Goal: Task Accomplishment & Management: Manage account settings

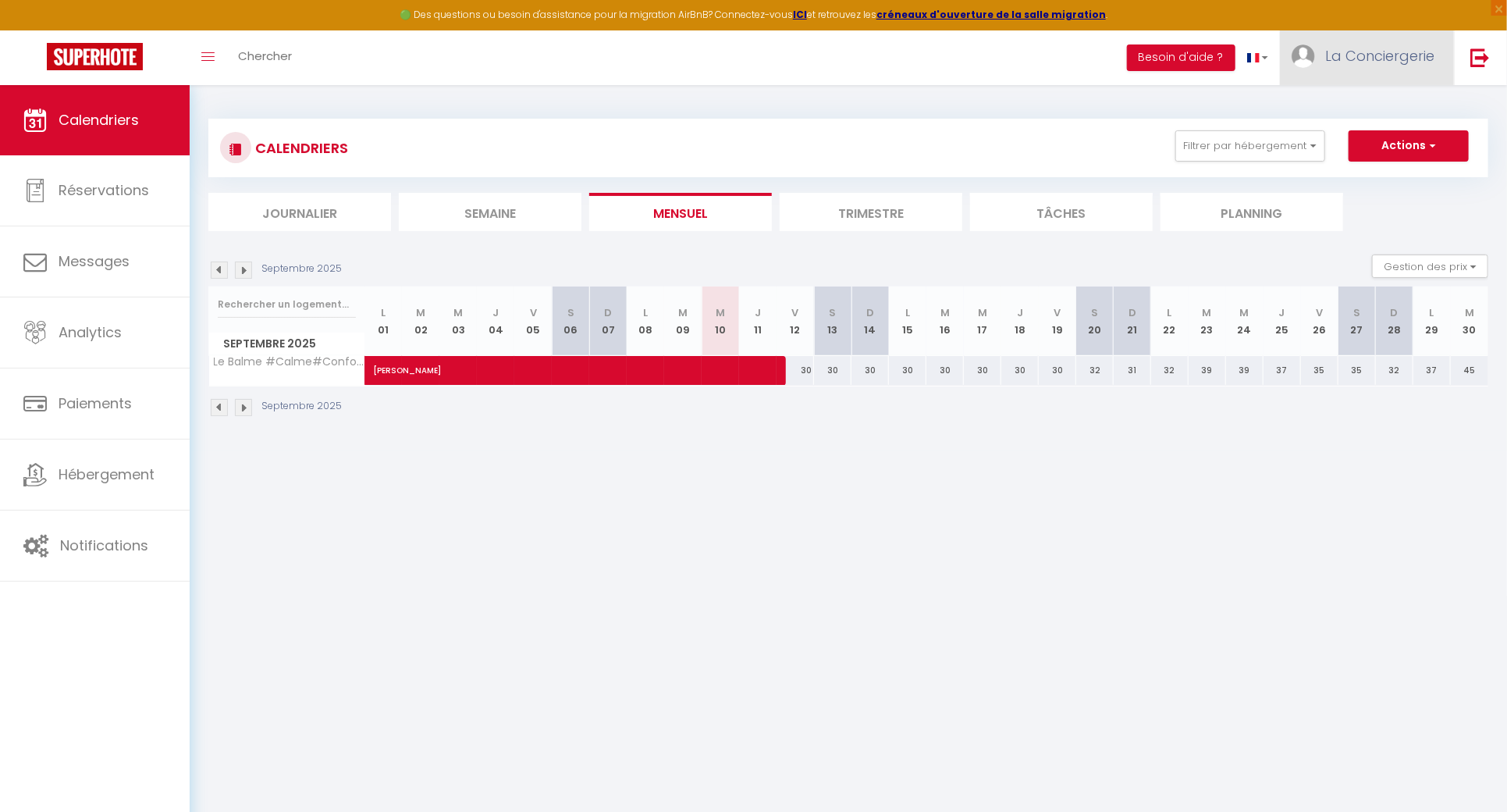
click at [1399, 57] on span "La Conciergerie" at bounding box center [1380, 55] width 109 height 20
click at [1387, 104] on link "Paramètres" at bounding box center [1391, 108] width 116 height 27
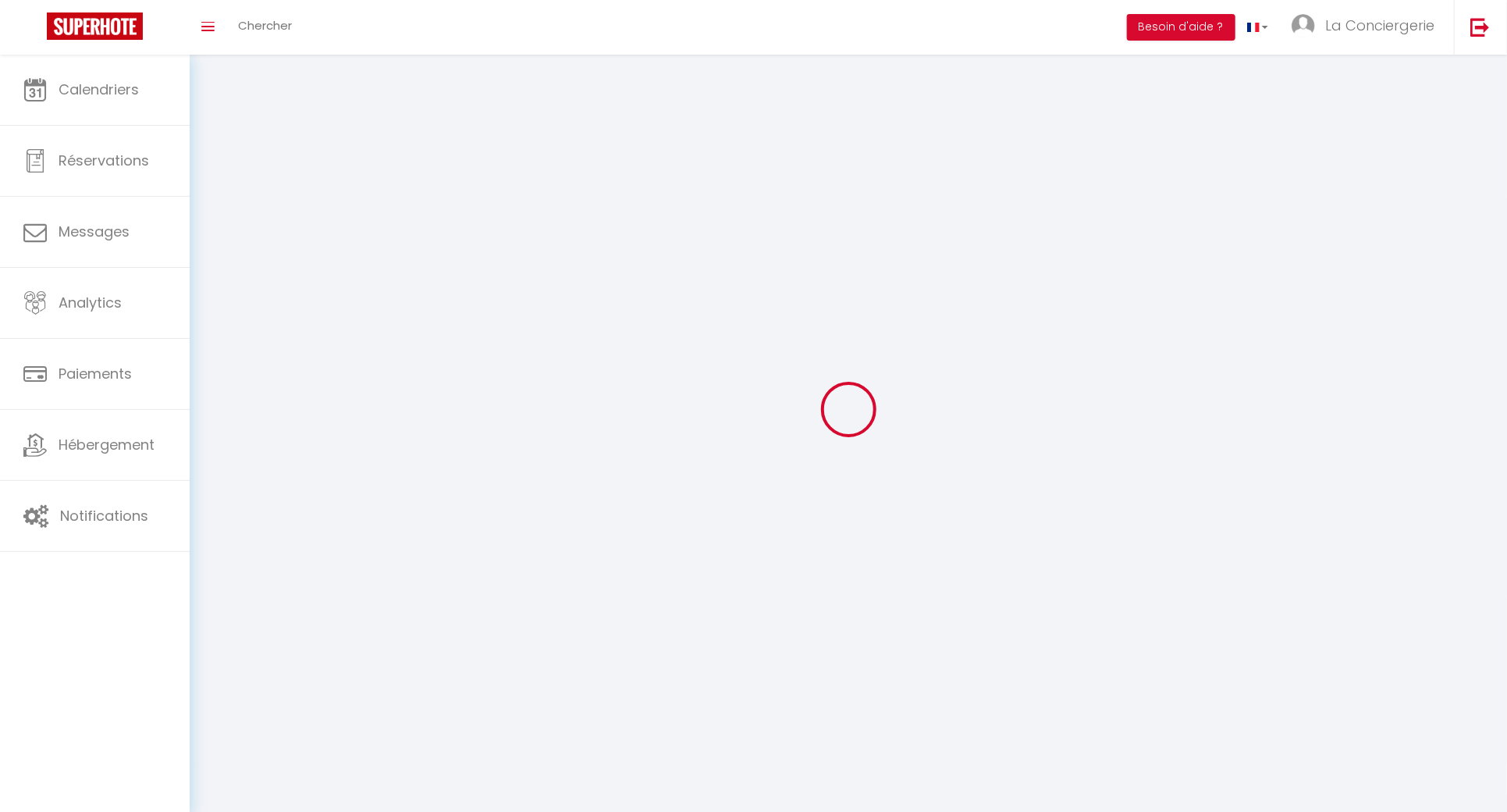
select select "28"
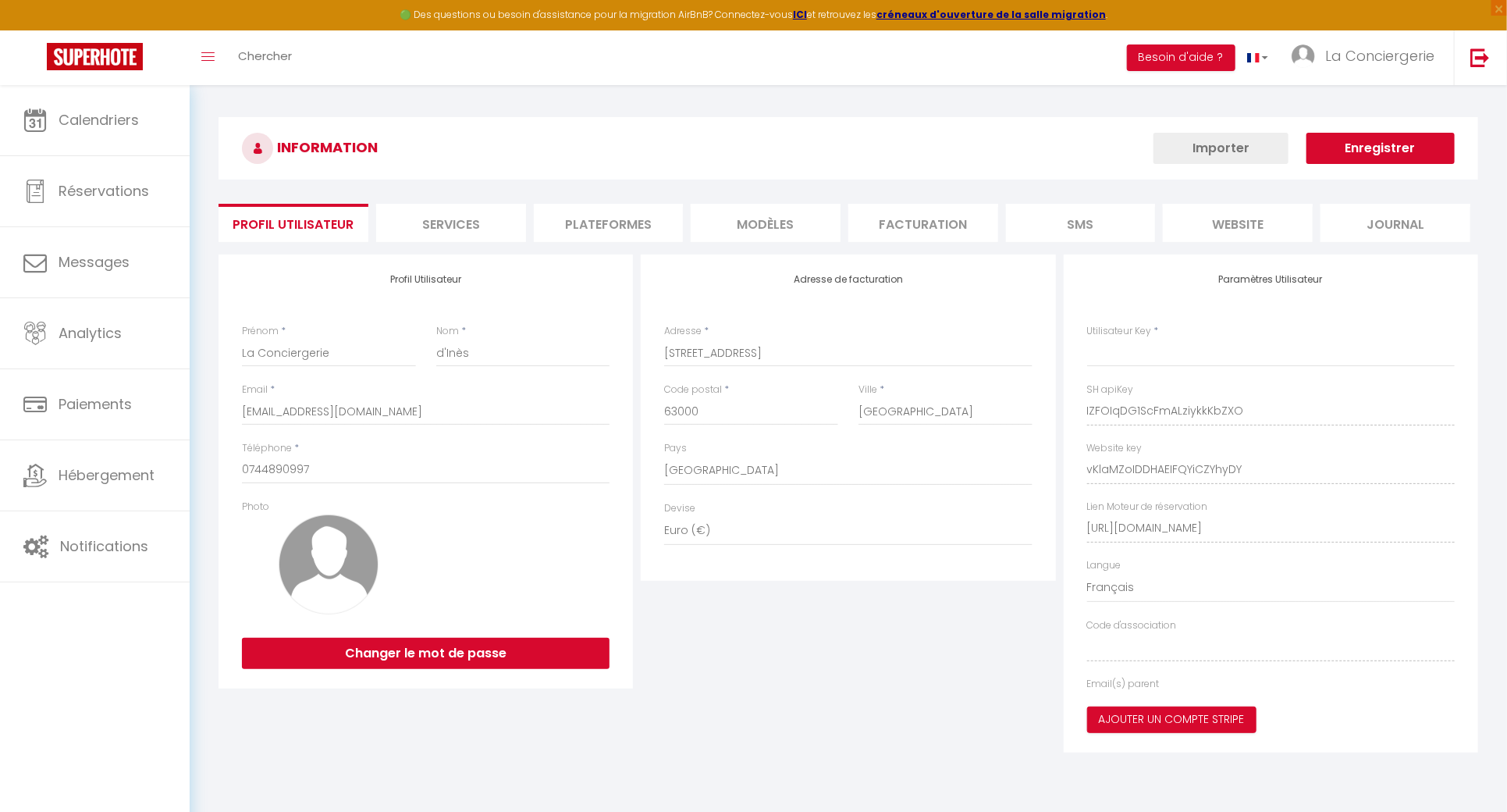
type input "IZFOIqDG1ScFmALziykkKbZXO"
type input "vKlaMZoIDDHAEIFQYiCZYhyDY"
type input "[URL][DOMAIN_NAME]"
select select "fr"
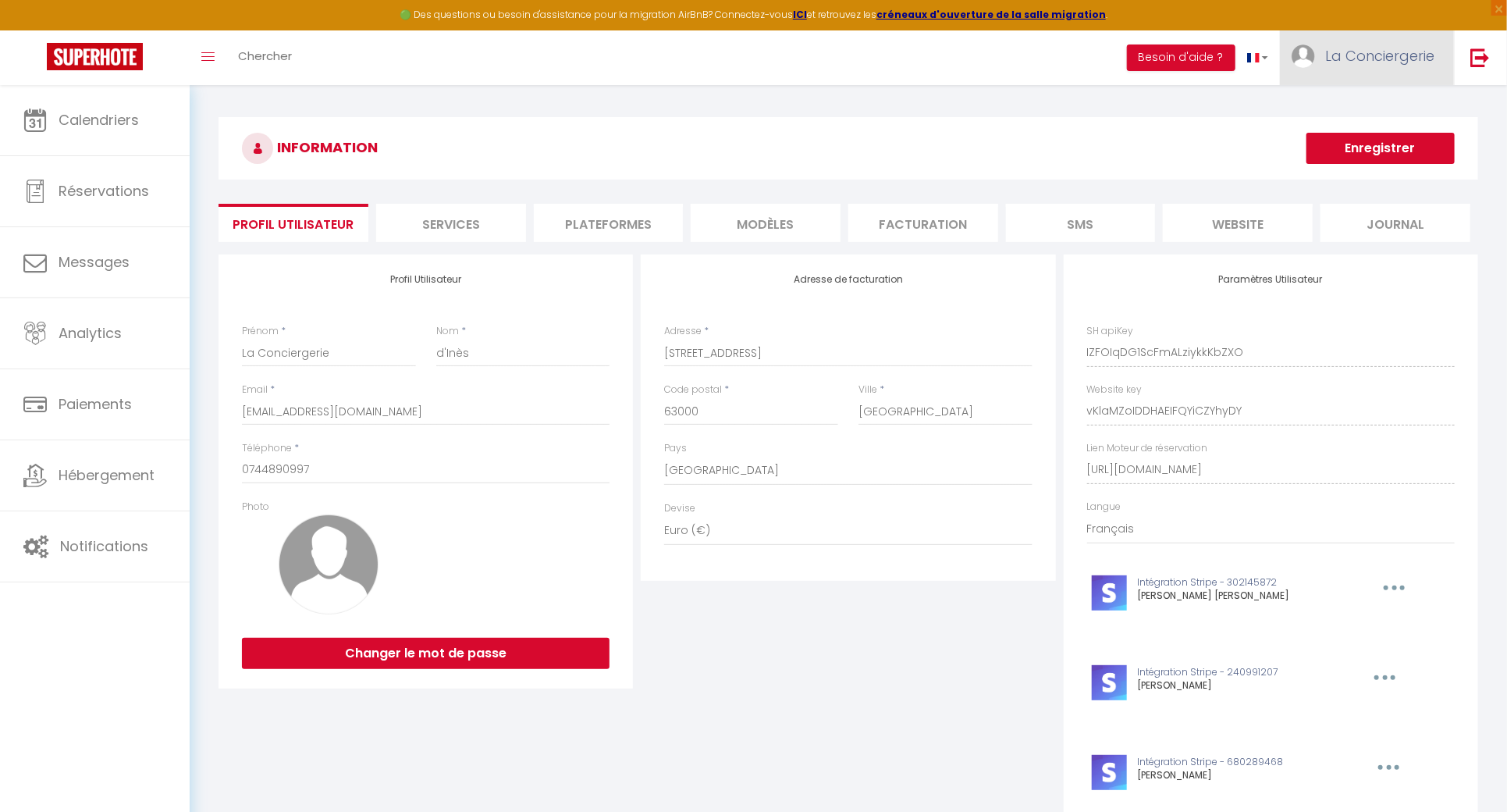
click at [1364, 57] on span "La Conciergerie" at bounding box center [1380, 55] width 109 height 20
click at [1376, 142] on link "Équipe" at bounding box center [1391, 137] width 116 height 27
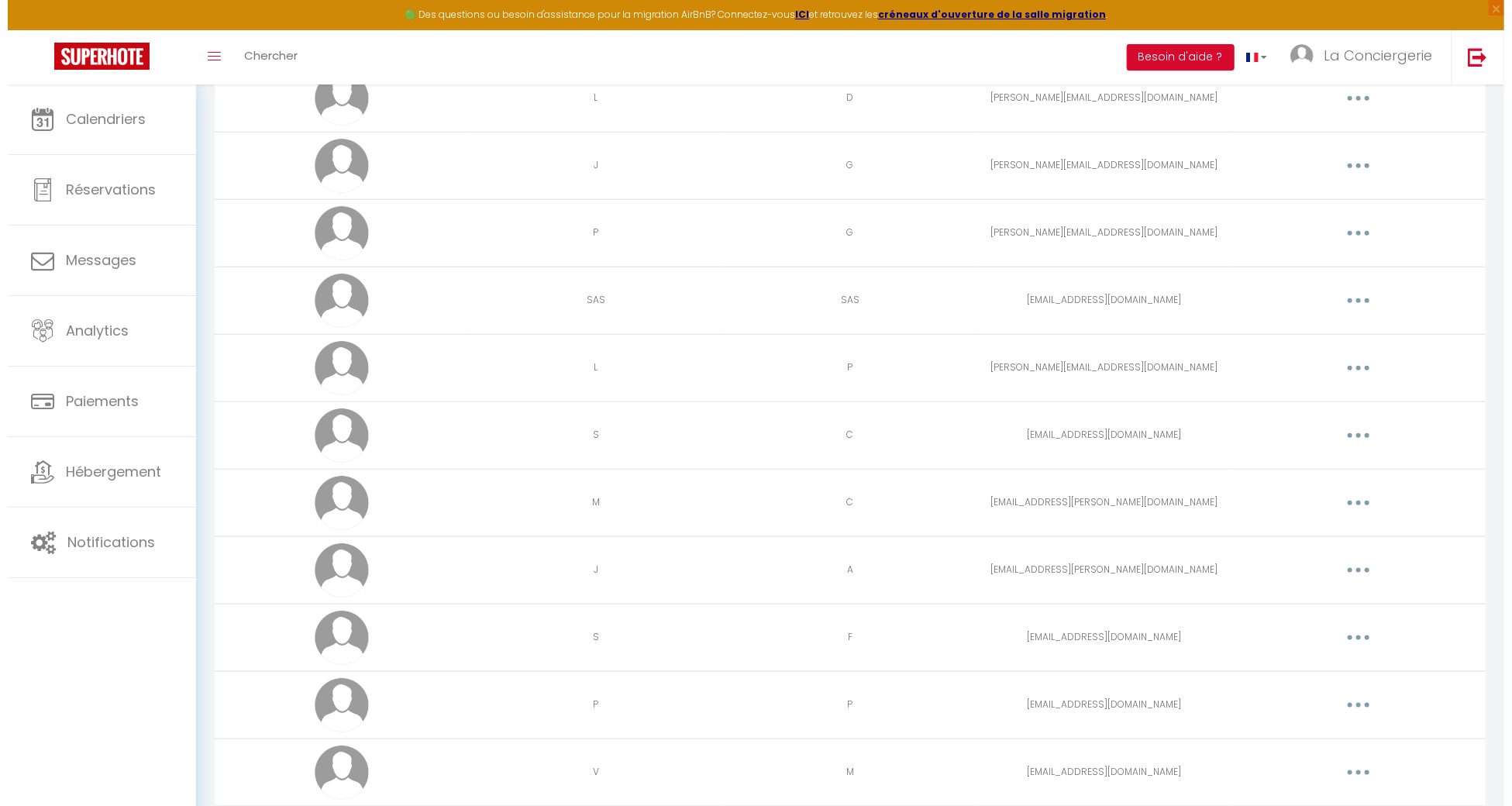
scroll to position [3961, 0]
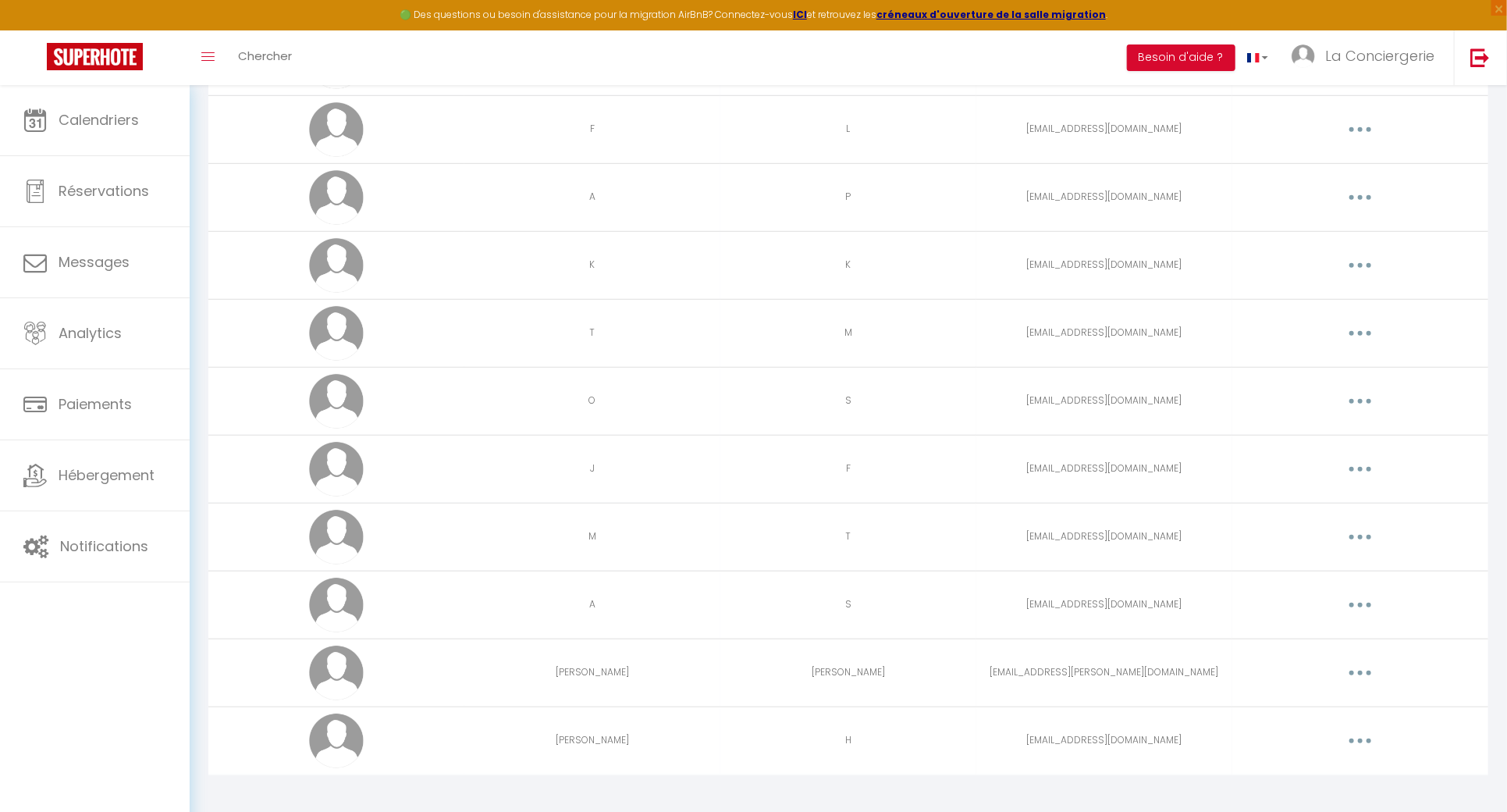
click at [1322, 728] on div "Editer Supprimer" at bounding box center [1361, 741] width 244 height 25
click at [1353, 728] on button "button" at bounding box center [1360, 741] width 44 height 25
click at [1338, 791] on link "Supprimer" at bounding box center [1319, 805] width 116 height 27
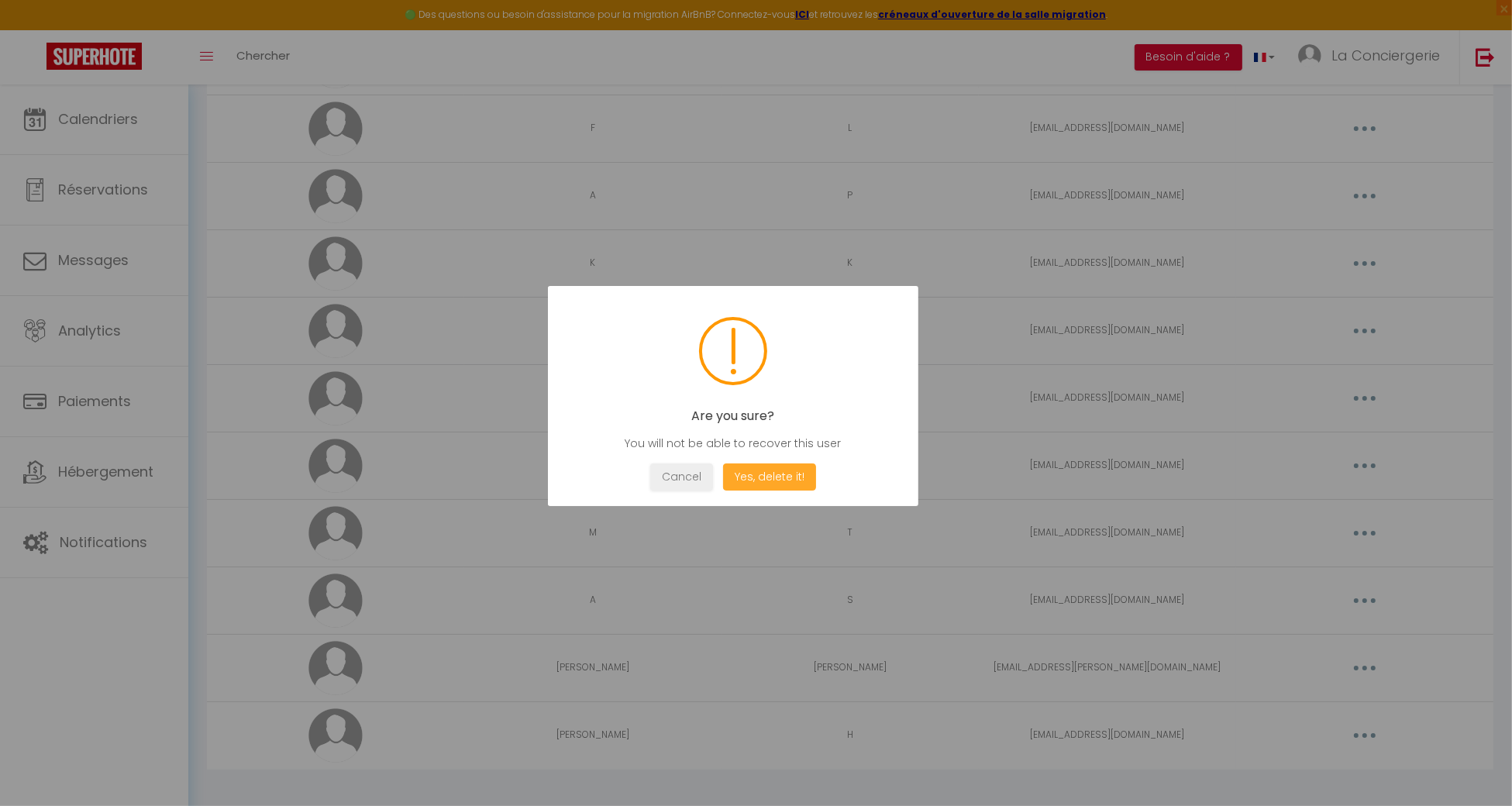
click at [797, 472] on button "Yes, delete it!" at bounding box center [769, 477] width 93 height 27
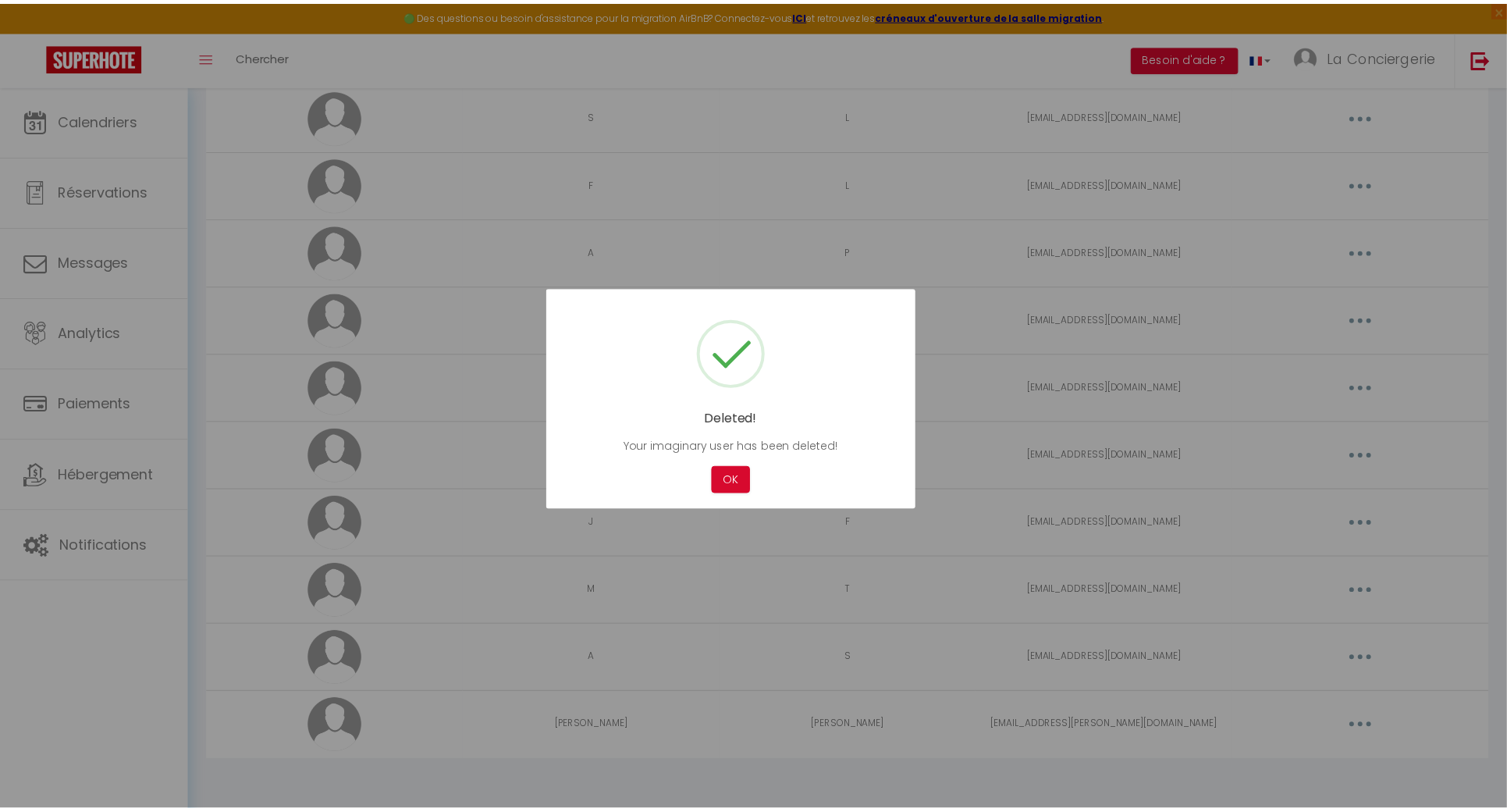
scroll to position [3923, 0]
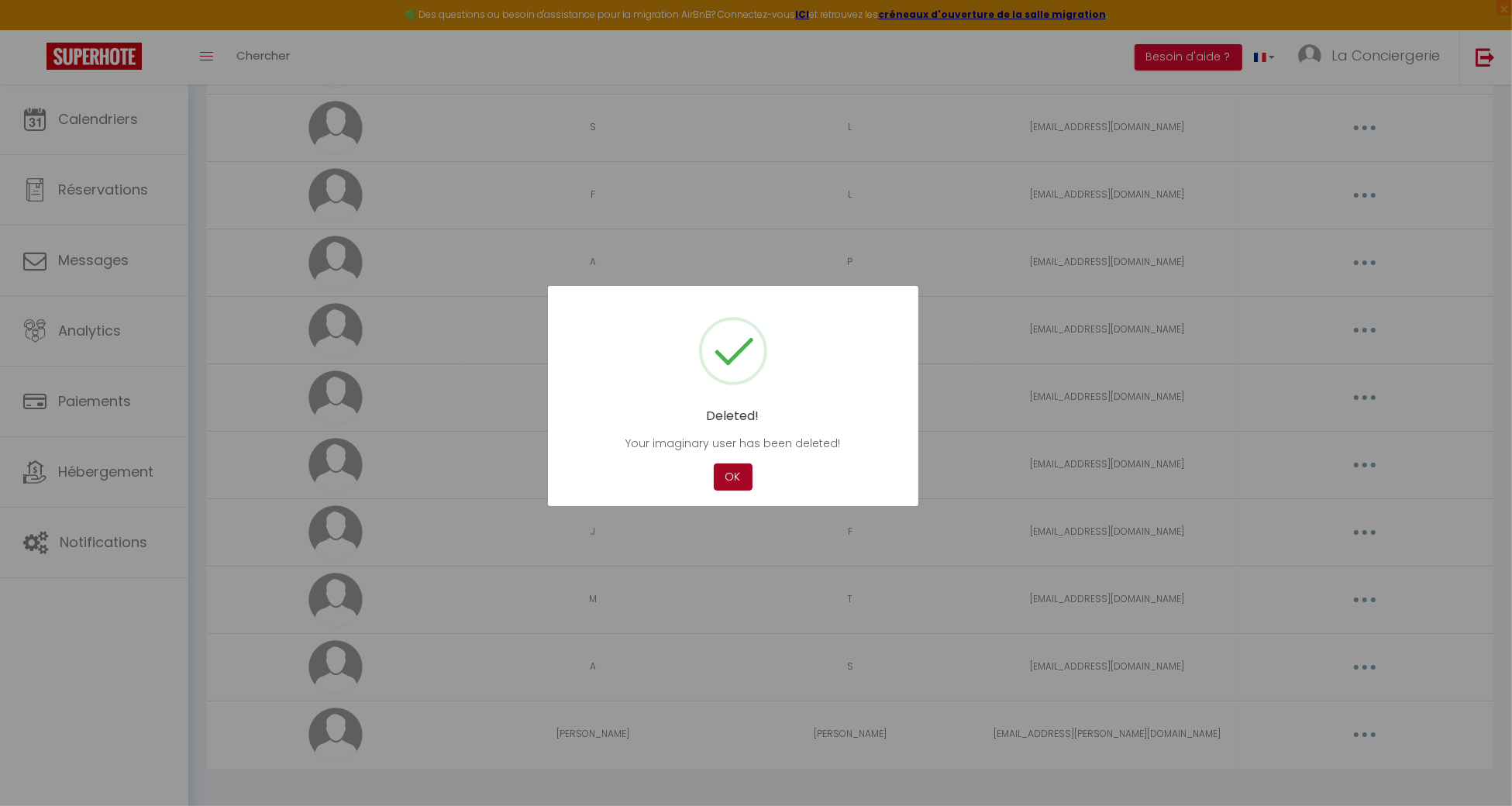
click at [741, 474] on button "OK" at bounding box center [732, 477] width 39 height 27
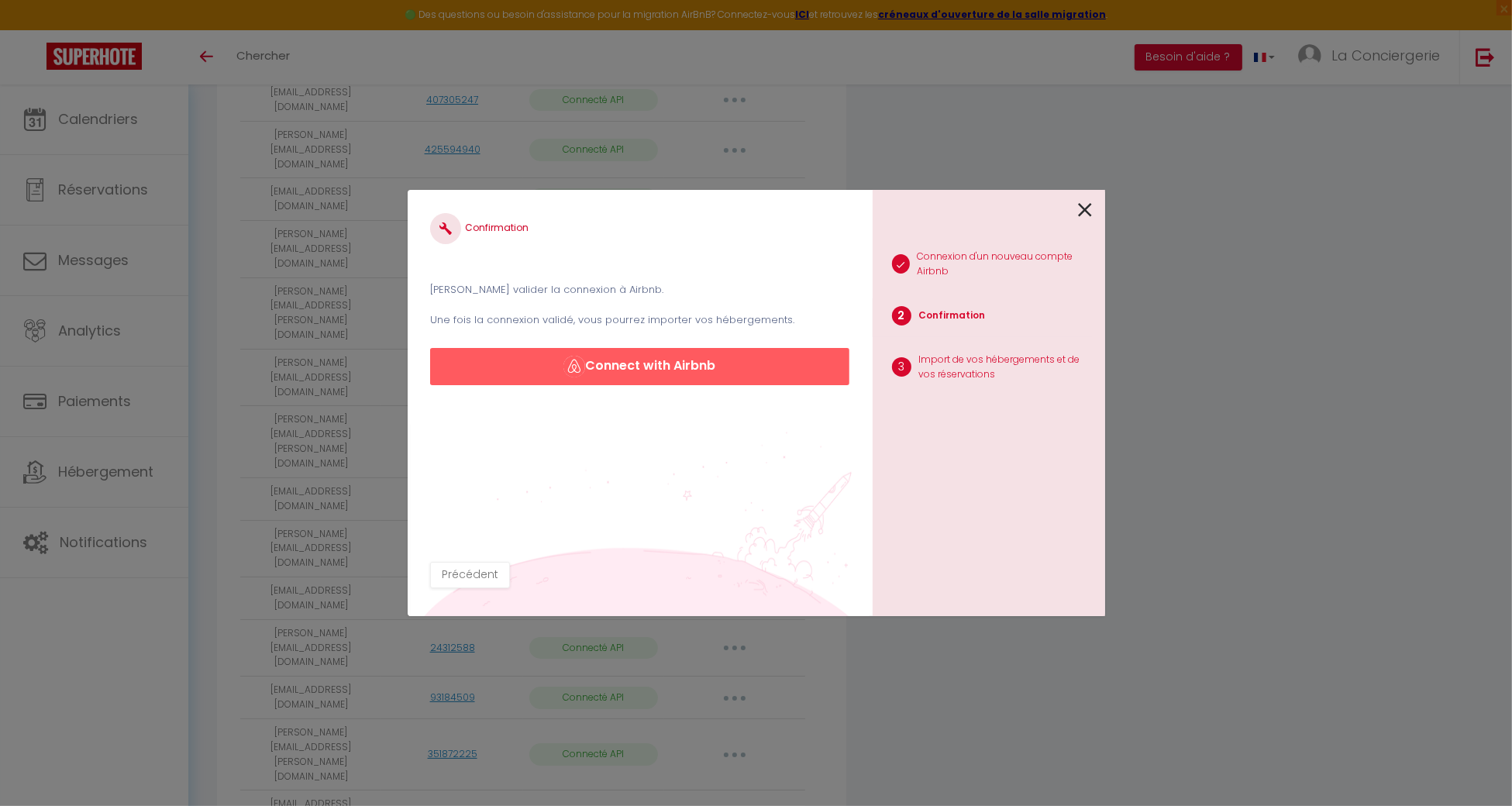
click at [1084, 209] on icon at bounding box center [1086, 210] width 14 height 24
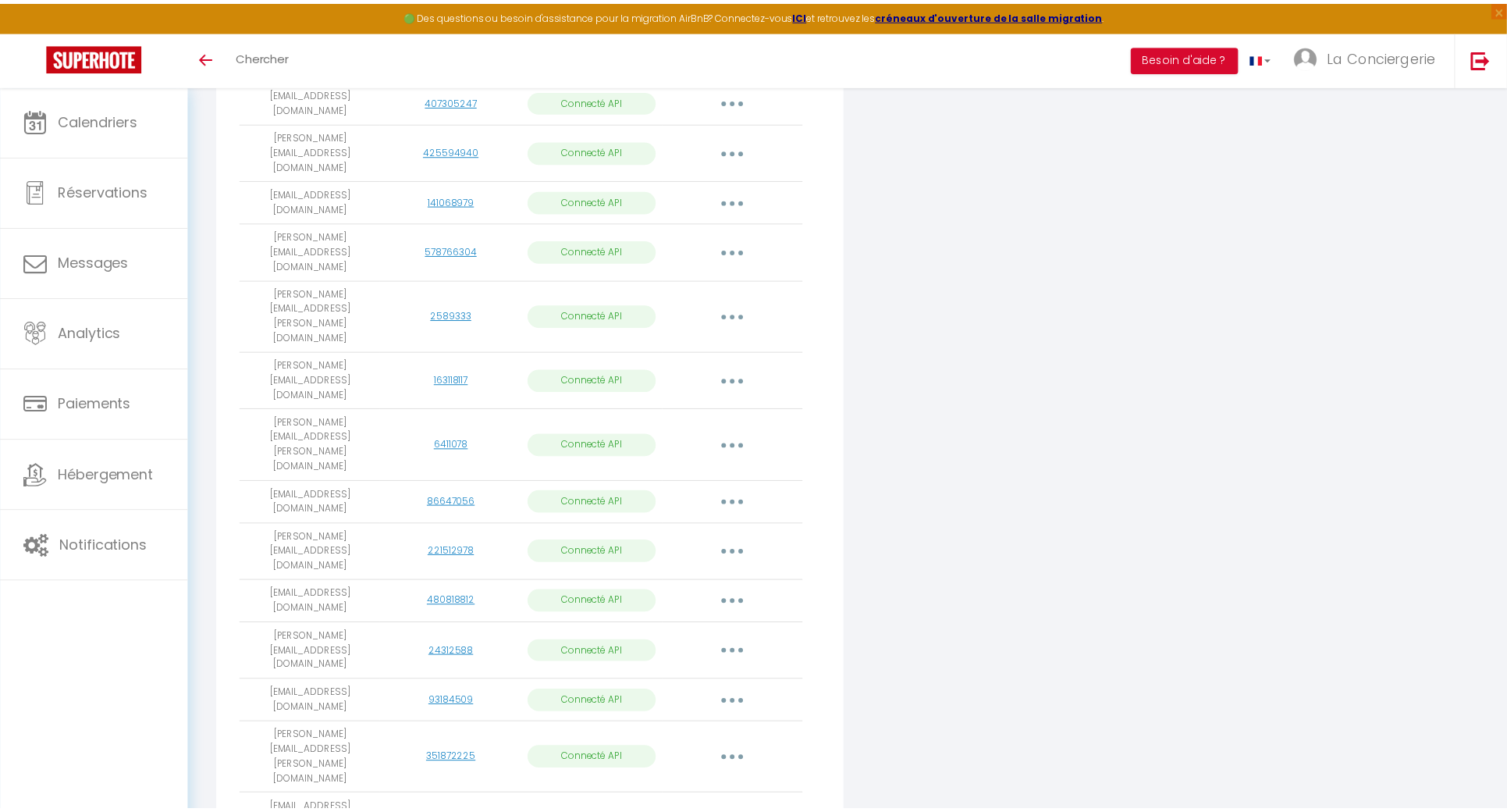
scroll to position [1942, 0]
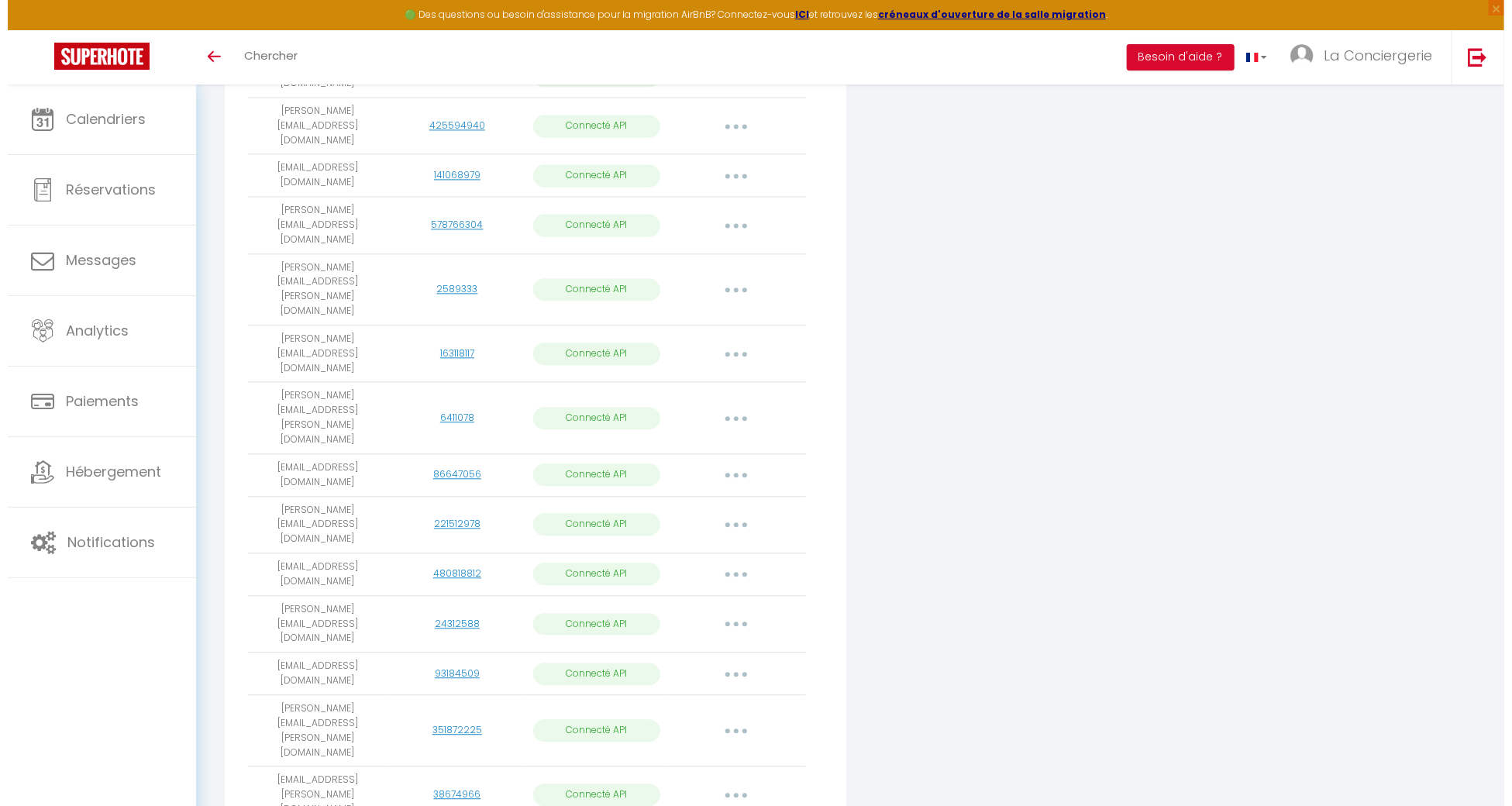
scroll to position [1918, 0]
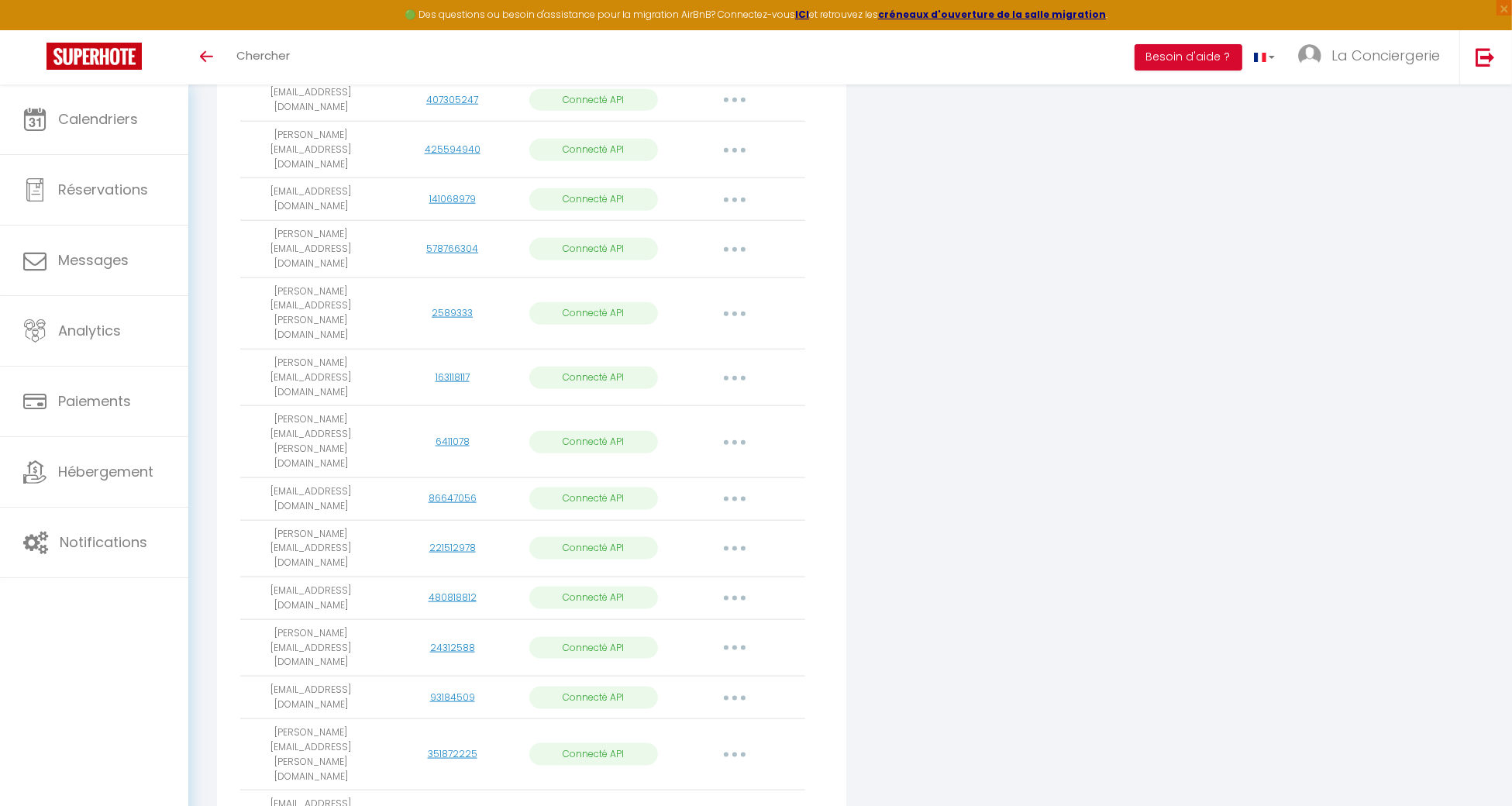
select select
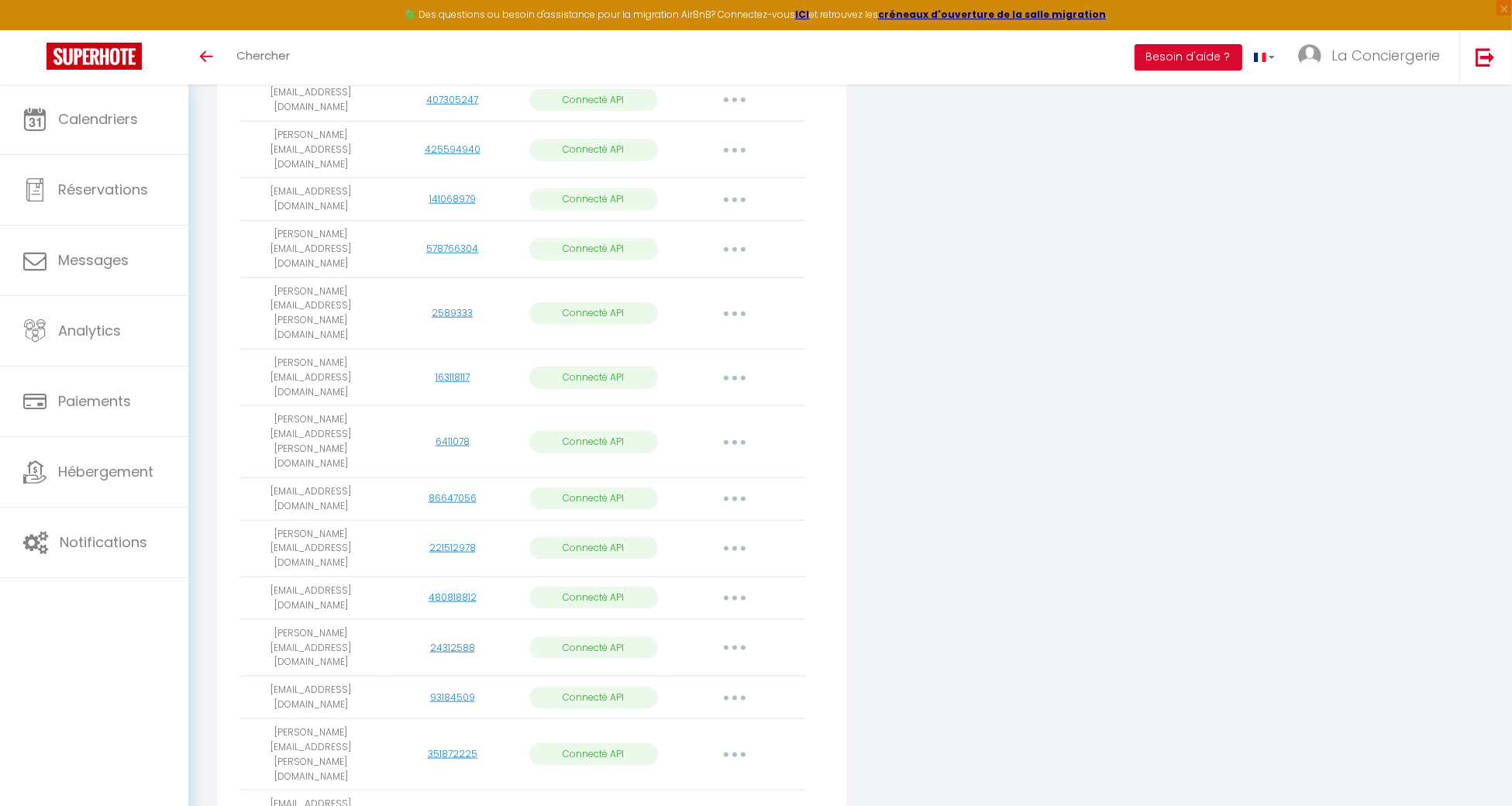
select select
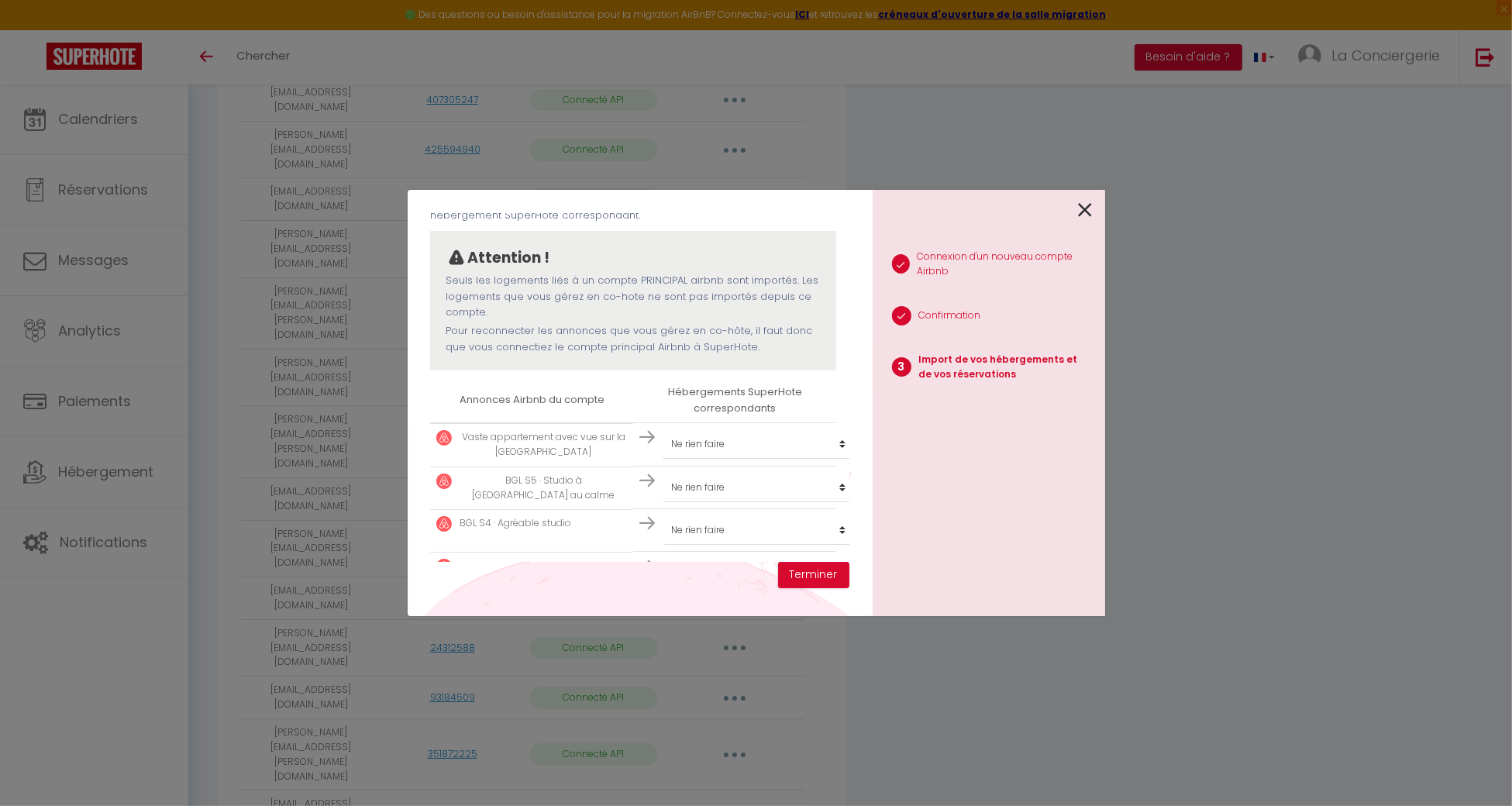
scroll to position [206, 0]
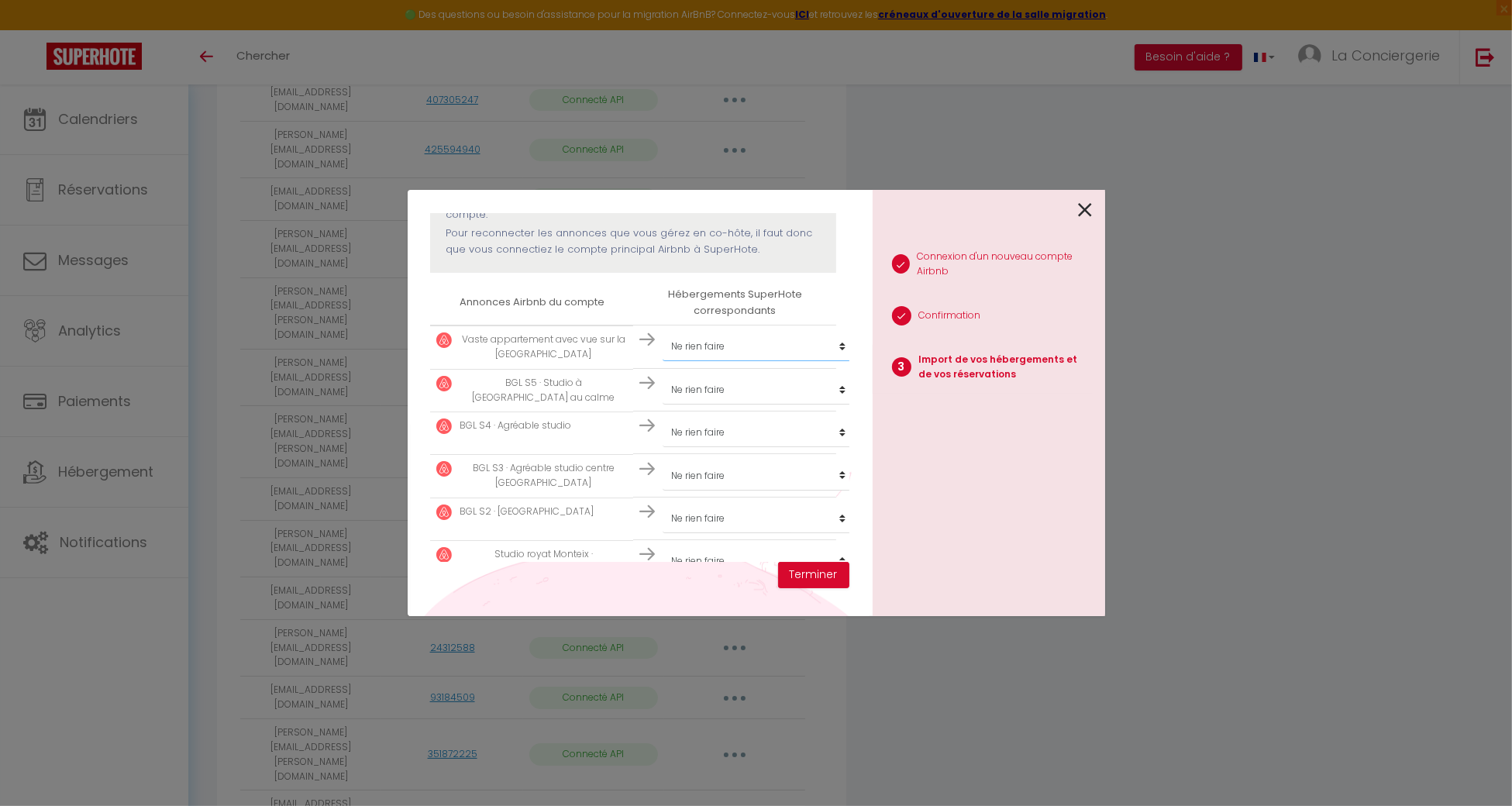
click at [722, 341] on select "Créer un nouvel hébergement Ne rien faire Le Girod #Proche Centre#Confort Le Th…" at bounding box center [758, 346] width 191 height 29
click at [1041, 476] on div "1 Connexion d'un nouveau compte Airbnb 2 Confirmation 3 Import de vos hébergeme…" at bounding box center [989, 403] width 233 height 426
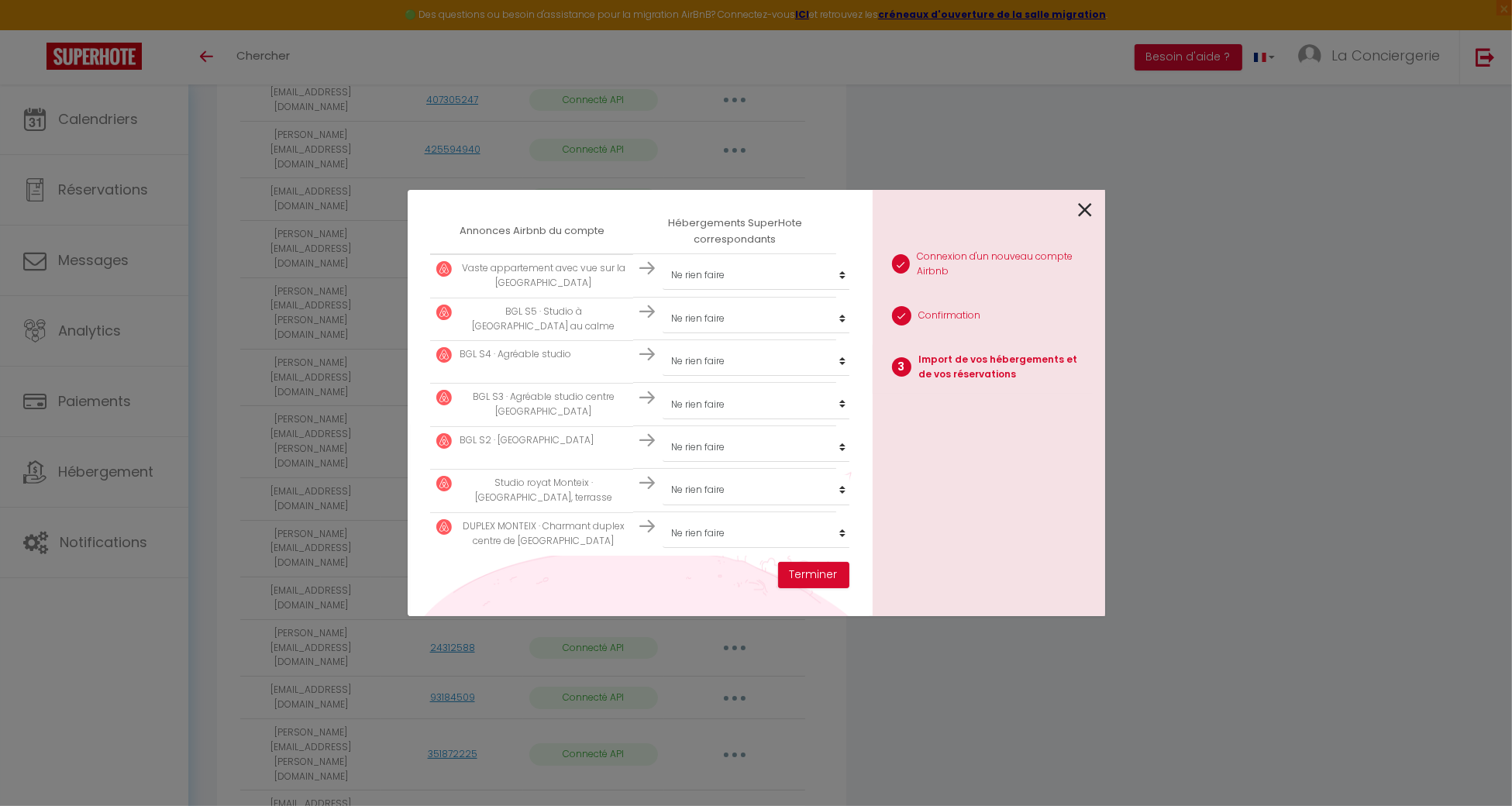
scroll to position [295, 0]
click at [711, 471] on select "Créer un nouvel hébergement Ne rien faire Le Girod #Proche Centre#Confort Le Th…" at bounding box center [758, 485] width 191 height 29
select select "create_new"
click at [662, 471] on select "Créer un nouvel hébergement Ne rien faire Le Girod #Proche Centre#Confort Le Th…" at bounding box center [758, 485] width 191 height 29
click at [740, 516] on select "Créer un nouvel hébergement Ne rien faire Le Girod #Proche Centre#Confort Le Th…" at bounding box center [758, 528] width 191 height 29
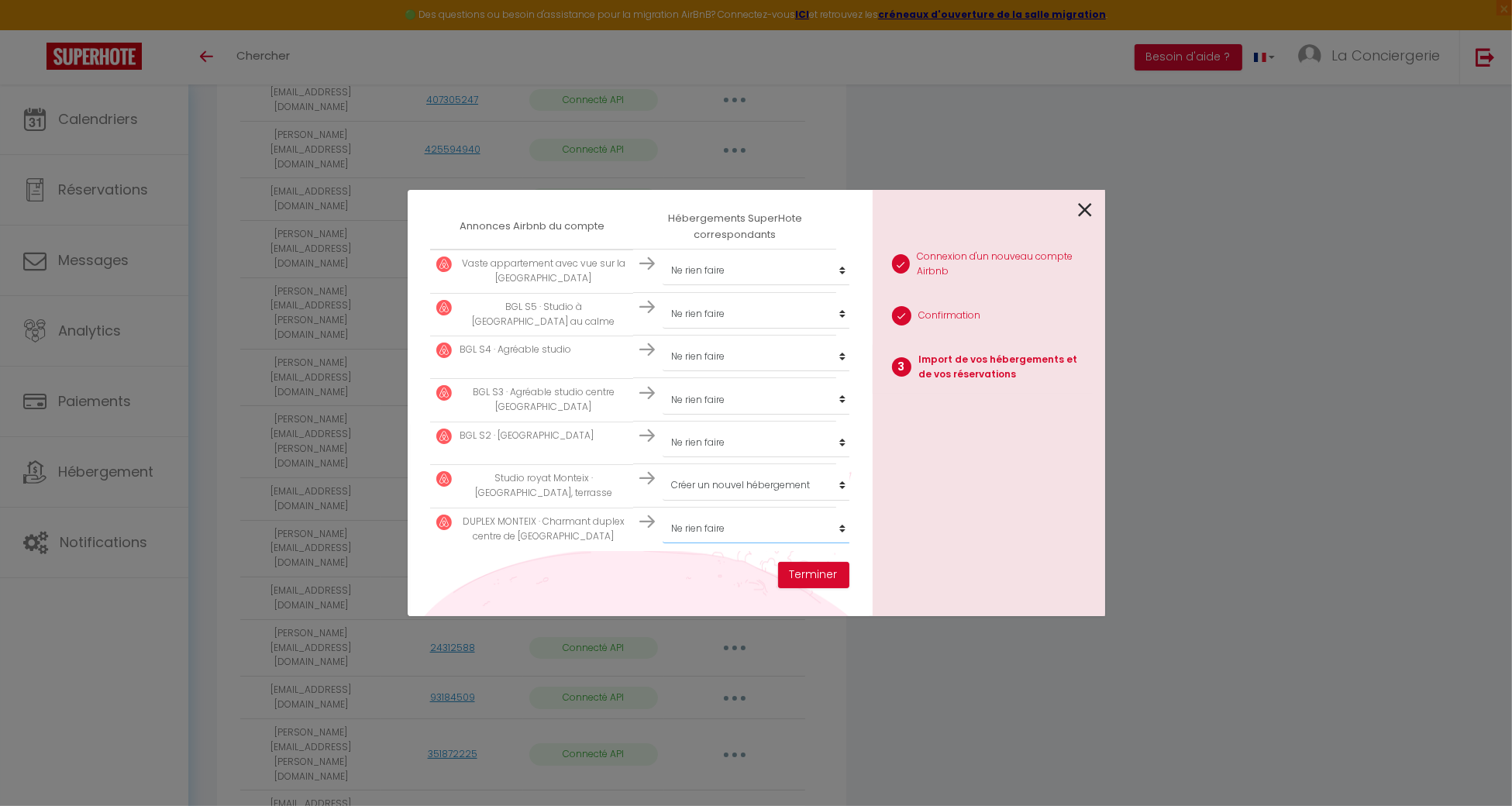
select select "create_new"
click at [662, 514] on select "Créer un nouvel hébergement Ne rien faire Le Girod #Proche Centre#Confort Le Th…" at bounding box center [758, 528] width 191 height 29
click at [831, 585] on button "Terminer" at bounding box center [813, 575] width 72 height 27
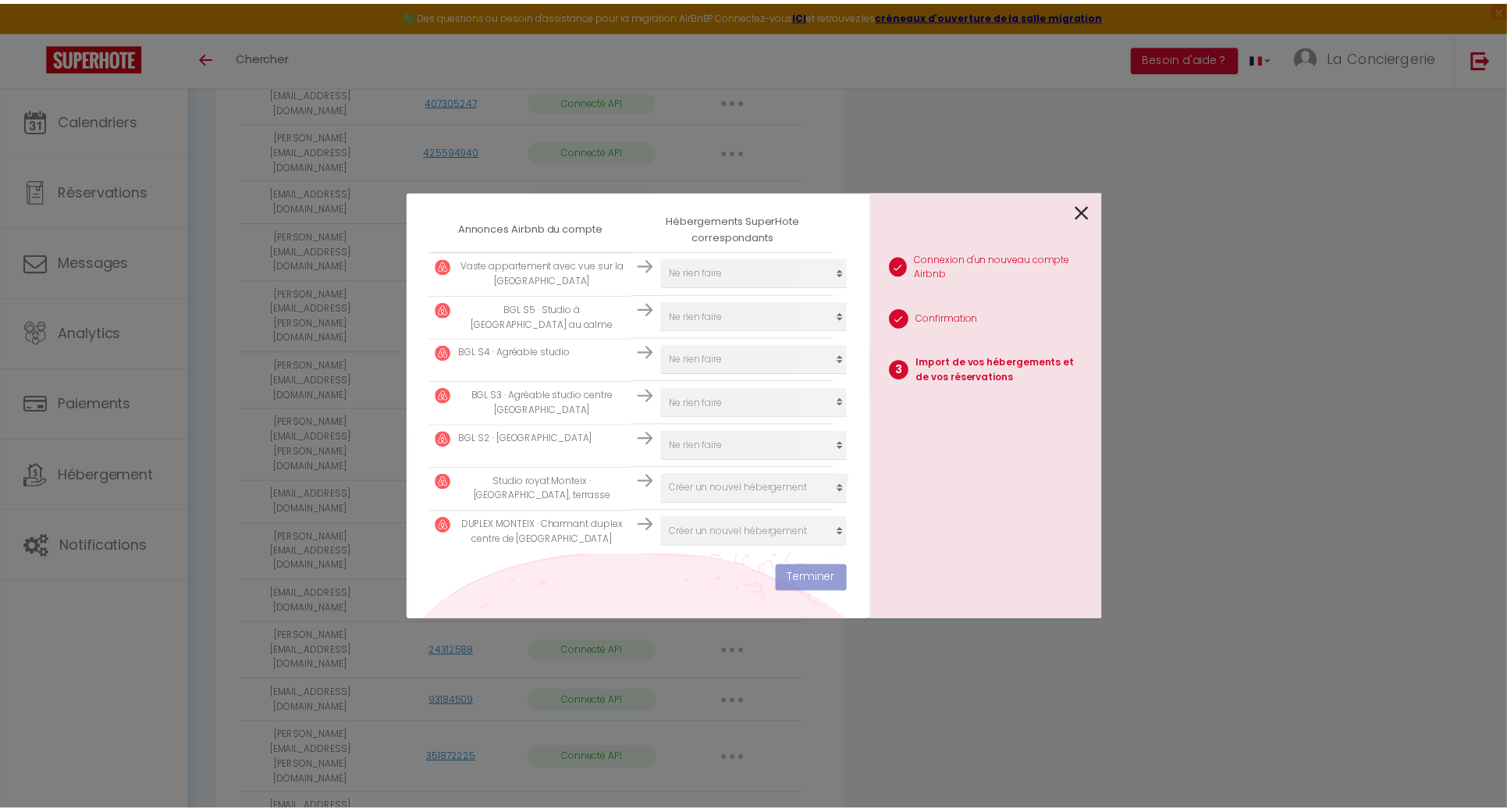
scroll to position [1942, 0]
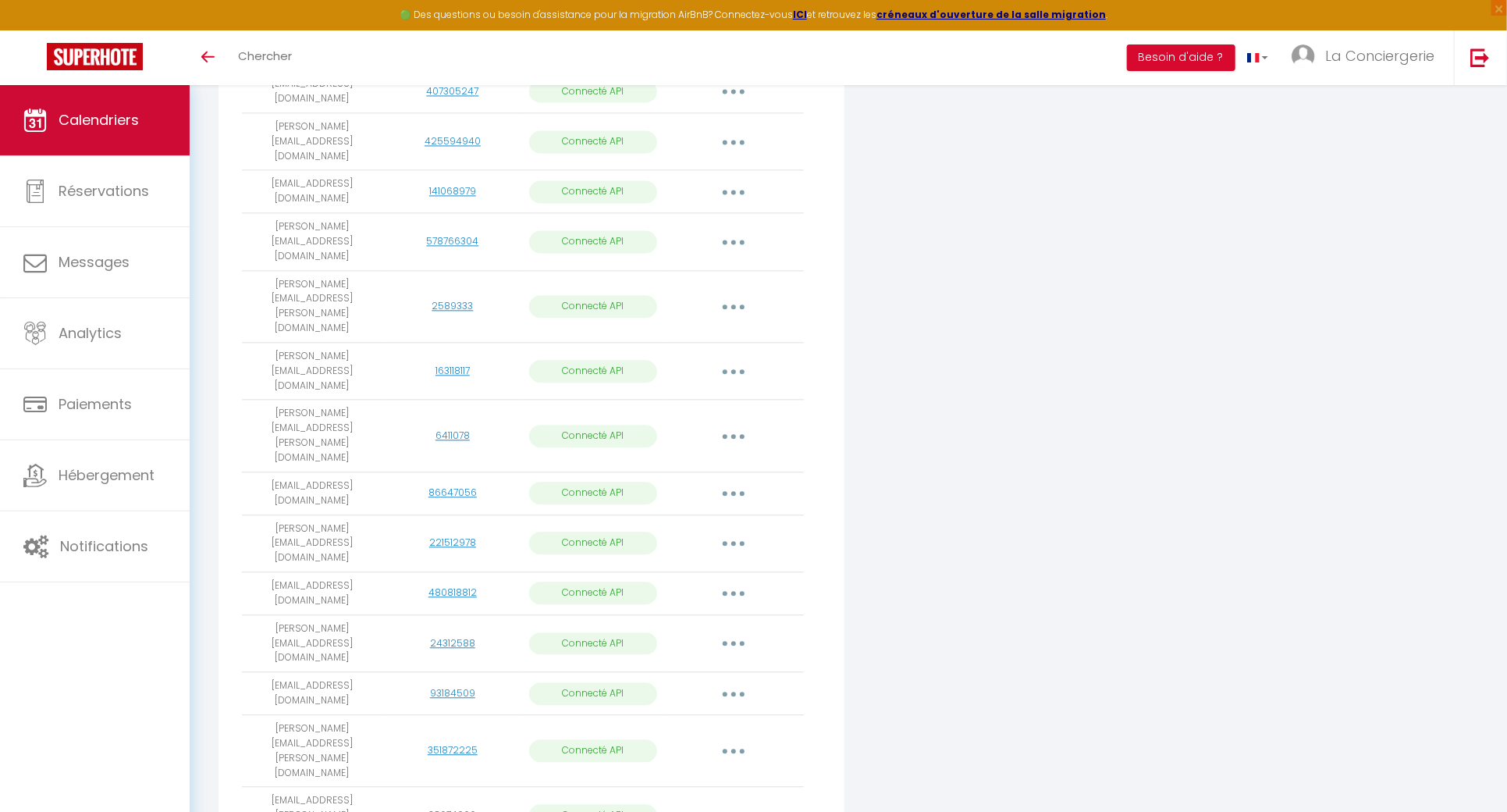
click at [28, 99] on link "Calendriers" at bounding box center [95, 120] width 190 height 70
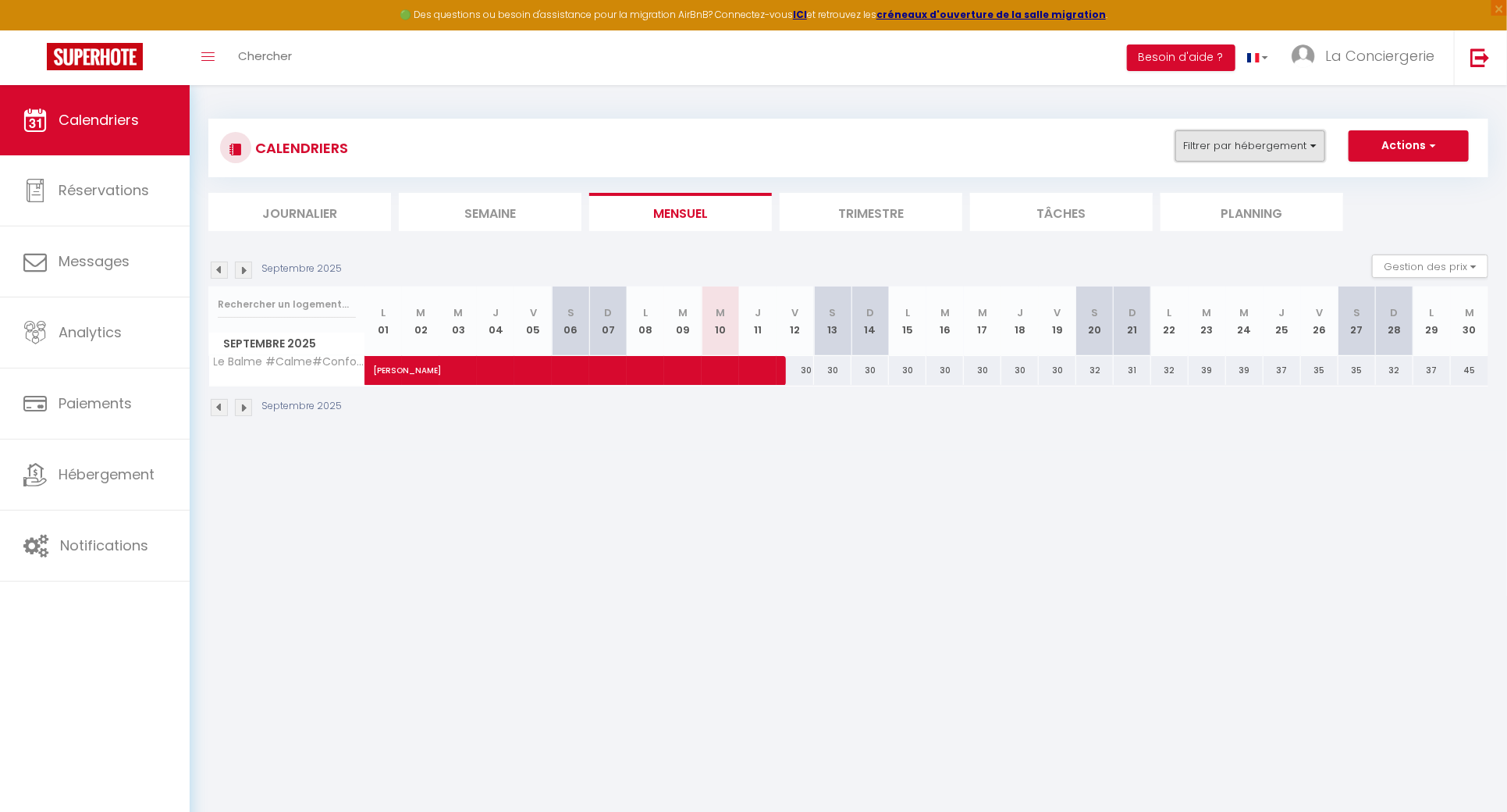
click at [1209, 140] on button "Filtrer par hébergement" at bounding box center [1250, 146] width 150 height 31
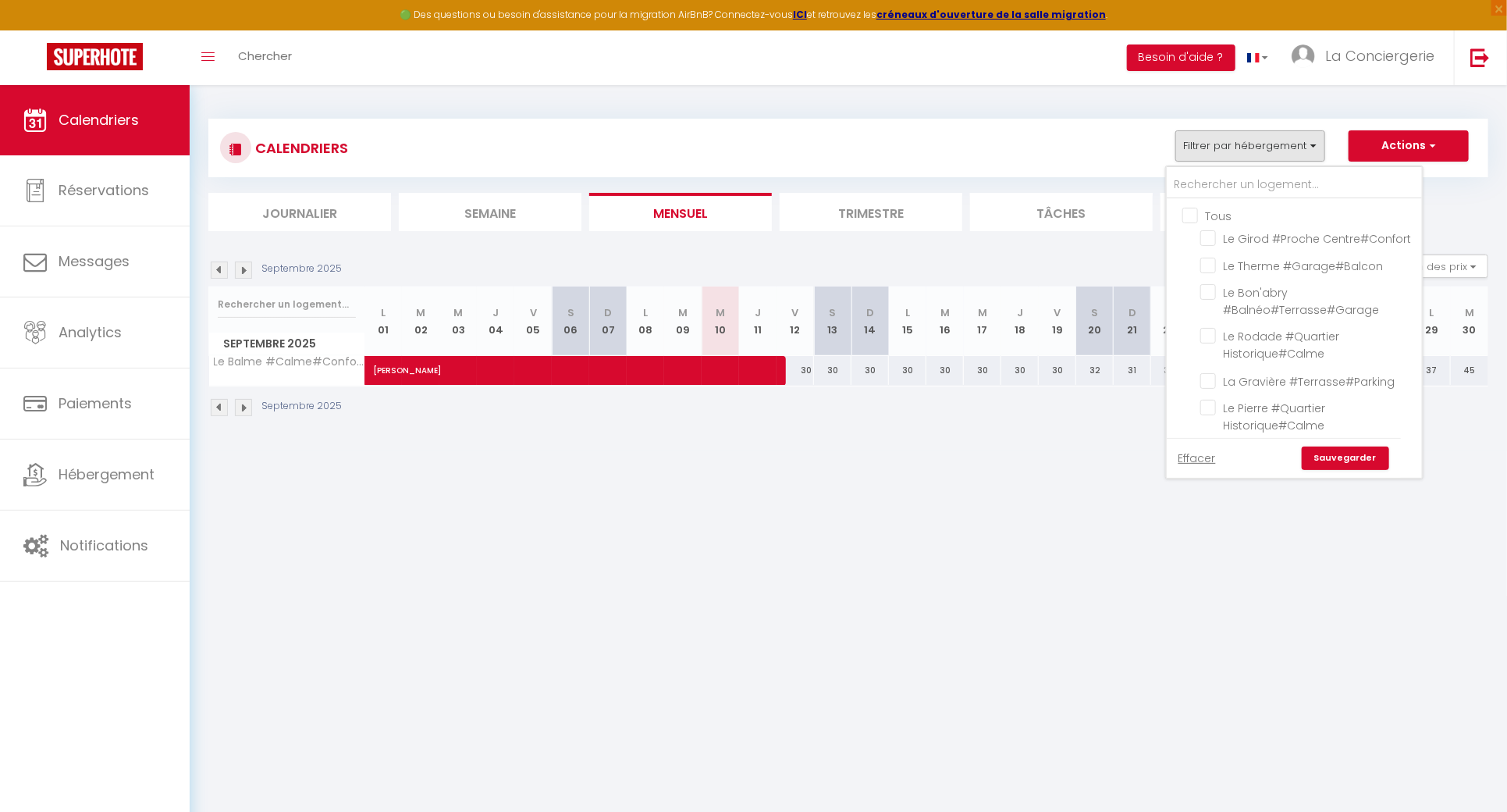
click at [1200, 215] on input "Tous" at bounding box center [1310, 214] width 255 height 16
checkbox input "true"
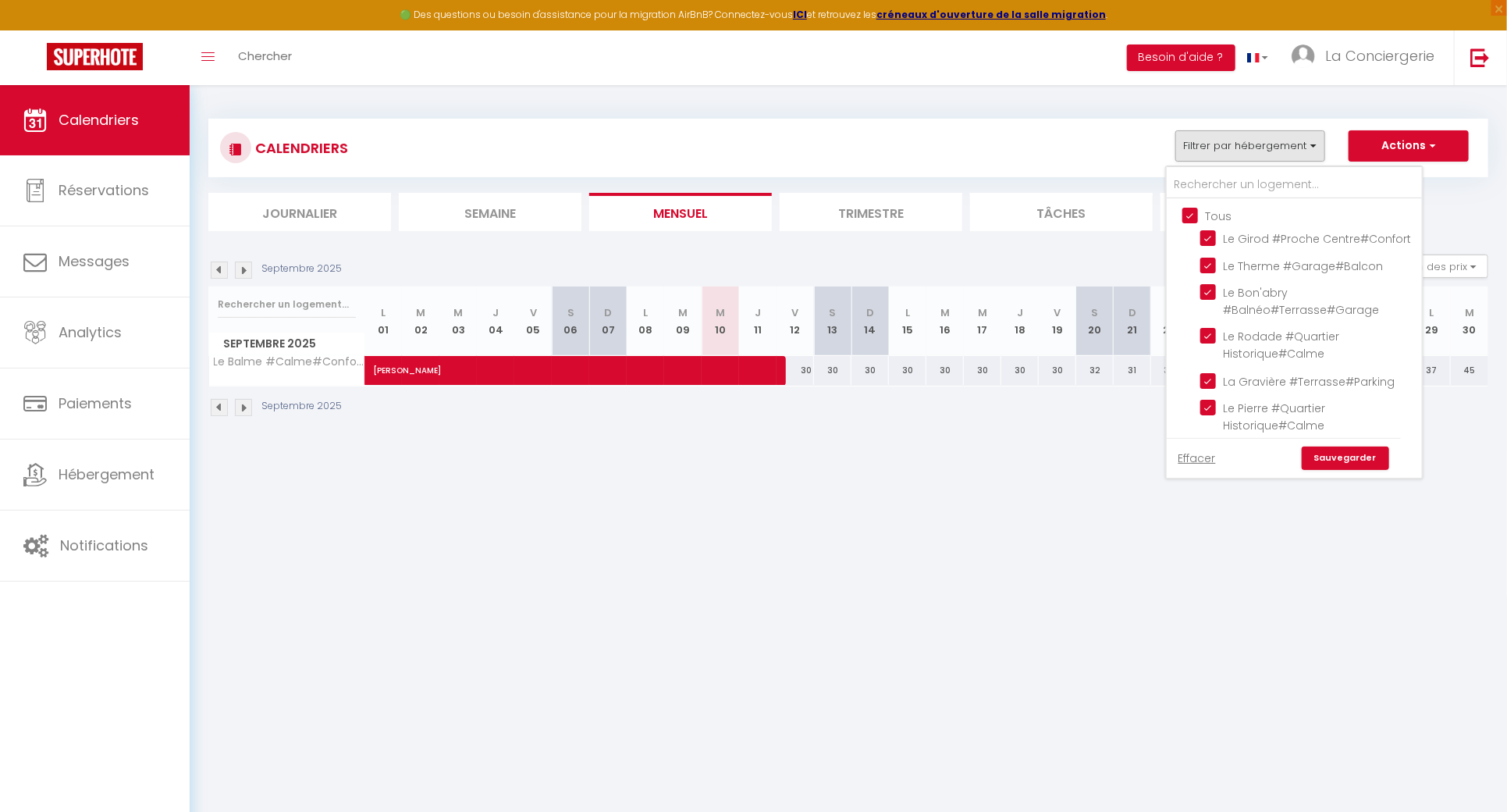
checkbox input "true"
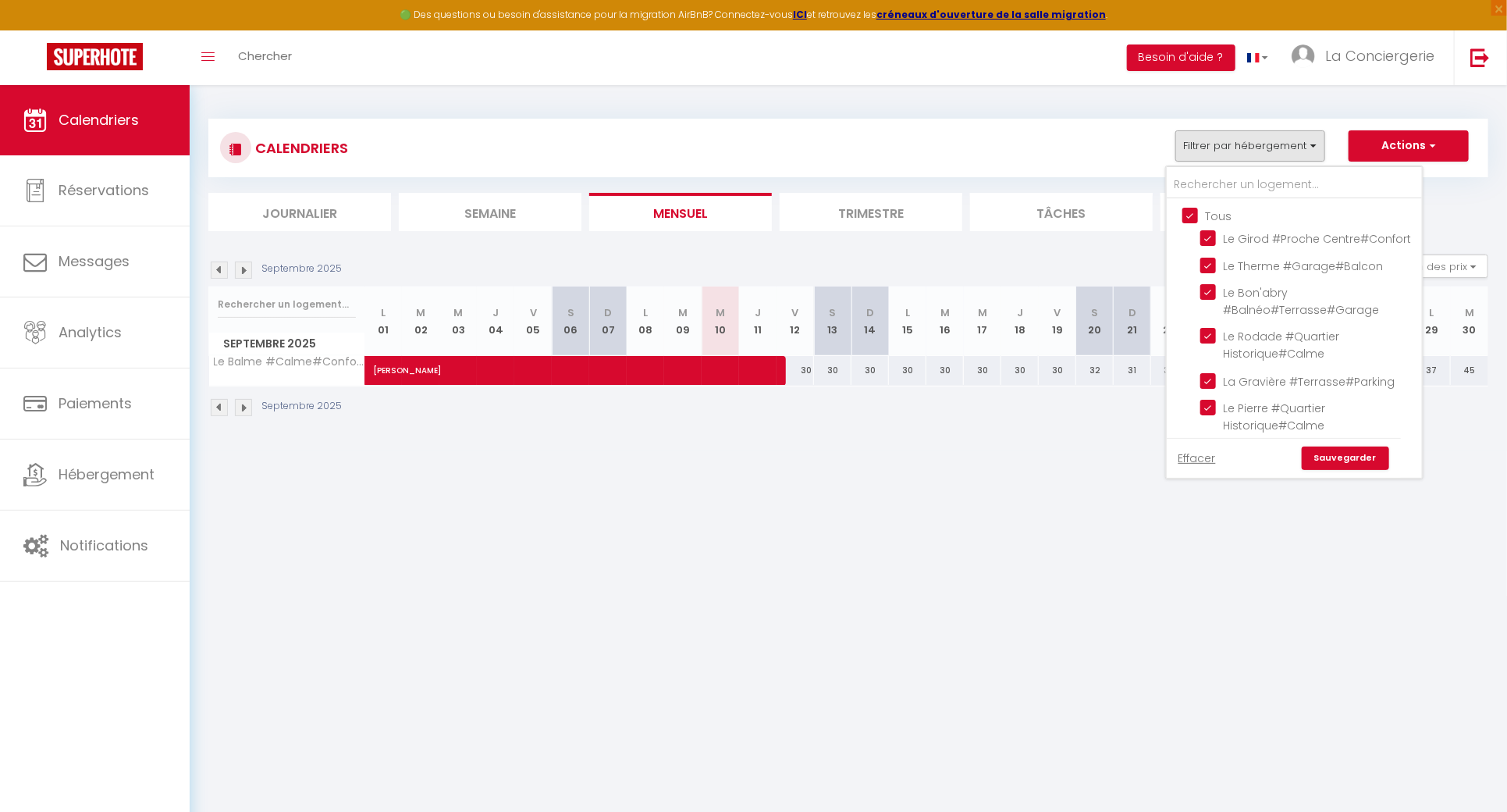
checkbox input "true"
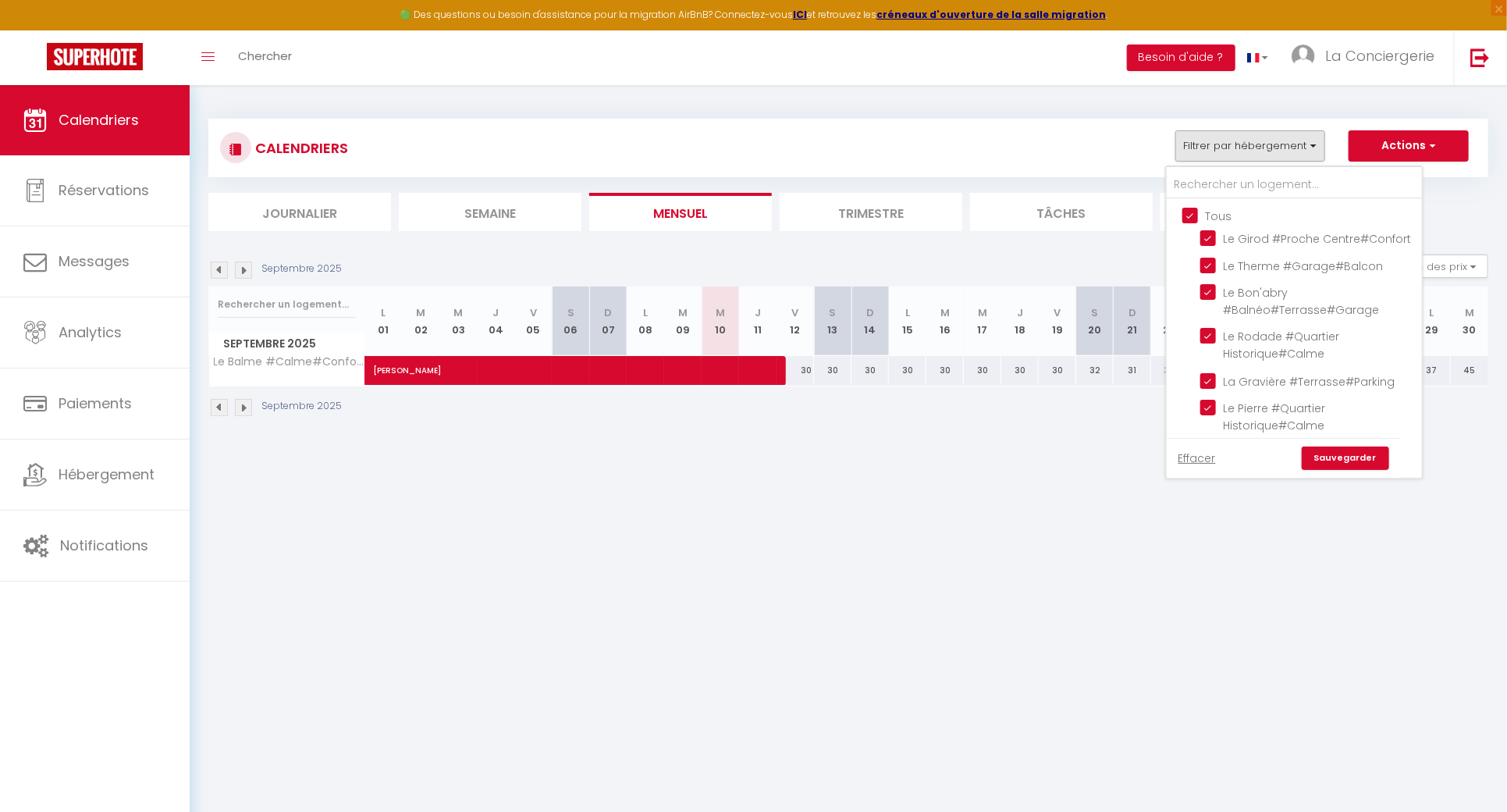
checkbox input "true"
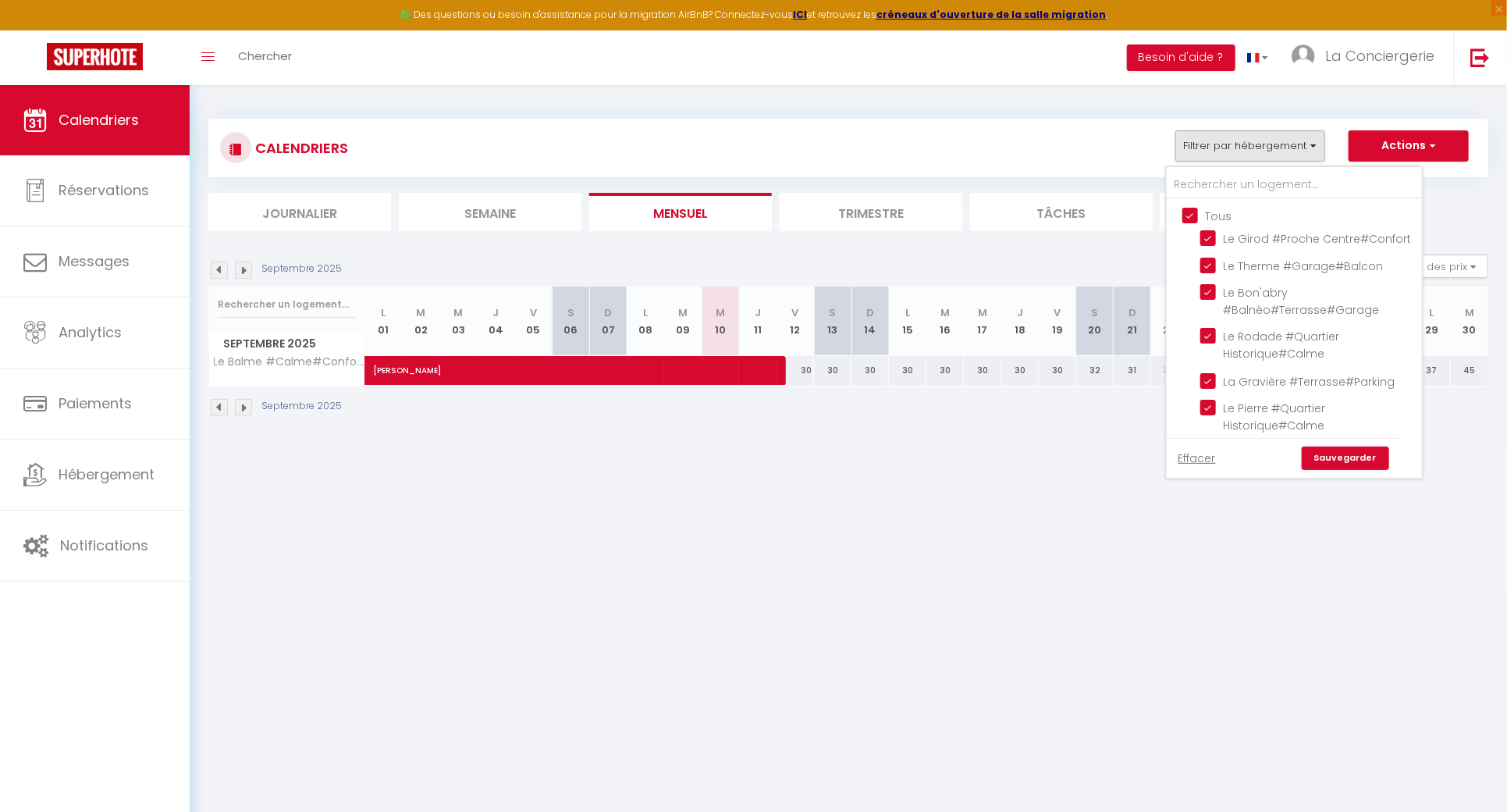
checkbox input "true"
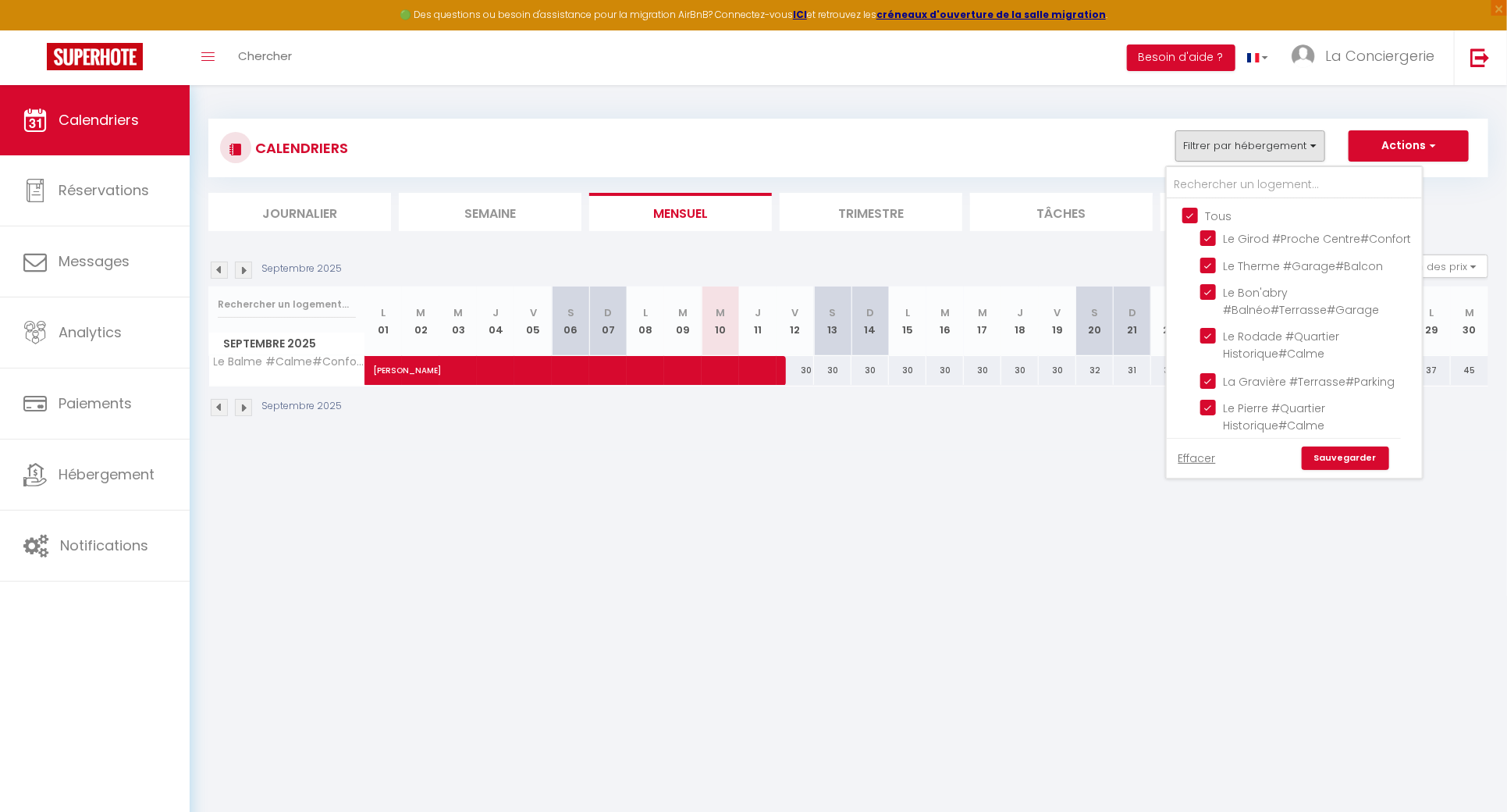
checkbox input "true"
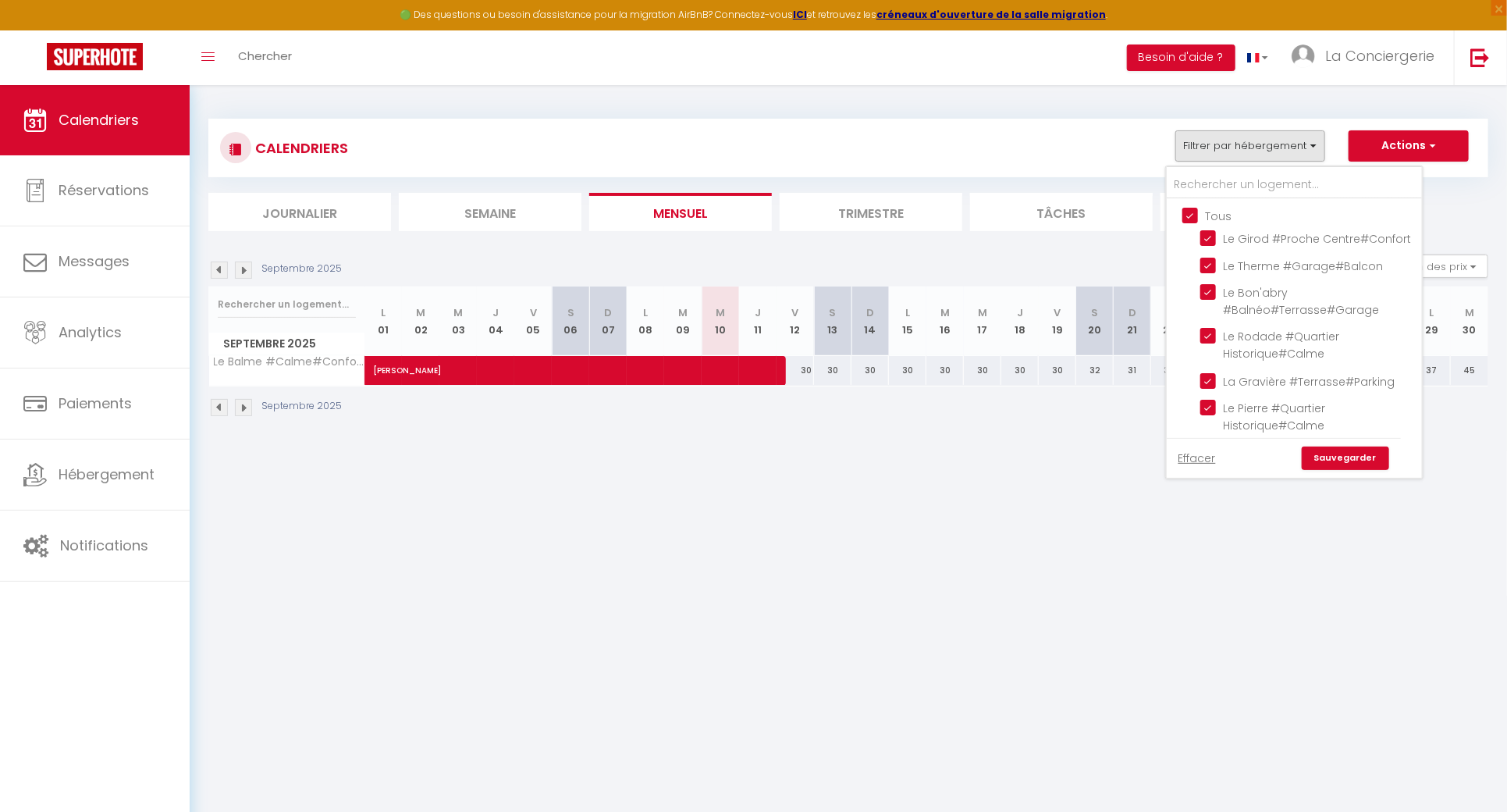
checkbox input "true"
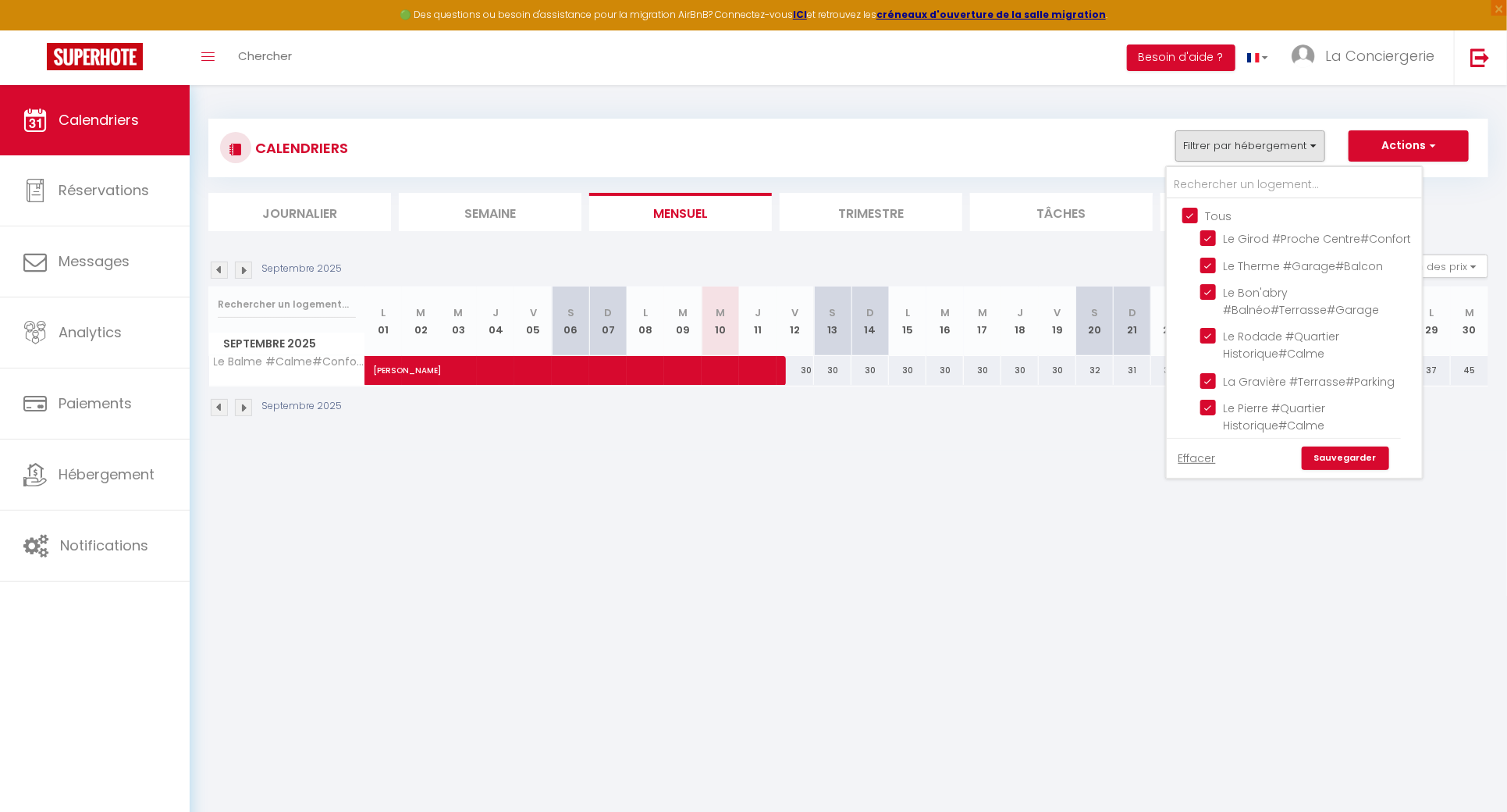
checkbox input "true"
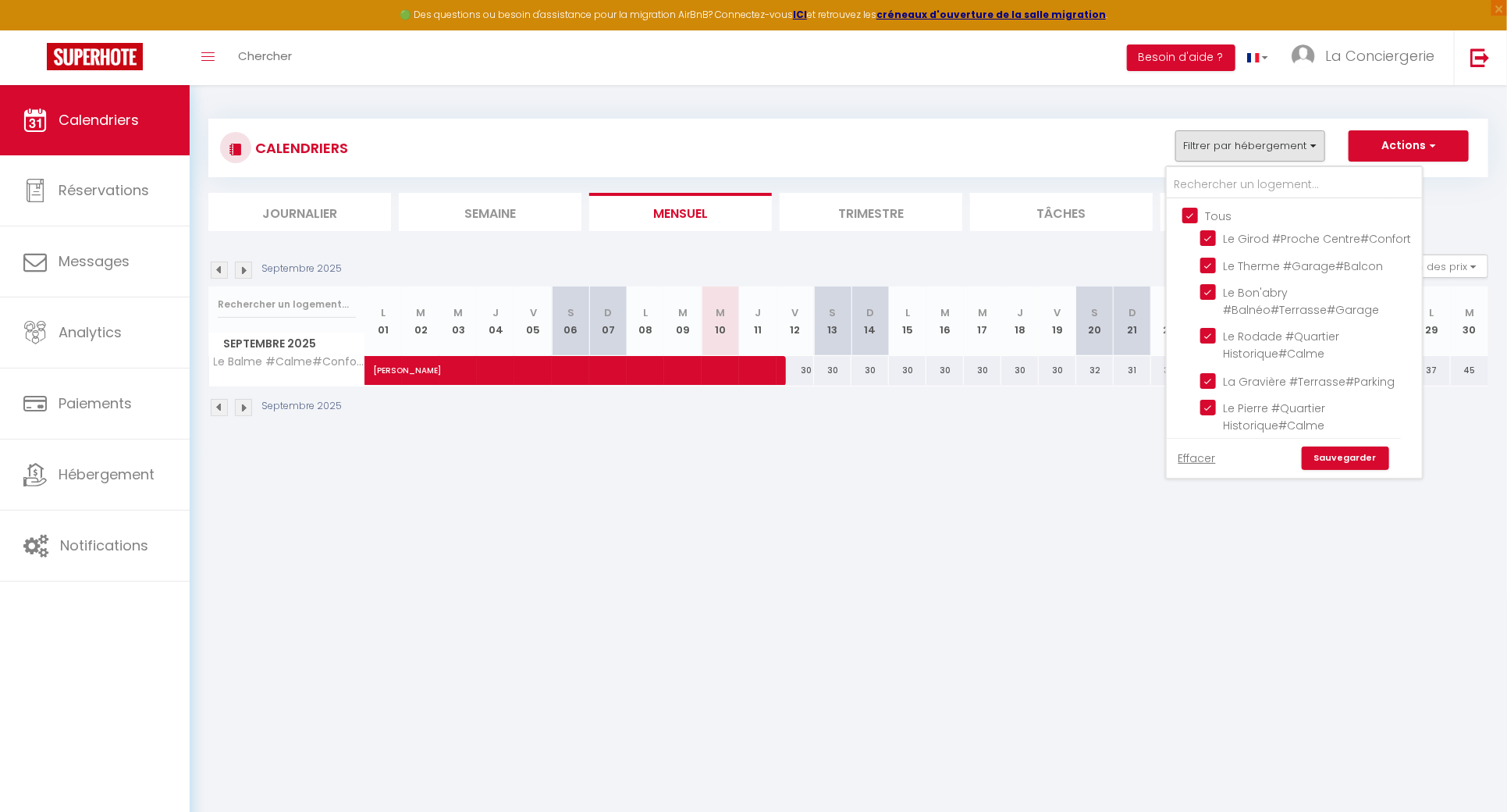
checkbox input "true"
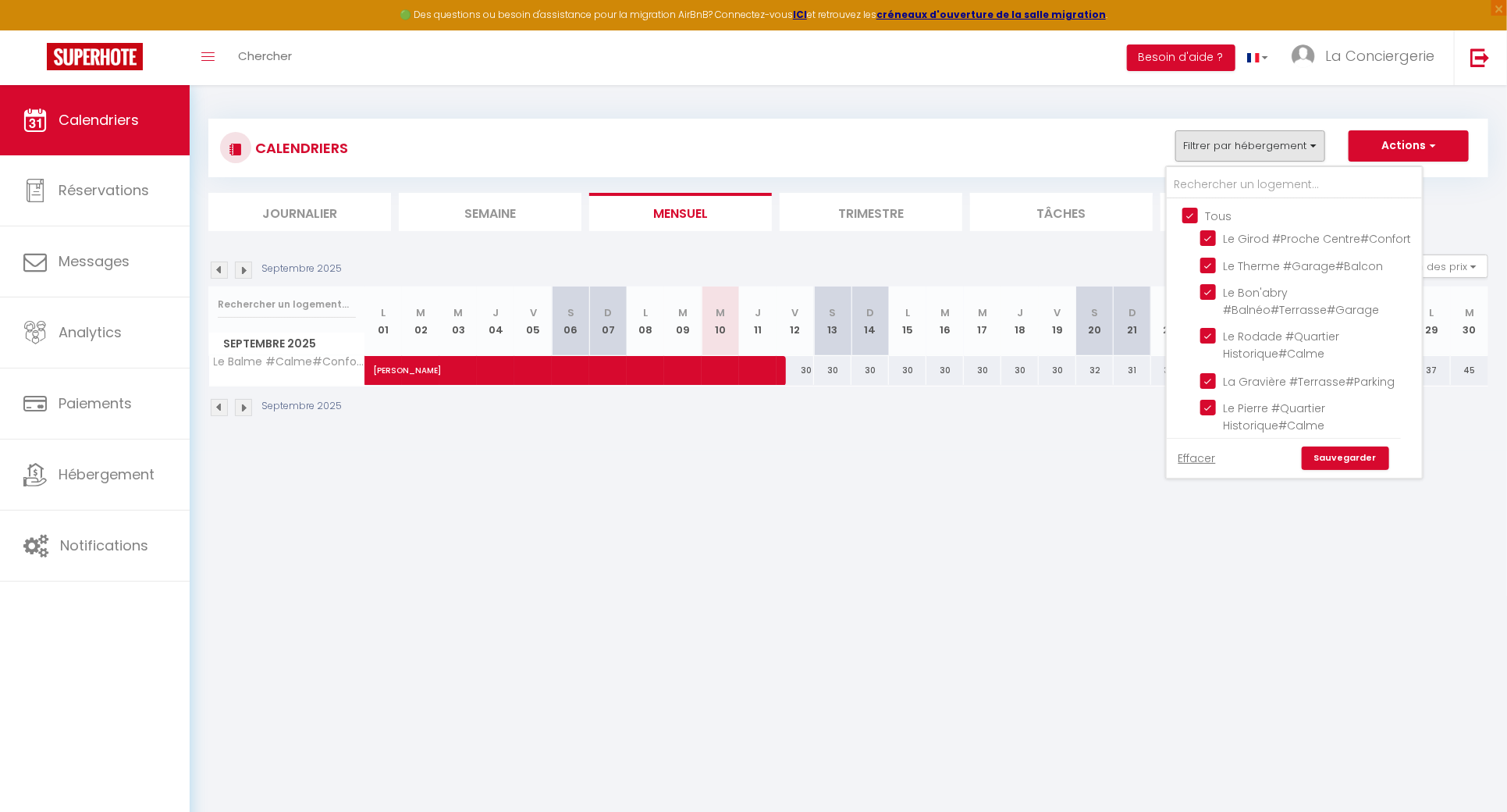
checkbox input "true"
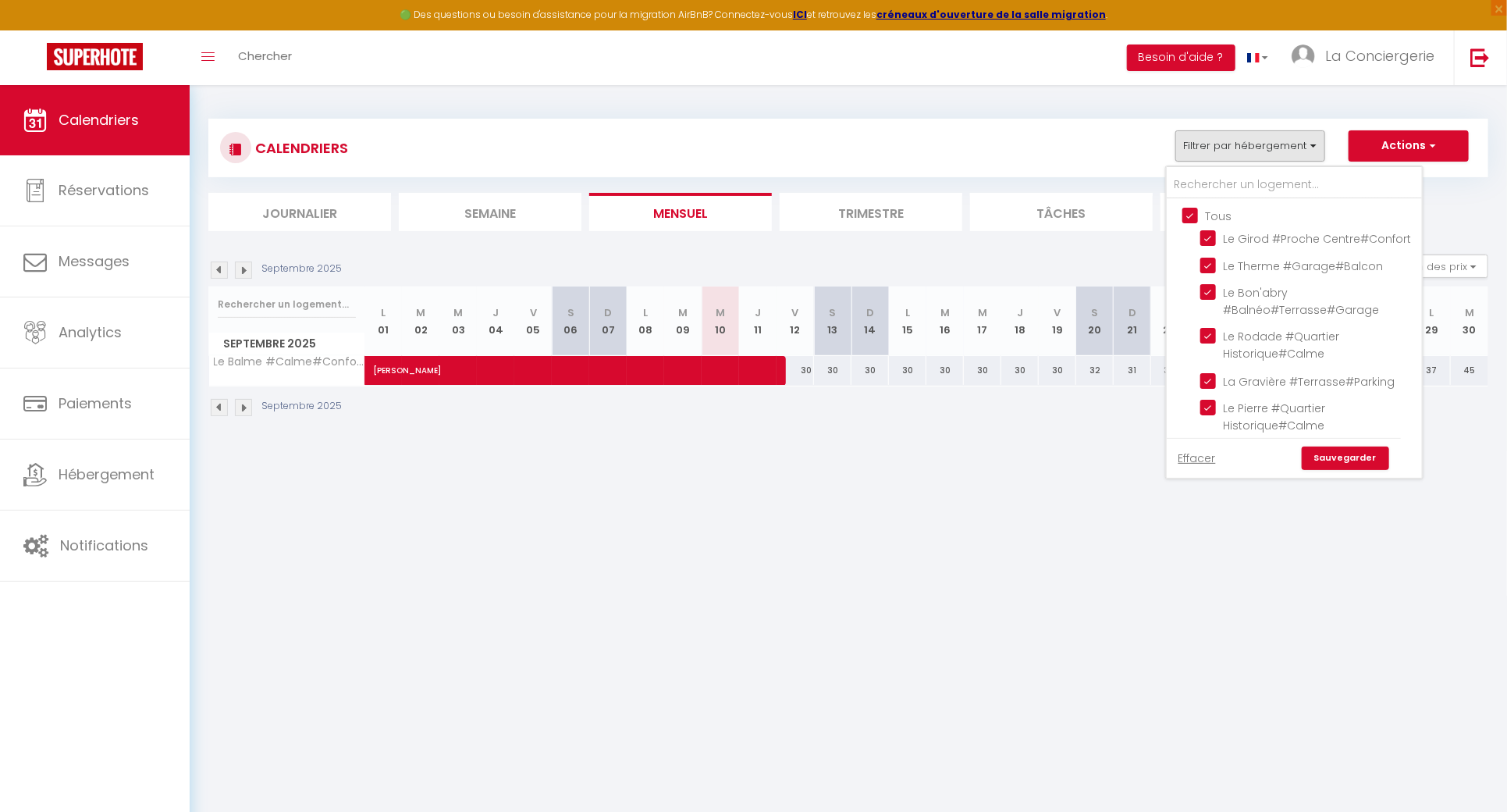
checkbox input "true"
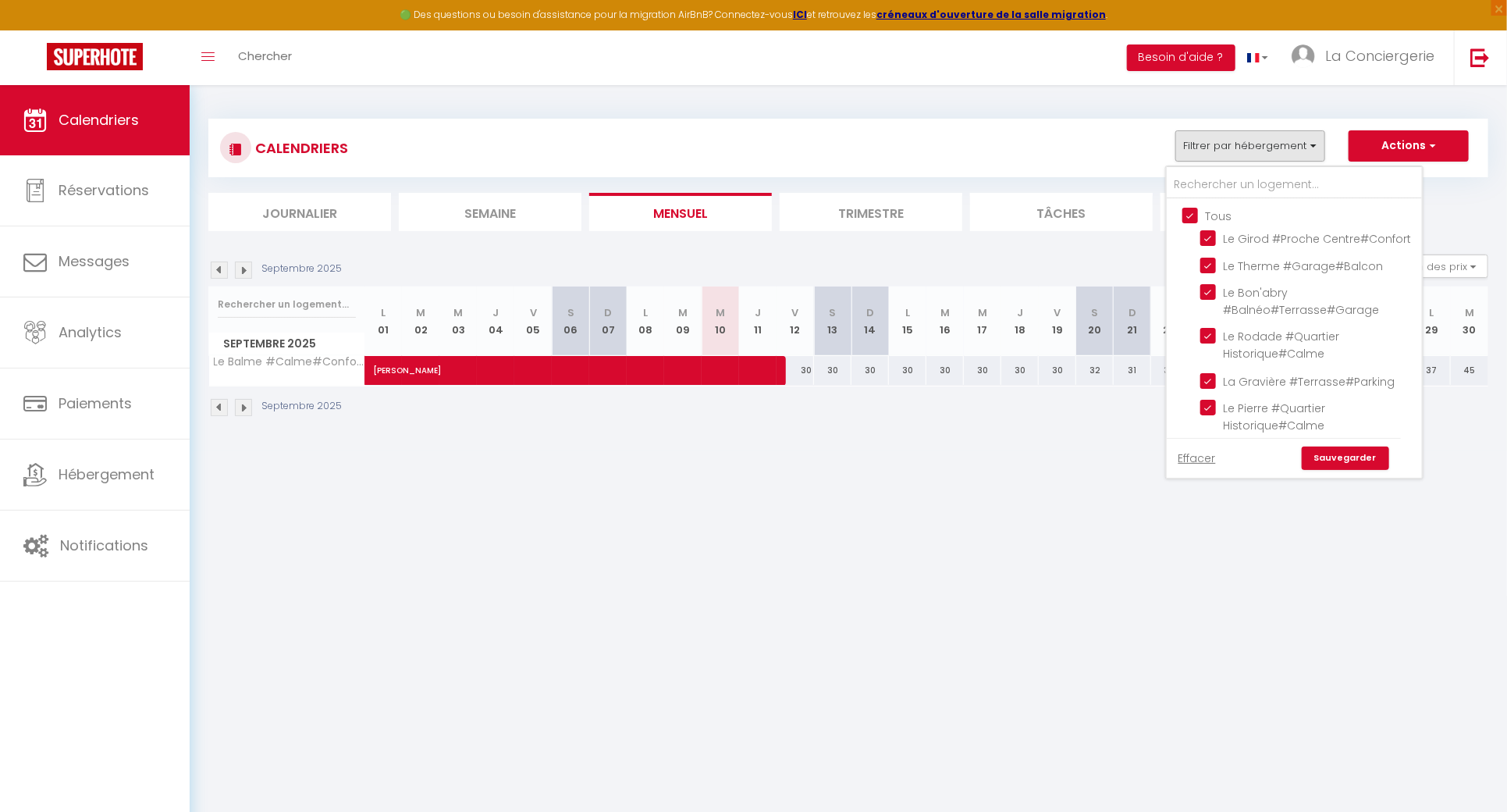
checkbox input "true"
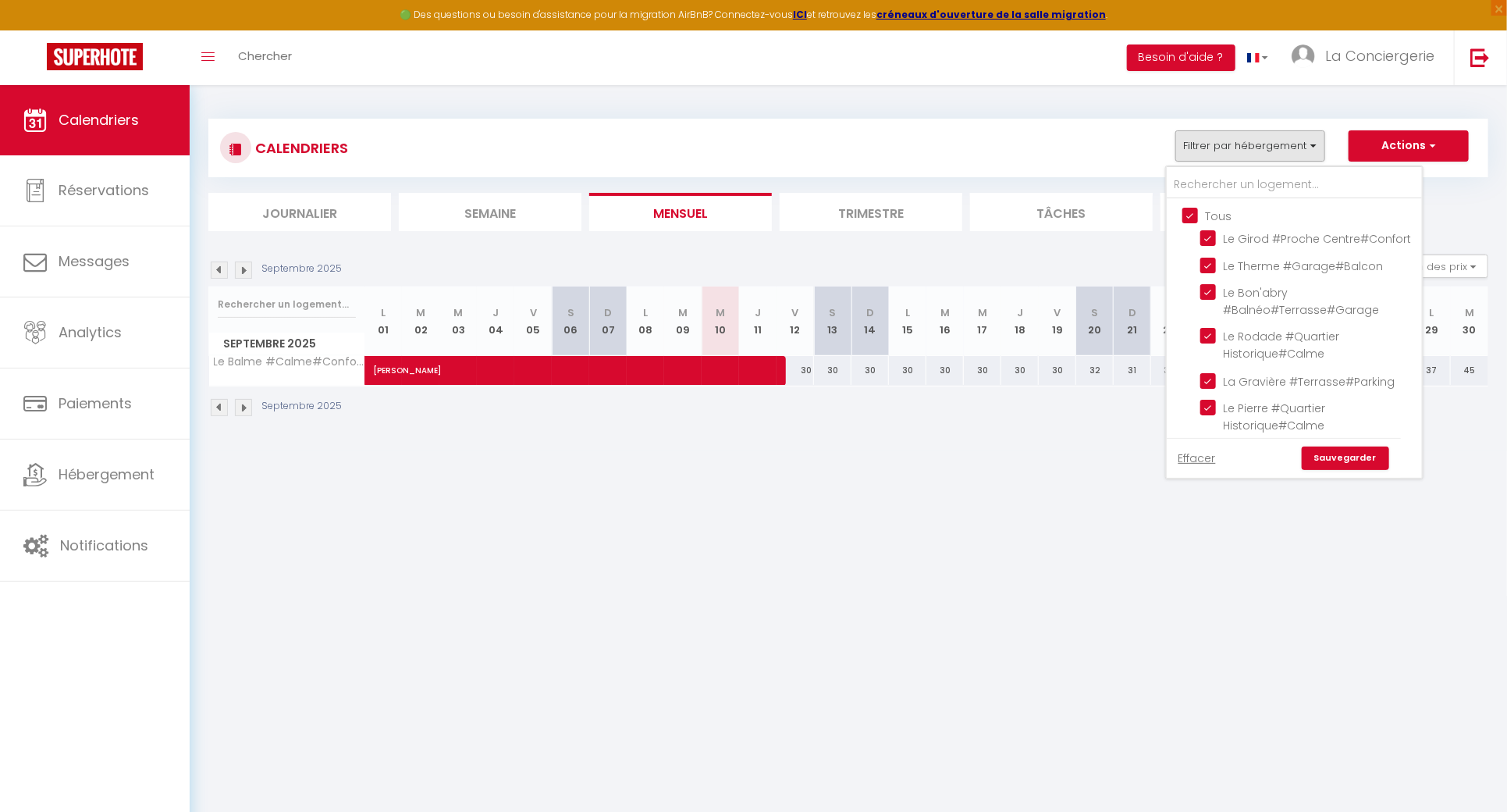
checkbox input "true"
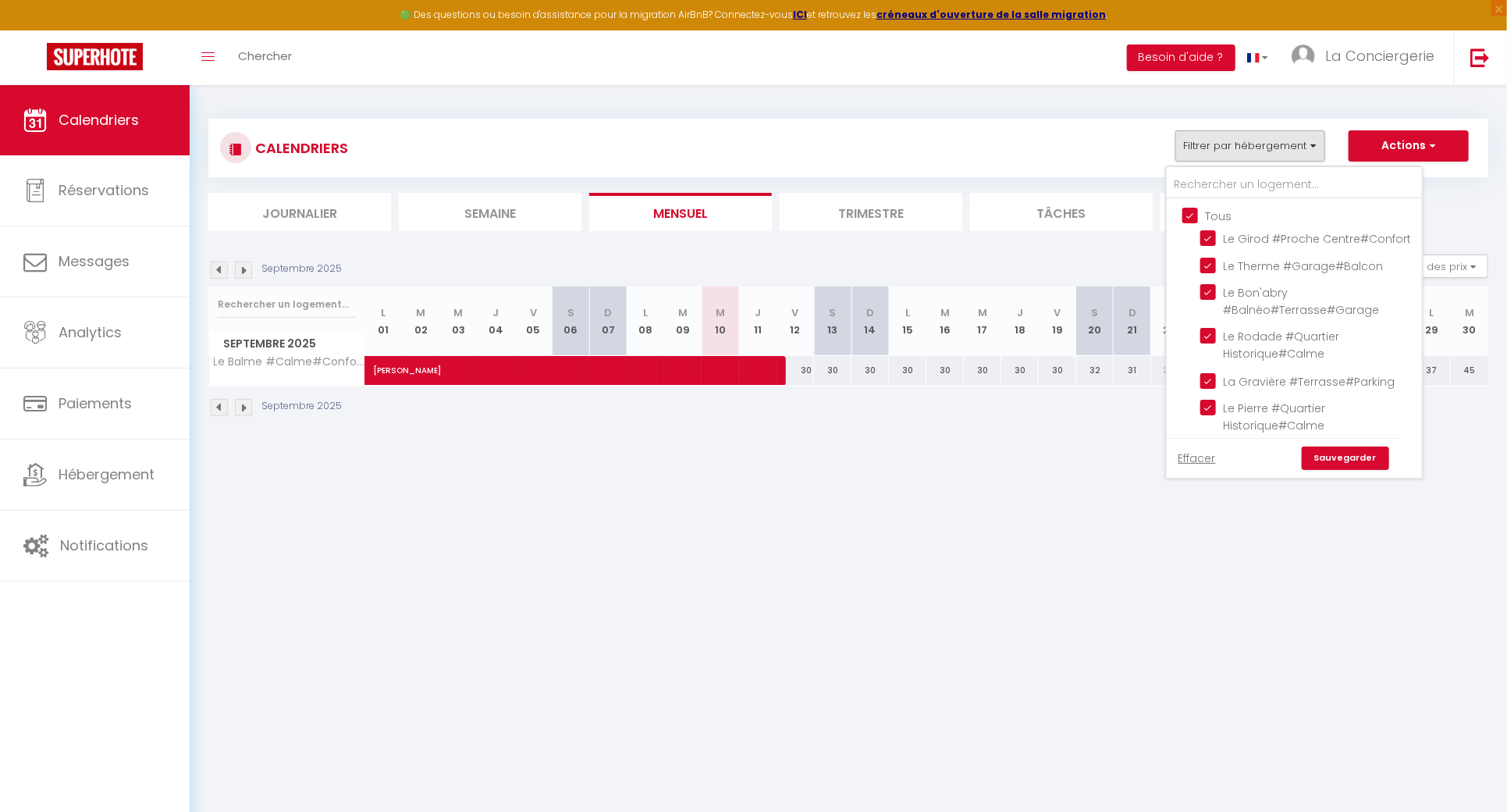
checkbox input "true"
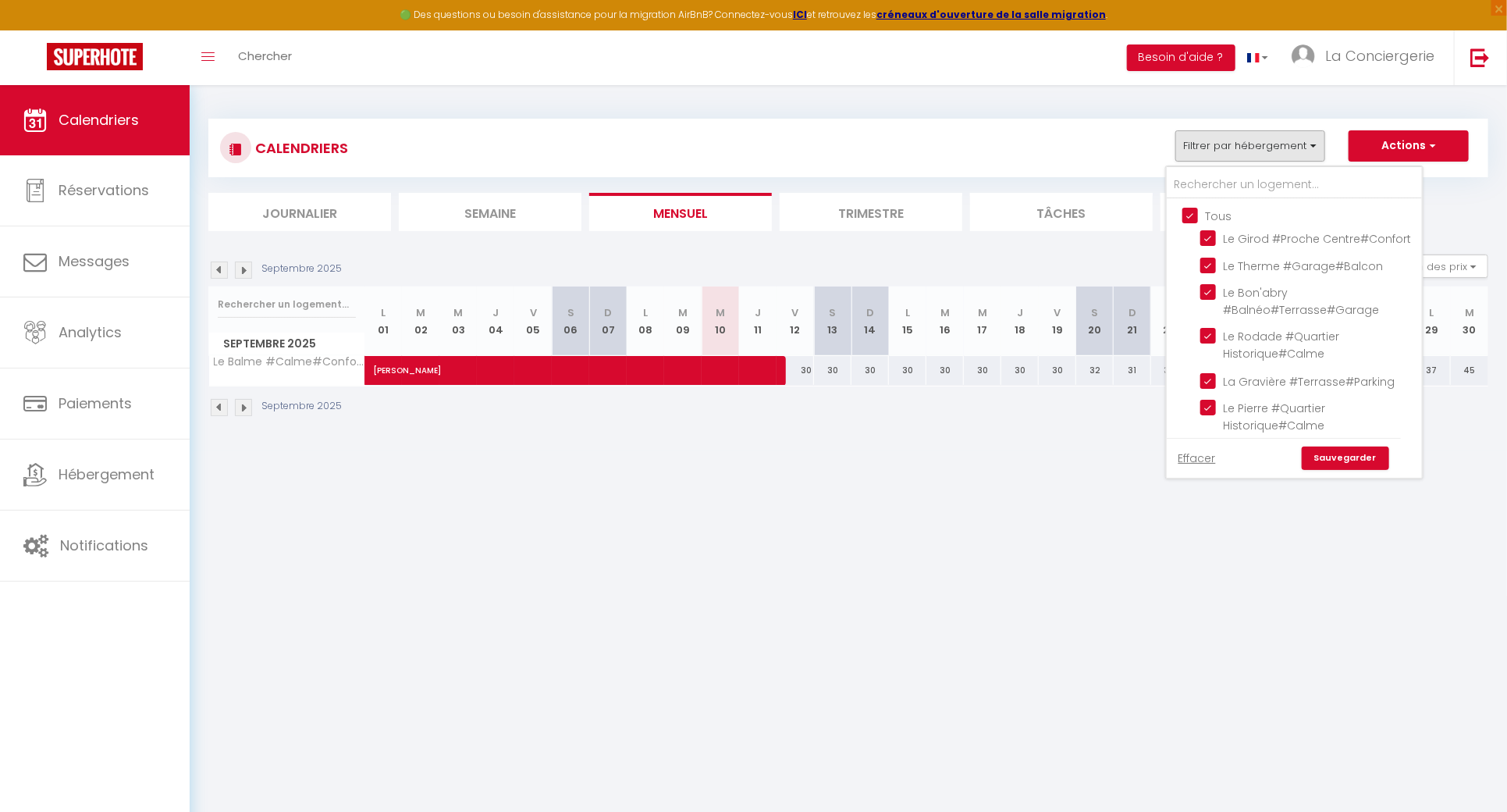
checkbox input "true"
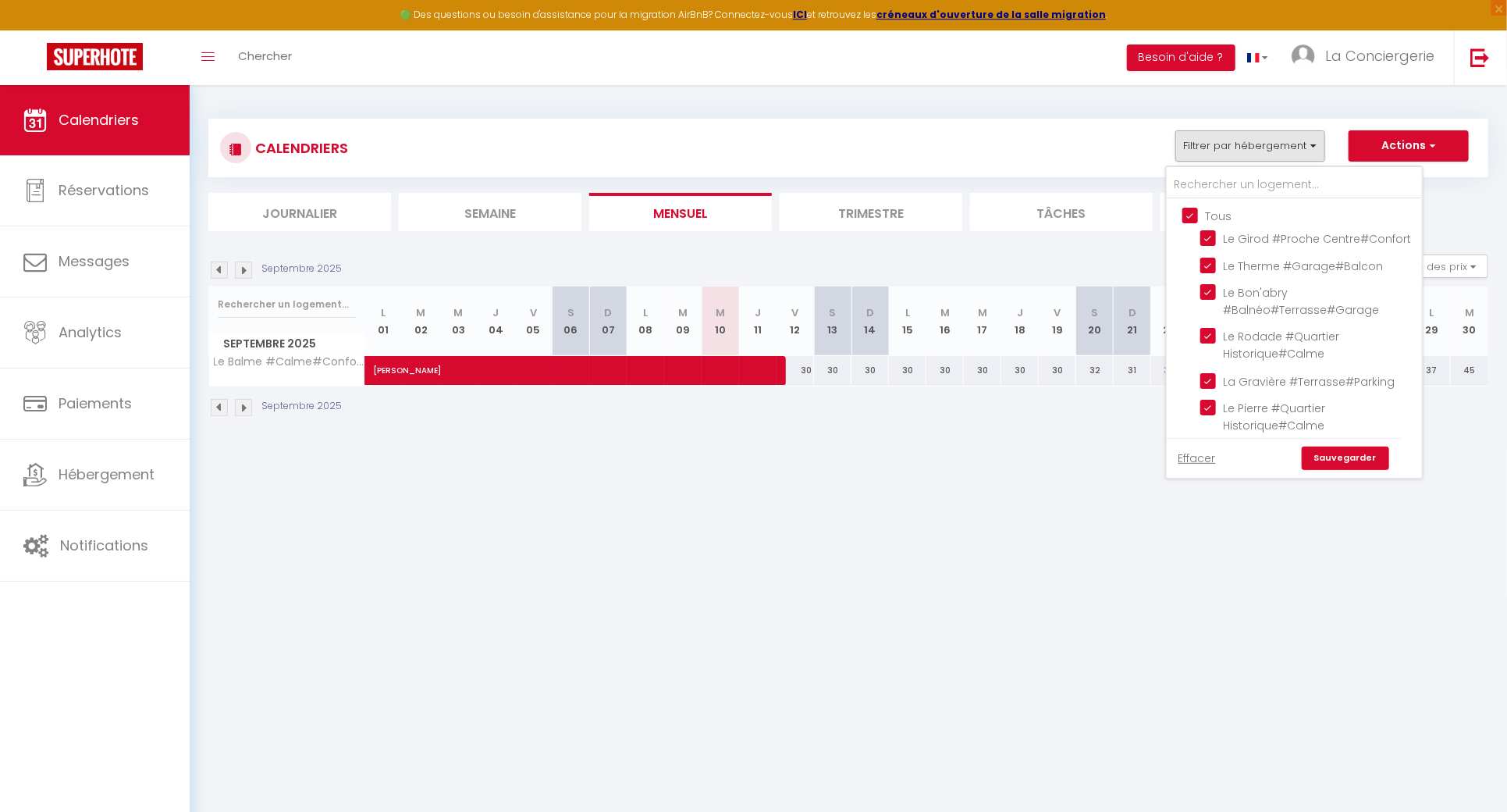
checkbox input "true"
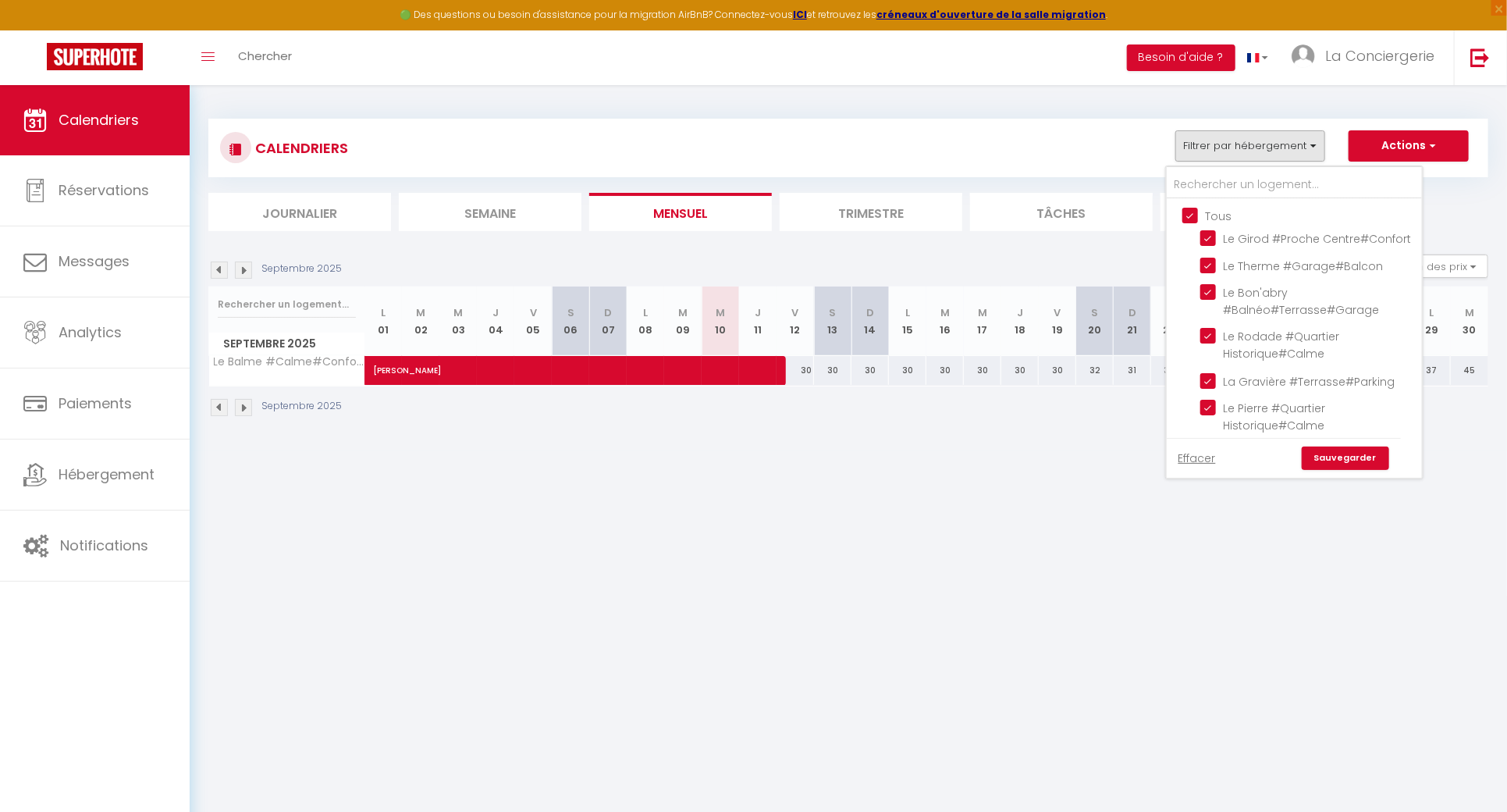
checkbox input "true"
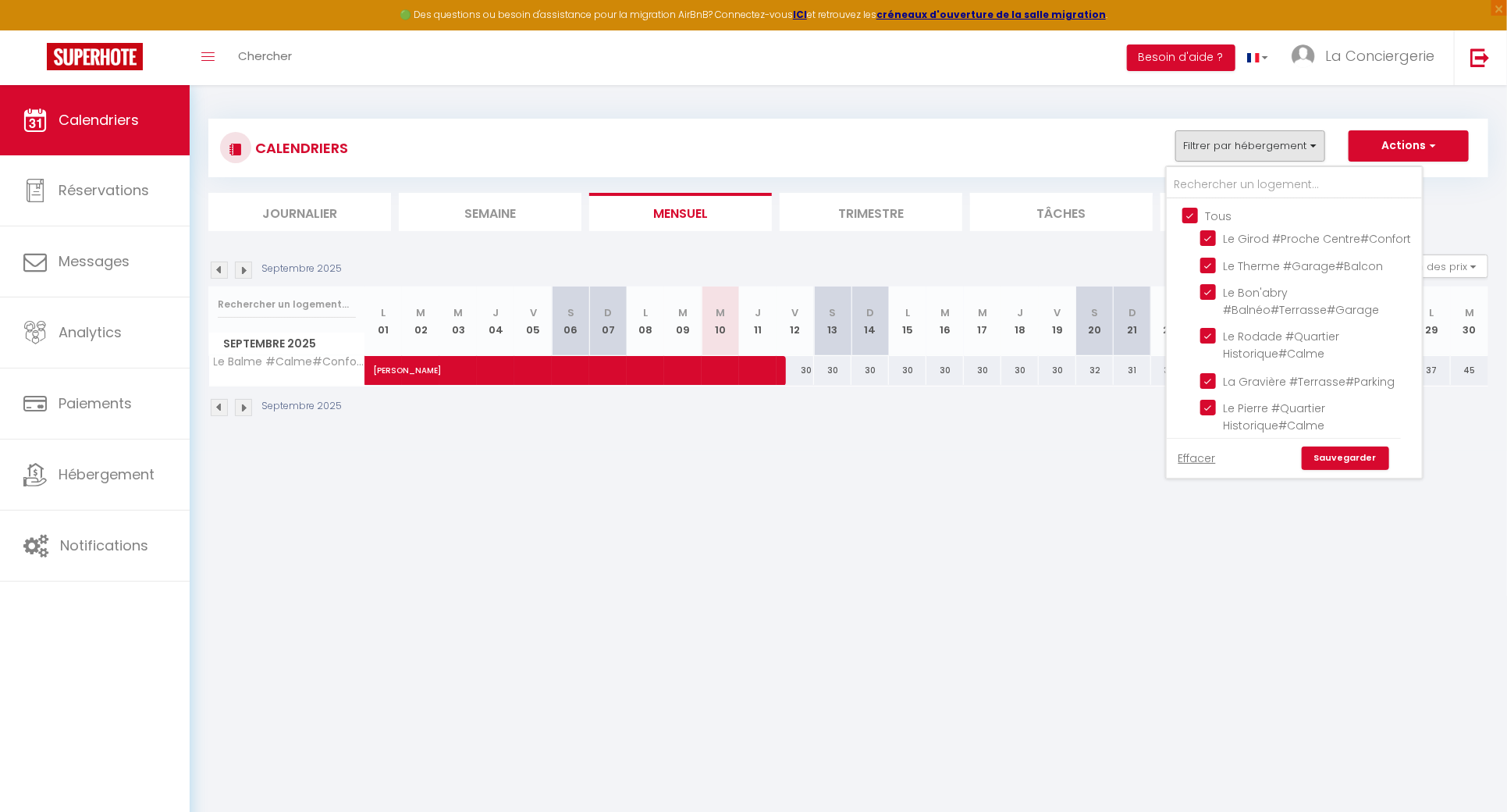
checkbox input "true"
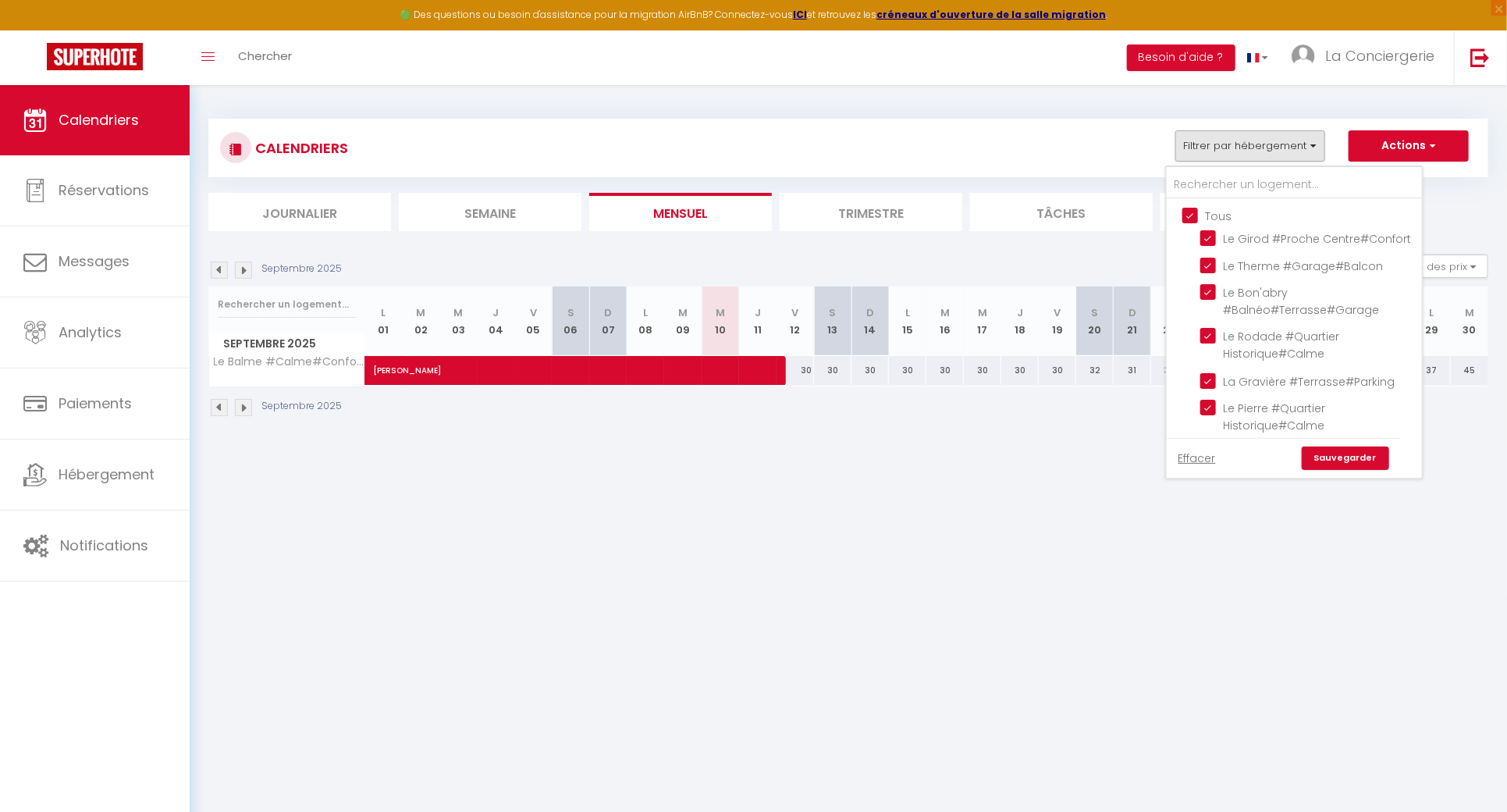
checkbox input "true"
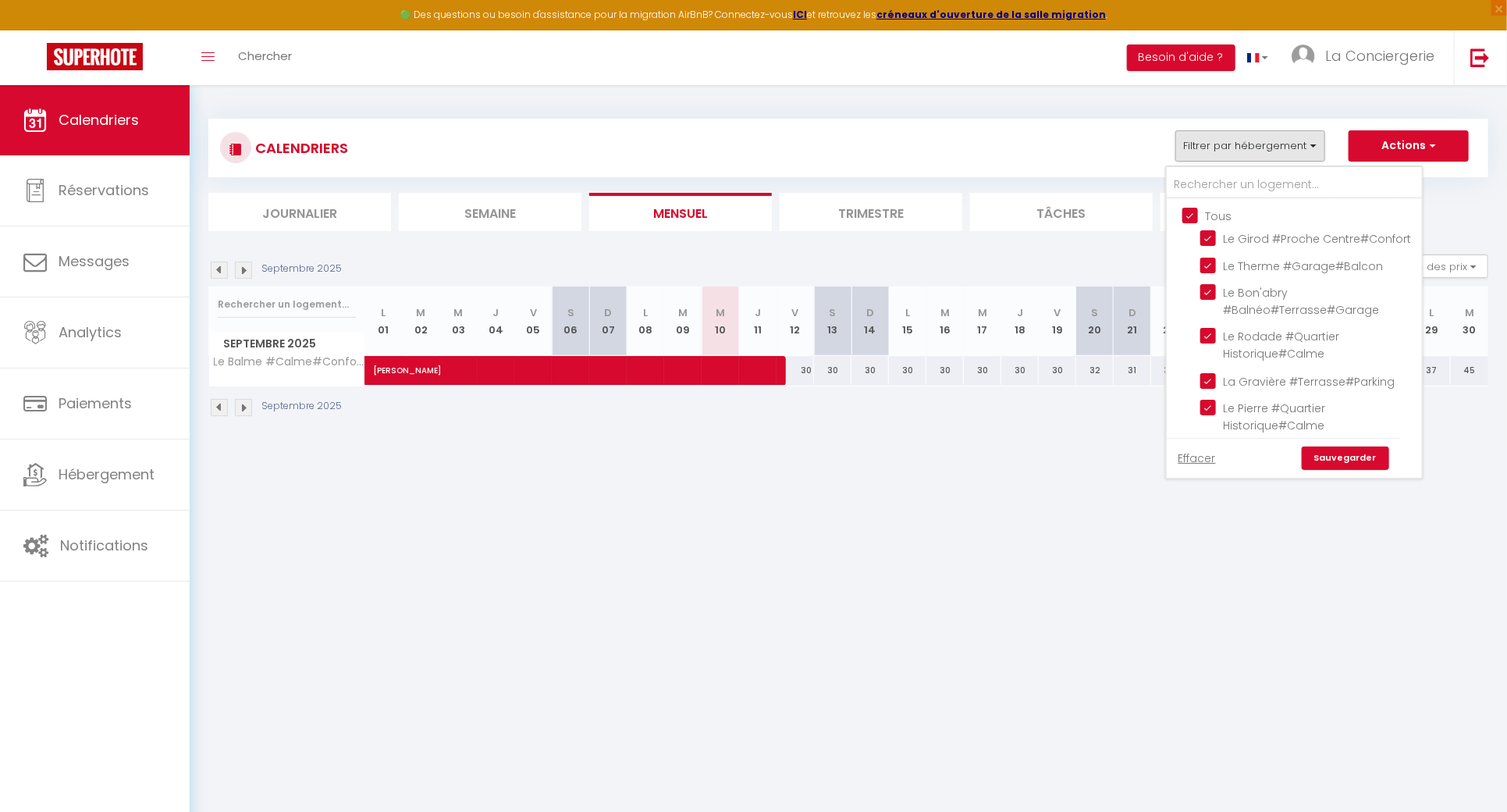
checkbox input "true"
click at [1361, 461] on link "Sauvegarder" at bounding box center [1346, 458] width 87 height 24
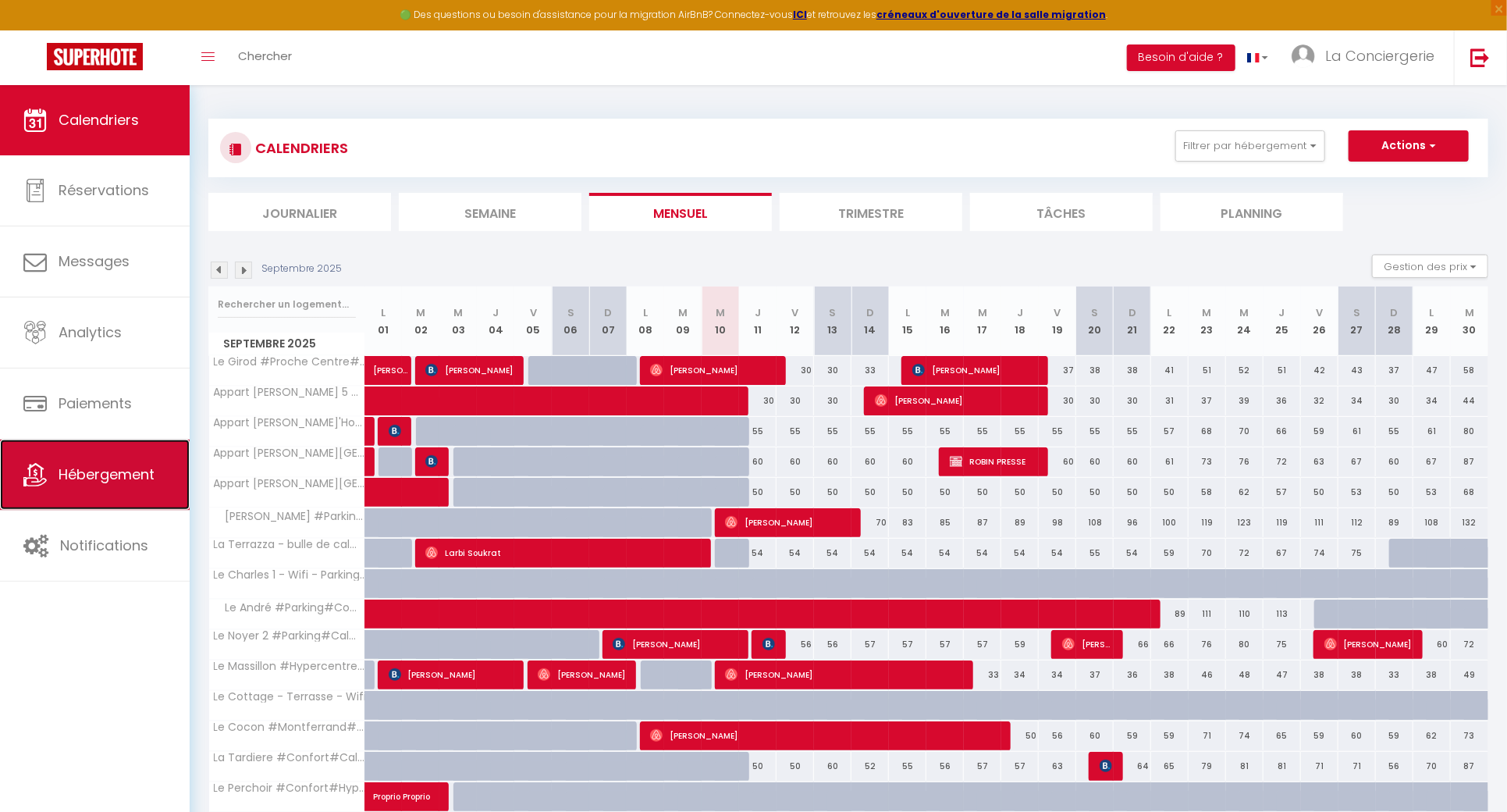
click at [139, 459] on link "Hébergement" at bounding box center [95, 474] width 190 height 70
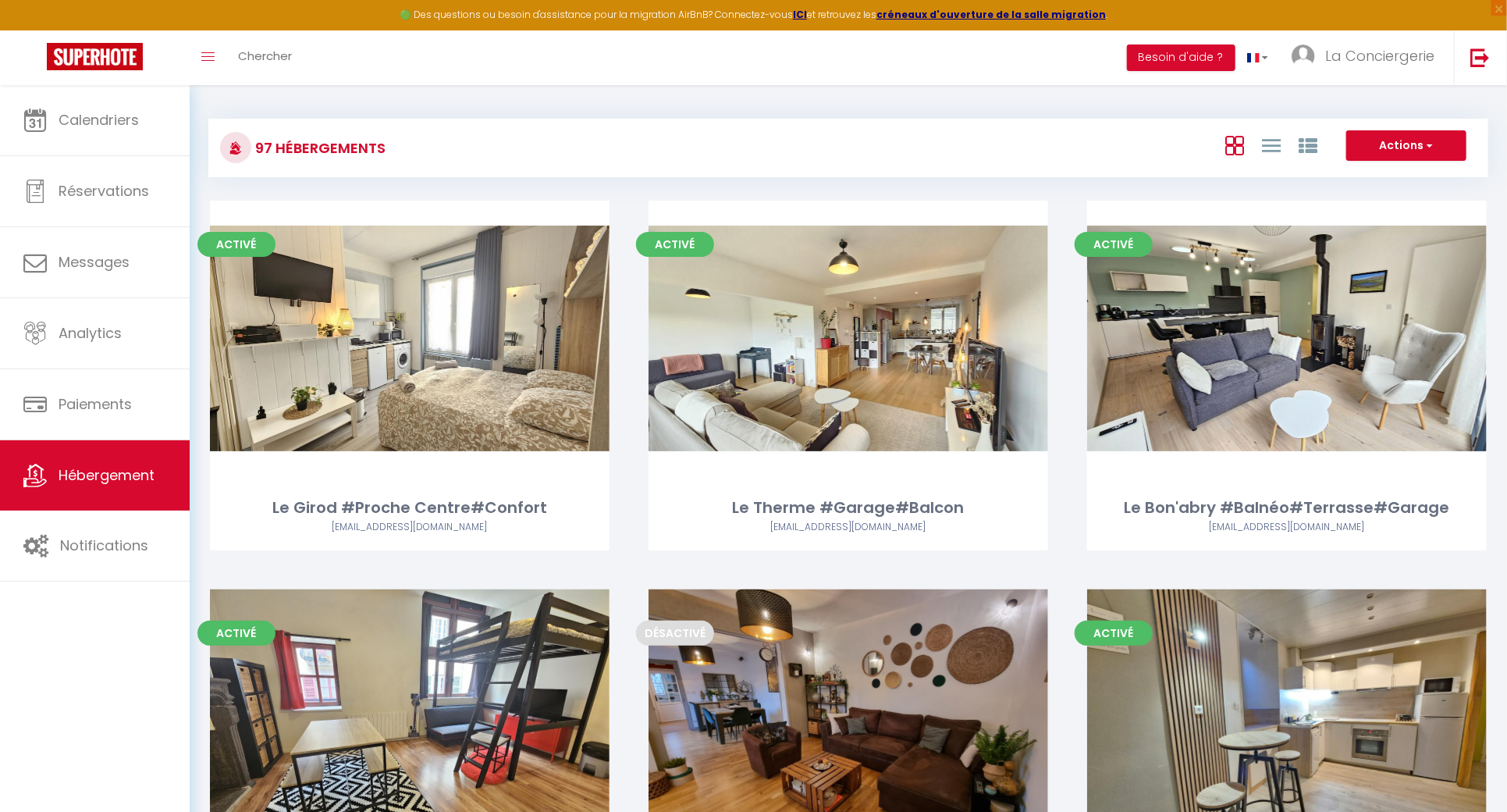
scroll to position [8302, 0]
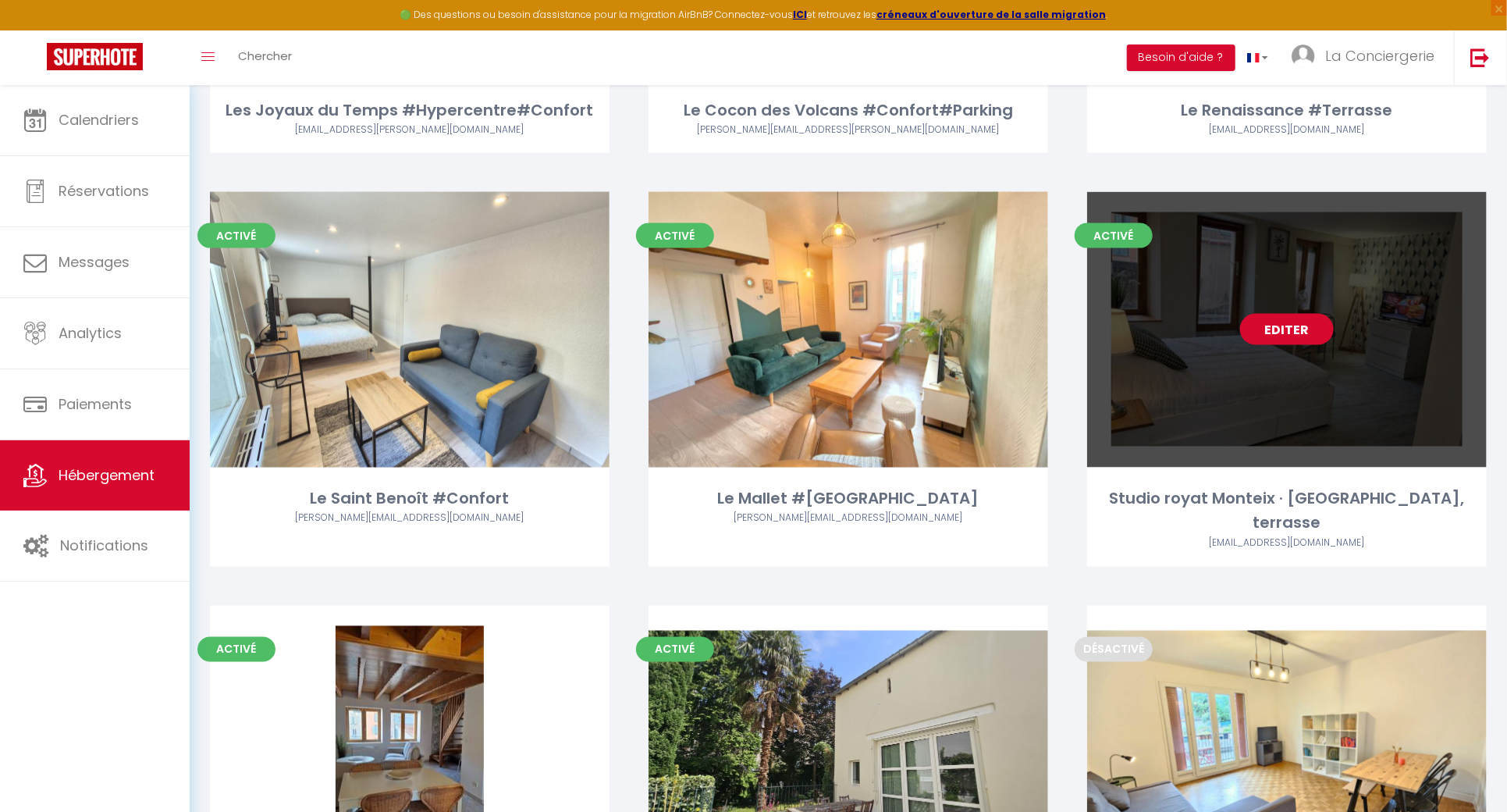
click at [1306, 313] on link "Editer" at bounding box center [1287, 328] width 93 height 31
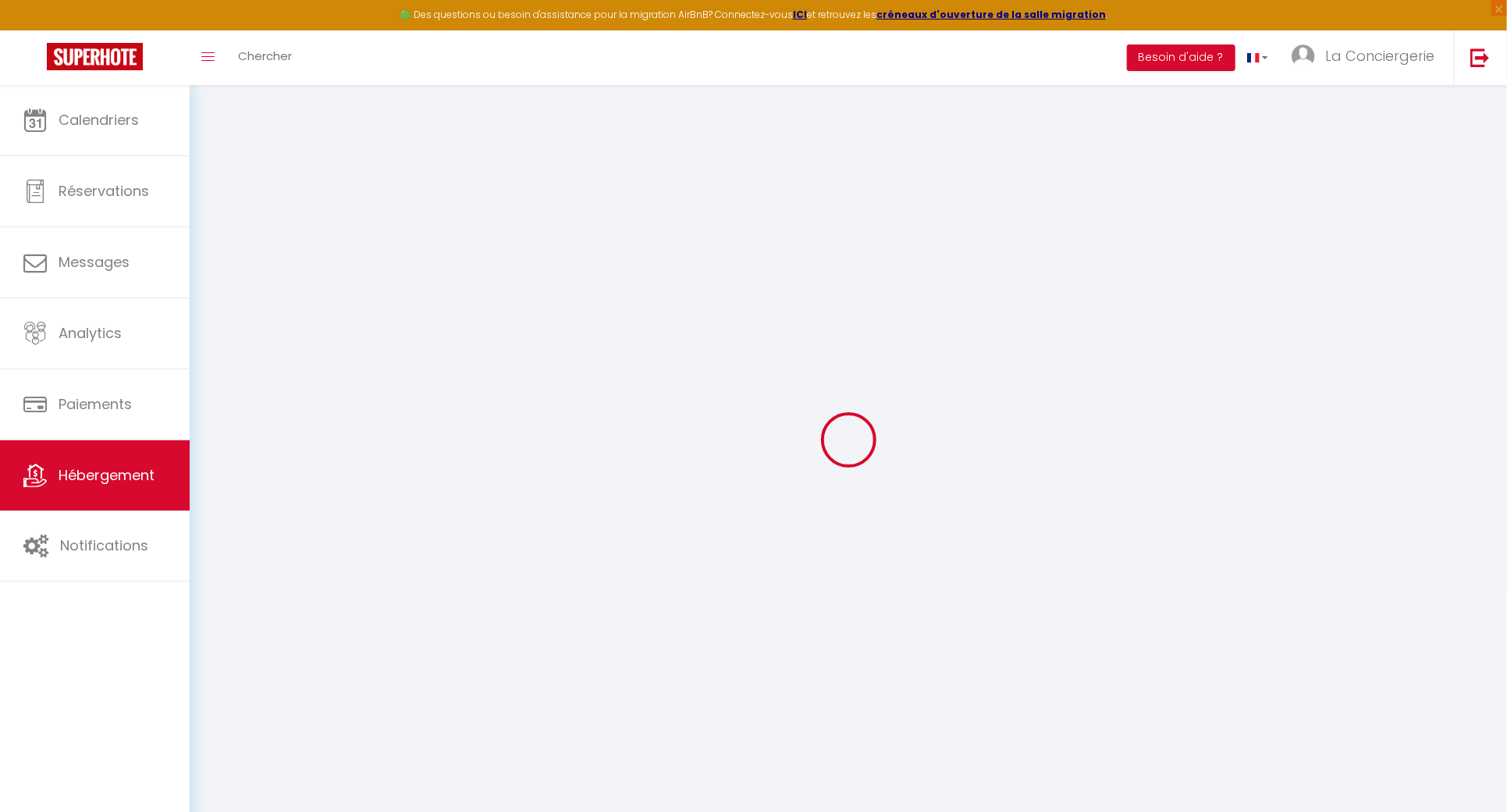
select select
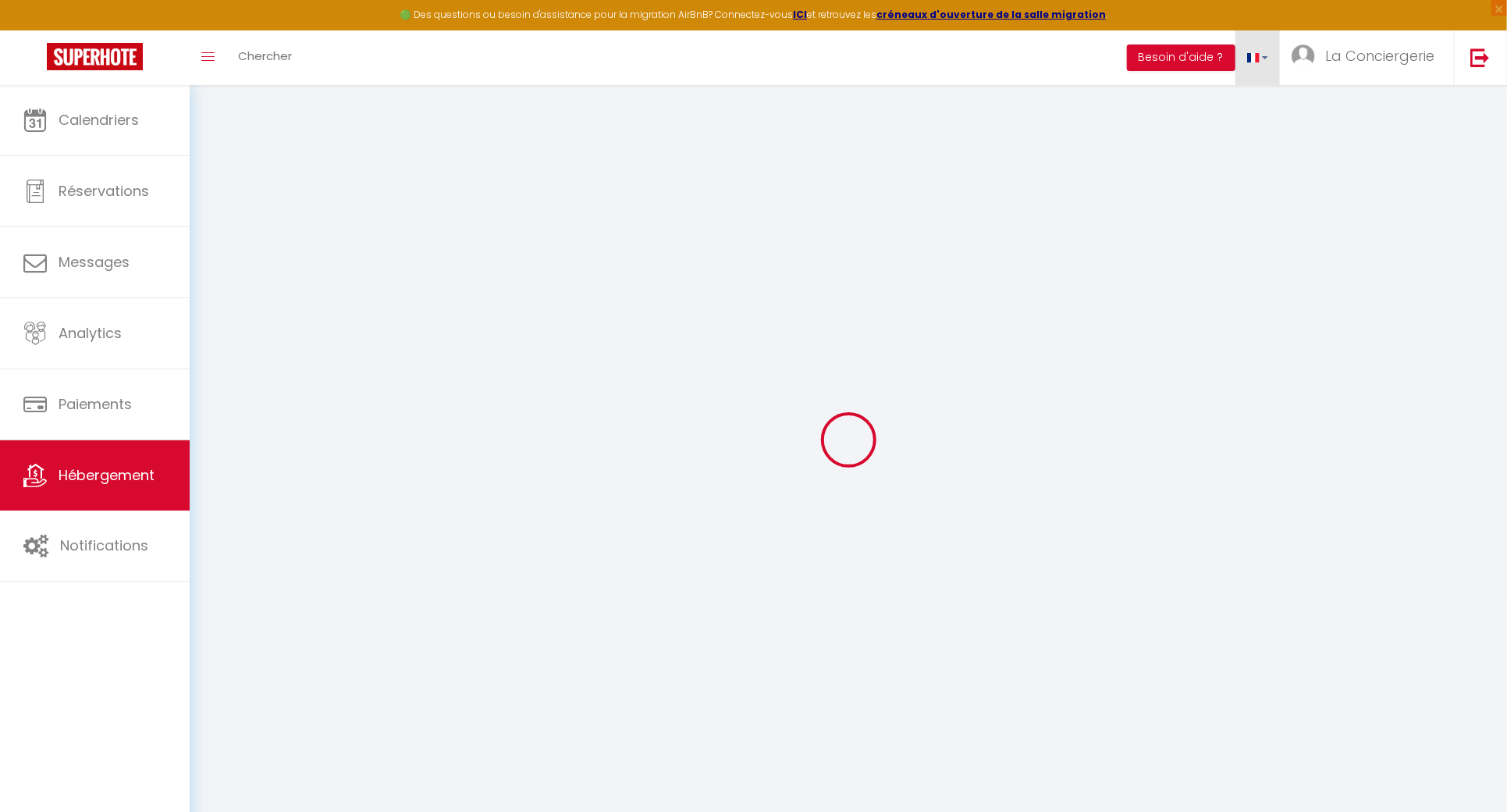
checkbox input "false"
select select
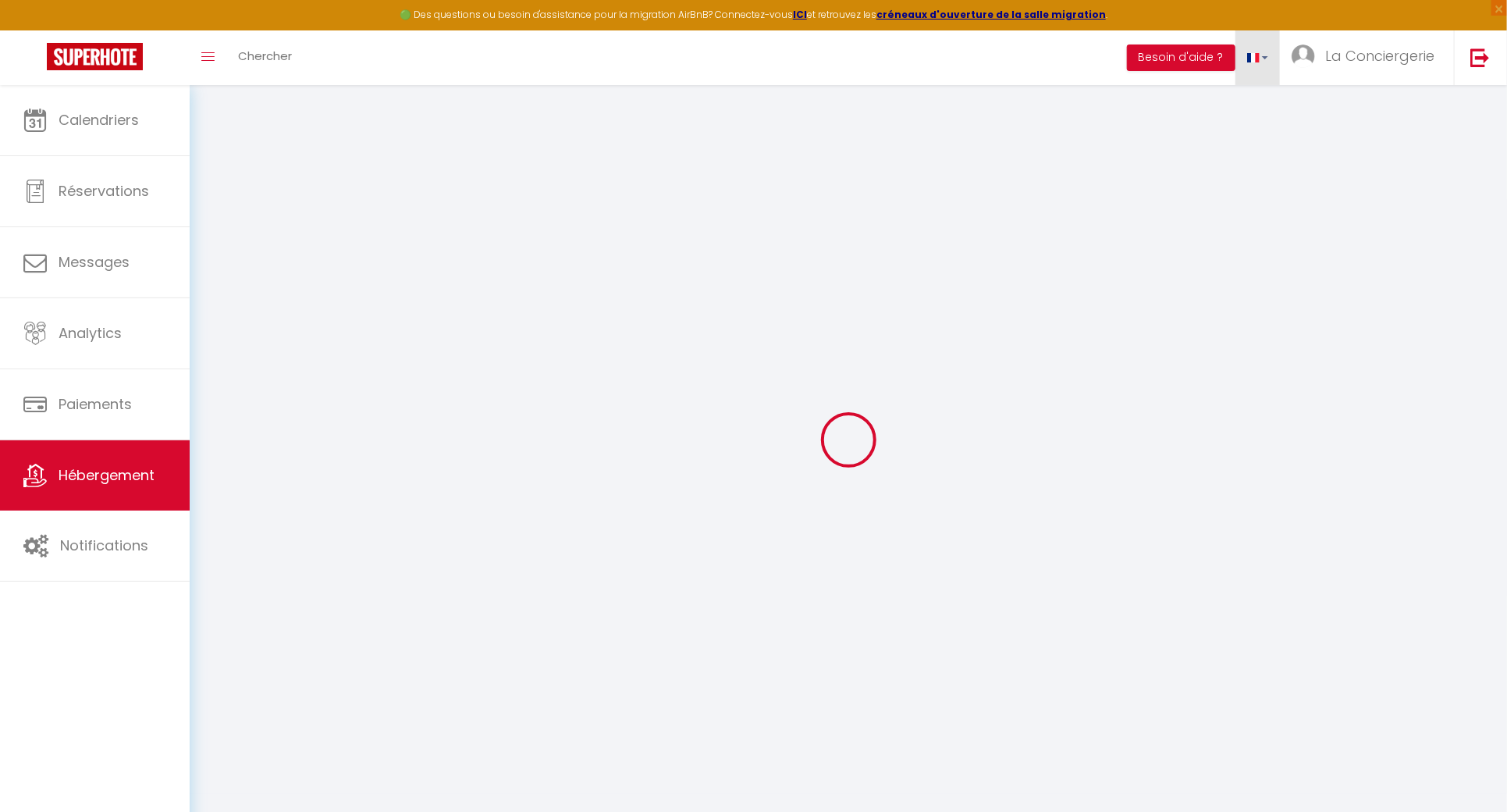
select select
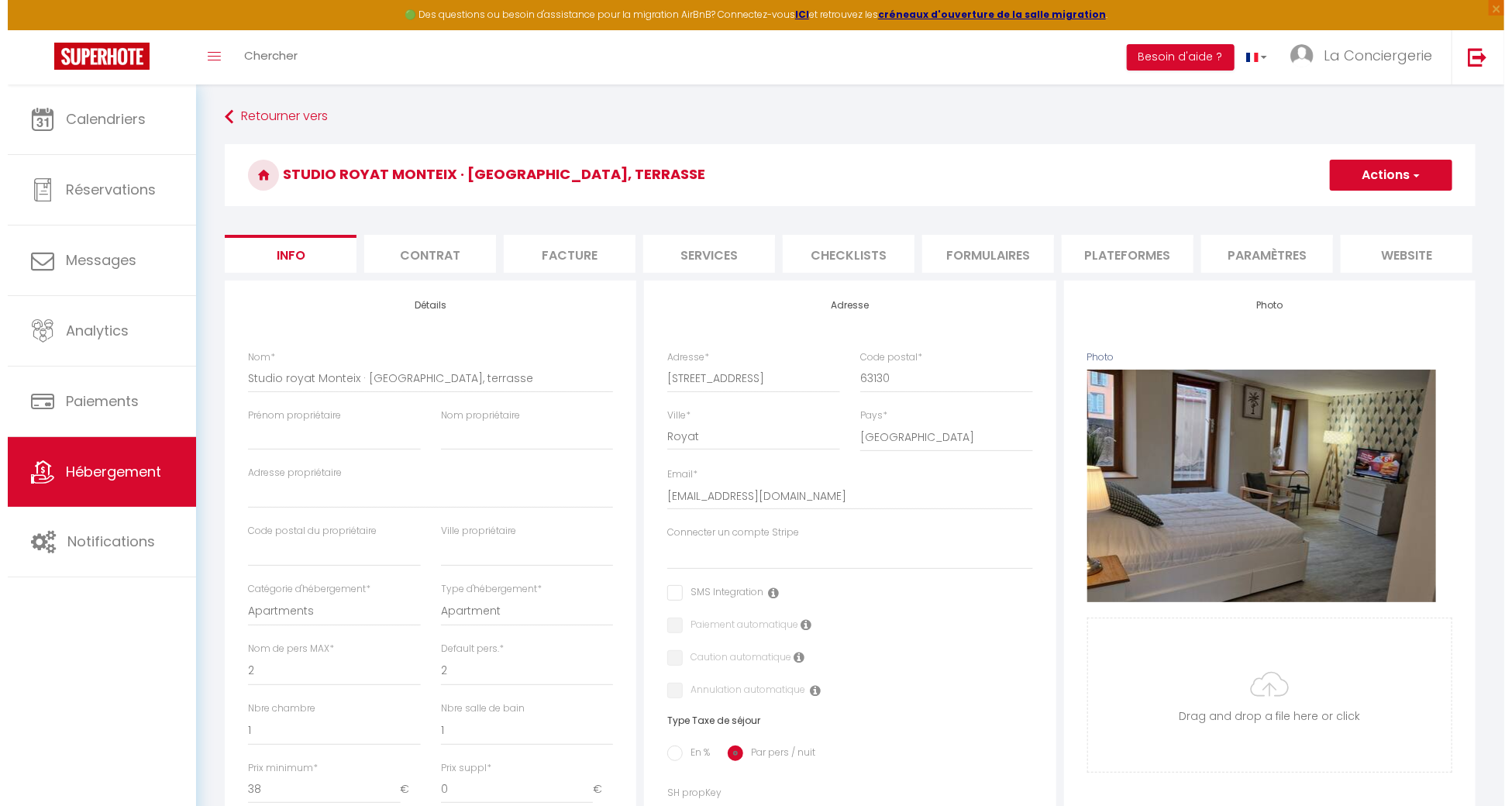
scroll to position [0, 143]
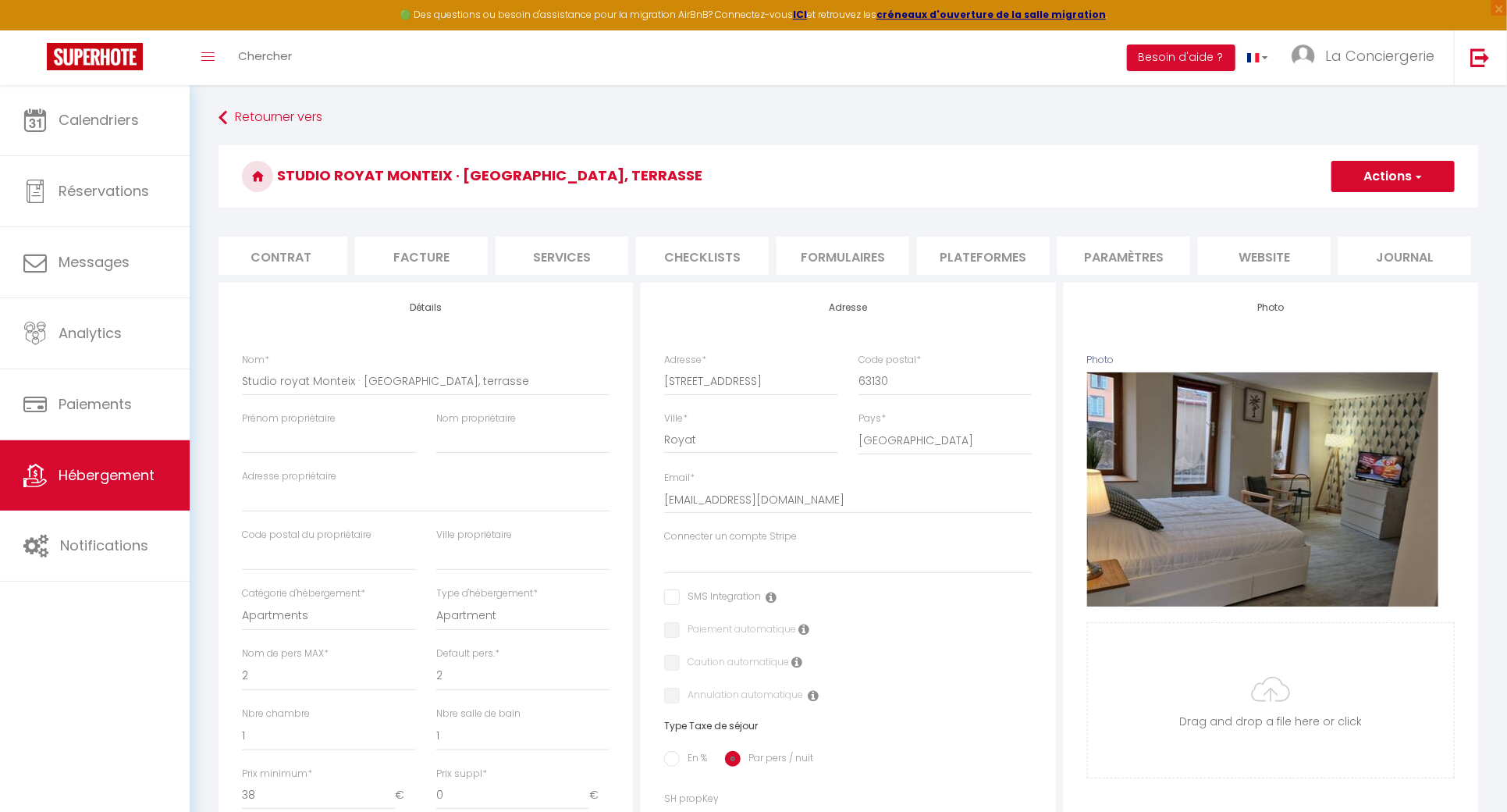
click at [1089, 253] on li "Paramètres" at bounding box center [1124, 256] width 133 height 38
select select
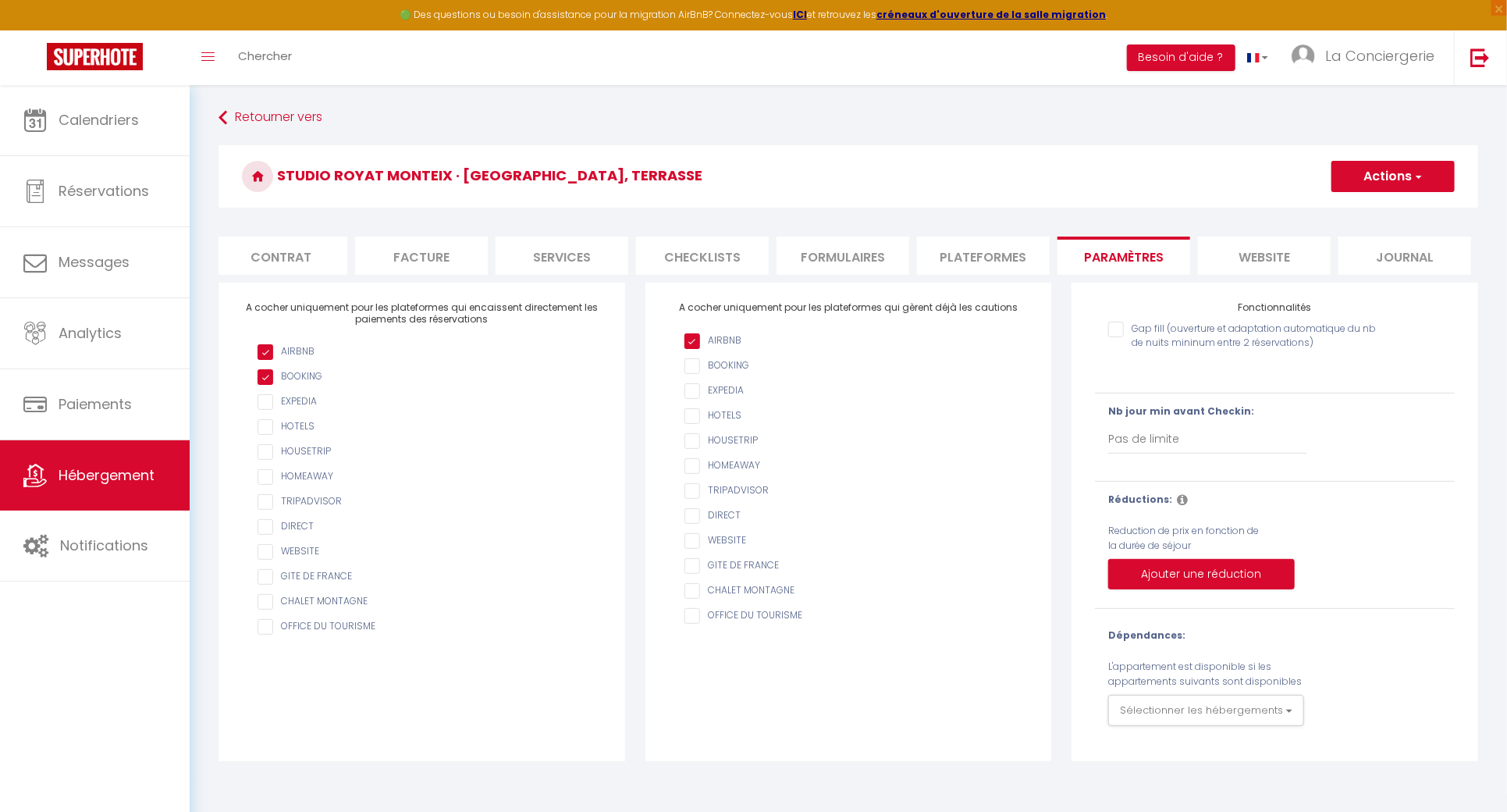
click at [983, 256] on li "Plateformes" at bounding box center [984, 256] width 133 height 38
select select
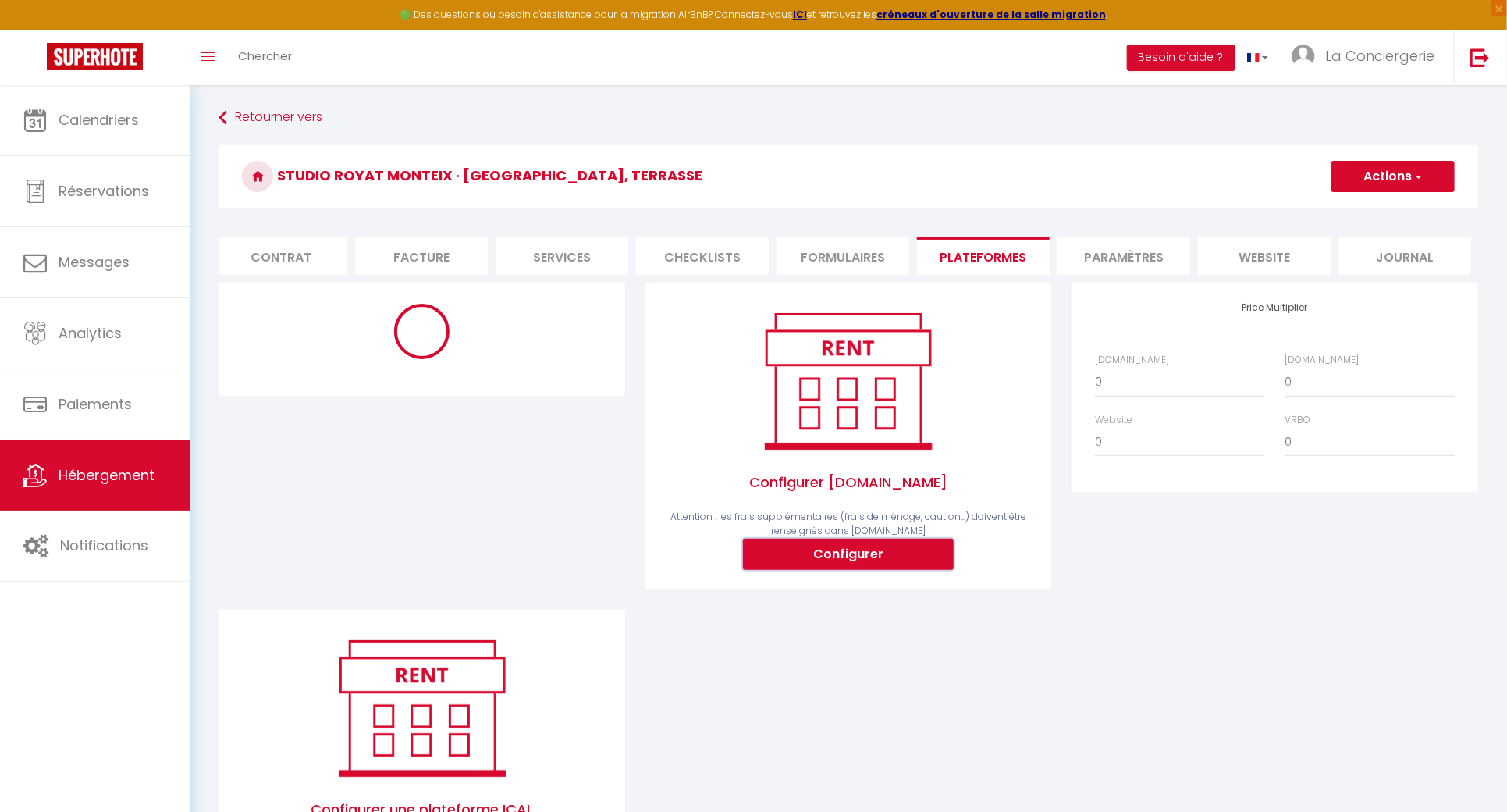
click at [917, 560] on button "Configurer" at bounding box center [848, 553] width 211 height 31
select select
type input "[EMAIL_ADDRESS][DOMAIN_NAME]"
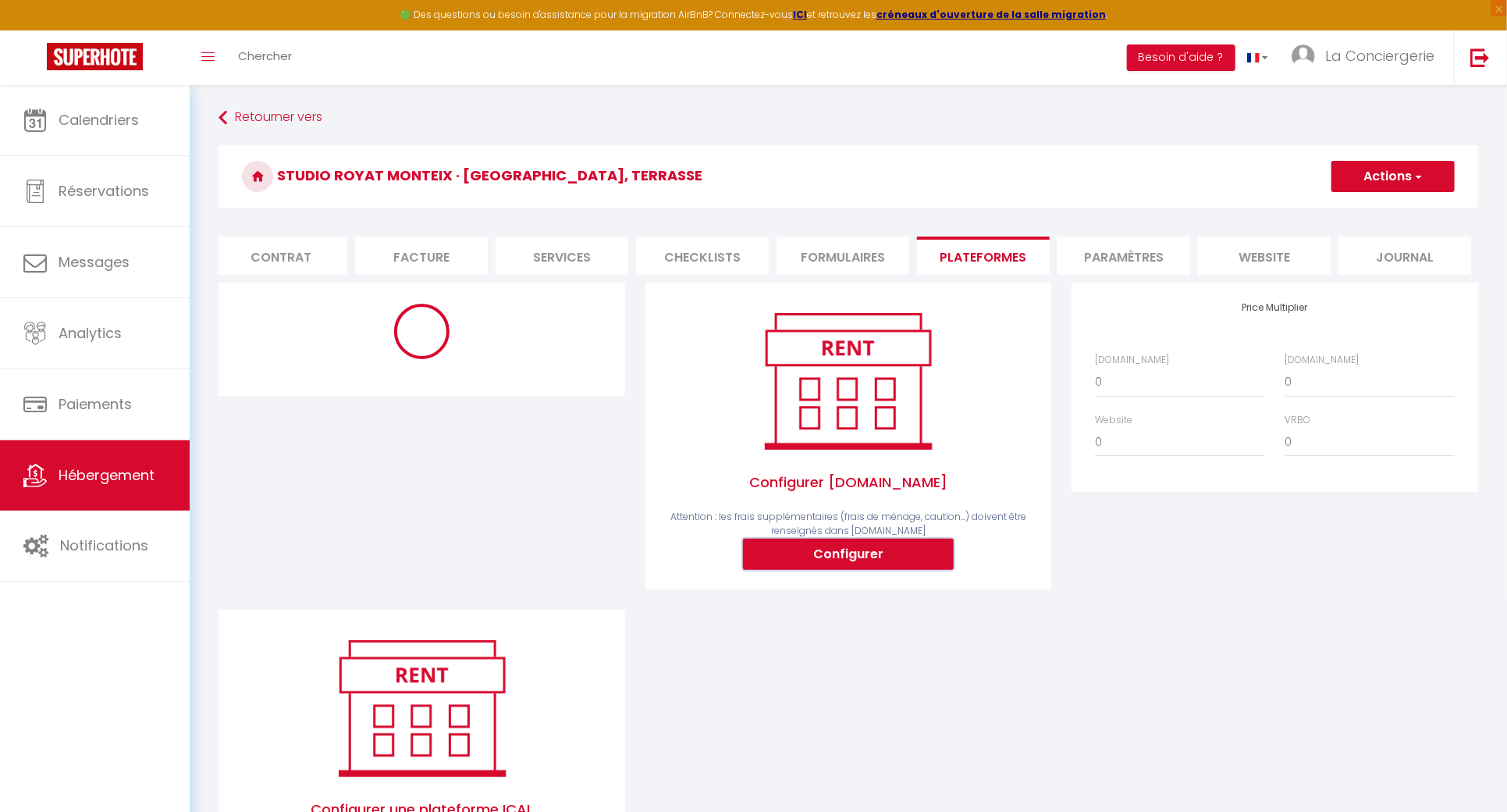
select select
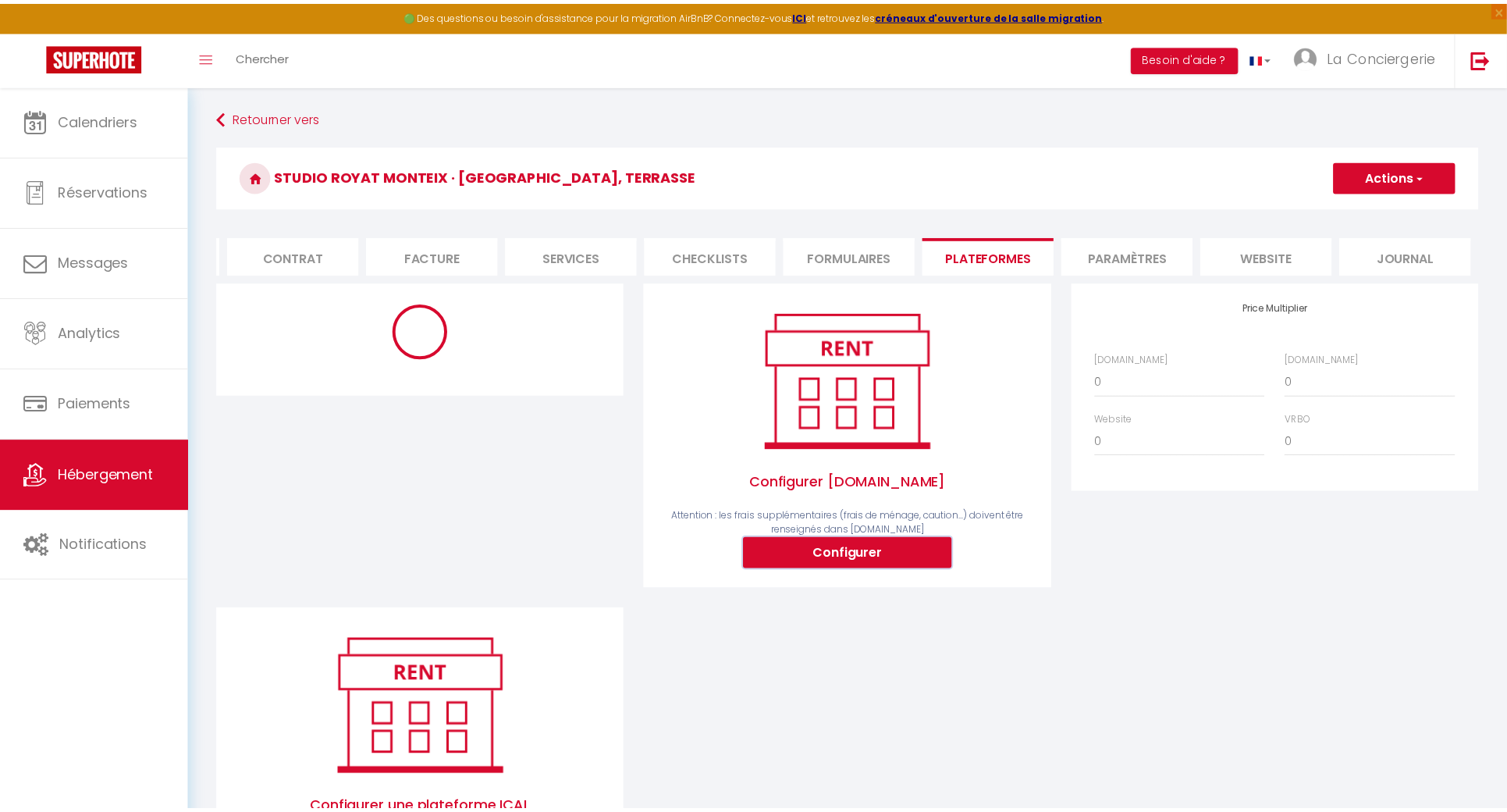
scroll to position [0, 130]
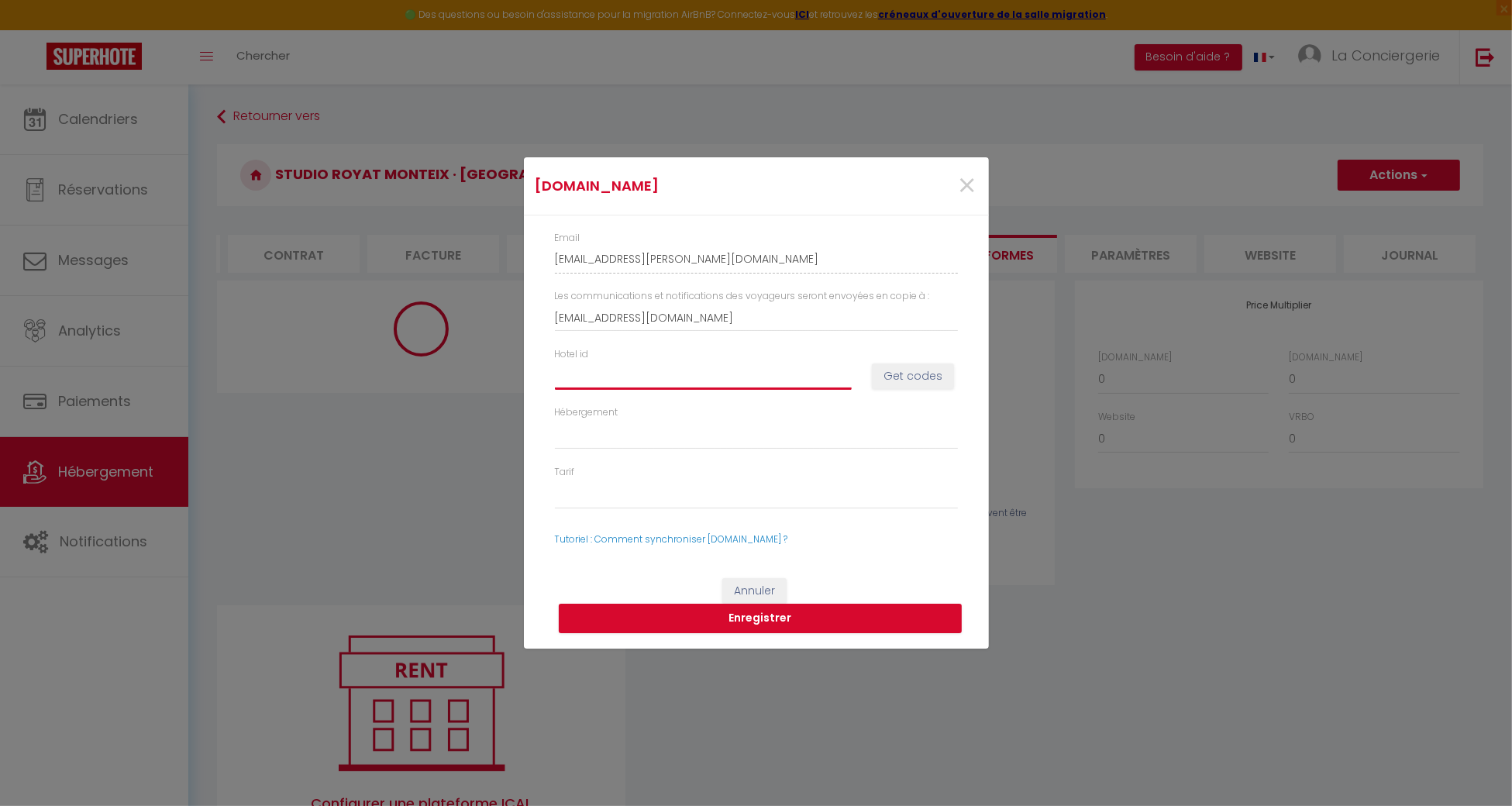
click at [637, 383] on input "Hotel id" at bounding box center [703, 375] width 297 height 27
click at [970, 181] on span "×" at bounding box center [967, 185] width 20 height 46
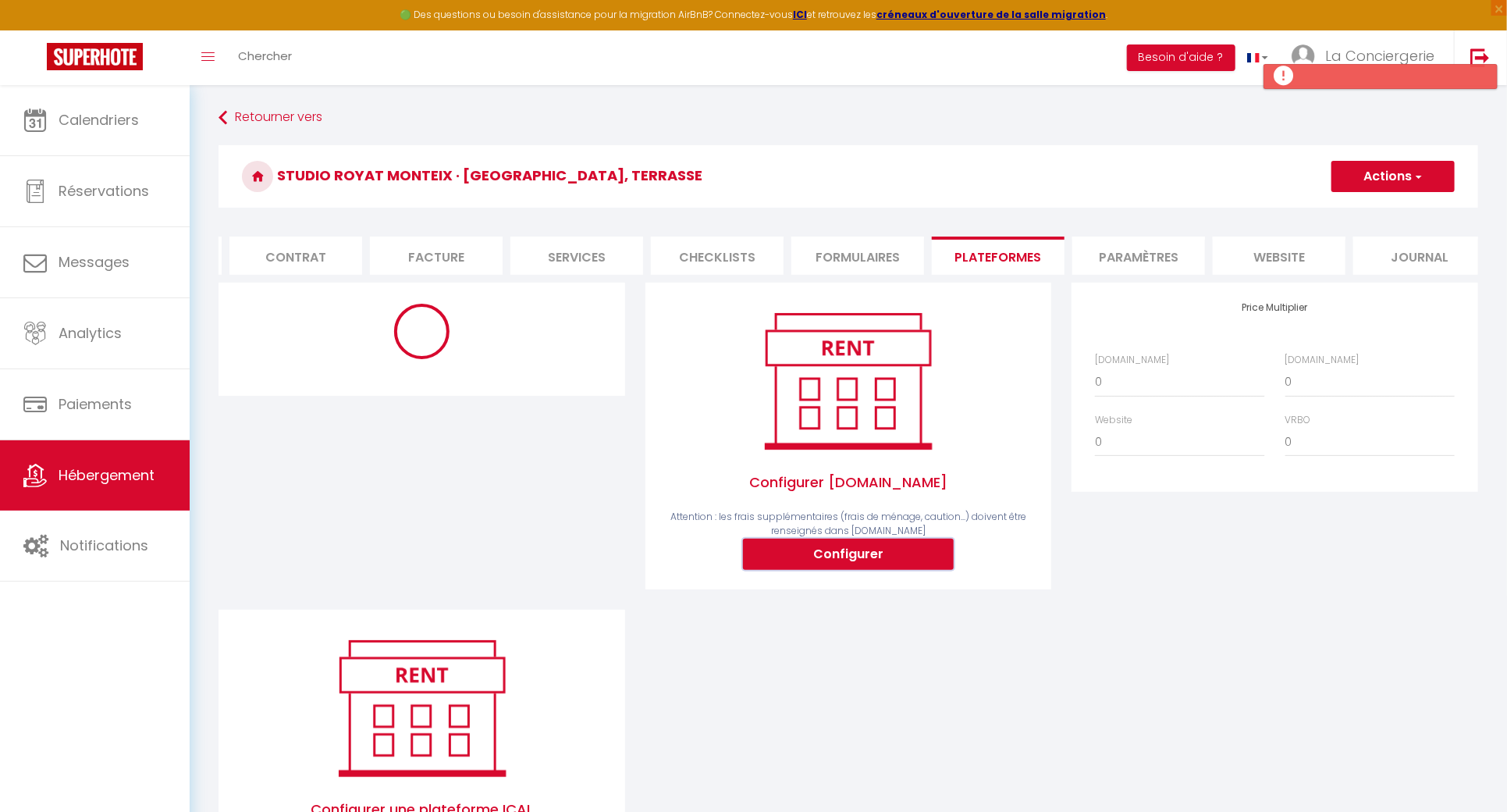
click at [874, 551] on button "Configurer" at bounding box center [848, 553] width 211 height 31
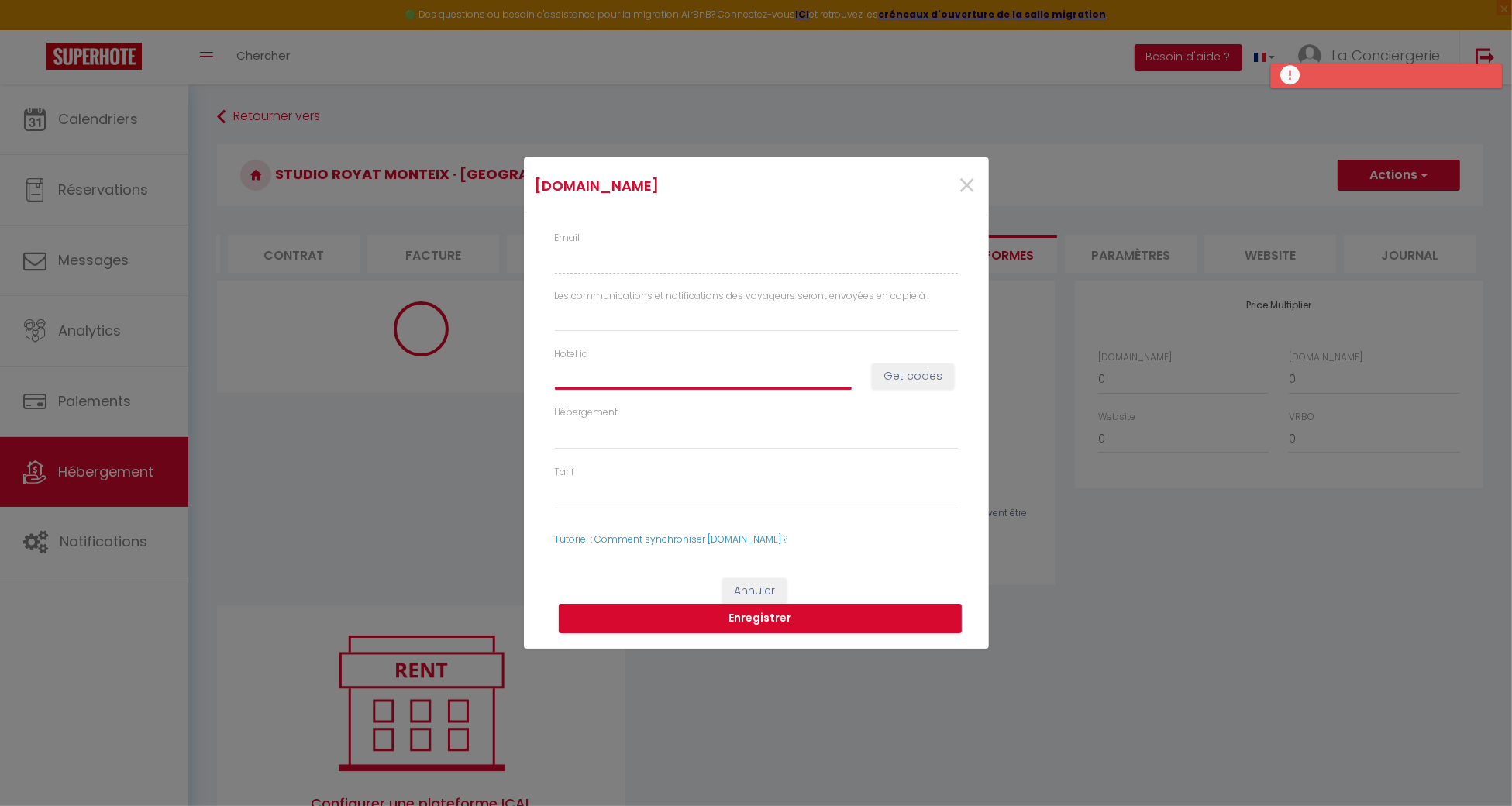
click at [736, 368] on input "Hotel id" at bounding box center [703, 375] width 297 height 27
paste input "12768081"
type input "12768081"
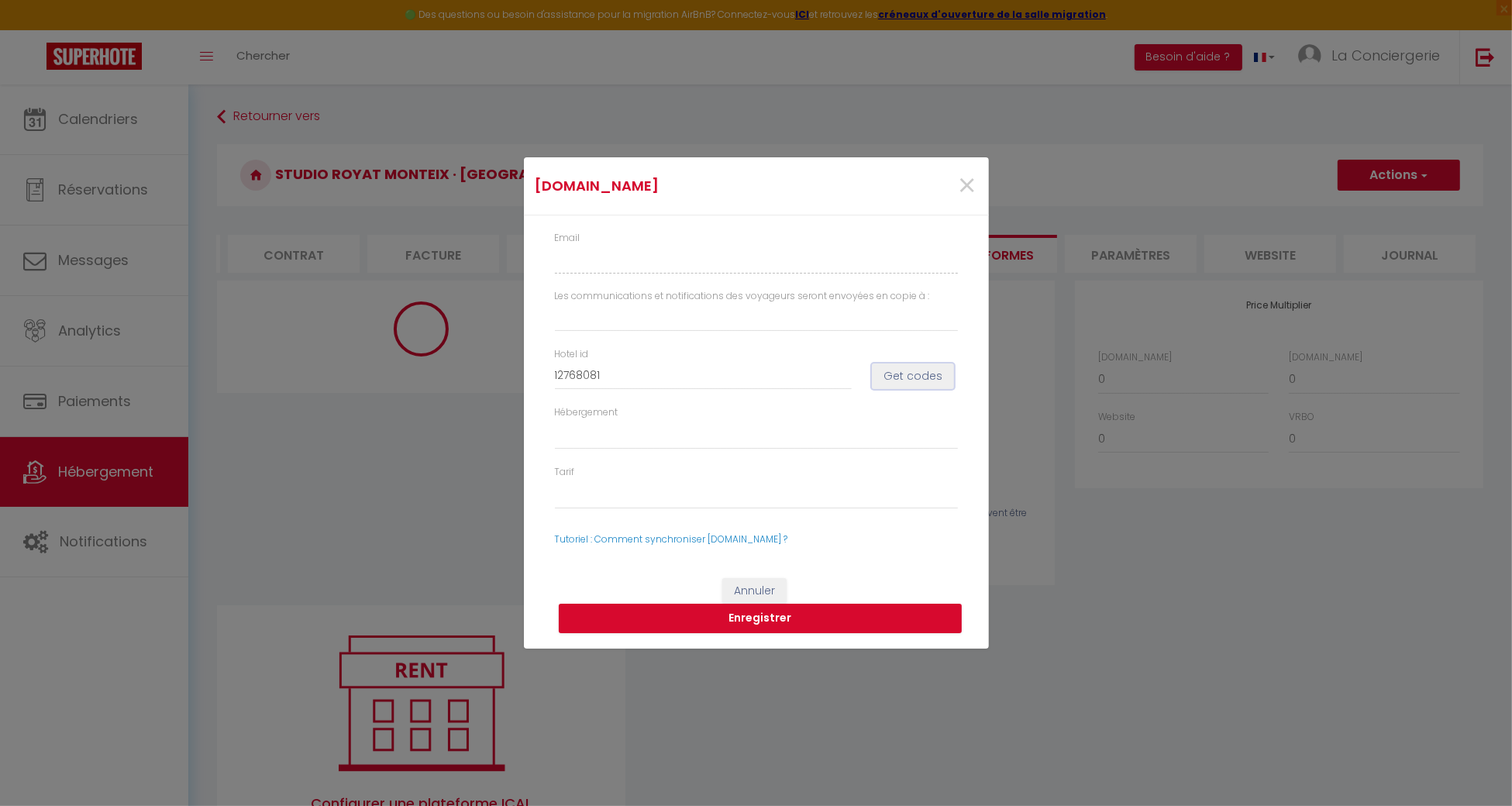
click at [943, 374] on button "Get codes" at bounding box center [912, 376] width 83 height 27
click at [912, 383] on button "Get codes" at bounding box center [912, 376] width 83 height 27
click at [960, 184] on span "×" at bounding box center [967, 185] width 20 height 46
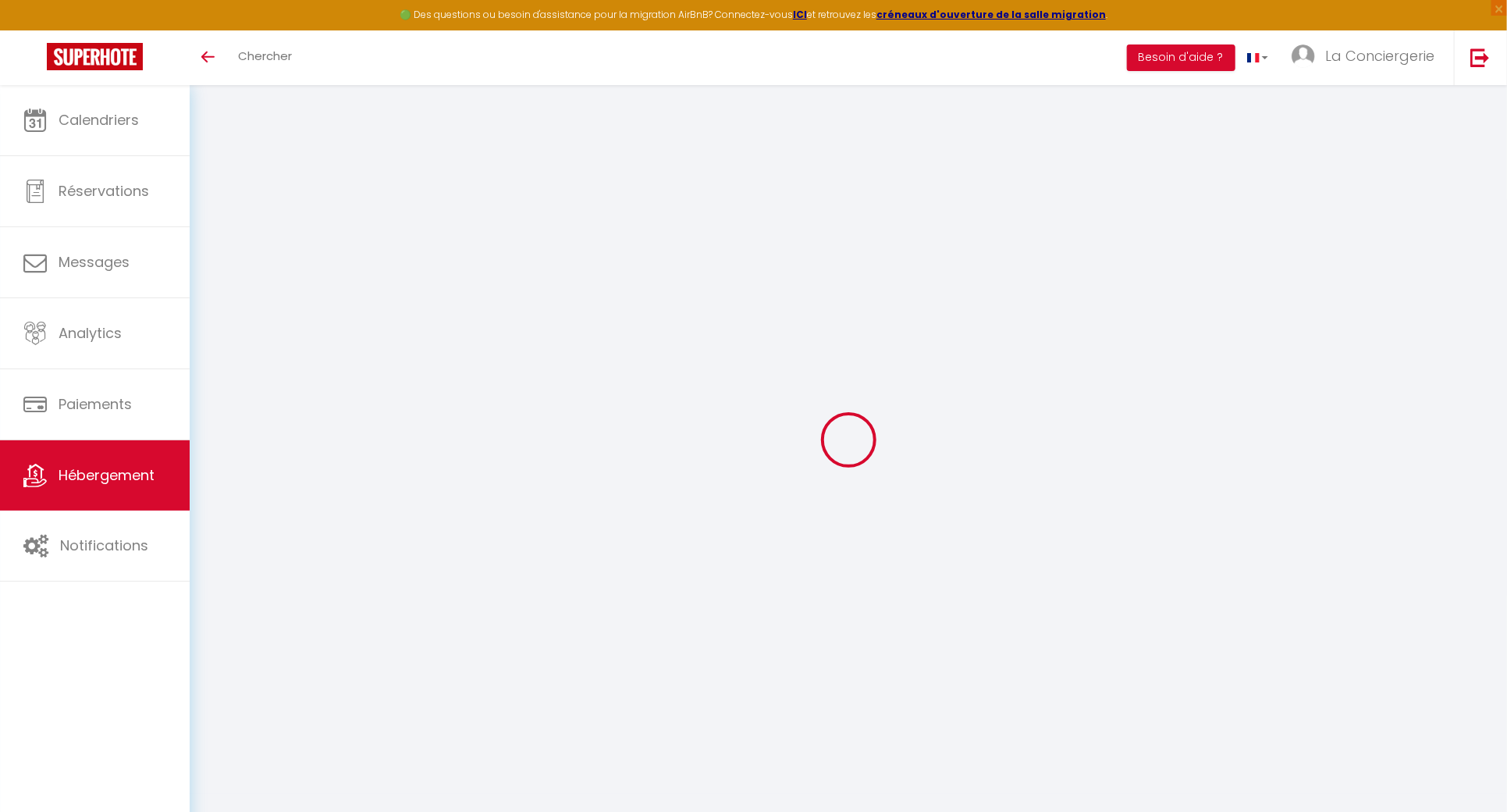
select select "19207-1237612050946828208"
select select
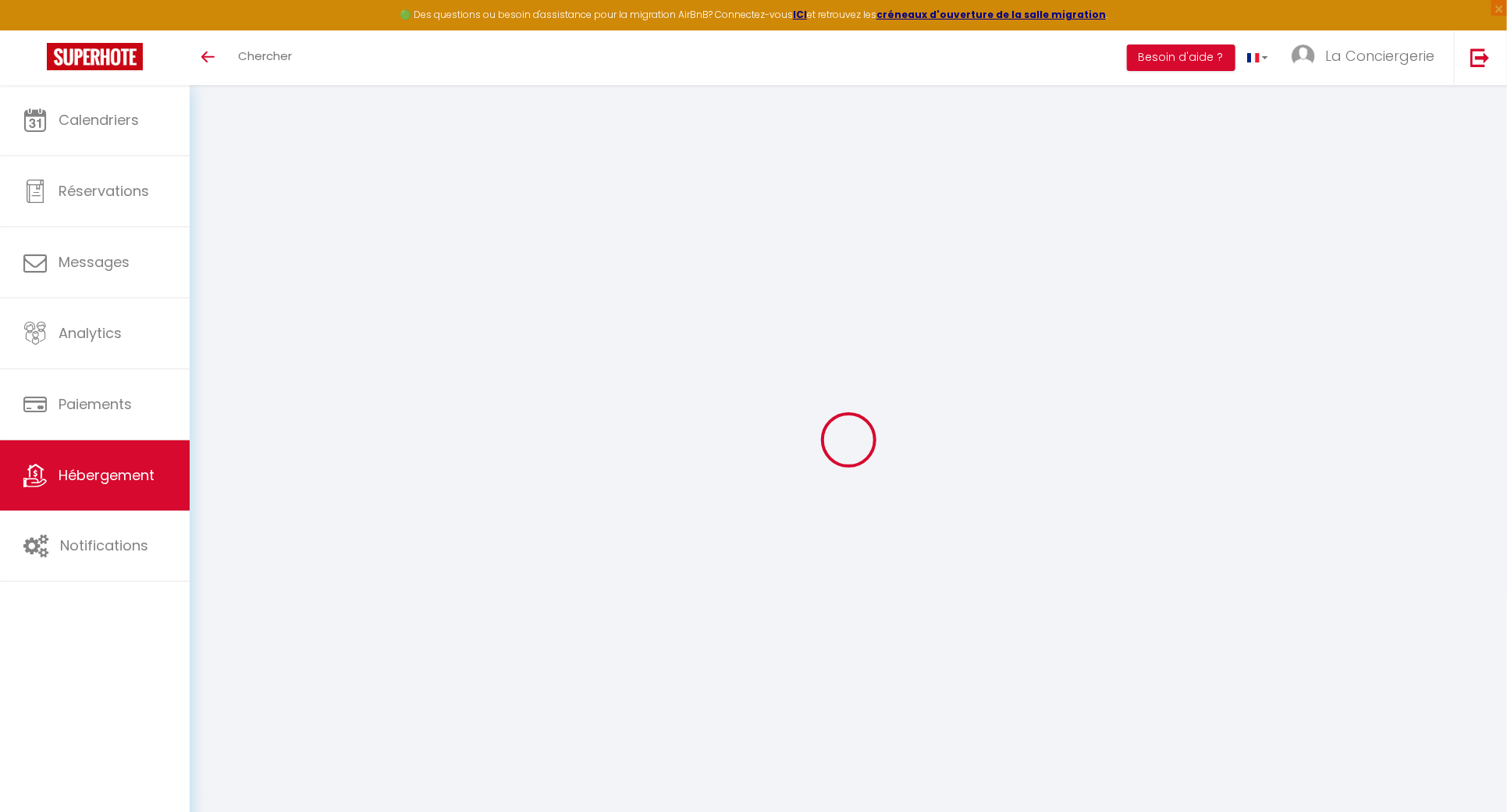
select select "365"
select select "EUR"
select select
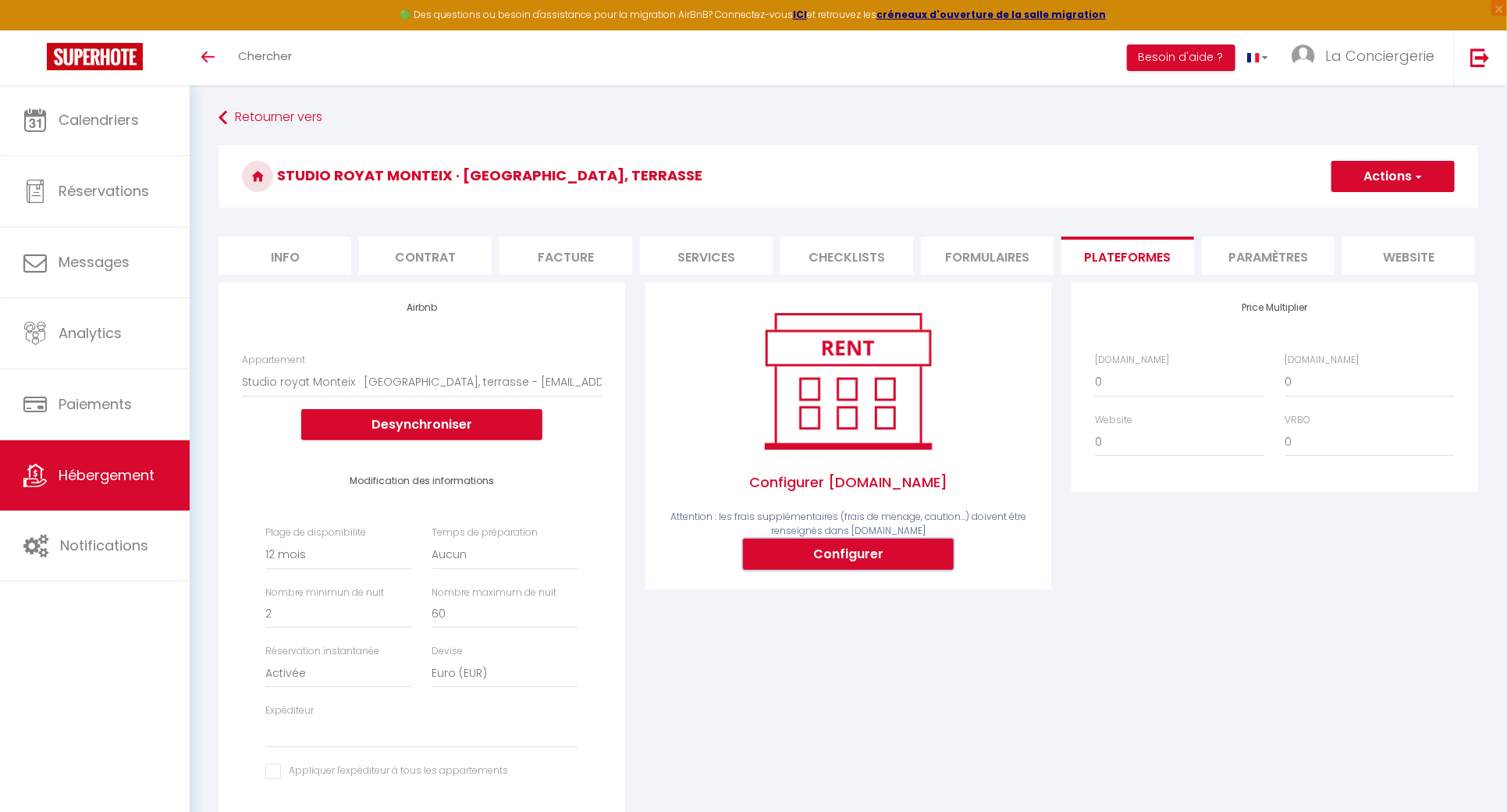
click at [954, 549] on button "Configurer" at bounding box center [848, 553] width 211 height 31
select select
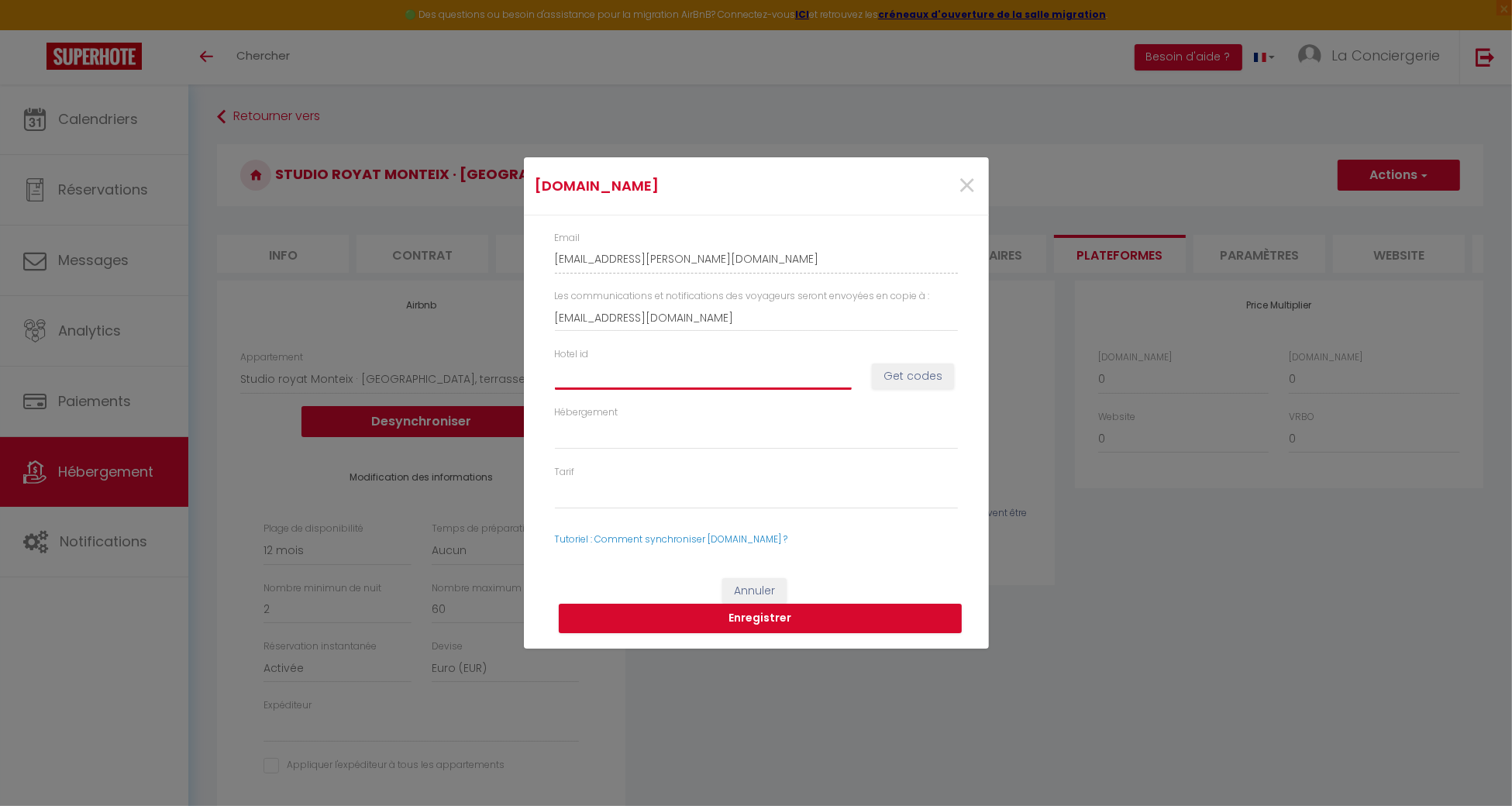
click at [769, 386] on input "Hotel id" at bounding box center [703, 375] width 297 height 27
paste input "12768081"
type input "12768081"
select select
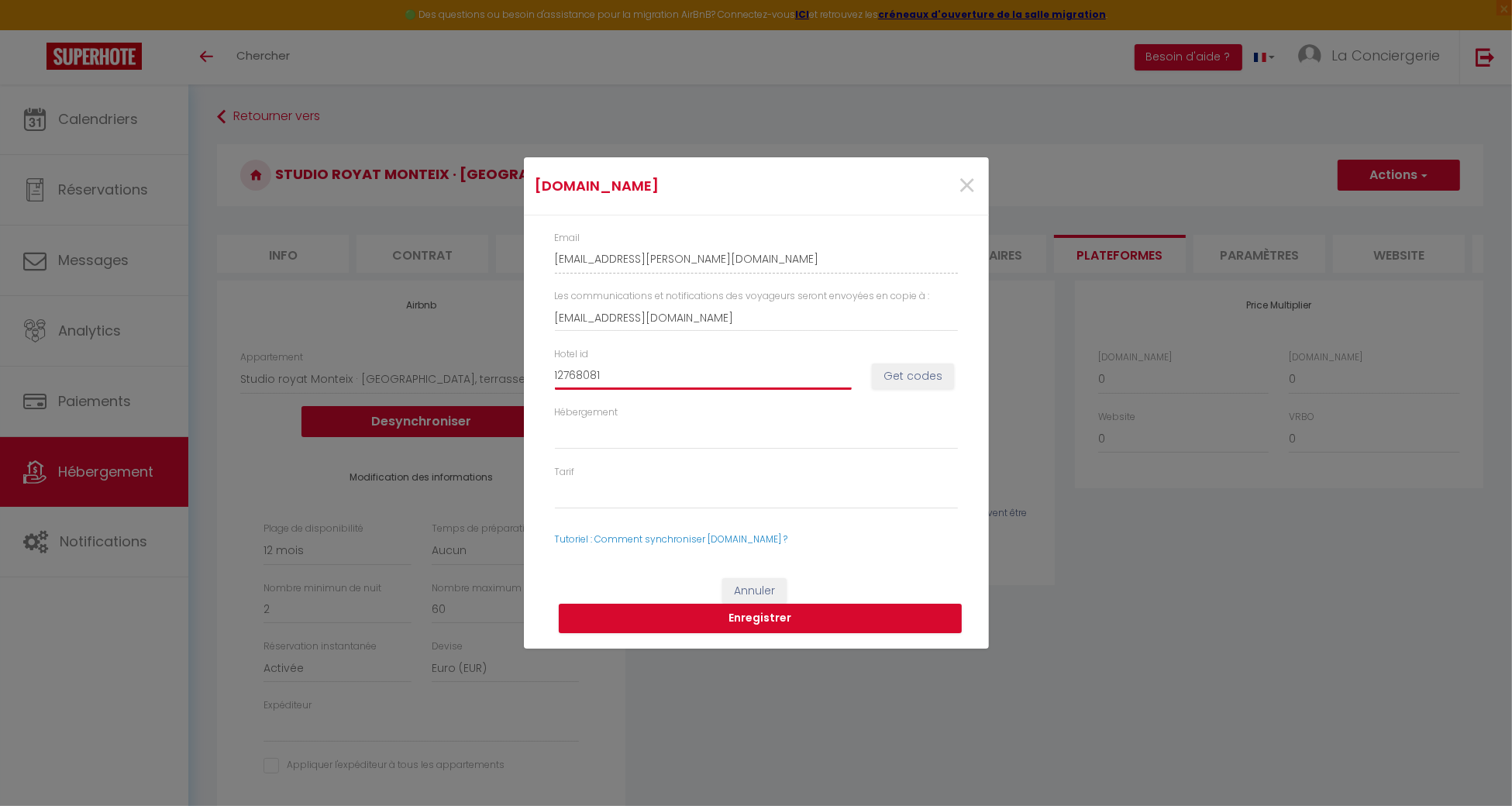
select select
type input "12768081"
click at [909, 362] on div "Hotel id 12768081 Get codes" at bounding box center [755, 376] width 423 height 58
click at [910, 362] on div "Hotel id 12768081 Get codes" at bounding box center [755, 376] width 423 height 58
click at [903, 377] on button "Get codes" at bounding box center [912, 376] width 83 height 27
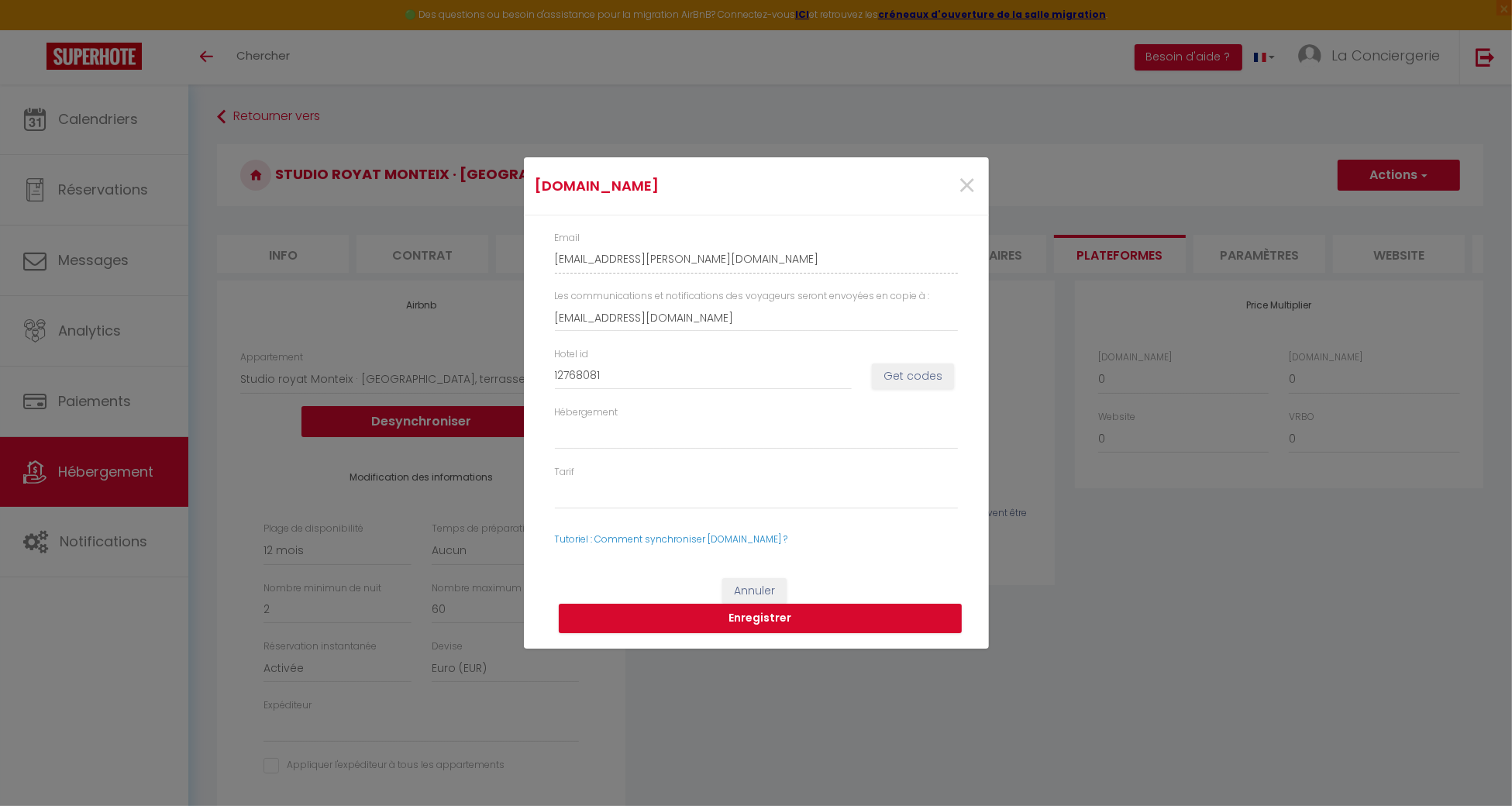
select select
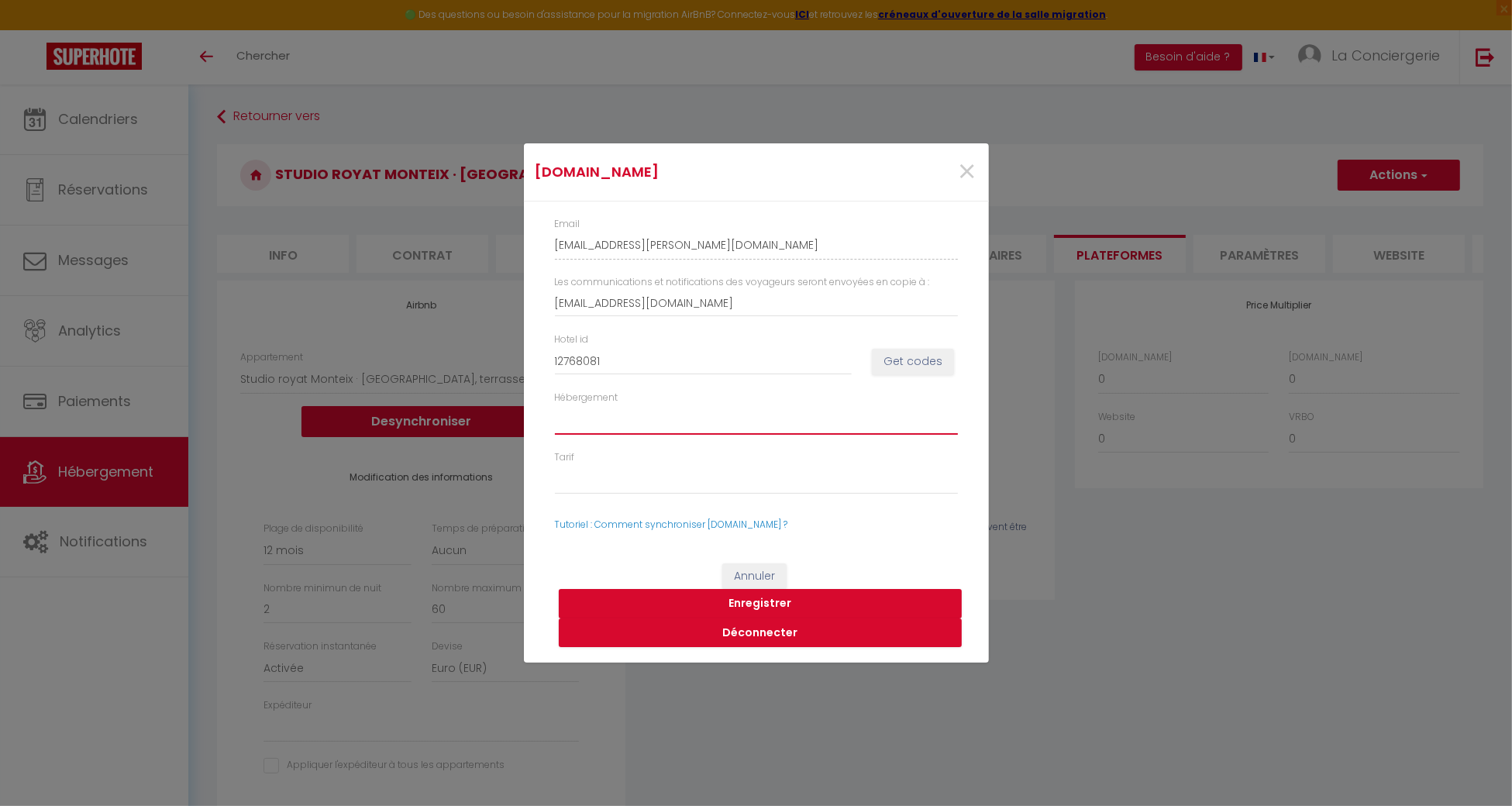
click at [788, 418] on select "1276808101 - One-Bedroom Apartment" at bounding box center [756, 419] width 403 height 29
click at [732, 470] on select "48177843 - Standard Rate 48177844 - tarif non remboursable 48177845 - A la sema…" at bounding box center [756, 479] width 403 height 29
click at [973, 417] on div "Email la-conciergerie-d'ines-ek2rlkue_property@reply.superhote.com Les communic…" at bounding box center [757, 374] width 465 height 346
click at [826, 596] on button "Enregistrer" at bounding box center [760, 603] width 403 height 29
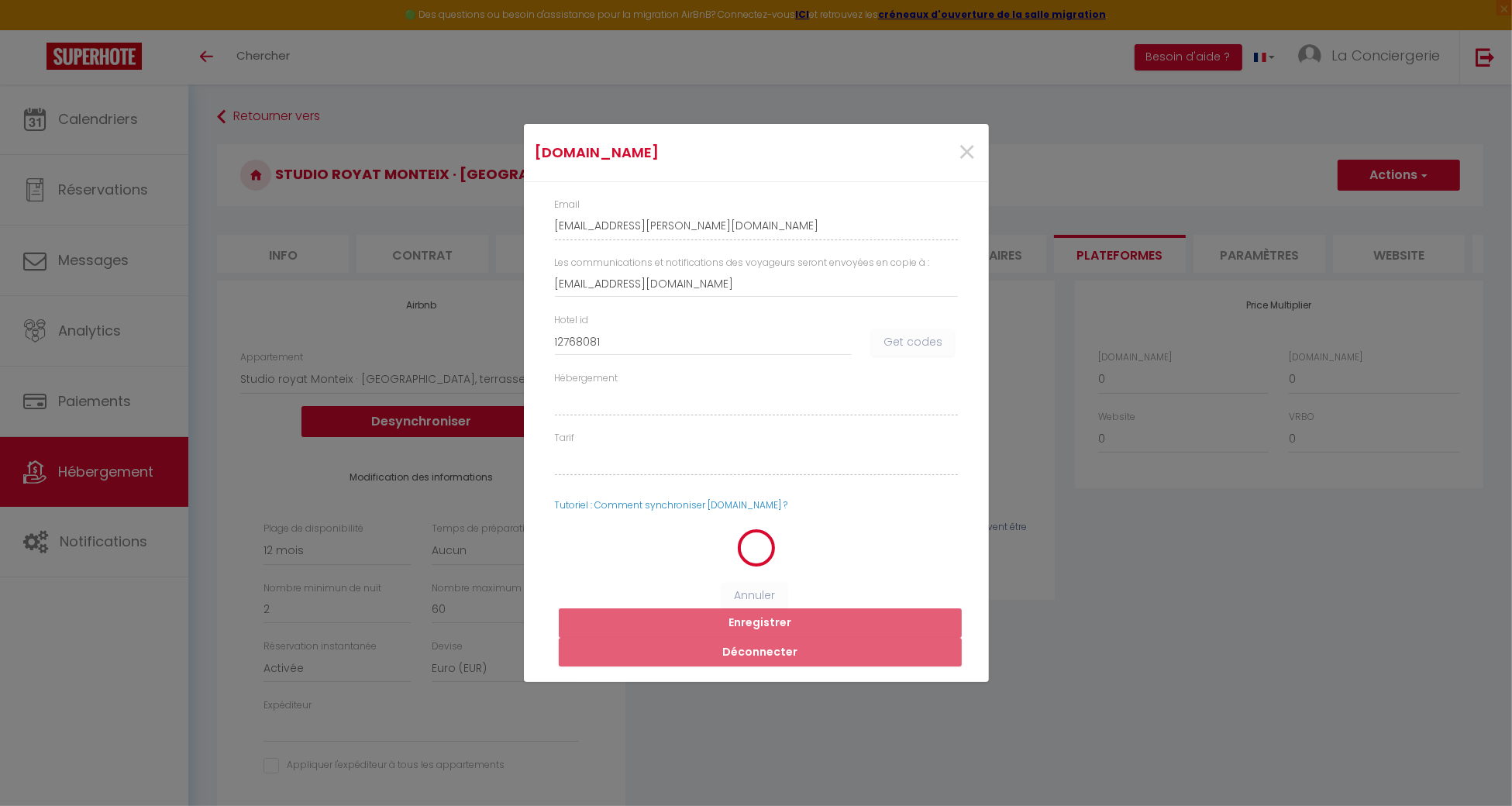
select select
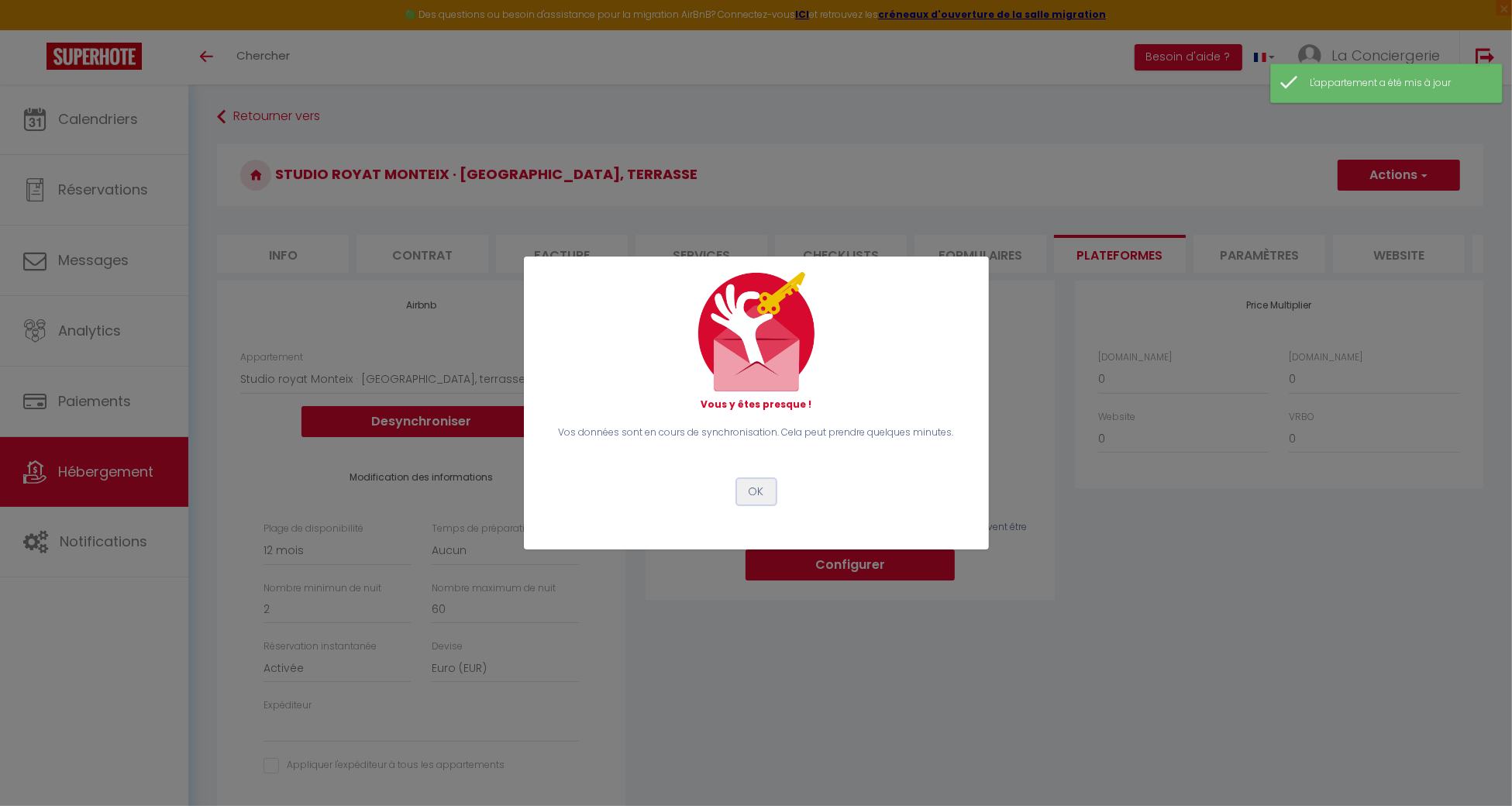
click at [756, 499] on button "OK" at bounding box center [756, 492] width 39 height 27
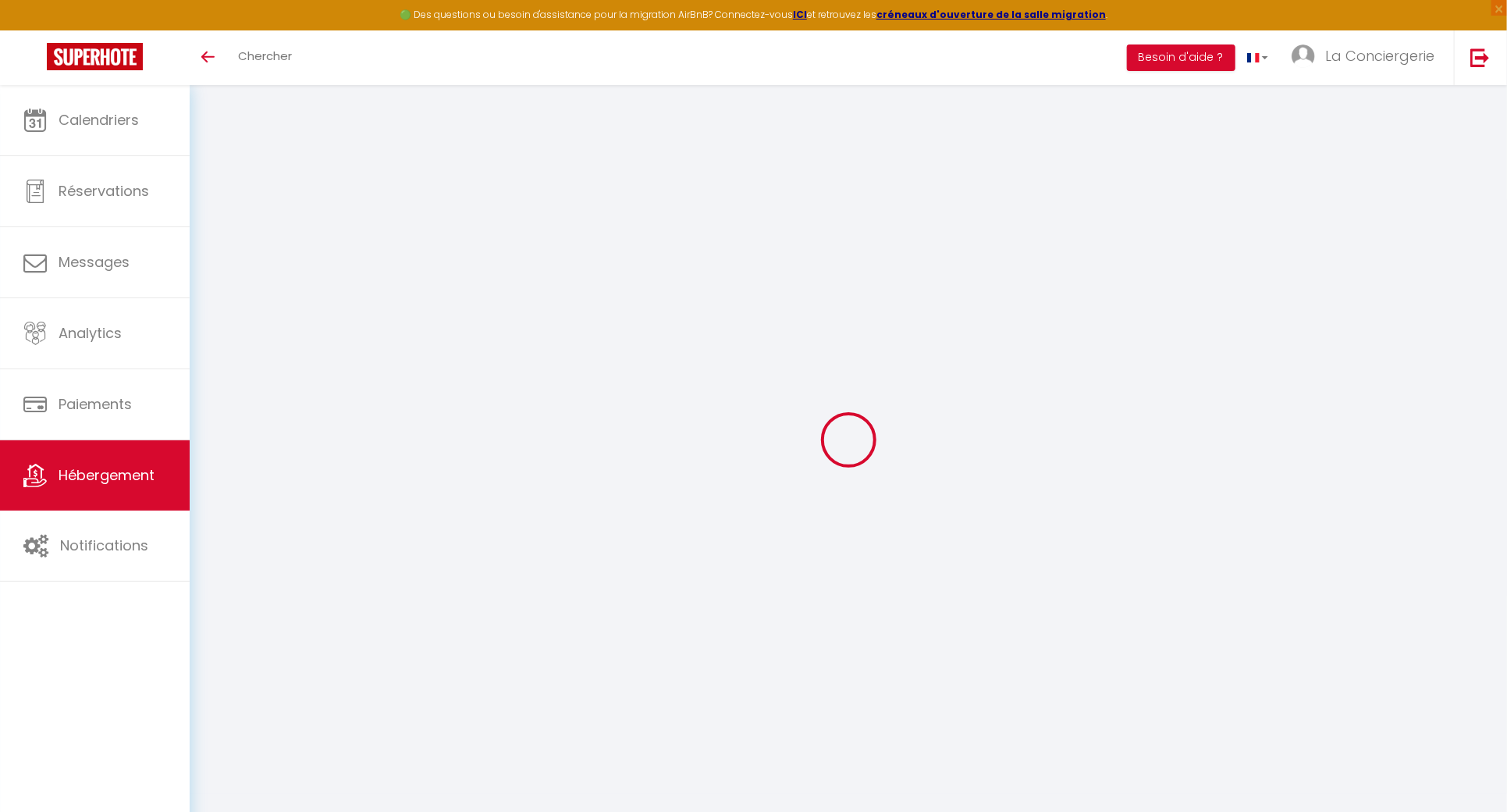
select select "19207-1237612050946828208"
select select "365"
select select "EUR"
select select
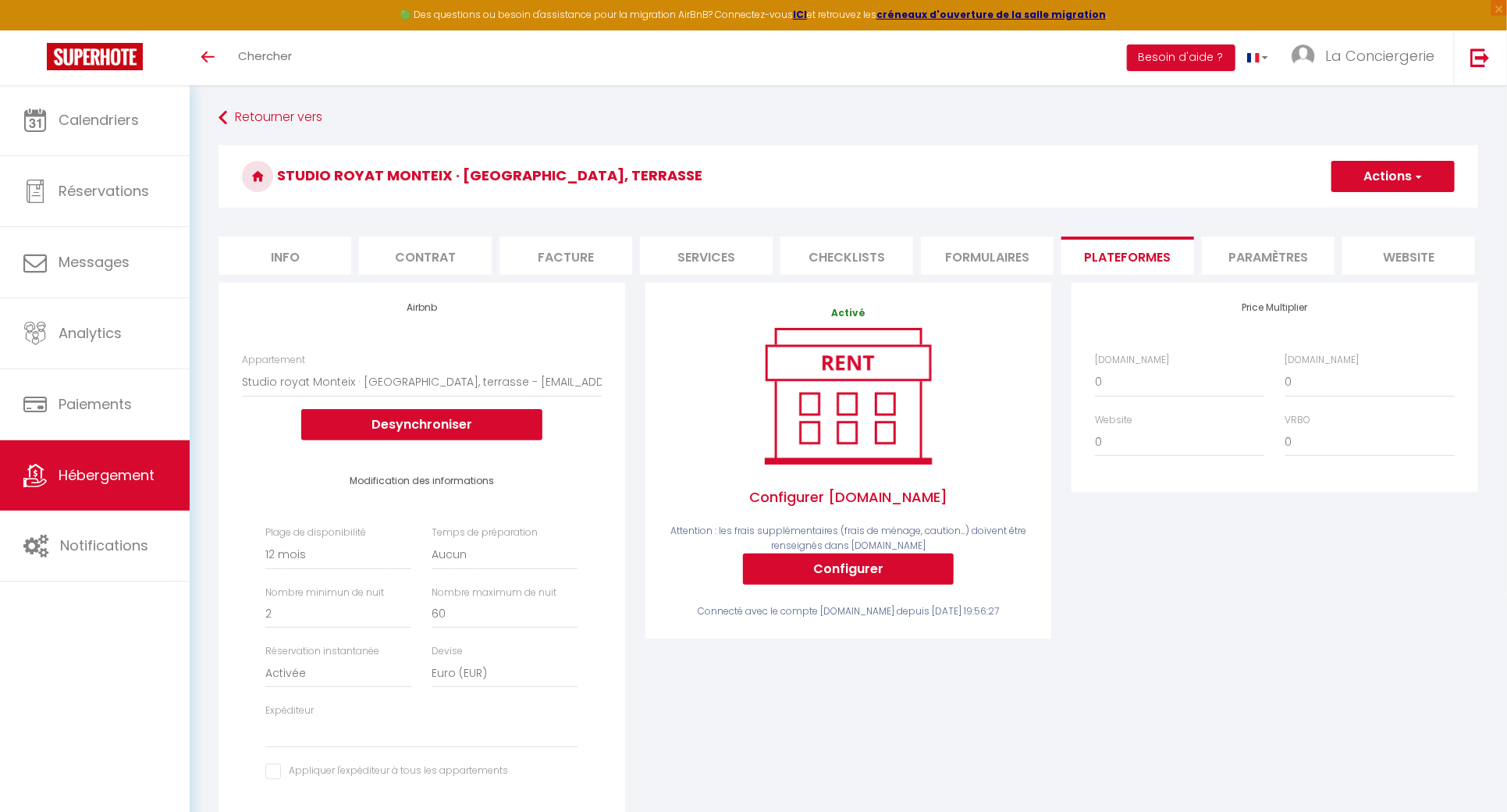
click at [125, 475] on span "Hébergement" at bounding box center [106, 475] width 96 height 20
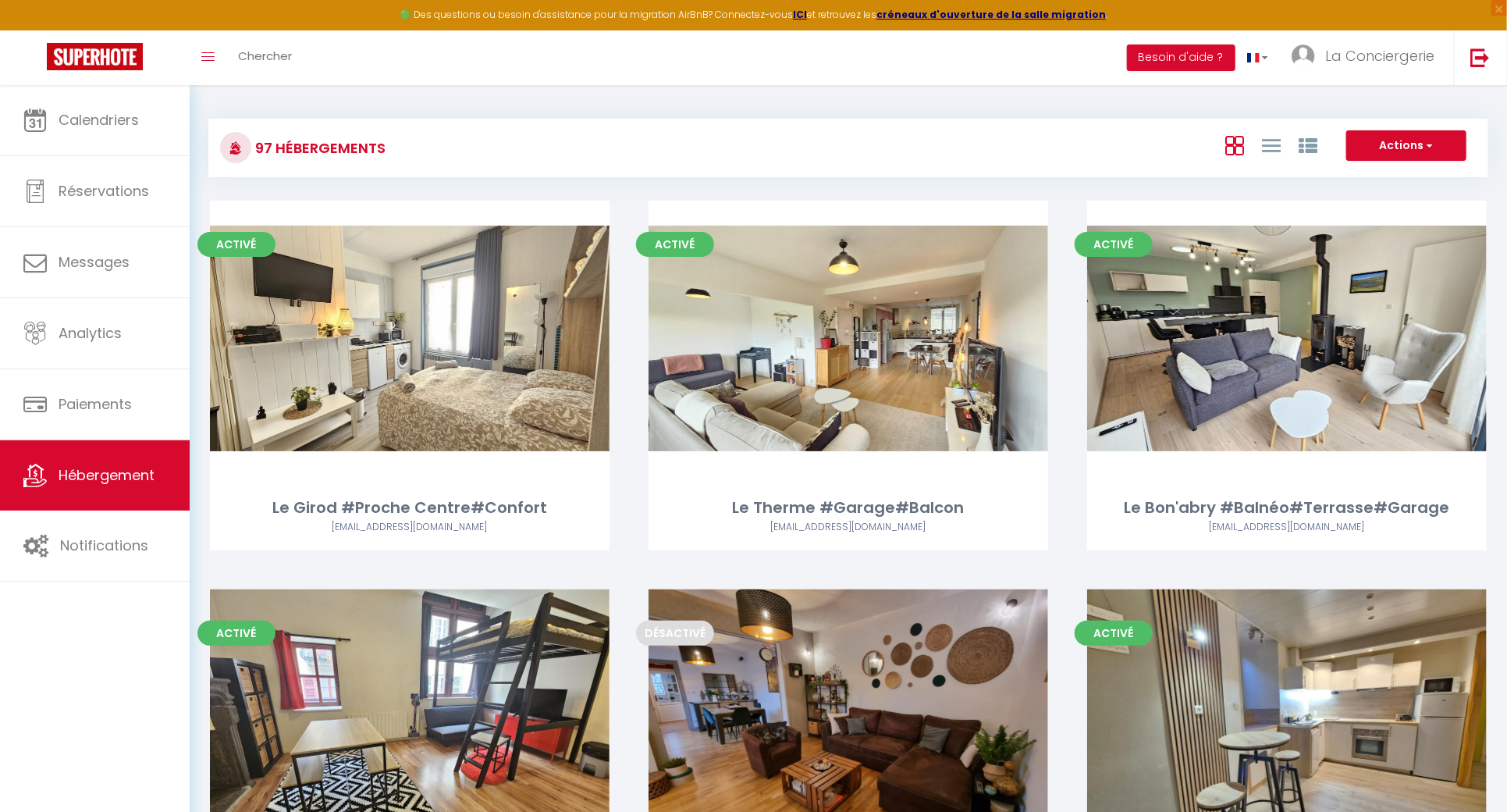
scroll to position [8715, 0]
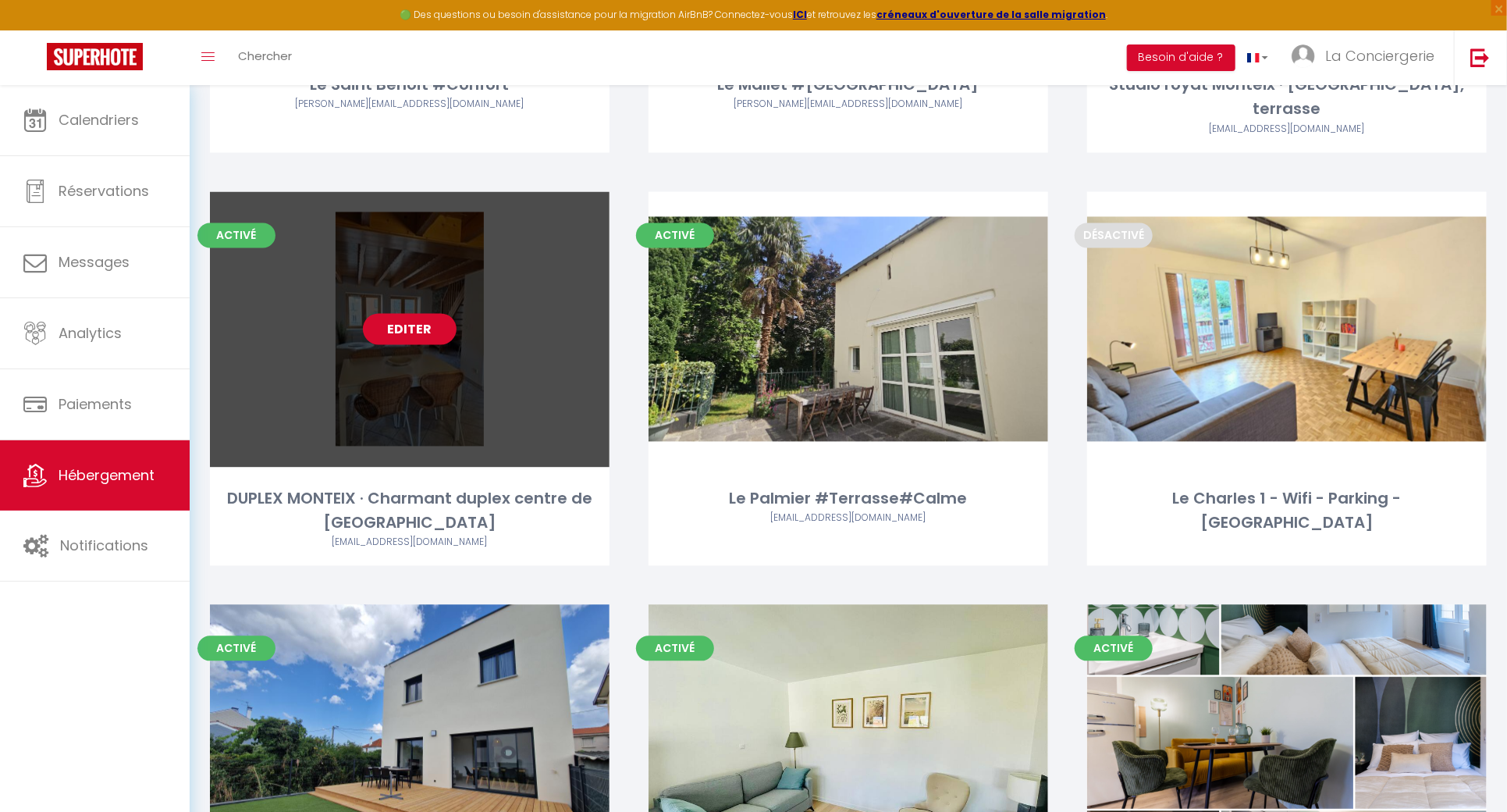
click at [424, 313] on link "Editer" at bounding box center [410, 328] width 93 height 31
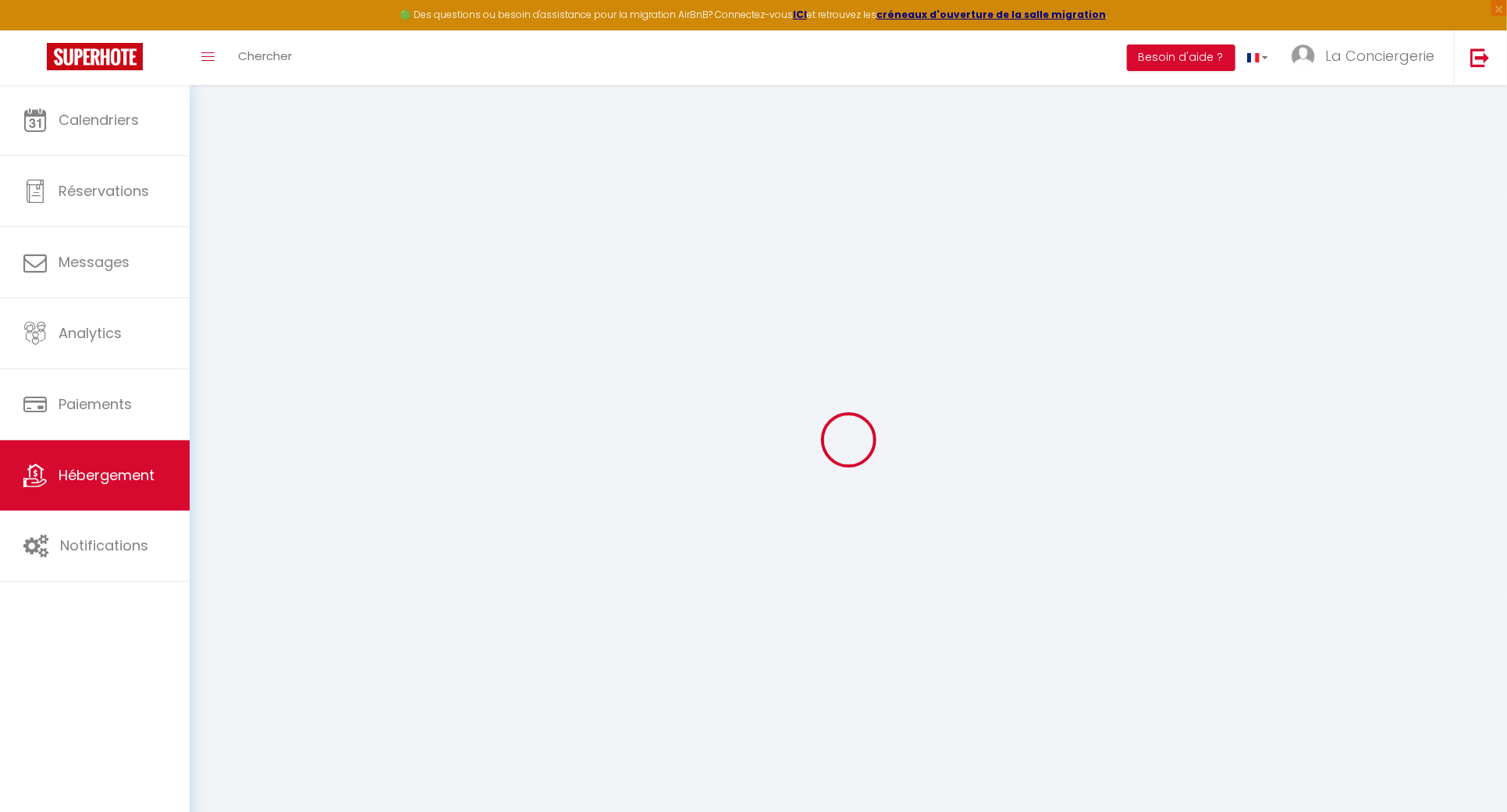
type input "DUPLEX MONTEIX · Charmant duplex centre de [GEOGRAPHIC_DATA]"
select select "2"
type input "52"
type input "40"
select select
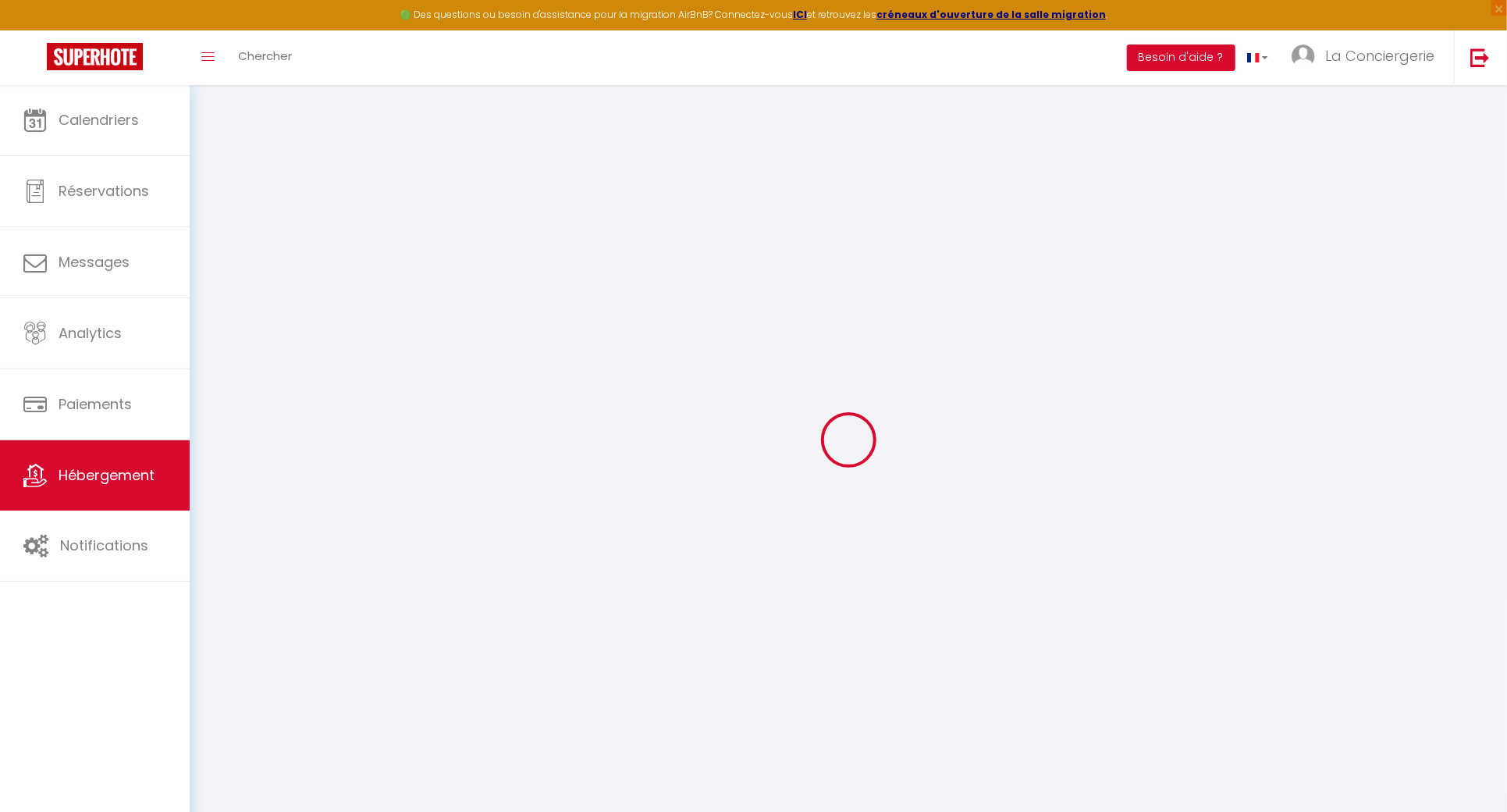
select select
type input "[STREET_ADDRESS]"
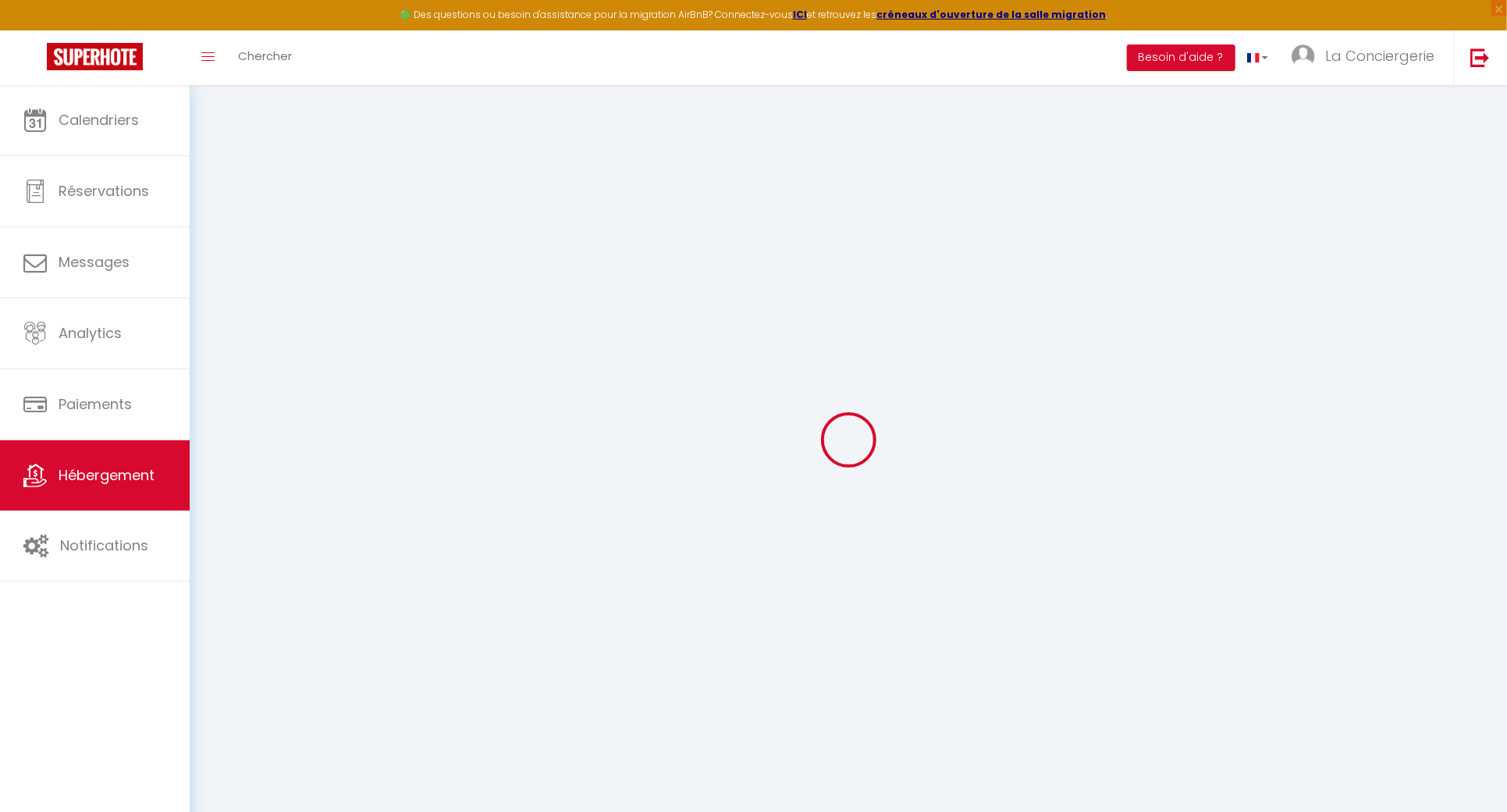
type input "63130"
type input "Royat"
type input "[EMAIL_ADDRESS][DOMAIN_NAME]"
select select
checkbox input "false"
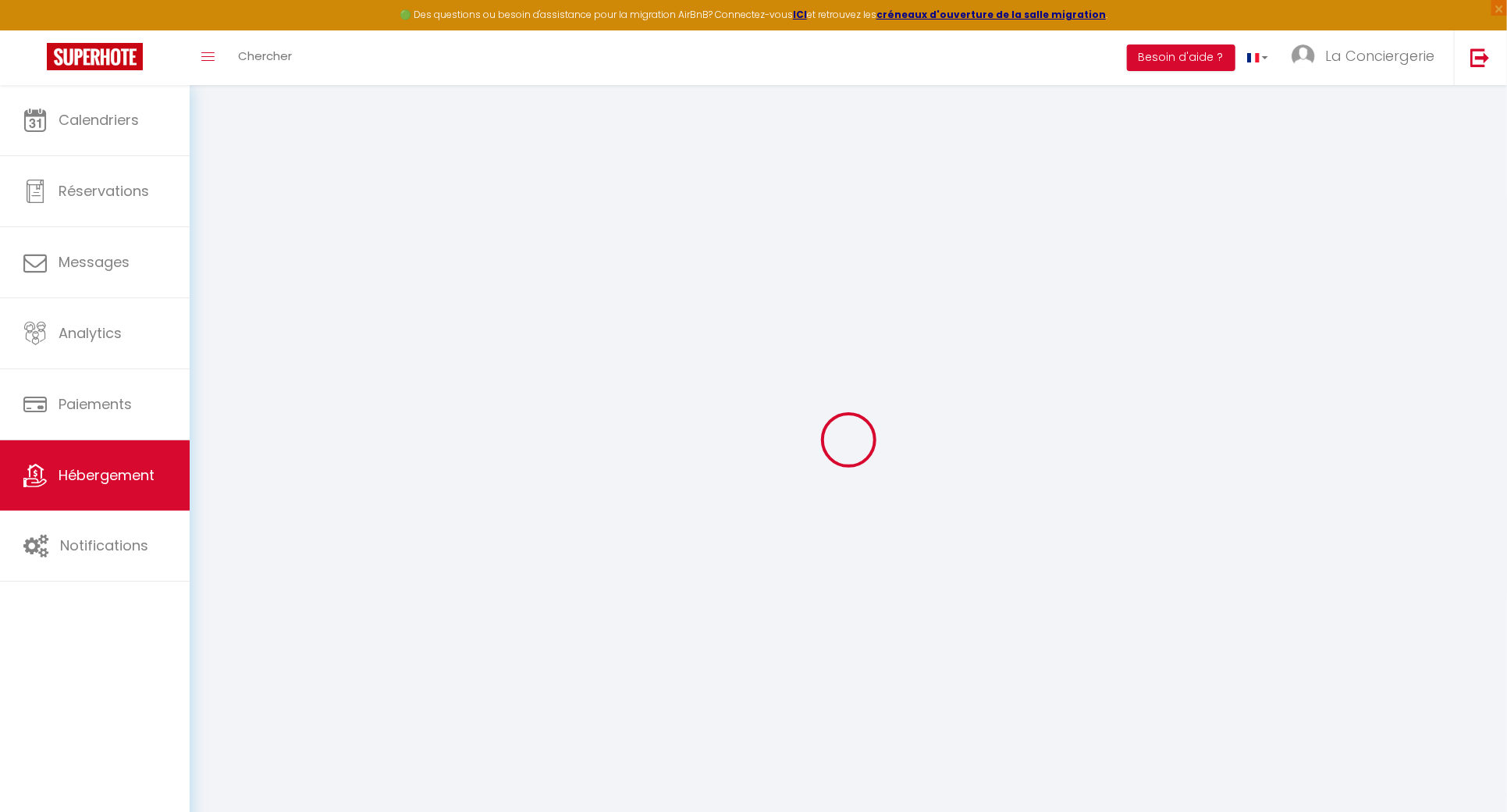
checkbox input "false"
type input "0"
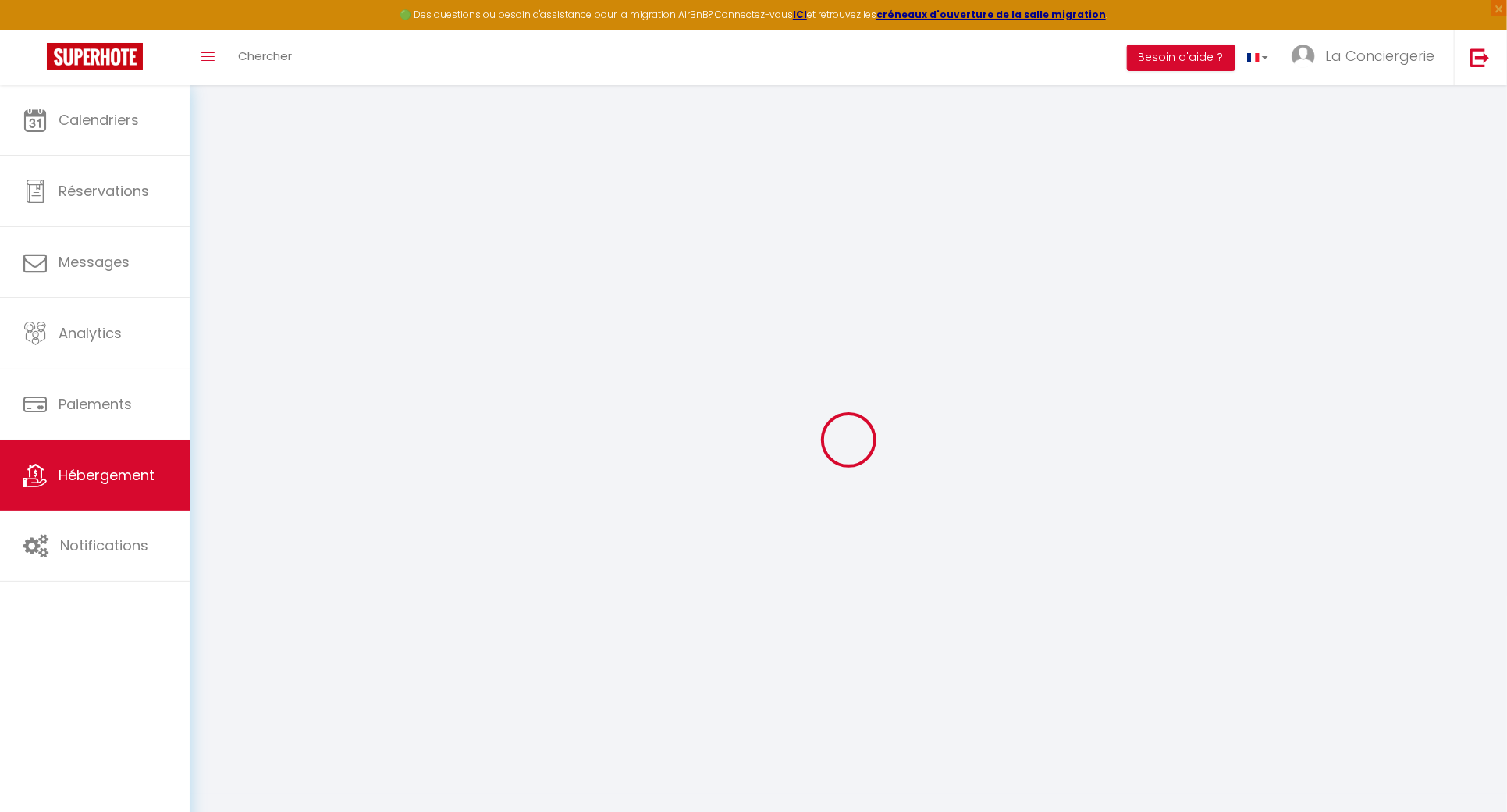
type input "0"
select select
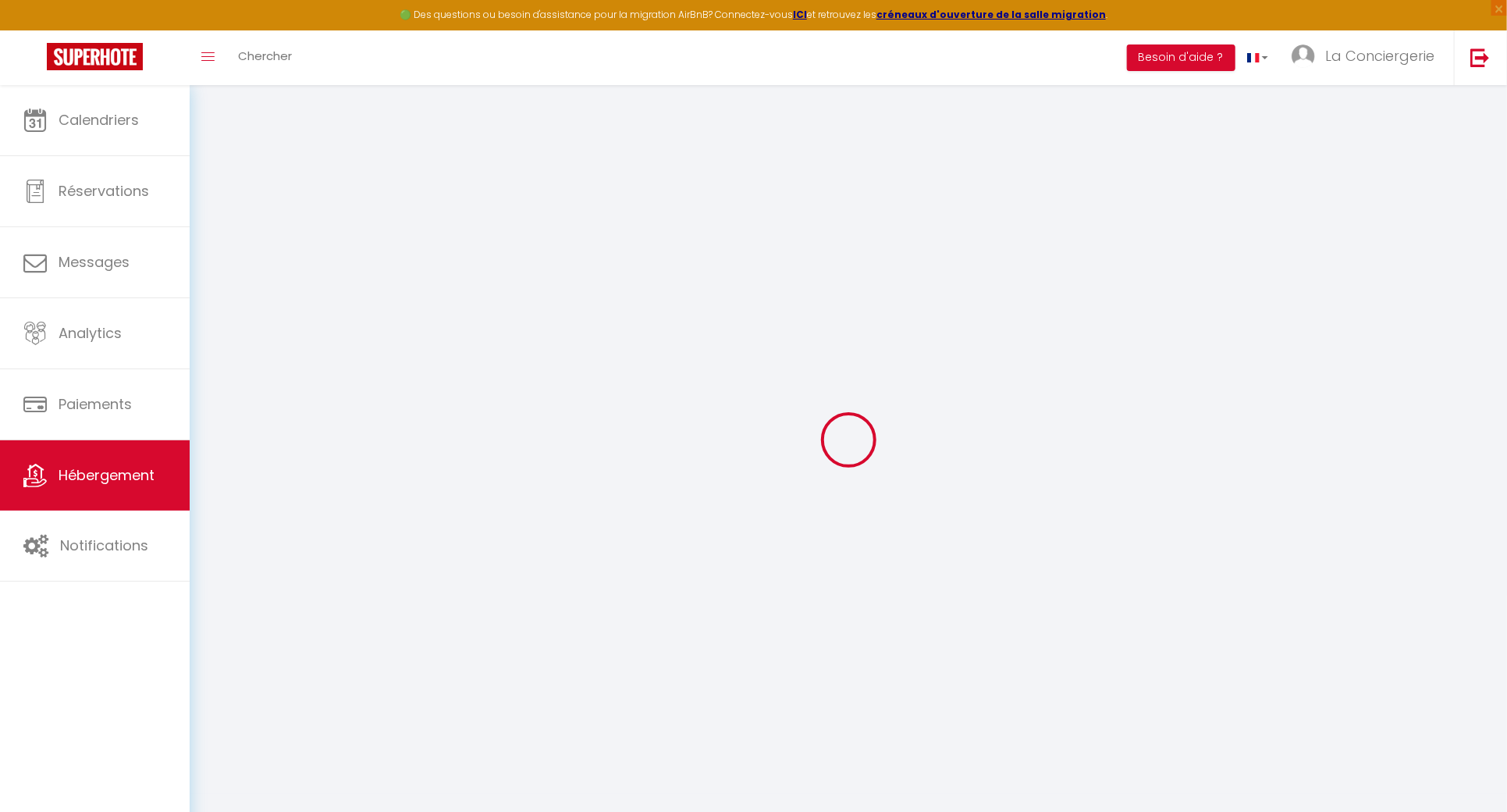
select select
checkbox input "false"
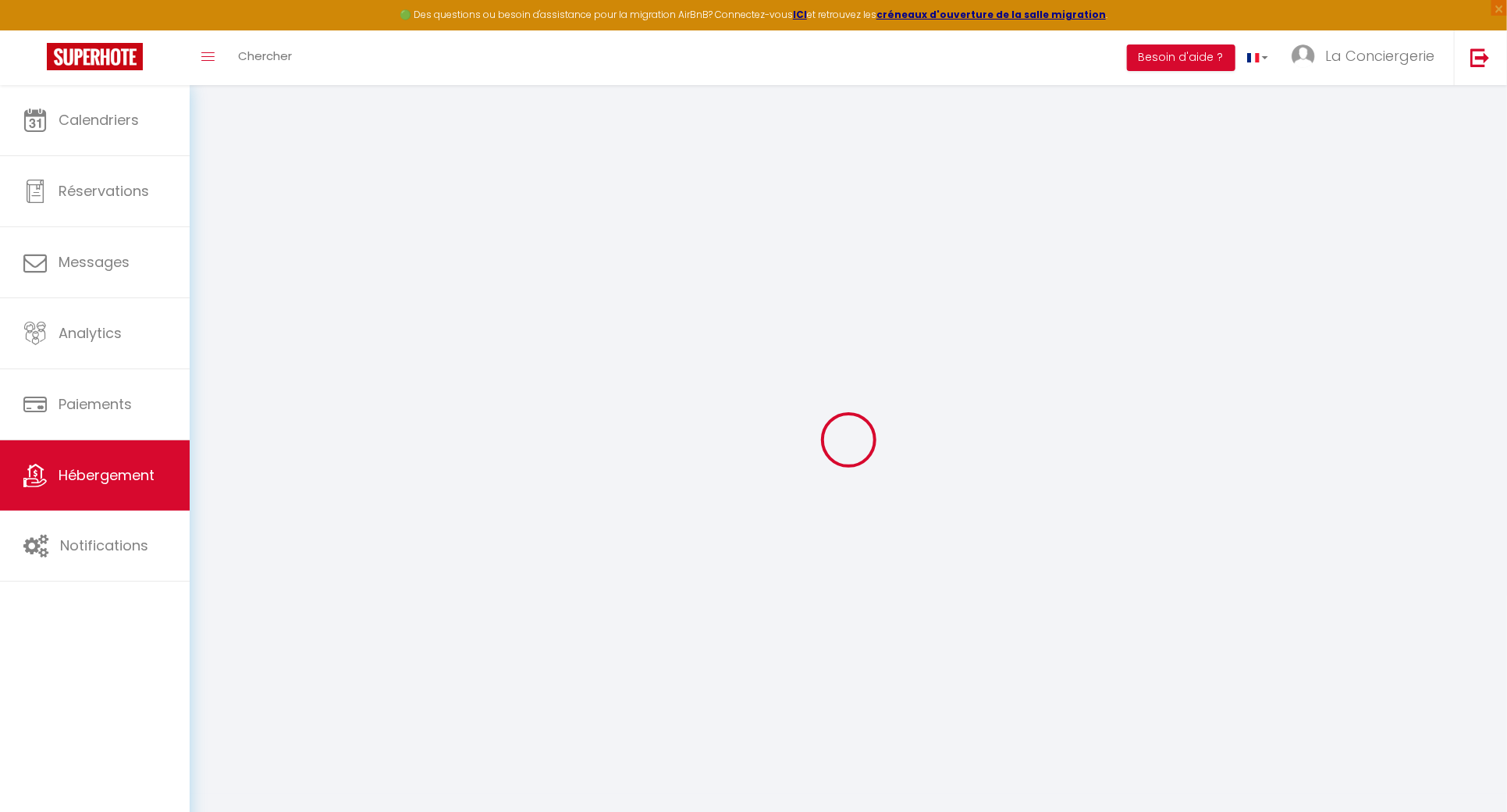
checkbox input "false"
select select
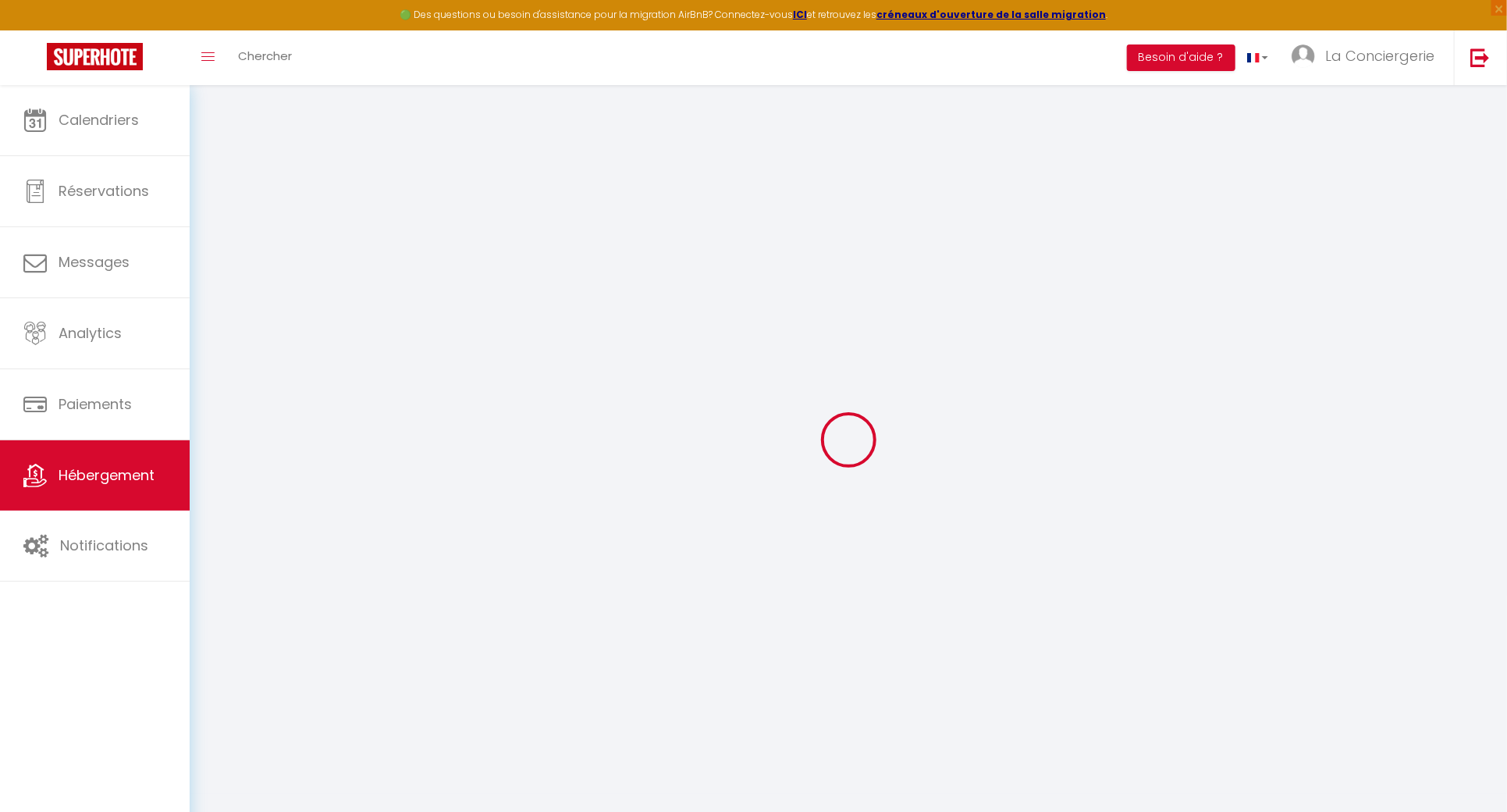
select select
checkbox input "false"
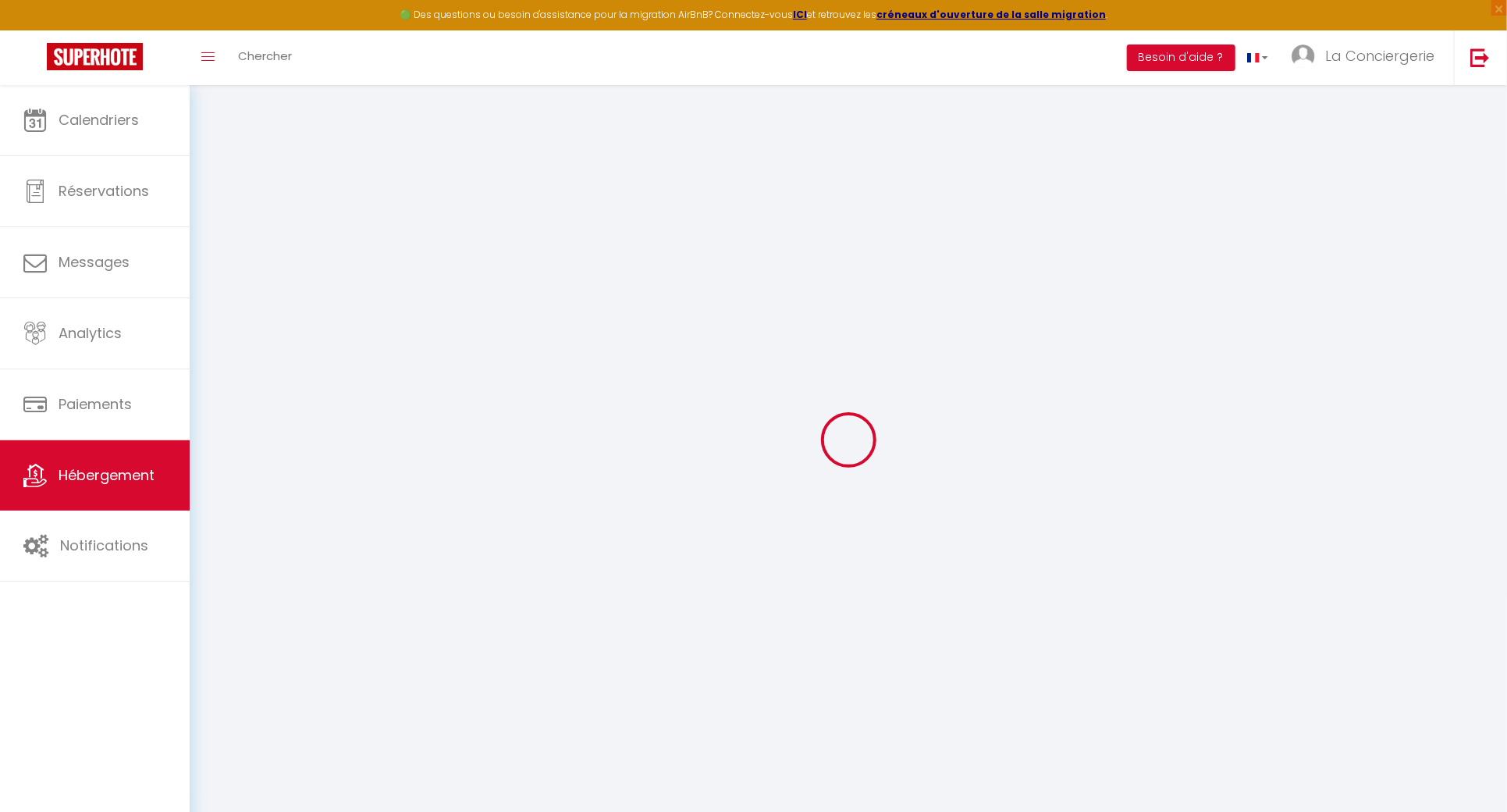
checkbox input "false"
select select
checkbox input "false"
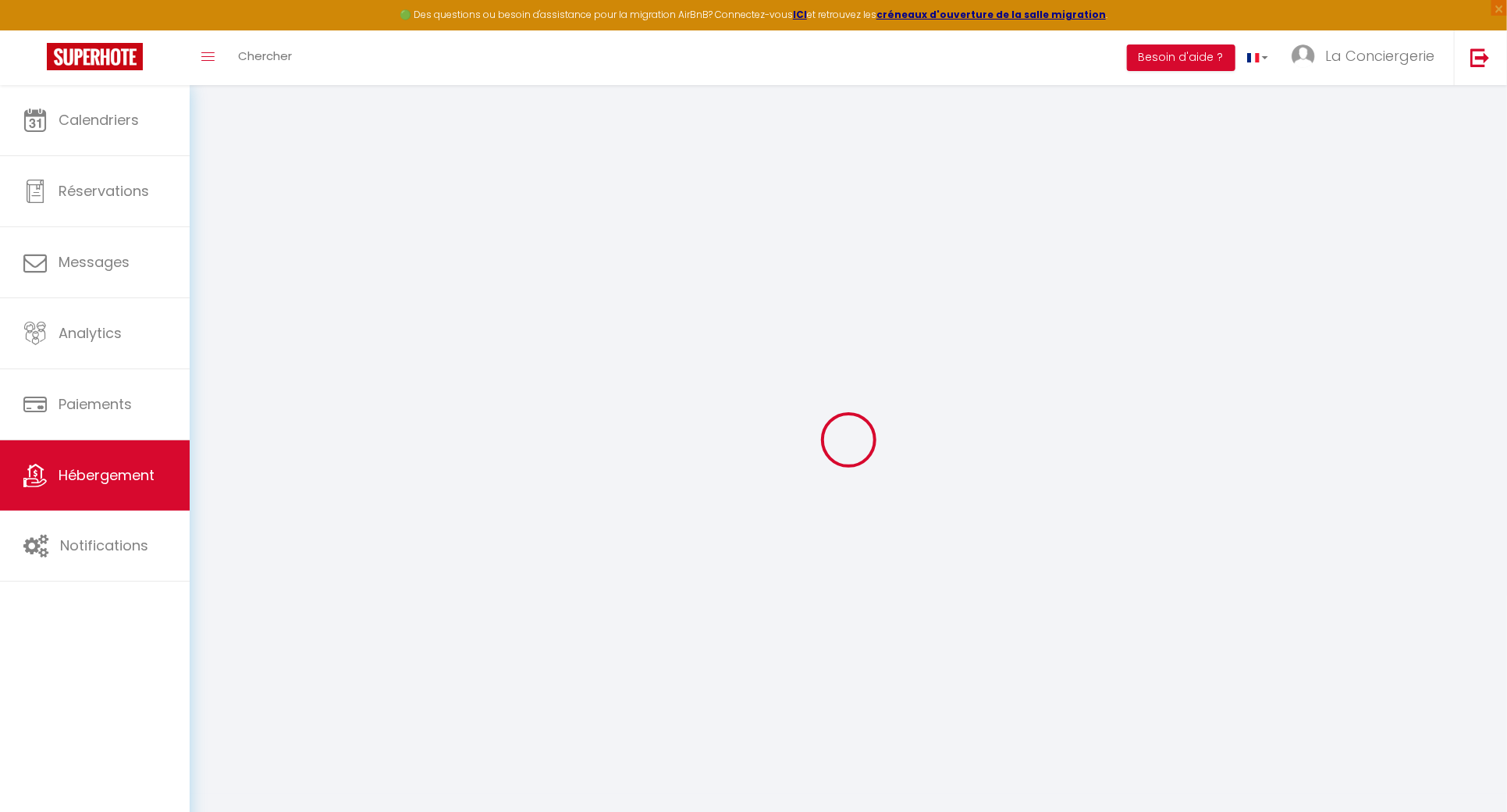
checkbox input "false"
select select "16:00"
select select "23:45"
select select "10:00"
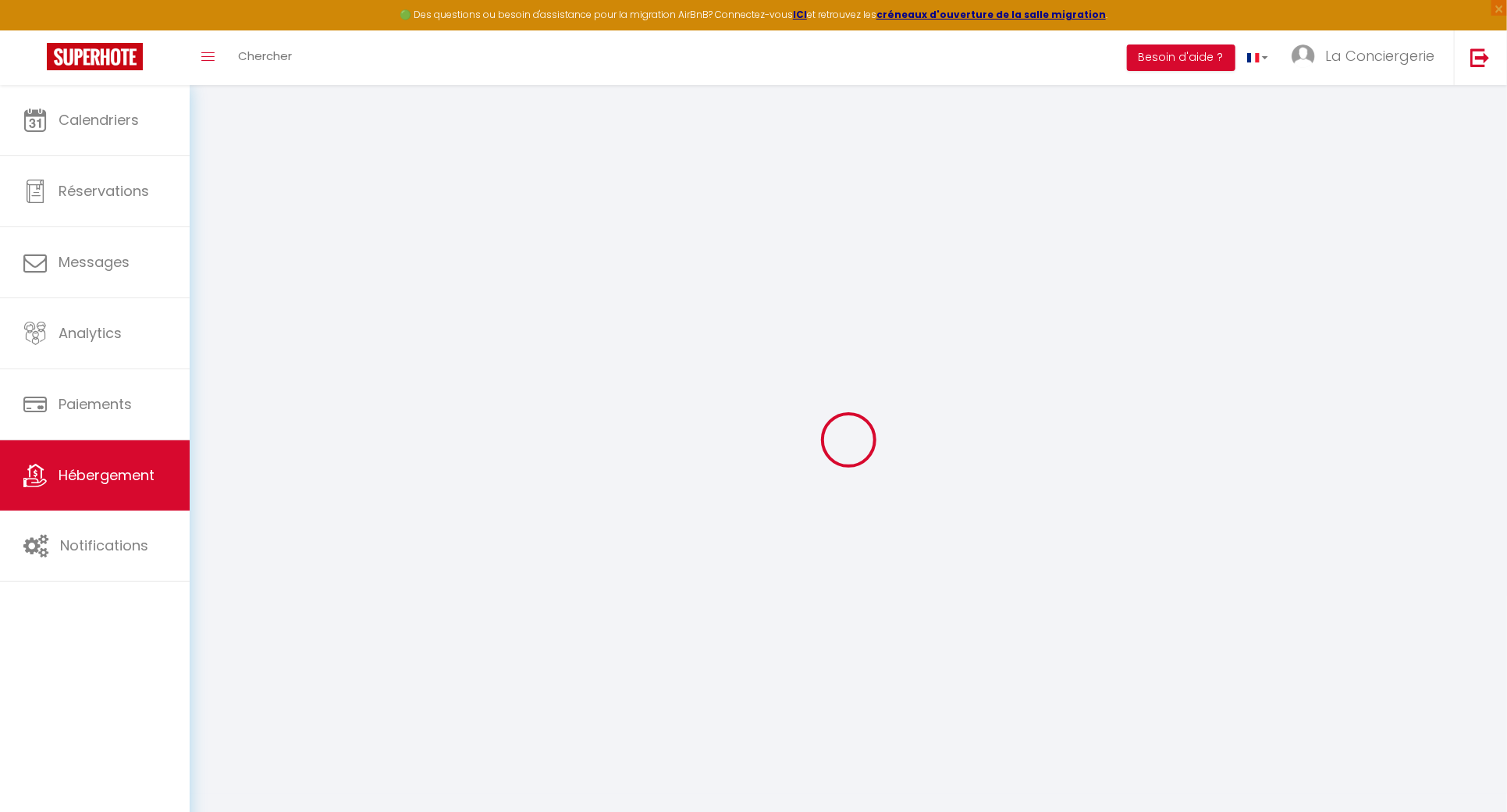
select select "30"
select select "120"
select select
checkbox input "false"
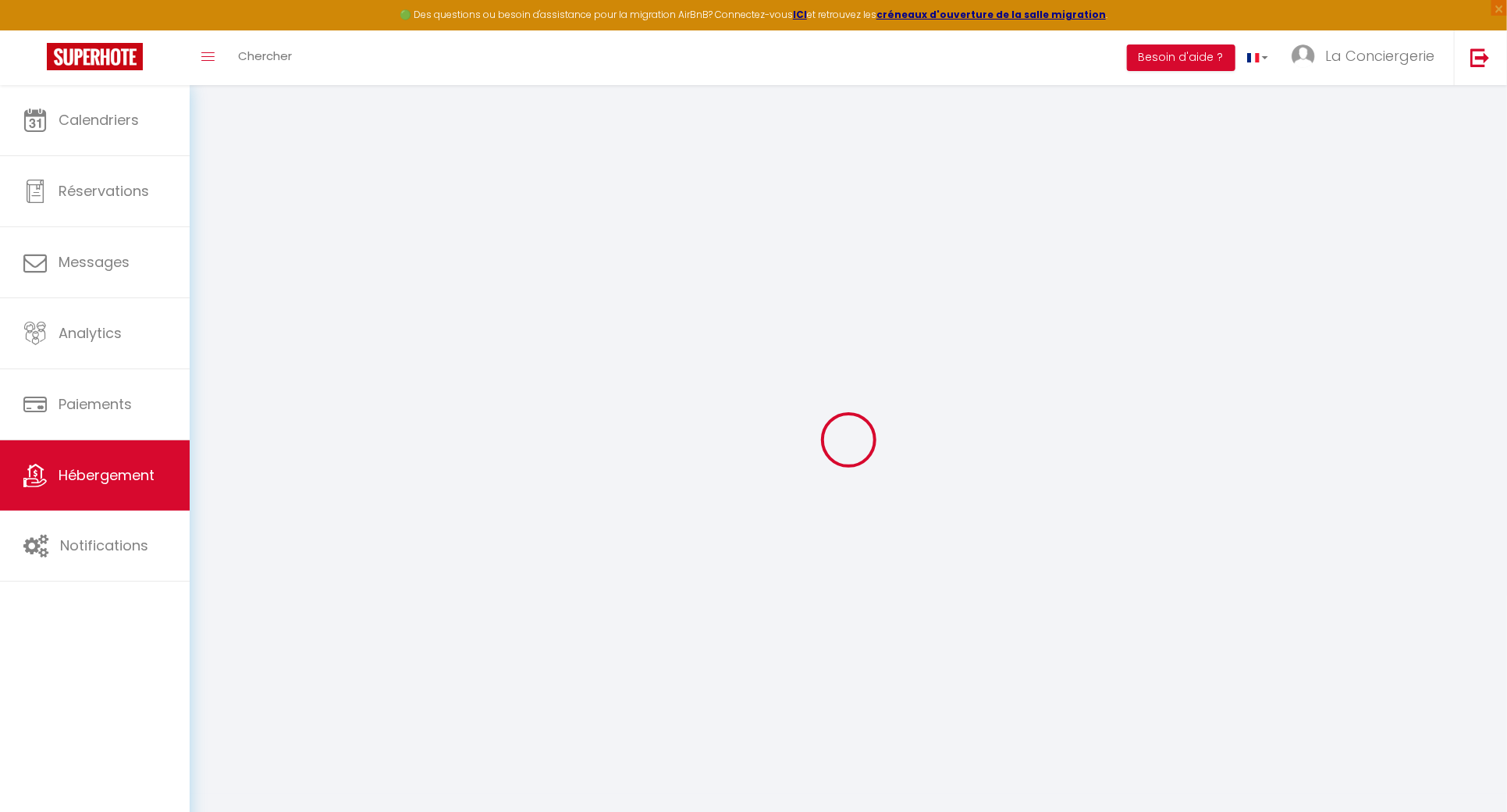
checkbox input "false"
select select
checkbox input "false"
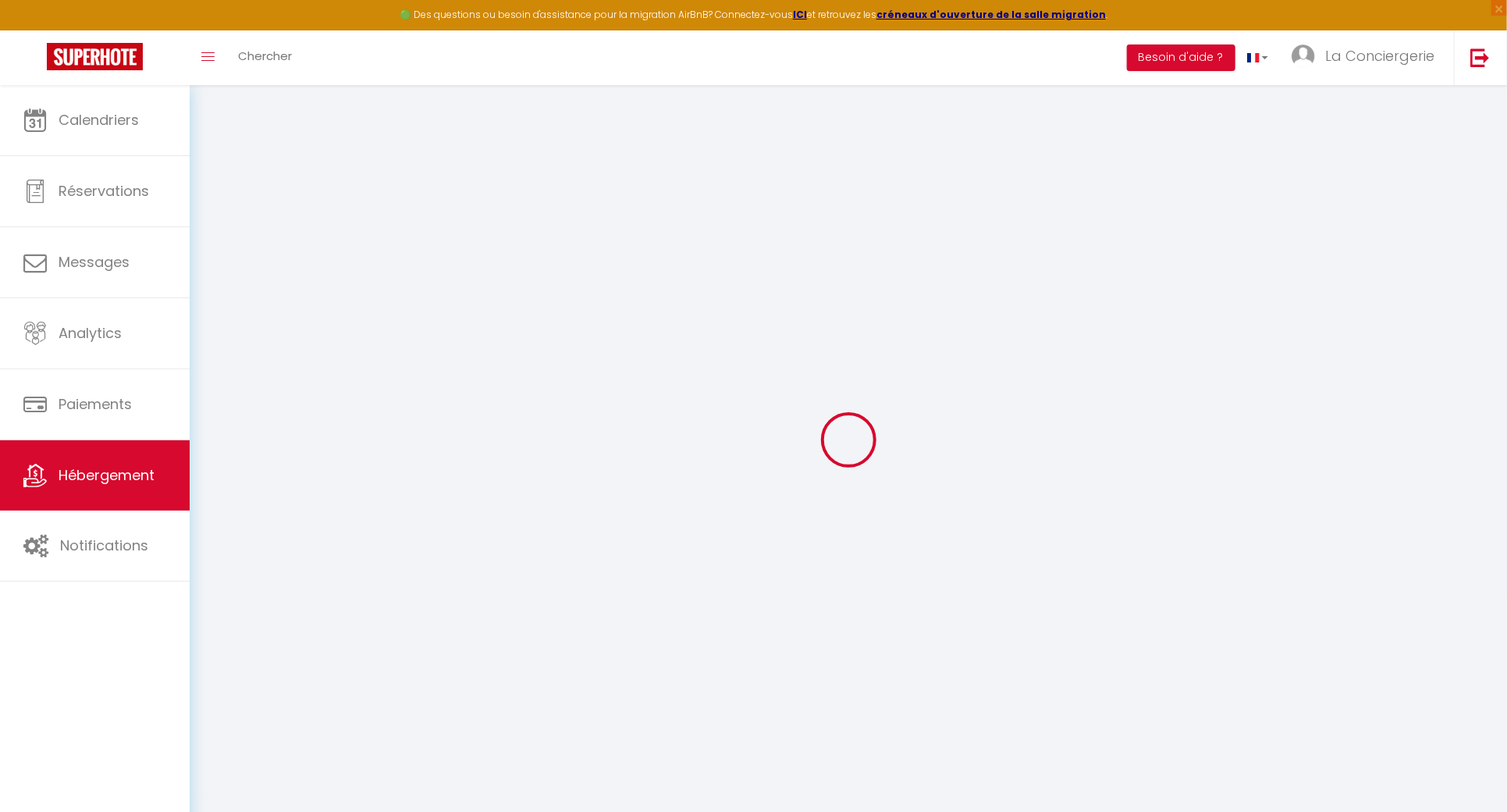
checkbox input "false"
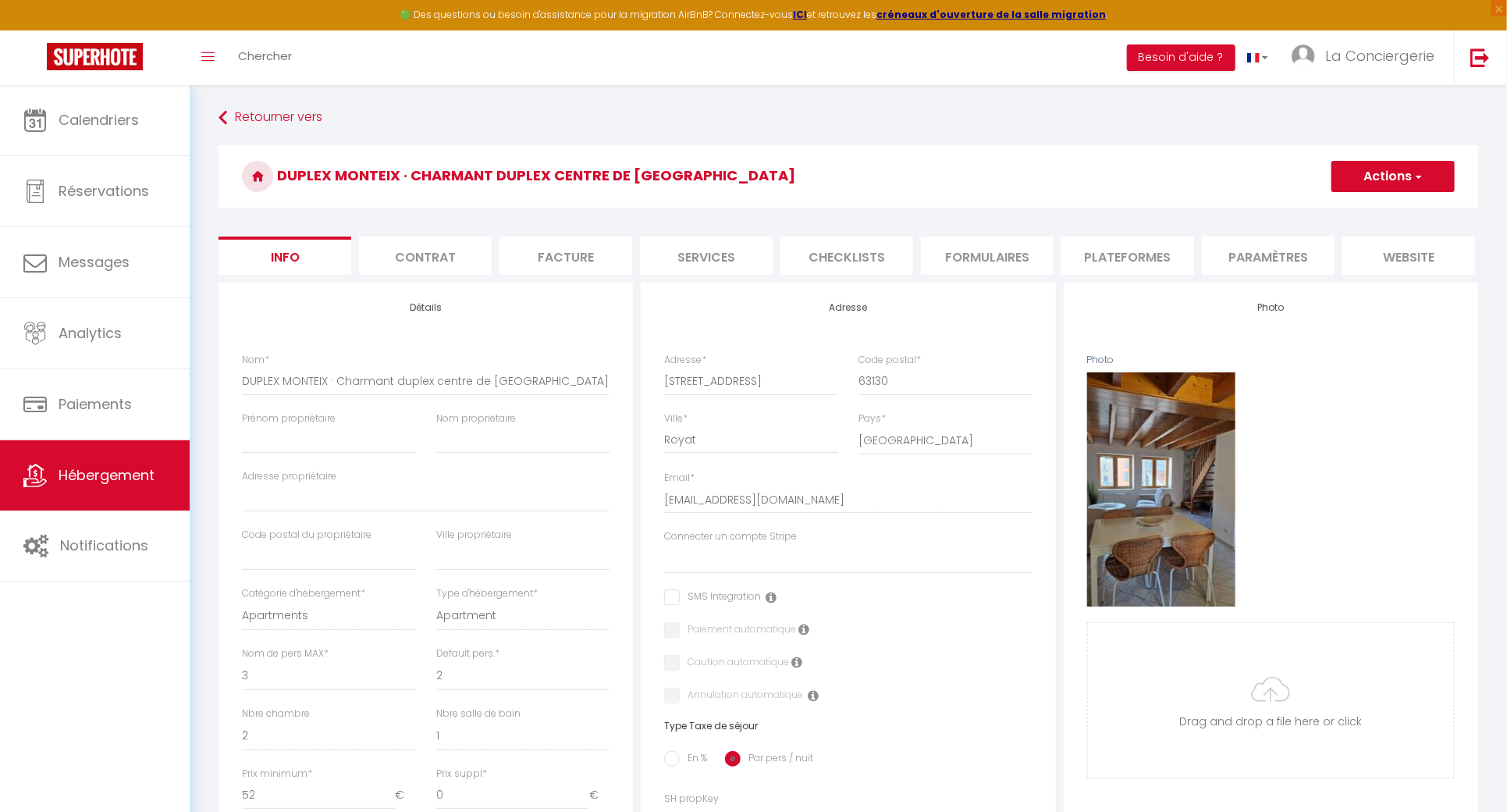
click at [1114, 252] on li "Plateformes" at bounding box center [1128, 256] width 133 height 38
select select
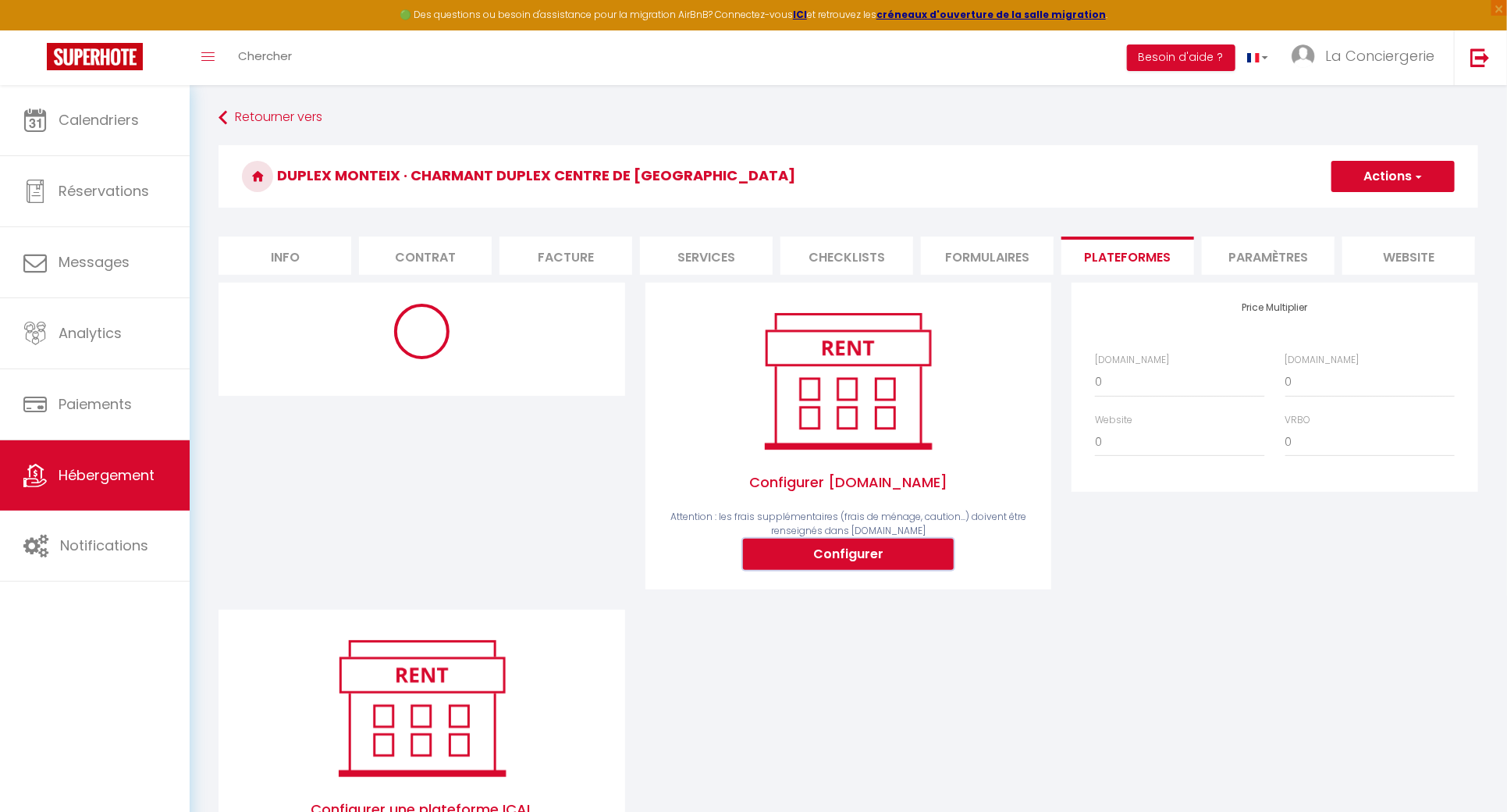
click at [906, 553] on button "Configurer" at bounding box center [848, 553] width 211 height 31
select select
type input "la-conciergerie-d'ines-vpb0tdnf_property@reply.superhote.com"
type input "[EMAIL_ADDRESS][DOMAIN_NAME]"
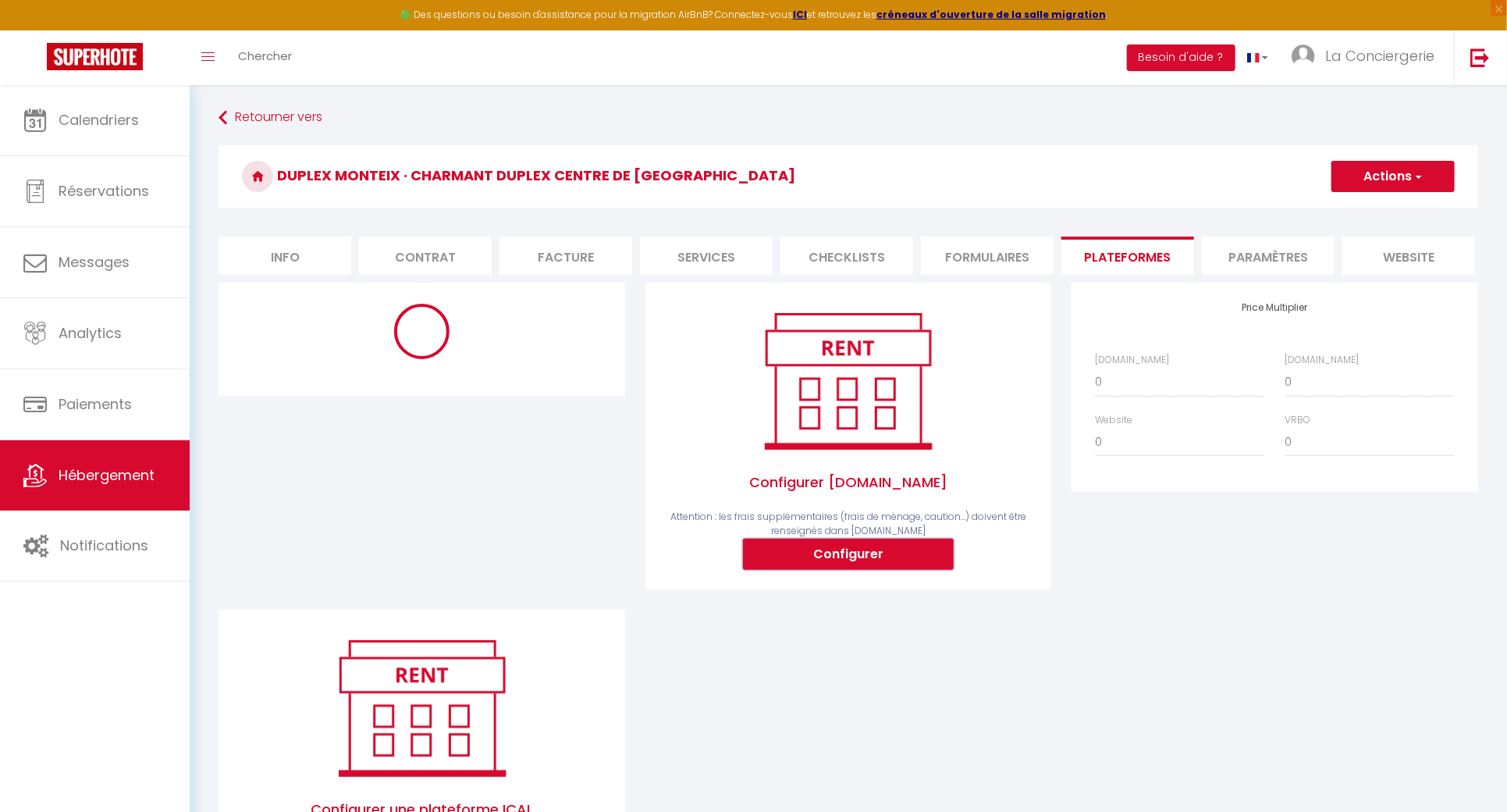
select select
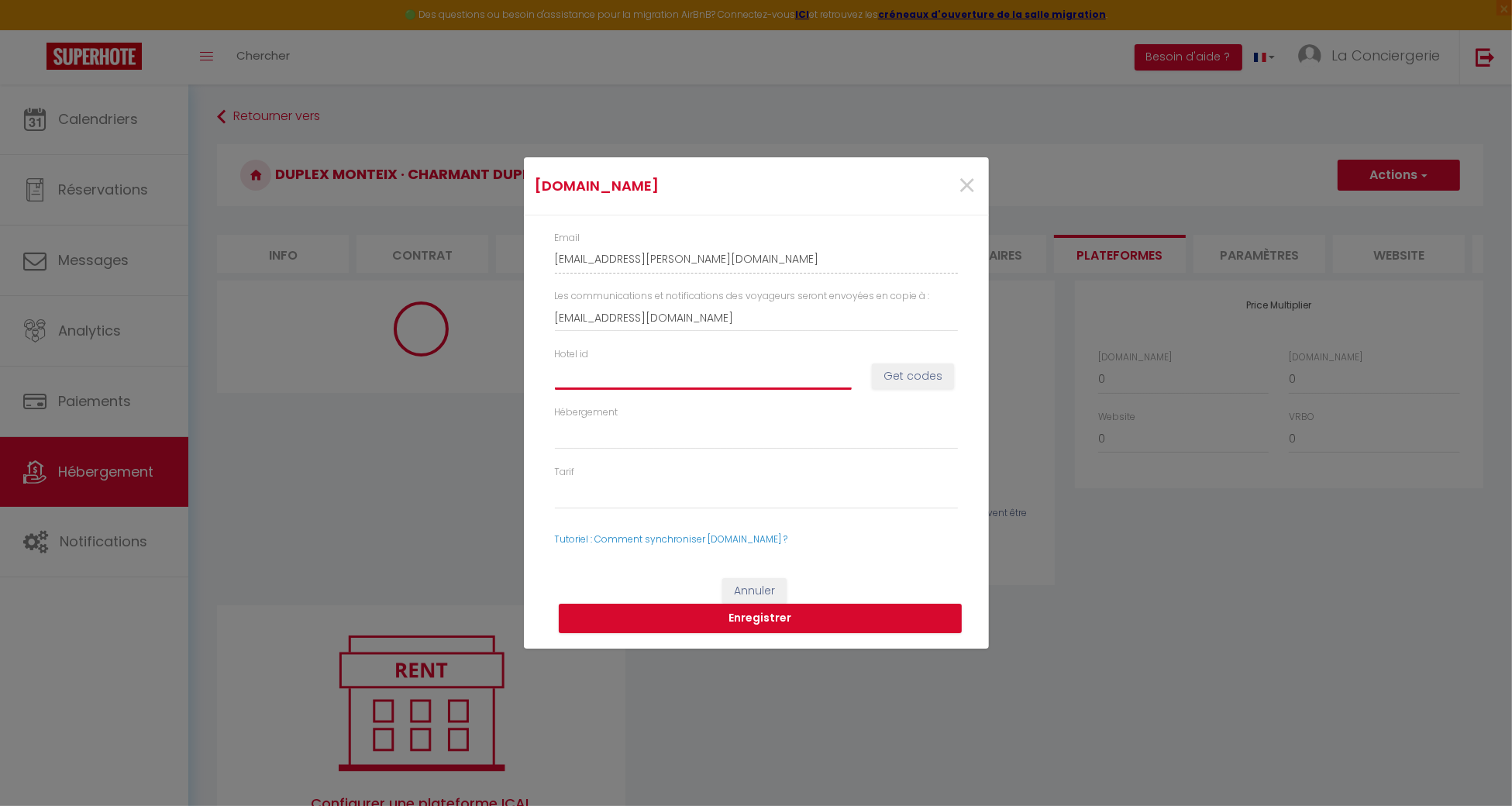
click at [732, 374] on input "Hotel id" at bounding box center [703, 375] width 297 height 27
paste input "13935949"
type input "13935949"
select select
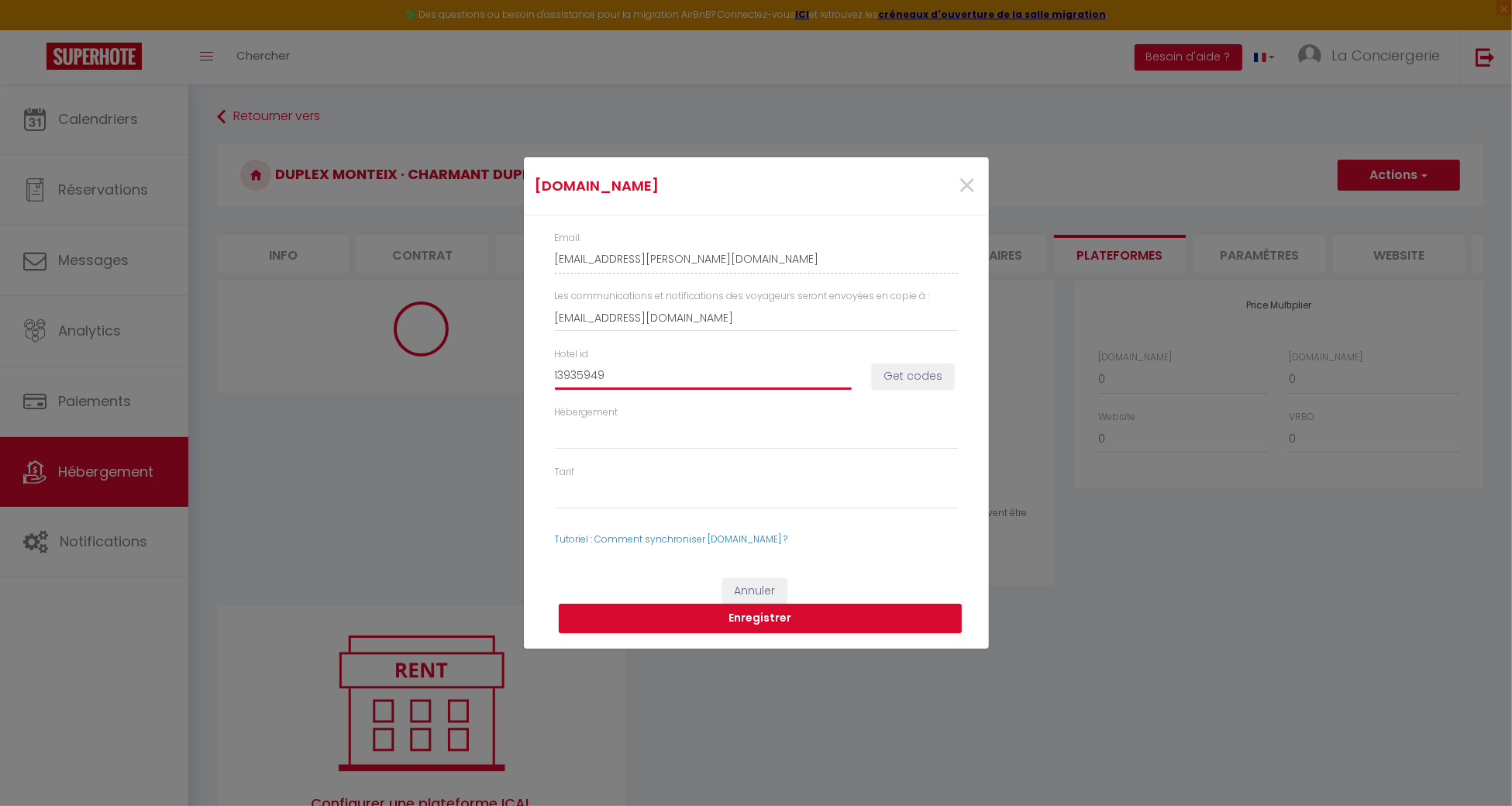
type input "13935949"
click at [924, 378] on button "Get codes" at bounding box center [912, 376] width 83 height 27
select select
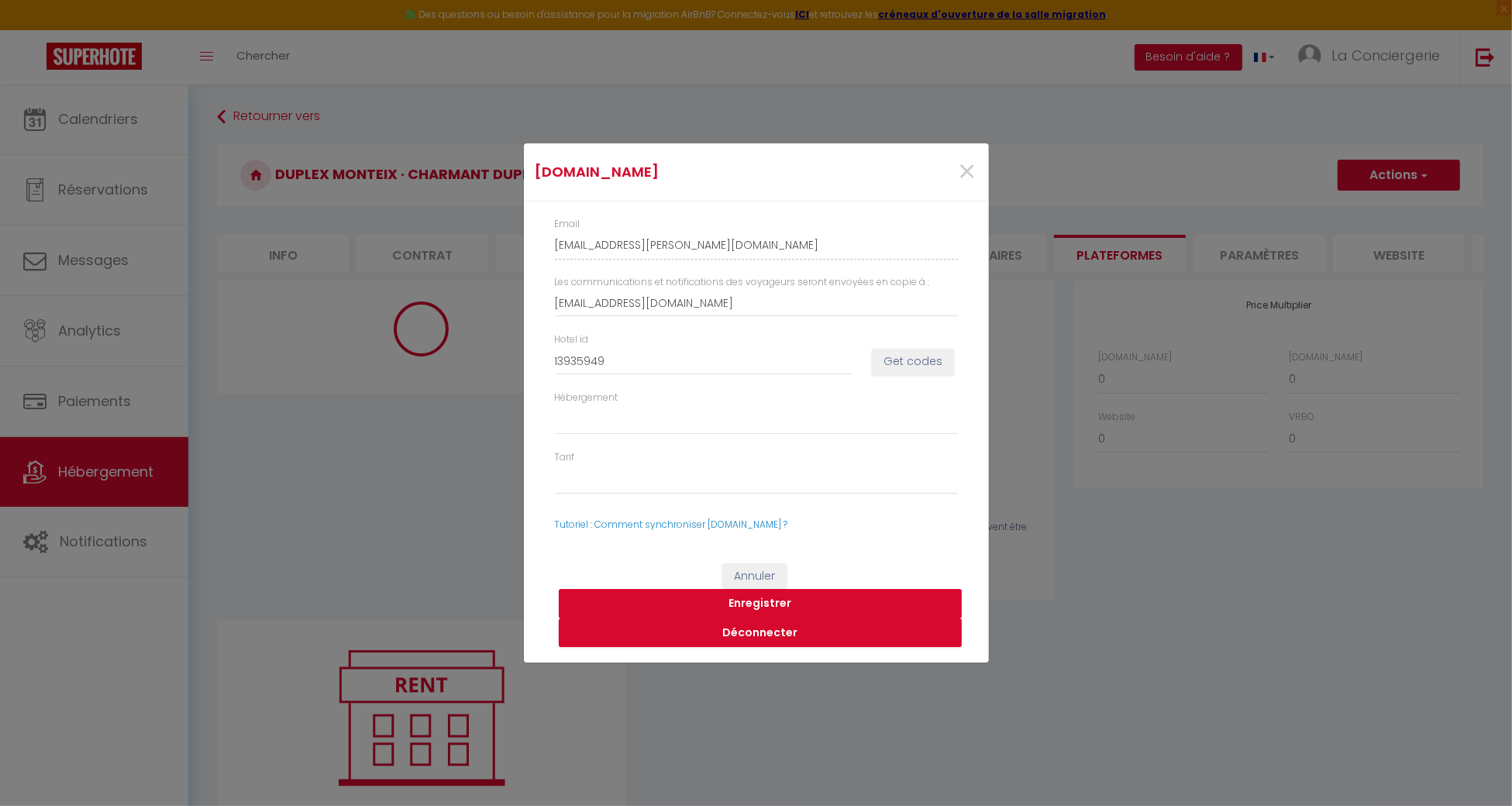
click at [762, 603] on button "Enregistrer" at bounding box center [760, 603] width 403 height 29
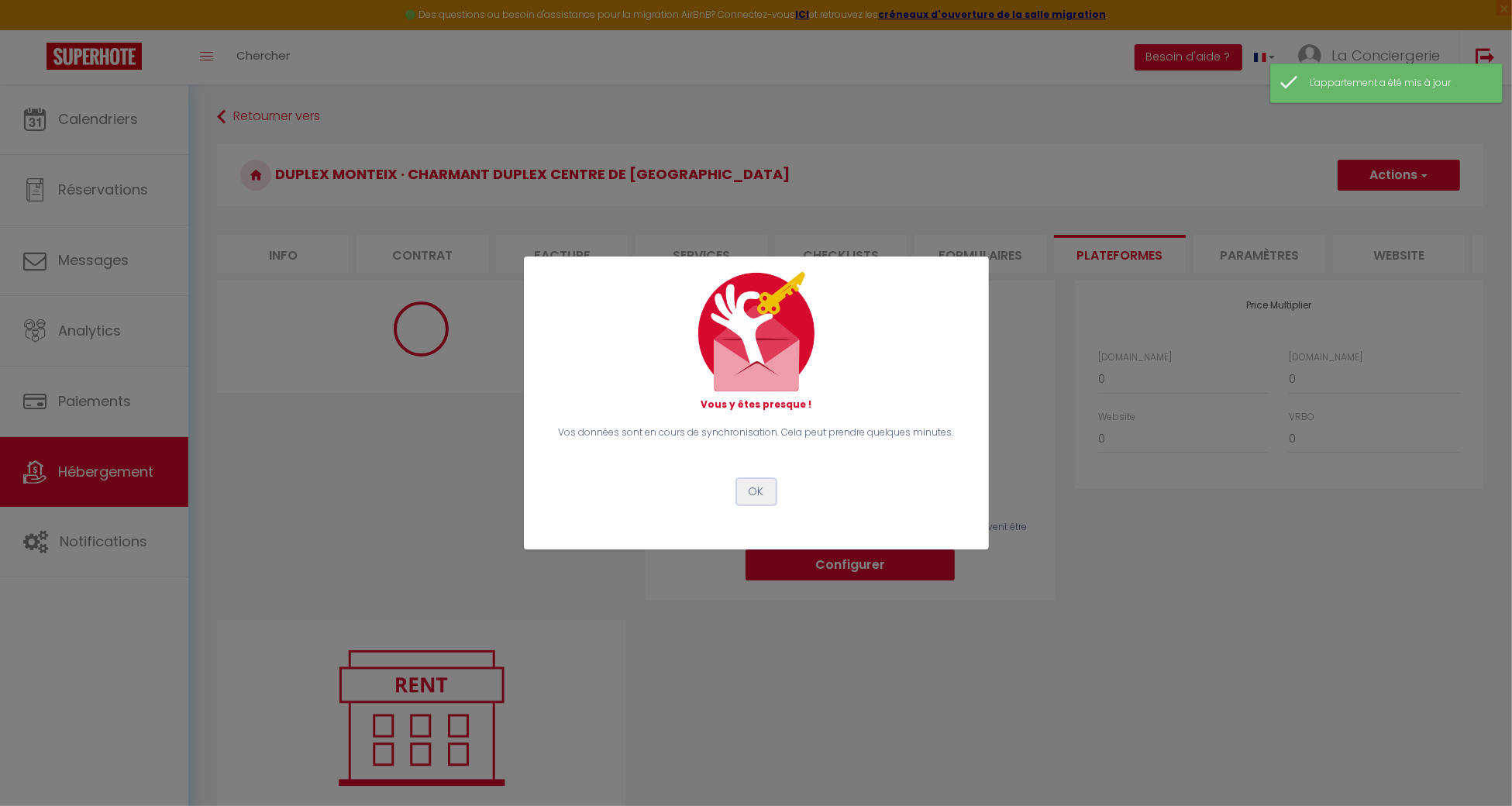
click at [750, 488] on button "OK" at bounding box center [756, 492] width 39 height 27
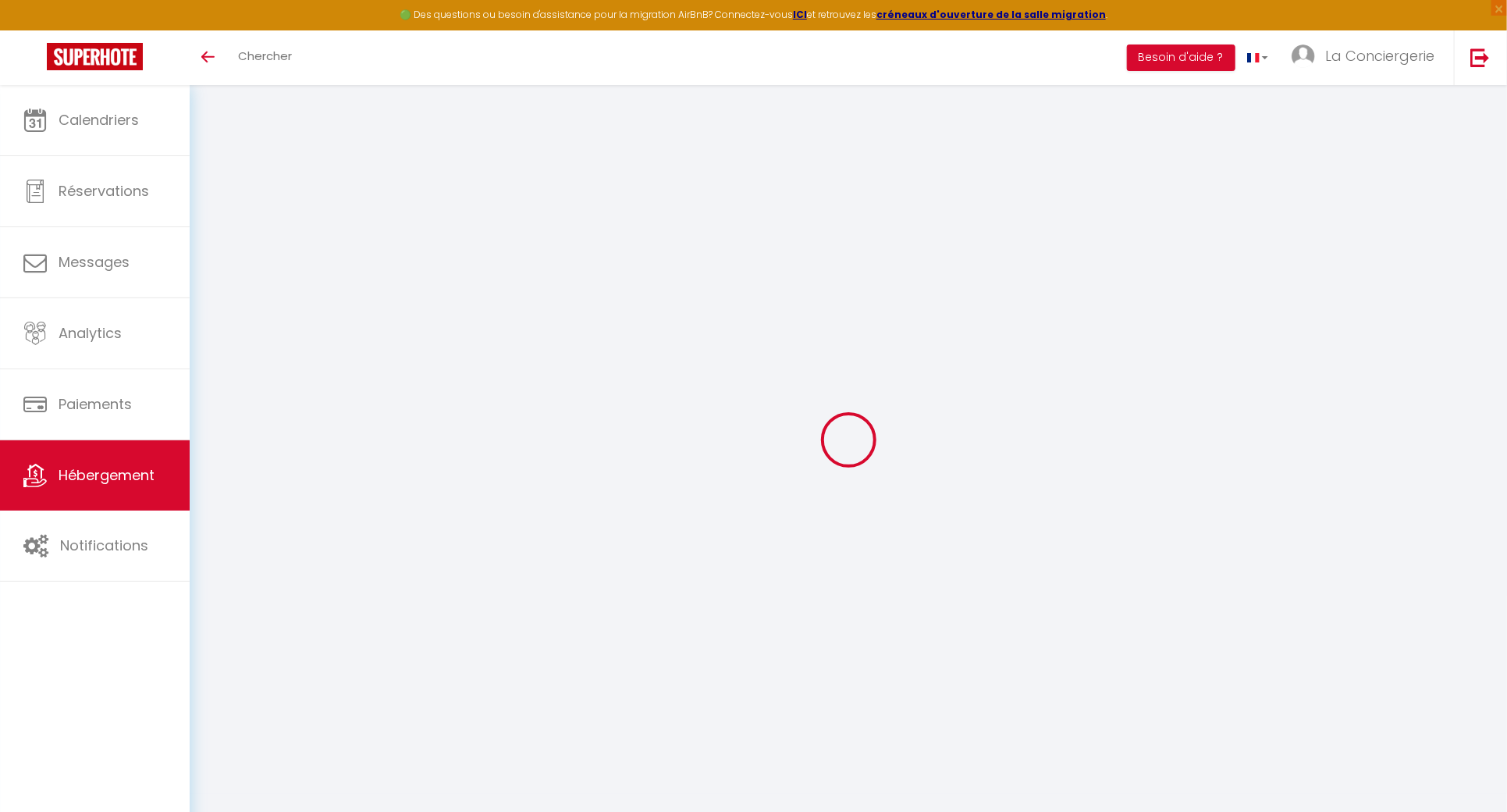
type input "Oups ! Les dates sélectionnées sont indisponibles."
type textarea "Malheureusement les dates sélectionnées sont indisponibles. Nous vous invitons …"
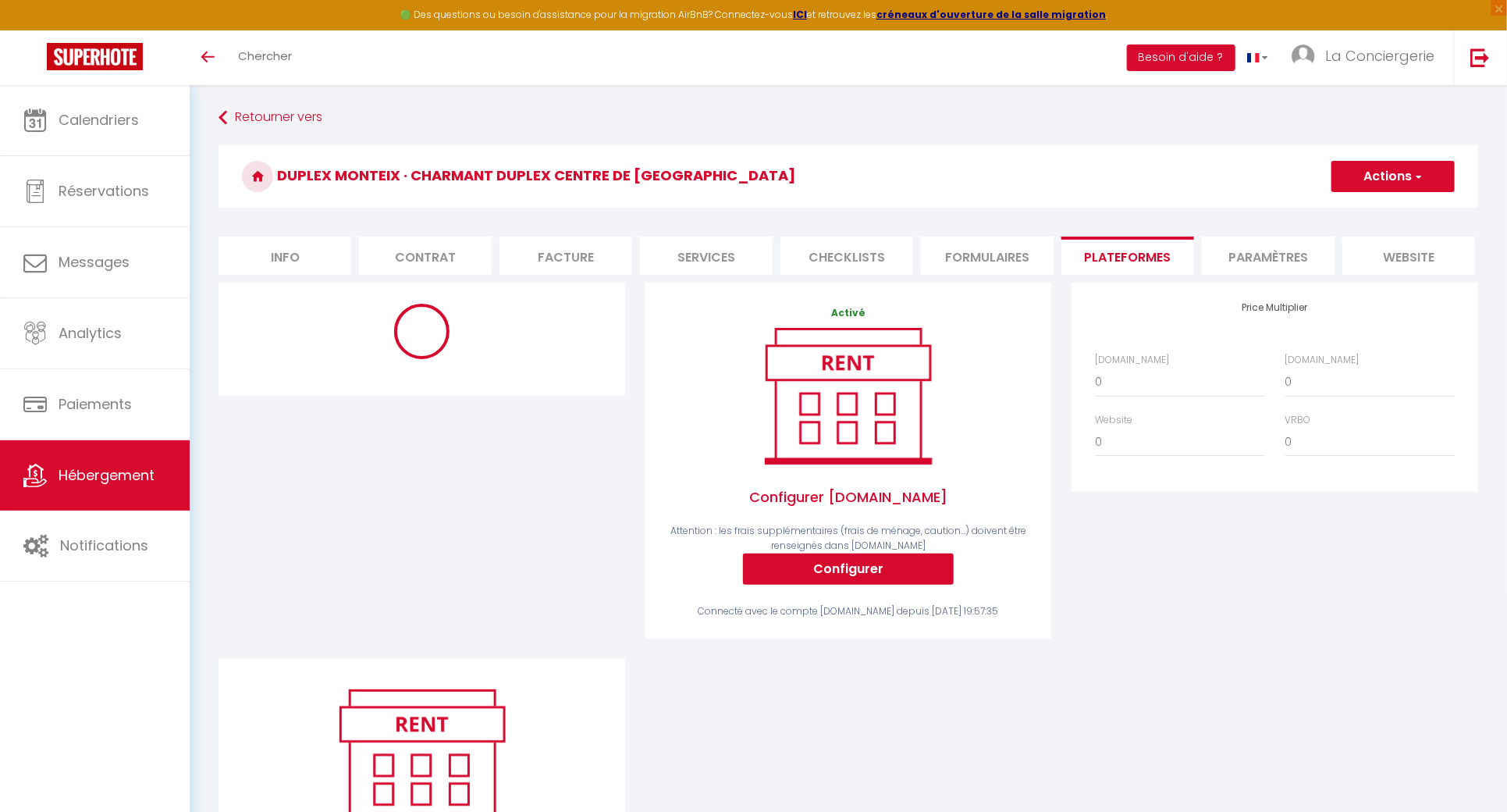
click at [1416, 264] on li "website" at bounding box center [1409, 256] width 133 height 38
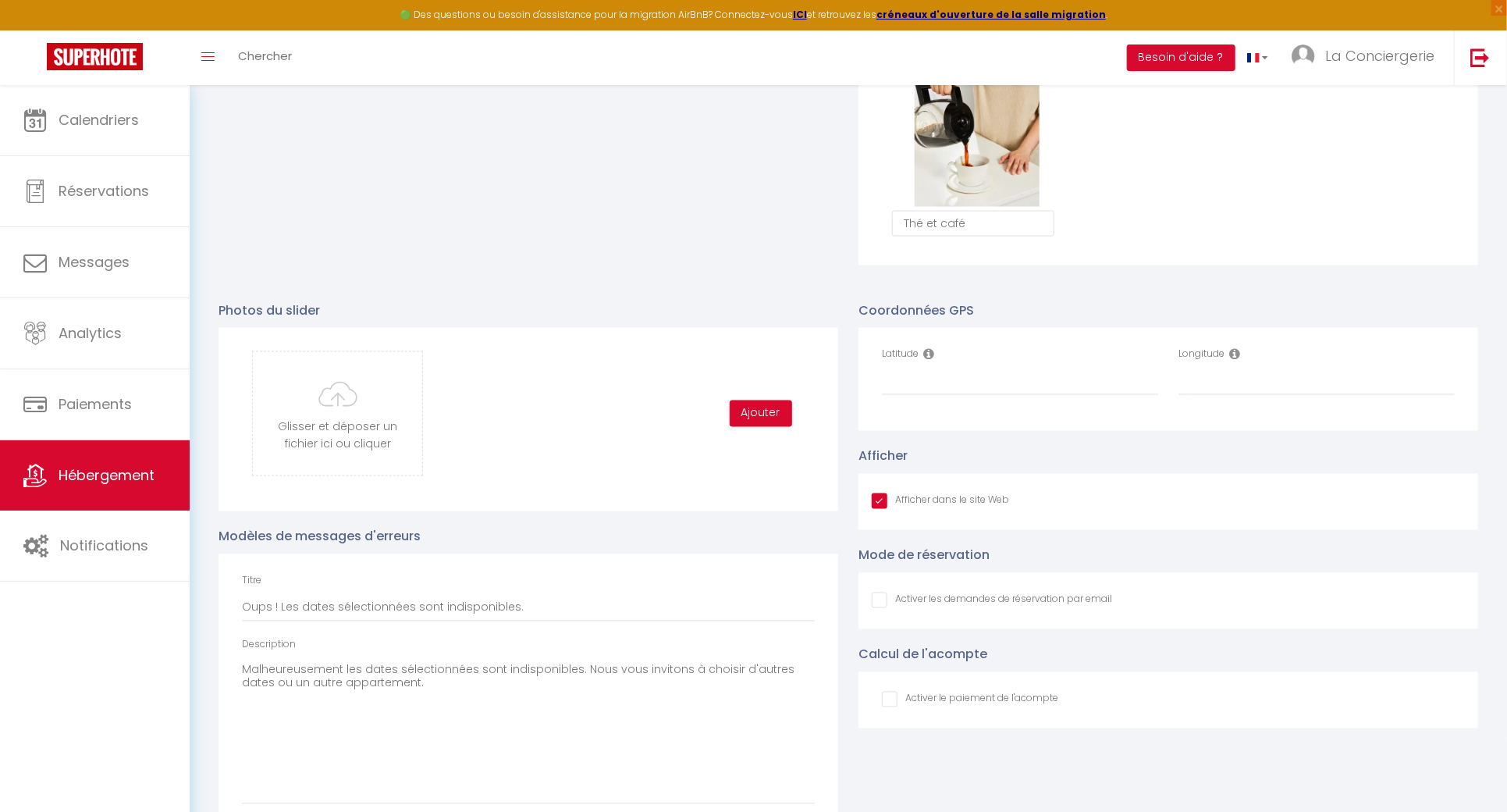
scroll to position [1502, 0]
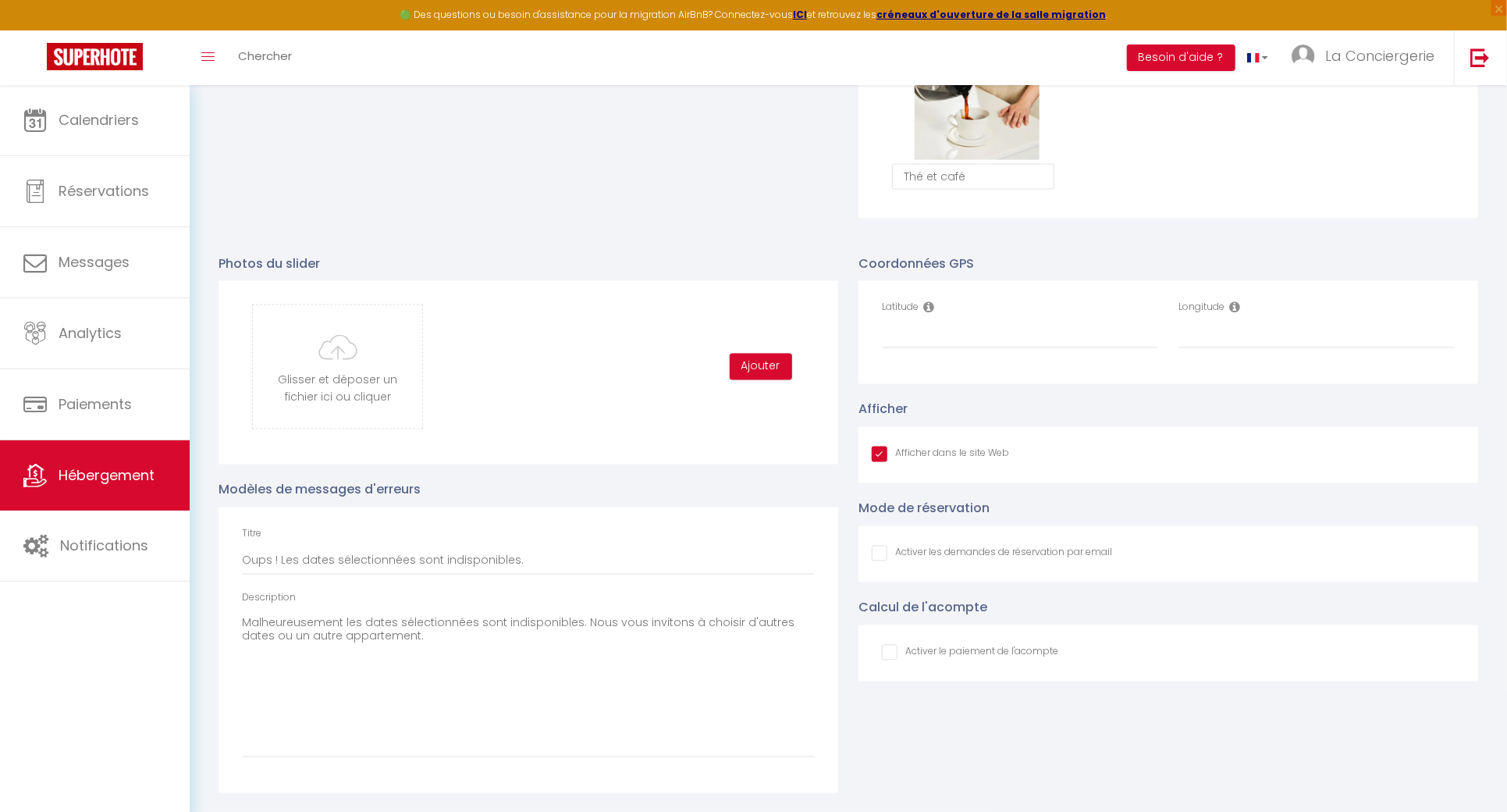
click at [917, 456] on input "Afficher dans le site Web" at bounding box center [940, 454] width 138 height 16
checkbox input "false"
click at [968, 332] on input "Latitude" at bounding box center [1019, 334] width 276 height 28
paste input "45.76481814550251, 3.051584725582602"
drag, startPoint x: 1084, startPoint y: 336, endPoint x: 974, endPoint y: 333, distance: 110.0
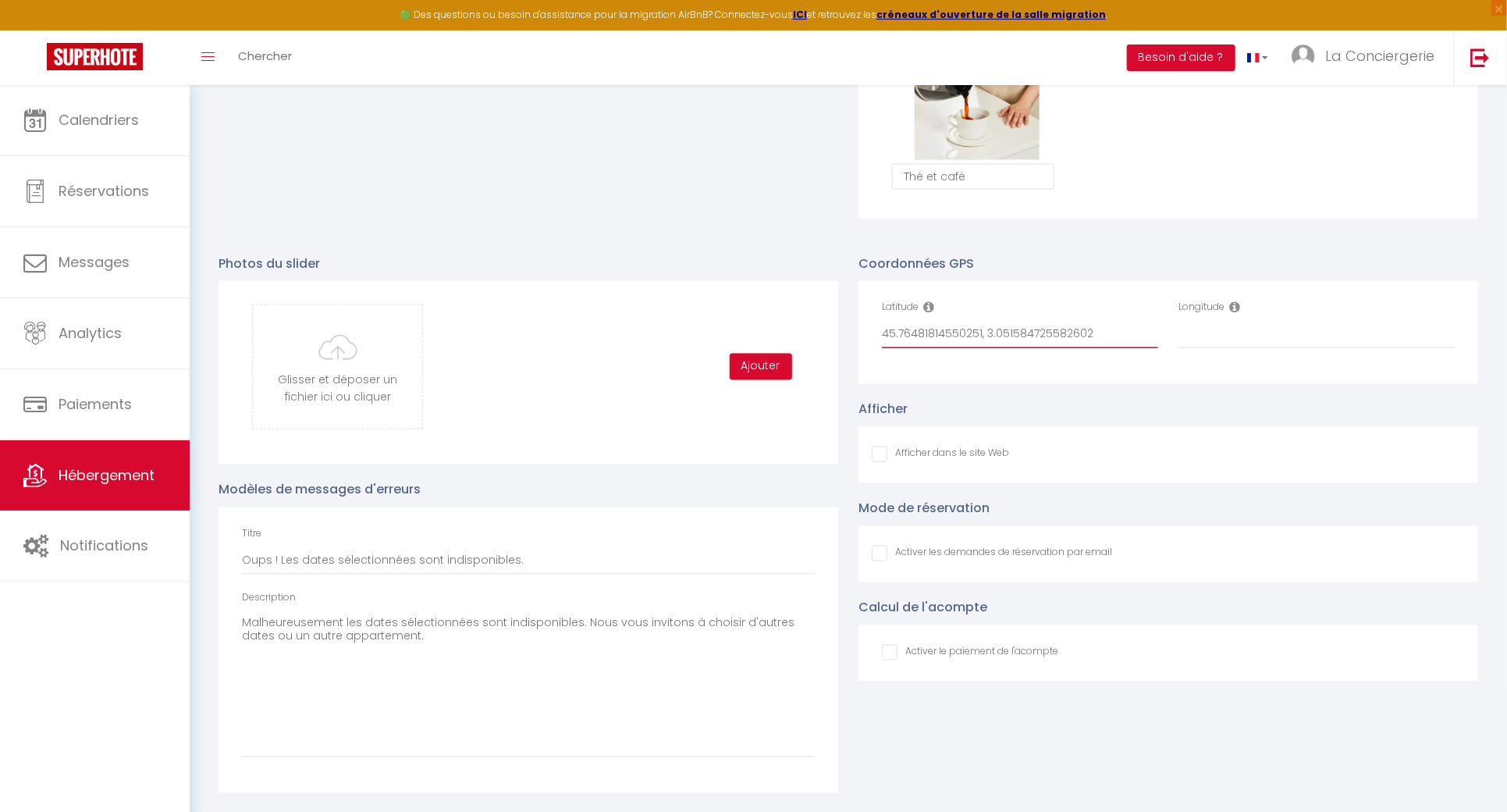
click at [974, 333] on input "45.76481814550251, 3.051584725582602" at bounding box center [1019, 334] width 276 height 28
click at [1113, 337] on input "45.76481814550251, 3.051584725582602" at bounding box center [1019, 334] width 276 height 28
drag, startPoint x: 1104, startPoint y: 339, endPoint x: 983, endPoint y: 334, distance: 121.1
click at [983, 334] on input "45.76481814550251, 3.051584725582602" at bounding box center [1019, 334] width 276 height 28
type input "45.76481814550251,"
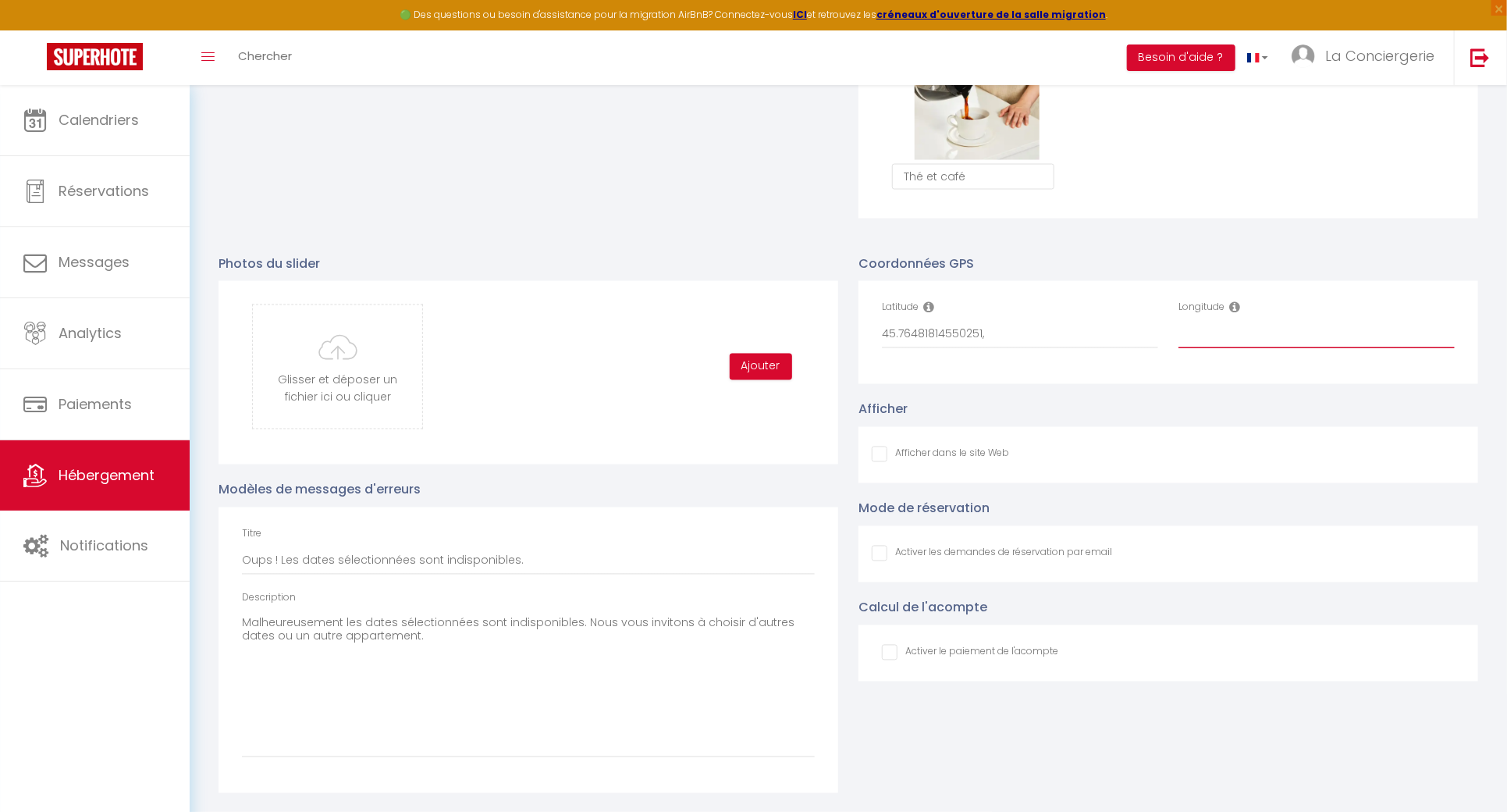
click at [1319, 326] on input "Longitude" at bounding box center [1316, 334] width 276 height 28
paste input "3.051584725582602"
type input "3.051584725582602"
drag, startPoint x: 1076, startPoint y: 334, endPoint x: 948, endPoint y: 324, distance: 128.4
click at [948, 324] on input "45.76481814550251," at bounding box center [1019, 334] width 276 height 28
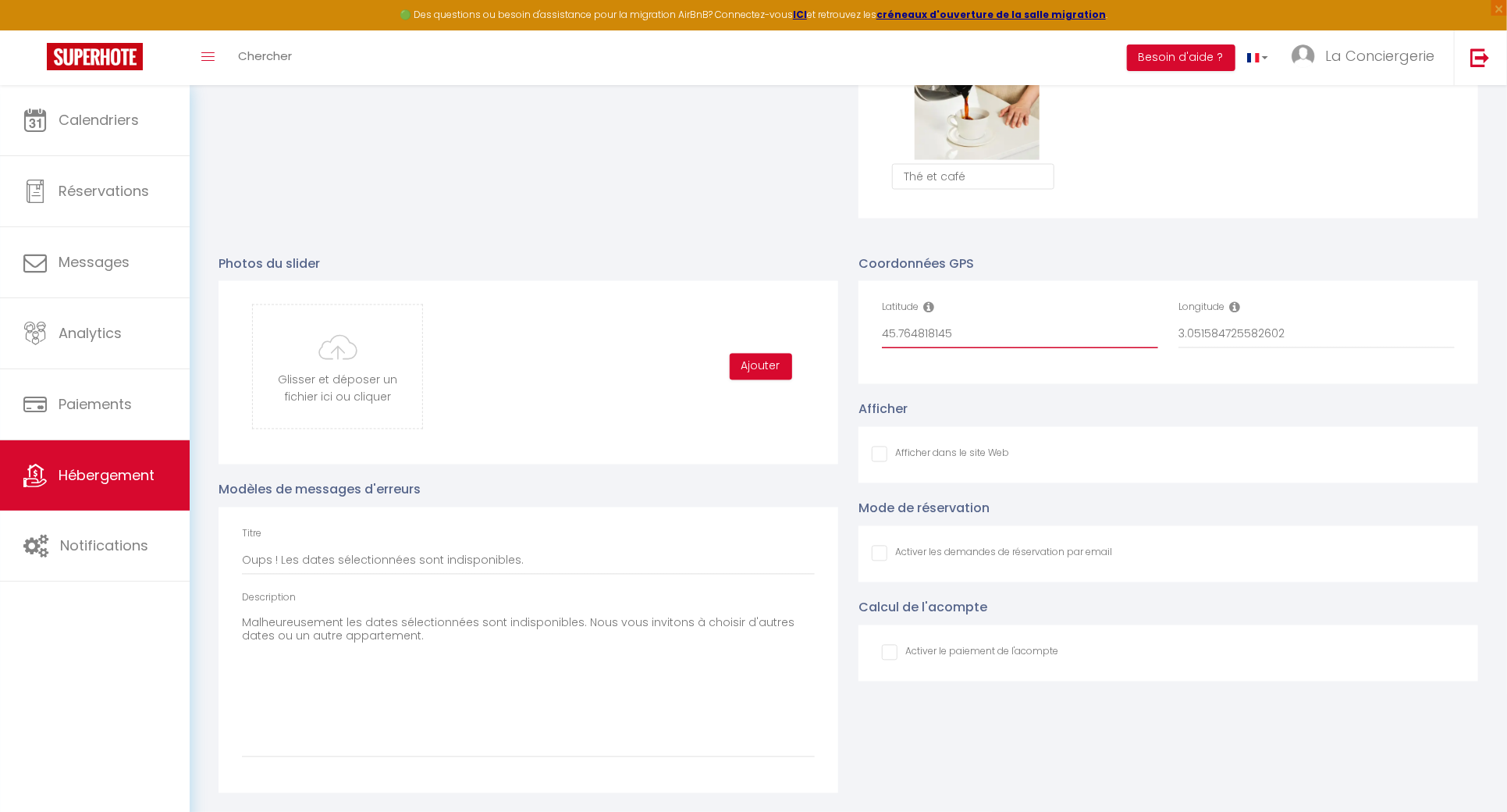
type input "45.764818145"
drag, startPoint x: 1314, startPoint y: 342, endPoint x: 1247, endPoint y: 324, distance: 69.4
click at [1247, 324] on input "3.051584725582602" at bounding box center [1316, 334] width 276 height 28
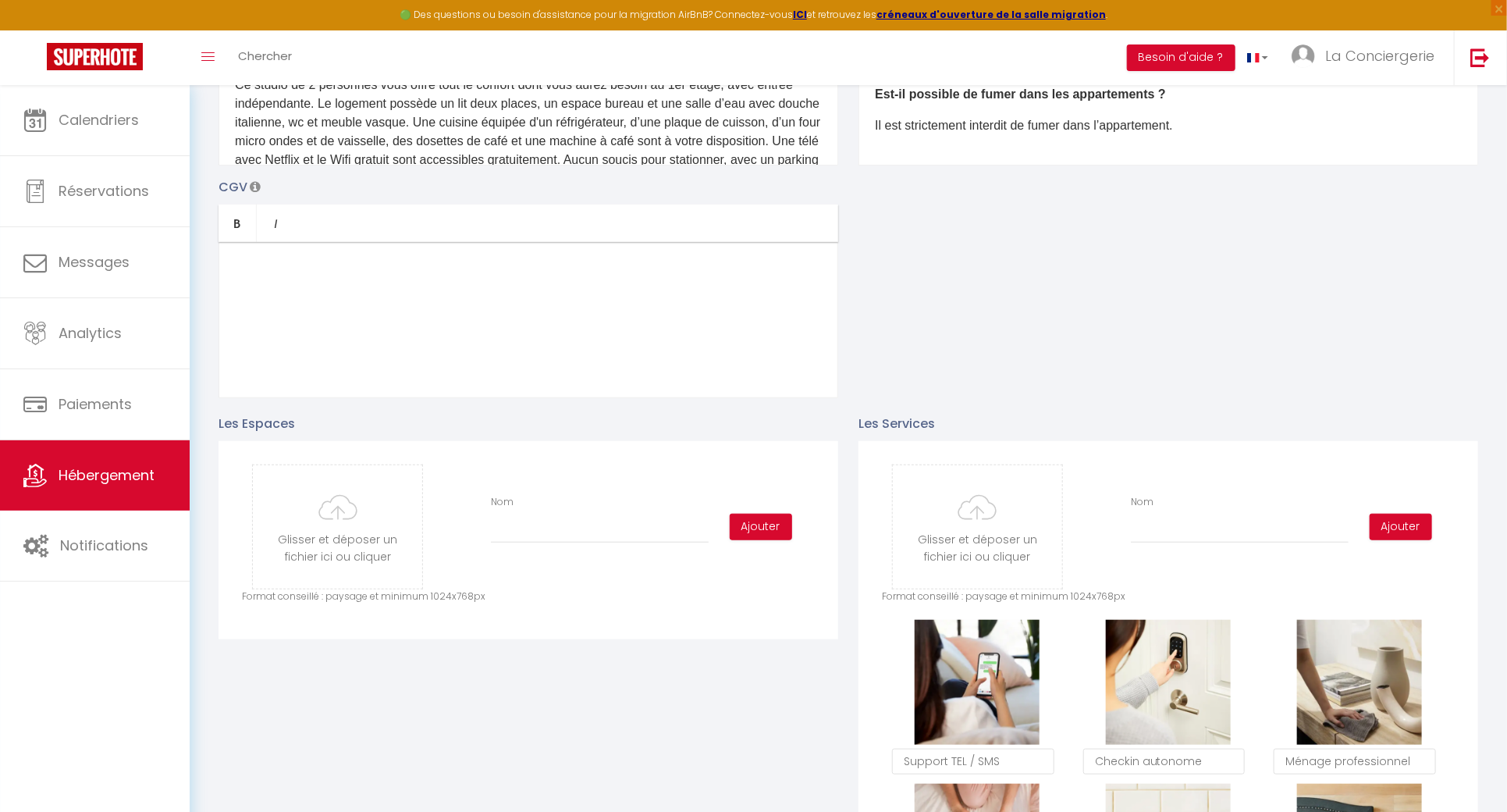
scroll to position [0, 0]
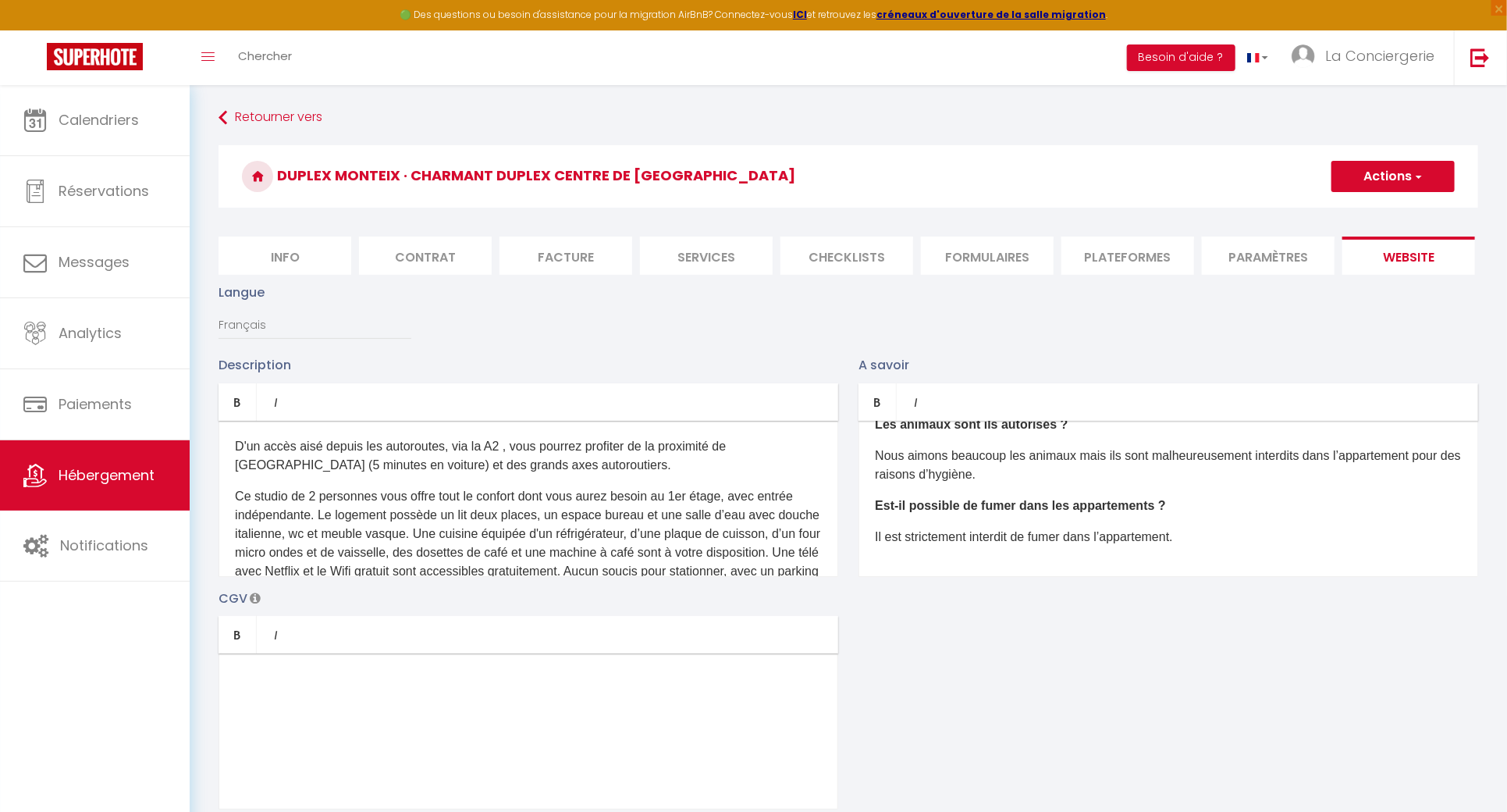
type input "3.0515847255"
drag, startPoint x: 1393, startPoint y: 176, endPoint x: 1383, endPoint y: 187, distance: 14.9
click at [1393, 177] on button "Actions" at bounding box center [1393, 176] width 123 height 31
click at [1365, 209] on input "Enregistrer" at bounding box center [1375, 211] width 58 height 16
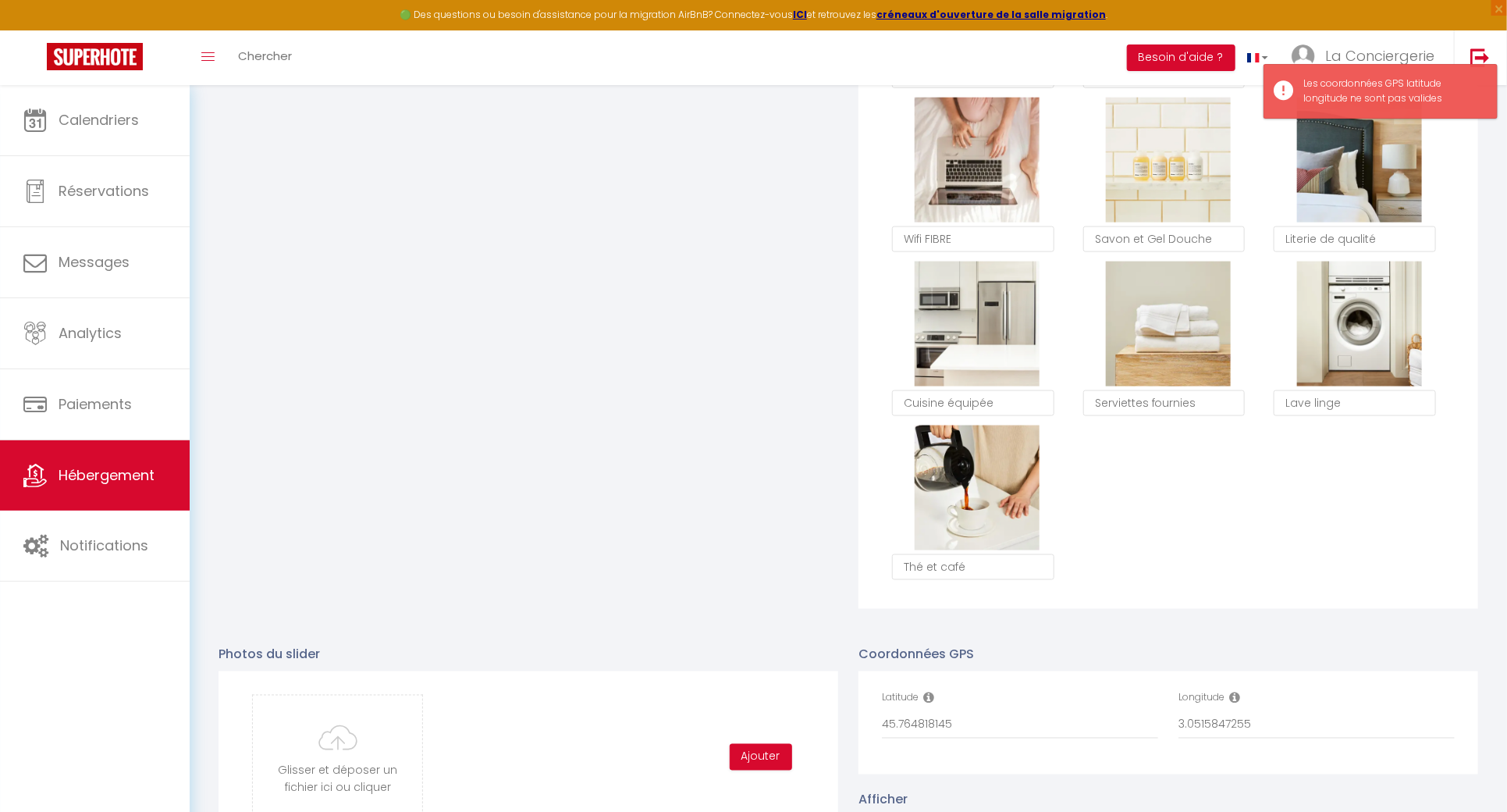
scroll to position [1410, 0]
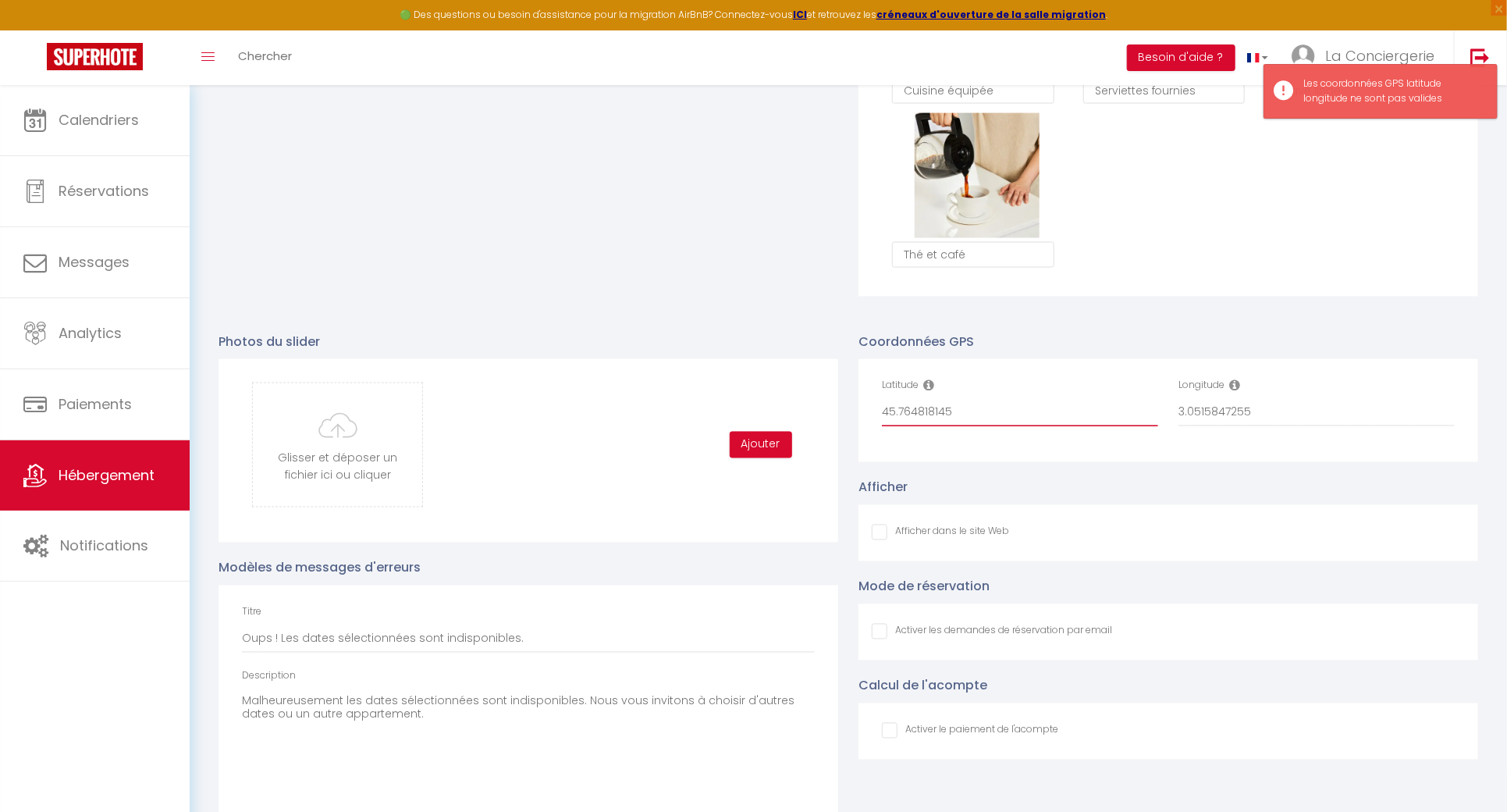
click at [1012, 427] on input "45.764818145" at bounding box center [1019, 412] width 276 height 28
type input "45.7648181"
click at [1378, 427] on input "3.0515847255" at bounding box center [1316, 412] width 276 height 28
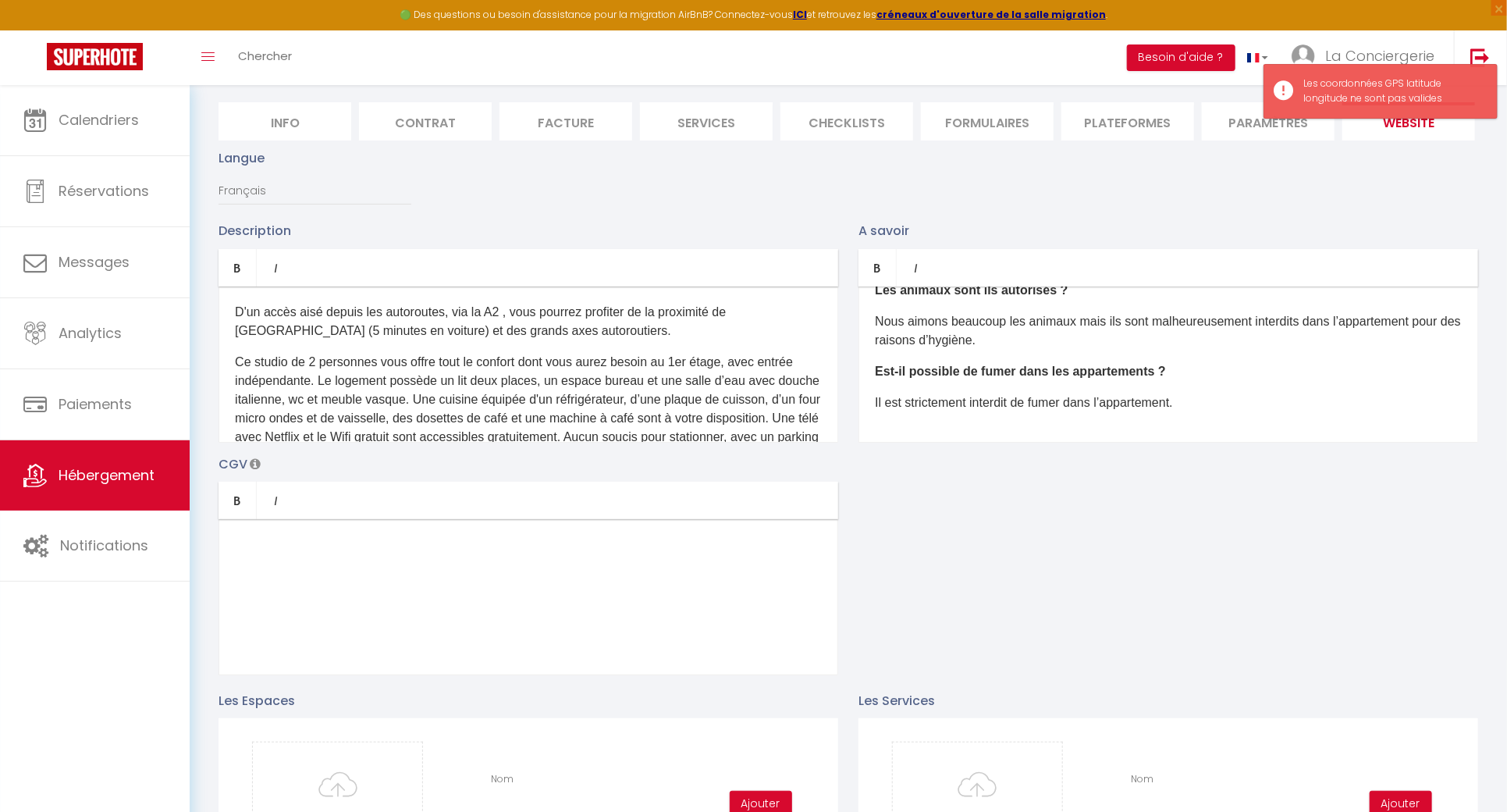
scroll to position [0, 0]
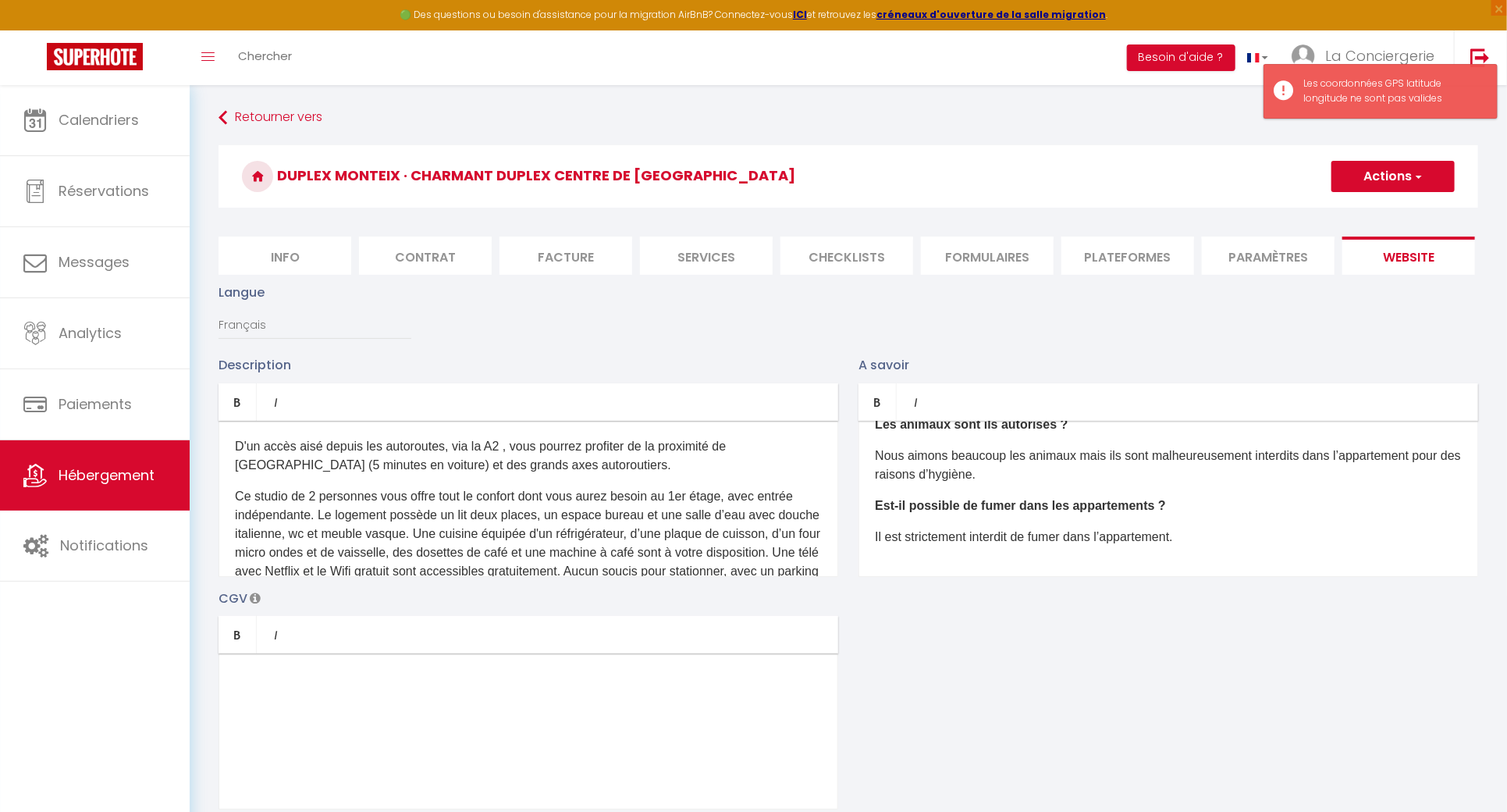
type input "3.0515847"
click at [1393, 191] on button "Actions" at bounding box center [1393, 176] width 123 height 31
click at [1393, 217] on input "Enregistrer" at bounding box center [1375, 211] width 58 height 16
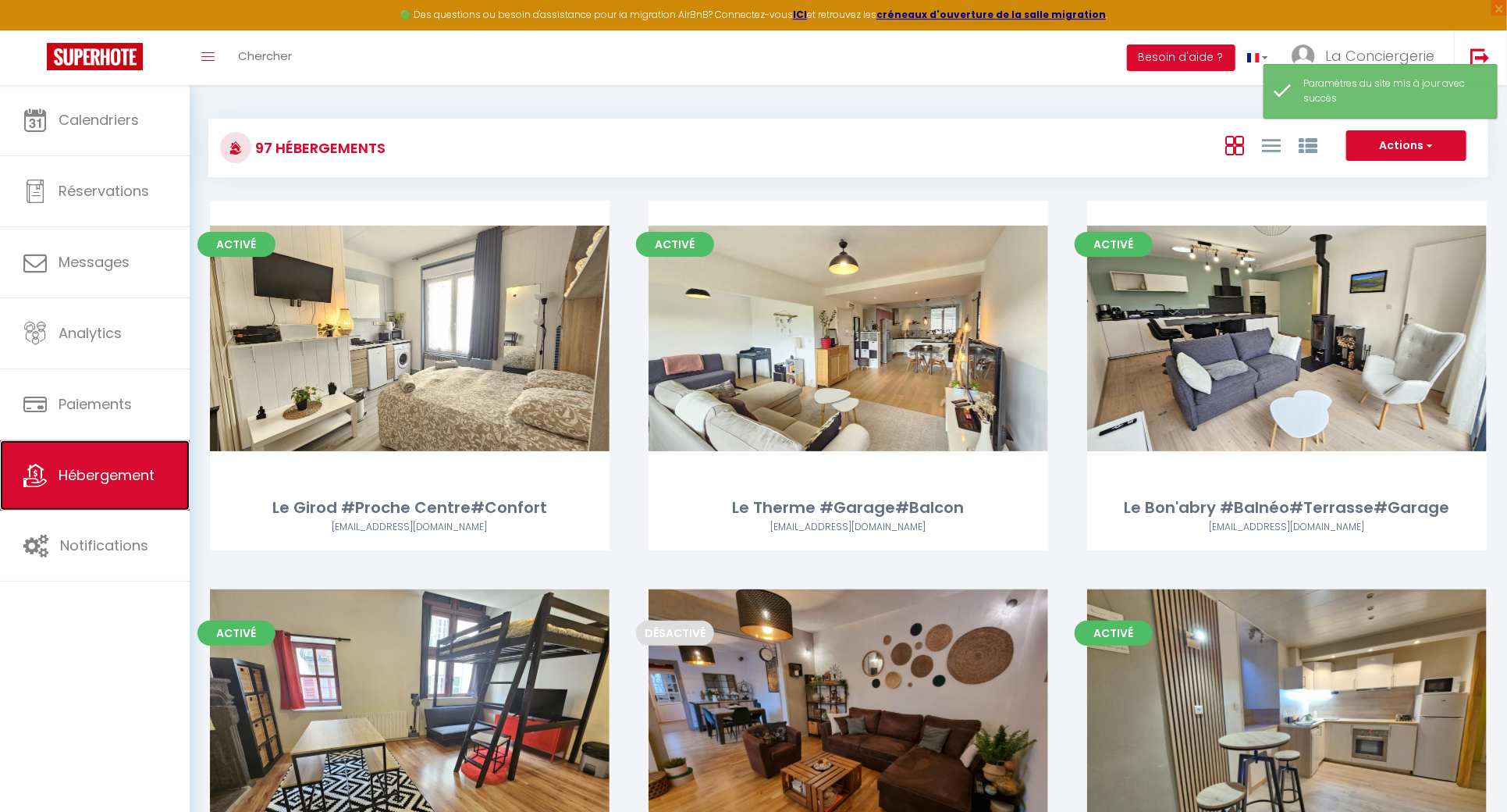
click at [144, 475] on span "Hébergement" at bounding box center [106, 475] width 96 height 20
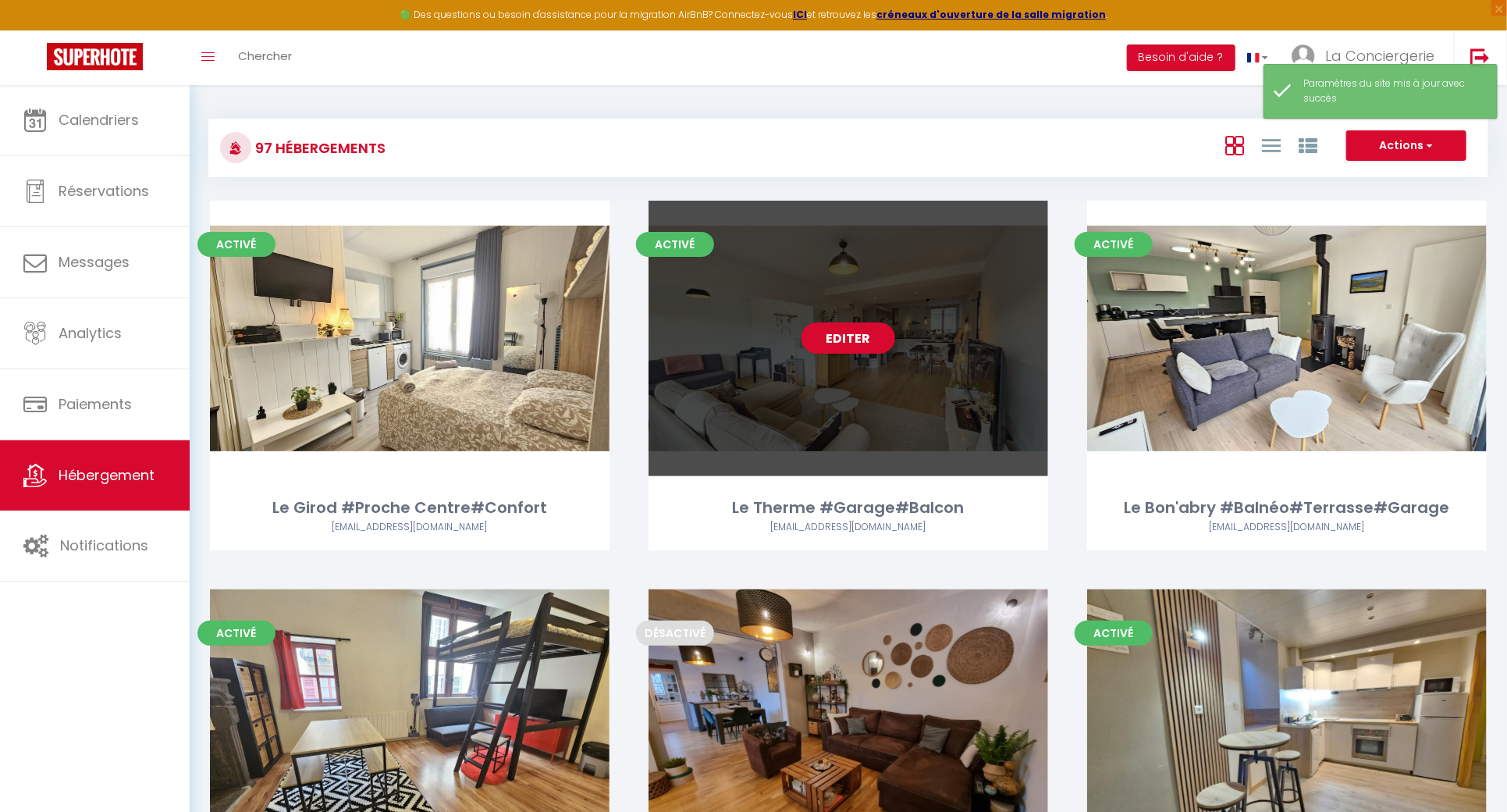
scroll to position [8302, 0]
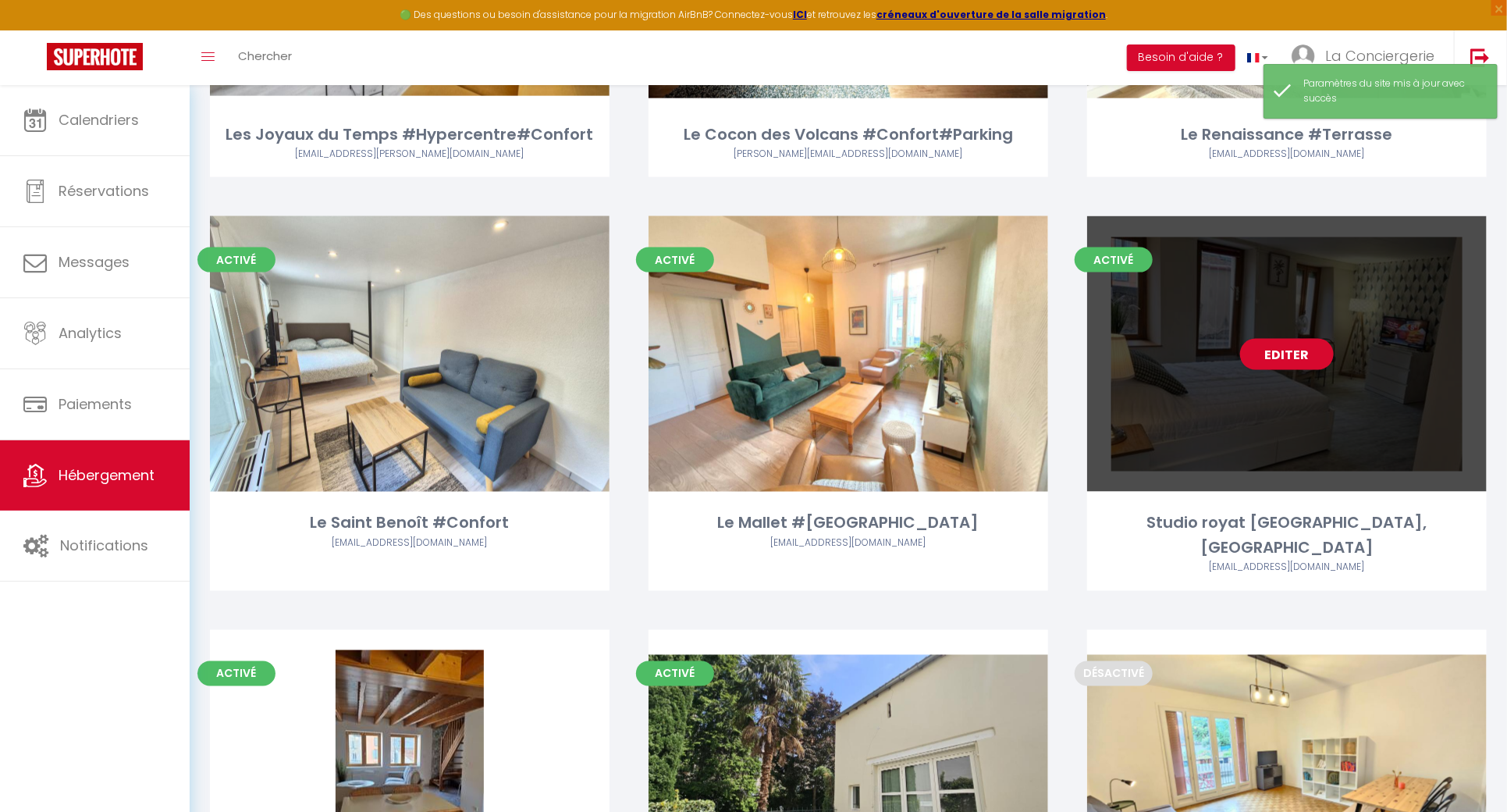
click at [1297, 219] on div "Editer" at bounding box center [1287, 354] width 400 height 275
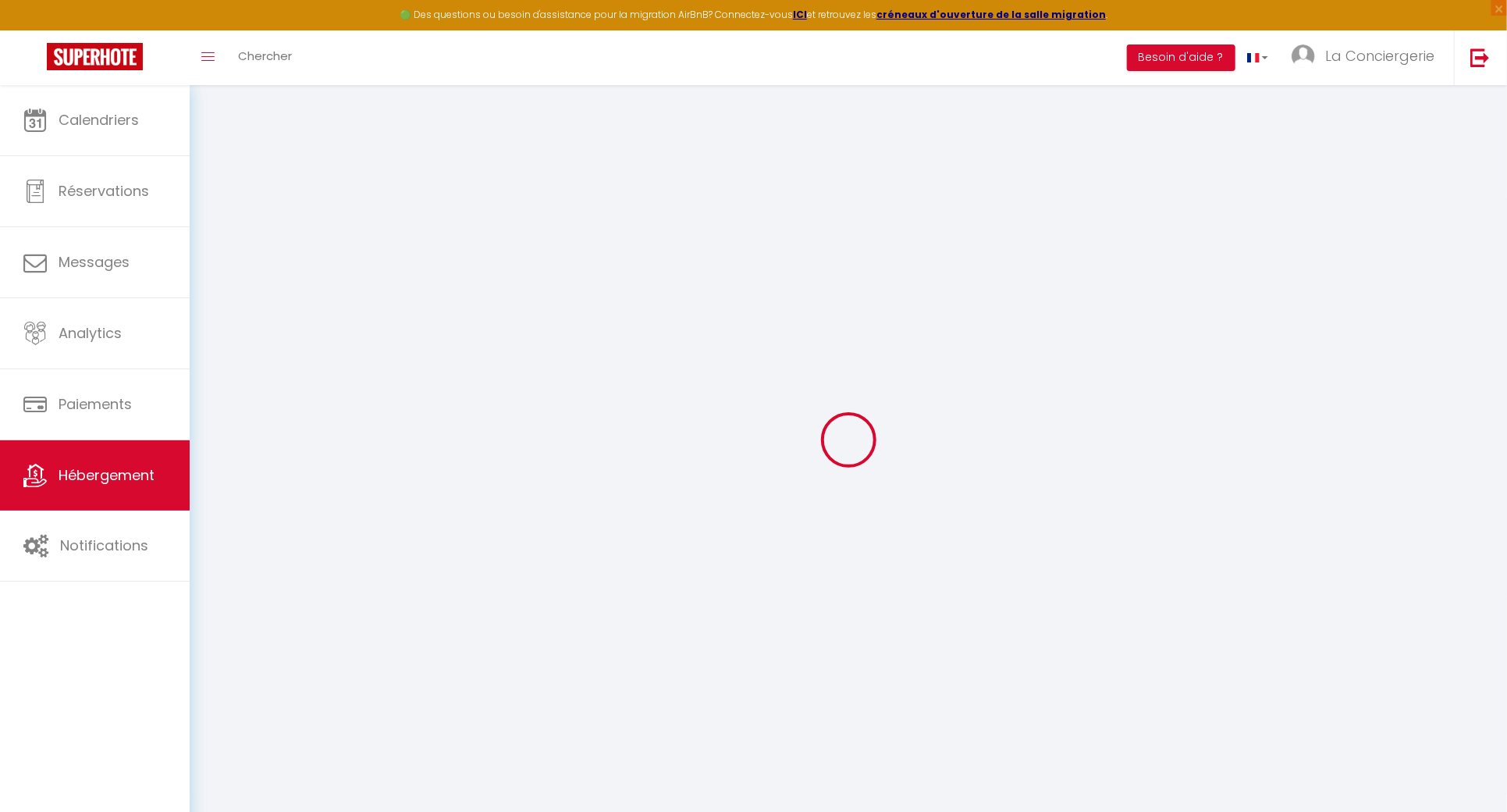
type input "Oups ! Les dates sélectionnées sont indisponibles."
type textarea "Malheureusement les dates sélectionnées sont indisponibles. Nous vous invitons …"
select select
checkbox input "false"
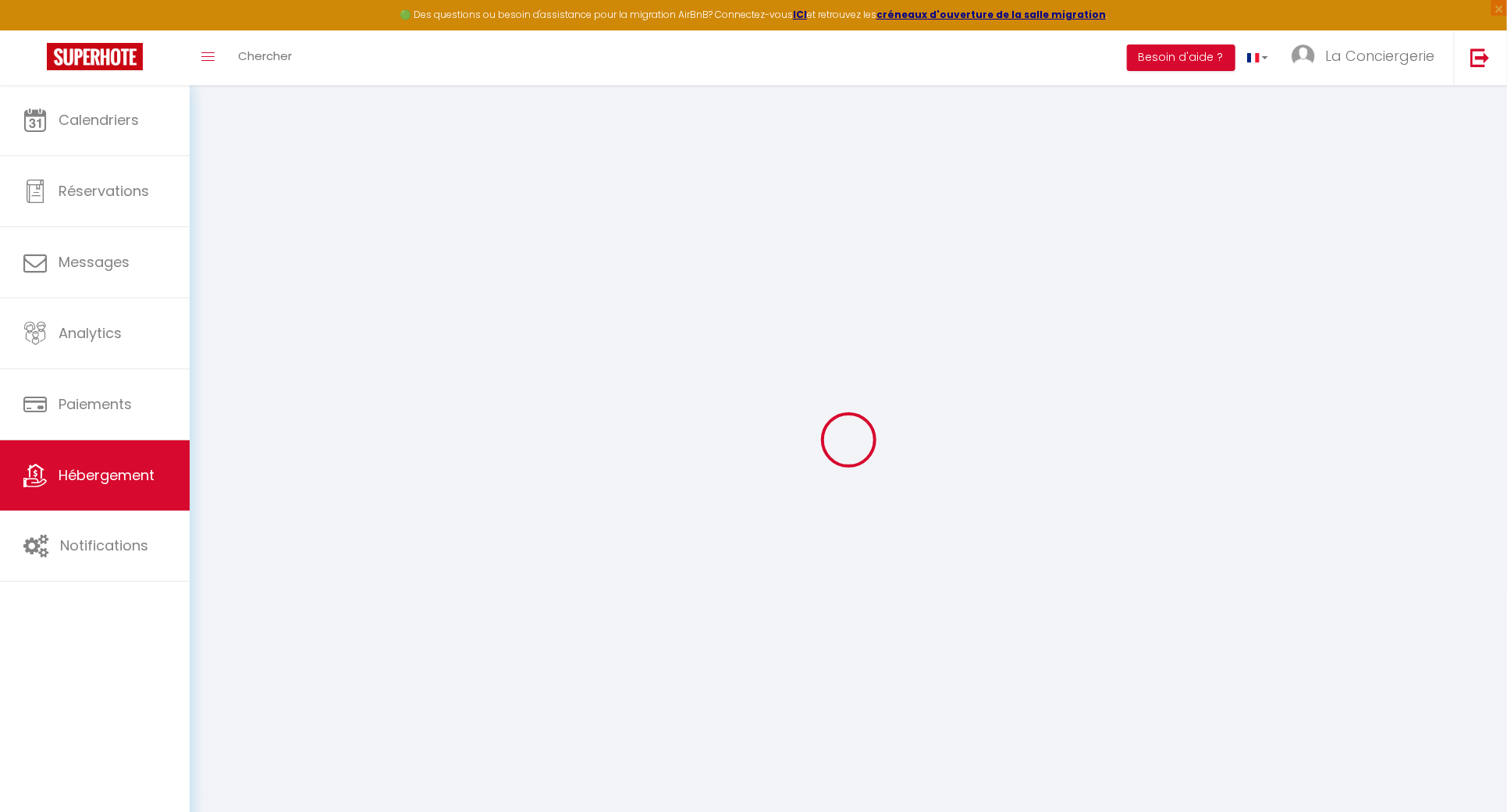
checkbox input "false"
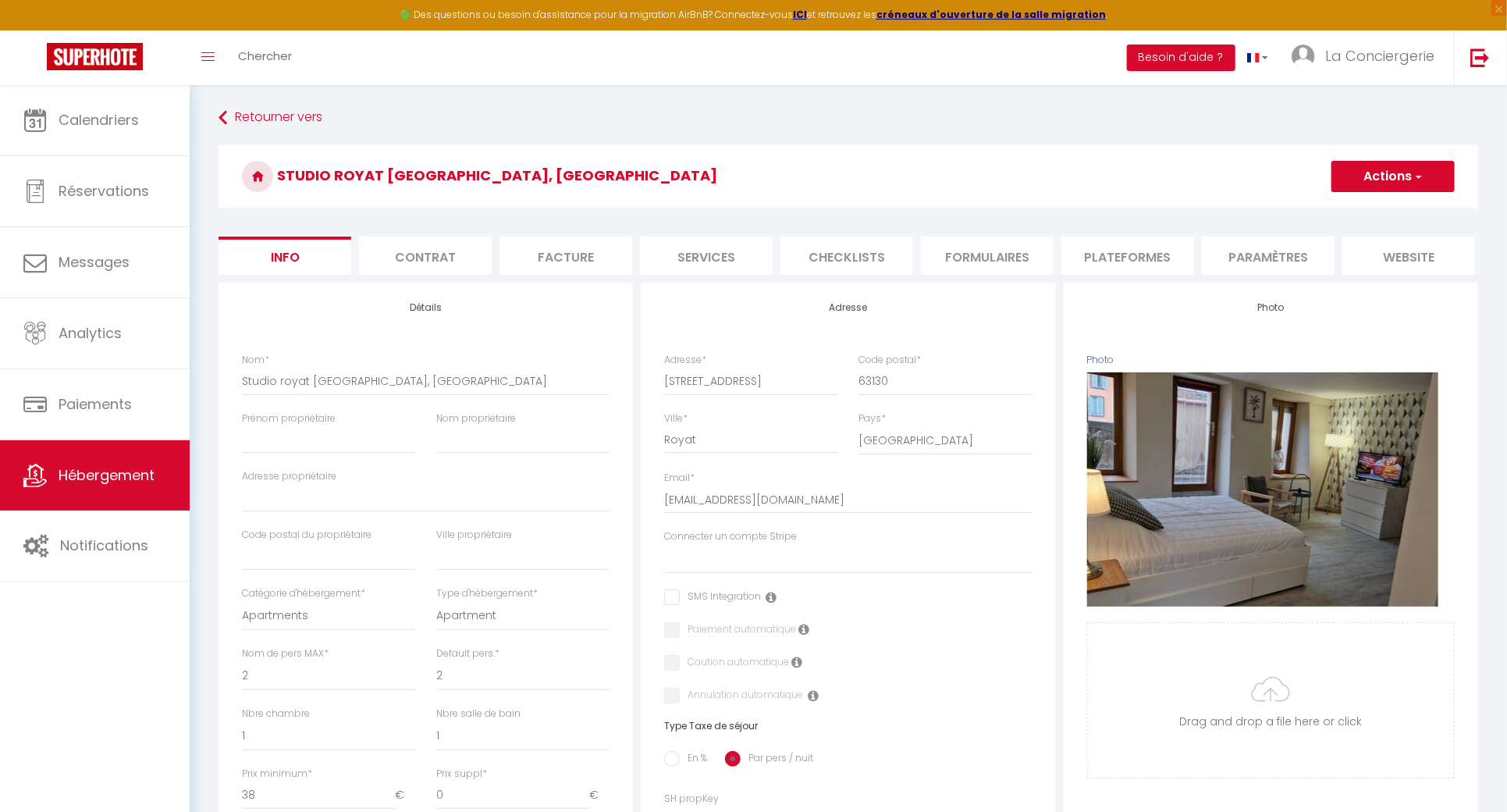
click at [1388, 254] on li "website" at bounding box center [1409, 256] width 133 height 38
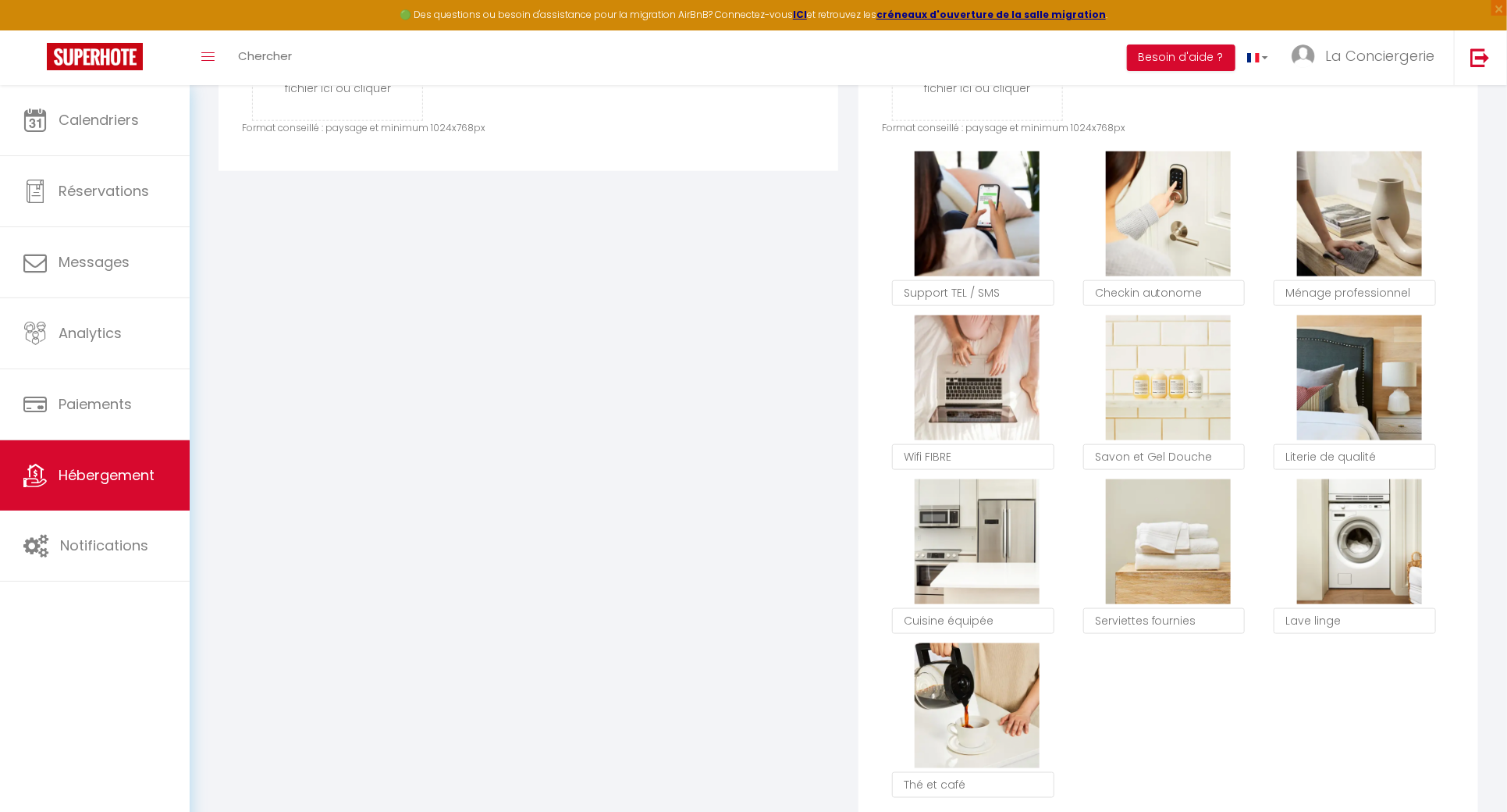
scroll to position [1502, 0]
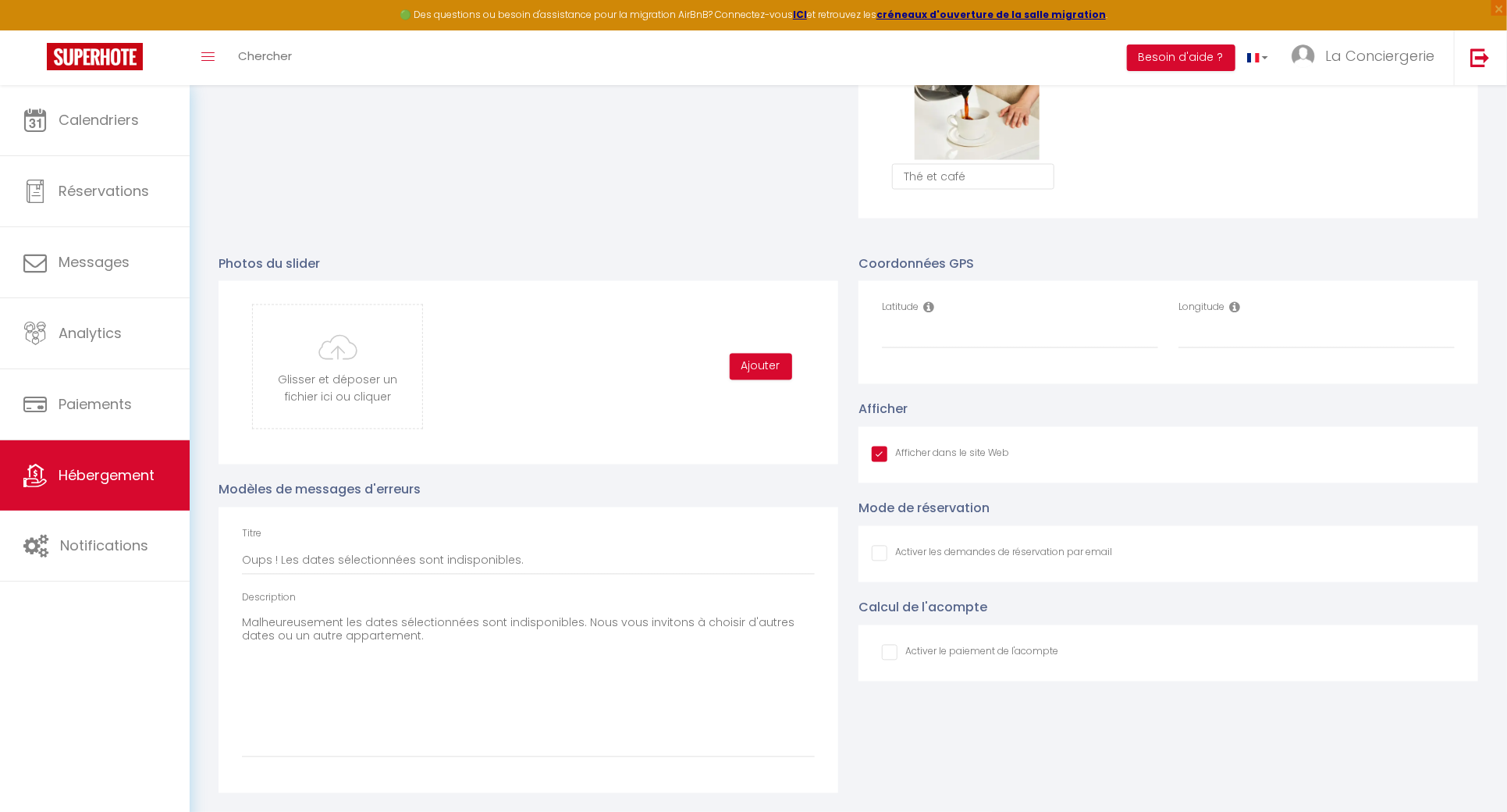
click at [915, 450] on input "Afficher dans le site Web" at bounding box center [940, 454] width 138 height 16
checkbox input "false"
click at [946, 343] on input "Latitude" at bounding box center [1019, 334] width 276 height 28
paste input "45.76489299036723, 3.0515418102421563"
drag, startPoint x: 1094, startPoint y: 332, endPoint x: 1000, endPoint y: 336, distance: 94.1
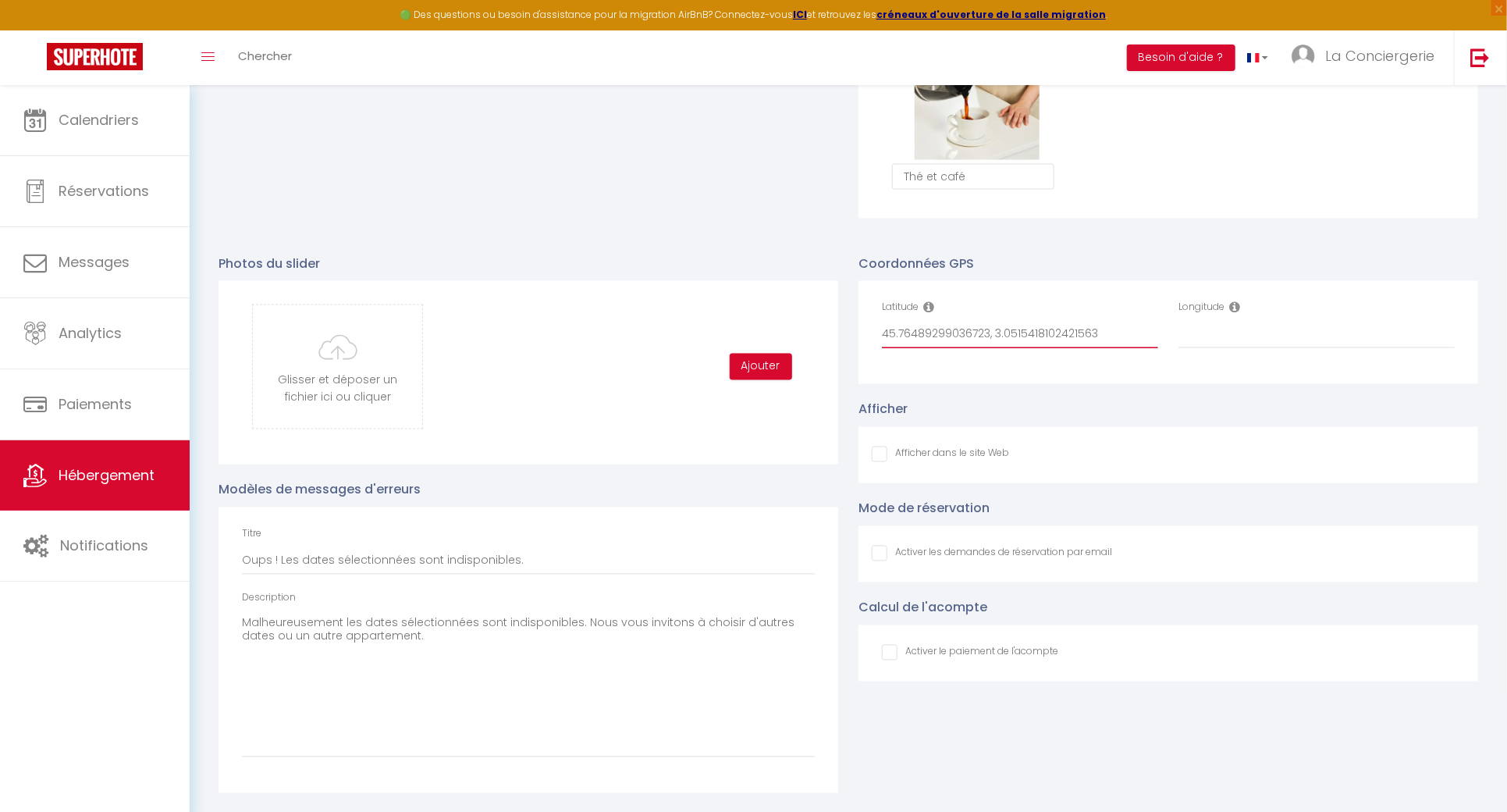
click at [1000, 336] on input "45.76489299036723, 3.0515418102421563" at bounding box center [1019, 334] width 276 height 28
drag, startPoint x: 995, startPoint y: 333, endPoint x: 1115, endPoint y: 333, distance: 120.0
click at [1115, 333] on input "45.76489299036723, 3.0515418102421563" at bounding box center [1019, 334] width 276 height 28
type input "45.76489299036723,"
drag, startPoint x: 1317, startPoint y: 328, endPoint x: 1293, endPoint y: 340, distance: 26.8
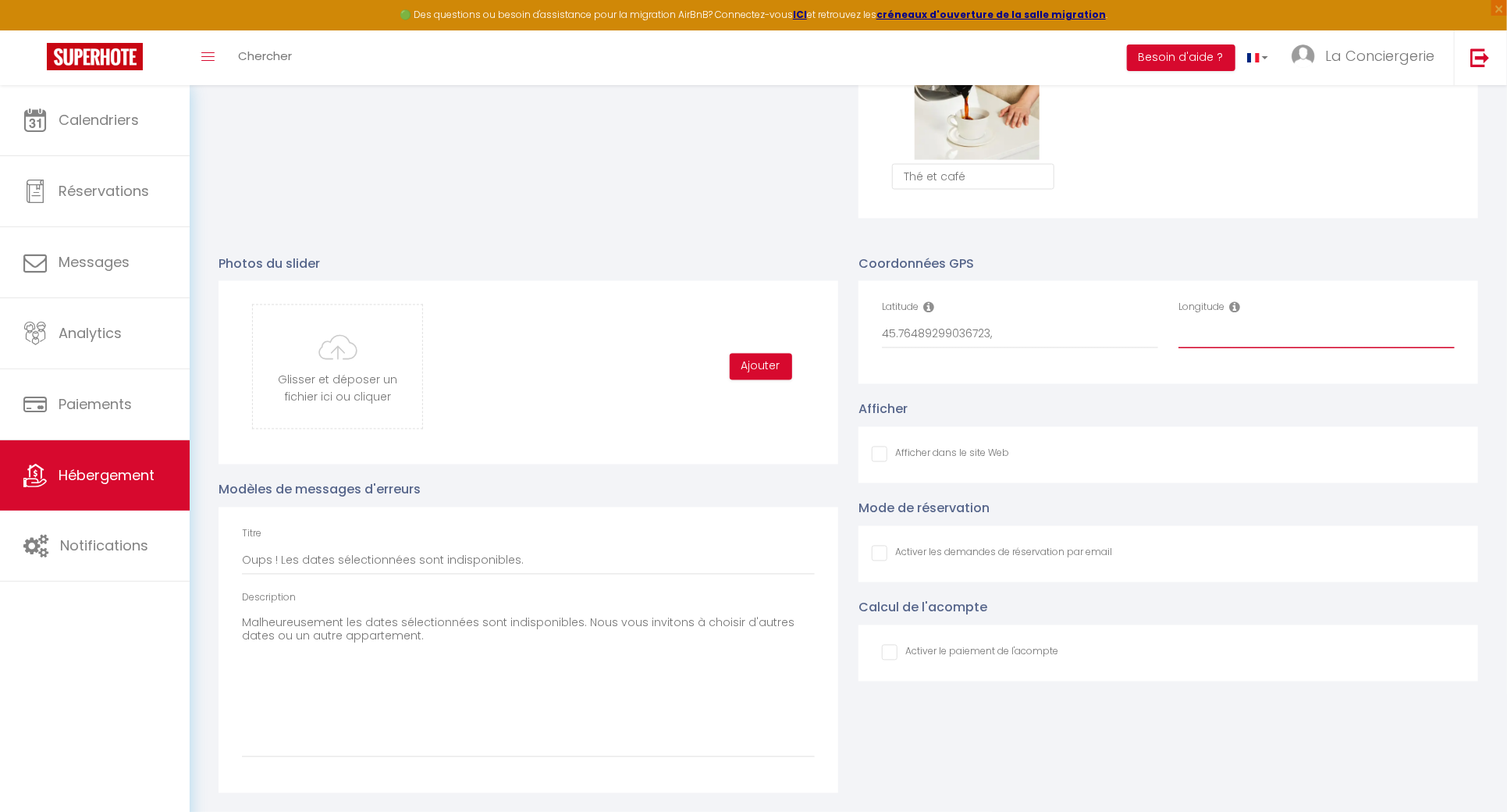
click at [1316, 328] on input "Longitude" at bounding box center [1316, 334] width 276 height 28
paste input "3.0515418102421563"
type input "3.0515418102421563"
drag, startPoint x: 1004, startPoint y: 340, endPoint x: 940, endPoint y: 336, distance: 64.1
click at [940, 336] on input "45.76489299036723," at bounding box center [1019, 334] width 276 height 28
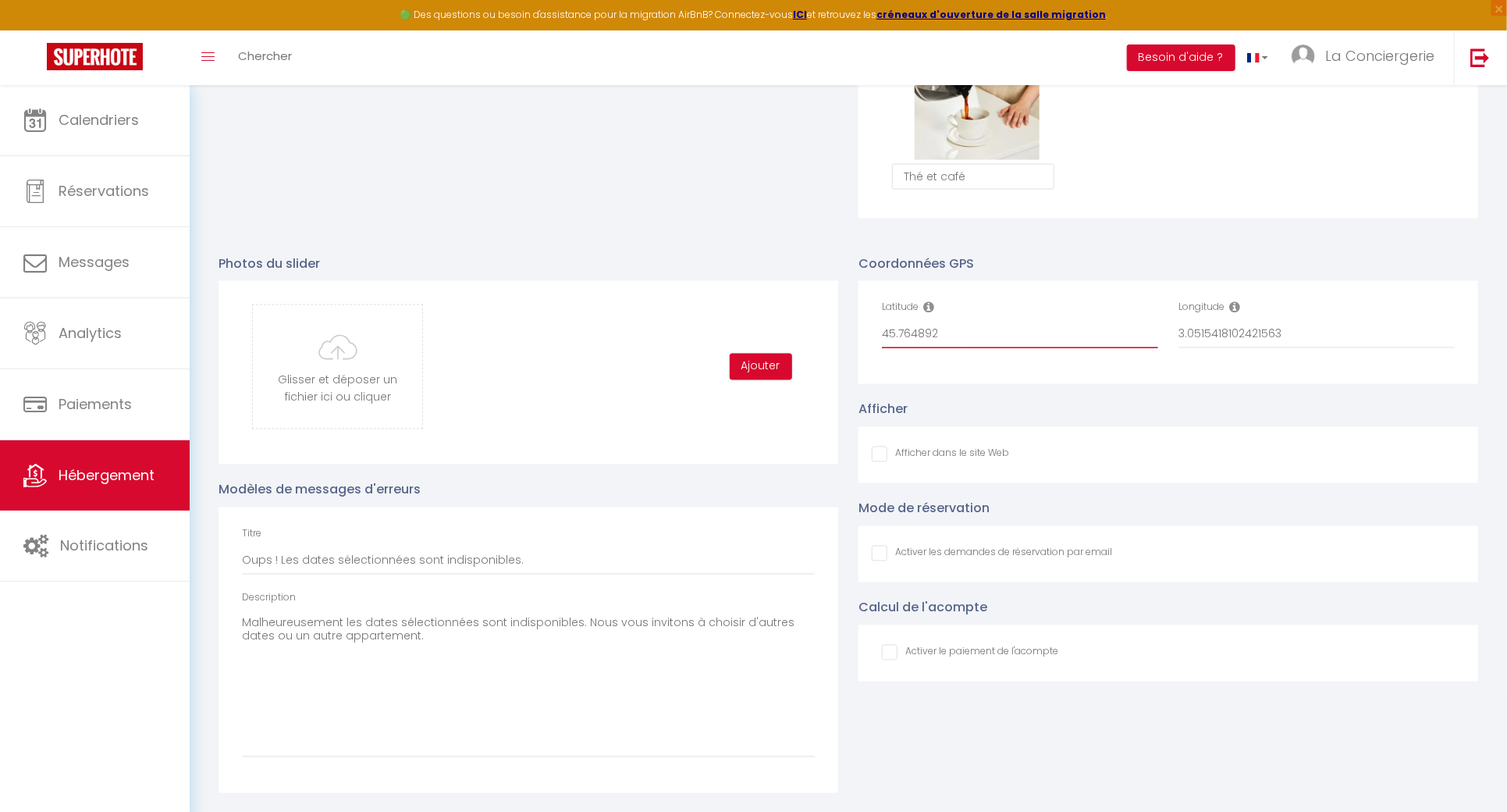
type input "45.764892"
drag, startPoint x: 1297, startPoint y: 334, endPoint x: 1224, endPoint y: 323, distance: 73.8
click at [1224, 323] on input "3.0515418102421563" at bounding box center [1316, 334] width 276 height 28
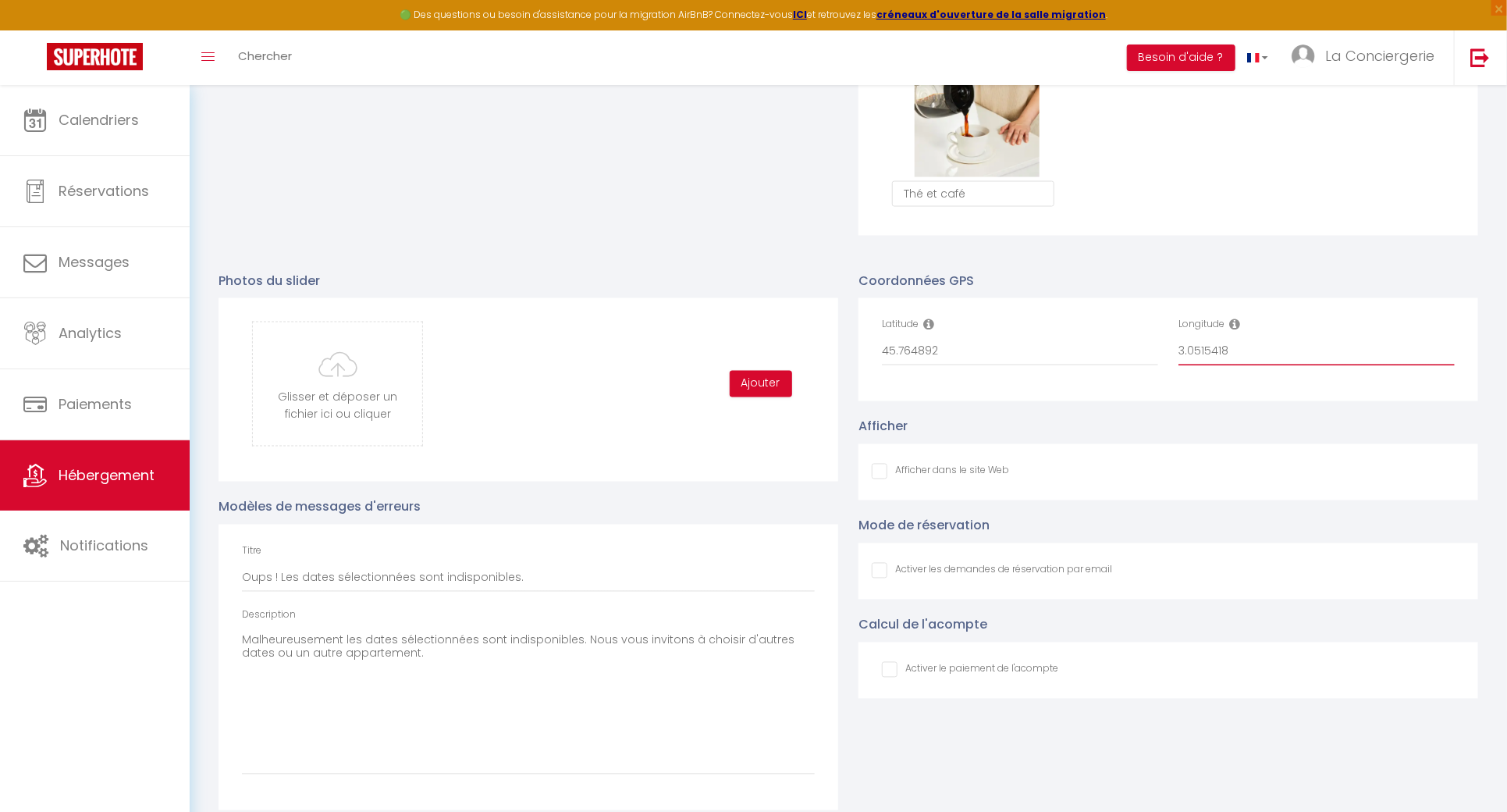
scroll to position [0, 0]
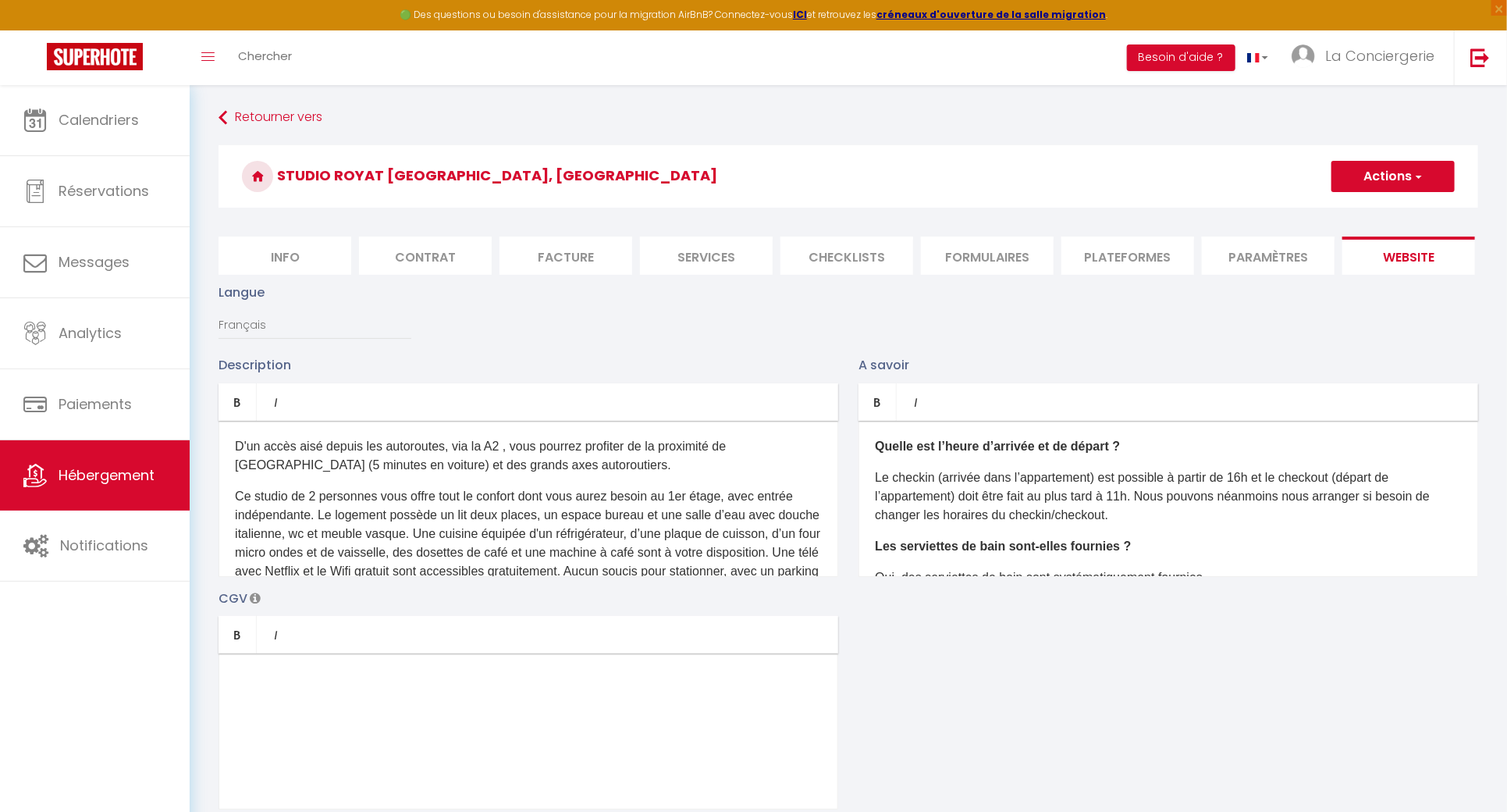
type input "3.0515418"
click at [1421, 183] on span "button" at bounding box center [1418, 176] width 10 height 16
click at [1372, 207] on input "Enregistrer" at bounding box center [1375, 211] width 58 height 16
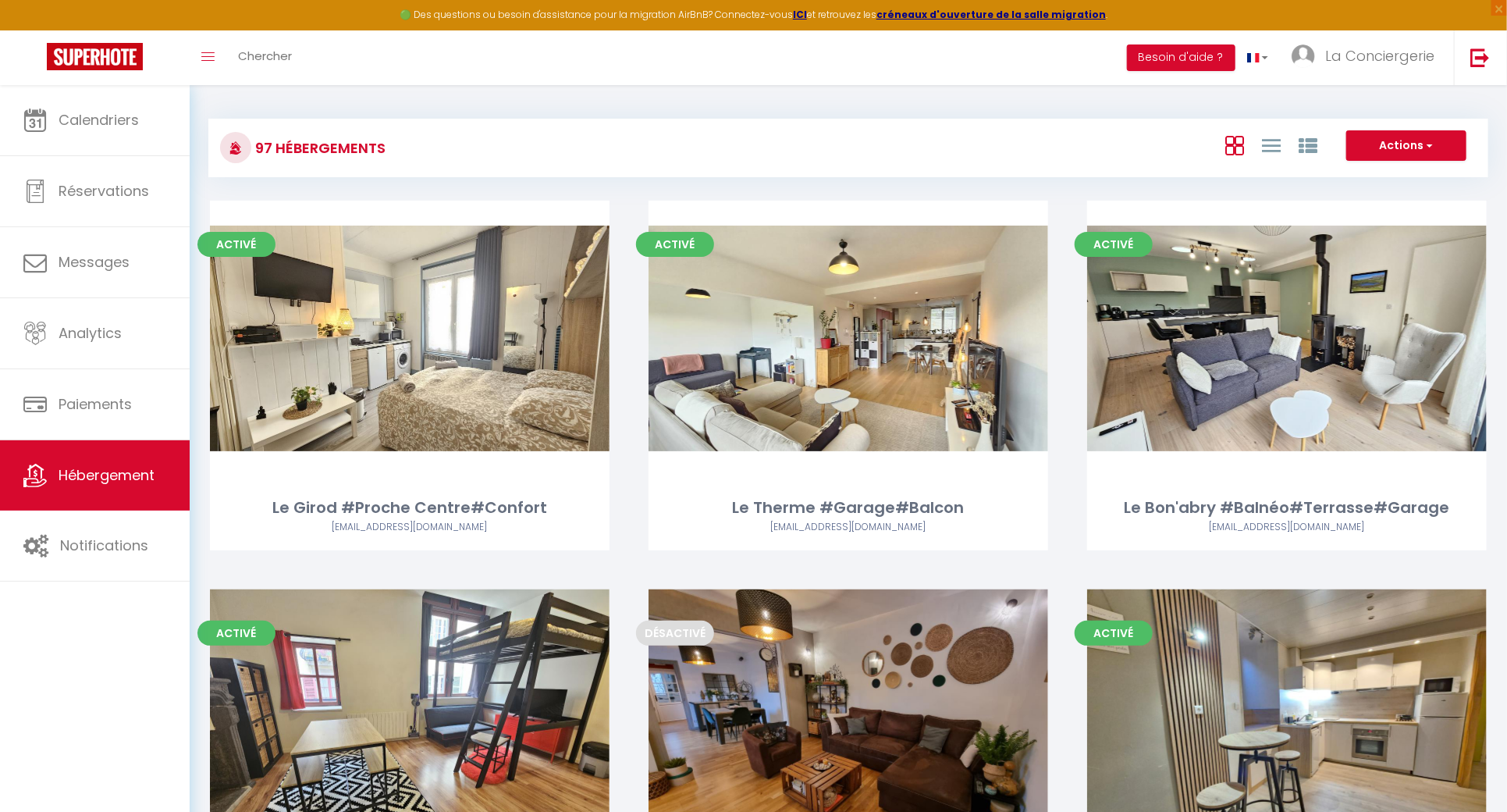
scroll to position [8302, 0]
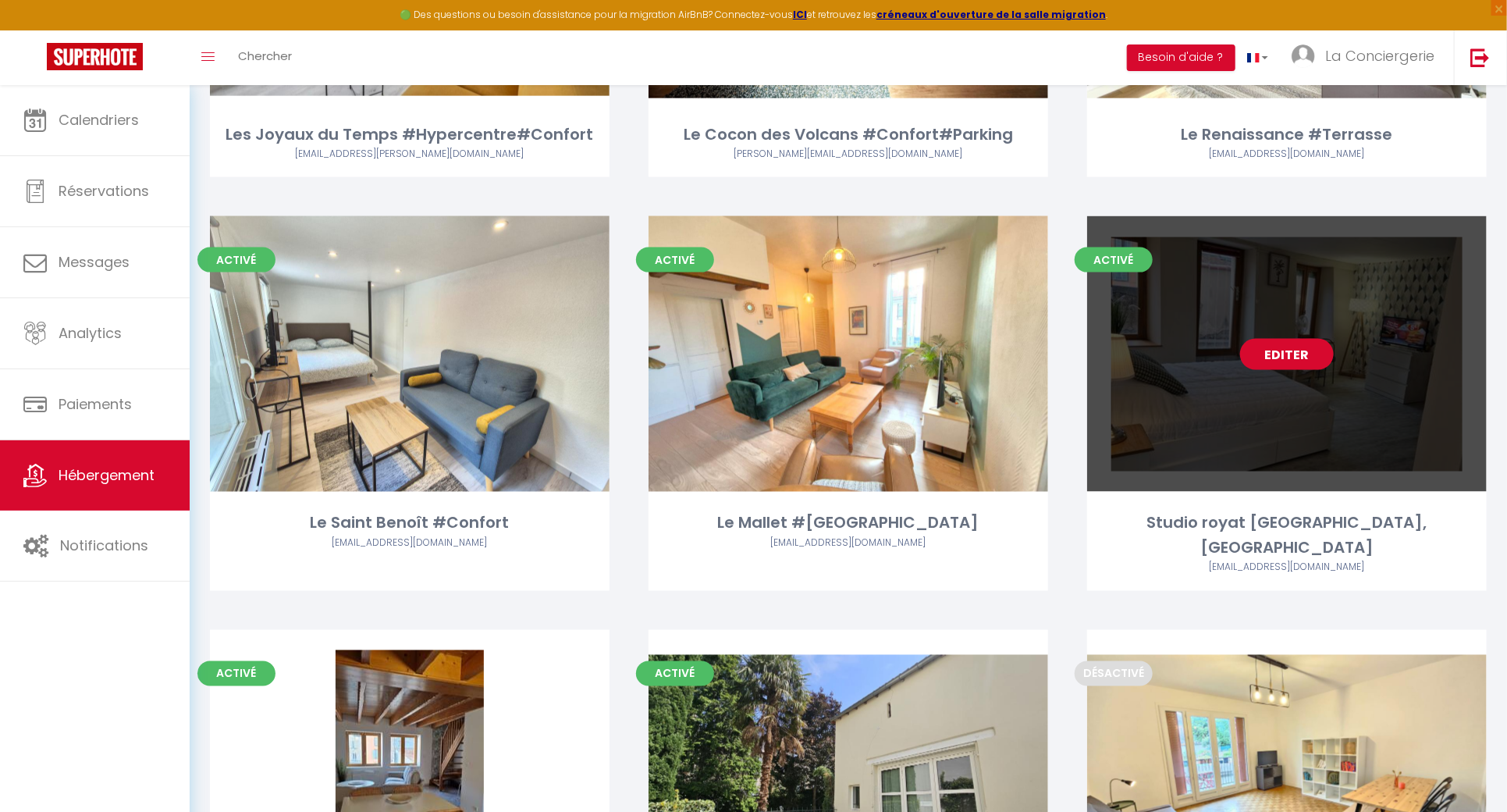
click at [1263, 339] on link "Editer" at bounding box center [1287, 354] width 93 height 31
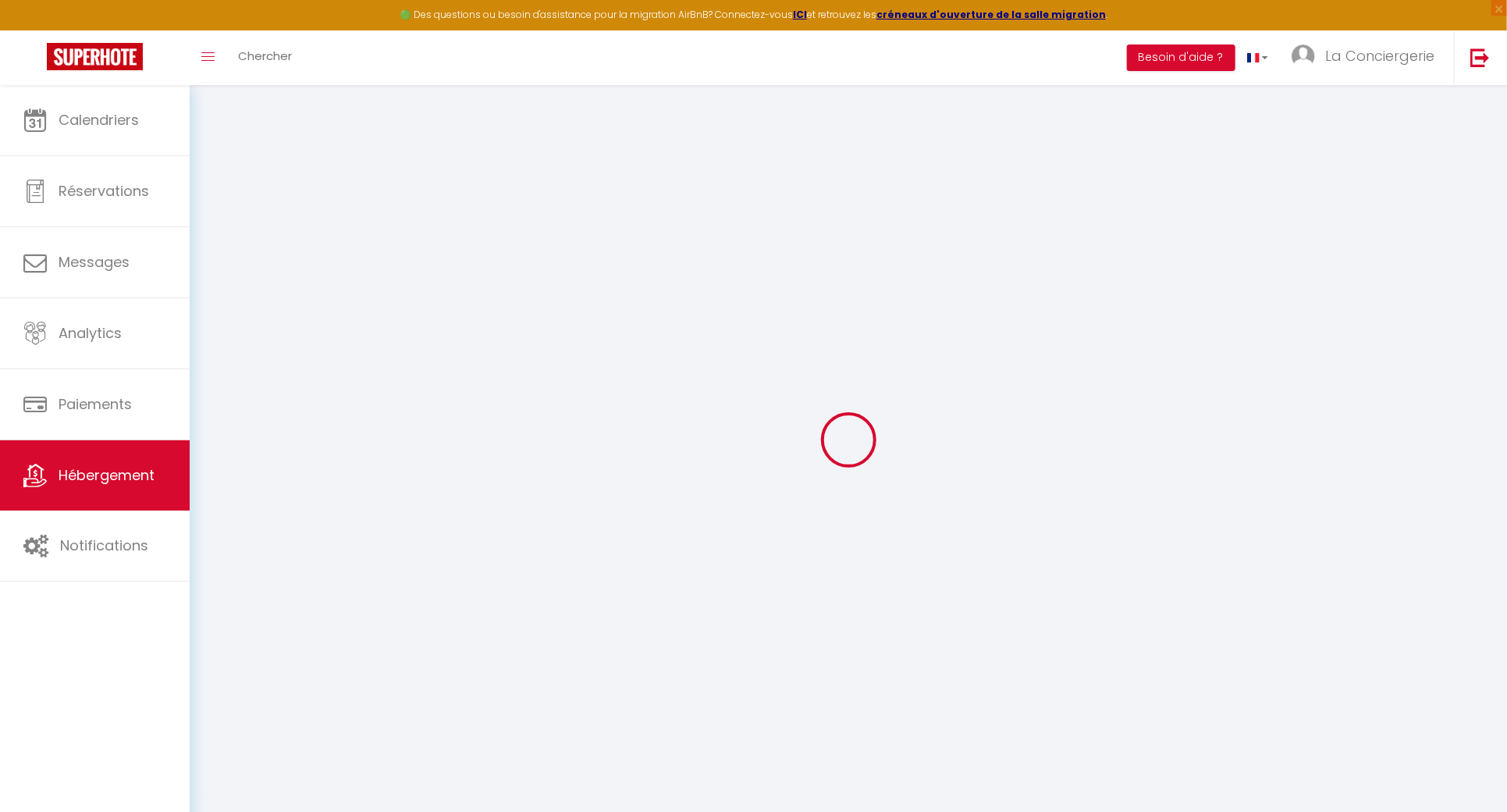
select select
checkbox input "false"
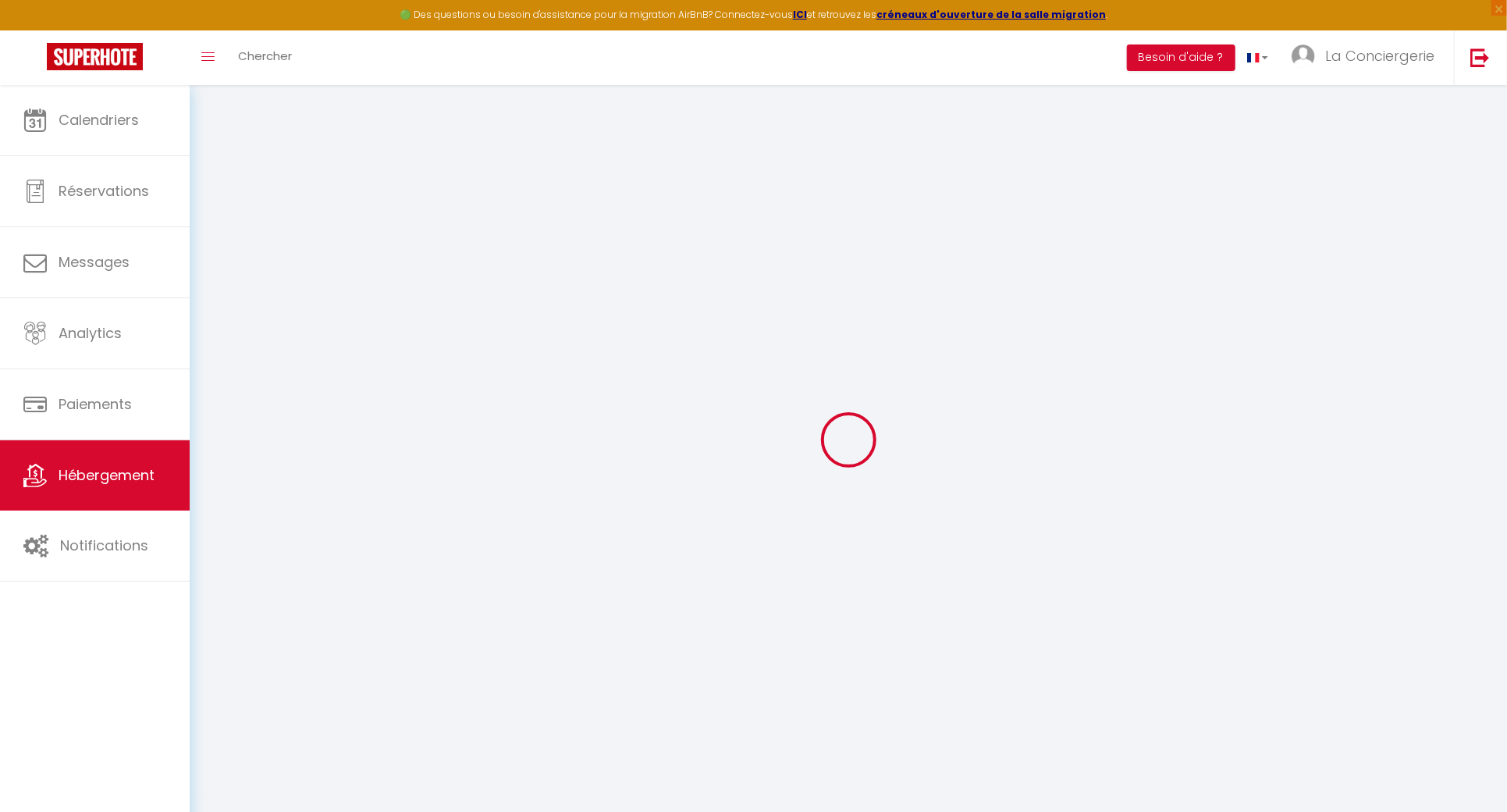
select select
checkbox input "false"
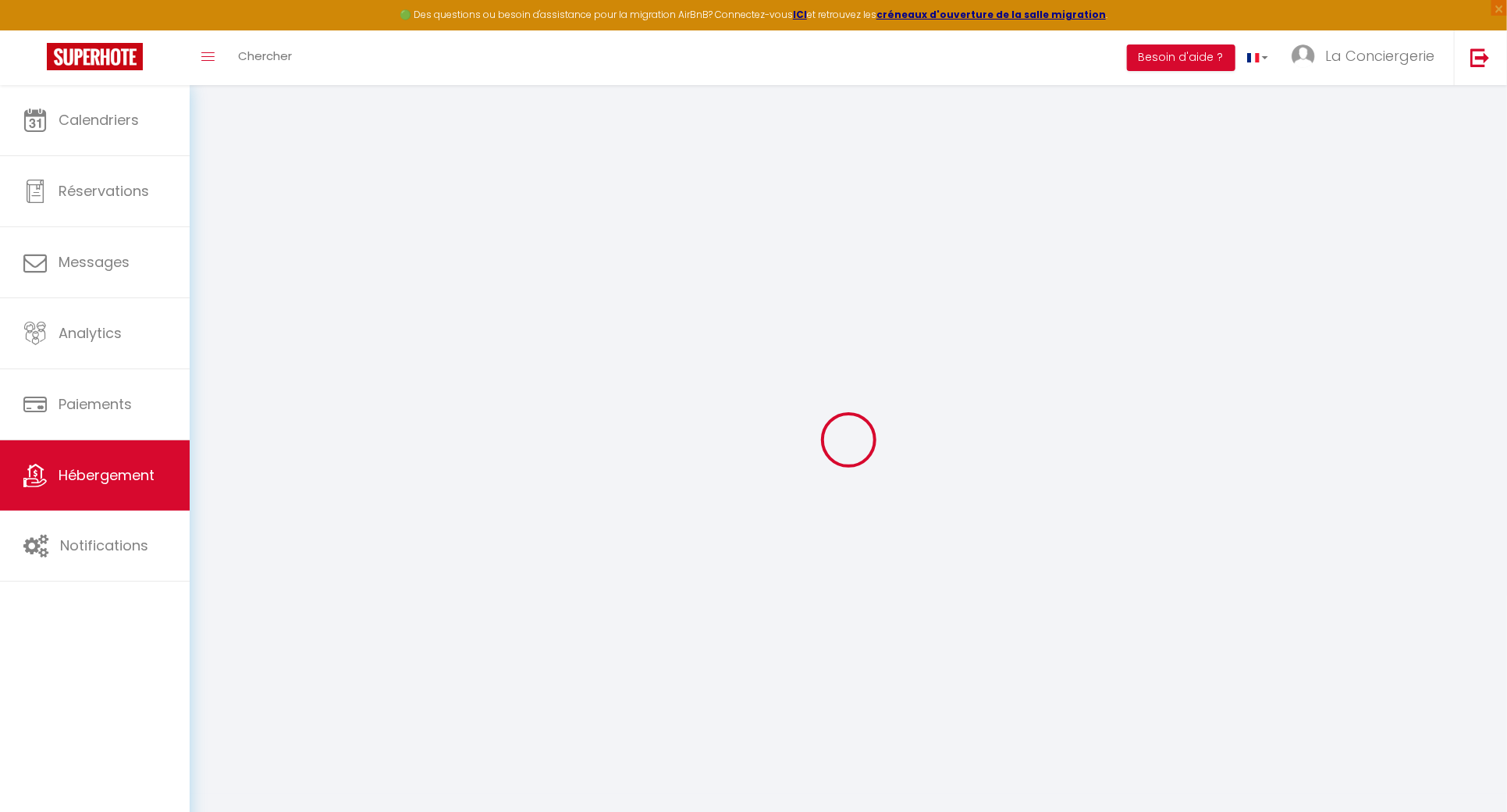
select select "15:00"
select select "23:45"
select select "10:00"
select select "30"
select select "120"
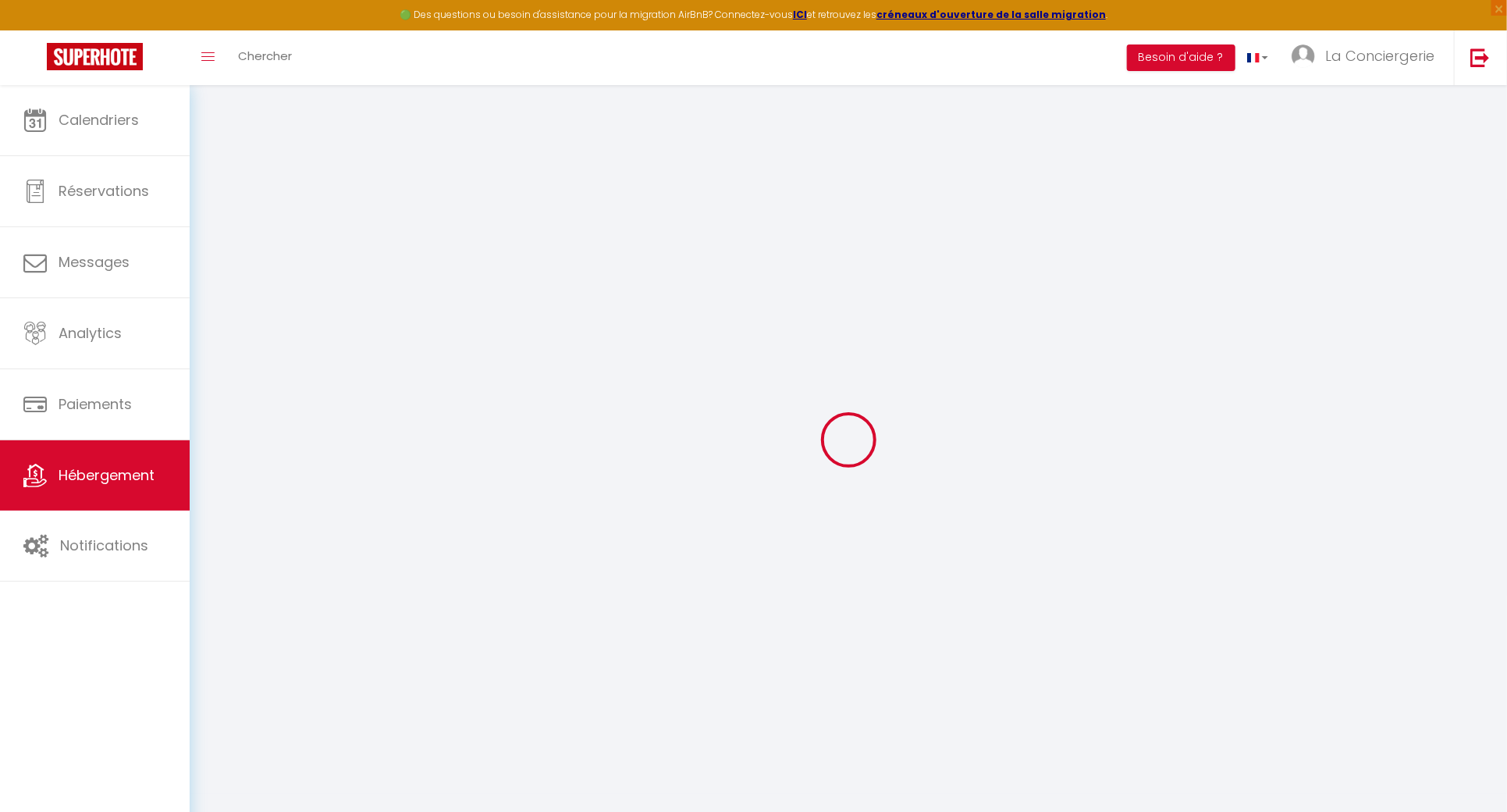
select select
checkbox input "false"
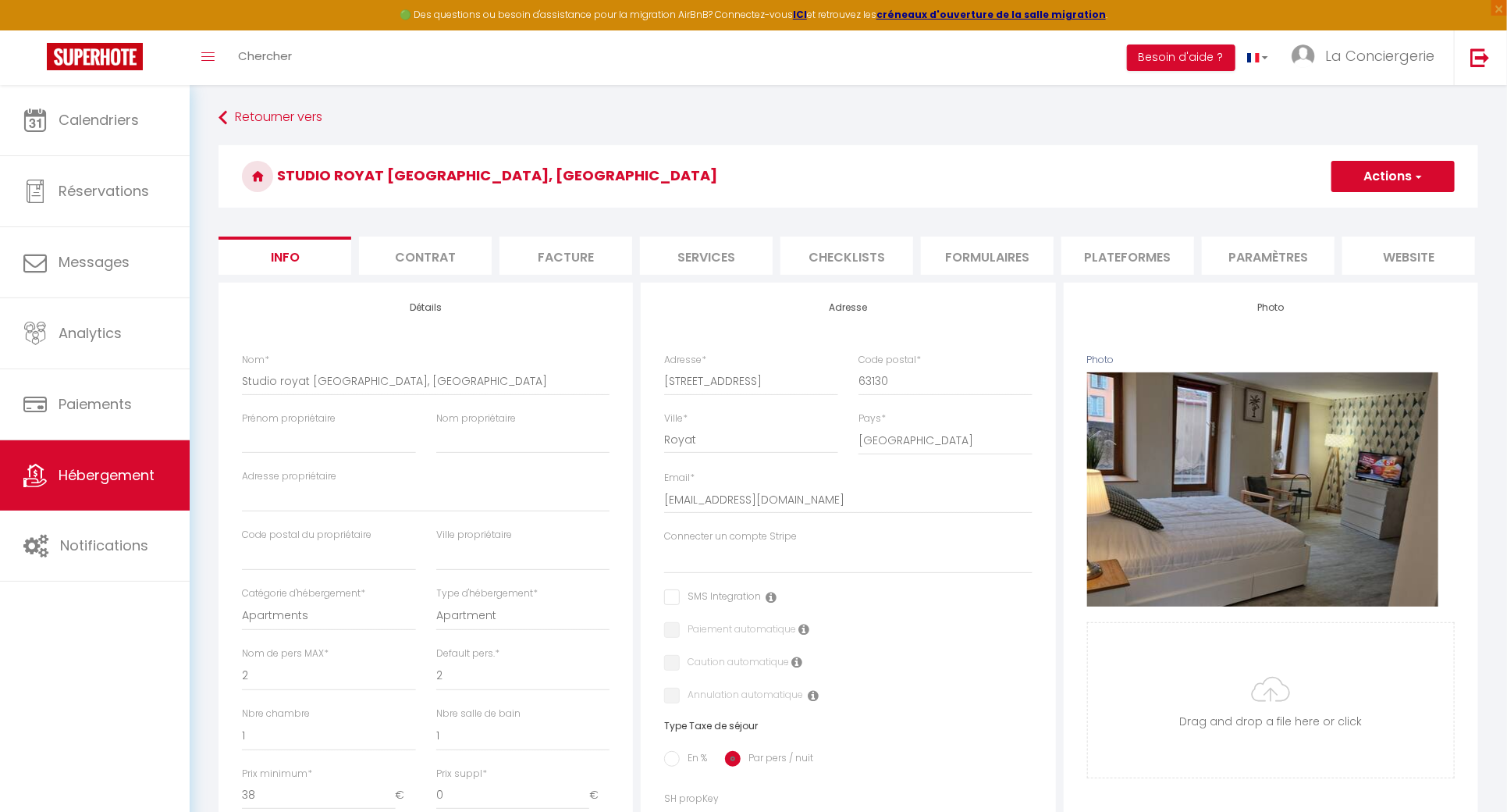
drag, startPoint x: 402, startPoint y: 261, endPoint x: 412, endPoint y: 261, distance: 10.0
click at [402, 261] on li "Contrat" at bounding box center [426, 256] width 133 height 38
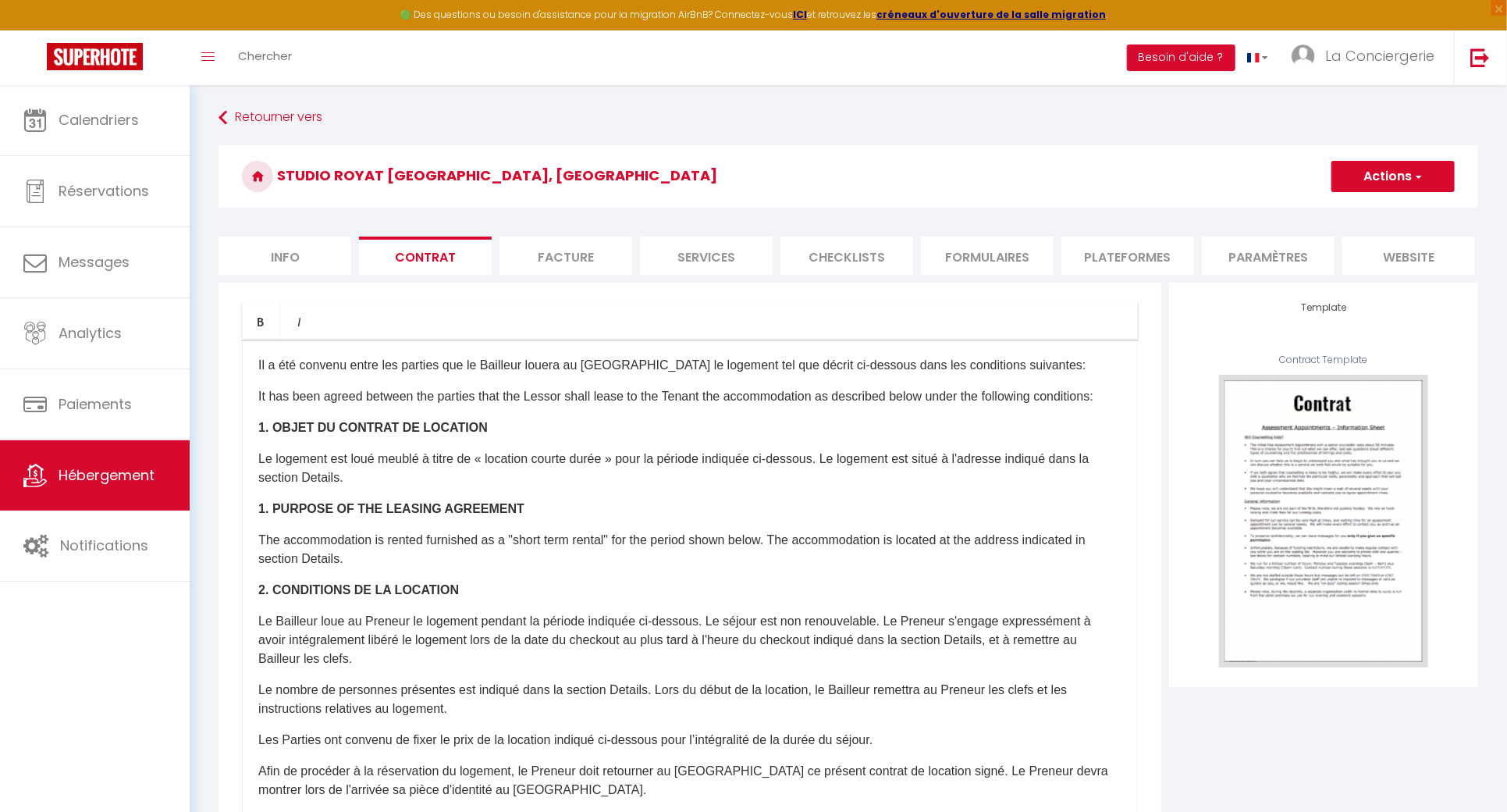
click at [533, 260] on li "Facture" at bounding box center [566, 256] width 133 height 38
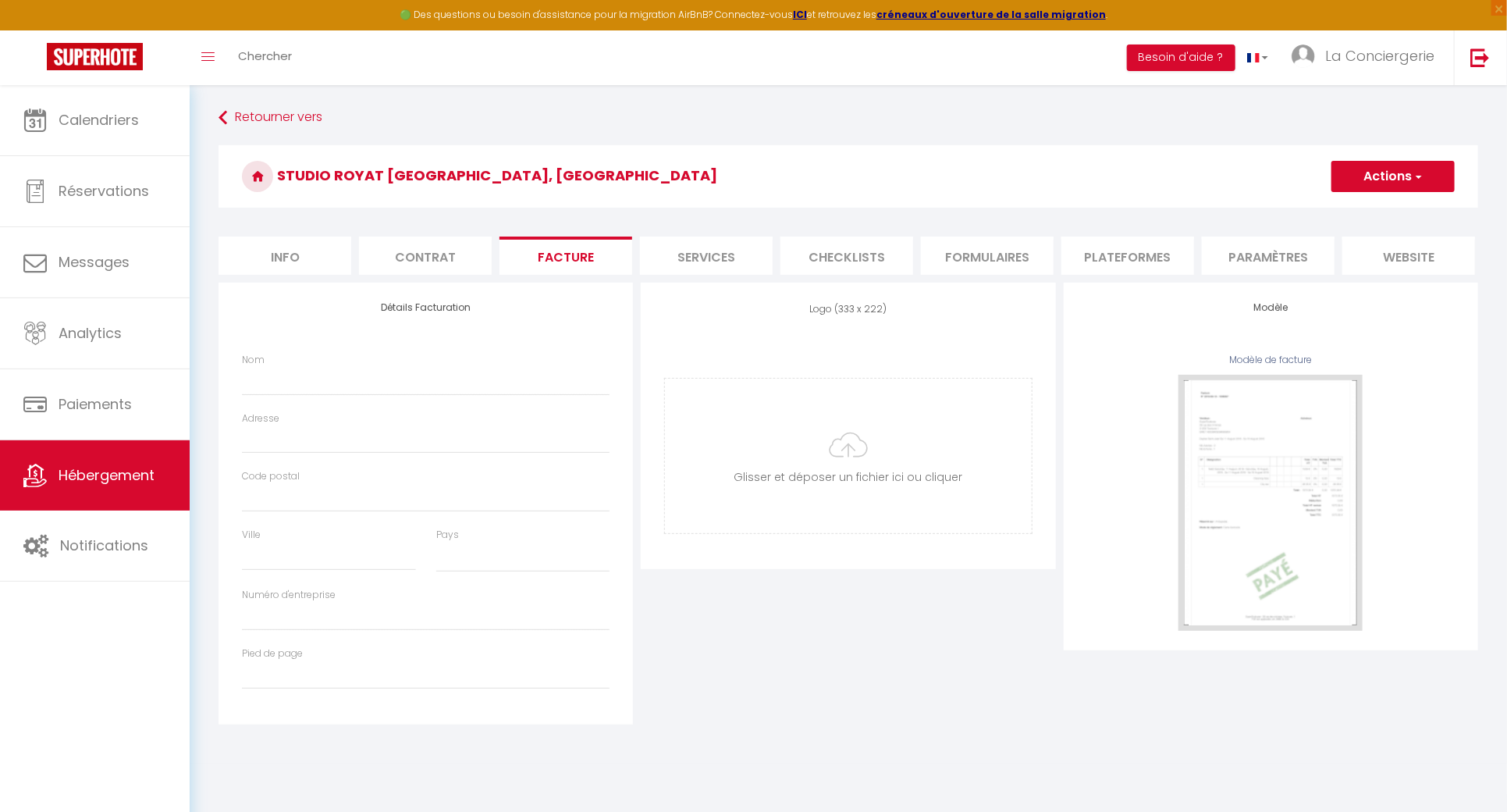
select select
click at [662, 271] on li "Services" at bounding box center [707, 256] width 133 height 38
select select
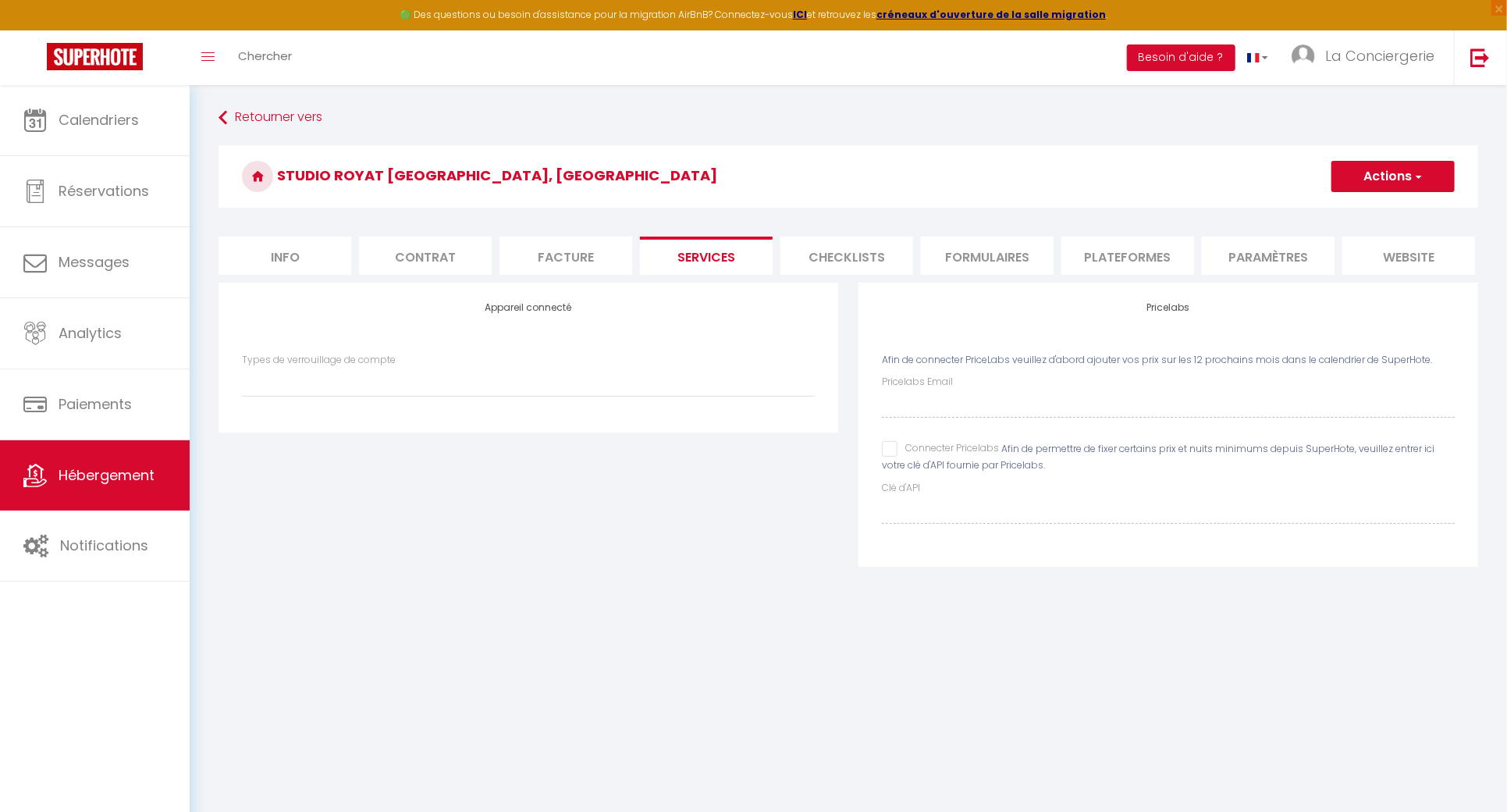
scroll to position [0, 144]
click at [894, 457] on input "Connecter Pricelabs" at bounding box center [940, 449] width 117 height 16
checkbox input "true"
select select
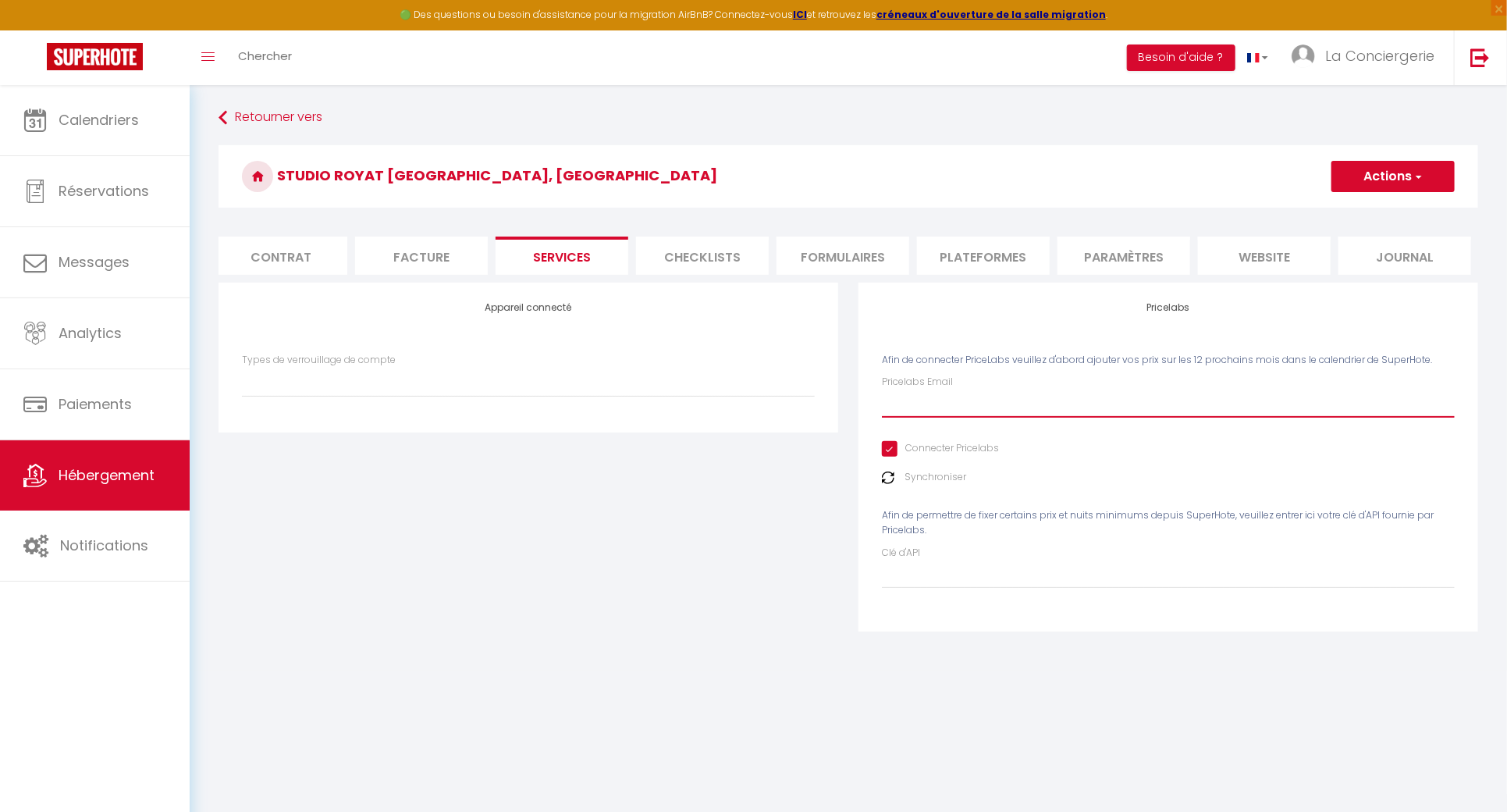
click at [921, 418] on input "Pricelabs Email" at bounding box center [1168, 403] width 573 height 28
type input "[EMAIL_ADDRESS][DOMAIN_NAME]"
select select
click at [1418, 153] on h3 "Studio royat [GEOGRAPHIC_DATA], [GEOGRAPHIC_DATA]" at bounding box center [848, 176] width 1260 height 63
click at [1413, 172] on span "button" at bounding box center [1418, 176] width 10 height 16
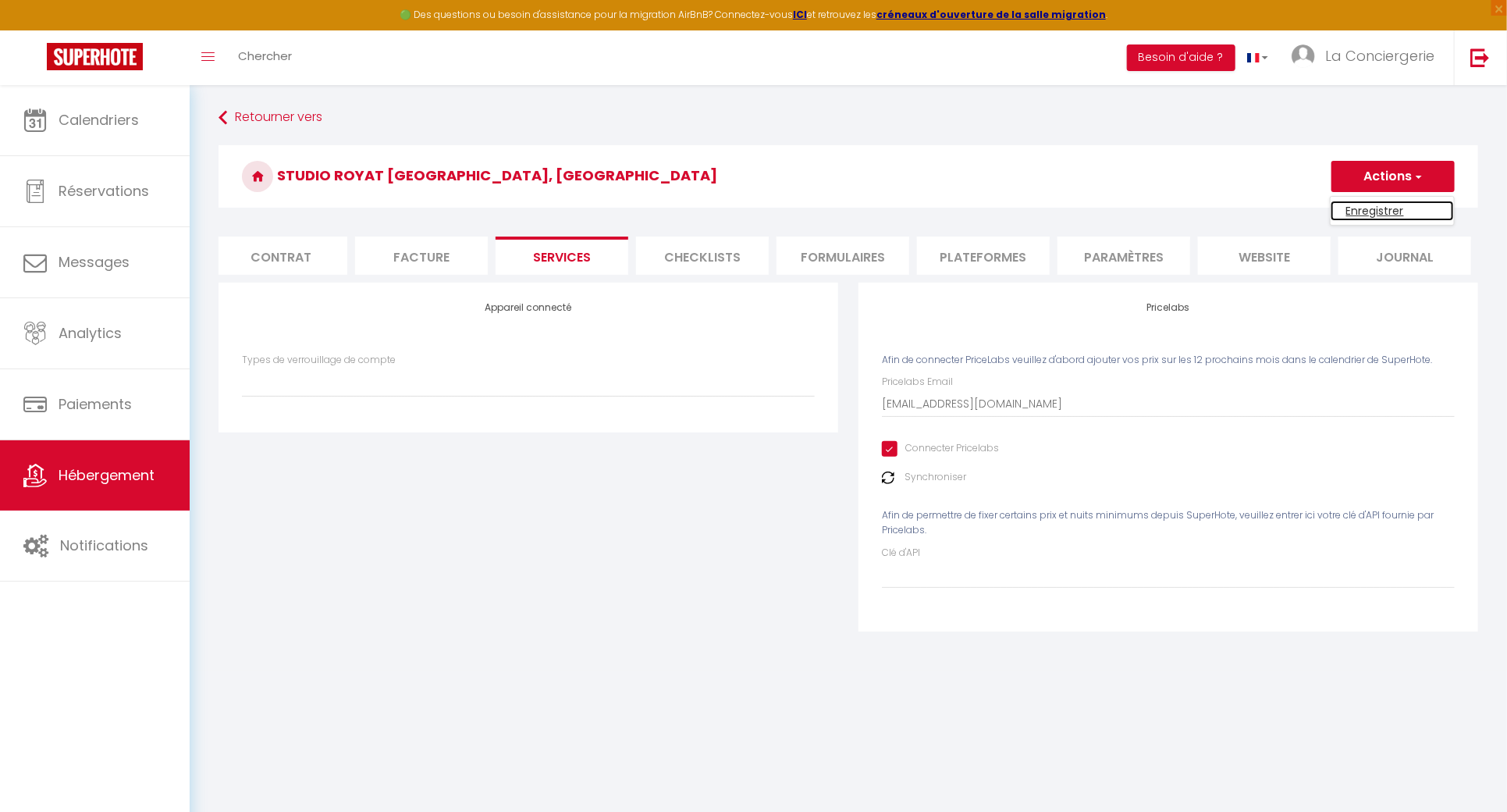
click at [1376, 206] on link "Enregistrer" at bounding box center [1392, 211] width 123 height 21
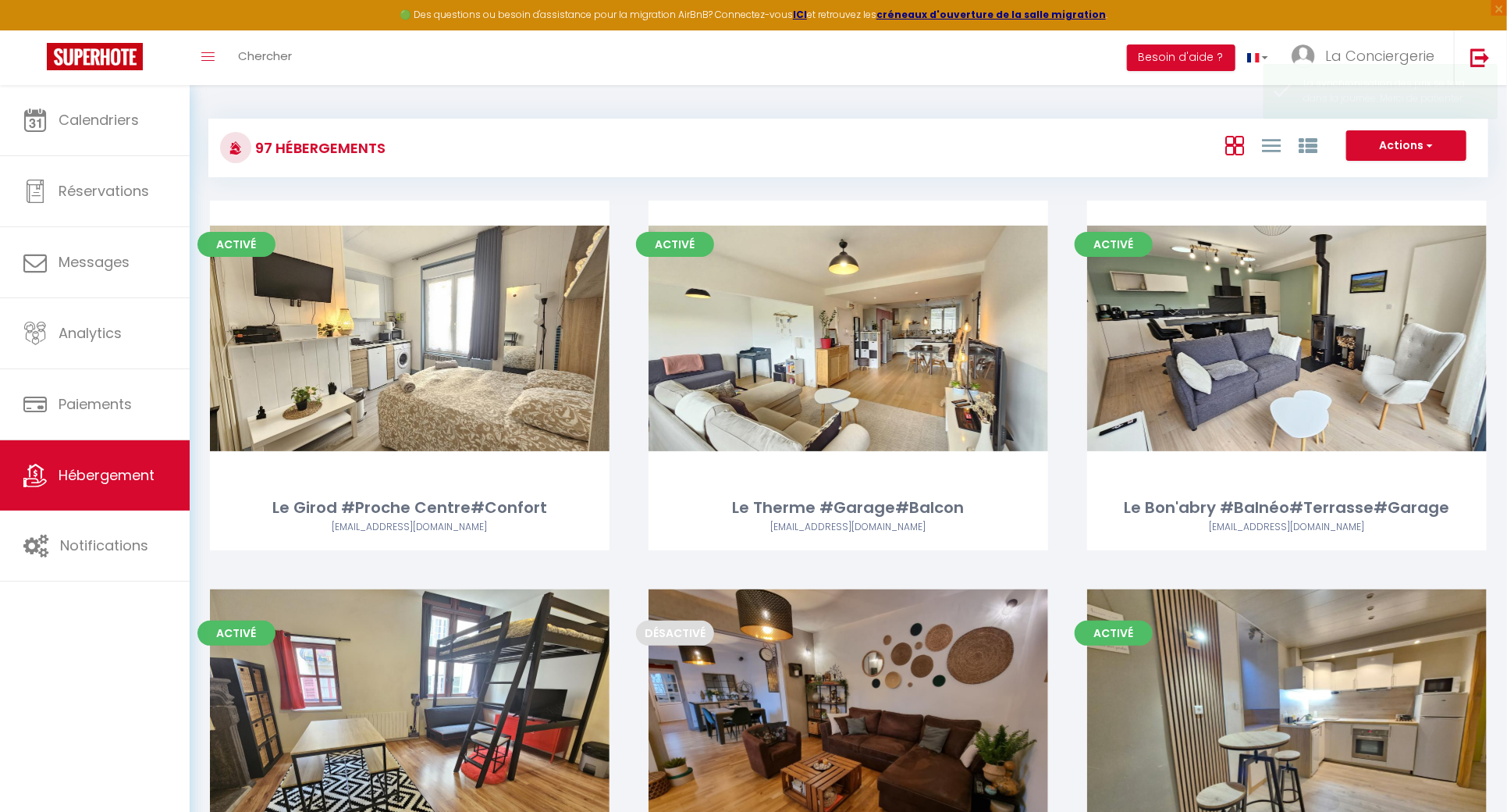
scroll to position [8302, 0]
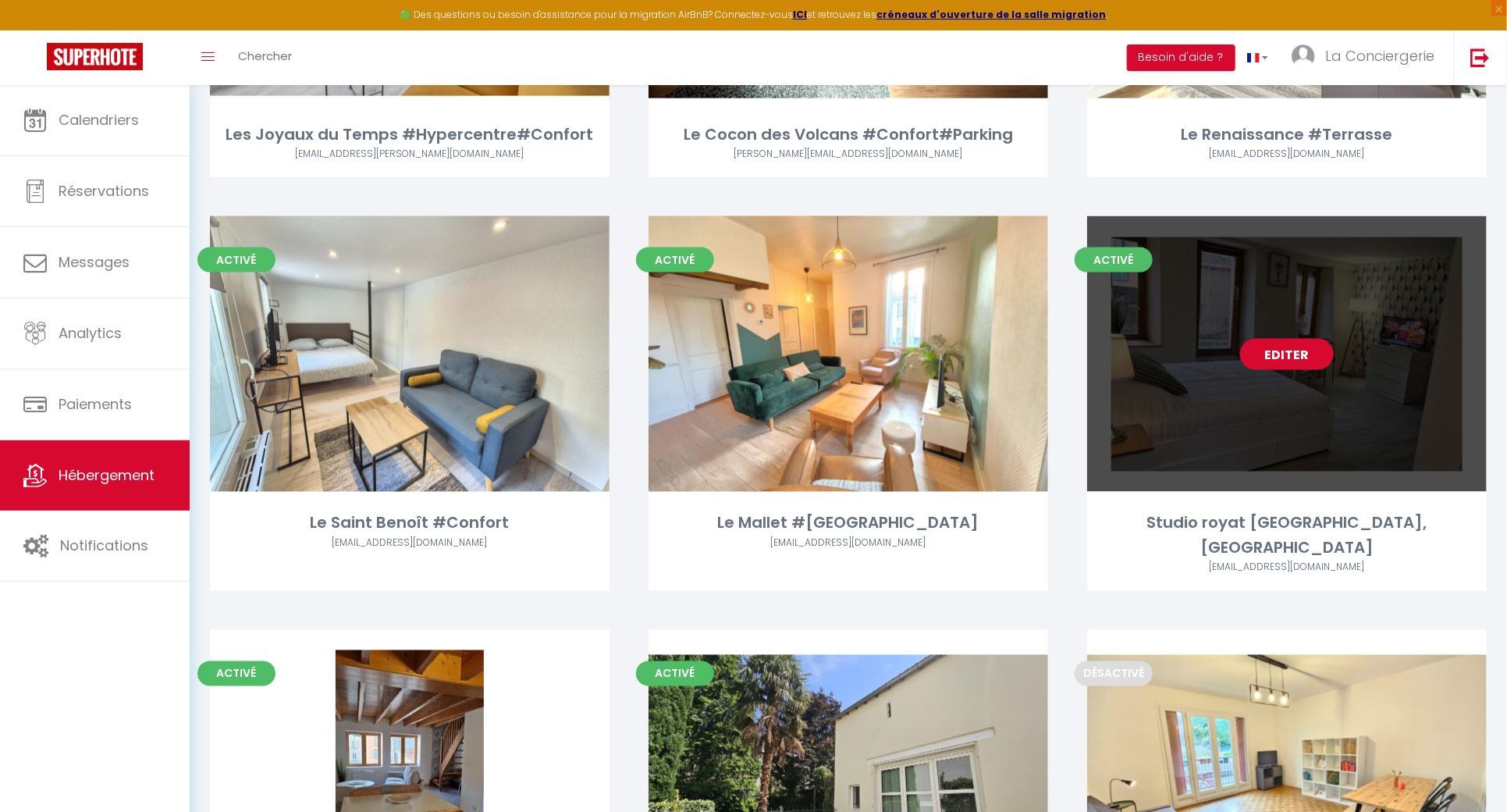
click at [1303, 339] on link "Editer" at bounding box center [1287, 354] width 93 height 31
click at [1318, 339] on link "Editer" at bounding box center [1287, 354] width 93 height 31
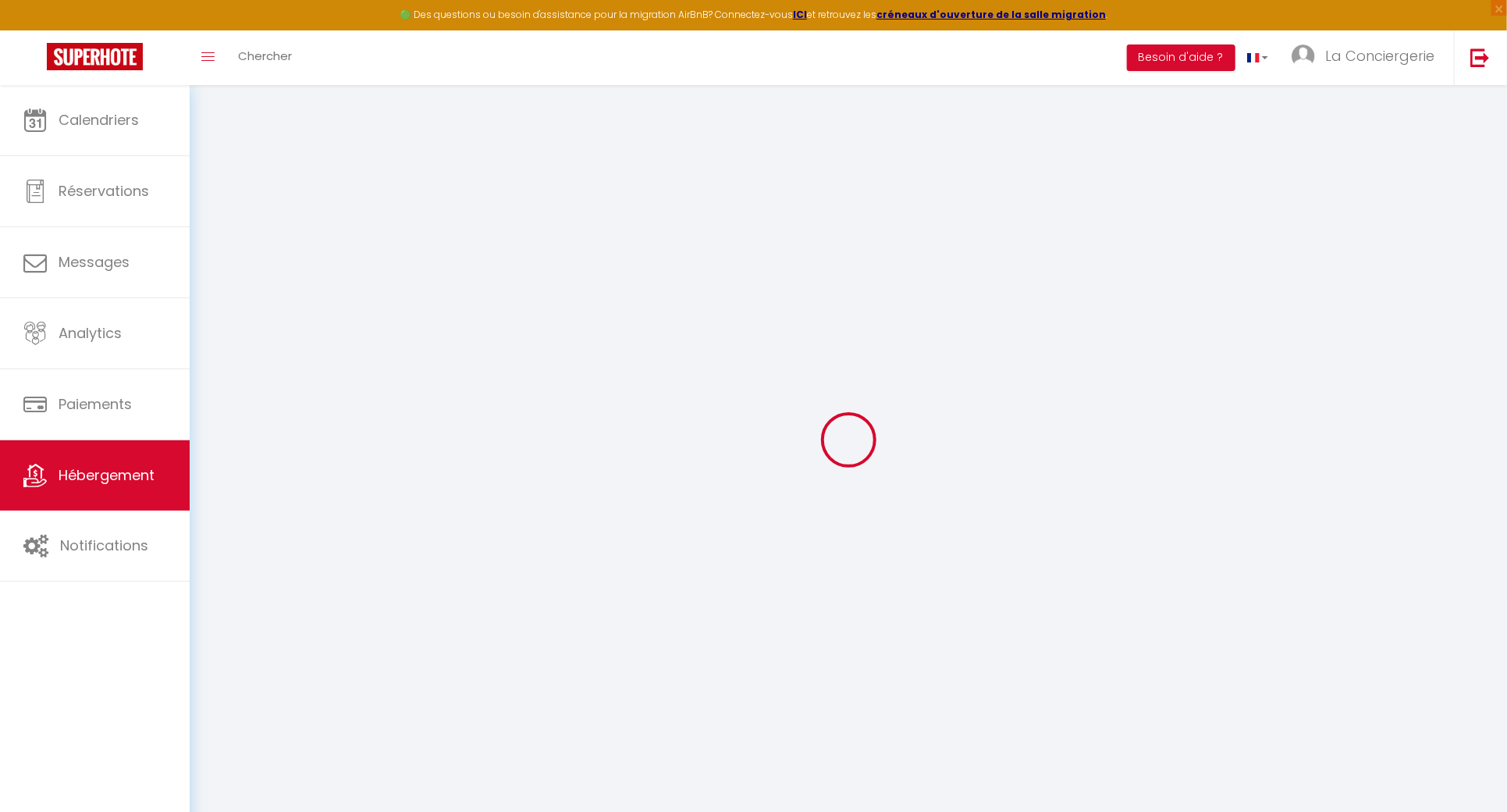
type input "Studio royat [GEOGRAPHIC_DATA], [GEOGRAPHIC_DATA]"
select select "2"
type input "38"
type input "40"
select select
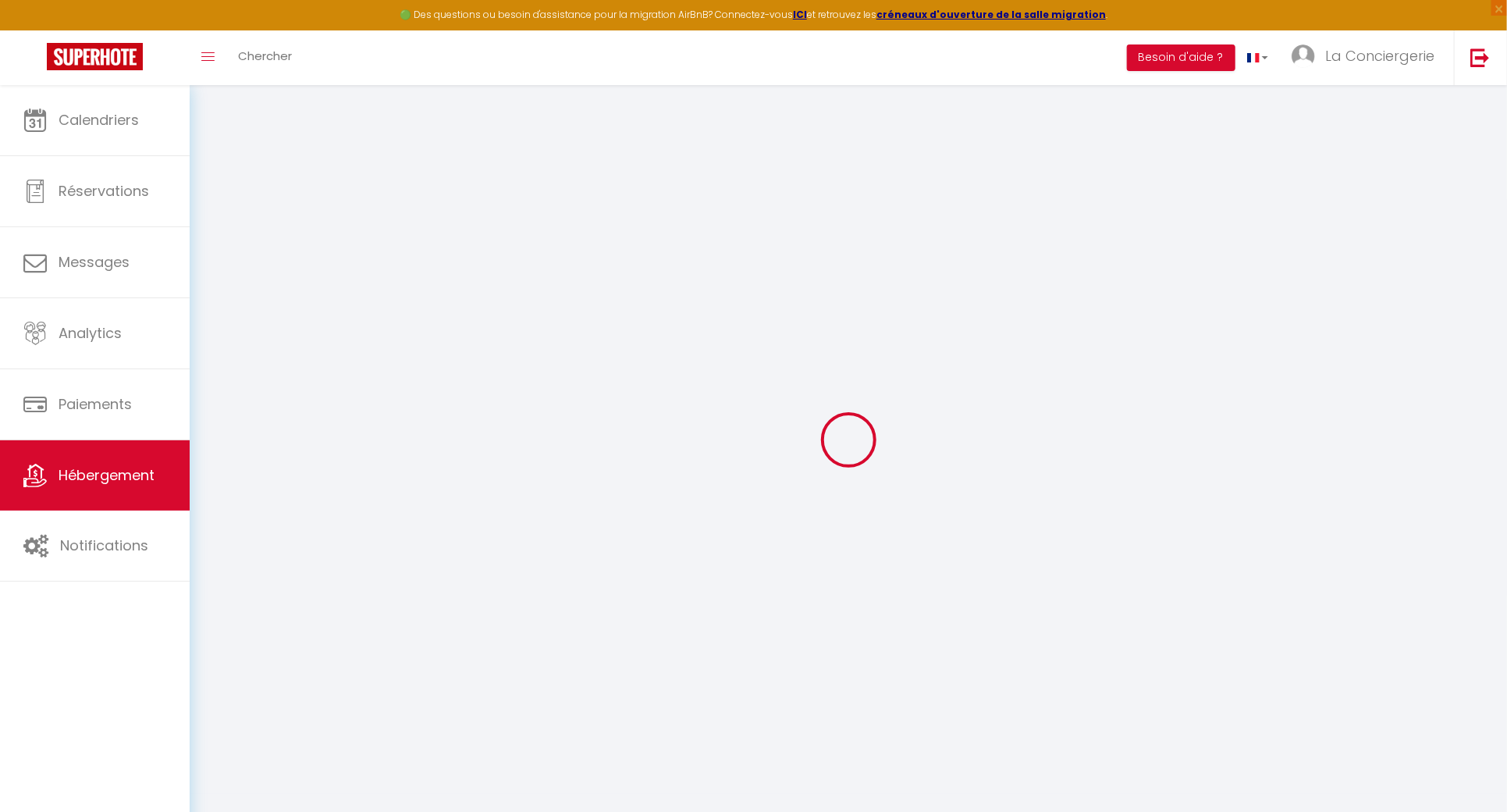
select select
type input "4 Rue du Monteix"
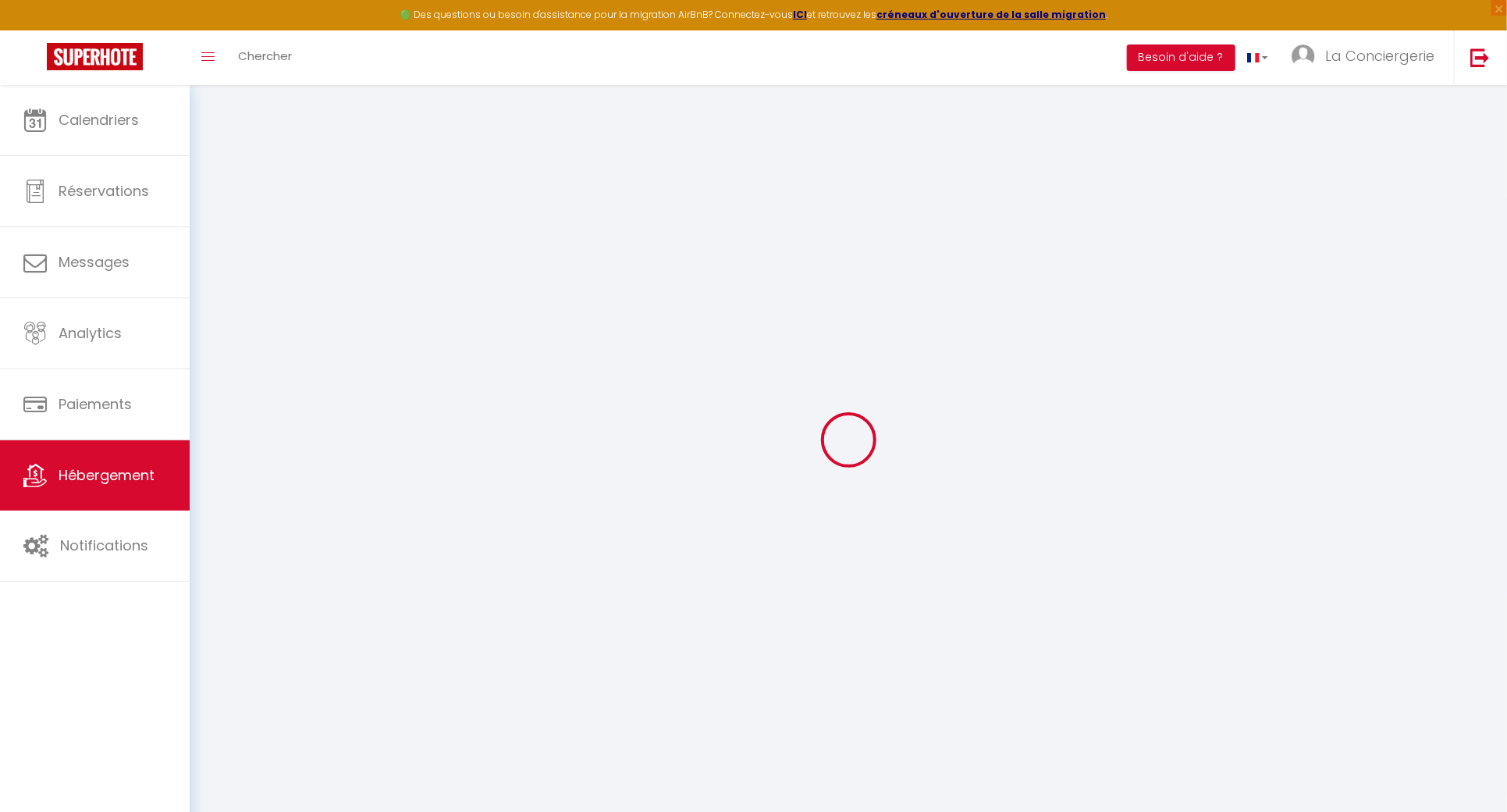
type input "63130"
type input "Royat"
type input "[EMAIL_ADDRESS][DOMAIN_NAME]"
select select
checkbox input "false"
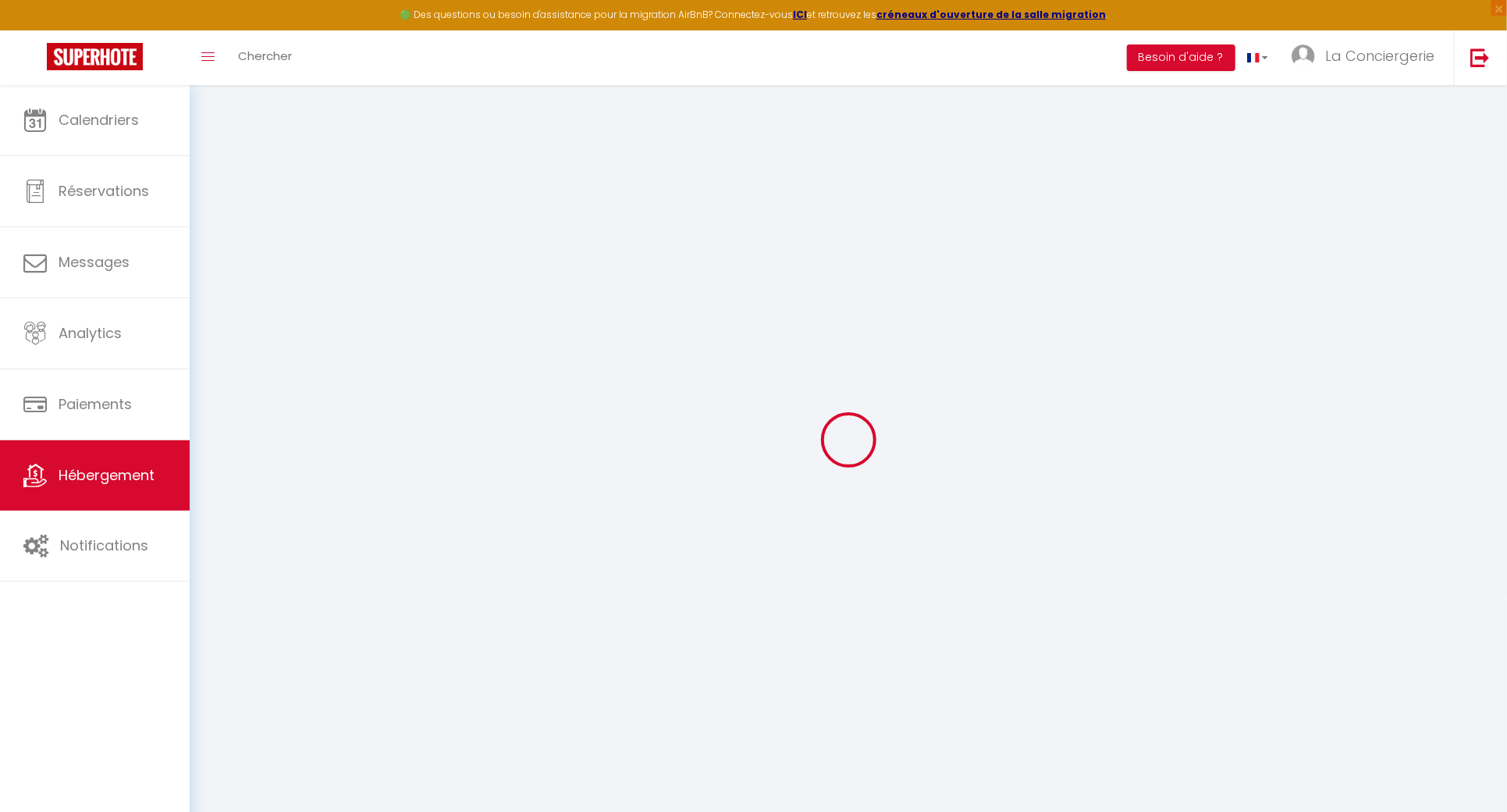
checkbox input "false"
type input "0"
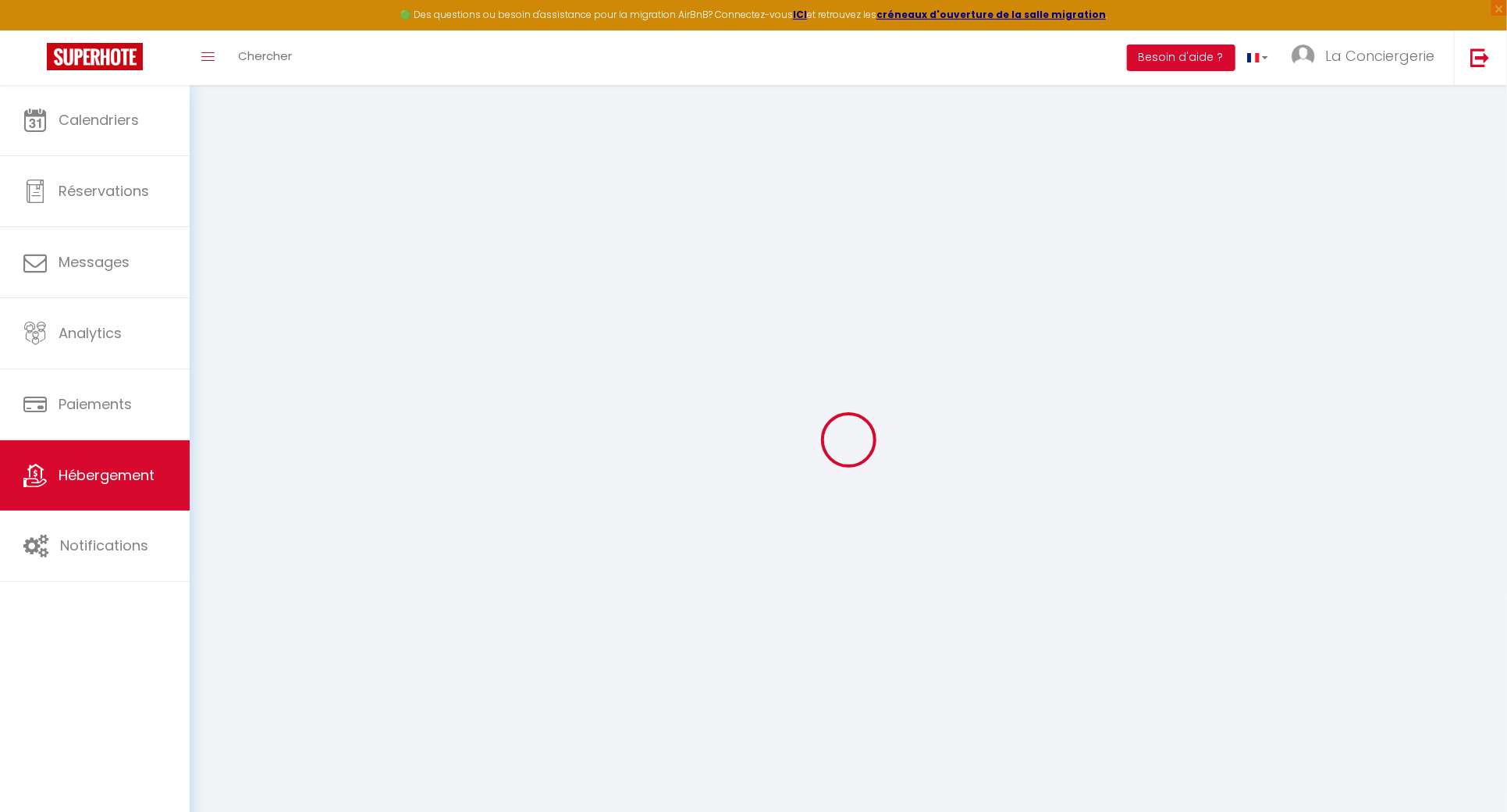
type input "0"
select select
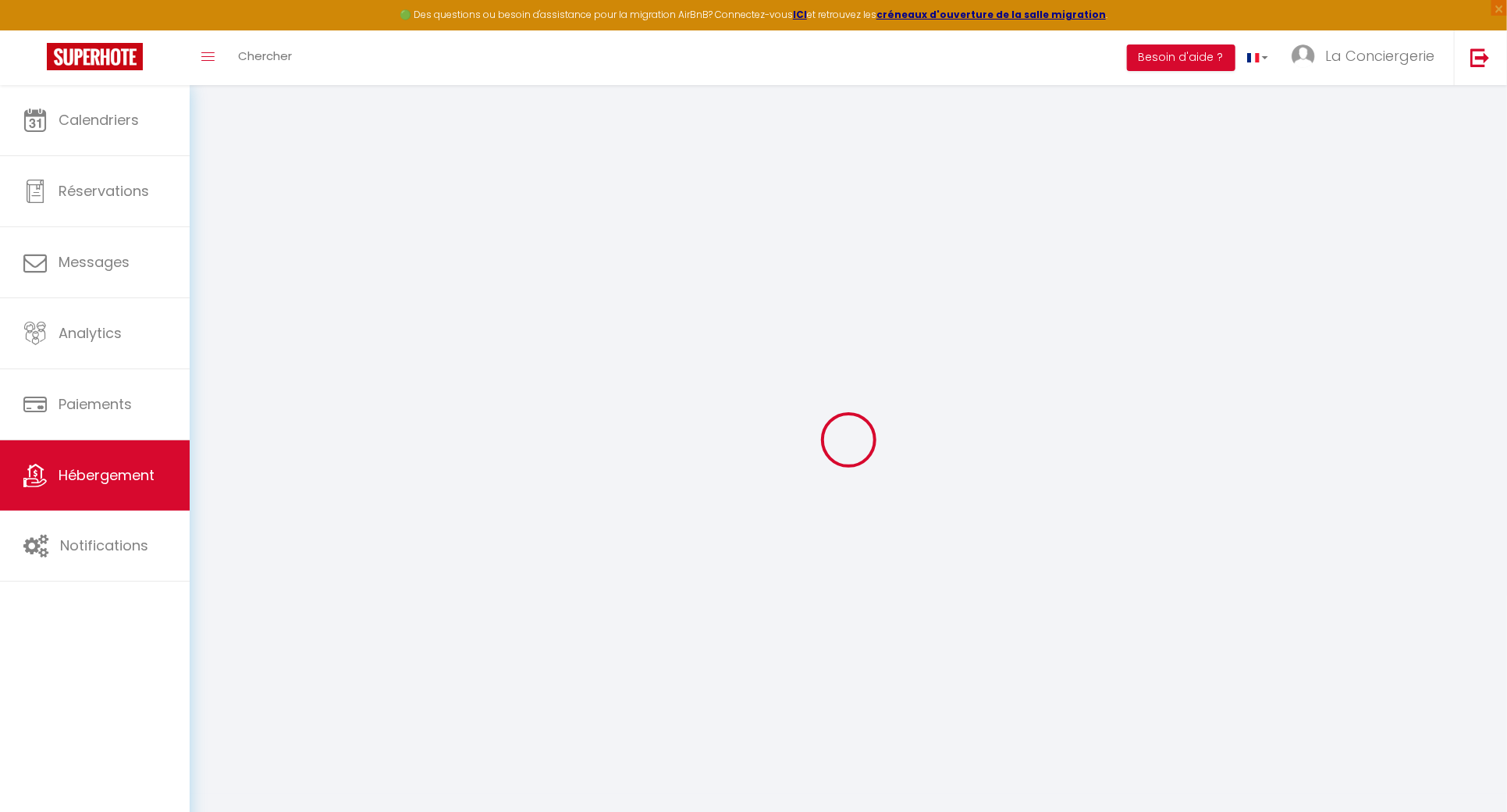
select select
checkbox input "false"
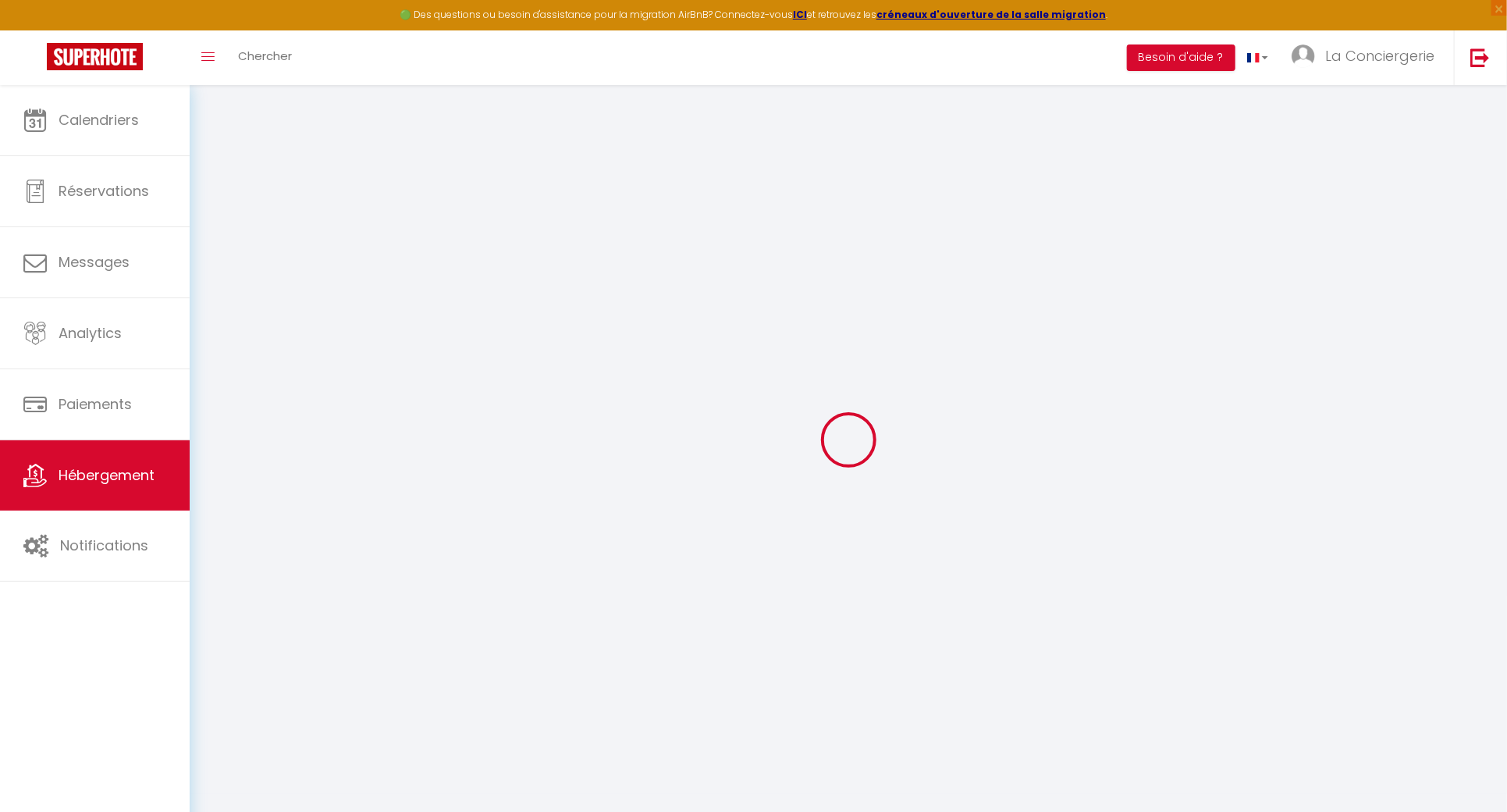
checkbox input "false"
select select
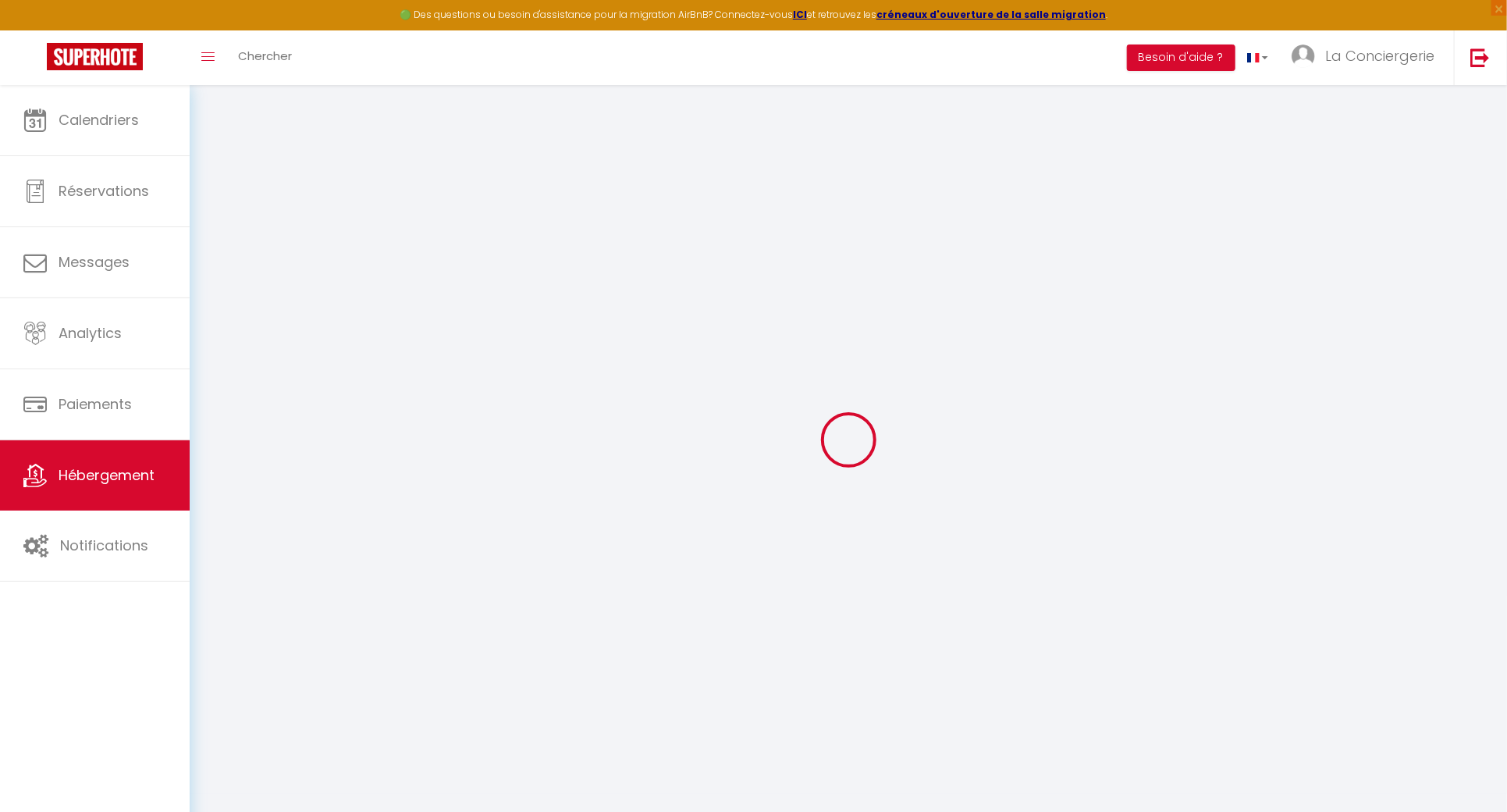
select select
checkbox input "false"
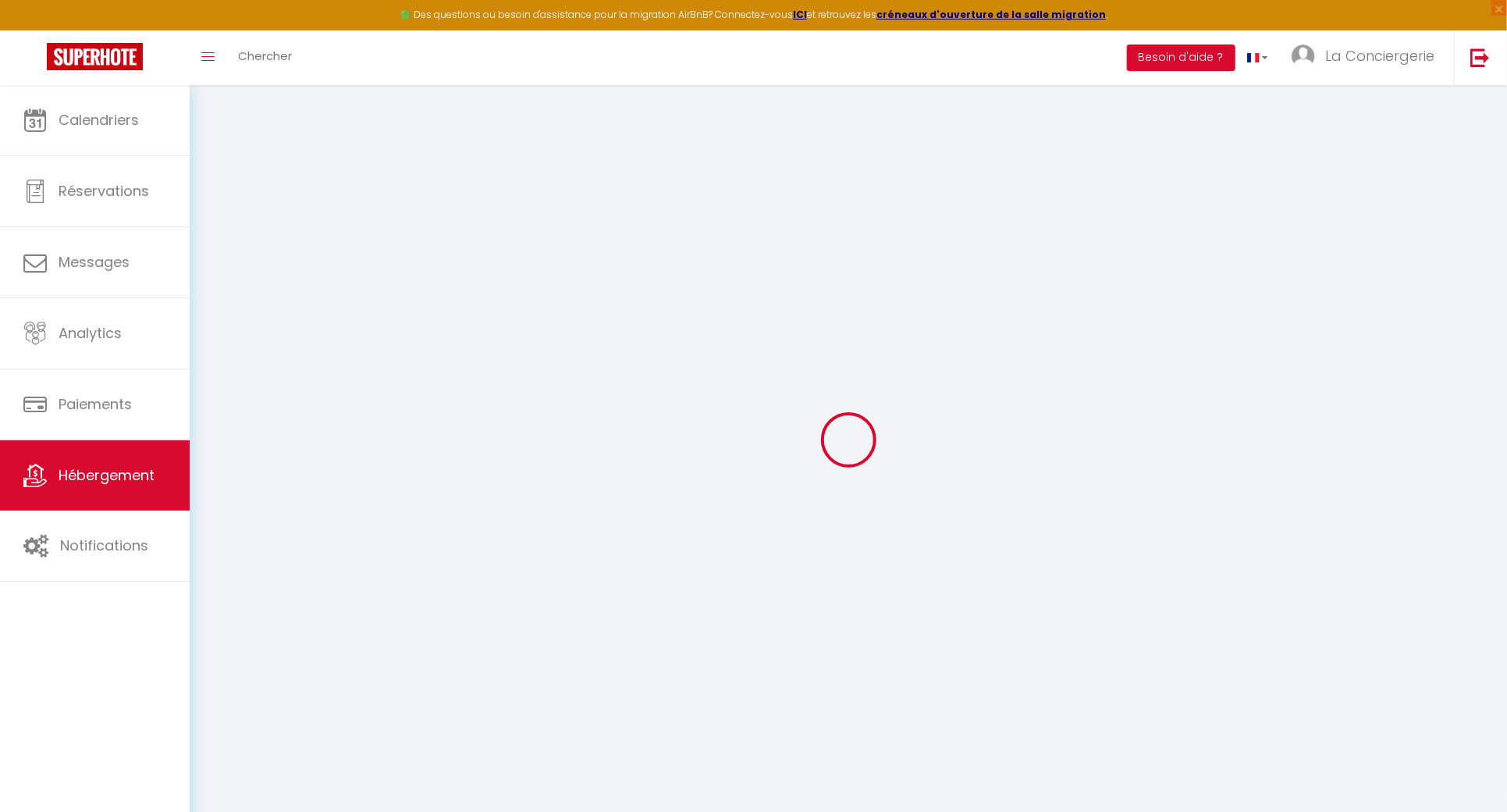
checkbox input "false"
select select
checkbox input "false"
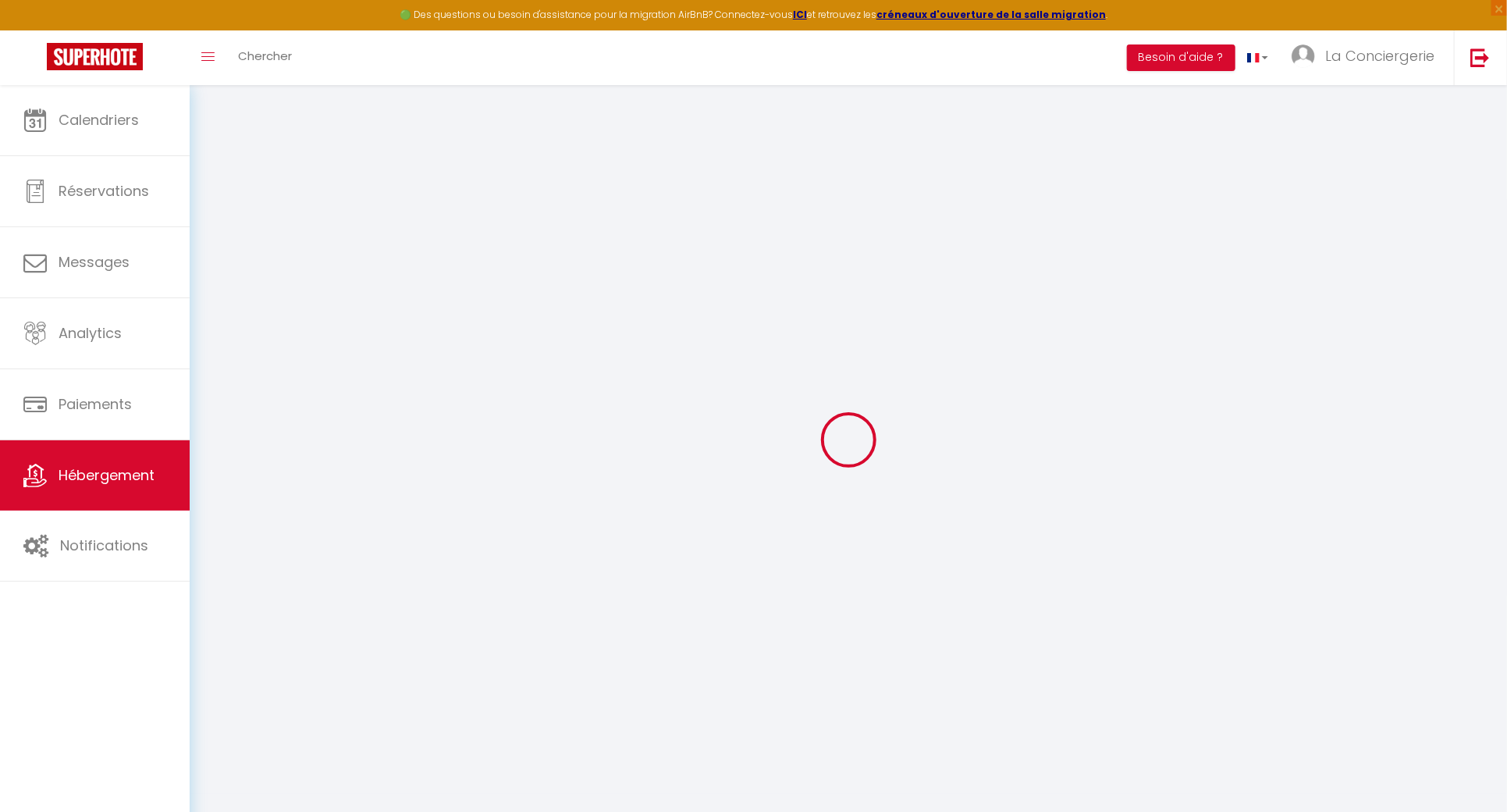
checkbox input "false"
select select "15:00"
select select "23:45"
select select "10:00"
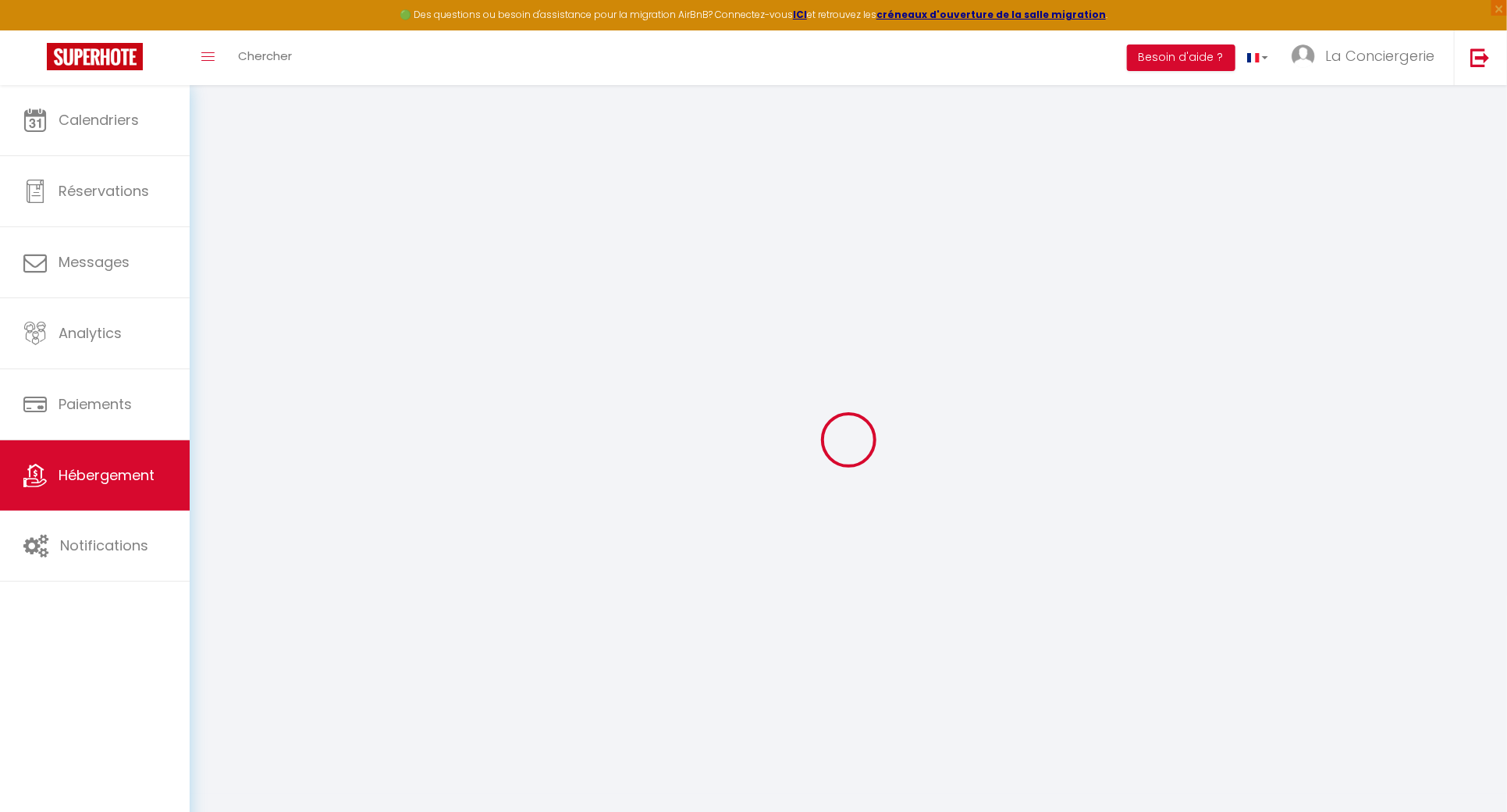
select select "30"
select select "120"
select select
checkbox input "false"
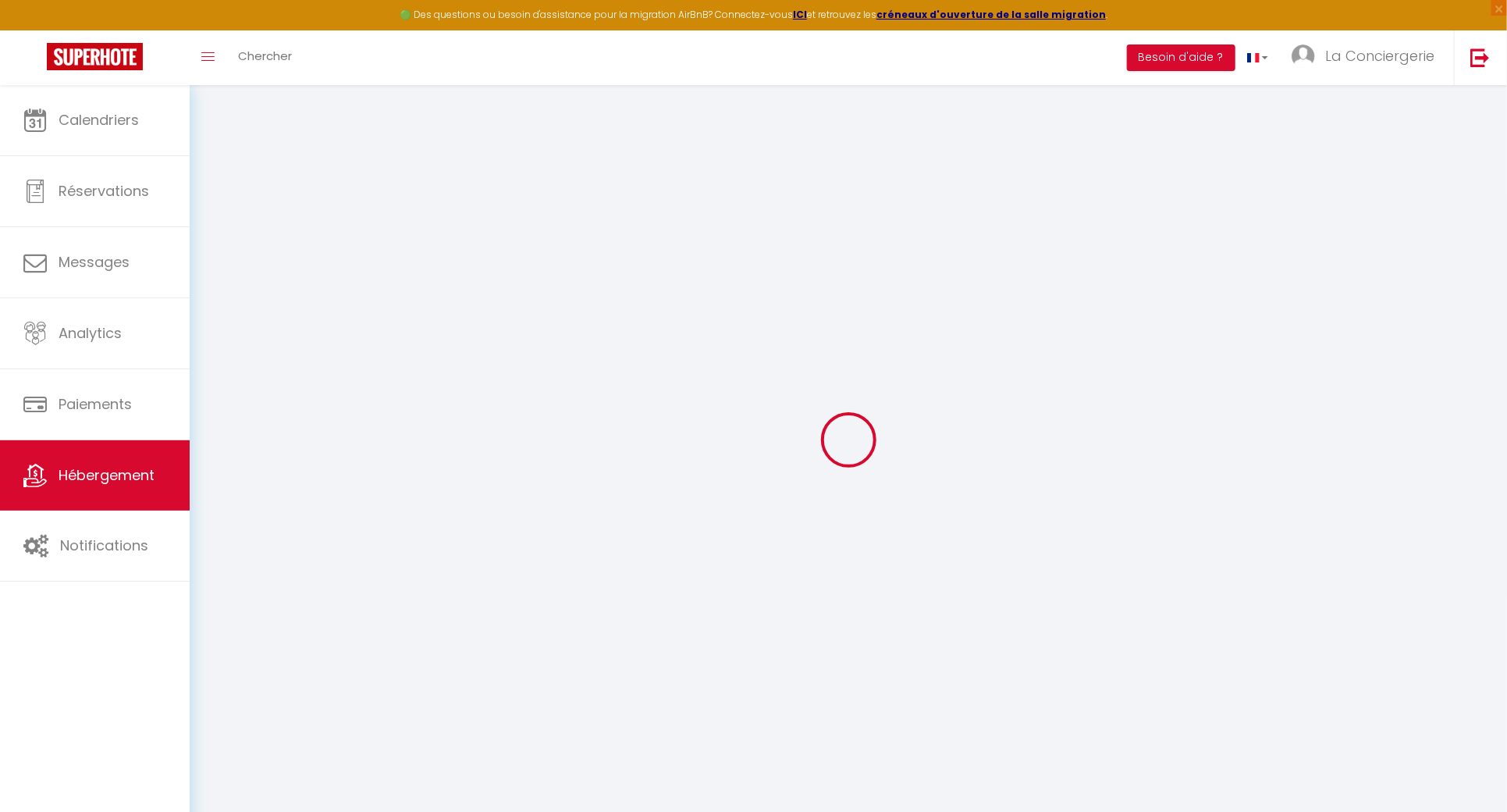
checkbox input "false"
select select
checkbox input "false"
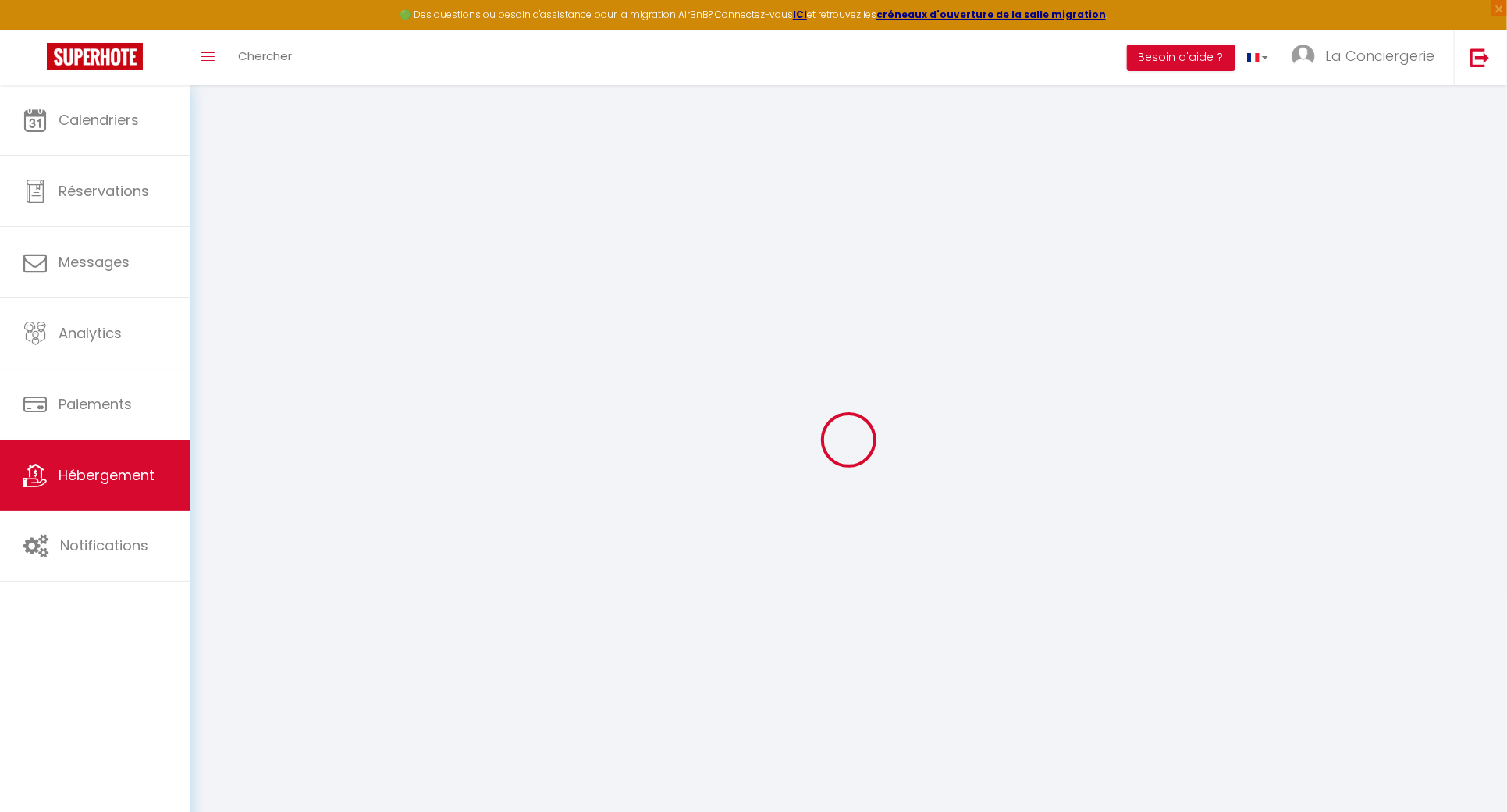
checkbox input "false"
select select "365"
select select "EUR"
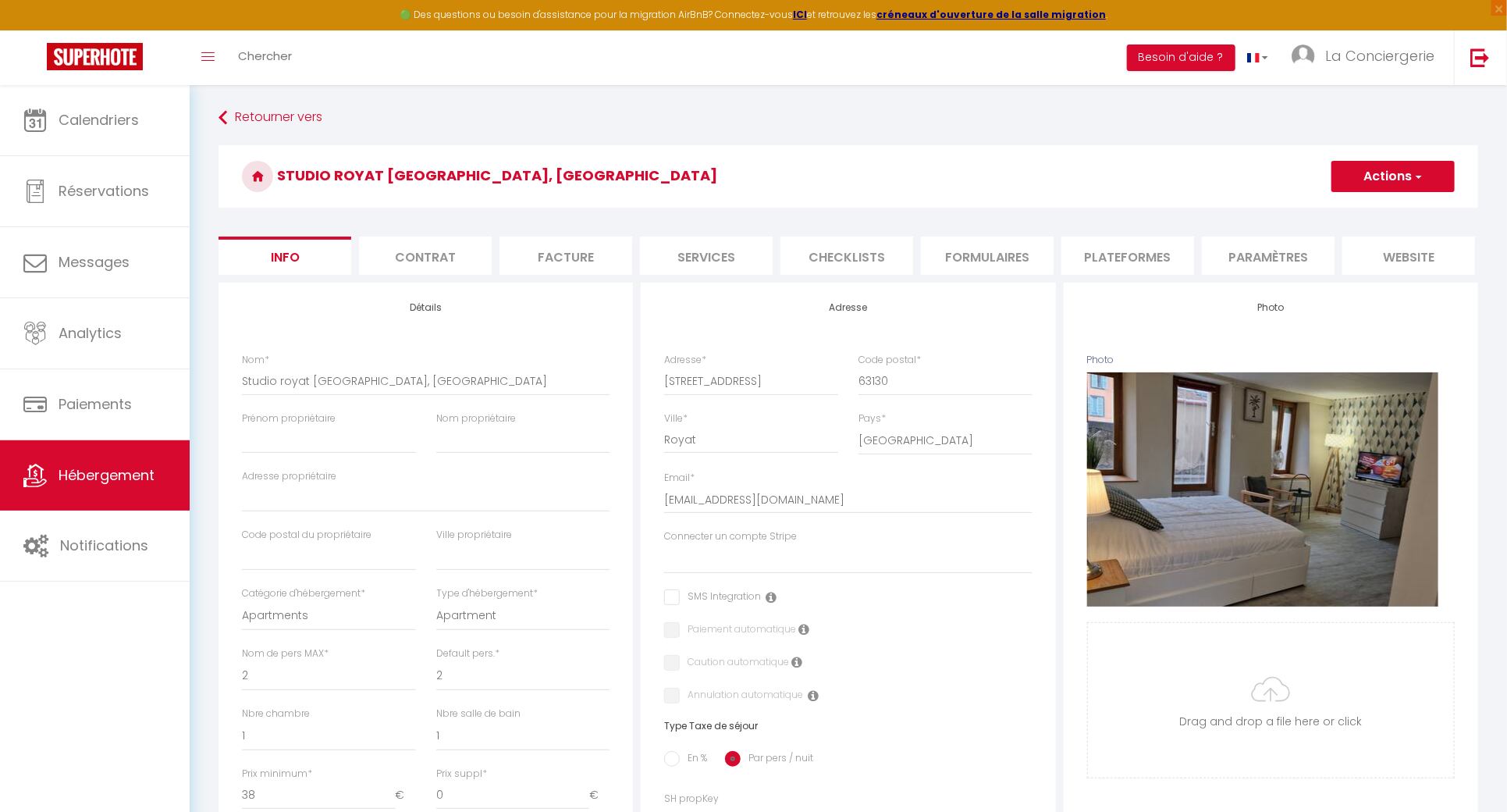
click at [1001, 257] on li "Formulaires" at bounding box center [988, 256] width 133 height 38
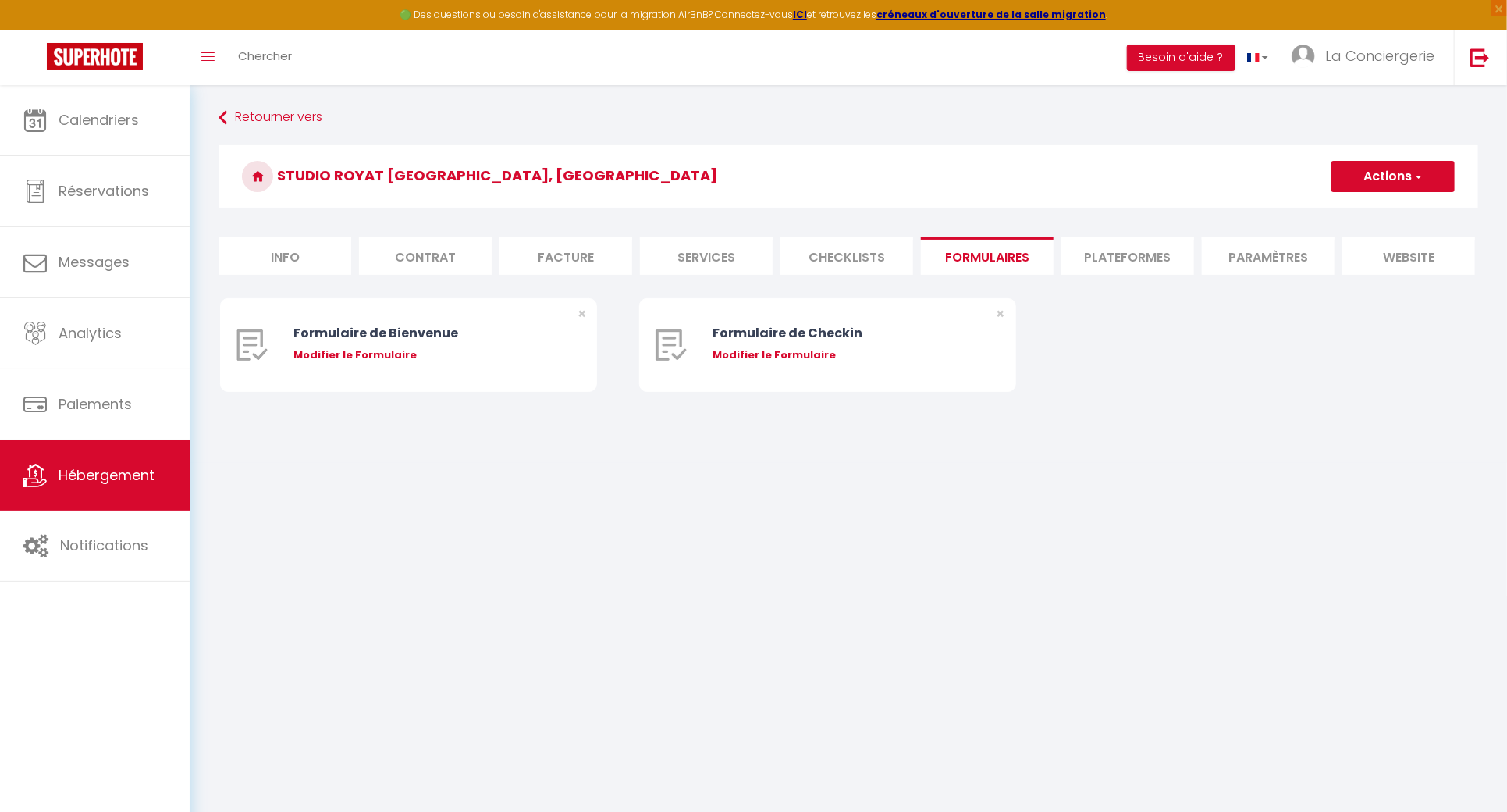
click at [1144, 264] on li "Plateformes" at bounding box center [1128, 256] width 133 height 38
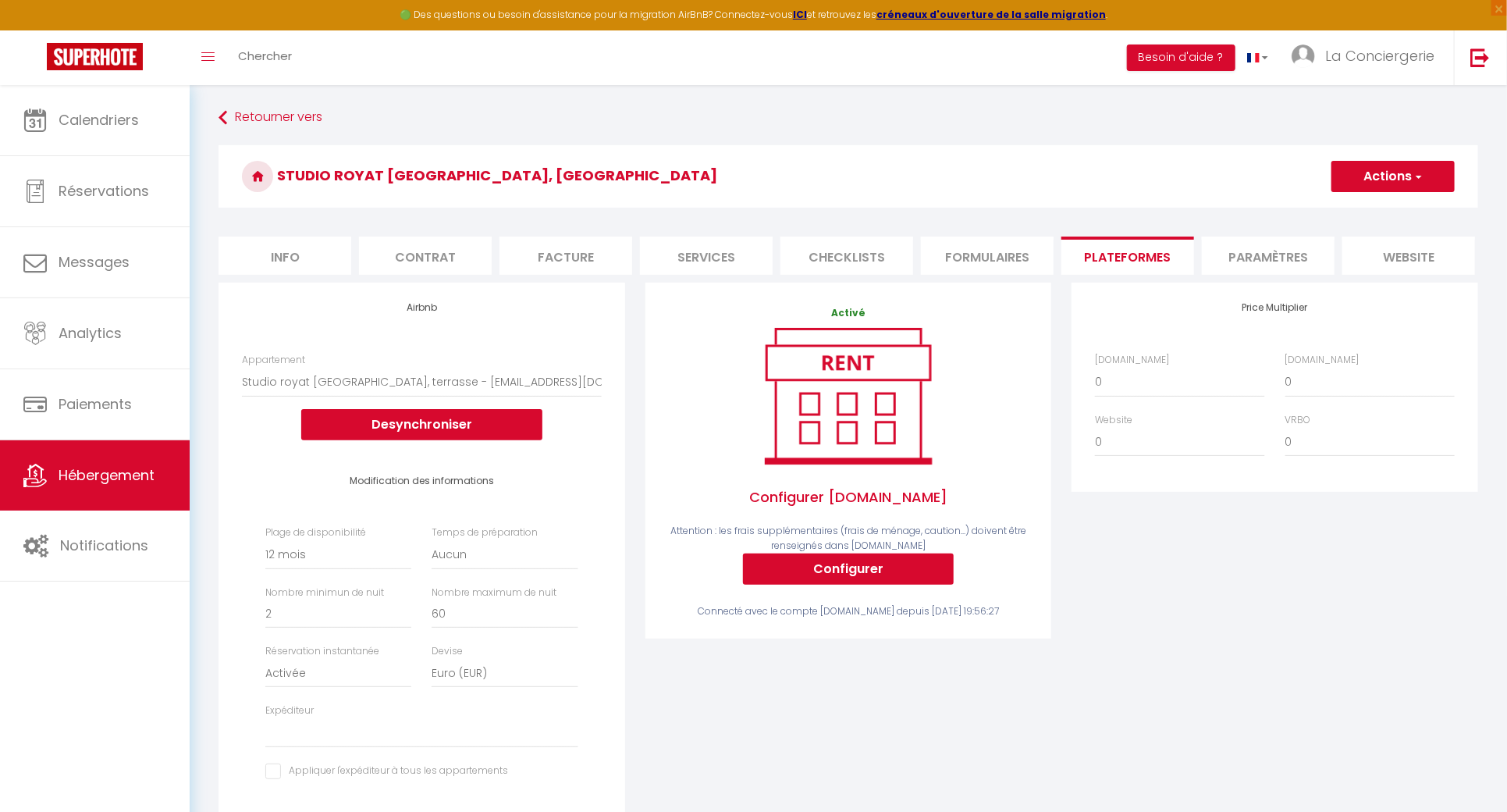
scroll to position [0, 144]
click at [829, 263] on li "Formulaires" at bounding box center [843, 256] width 133 height 38
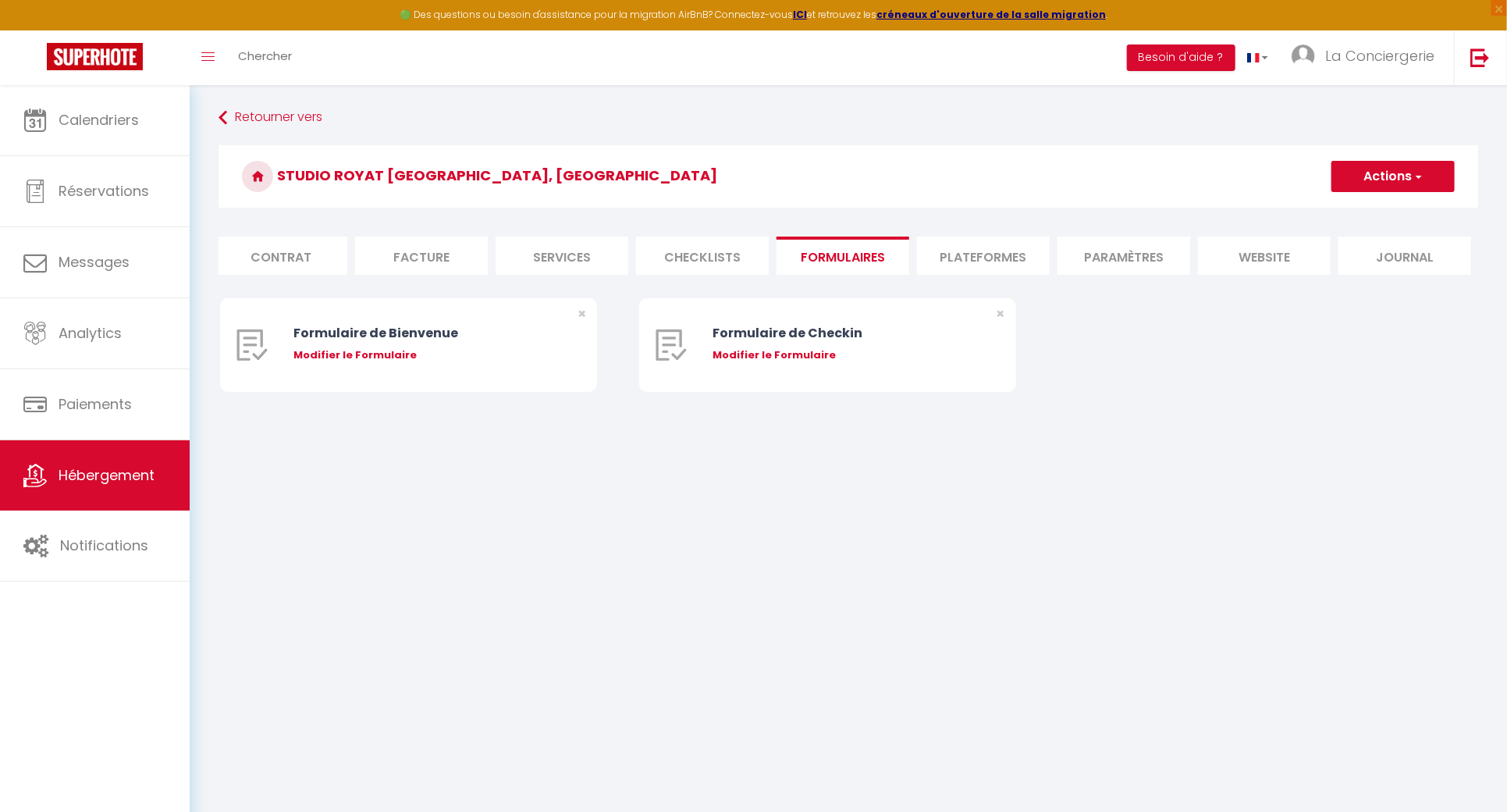
click at [692, 261] on li "Checklists" at bounding box center [703, 256] width 133 height 38
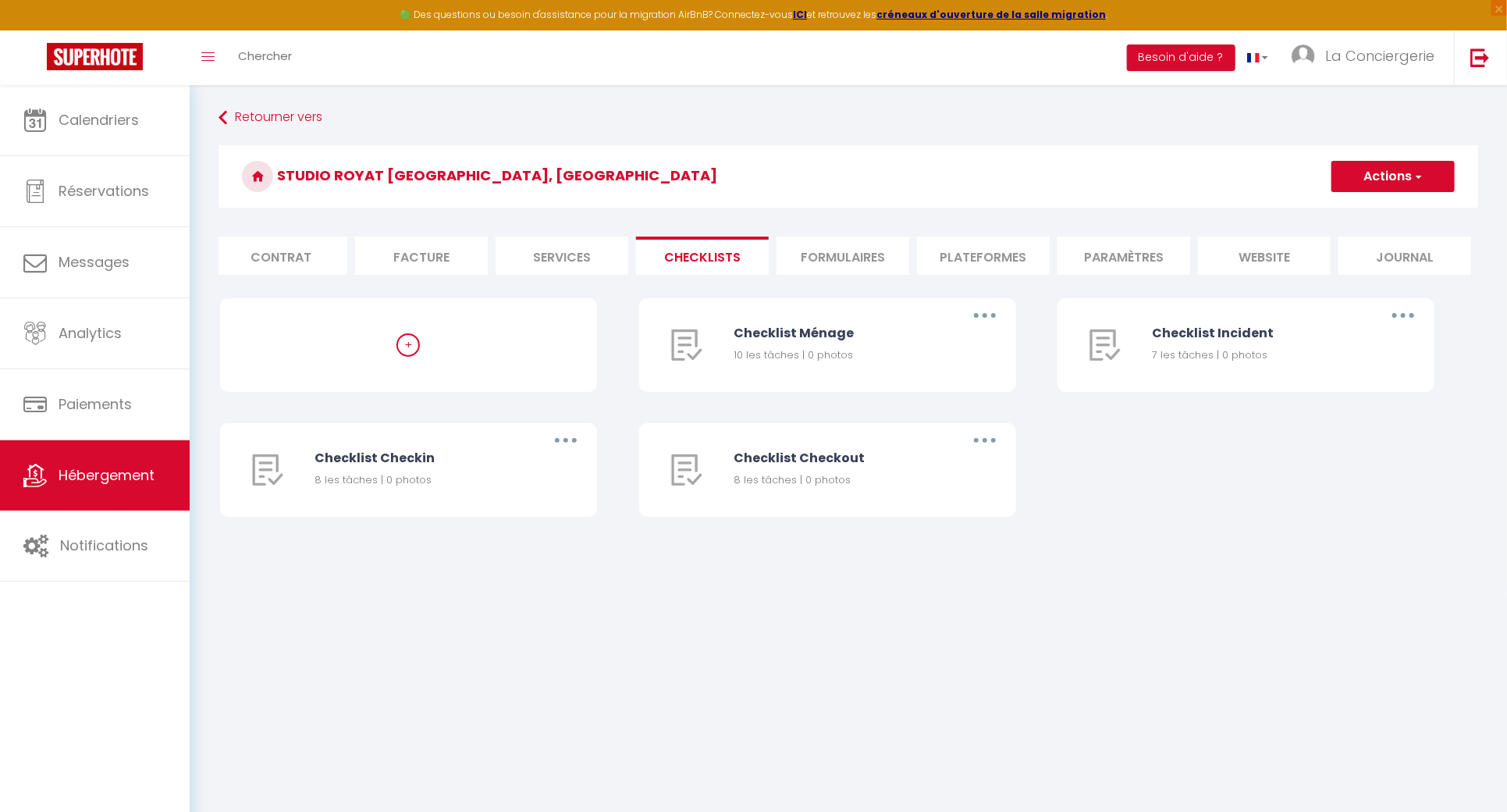
click at [879, 256] on li "Formulaires" at bounding box center [843, 256] width 133 height 38
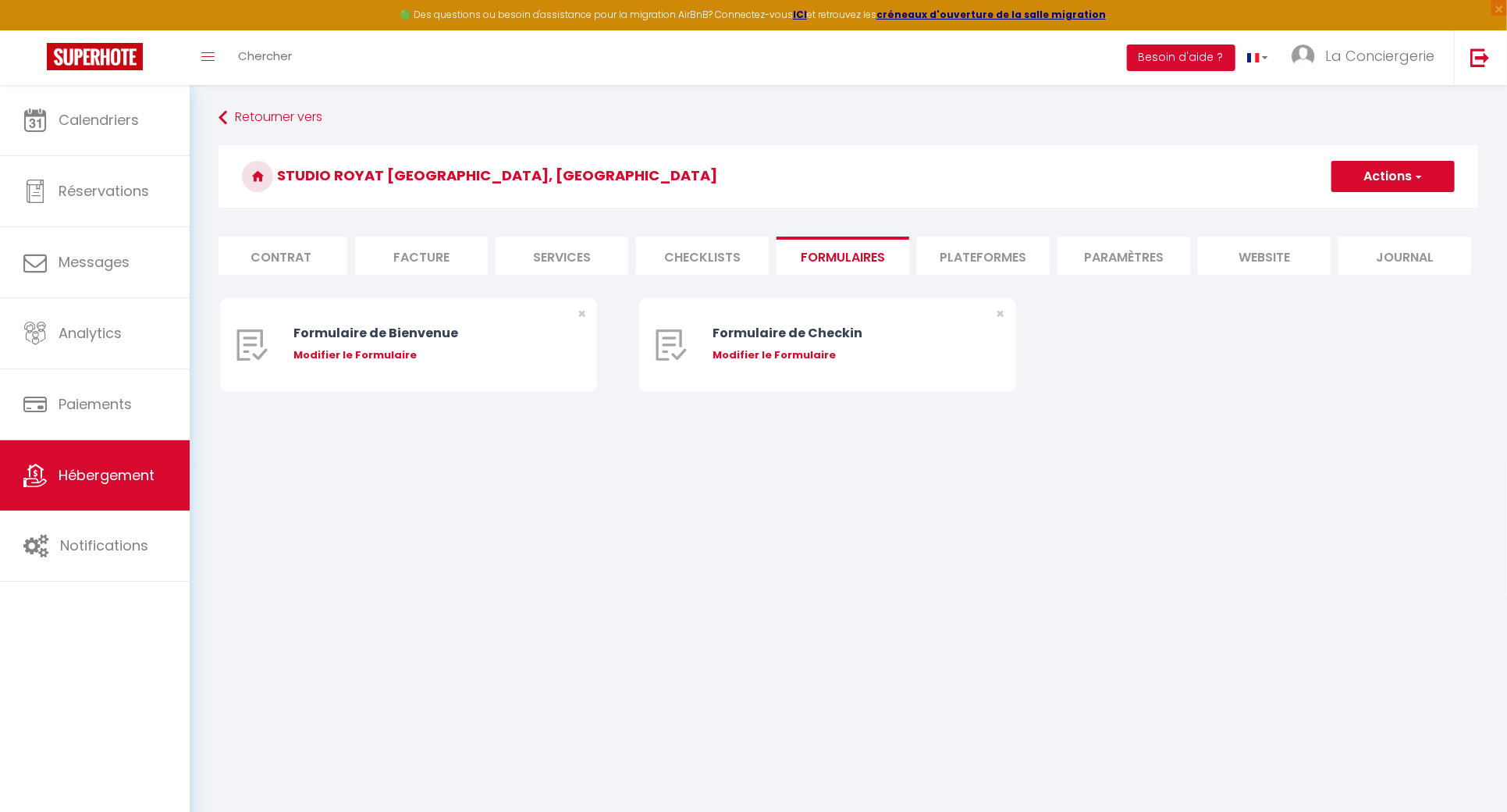
click at [1021, 256] on li "Plateformes" at bounding box center [984, 256] width 133 height 38
select select
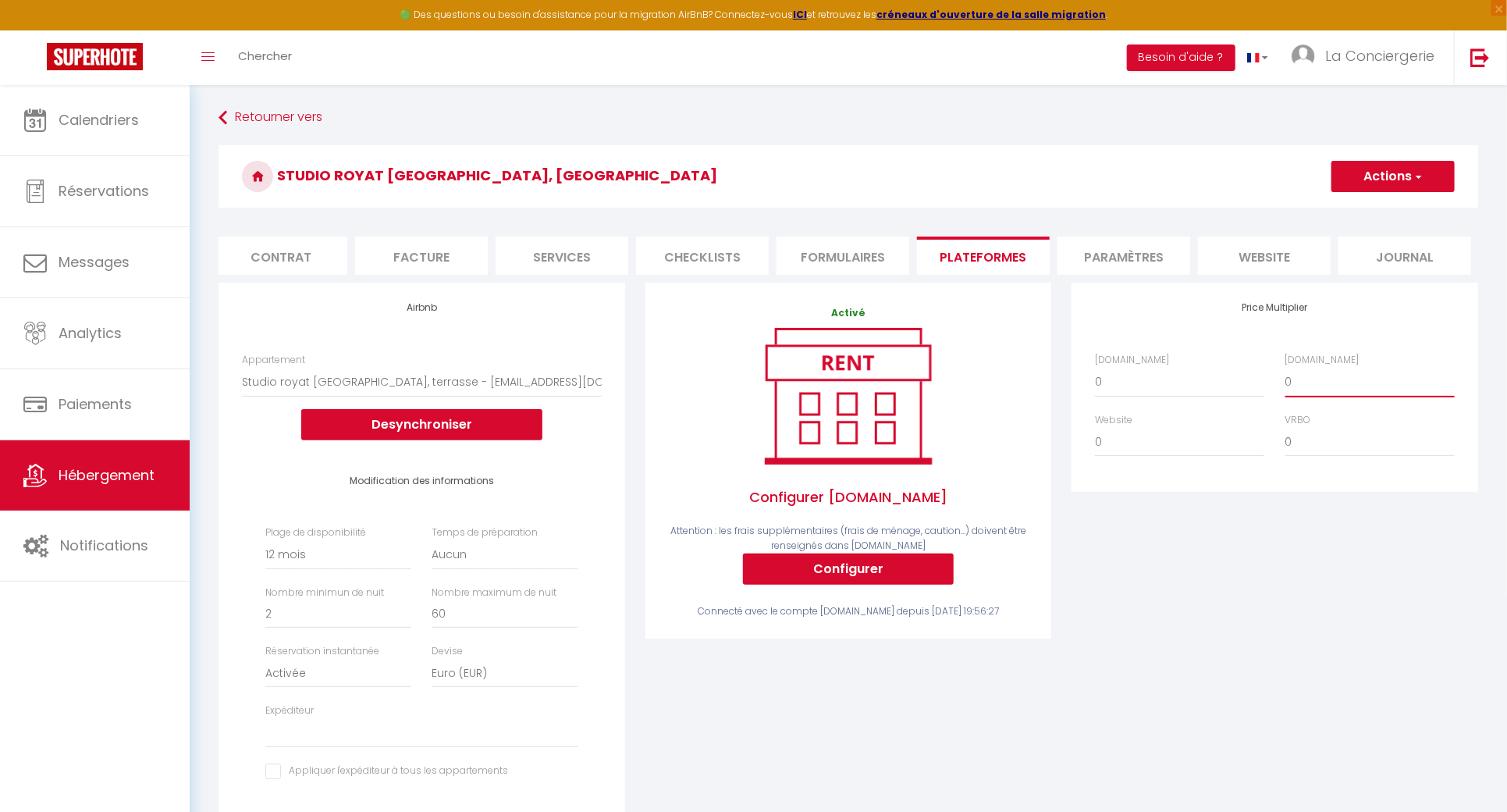
click at [1333, 386] on select "0 + 1 % + 2 % + 3 % + 4 % + 5 % + 6 % + 7 % + 8 % + 9 %" at bounding box center [1370, 381] width 169 height 29
select select "+ 18 %"
click at [1285, 381] on select "0 + 1 % + 2 % + 3 % + 4 % + 5 % + 6 % + 7 % + 8 % + 9 %" at bounding box center [1370, 381] width 169 height 29
select select
click at [1141, 452] on select "0 + 1 % + 2 % + 3 % + 4 % + 5 % + 6 % + 7 % + 8 % + 9 %" at bounding box center [1179, 441] width 169 height 29
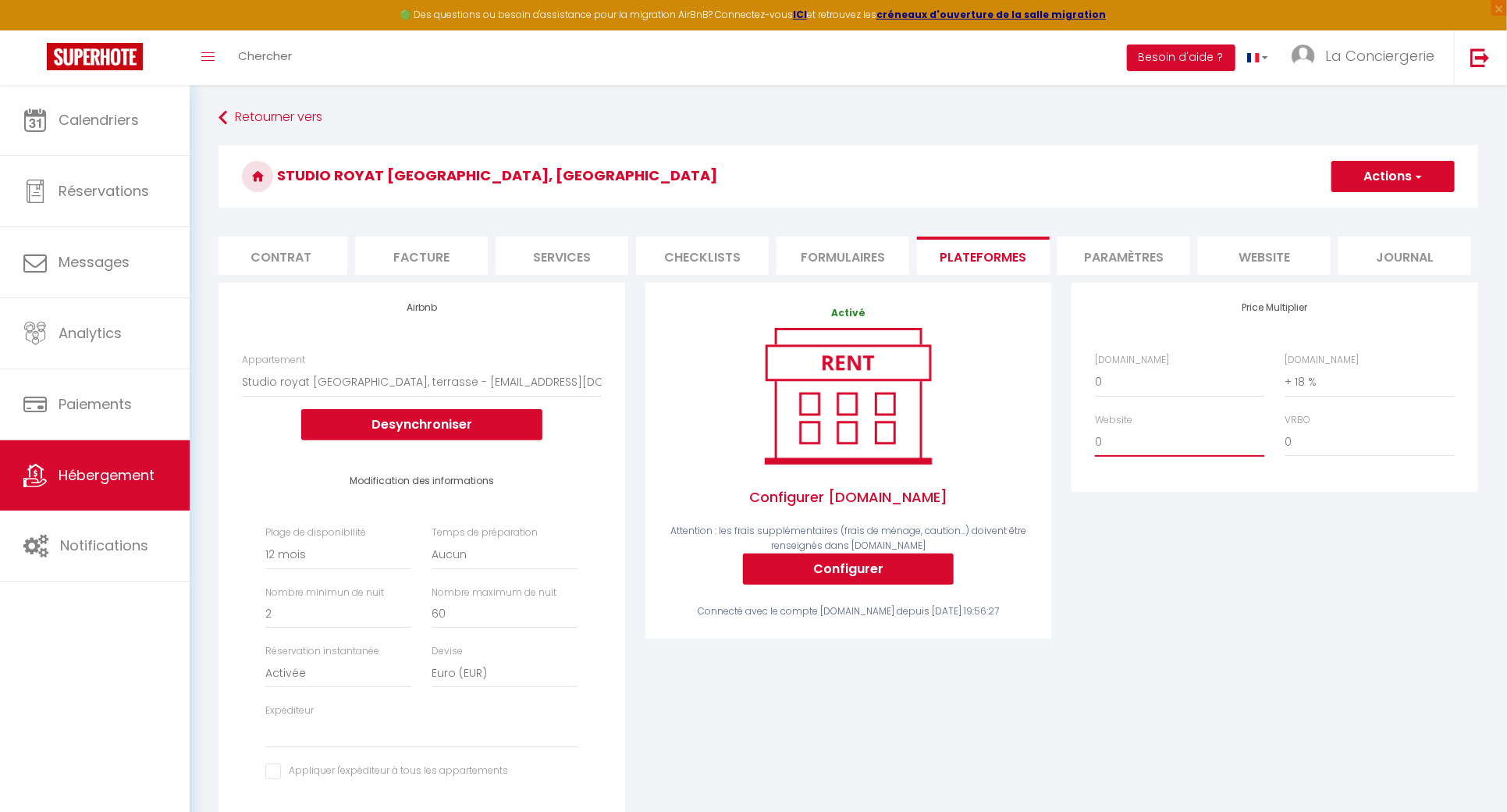
select select "+ 5 %"
click at [1095, 442] on select "0 + 1 % + 2 % + 3 % + 4 % + 5 % + 6 % + 7 % + 8 % + 9 %" at bounding box center [1179, 441] width 169 height 29
select select
drag, startPoint x: 1173, startPoint y: 396, endPoint x: 1171, endPoint y: 420, distance: 24.1
click at [1173, 396] on select "0 + 1 % + 2 % + 3 % + 4 % + 5 % + 6 % + 7 % + 8 % + 9 %" at bounding box center [1179, 381] width 169 height 29
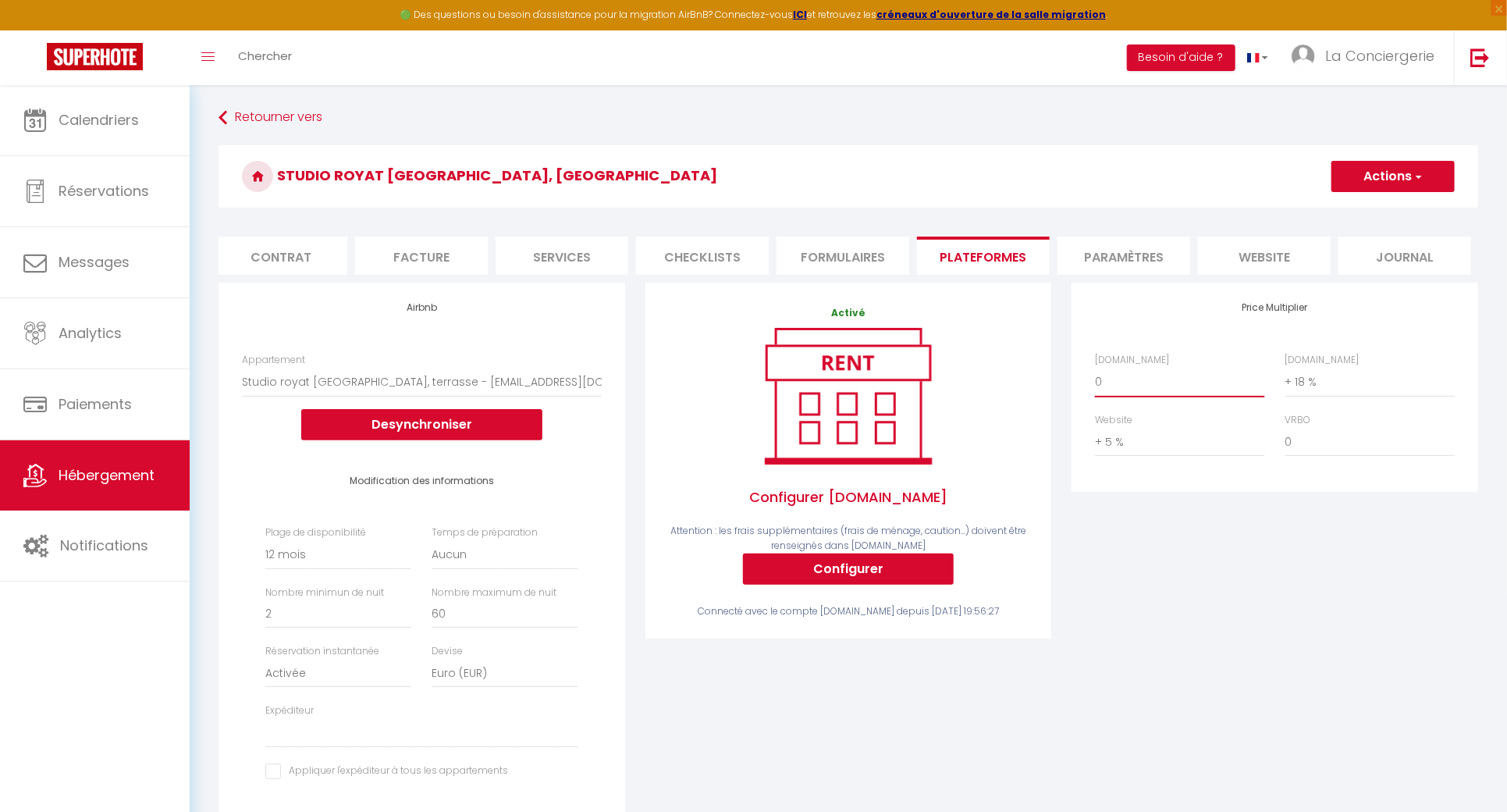
click at [1181, 397] on select "0 + 1 % + 2 % + 3 % + 4 % + 5 % + 6 % + 7 % + 8 % + 9 %" at bounding box center [1179, 381] width 169 height 29
select select "+ 28 %"
click at [1095, 381] on select "0 + 1 % + 2 % + 3 % + 4 % + 5 % + 6 % + 7 % + 8 % + 9 %" at bounding box center [1179, 381] width 169 height 29
select select
click at [1371, 185] on button "Actions" at bounding box center [1393, 176] width 123 height 31
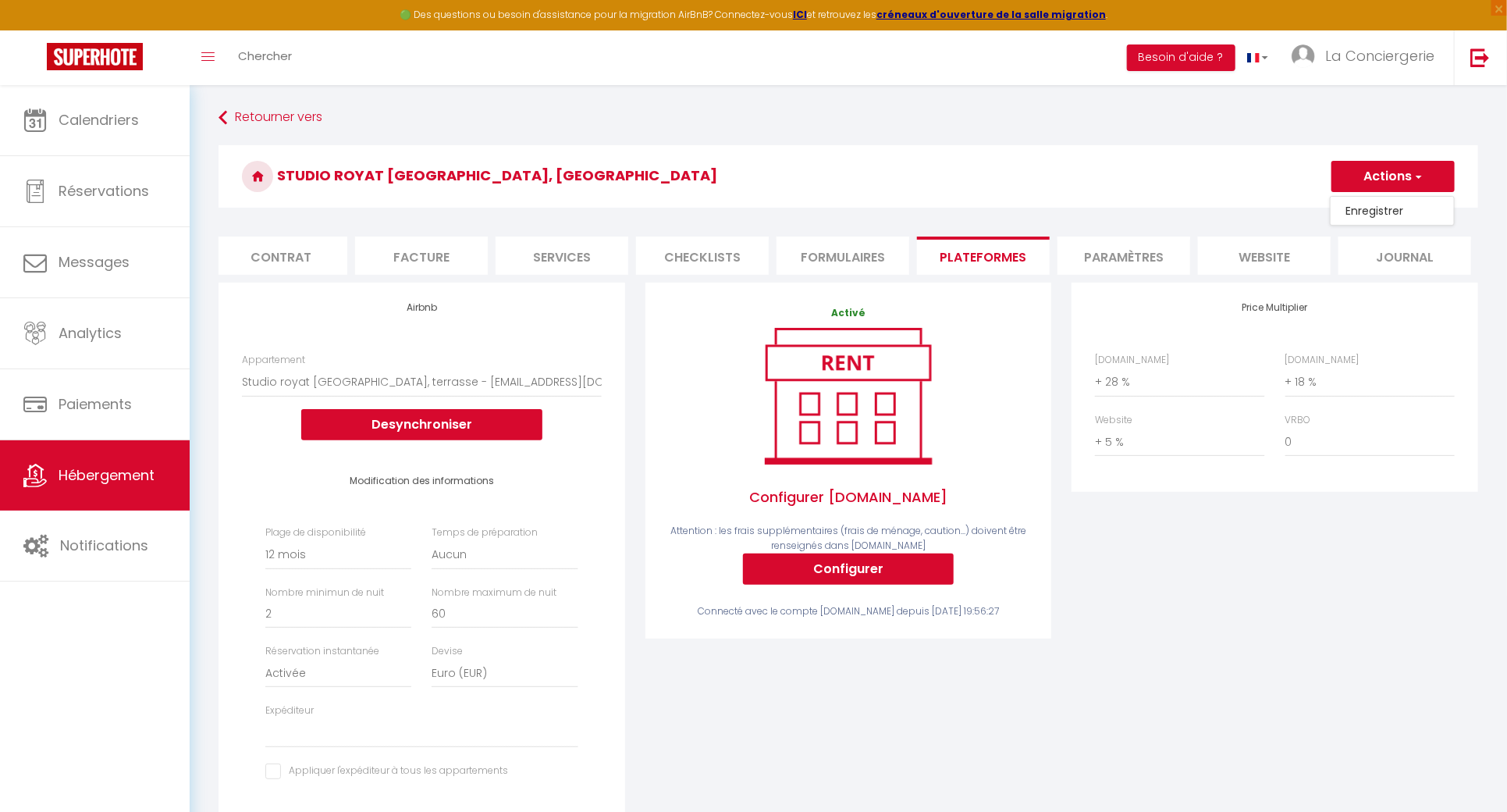
click at [1366, 207] on link "Enregistrer" at bounding box center [1392, 211] width 123 height 21
select select "365"
select select "EUR"
select select
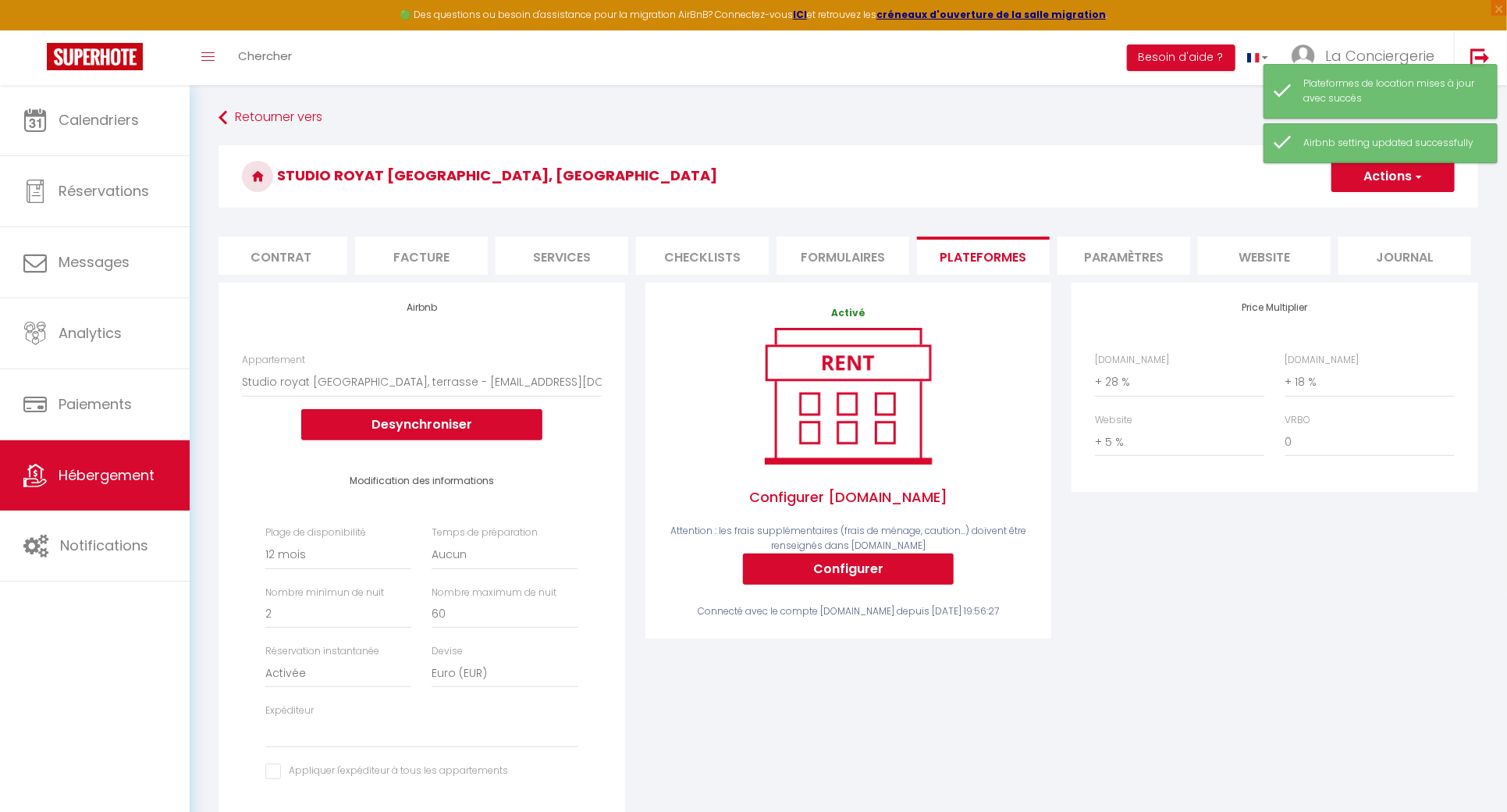
click at [1147, 248] on li "Paramètres" at bounding box center [1124, 256] width 133 height 38
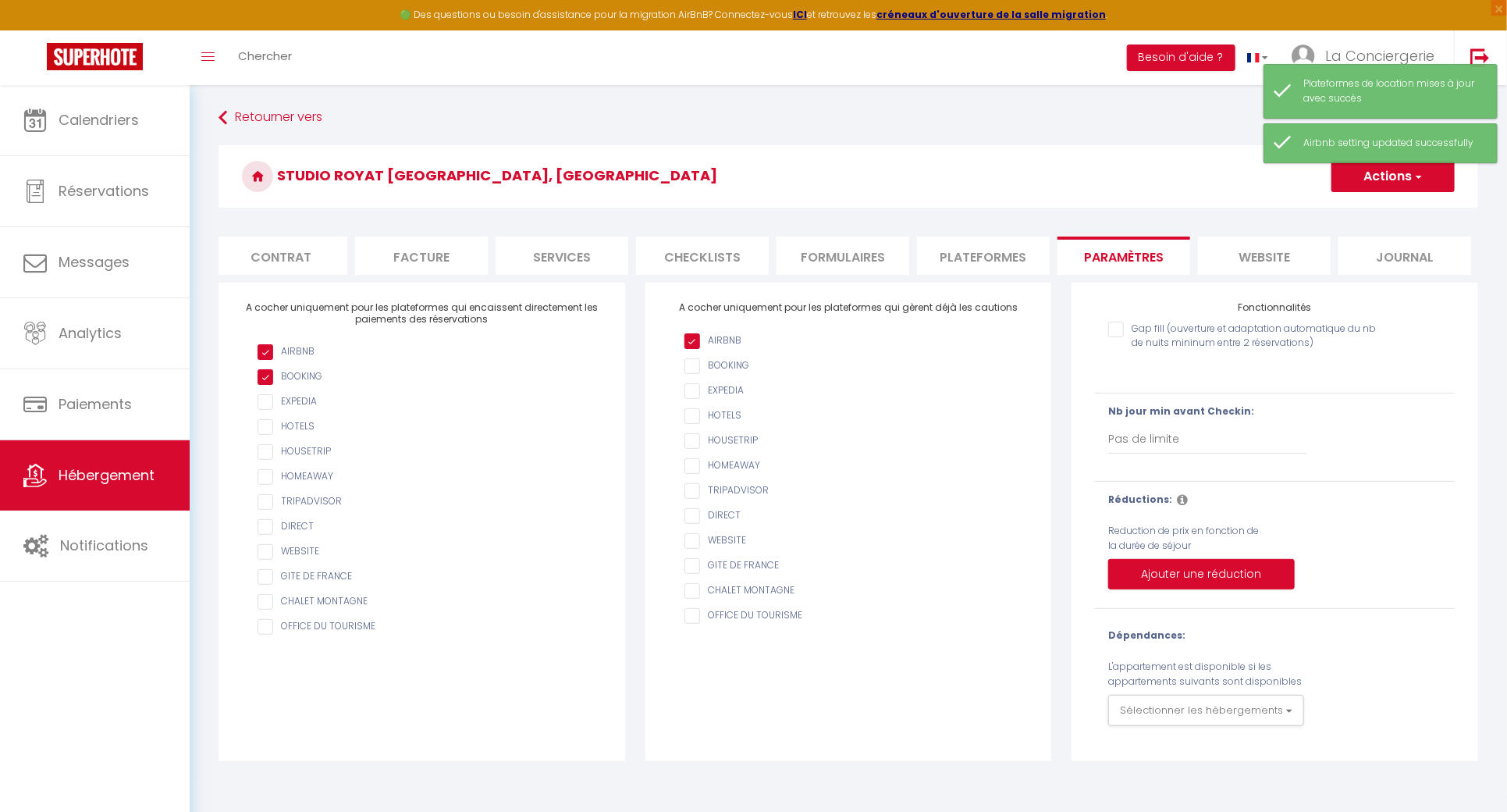
click at [1228, 259] on li "website" at bounding box center [1265, 256] width 133 height 38
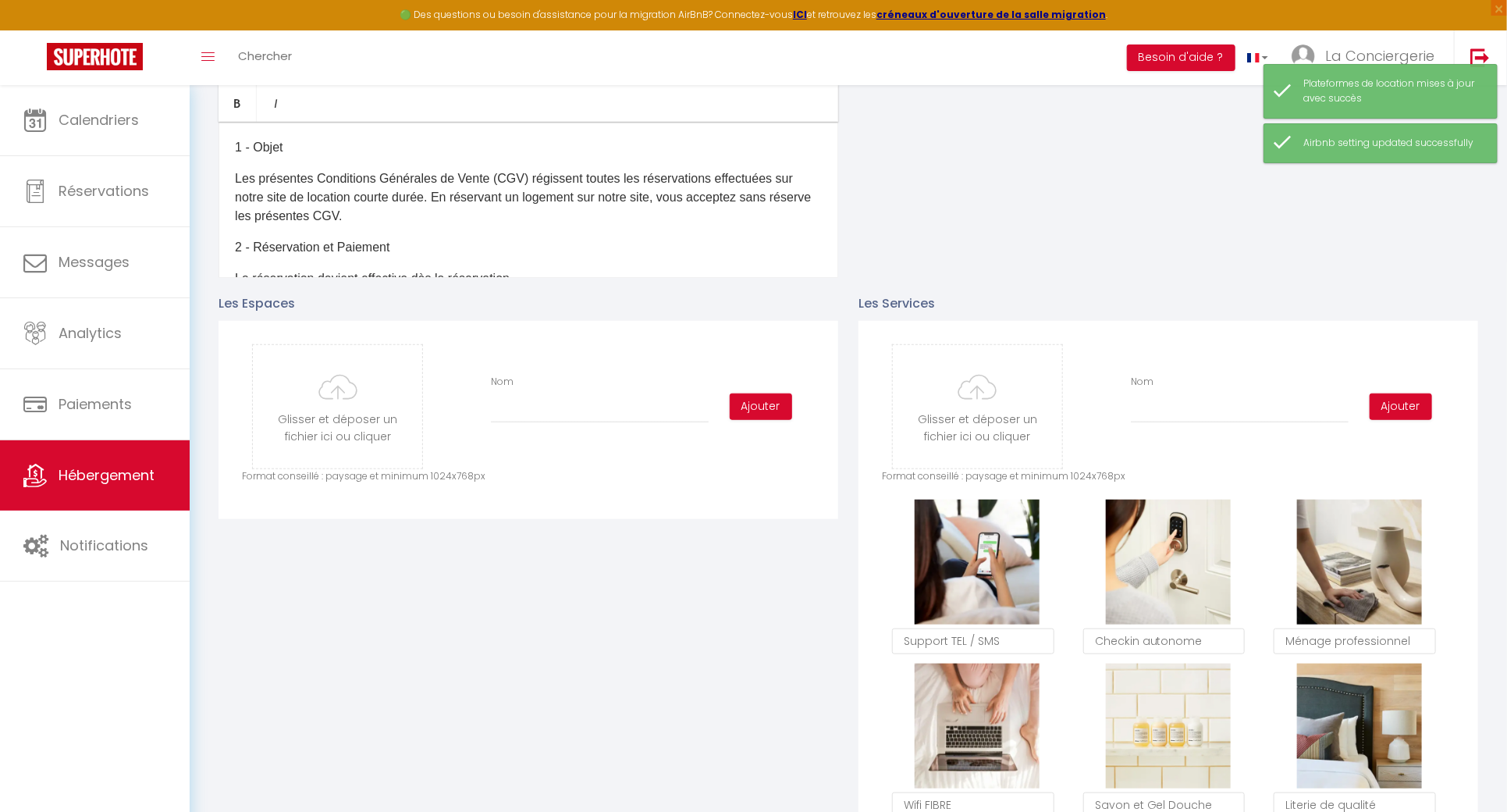
scroll to position [1502, 0]
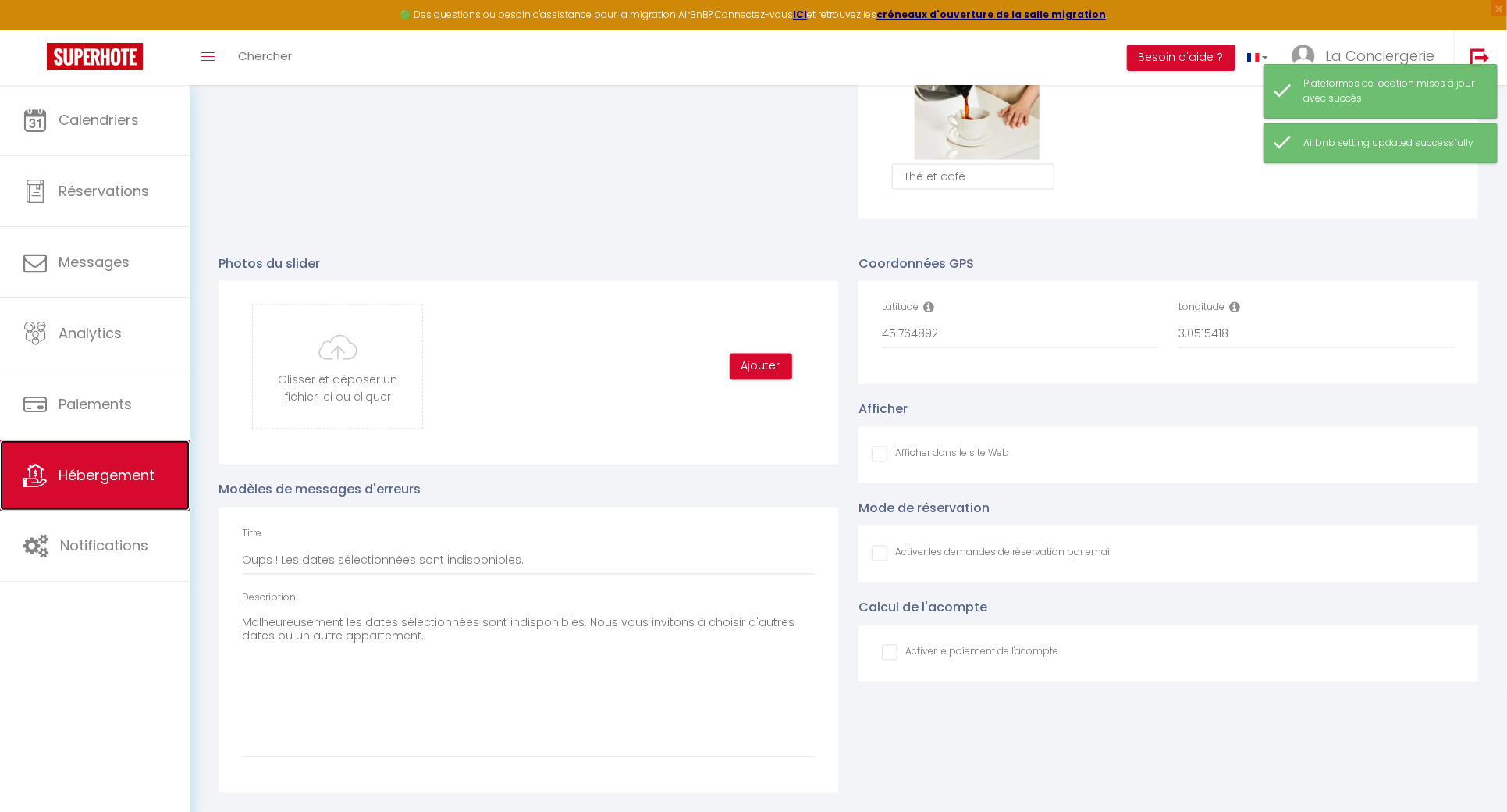
click at [70, 493] on link "Hébergement" at bounding box center [95, 475] width 190 height 70
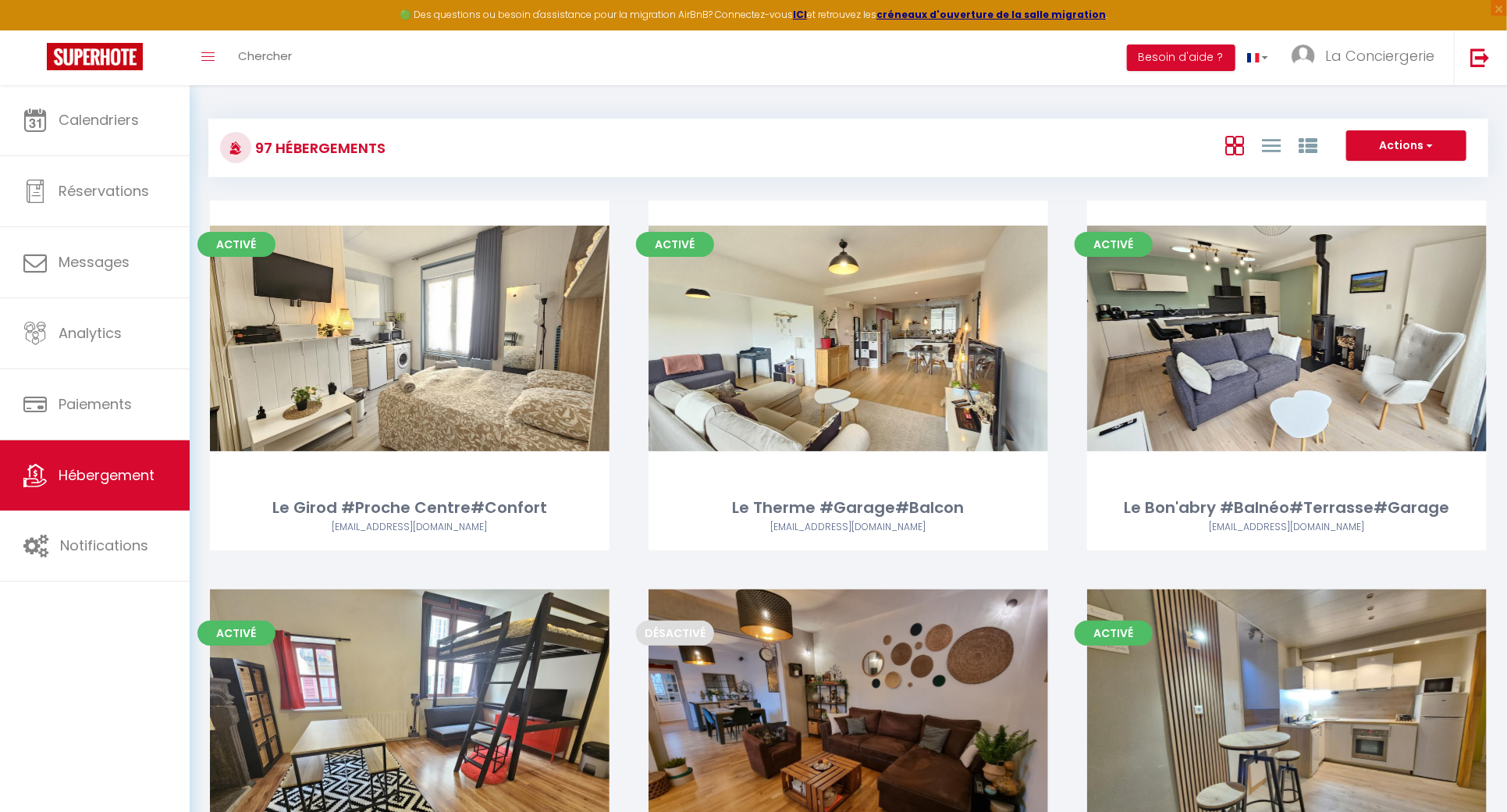
scroll to position [8715, 0]
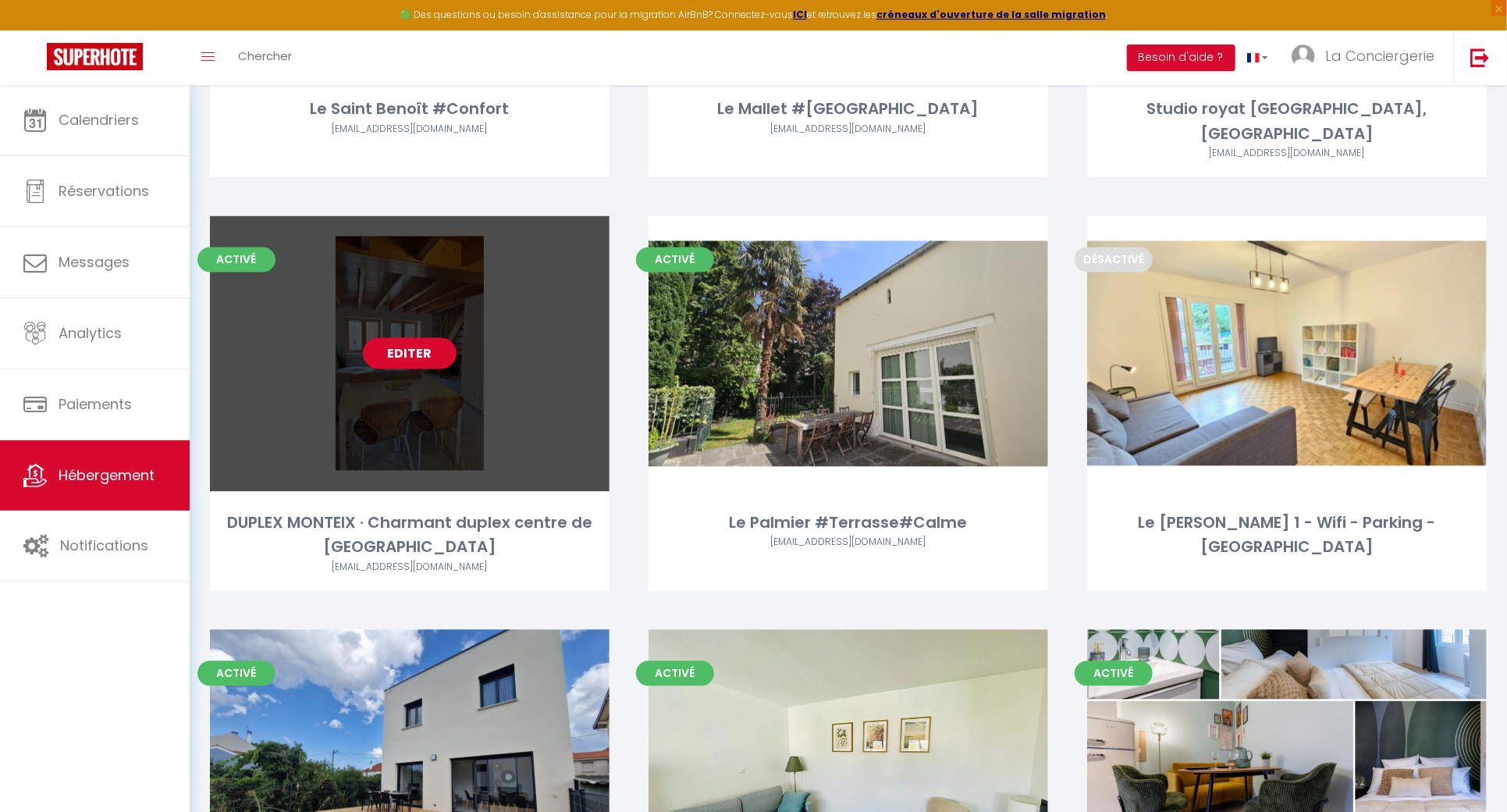
click at [407, 338] on link "Editer" at bounding box center [410, 353] width 93 height 31
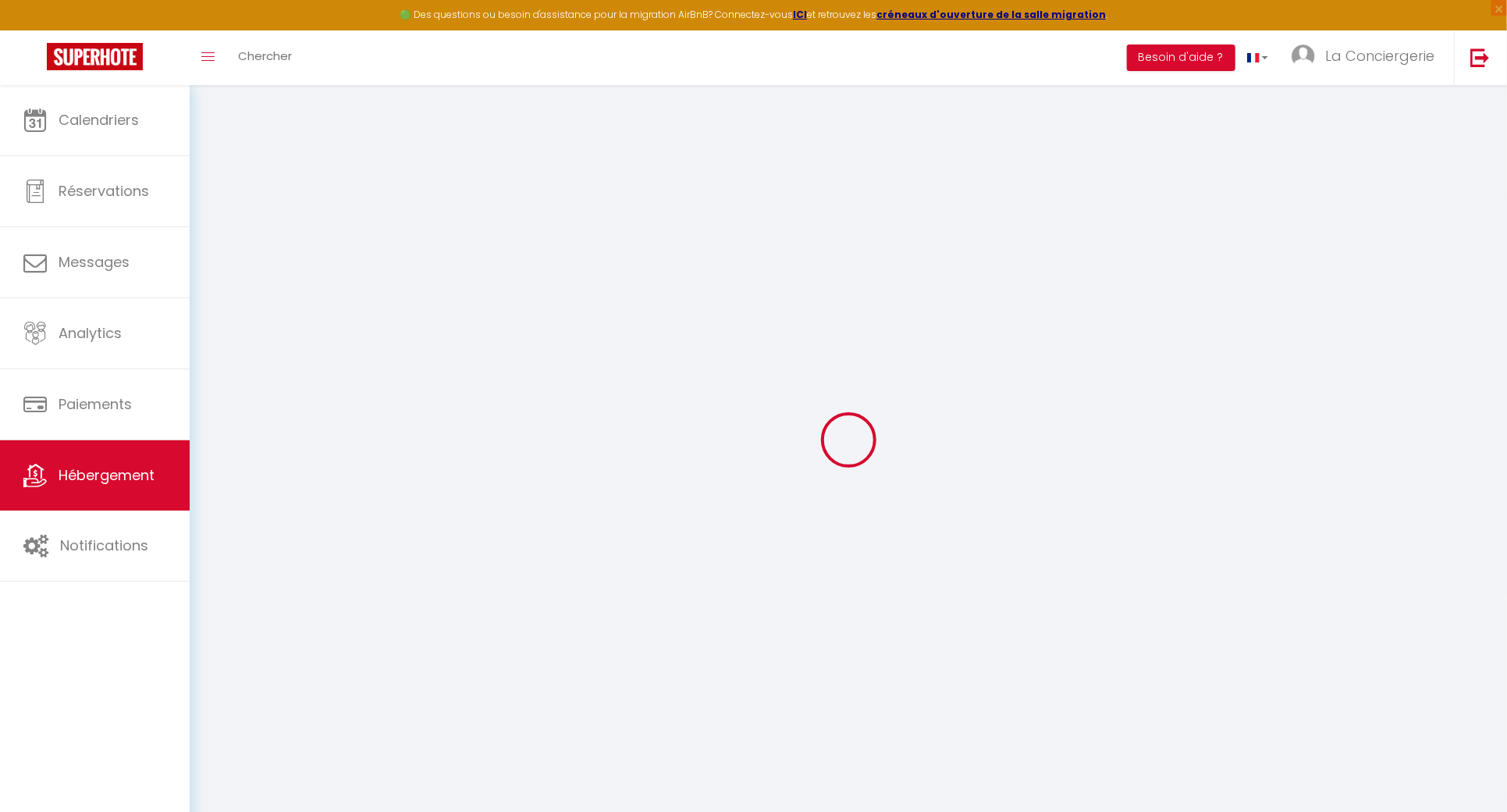
type input "DUPLEX MONTEIX · Charmant duplex centre de [GEOGRAPHIC_DATA]"
select select "2"
type input "52"
type input "40"
select select
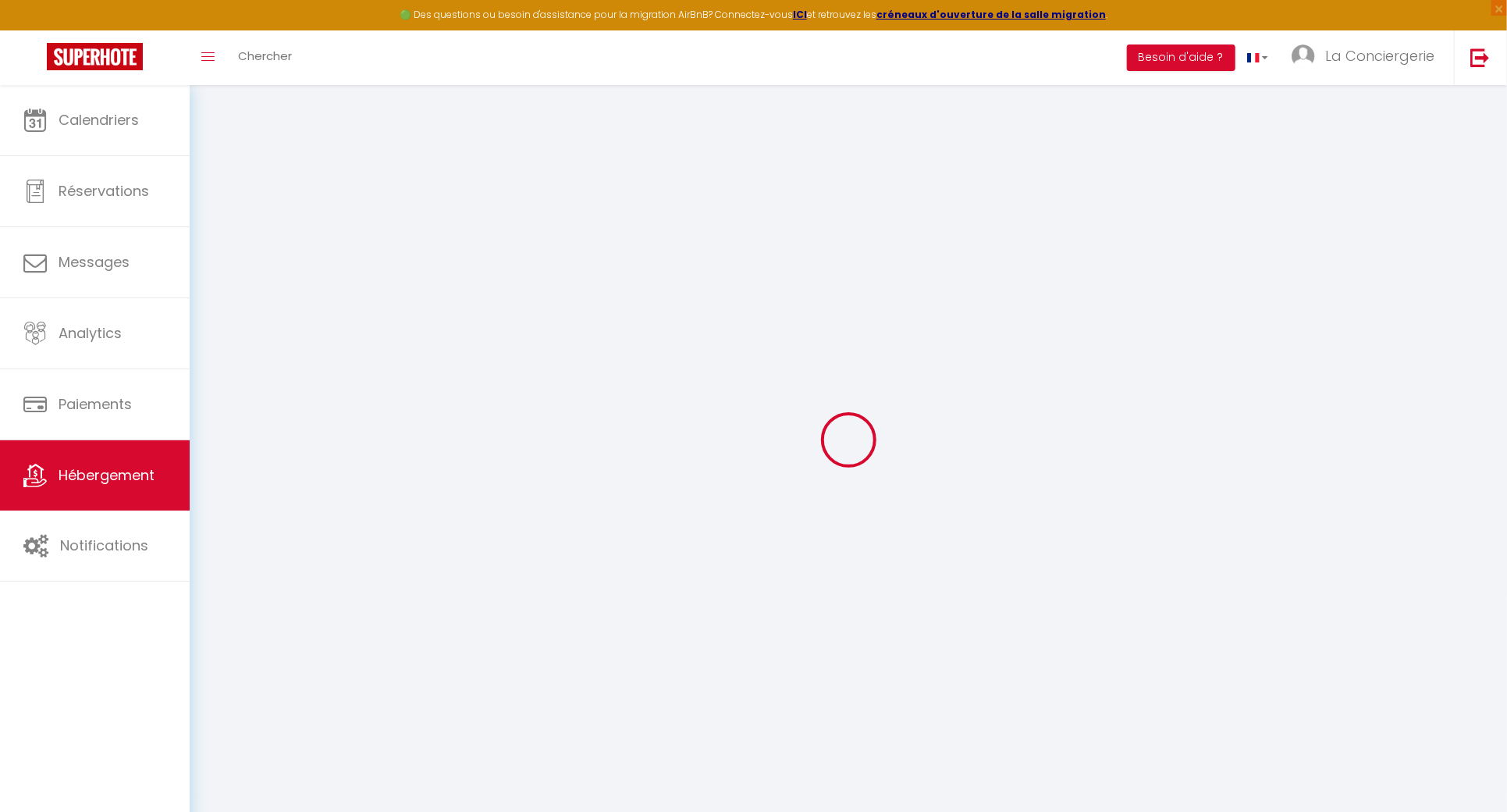
select select
type input "4 Rue du Monteix"
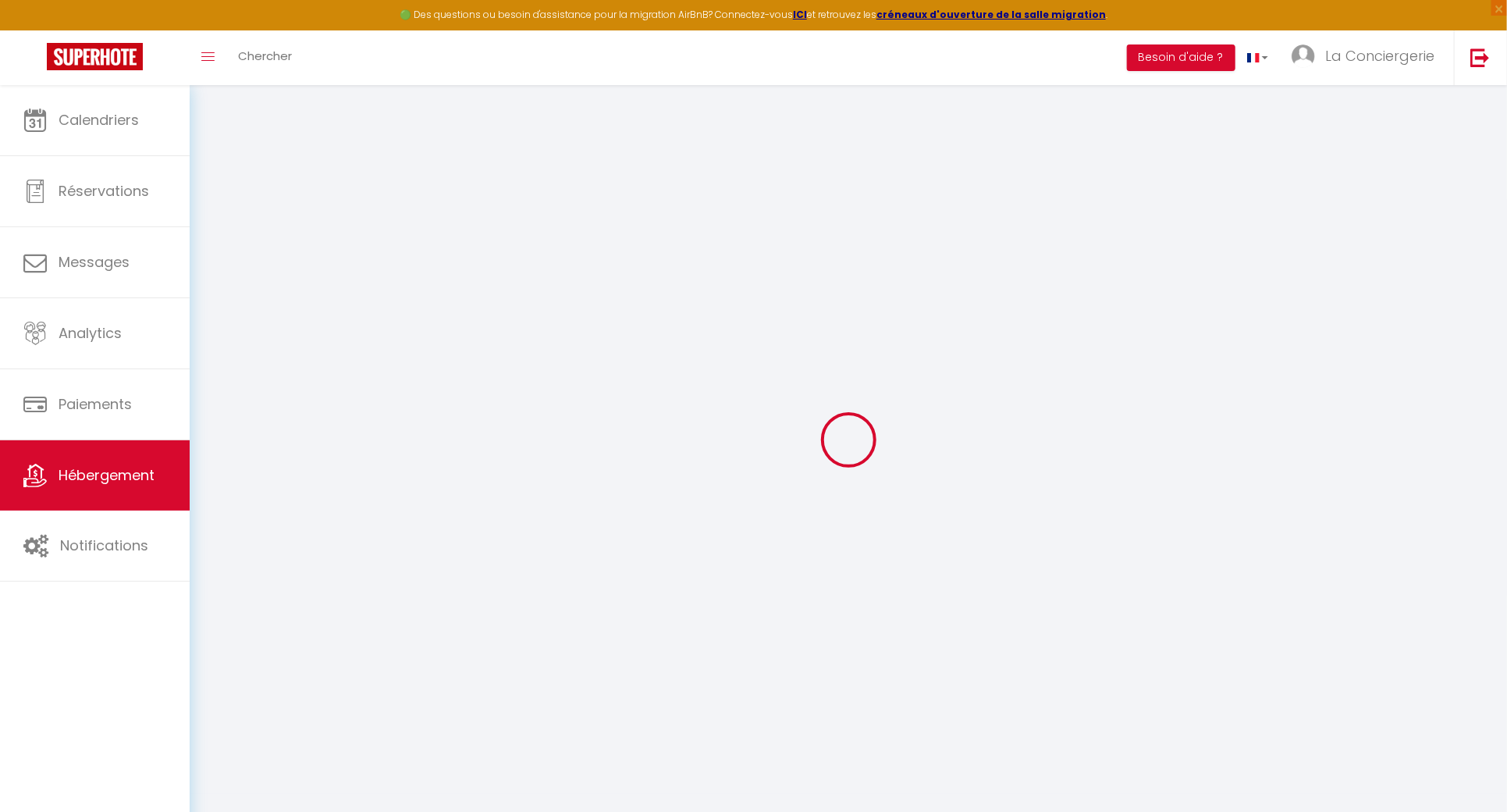
type input "63130"
type input "Royat"
type input "[EMAIL_ADDRESS][DOMAIN_NAME]"
select select
checkbox input "false"
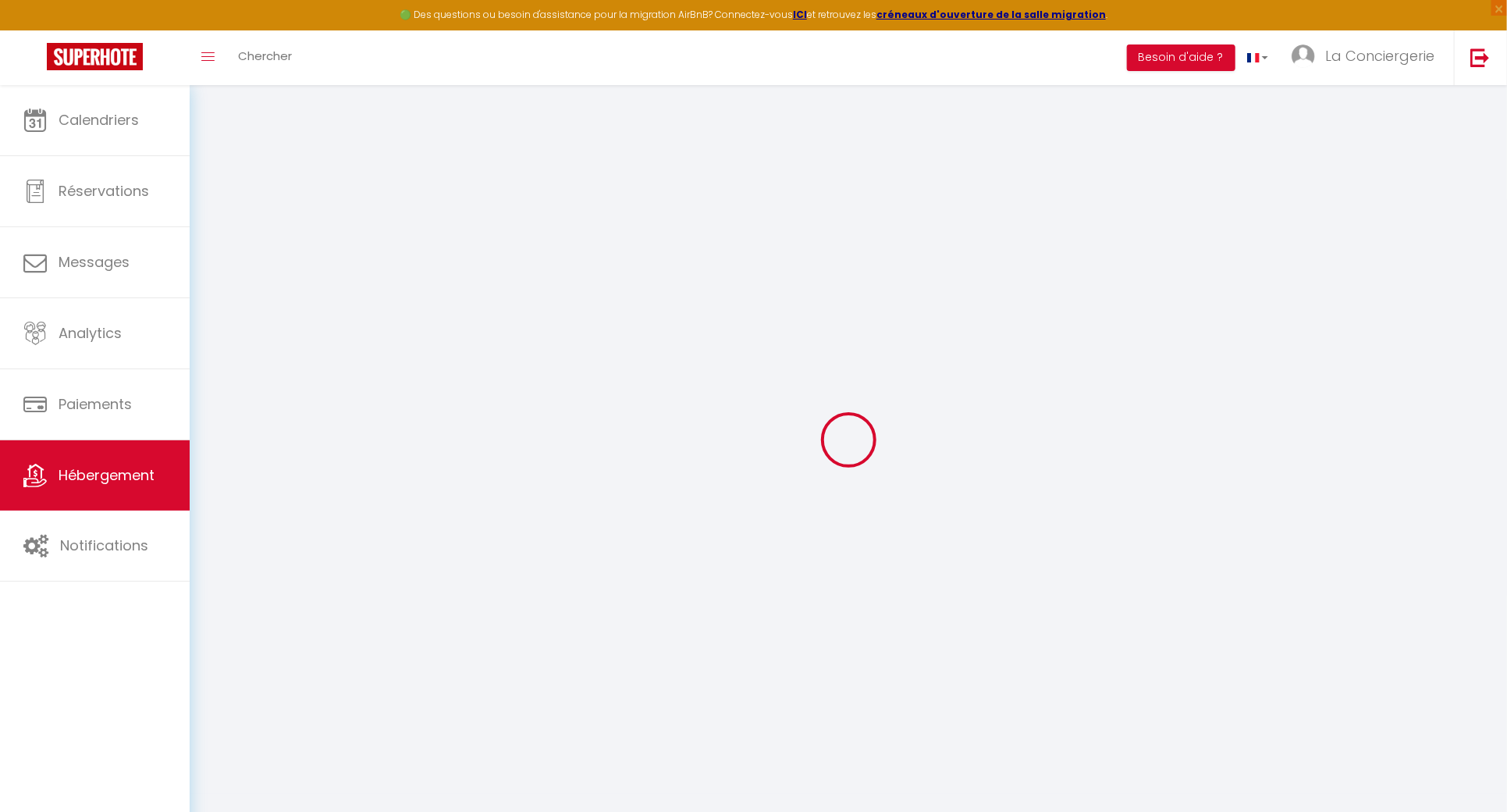
checkbox input "false"
type input "0"
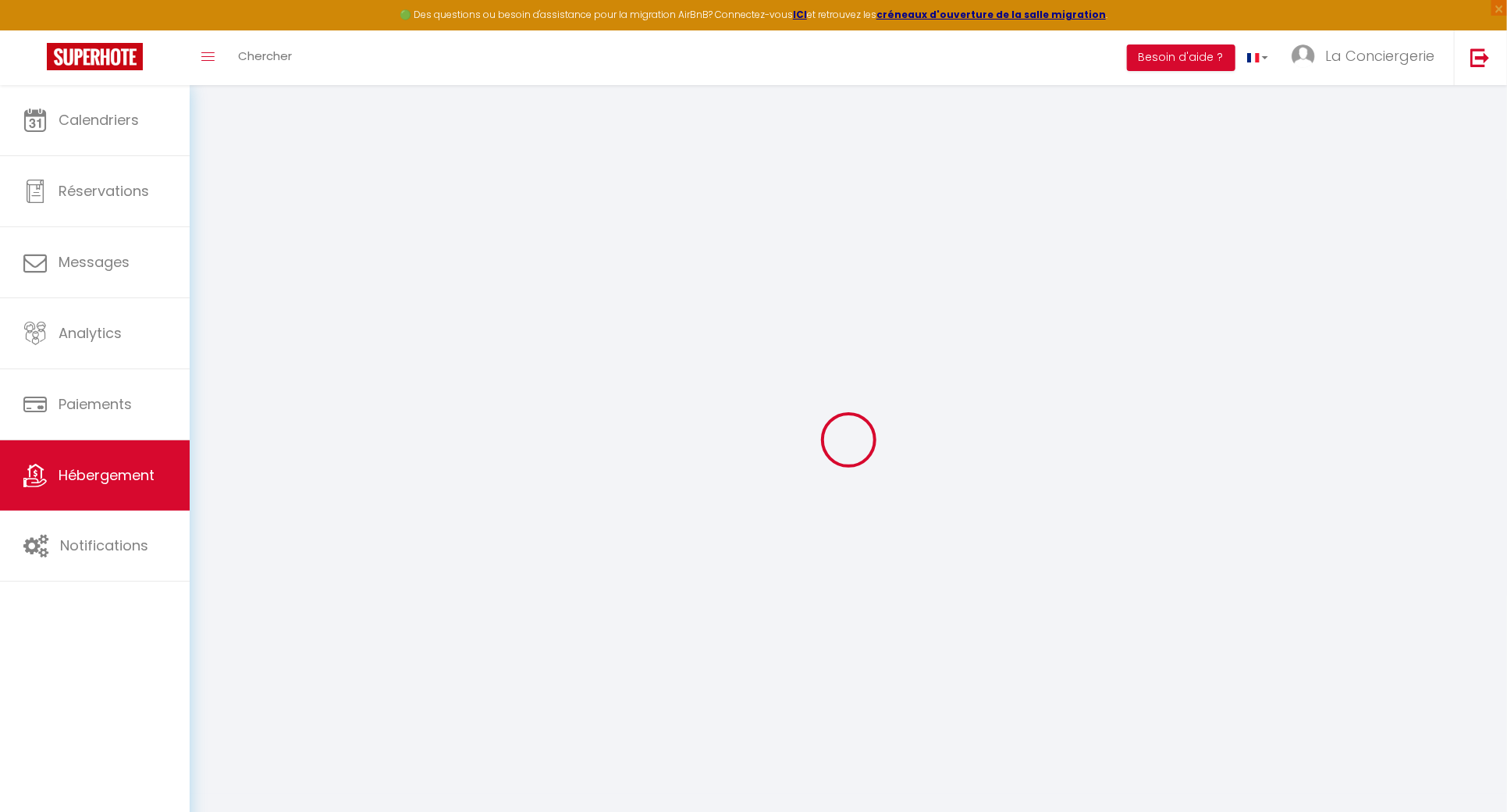
type input "0"
select select
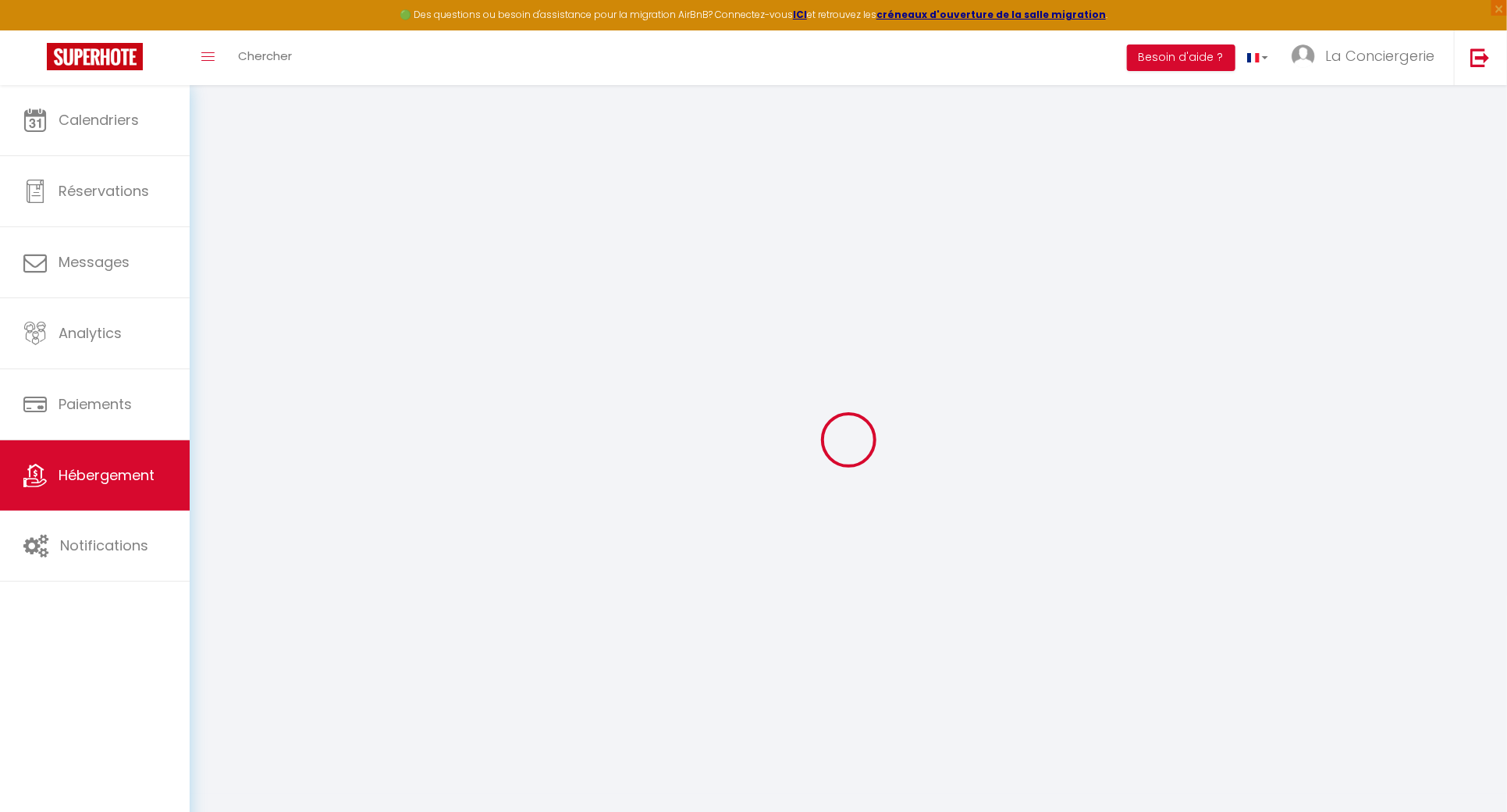
select select
checkbox input "false"
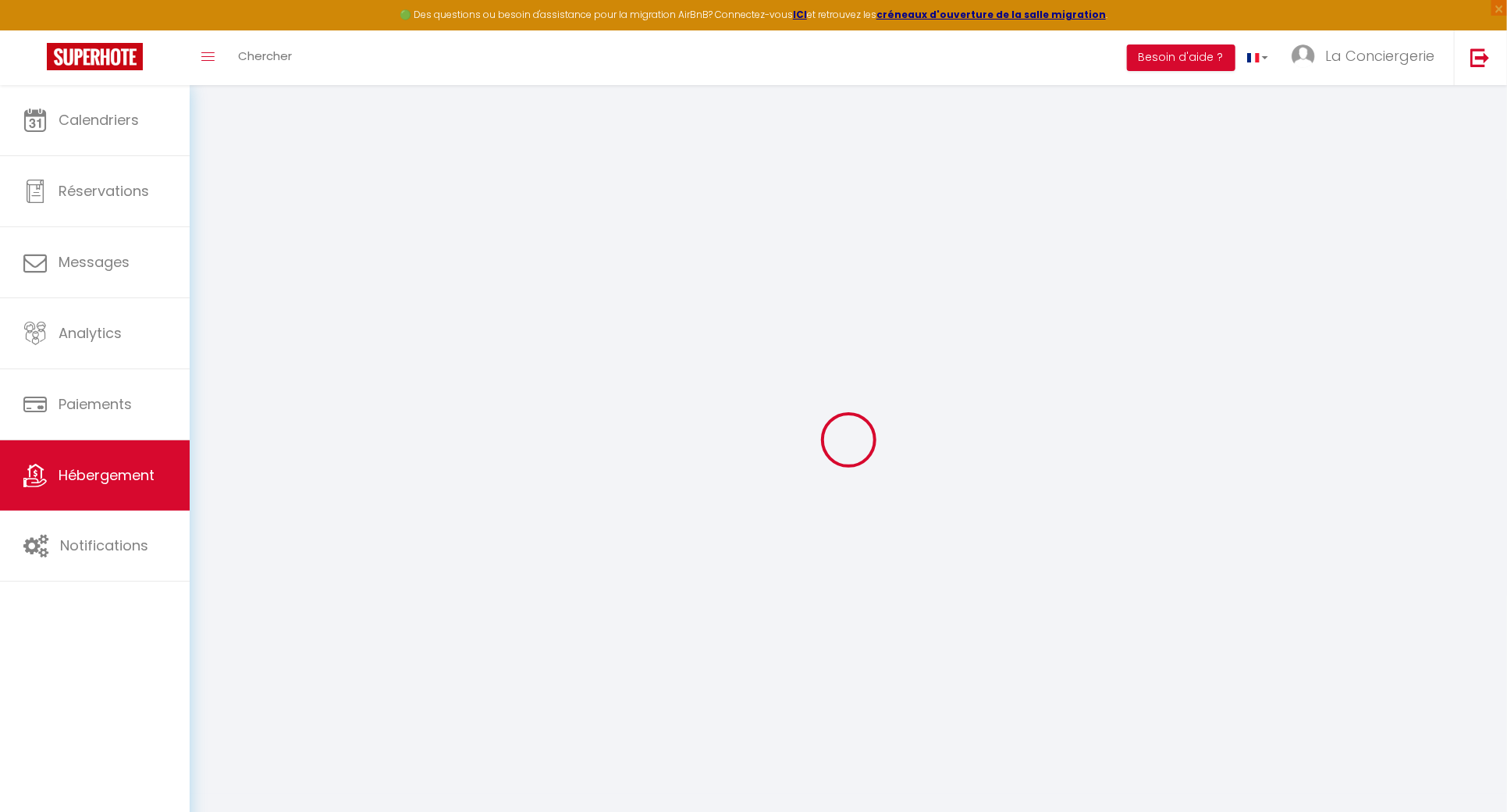
checkbox input "false"
select select
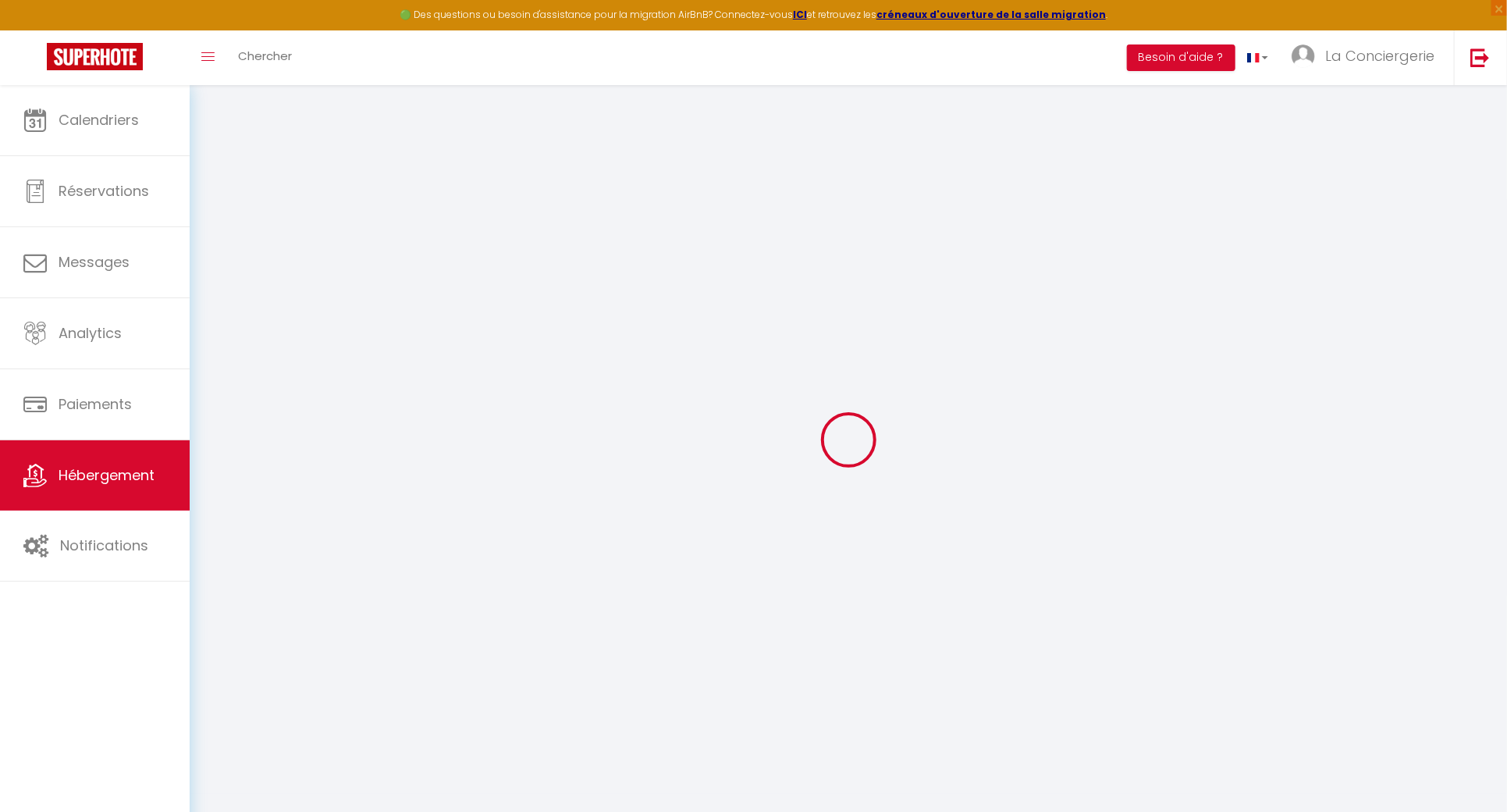
select select
checkbox input "false"
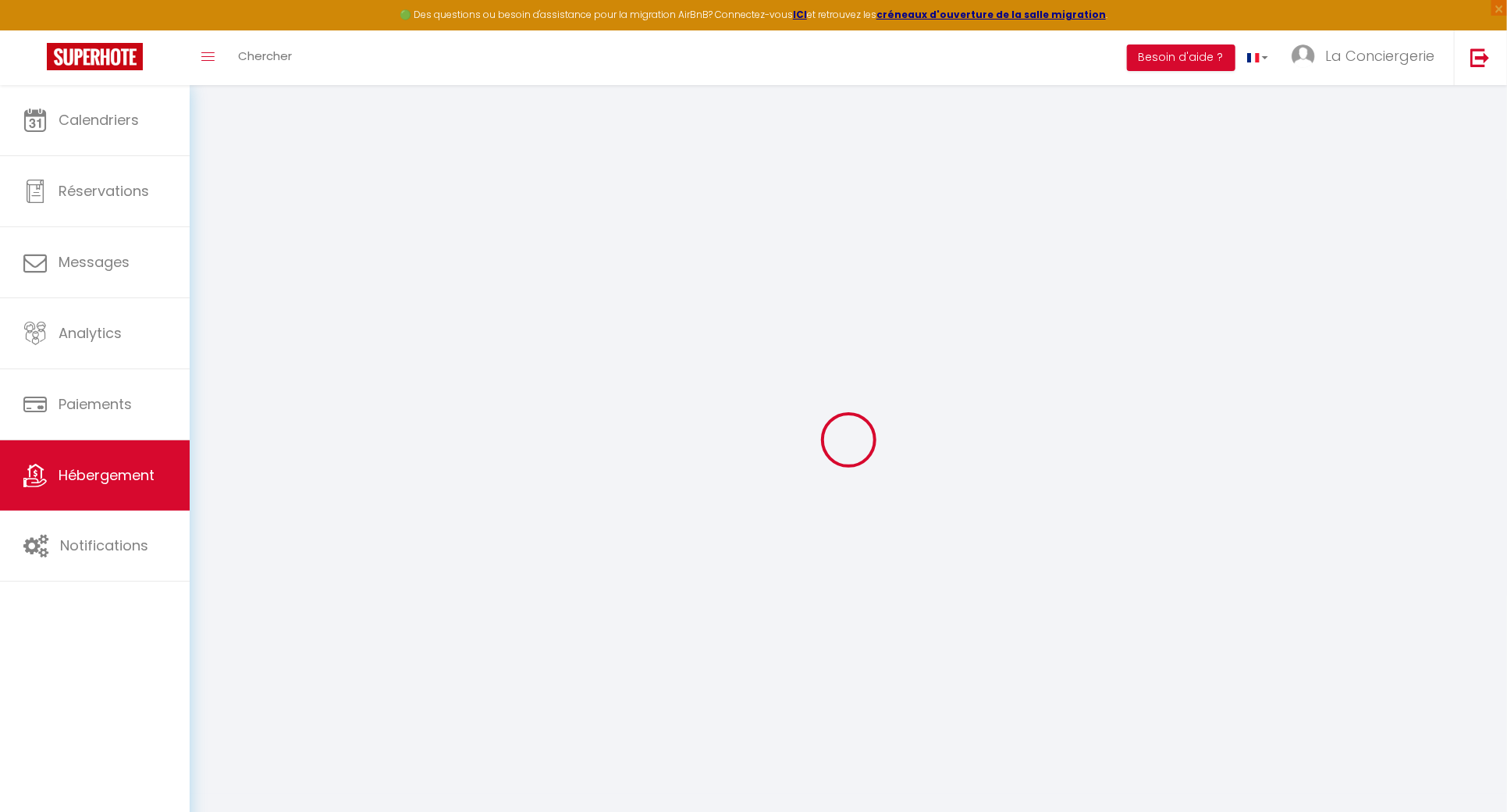
checkbox input "false"
select select
checkbox input "false"
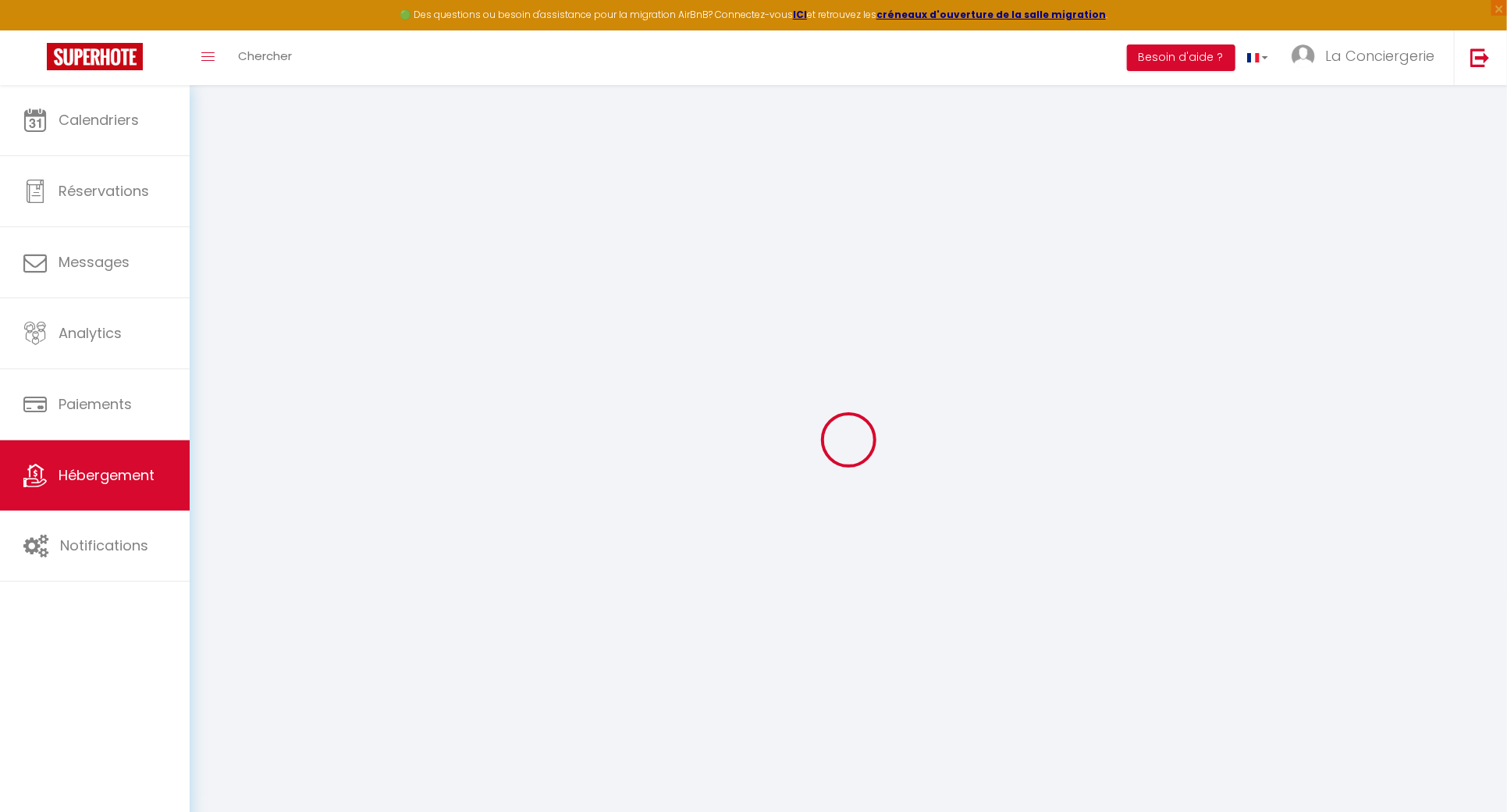
checkbox input "false"
select select "16:00"
select select "23:45"
select select "10:00"
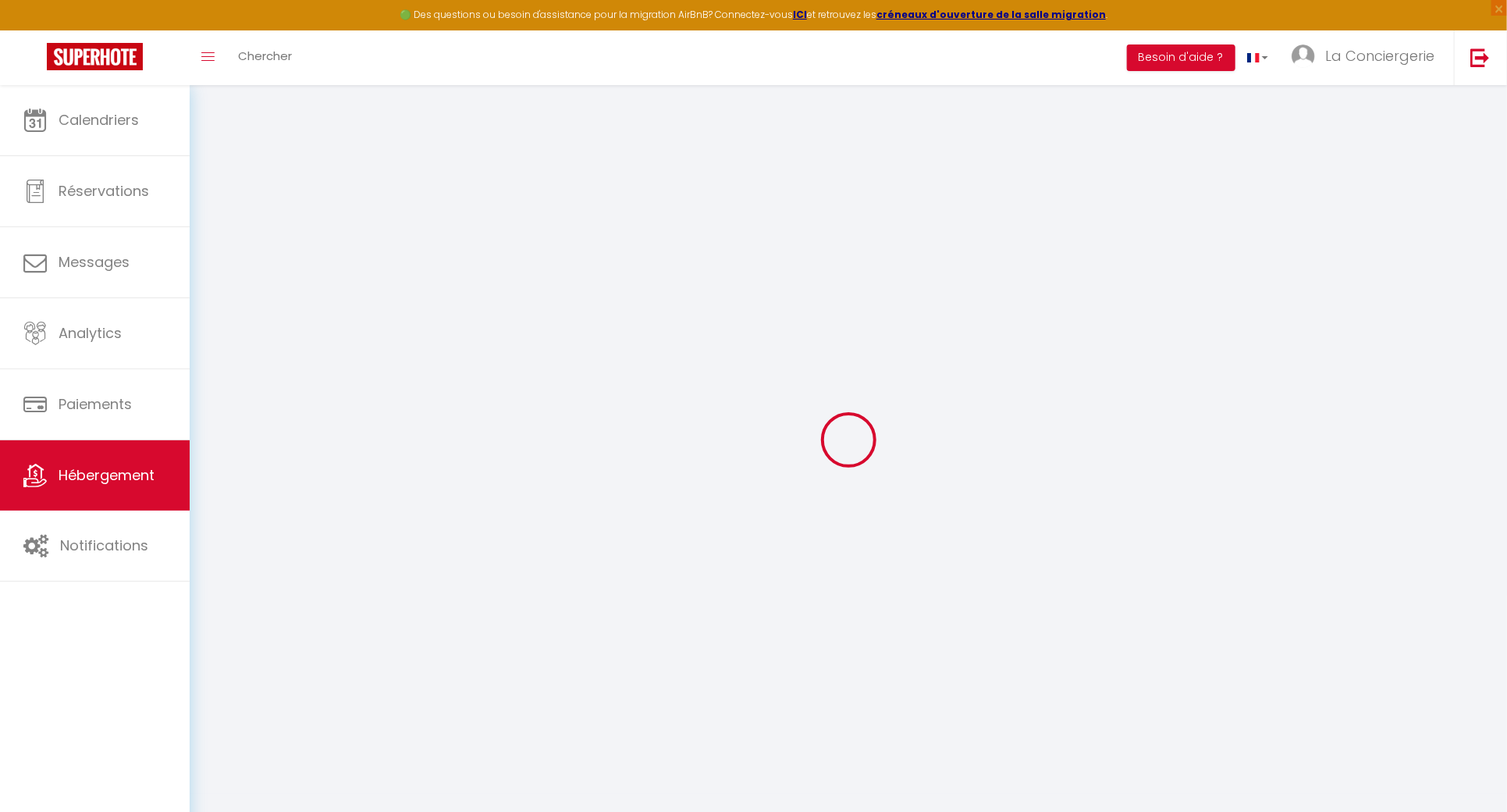
select select "30"
select select "120"
select select
checkbox input "false"
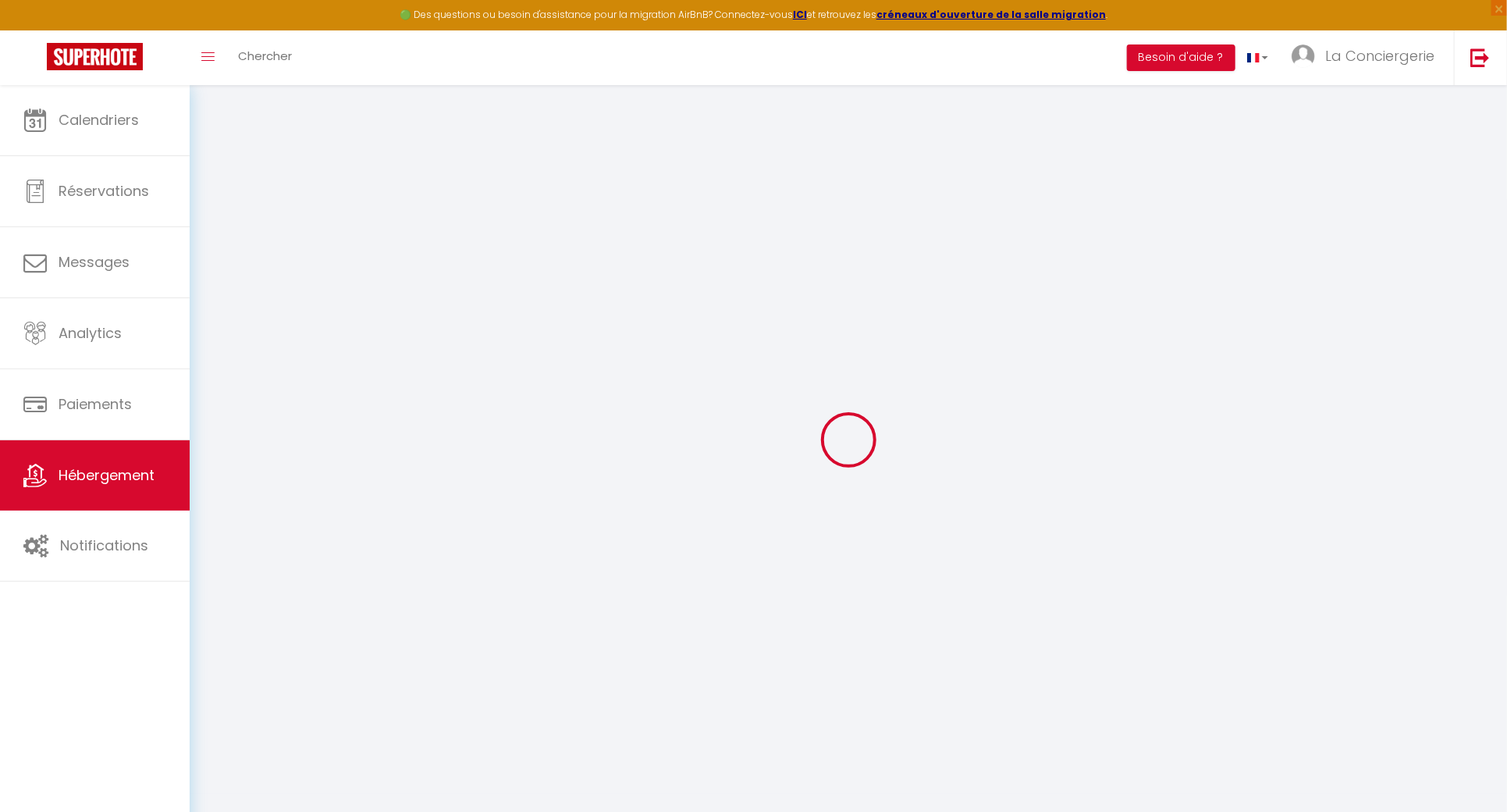
checkbox input "false"
select select
checkbox input "false"
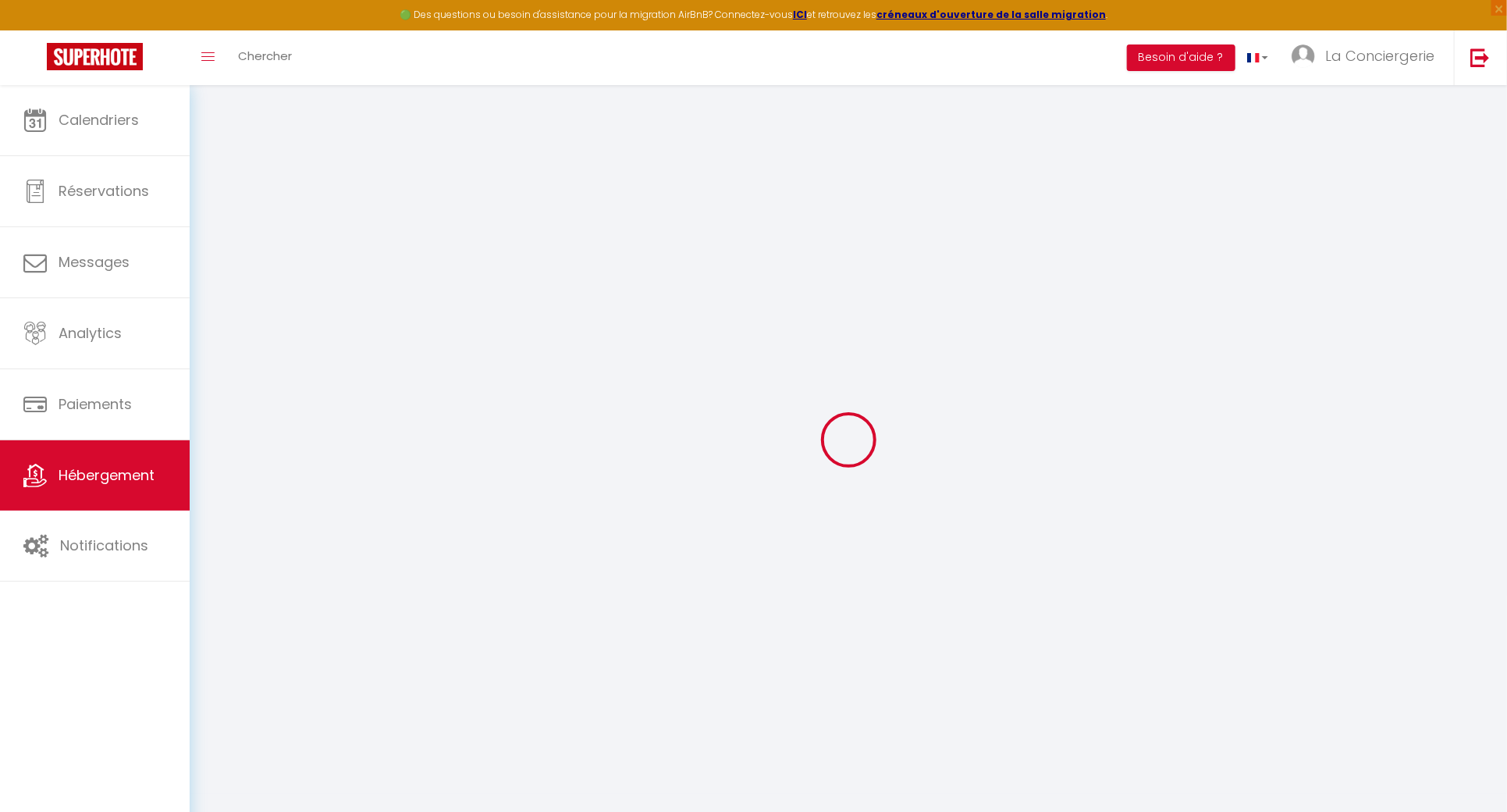
checkbox input "false"
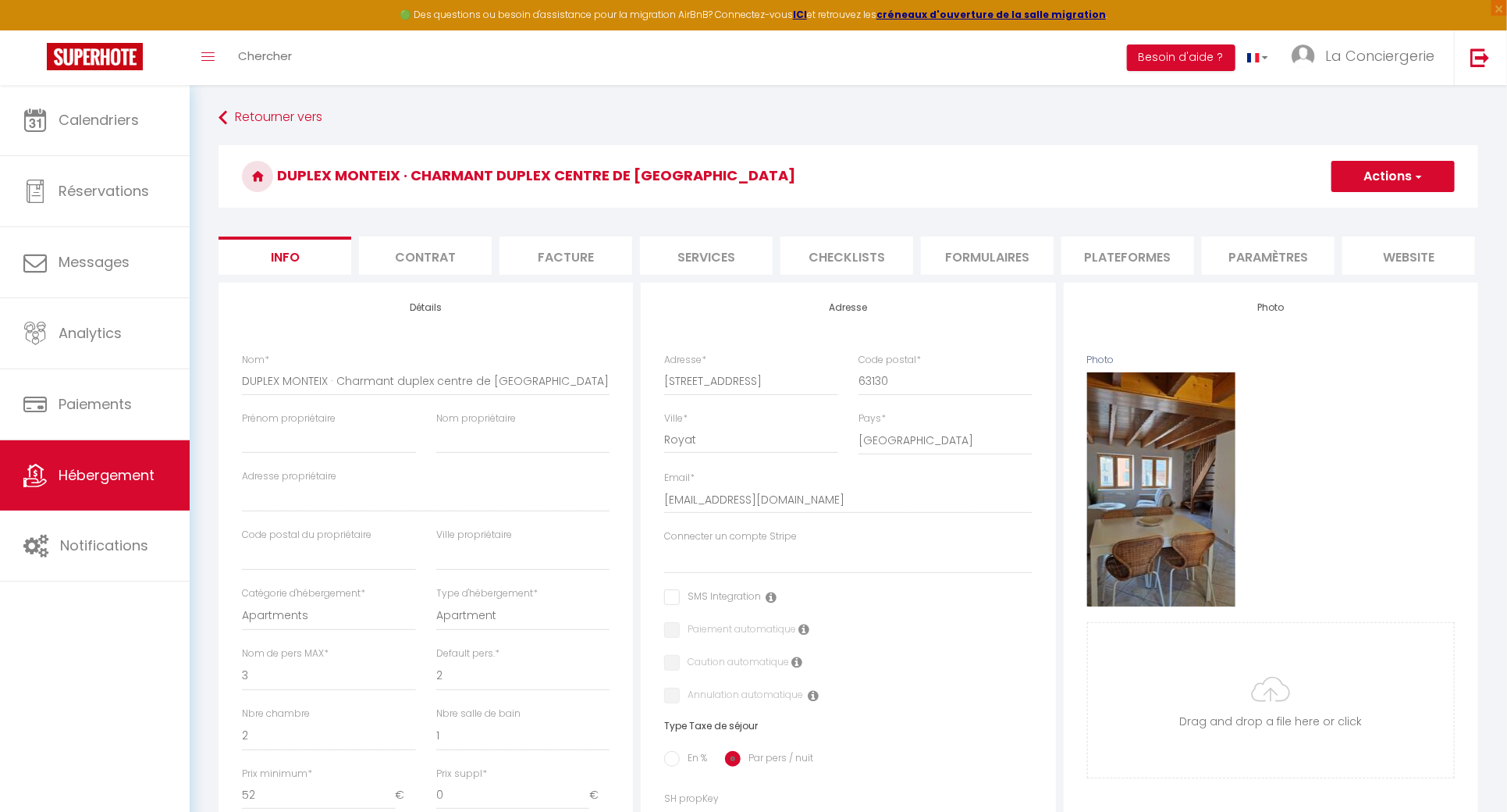
click at [405, 256] on li "Contrat" at bounding box center [426, 256] width 133 height 38
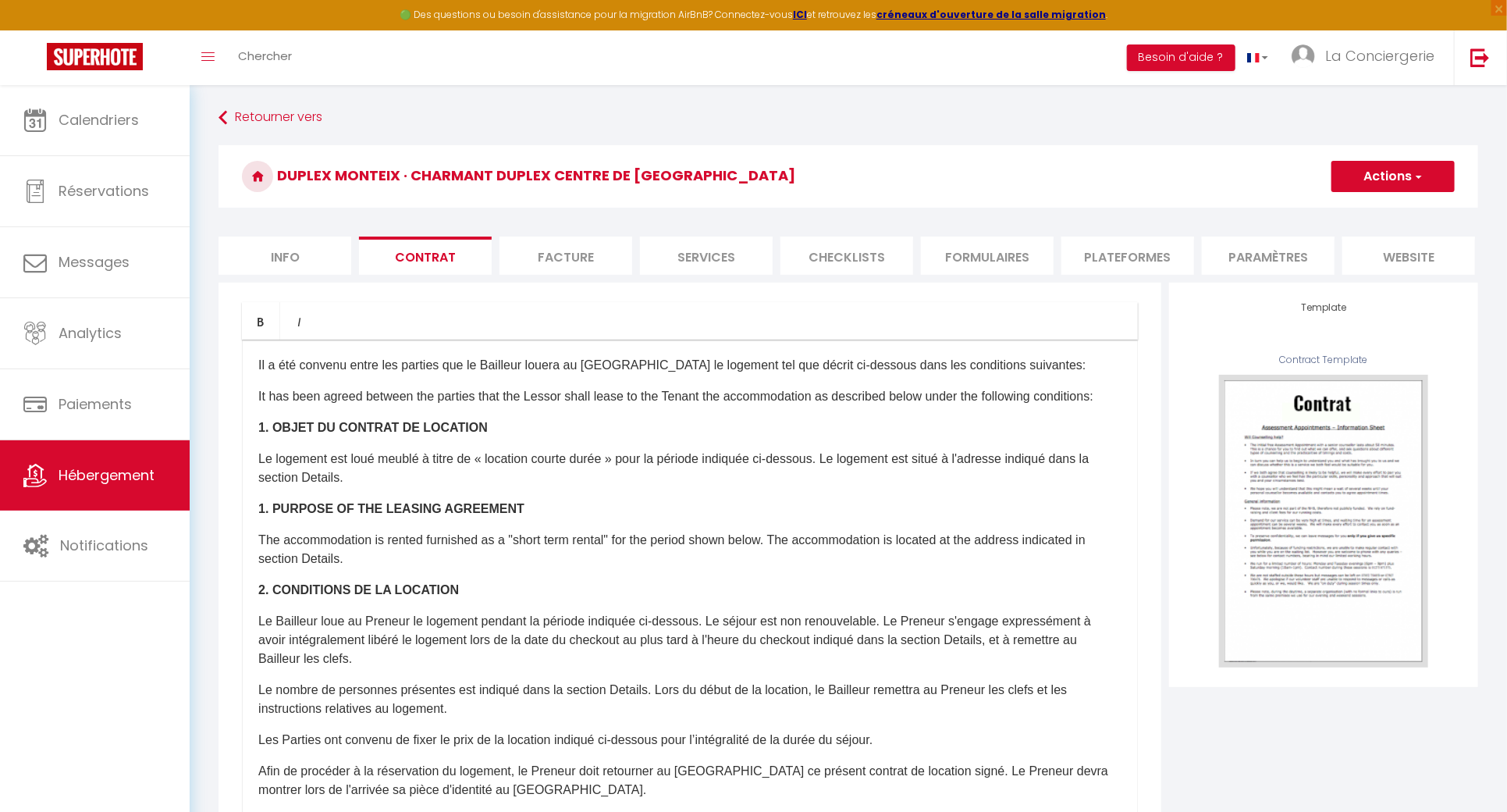
click at [562, 256] on li "Facture" at bounding box center [566, 256] width 133 height 38
select select
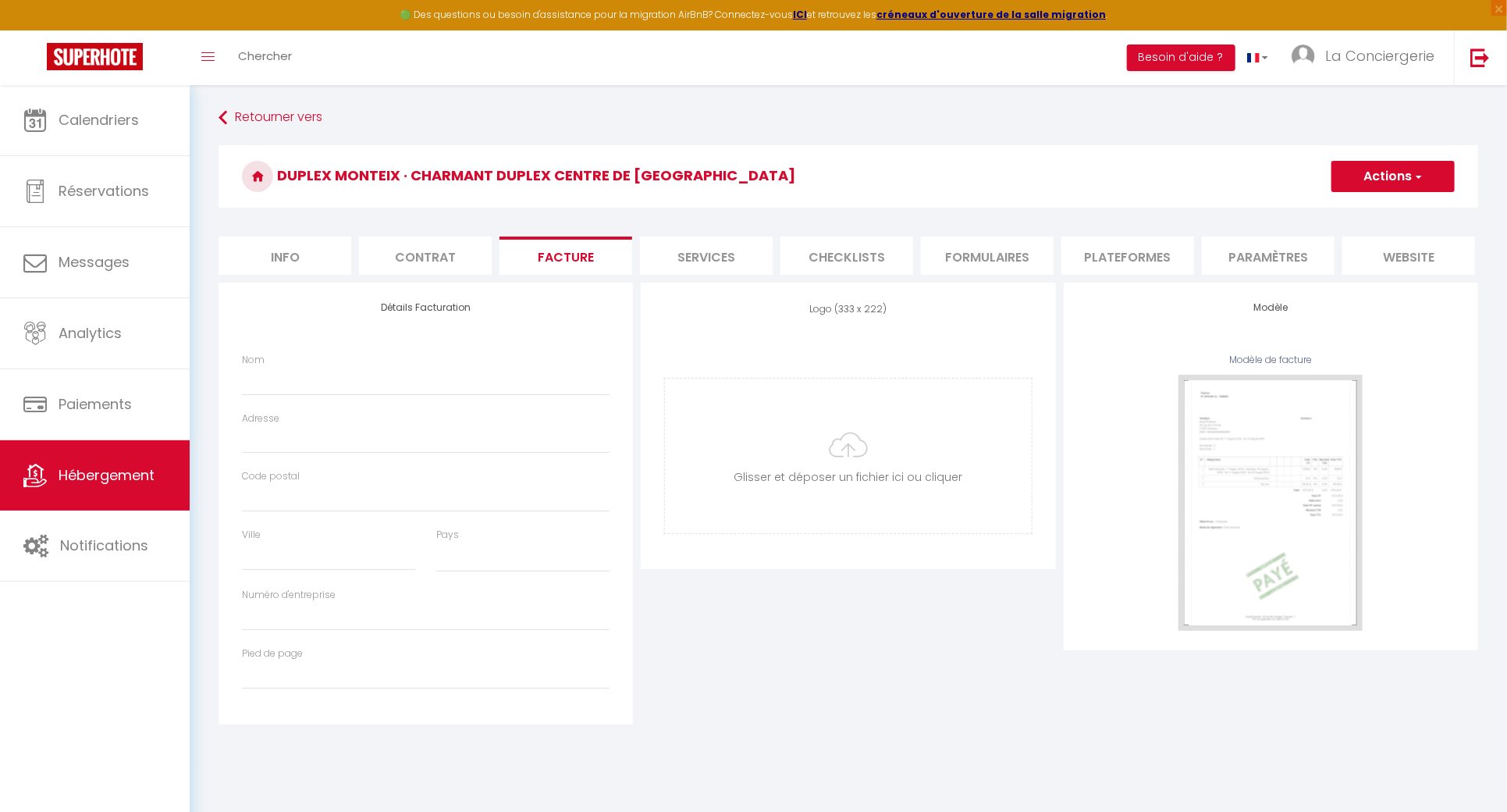
click at [731, 263] on li "Services" at bounding box center [707, 256] width 133 height 38
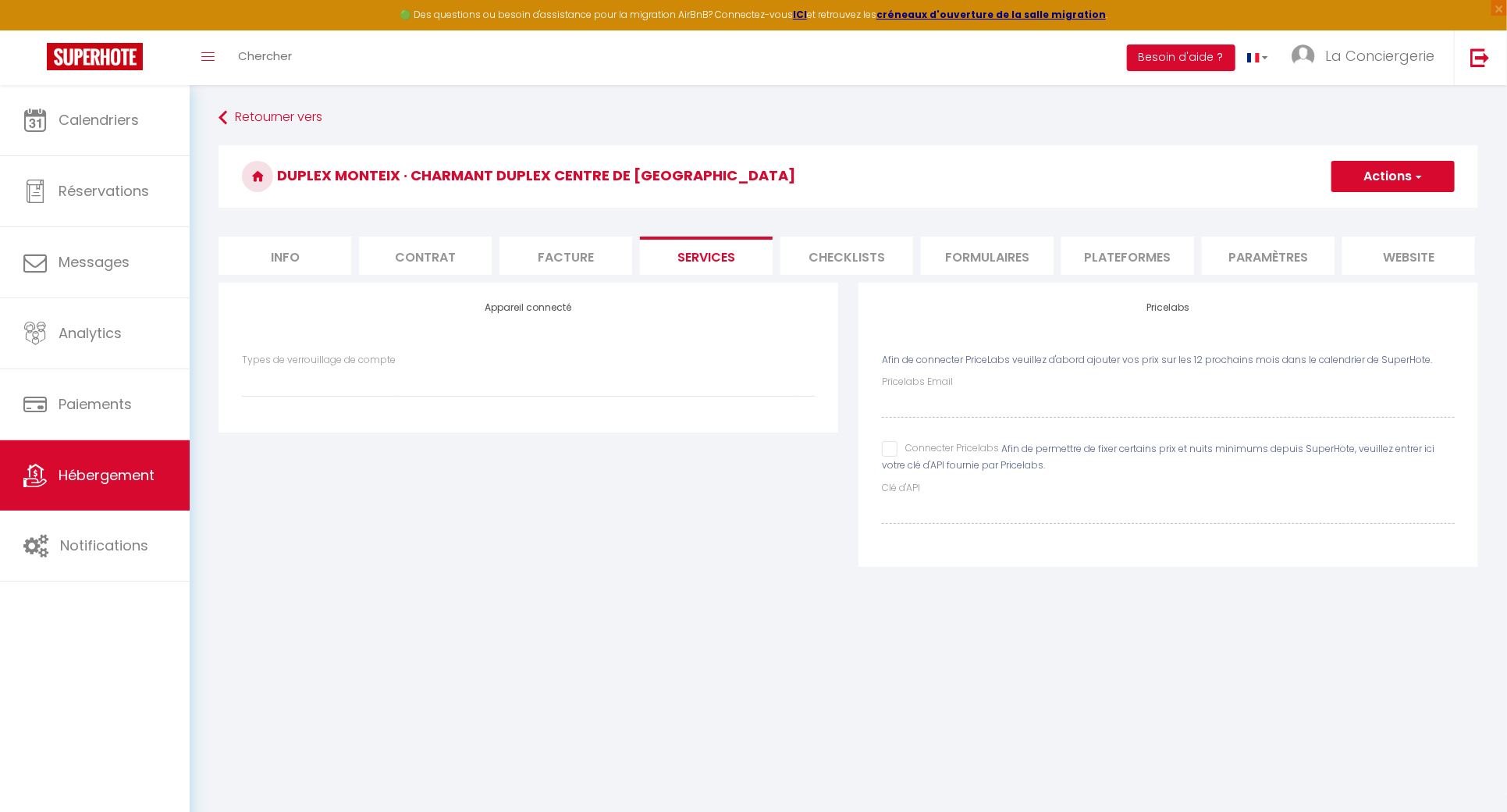
select select
click at [890, 457] on input "Connecter Pricelabs" at bounding box center [940, 449] width 117 height 16
checkbox input "true"
select select
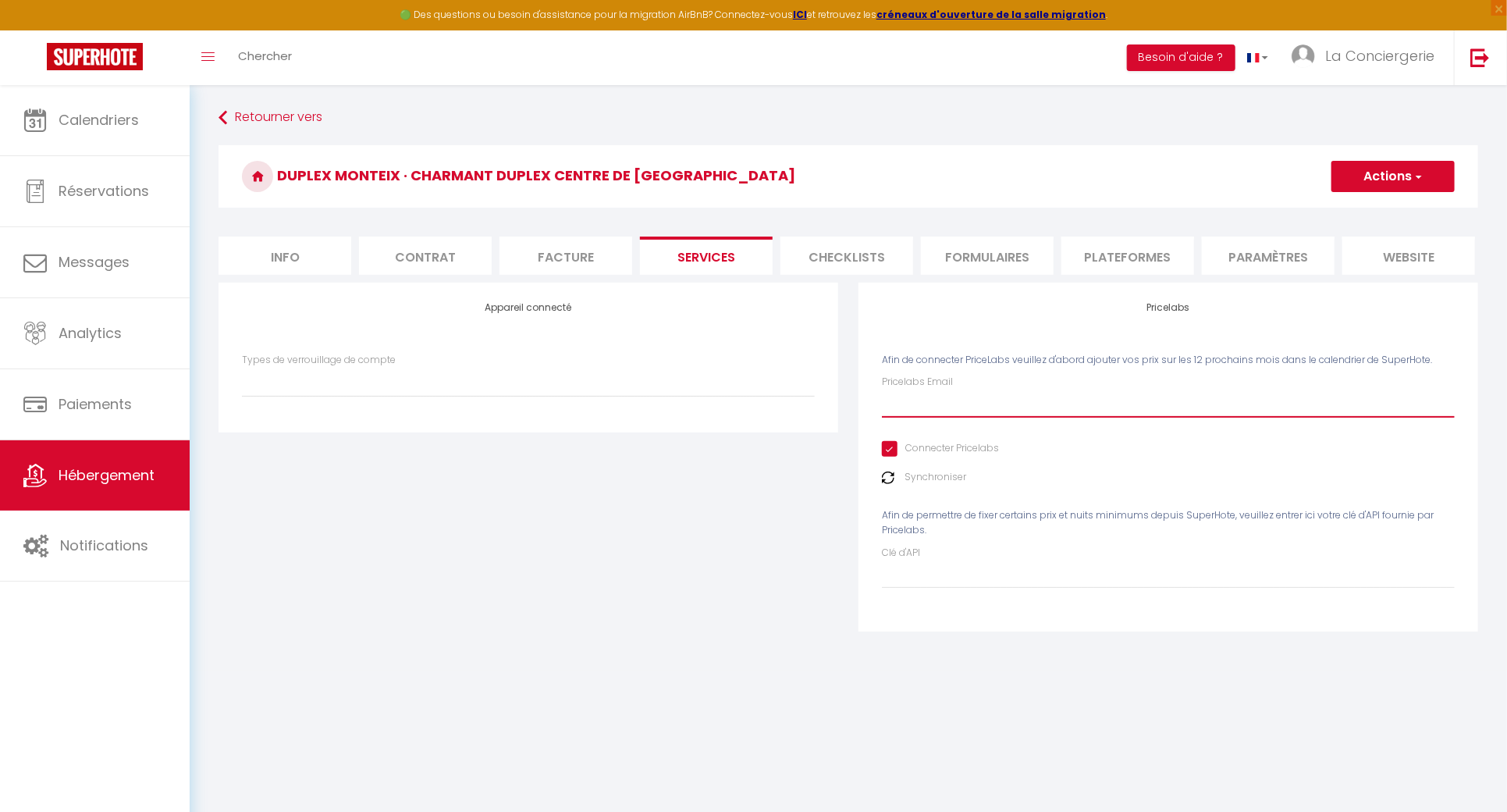
click at [915, 418] on input "Pricelabs Email" at bounding box center [1168, 403] width 573 height 28
type input "[EMAIL_ADDRESS][DOMAIN_NAME]"
select select
click at [1395, 178] on button "Actions" at bounding box center [1393, 176] width 123 height 31
click at [1365, 203] on link "Enregistrer" at bounding box center [1392, 211] width 123 height 21
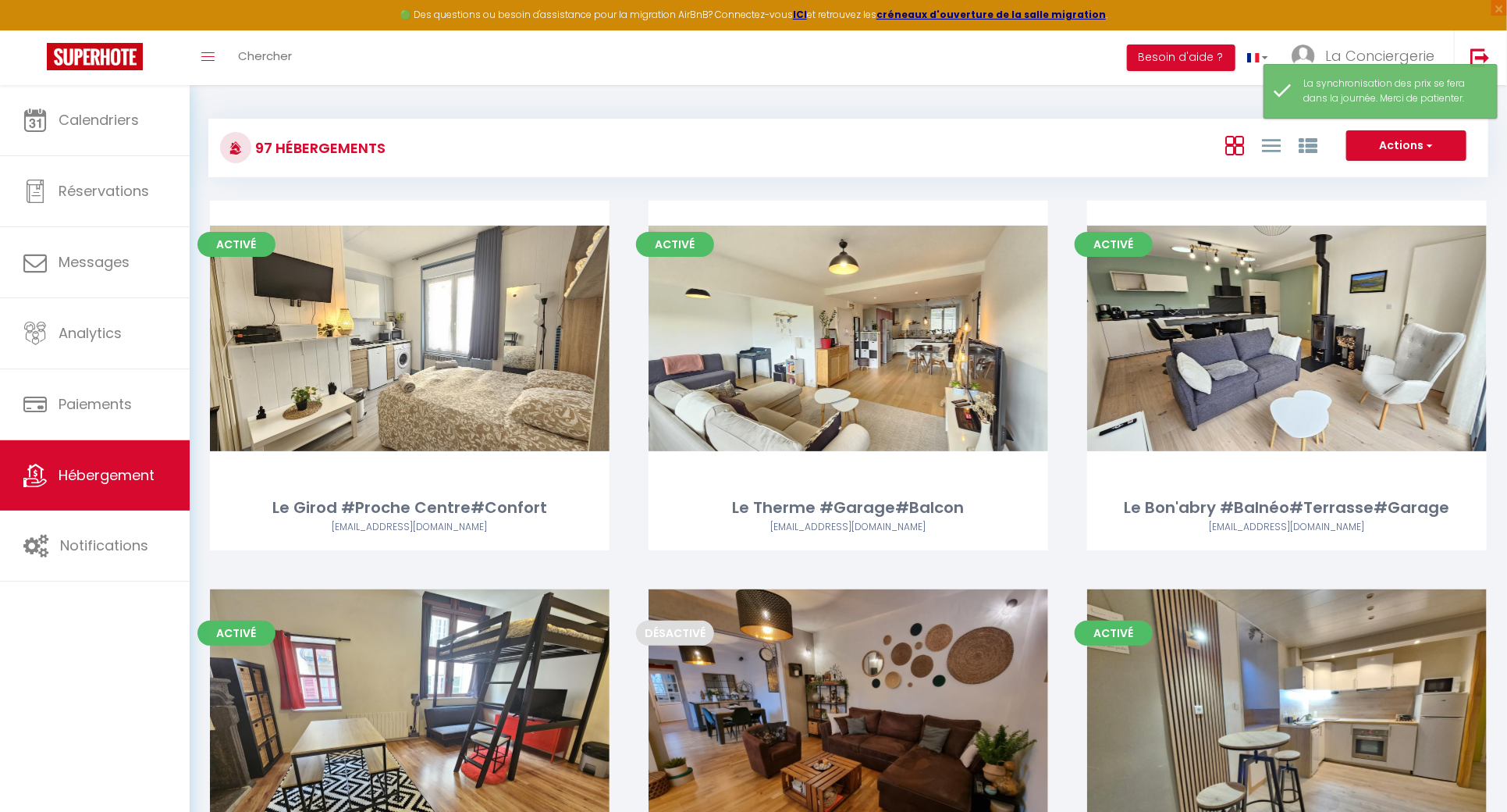
scroll to position [8715, 0]
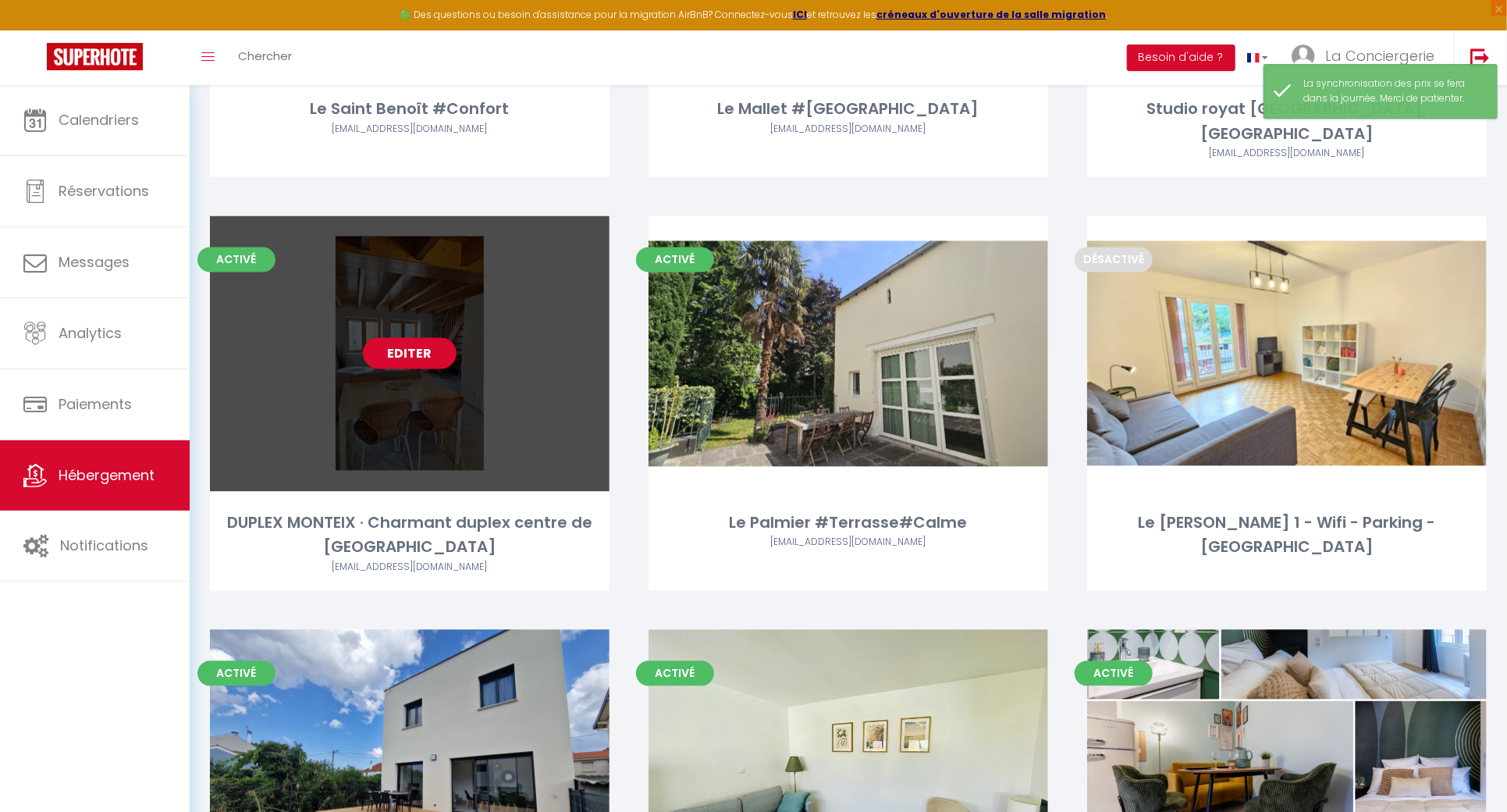
click at [389, 338] on link "Editer" at bounding box center [410, 353] width 93 height 31
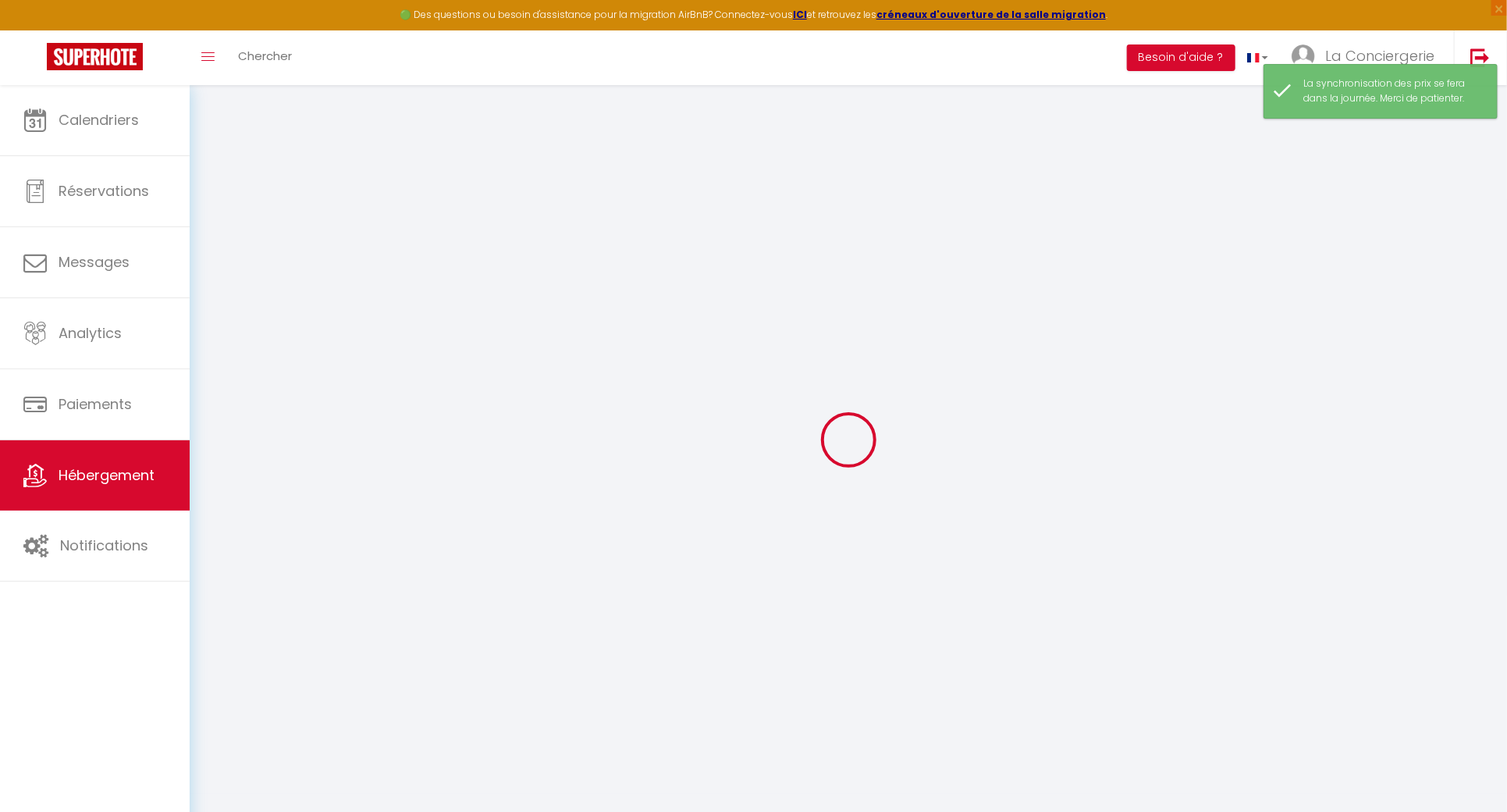
select select "16:00"
select select "23:45"
select select "10:00"
select select "30"
select select "120"
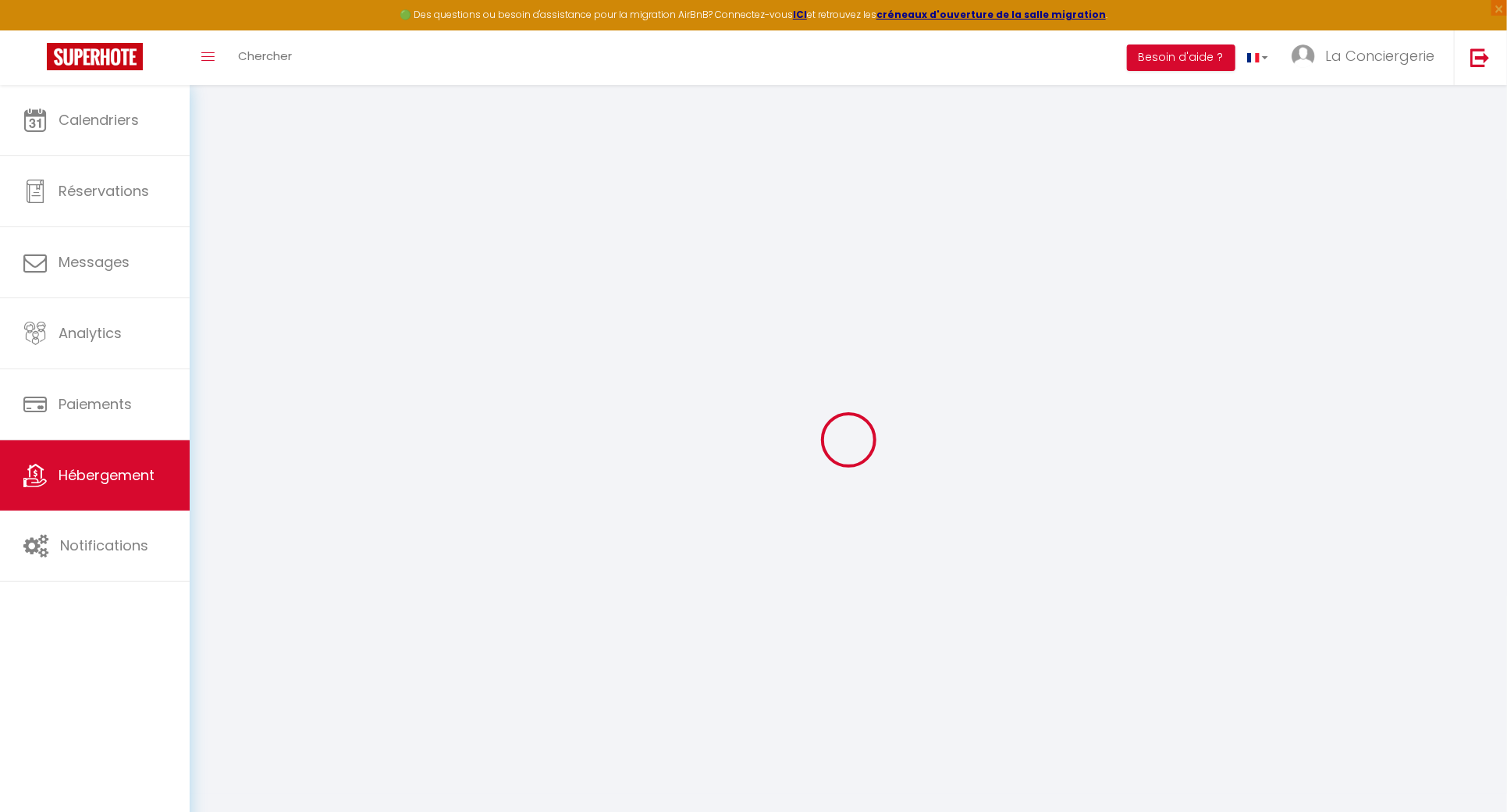
select select
checkbox input "false"
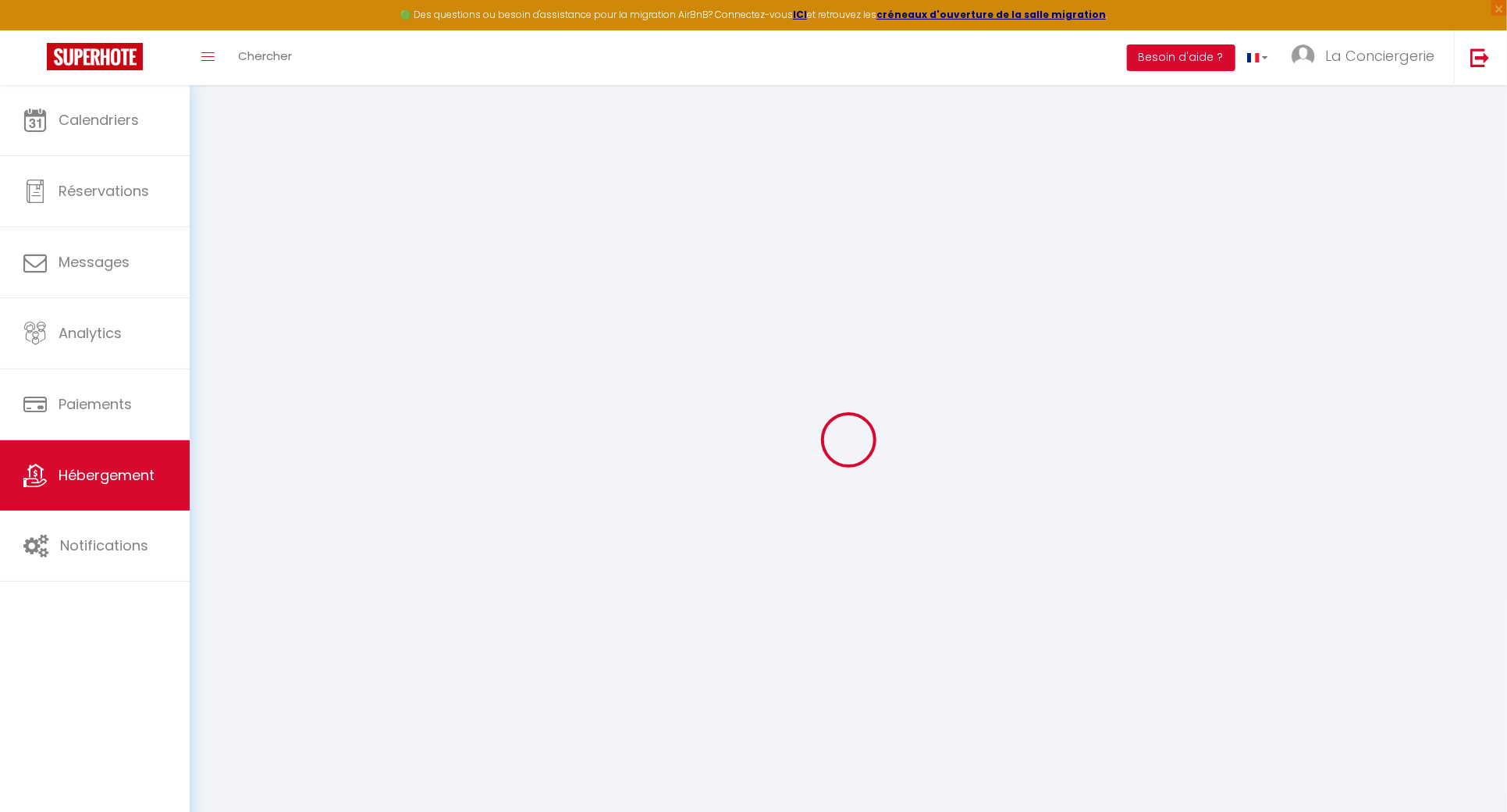
select select
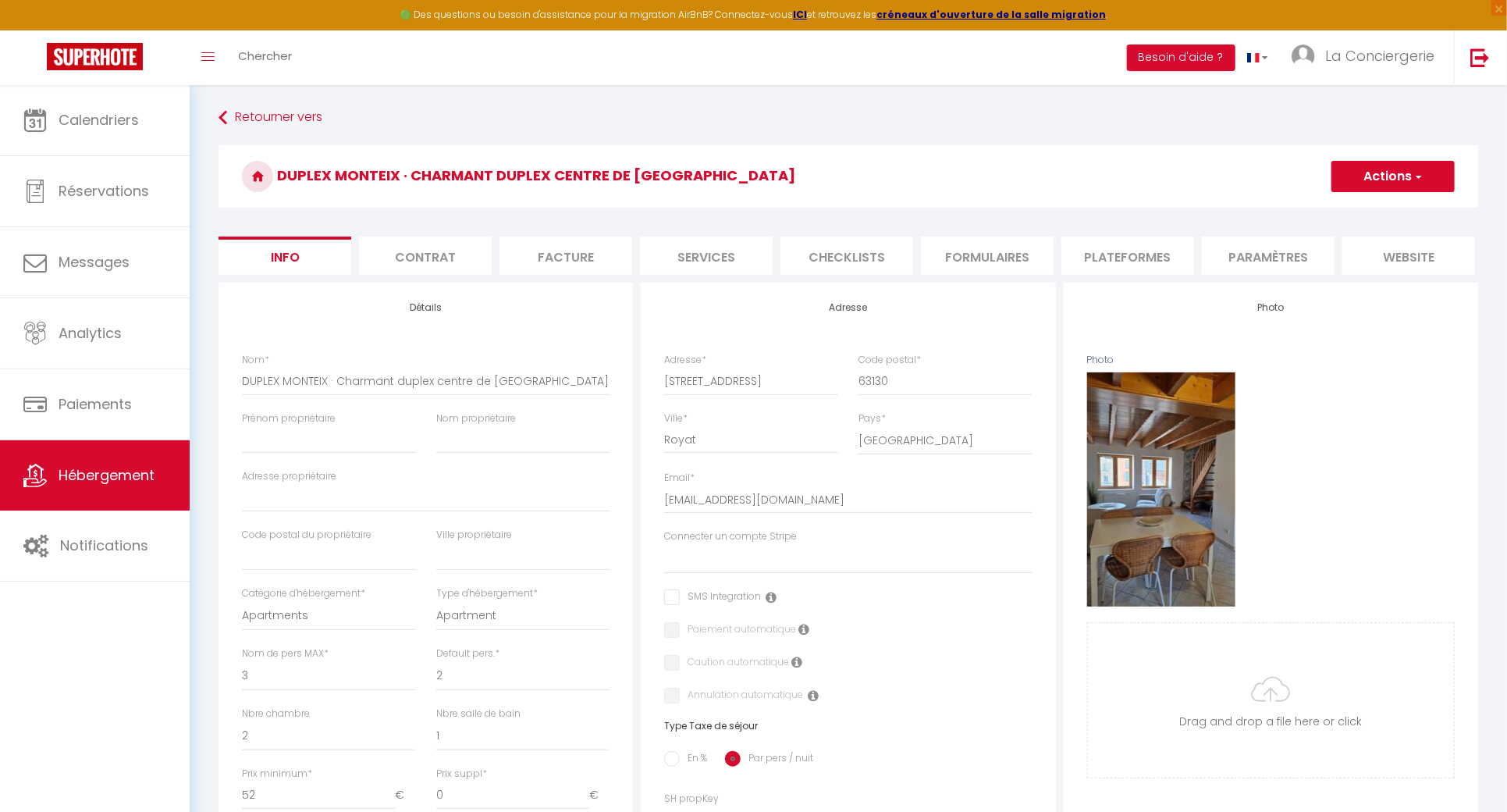
click at [459, 239] on li "Contrat" at bounding box center [426, 256] width 133 height 38
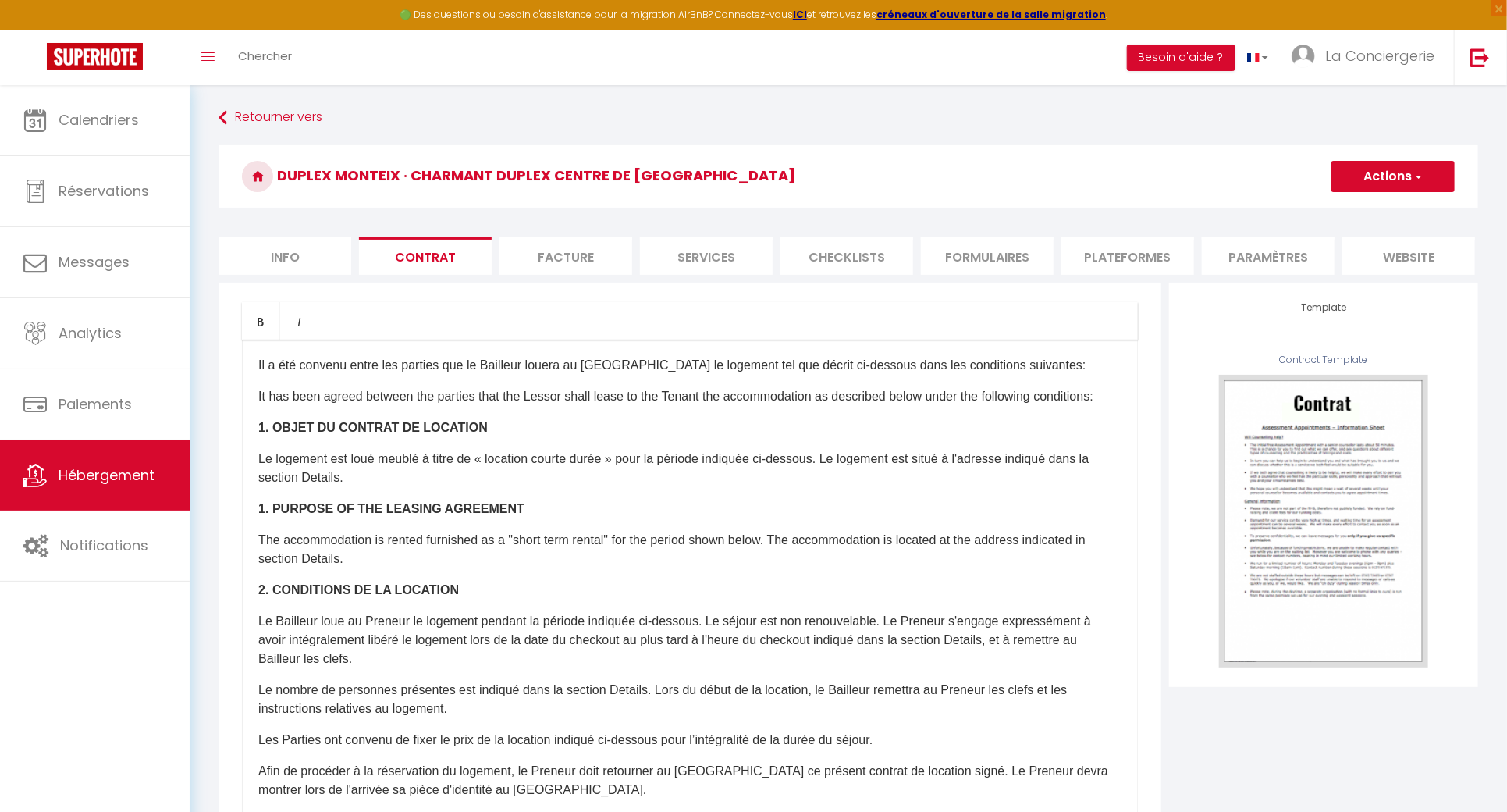
click at [594, 247] on li "Facture" at bounding box center [566, 256] width 133 height 38
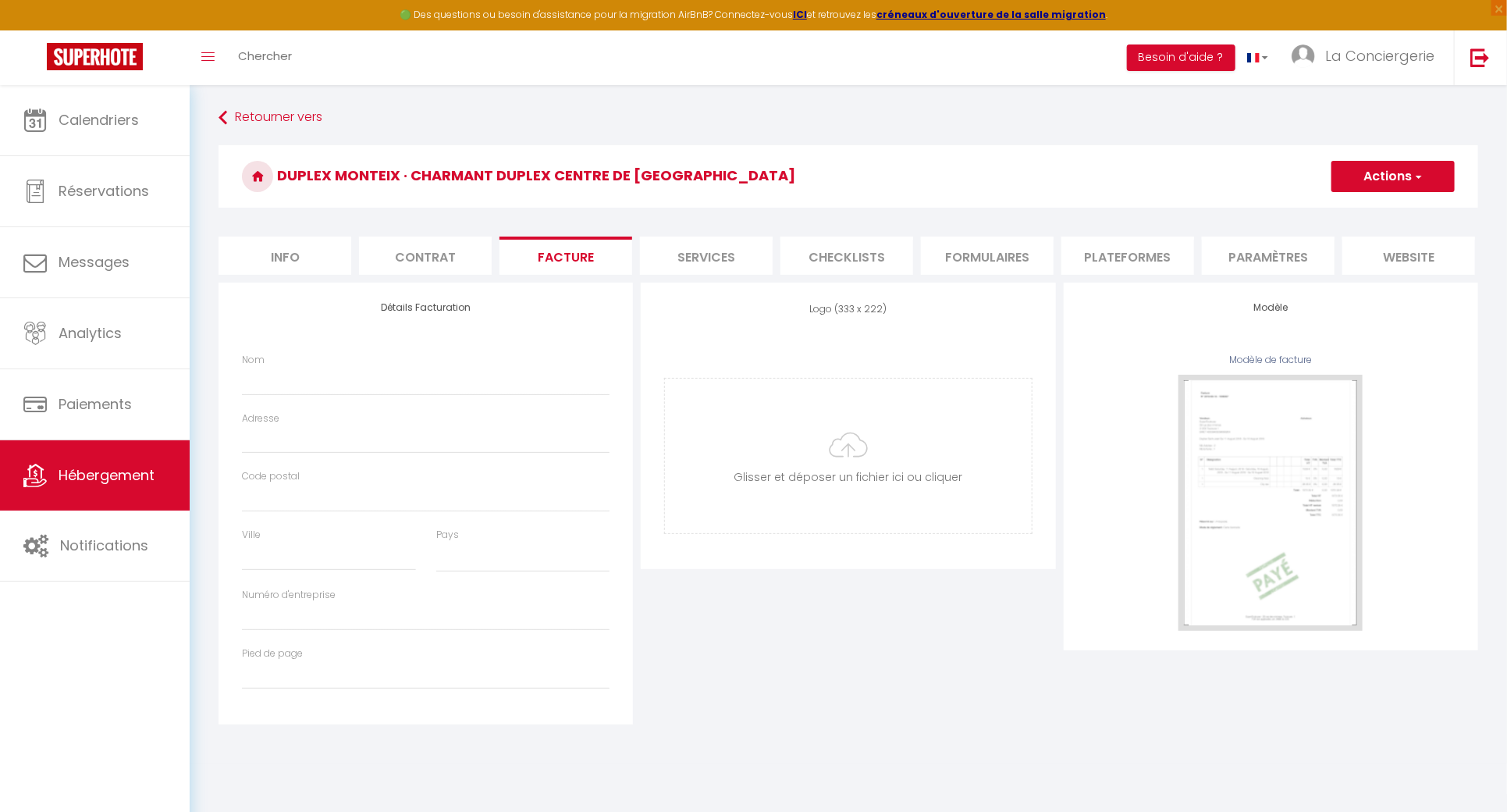
click at [736, 247] on li "Services" at bounding box center [707, 256] width 133 height 38
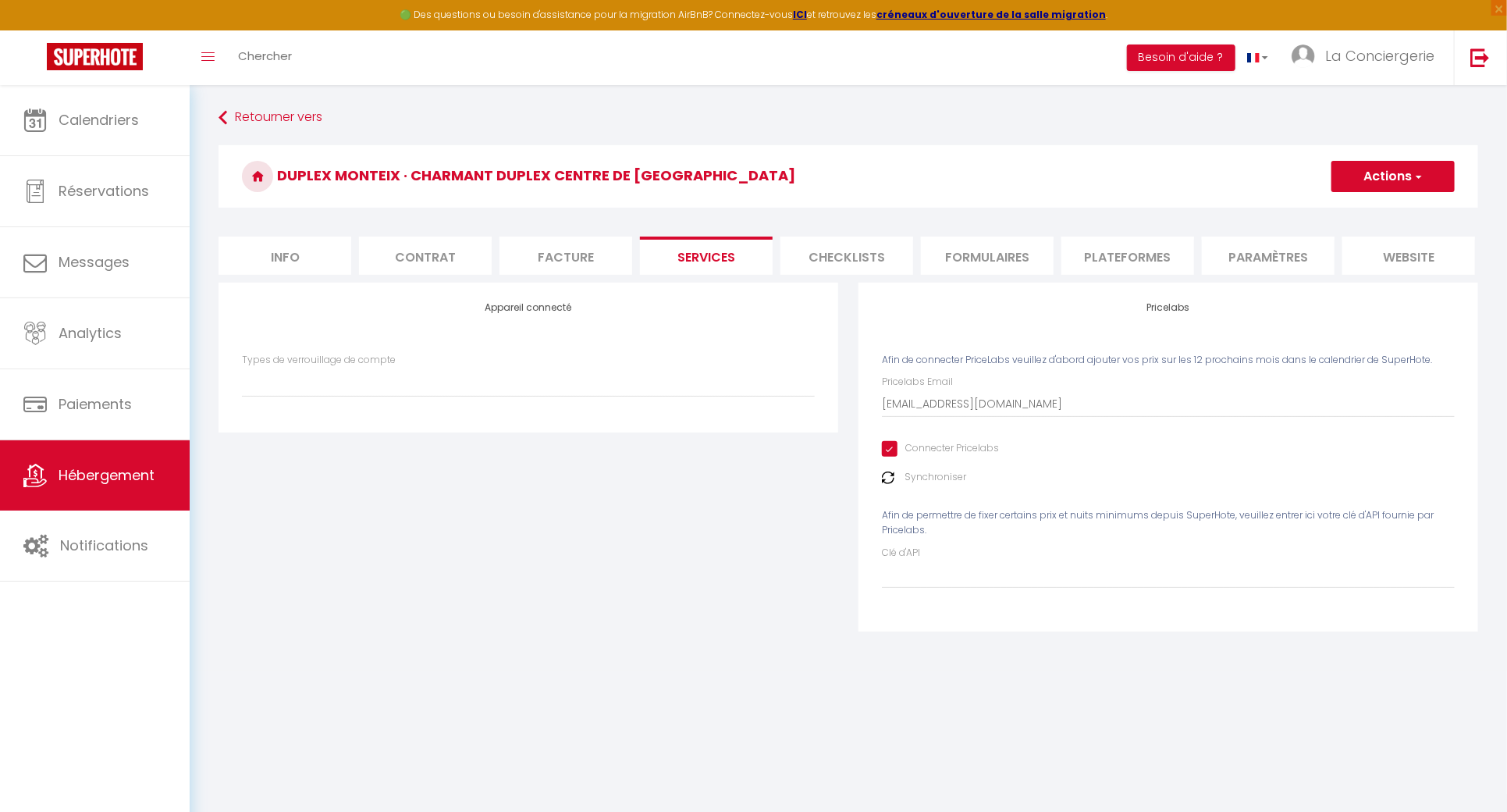
drag, startPoint x: 868, startPoint y: 247, endPoint x: 877, endPoint y: 247, distance: 9.0
click at [868, 247] on li "Checklists" at bounding box center [847, 256] width 133 height 38
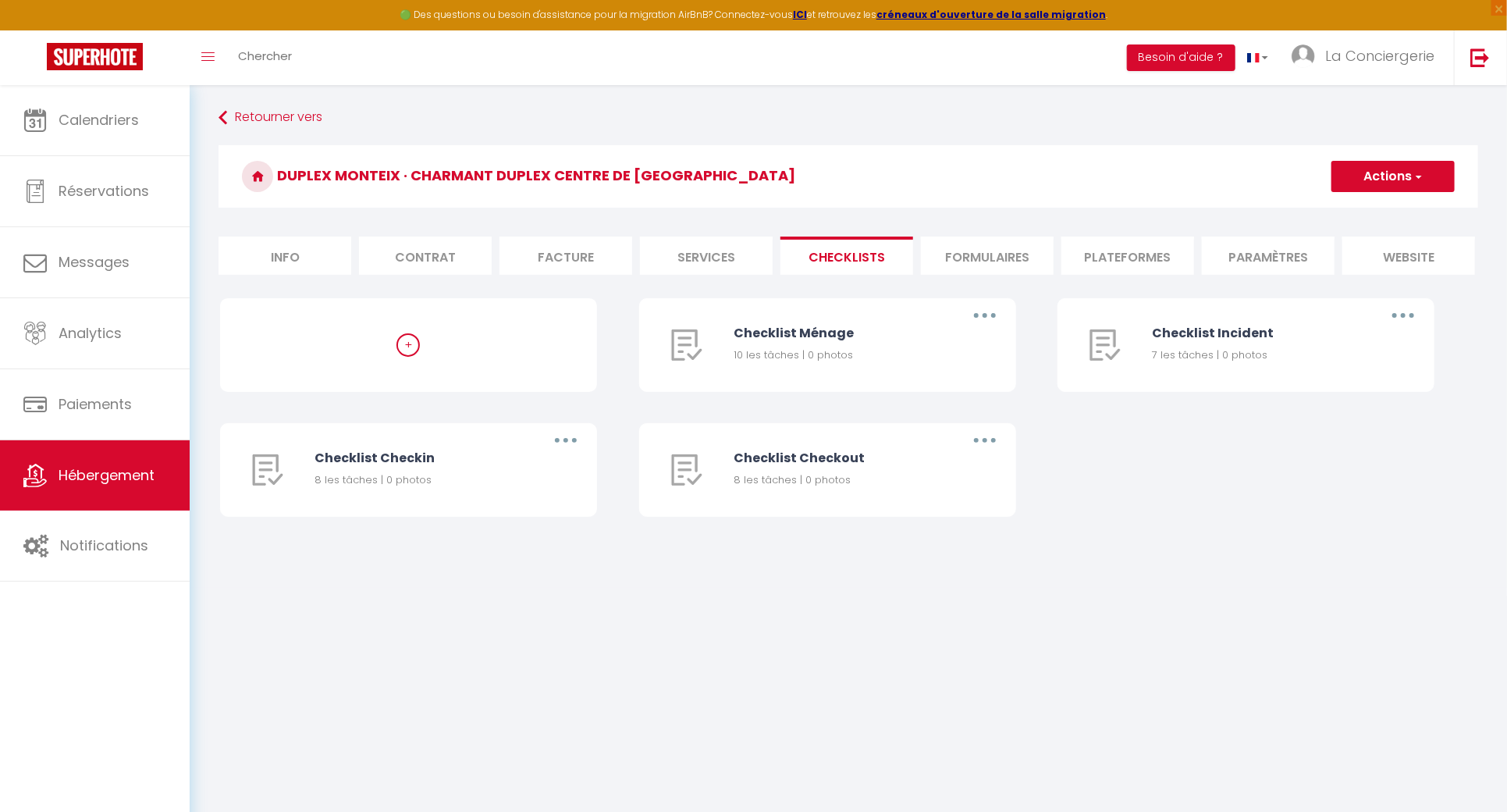
click at [986, 249] on li "Formulaires" at bounding box center [988, 256] width 133 height 38
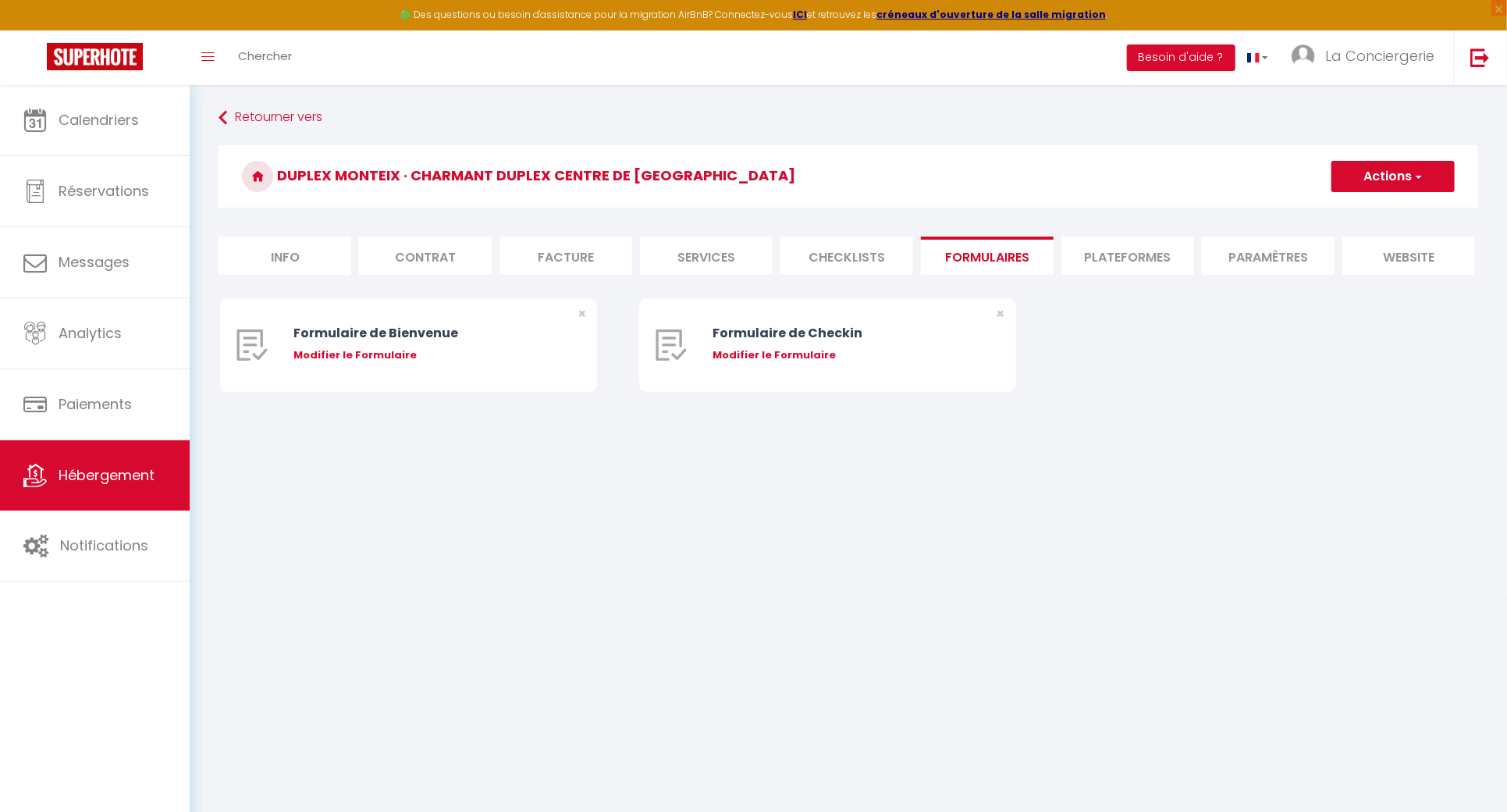
click at [1160, 260] on li "Plateformes" at bounding box center [1128, 256] width 133 height 38
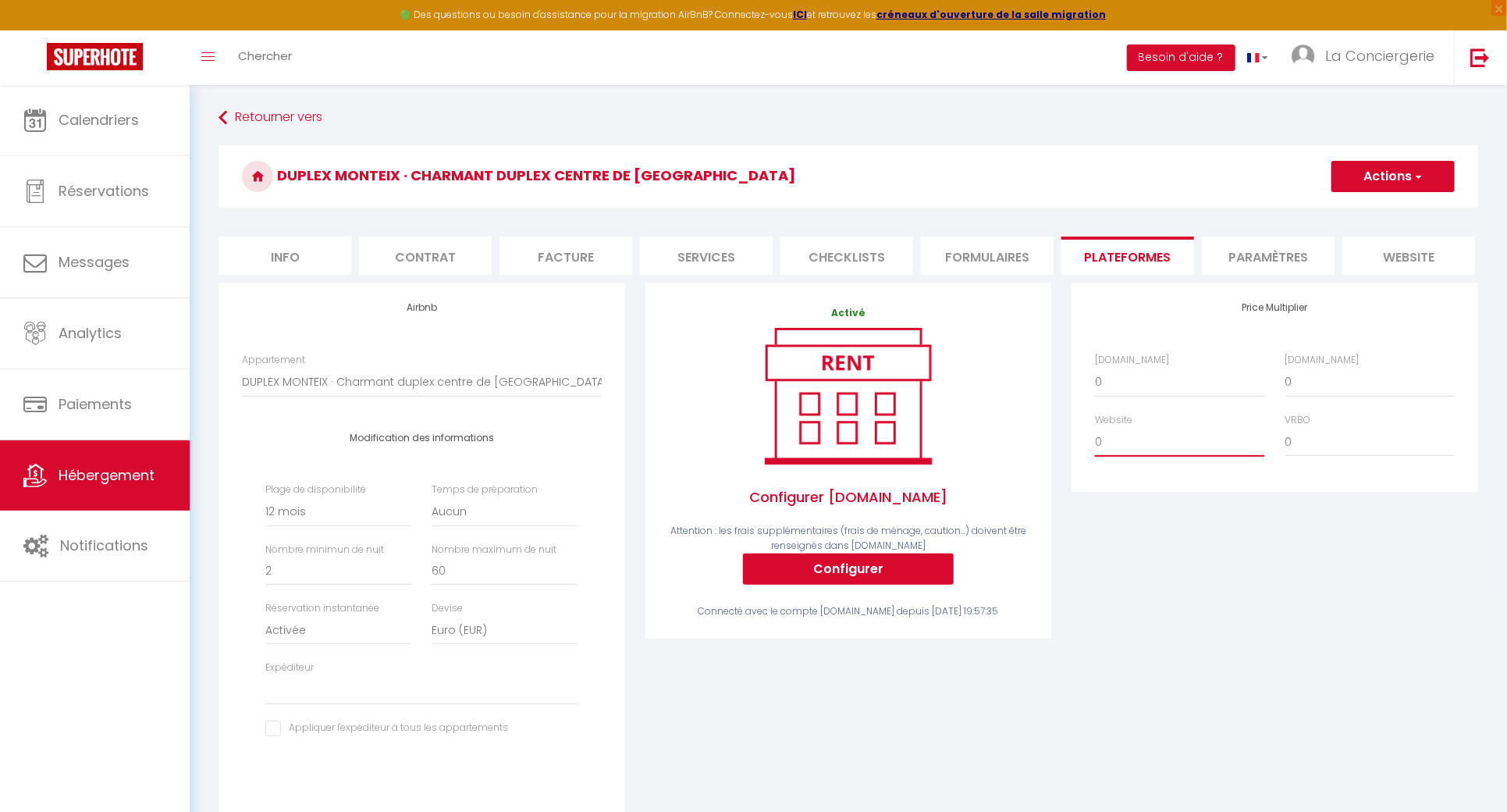
click at [1150, 456] on select "0 + 1 % + 2 % + 3 % + 4 % + 5 % + 6 % + 7 % + 8 % + 9 %" at bounding box center [1179, 441] width 169 height 29
click at [1095, 442] on select "0 + 1 % + 2 % + 3 % + 4 % + 5 % + 6 % + 7 % + 8 % + 9 %" at bounding box center [1179, 441] width 169 height 29
click at [1175, 386] on select "0 + 1 % + 2 % + 3 % + 4 % + 5 % + 6 % + 7 % + 8 % + 9 %" at bounding box center [1179, 381] width 169 height 29
click at [1095, 381] on select "0 + 1 % + 2 % + 3 % + 4 % + 5 % + 6 % + 7 % + 8 % + 9 %" at bounding box center [1179, 381] width 169 height 29
click at [1333, 392] on select "0 + 1 % + 2 % + 3 % + 4 % + 5 % + 6 % + 7 % + 8 % + 9 %" at bounding box center [1370, 381] width 169 height 29
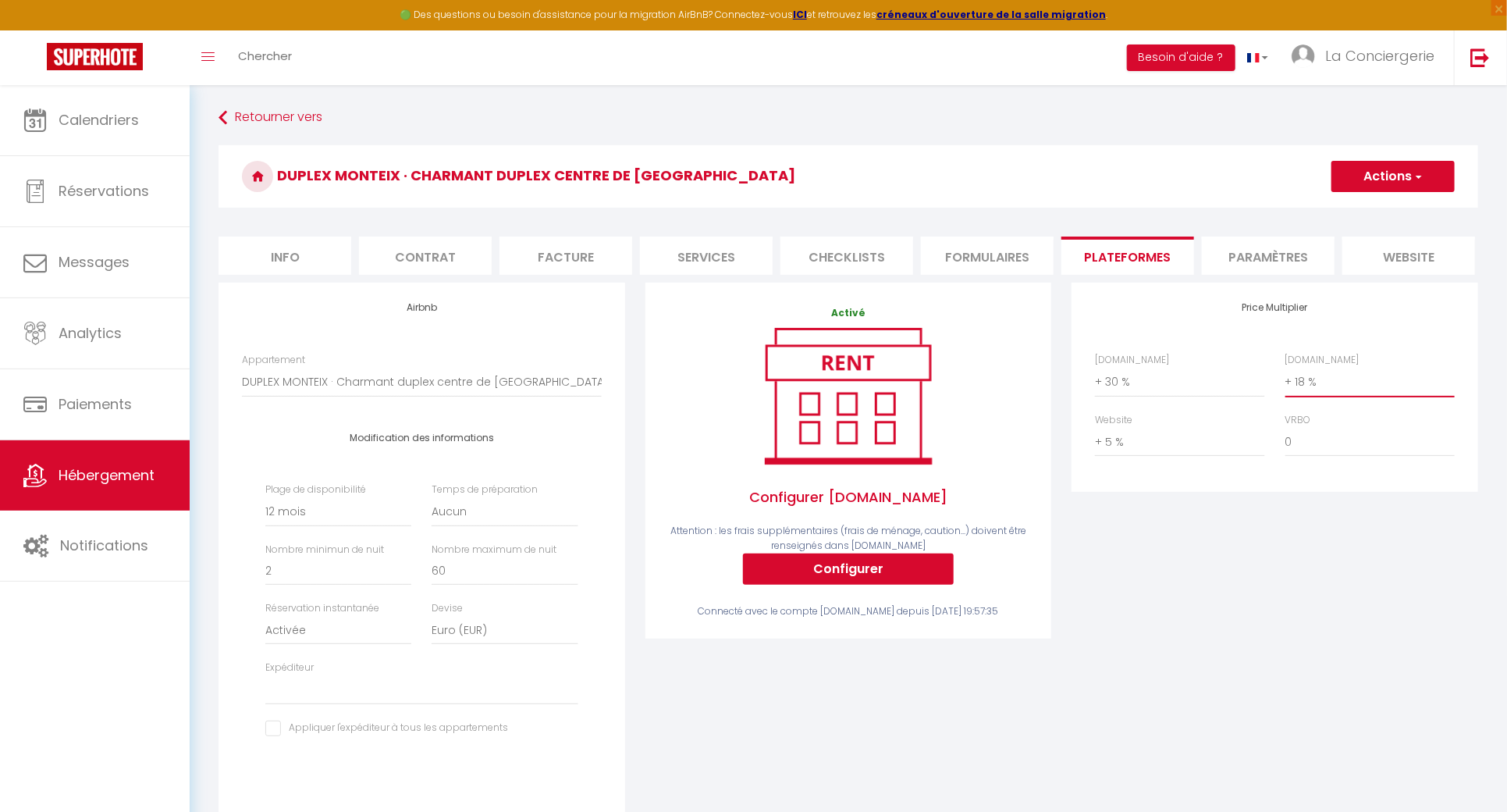
click at [1285, 381] on select "0 + 1 % + 2 % + 3 % + 4 % + 5 % + 6 % + 7 % + 8 % + 9 %" at bounding box center [1370, 381] width 169 height 29
click at [1231, 608] on div "Price Multiplier Airbnb.com 0 + 1 % + 2 % + 3 % + 4 % + 5 % + 6 % + 7 %" at bounding box center [1274, 558] width 427 height 551
click at [1361, 189] on button "Actions" at bounding box center [1393, 176] width 123 height 31
click at [1349, 214] on link "Enregistrer" at bounding box center [1392, 211] width 123 height 21
click at [1286, 257] on li "Paramètres" at bounding box center [1269, 256] width 133 height 38
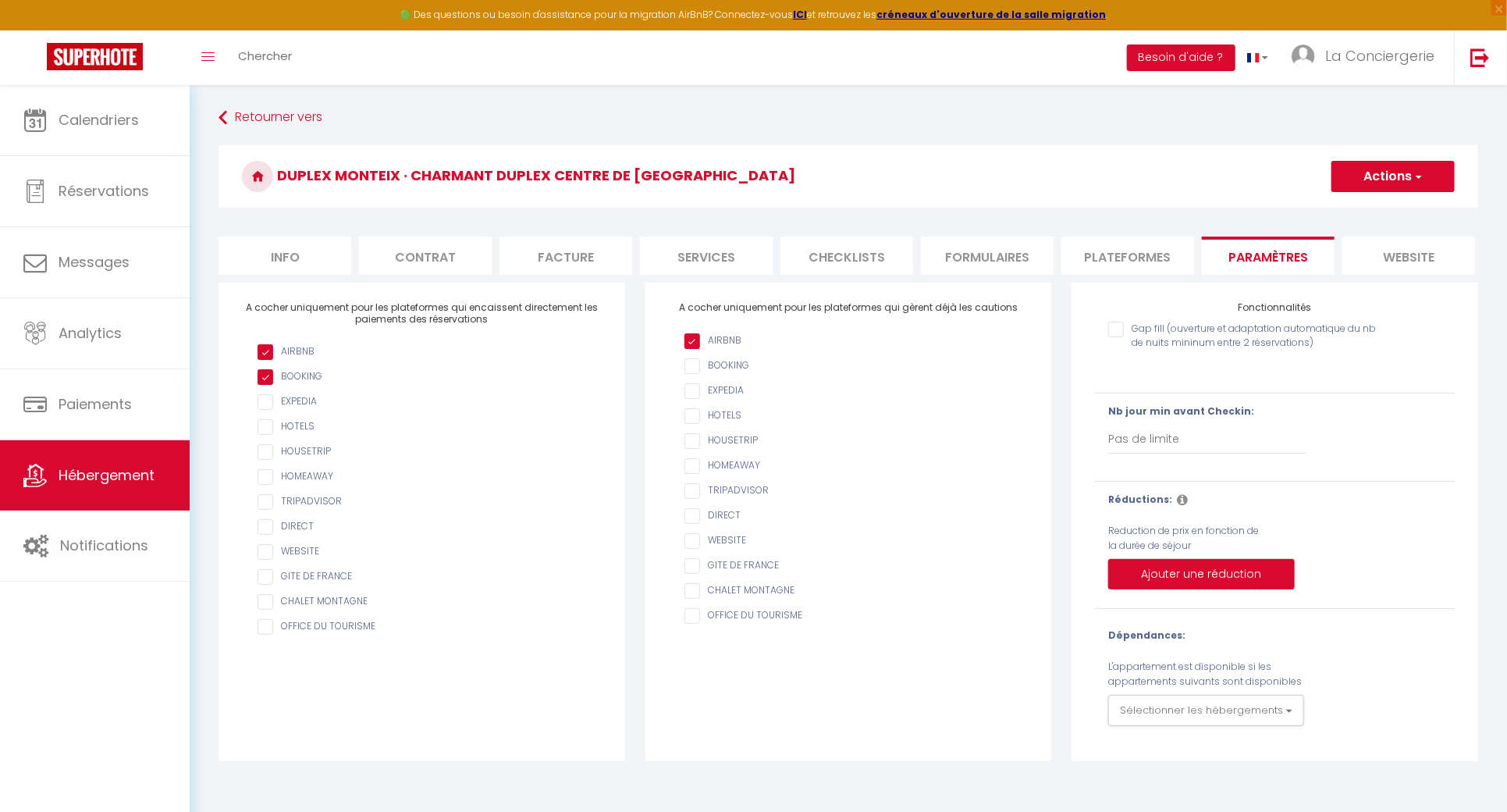
click at [1390, 264] on li "website" at bounding box center [1409, 256] width 133 height 38
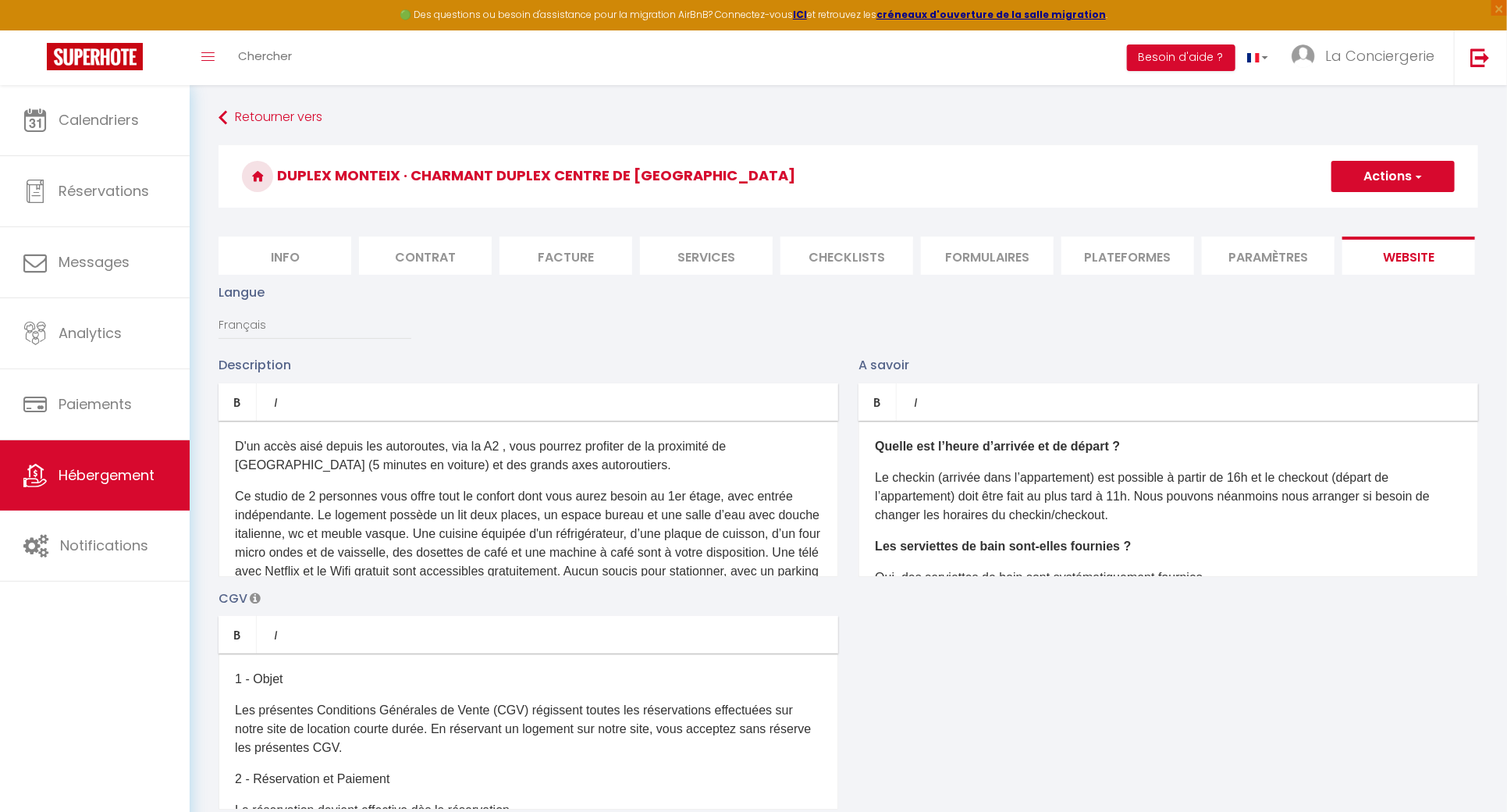
click at [1401, 176] on button "Actions" at bounding box center [1393, 176] width 123 height 31
click at [1391, 212] on input "Enregistrer" at bounding box center [1375, 211] width 58 height 16
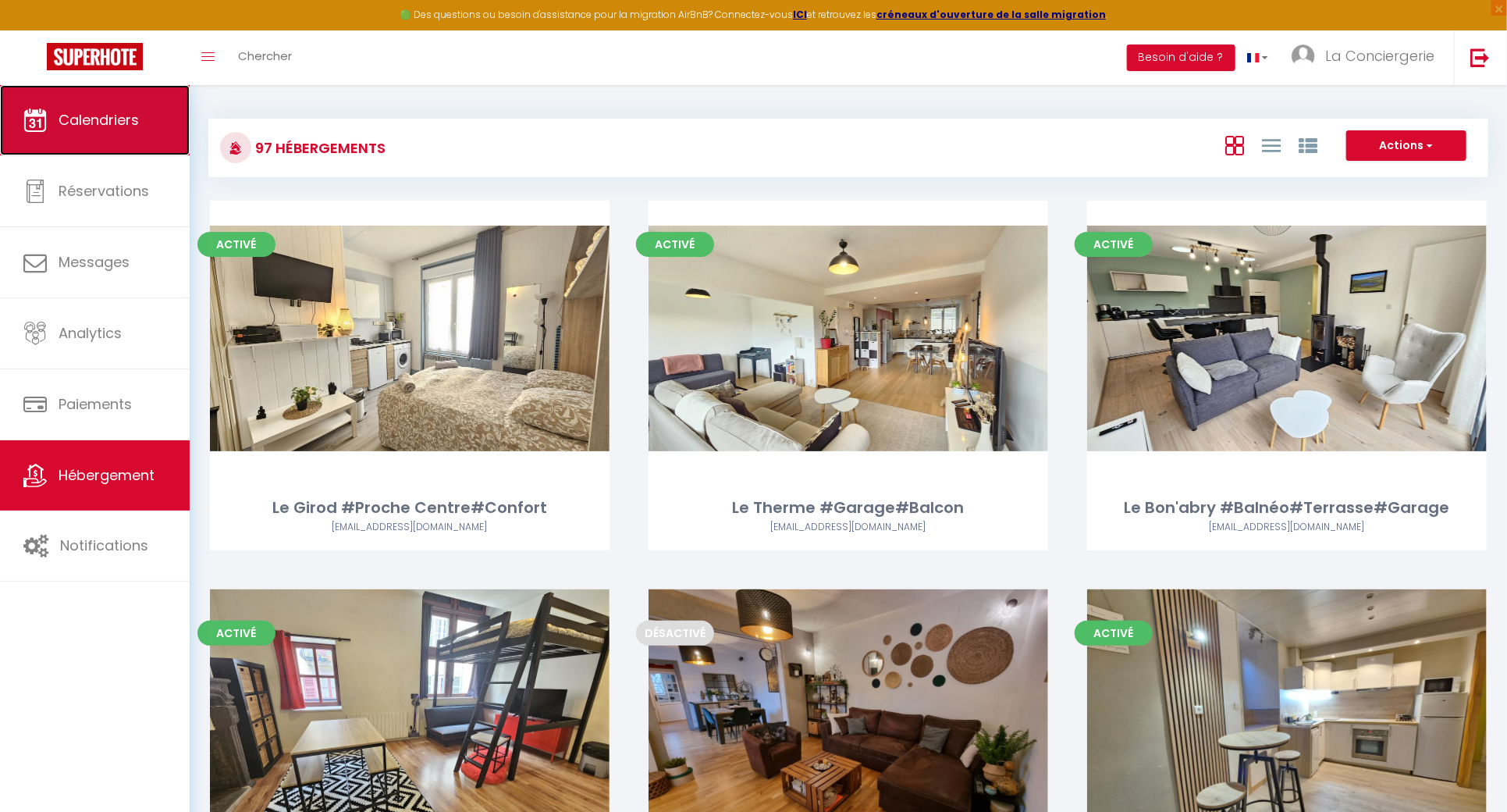
click at [75, 133] on link "Calendriers" at bounding box center [95, 120] width 190 height 70
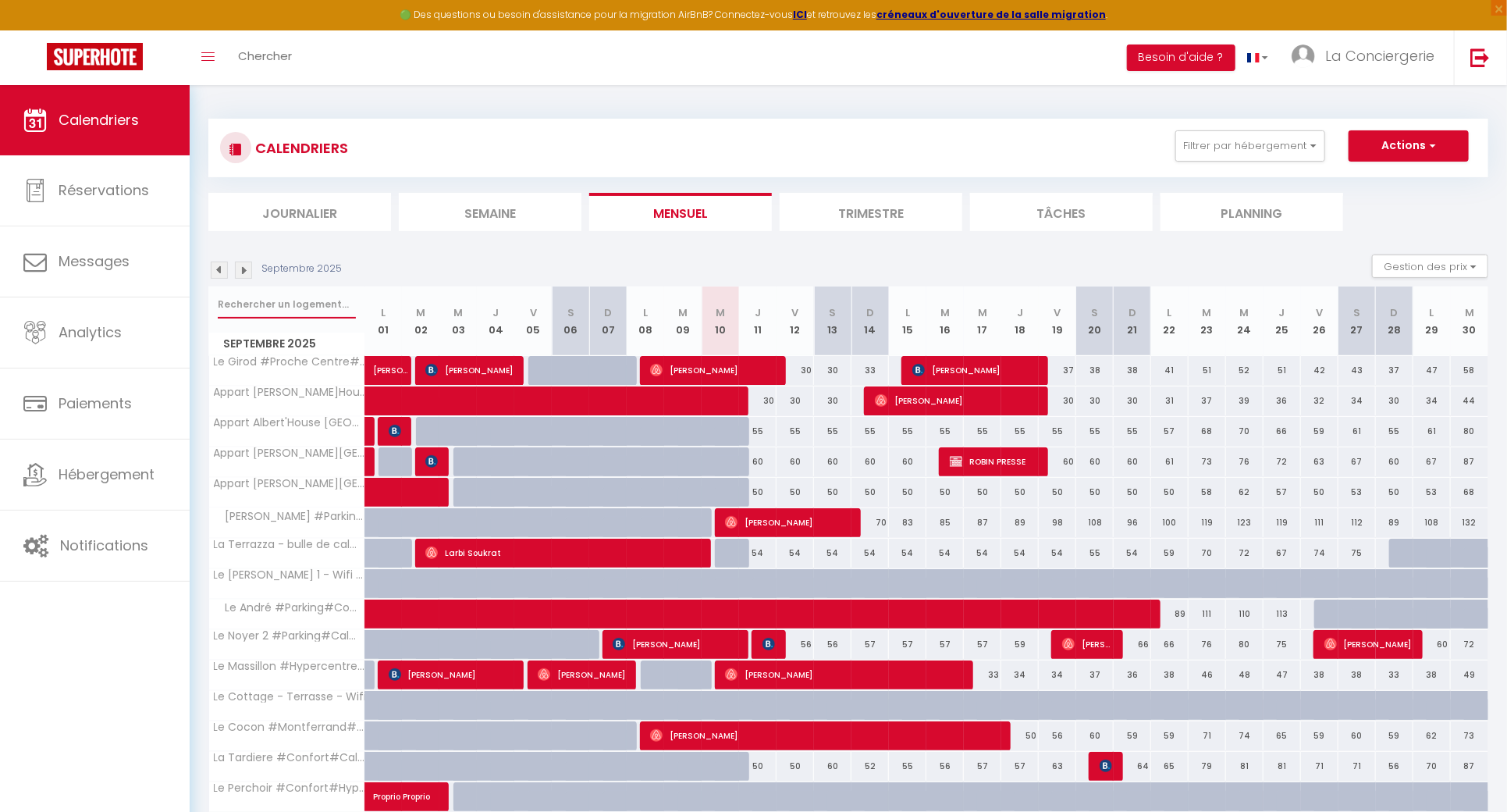
click at [295, 296] on input "text" at bounding box center [287, 304] width 139 height 28
click at [1309, 137] on button "Filtrer par hébergement" at bounding box center [1250, 146] width 150 height 31
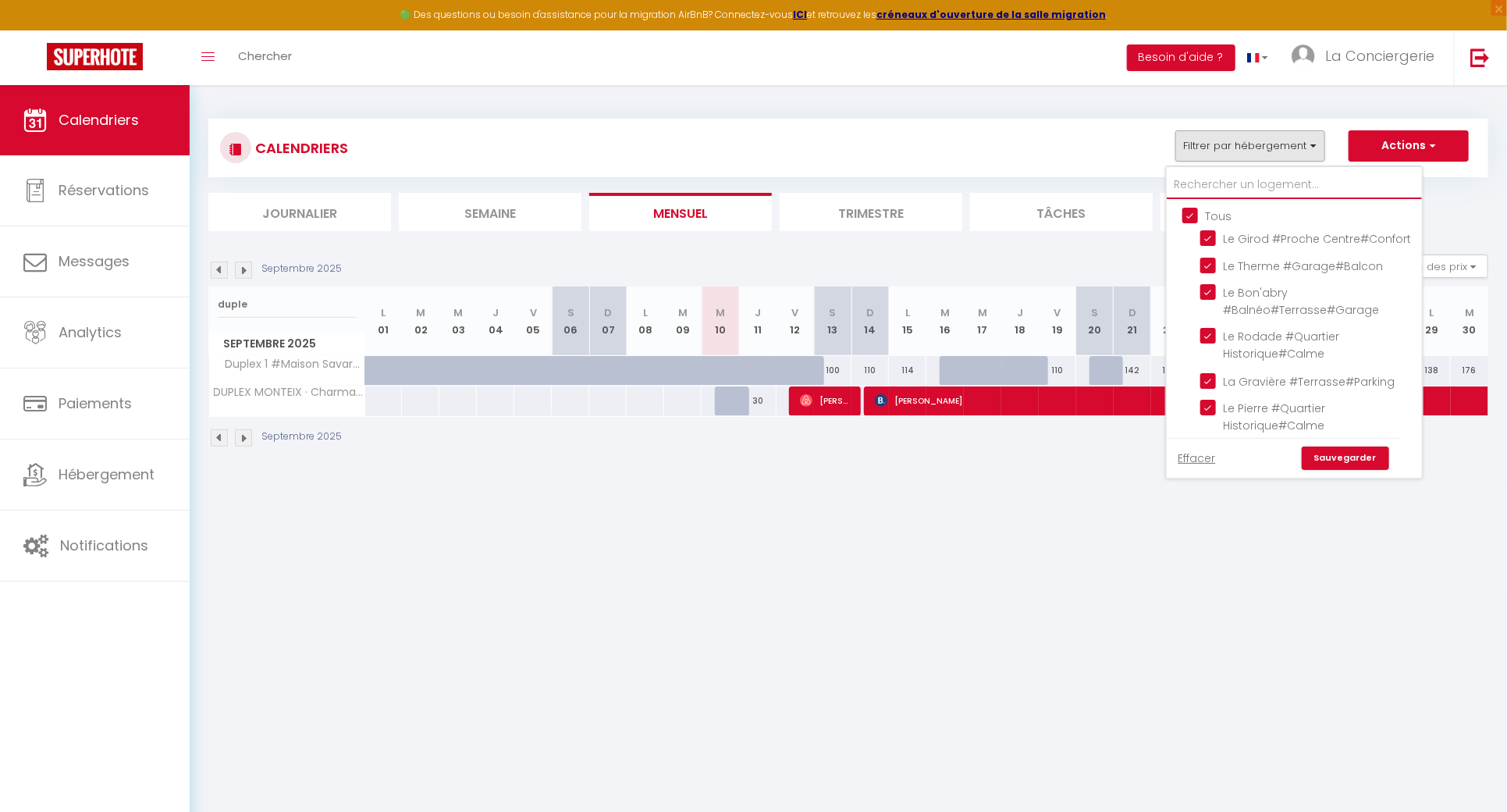
click at [1274, 187] on input "text" at bounding box center [1294, 184] width 255 height 28
click at [1217, 212] on input "Tous" at bounding box center [1310, 214] width 255 height 16
click at [1217, 187] on input "text" at bounding box center [1294, 184] width 255 height 28
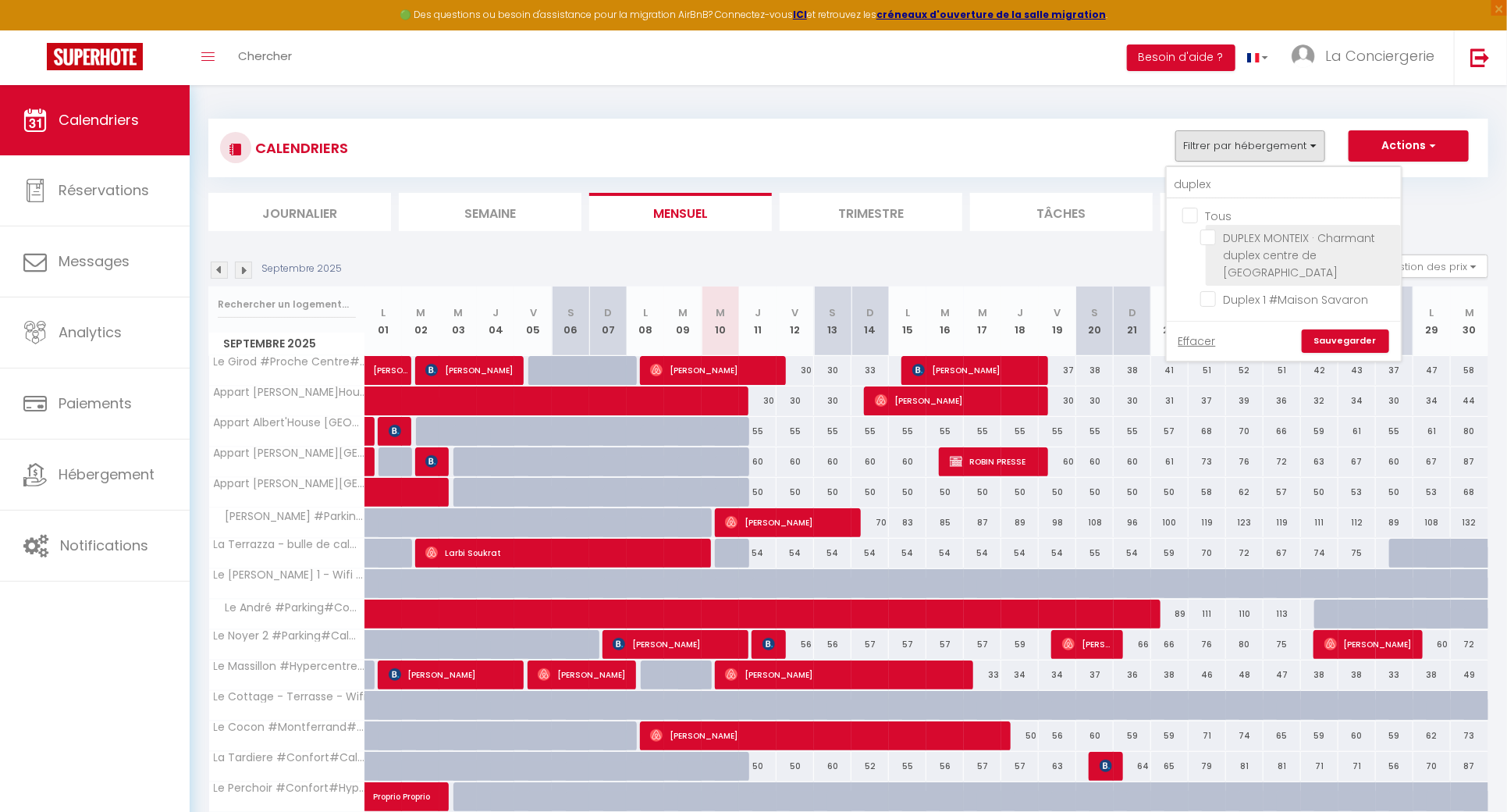
click at [1212, 234] on input "DUPLEX MONTEIX · Charmant duplex centre de [GEOGRAPHIC_DATA]" at bounding box center [1298, 237] width 195 height 16
click at [1249, 187] on input "duplex" at bounding box center [1284, 184] width 234 height 28
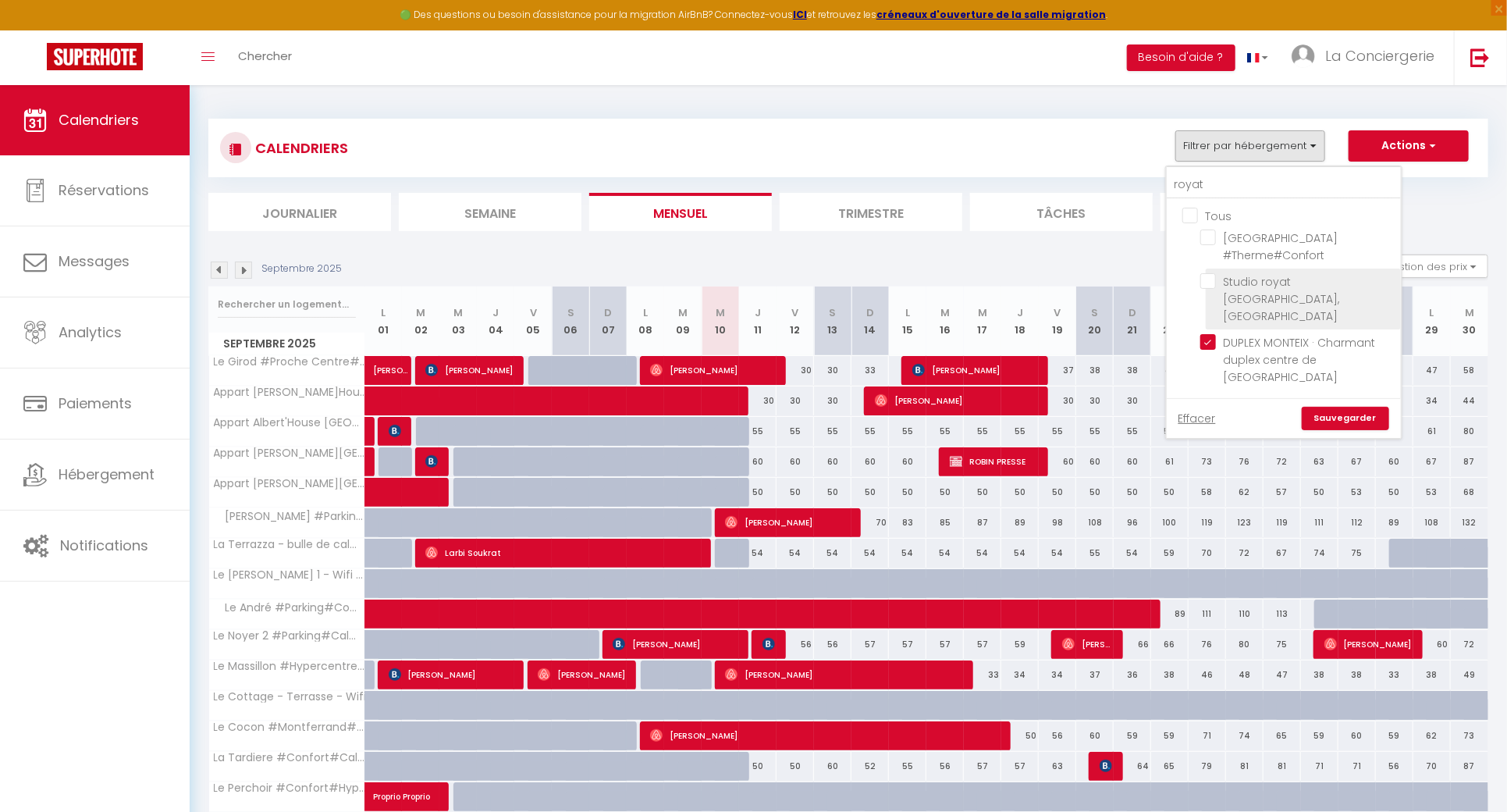
click at [1215, 279] on input "Studio royat [GEOGRAPHIC_DATA], [GEOGRAPHIC_DATA]" at bounding box center [1298, 281] width 195 height 16
click at [1351, 407] on link "Sauvegarder" at bounding box center [1346, 419] width 87 height 24
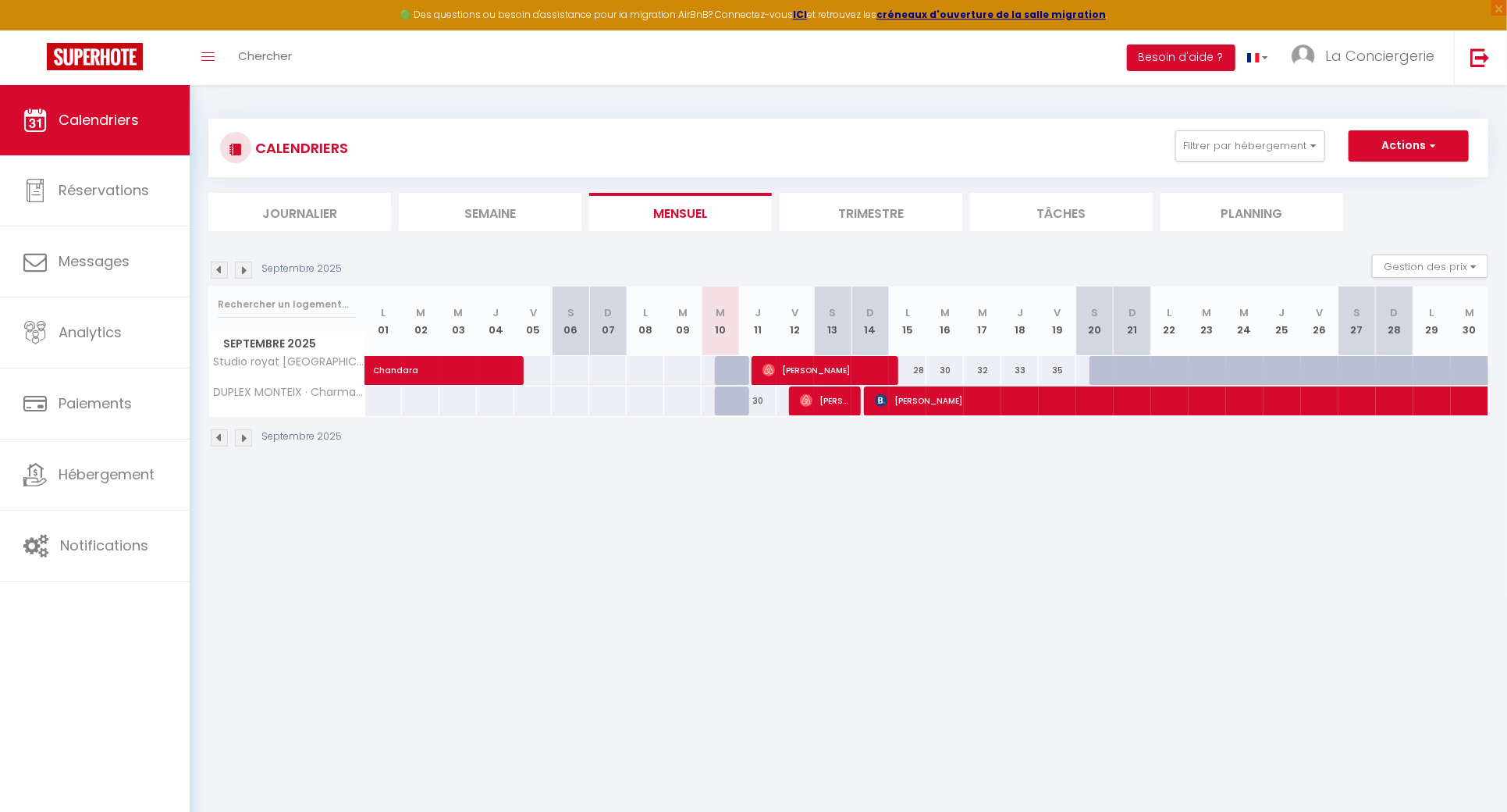
click at [243, 266] on img at bounding box center [244, 270] width 17 height 17
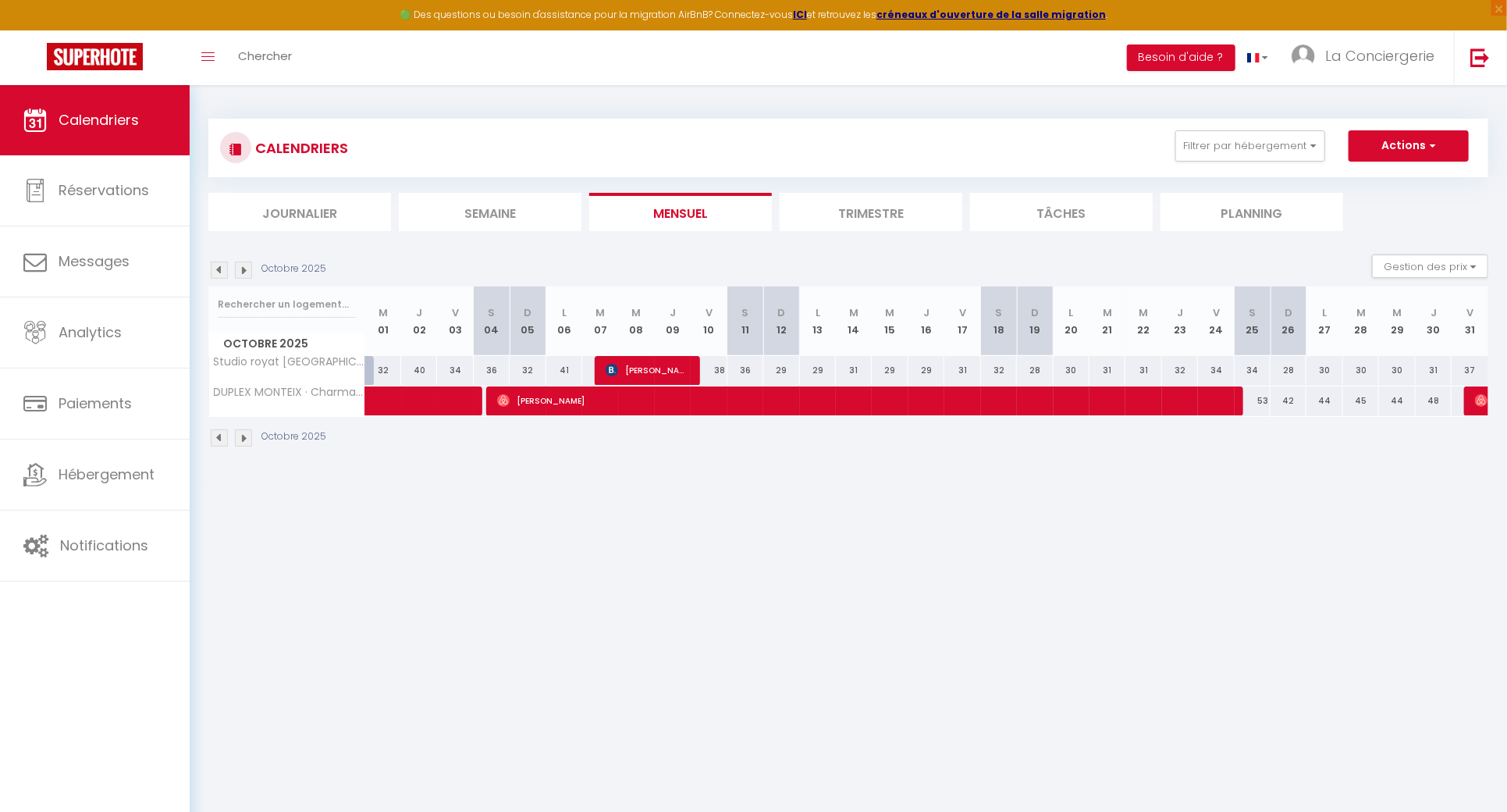
click at [243, 266] on img at bounding box center [244, 270] width 17 height 17
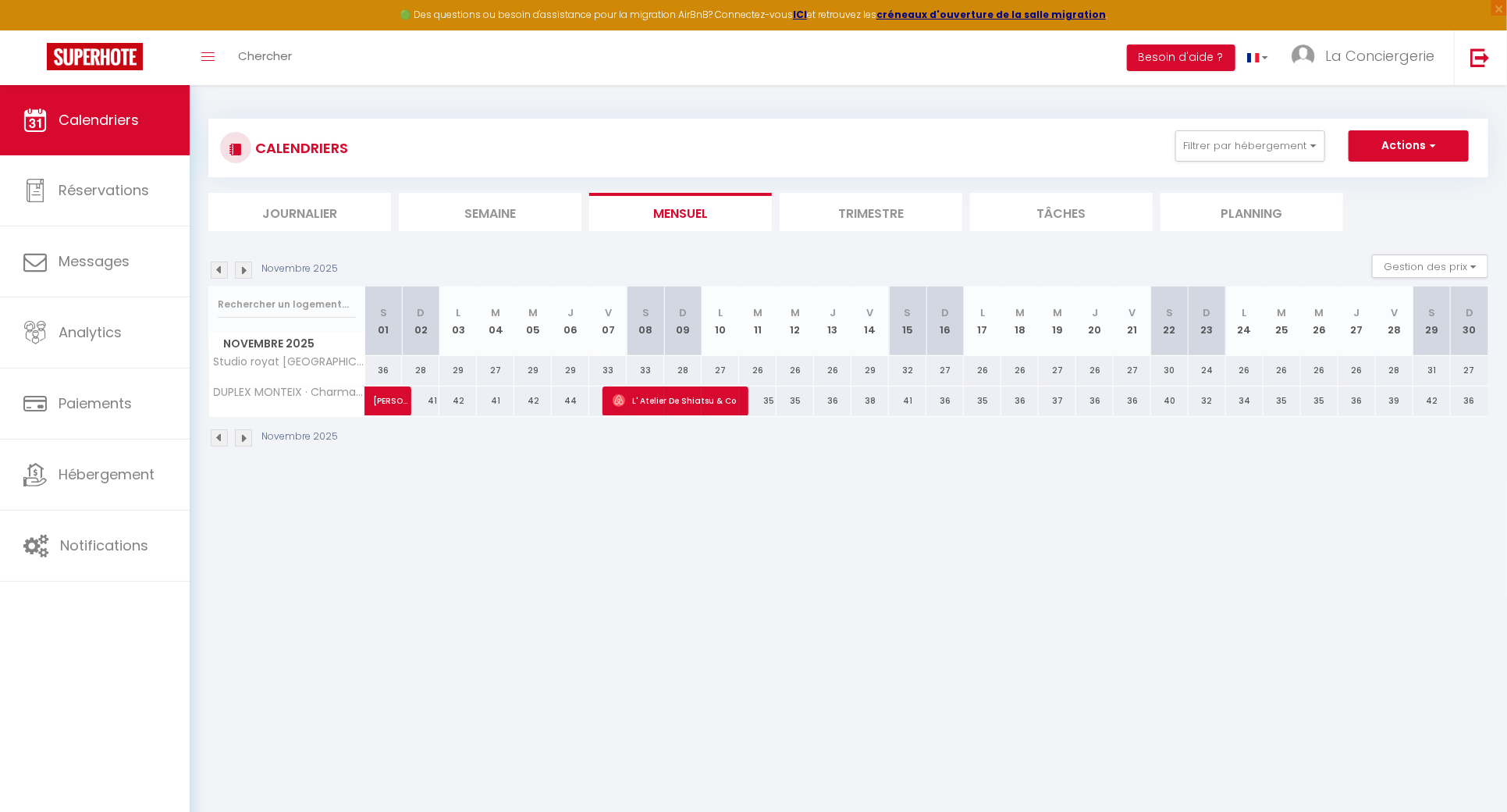
click at [243, 266] on img at bounding box center [244, 270] width 17 height 17
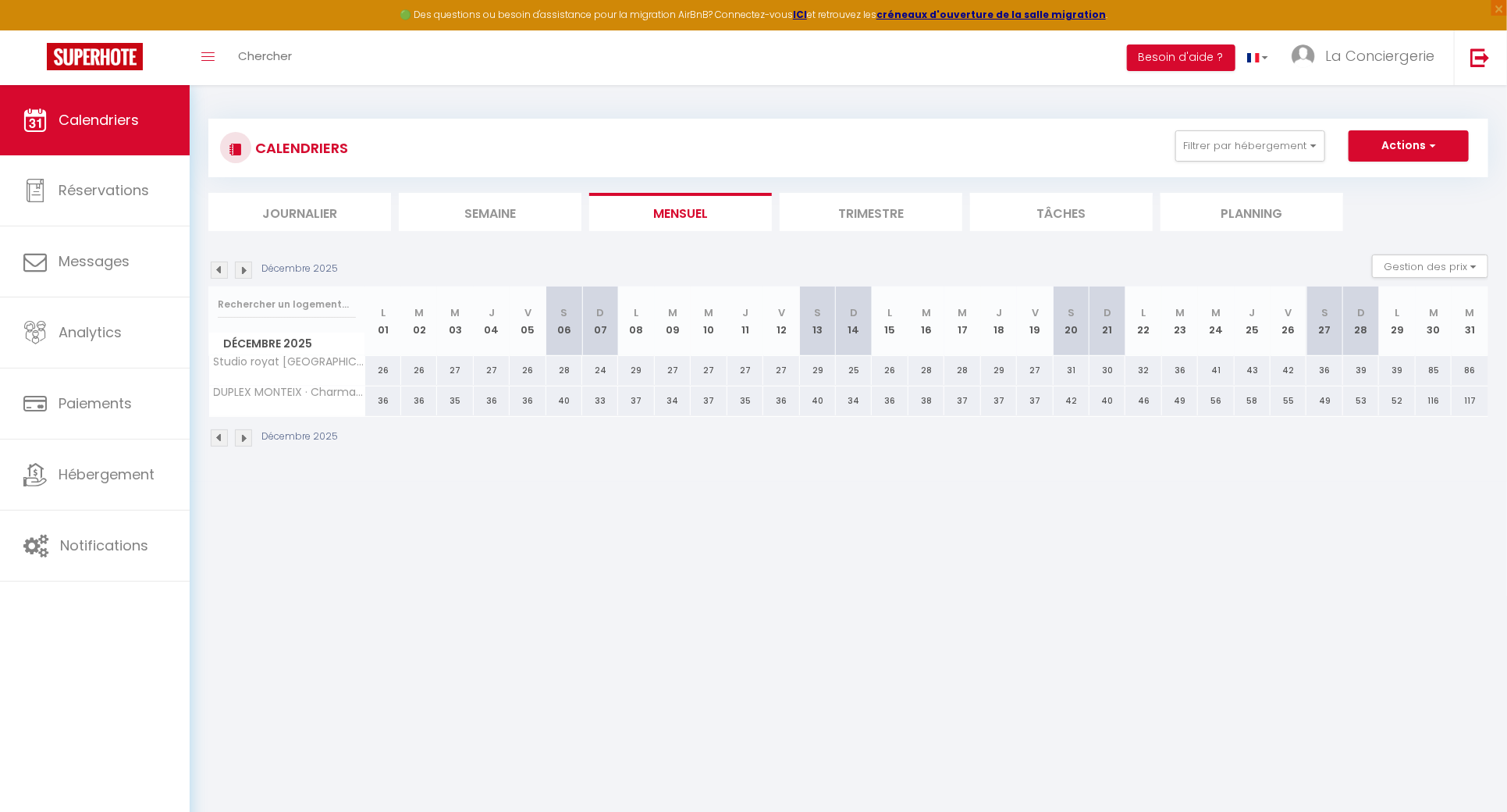
click at [243, 266] on img at bounding box center [244, 270] width 17 height 17
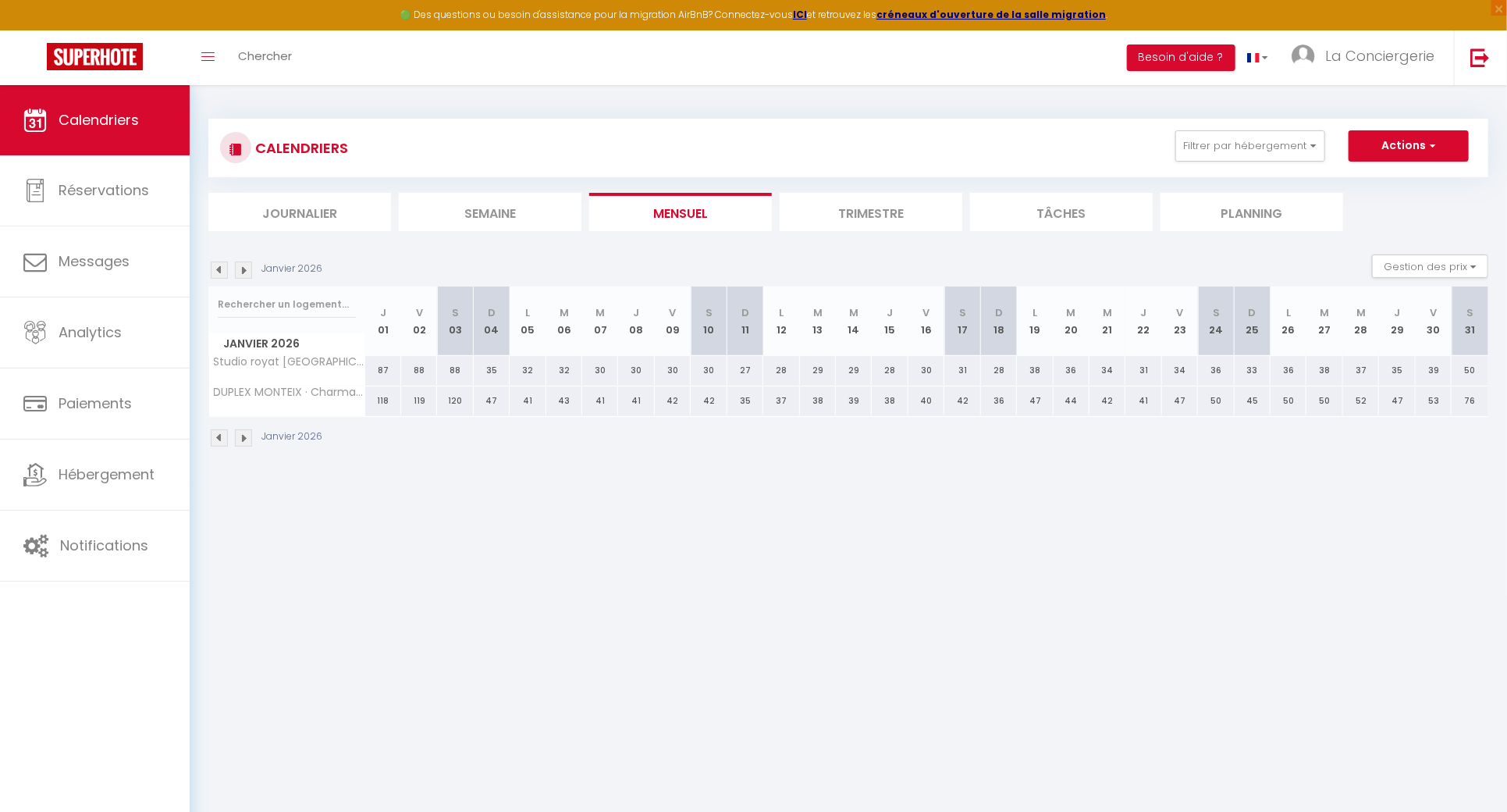
click at [243, 266] on img at bounding box center [244, 270] width 17 height 17
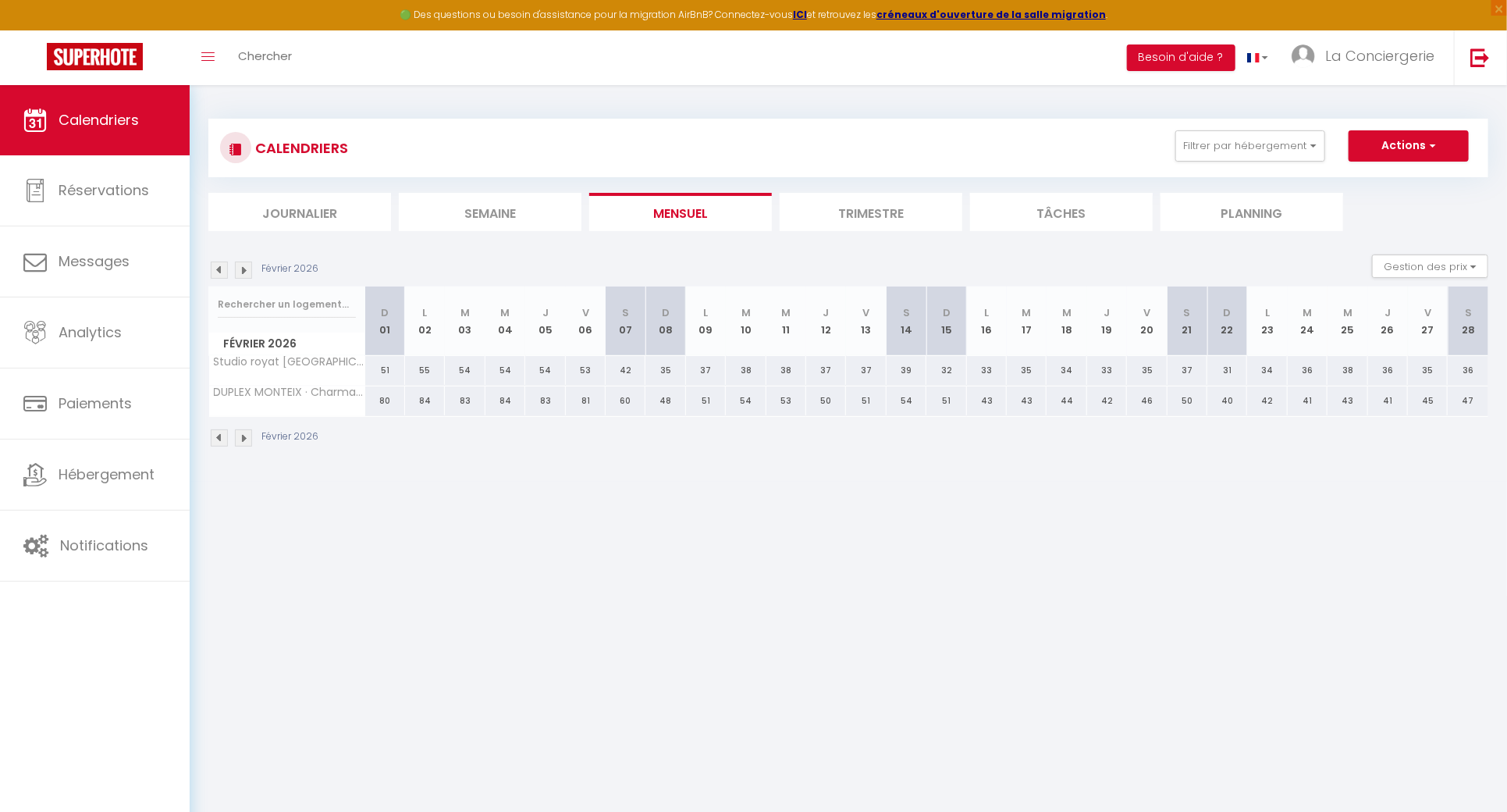
click at [243, 266] on img at bounding box center [244, 270] width 17 height 17
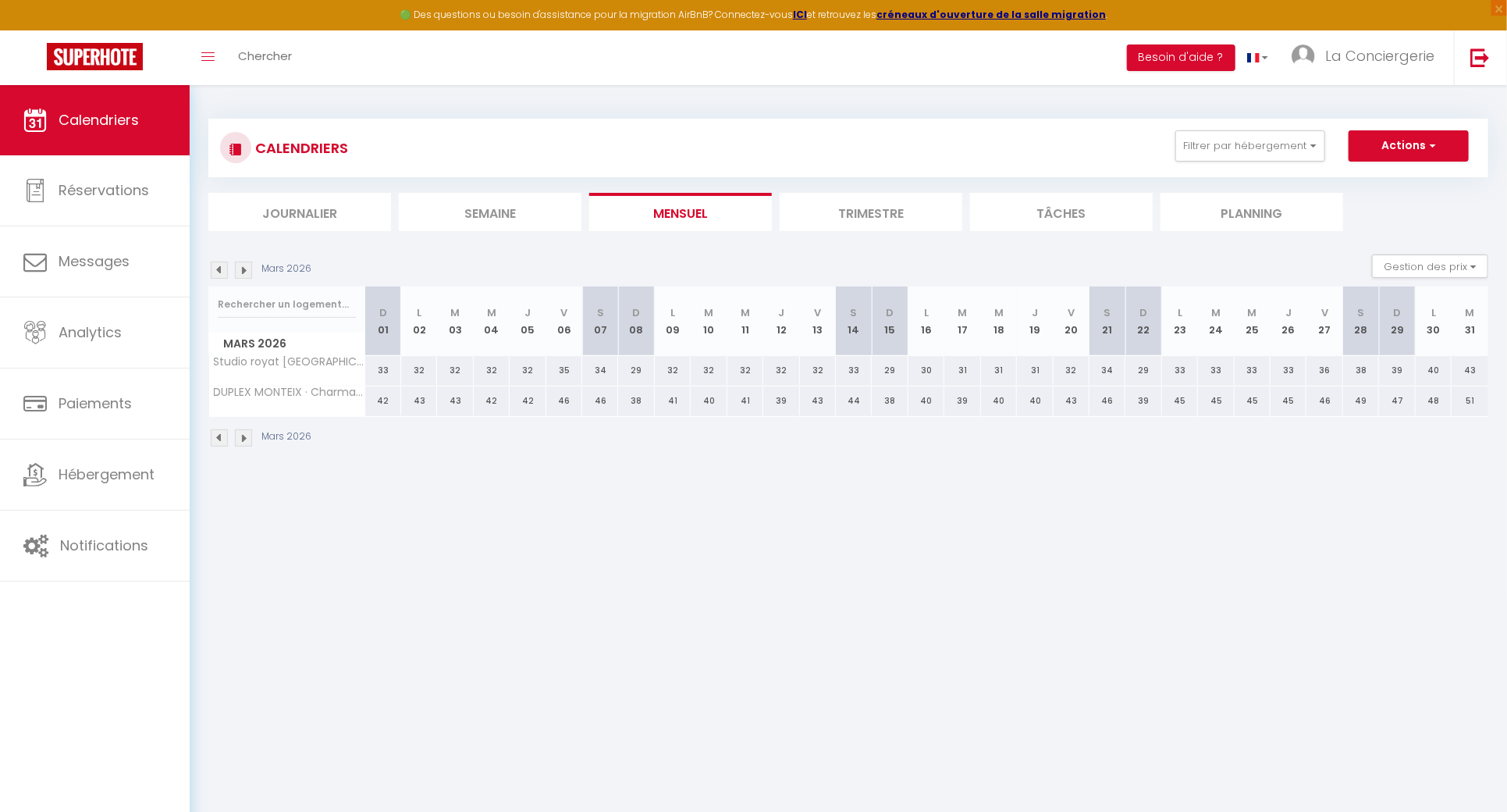
click at [243, 266] on img at bounding box center [244, 270] width 17 height 17
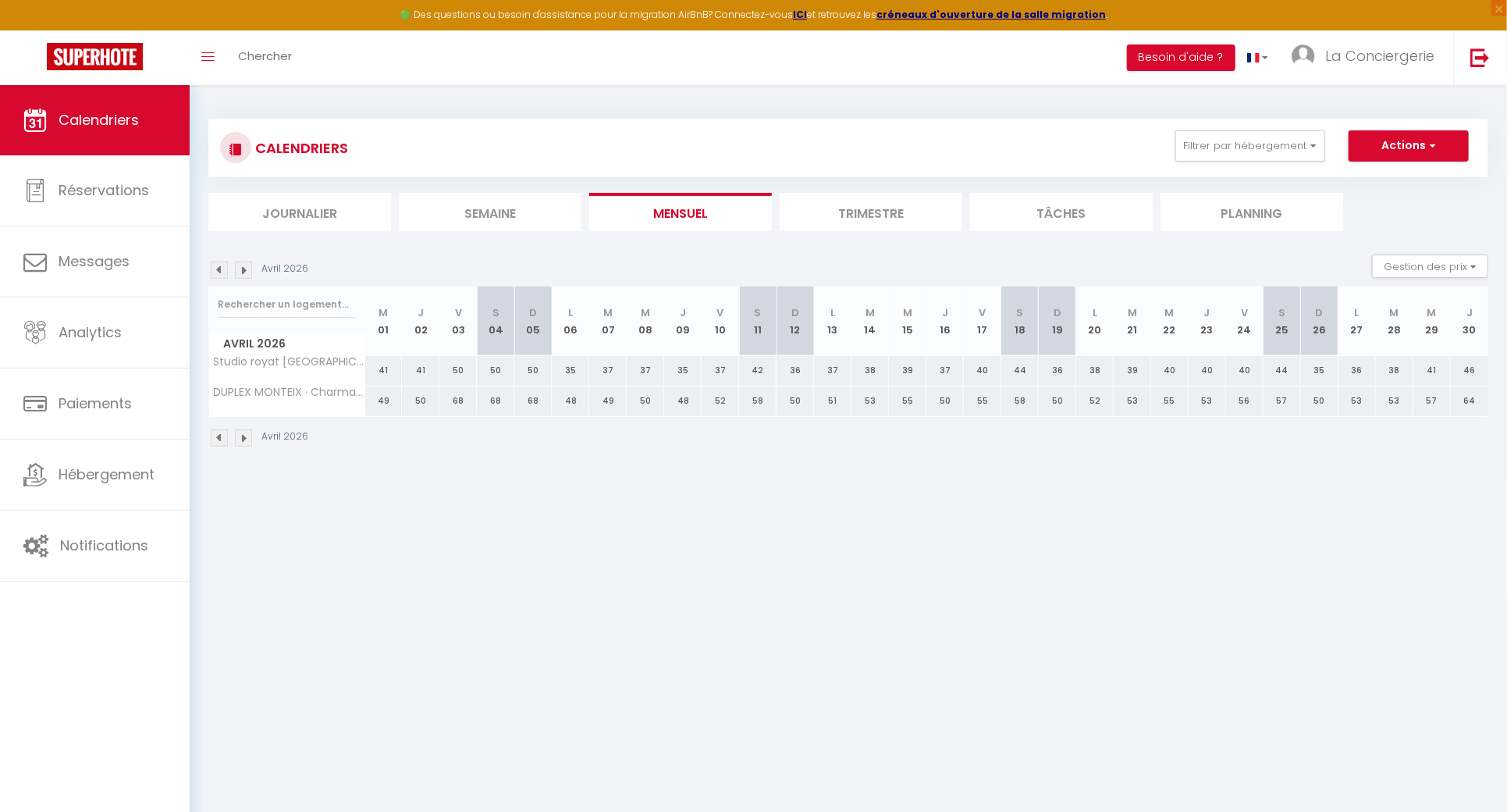
click at [243, 266] on img at bounding box center [244, 270] width 17 height 17
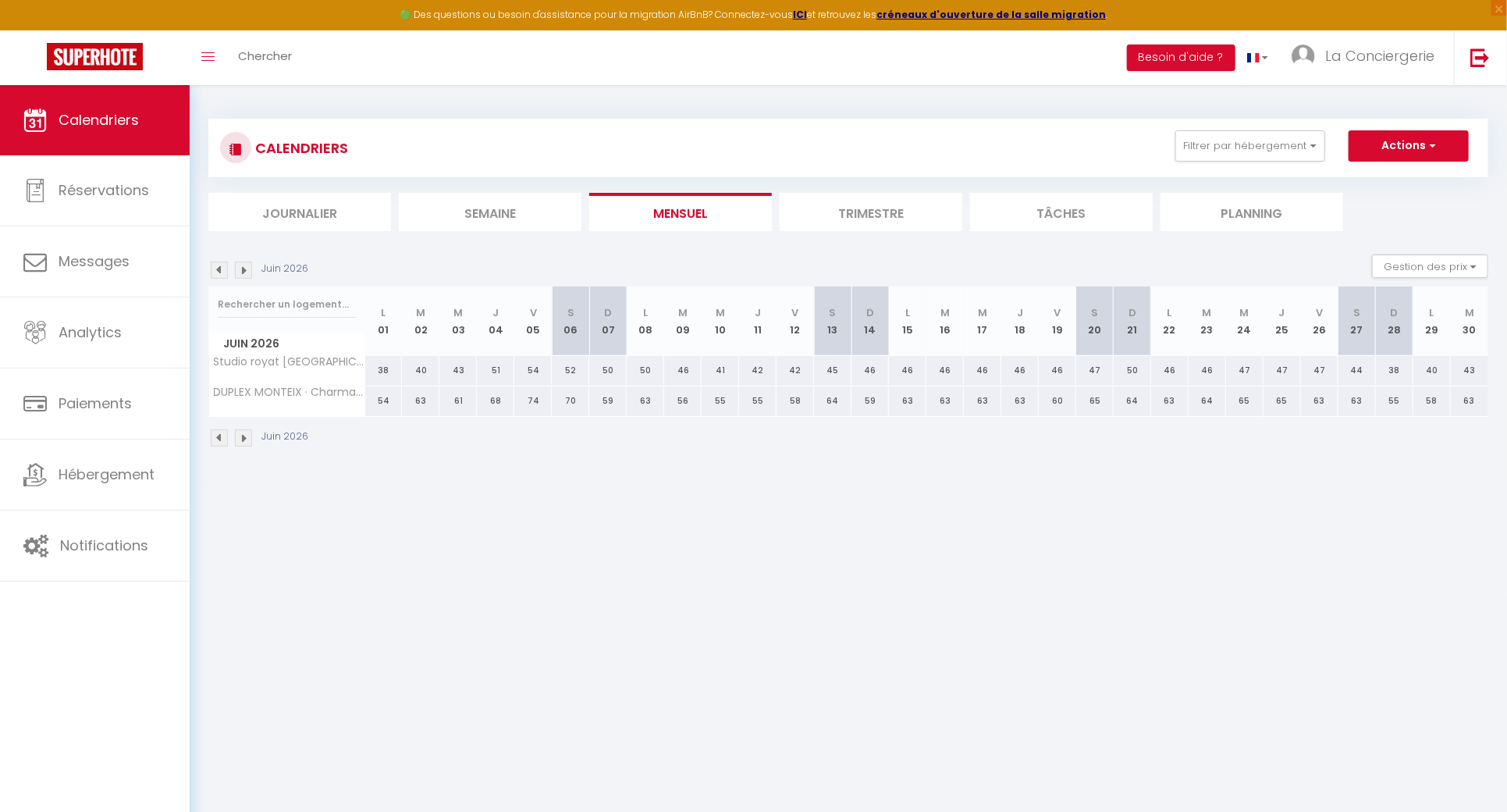
click at [243, 266] on img at bounding box center [244, 270] width 17 height 17
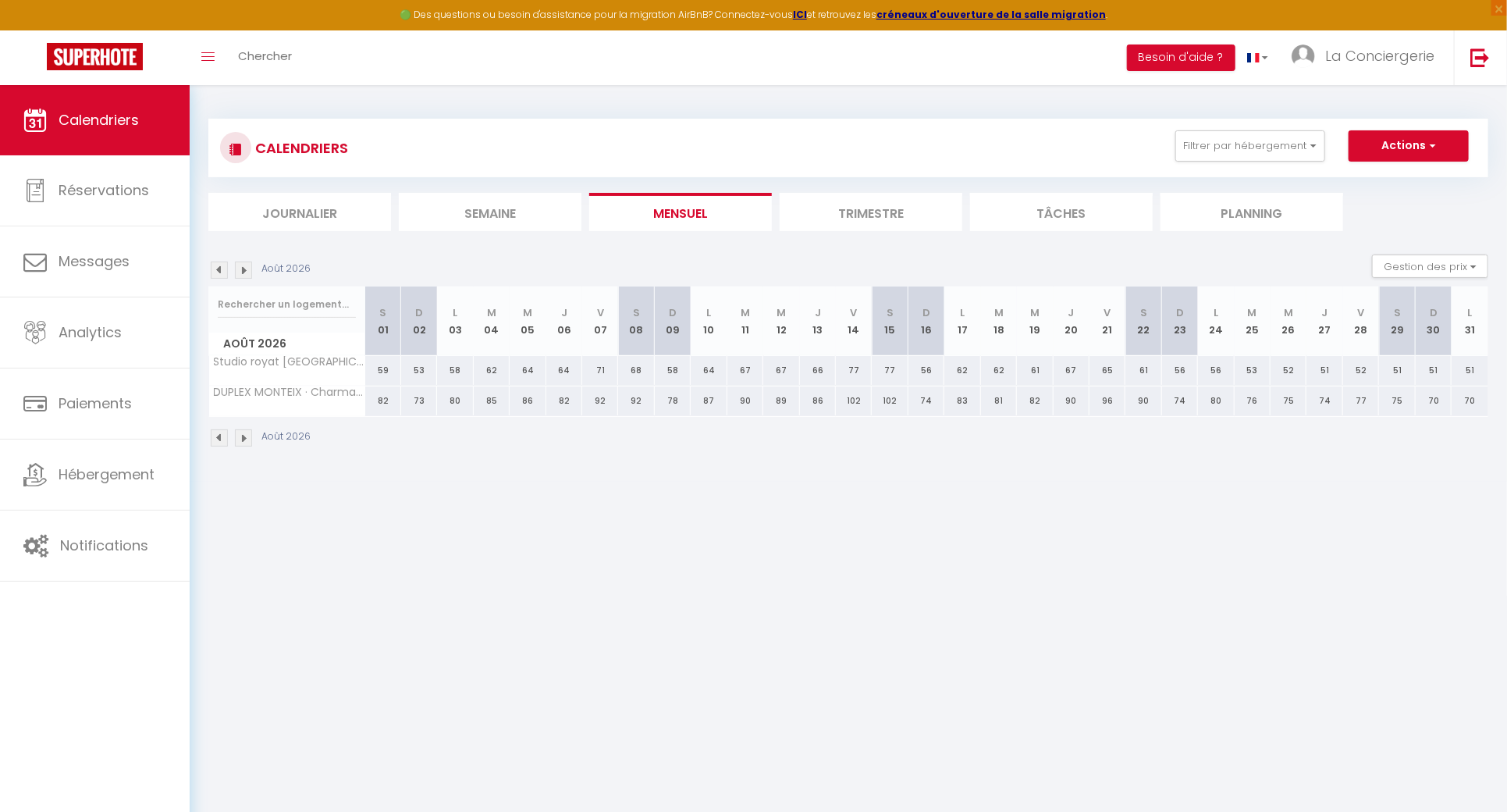
click at [241, 268] on img at bounding box center [244, 270] width 17 height 17
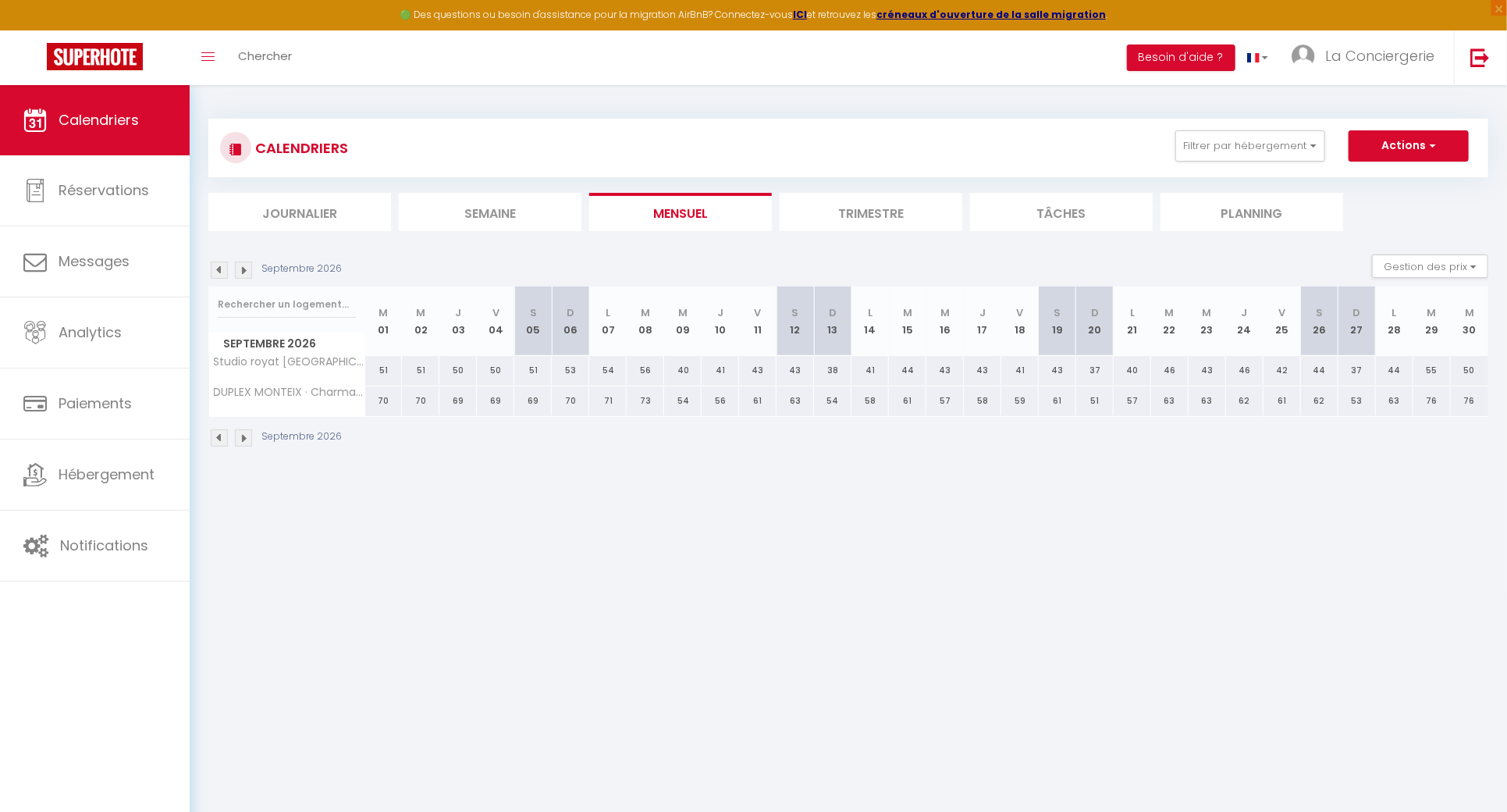
click at [241, 268] on img at bounding box center [244, 270] width 17 height 17
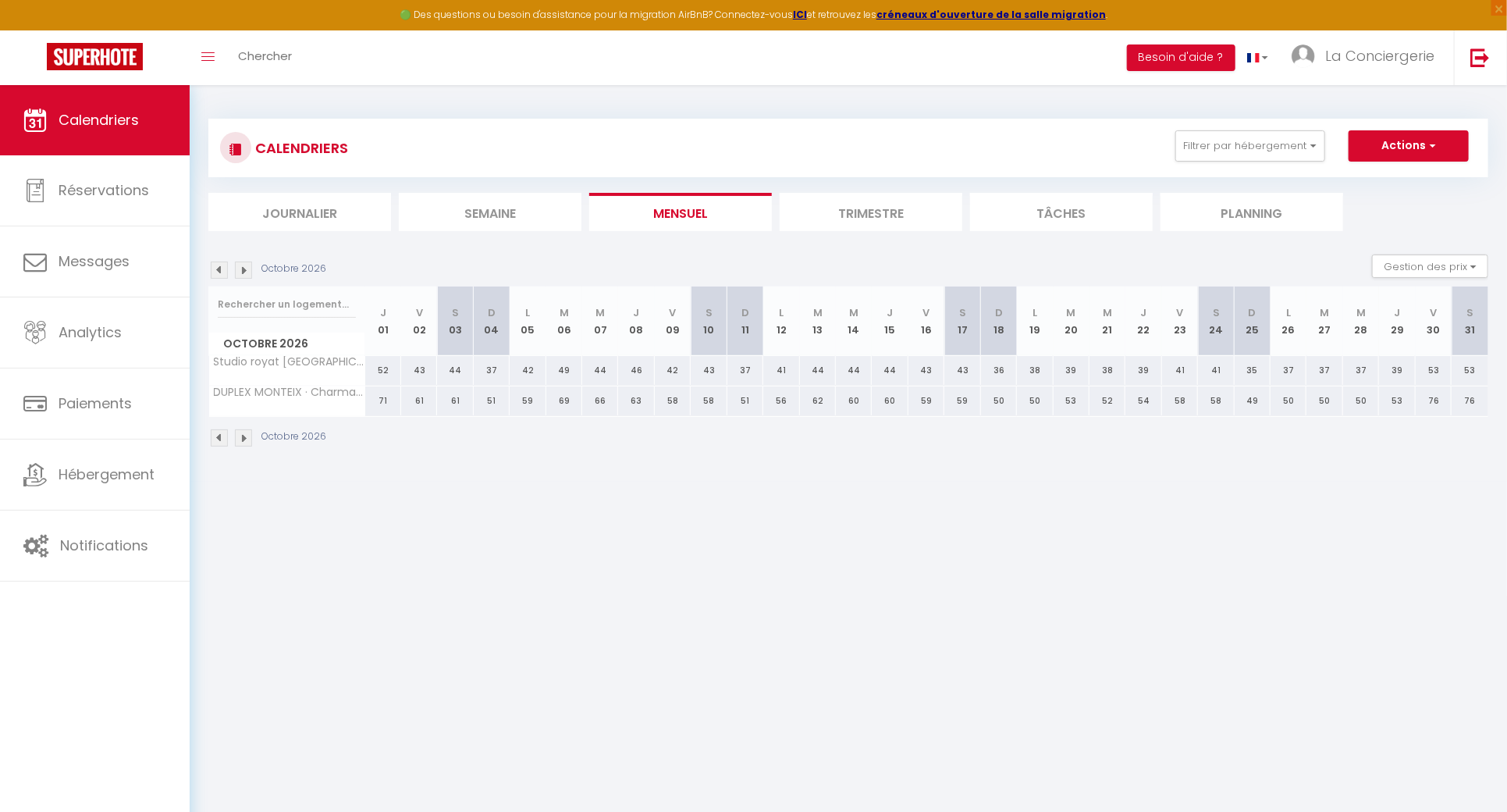
click at [241, 268] on img at bounding box center [244, 270] width 17 height 17
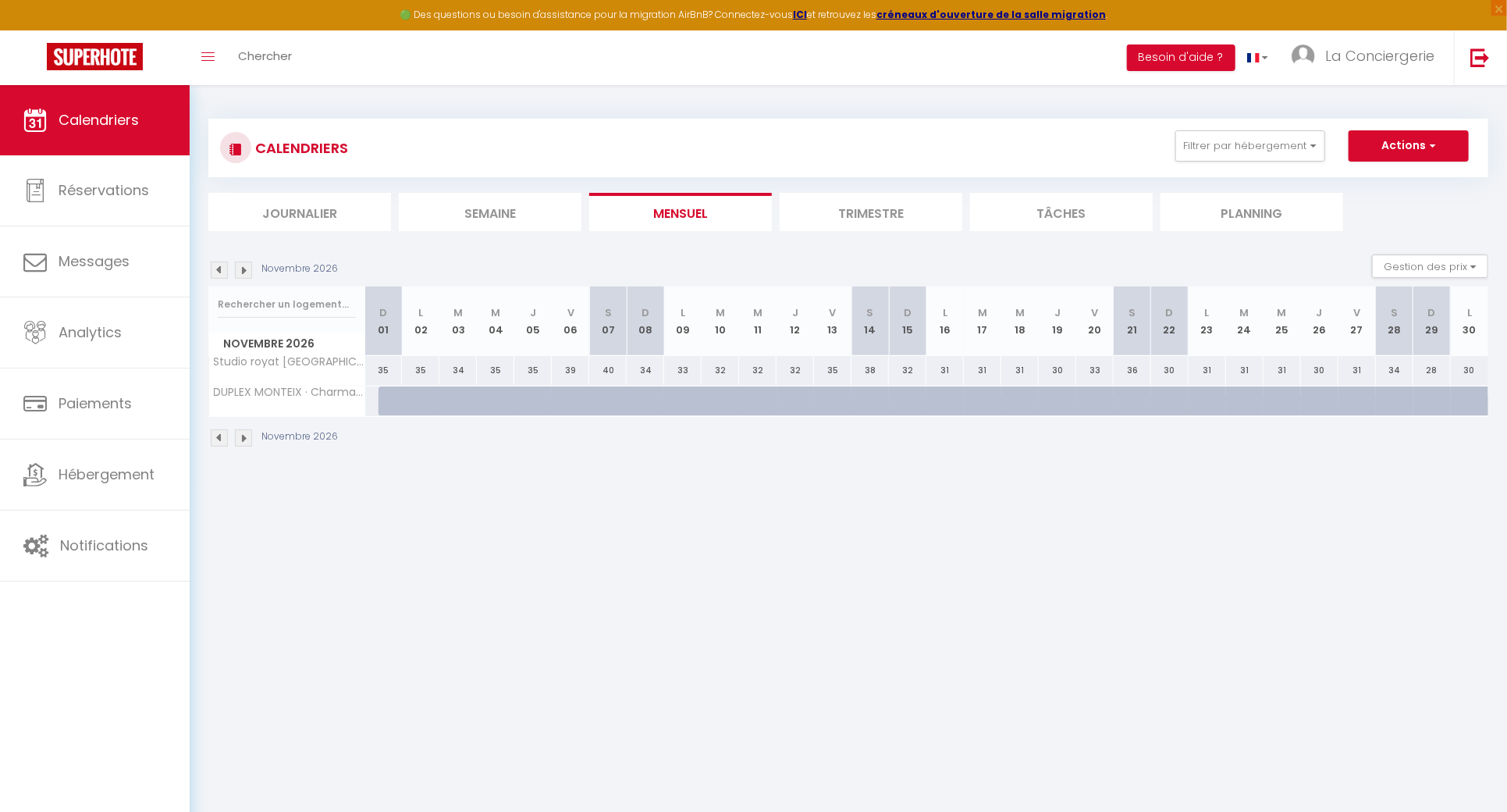
click at [241, 268] on img at bounding box center [244, 270] width 17 height 17
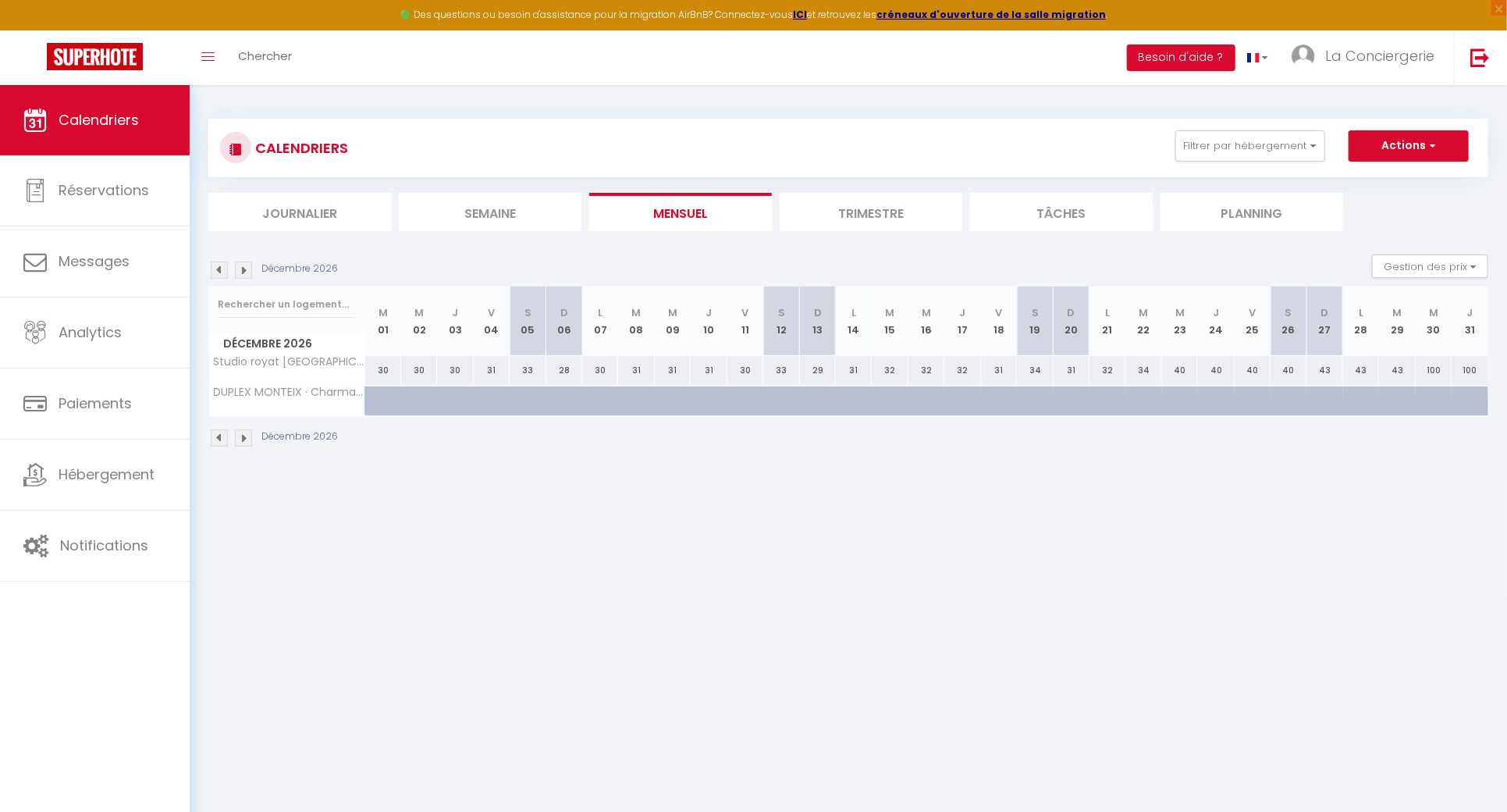
click at [224, 266] on img at bounding box center [219, 270] width 17 height 17
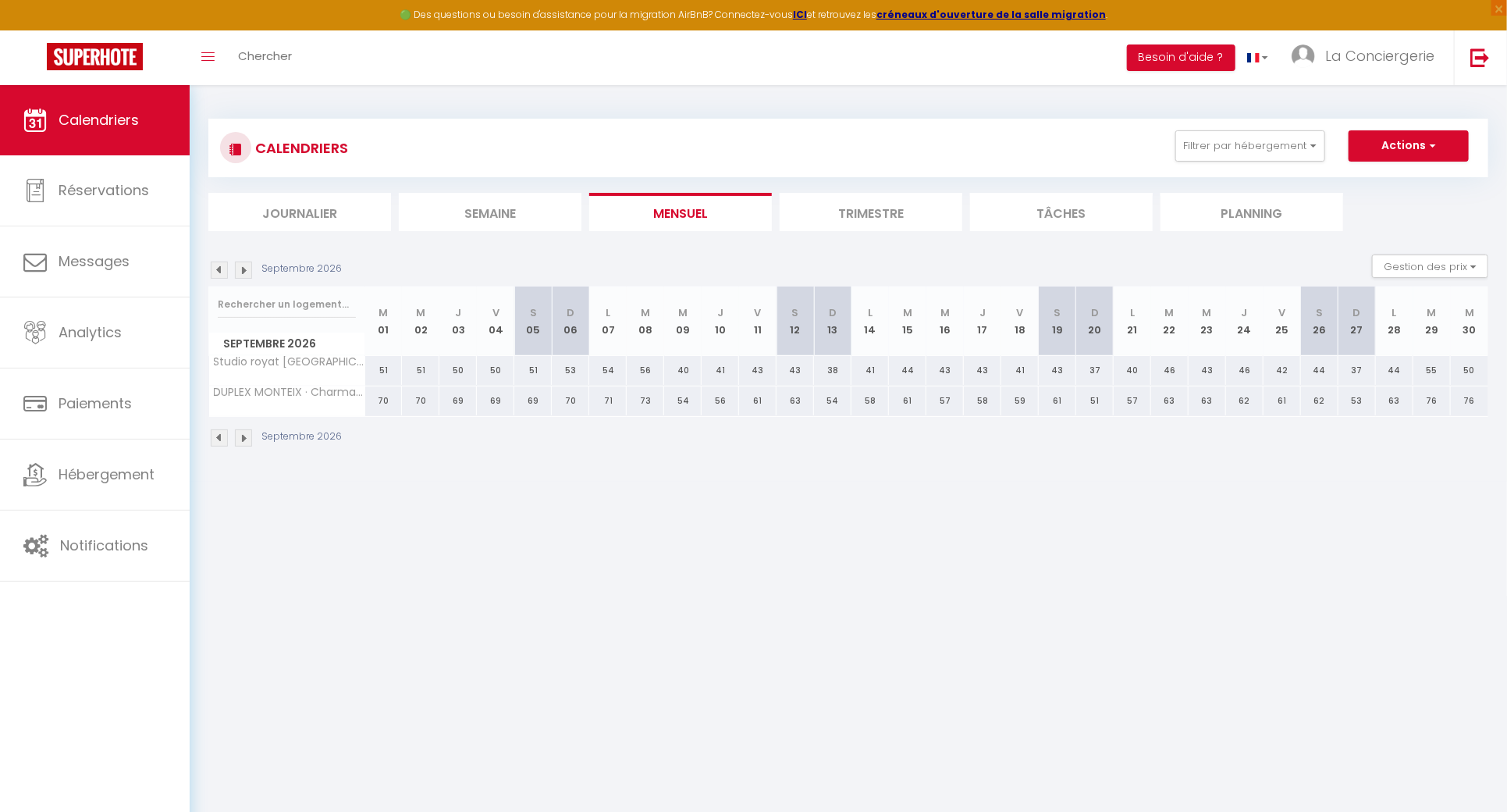
click at [224, 266] on img at bounding box center [219, 270] width 17 height 17
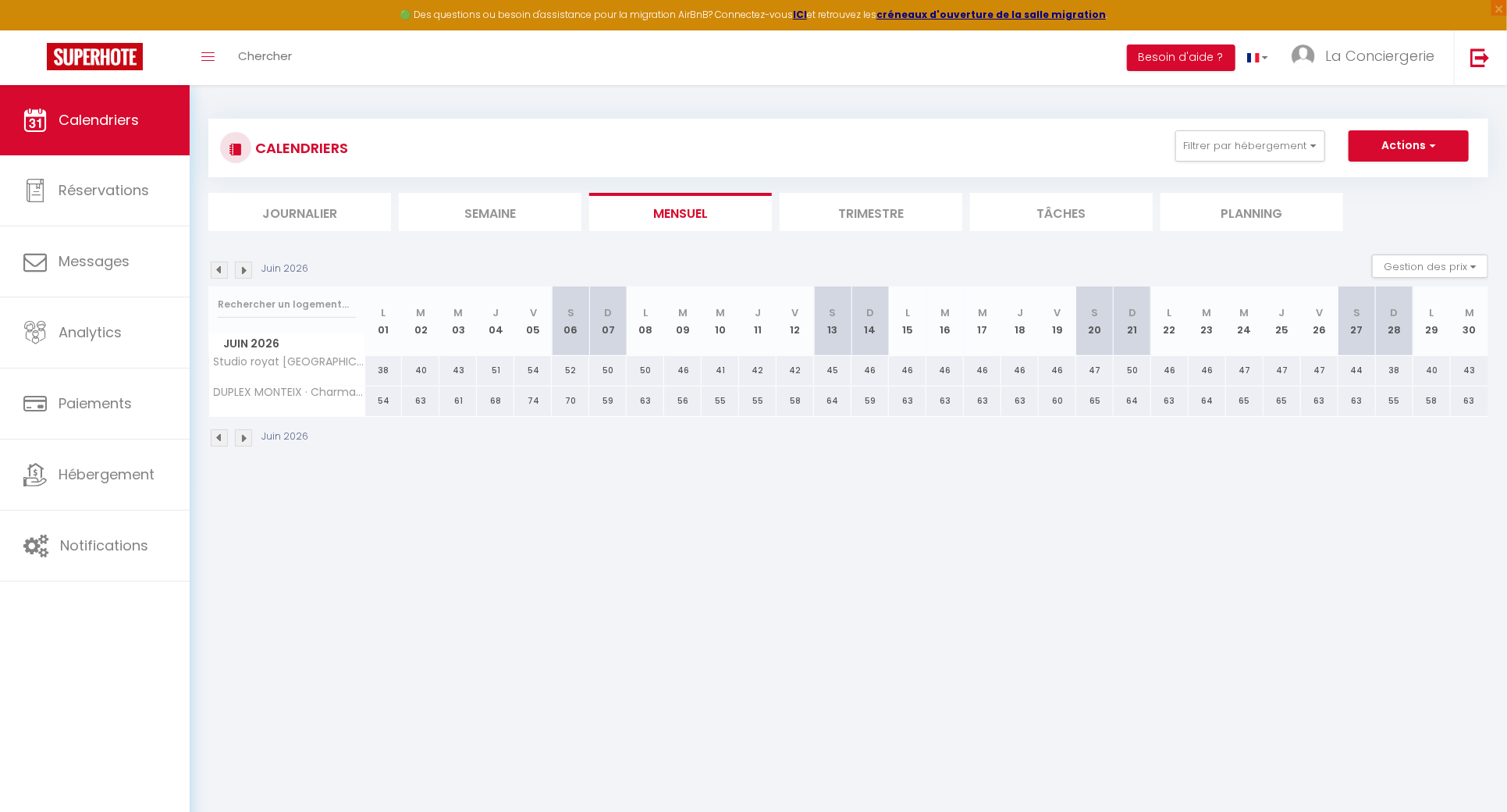
click at [224, 266] on img at bounding box center [219, 270] width 17 height 17
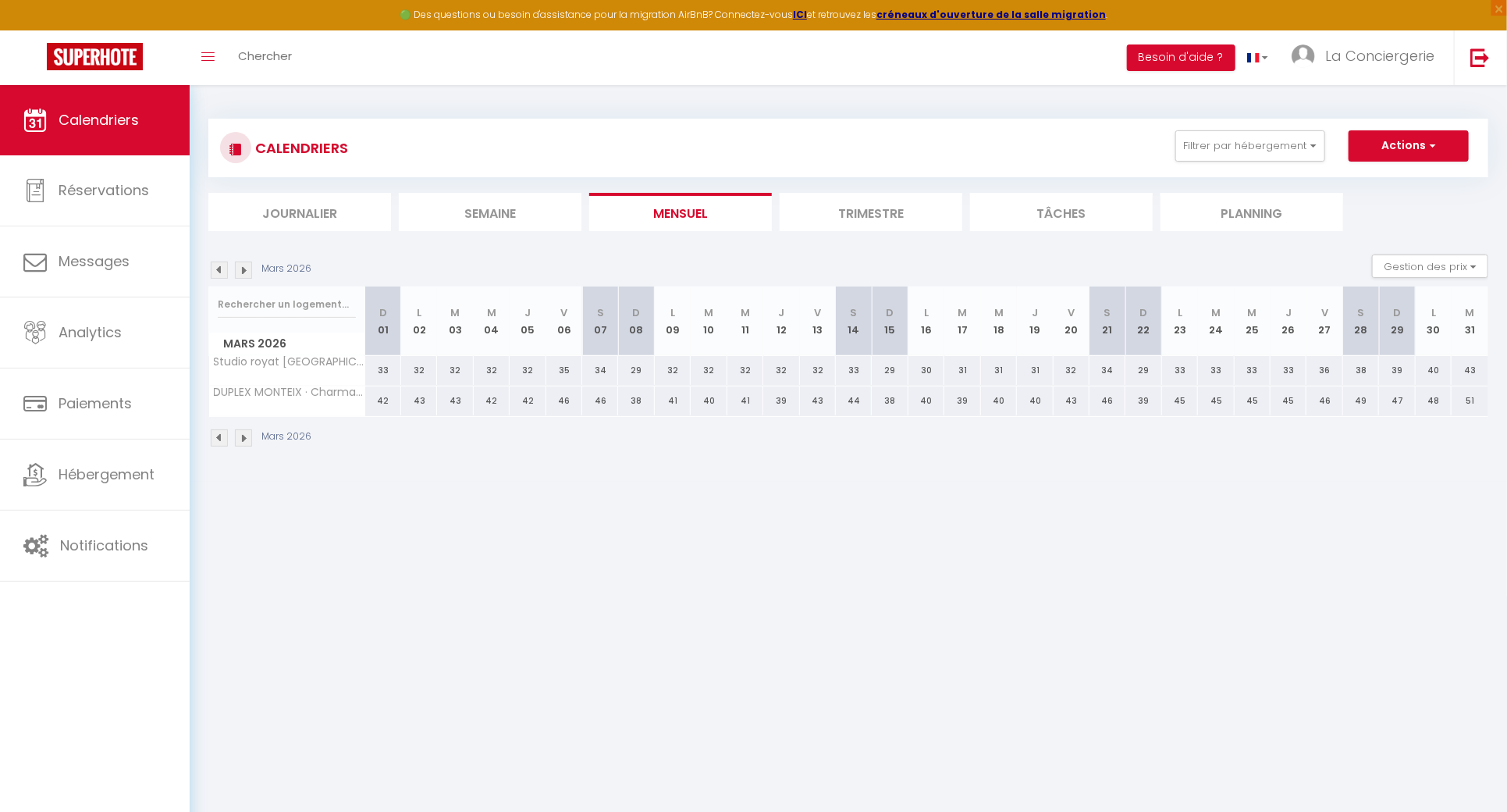
click at [224, 266] on img at bounding box center [219, 270] width 17 height 17
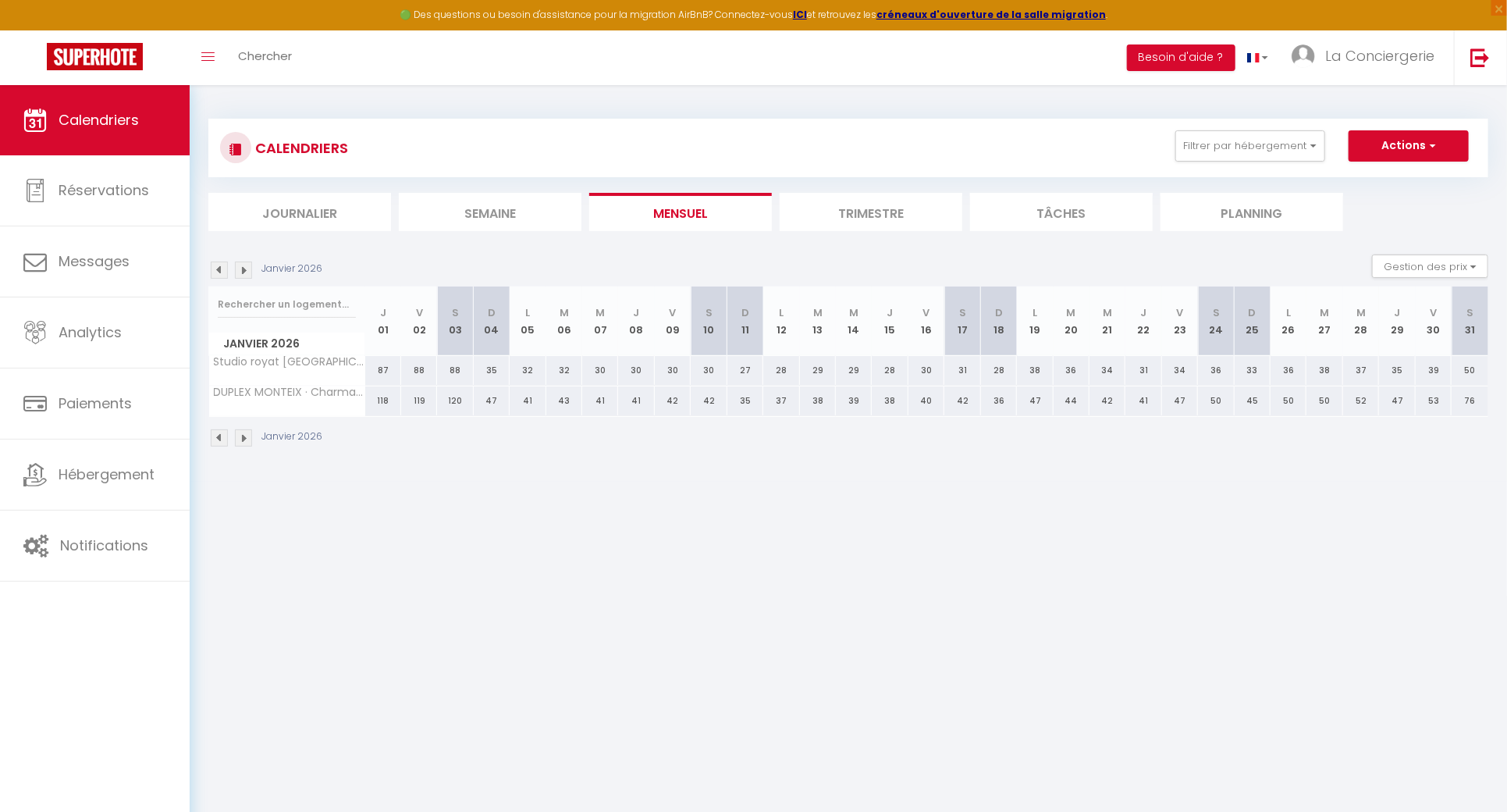
click at [224, 266] on img at bounding box center [219, 270] width 17 height 17
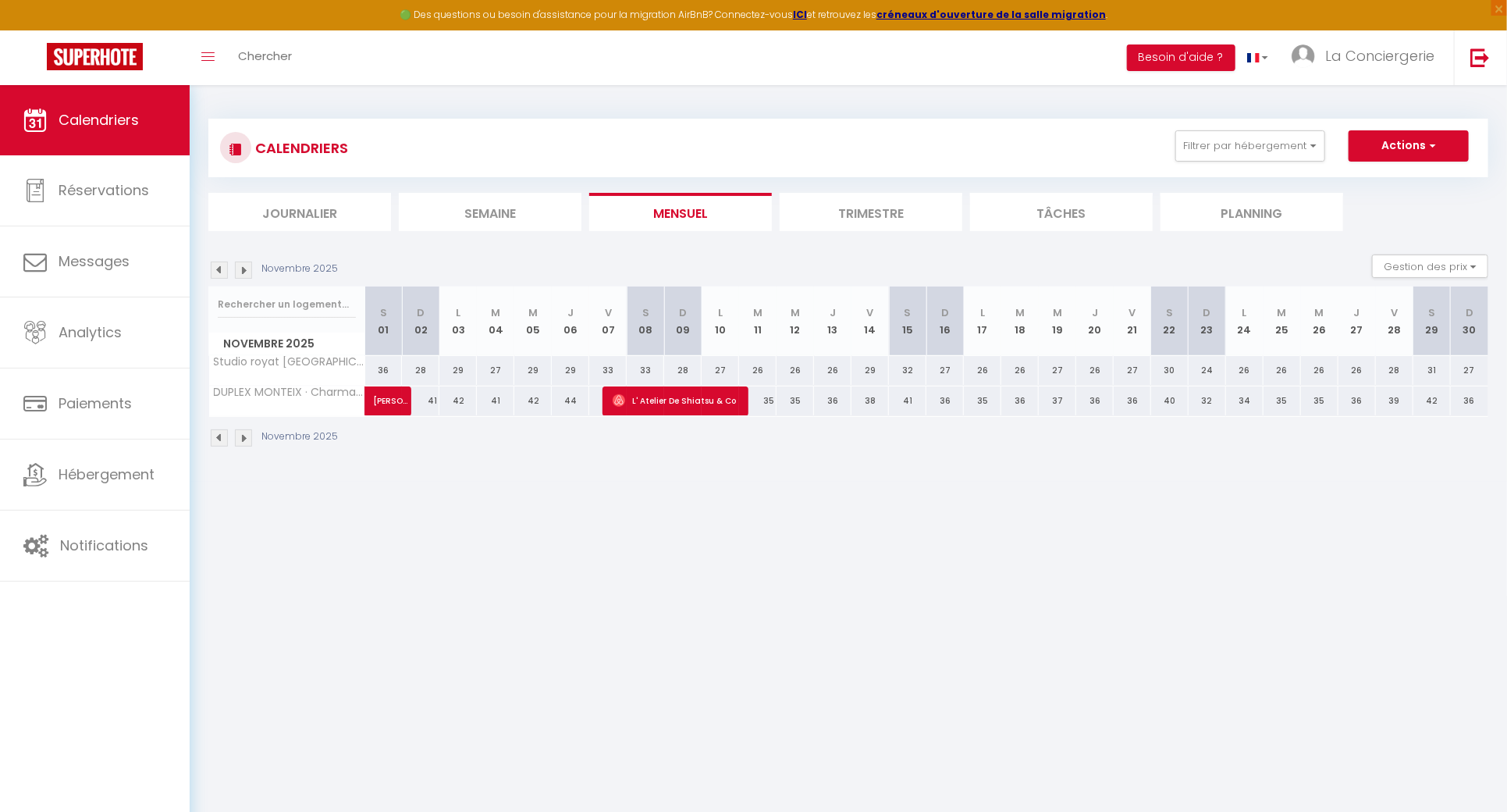
click at [224, 266] on img at bounding box center [219, 270] width 17 height 17
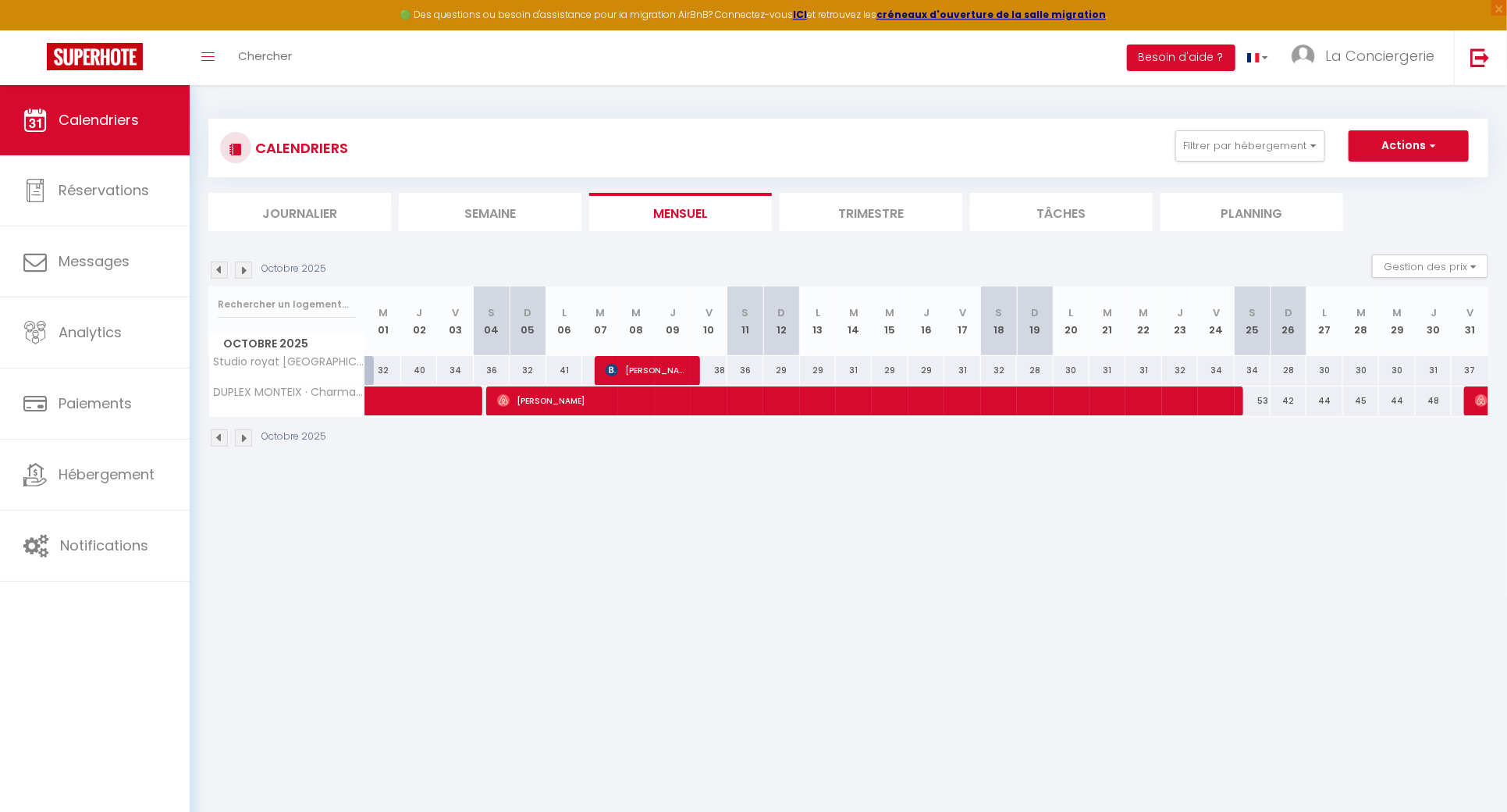
click at [224, 266] on img at bounding box center [219, 270] width 17 height 17
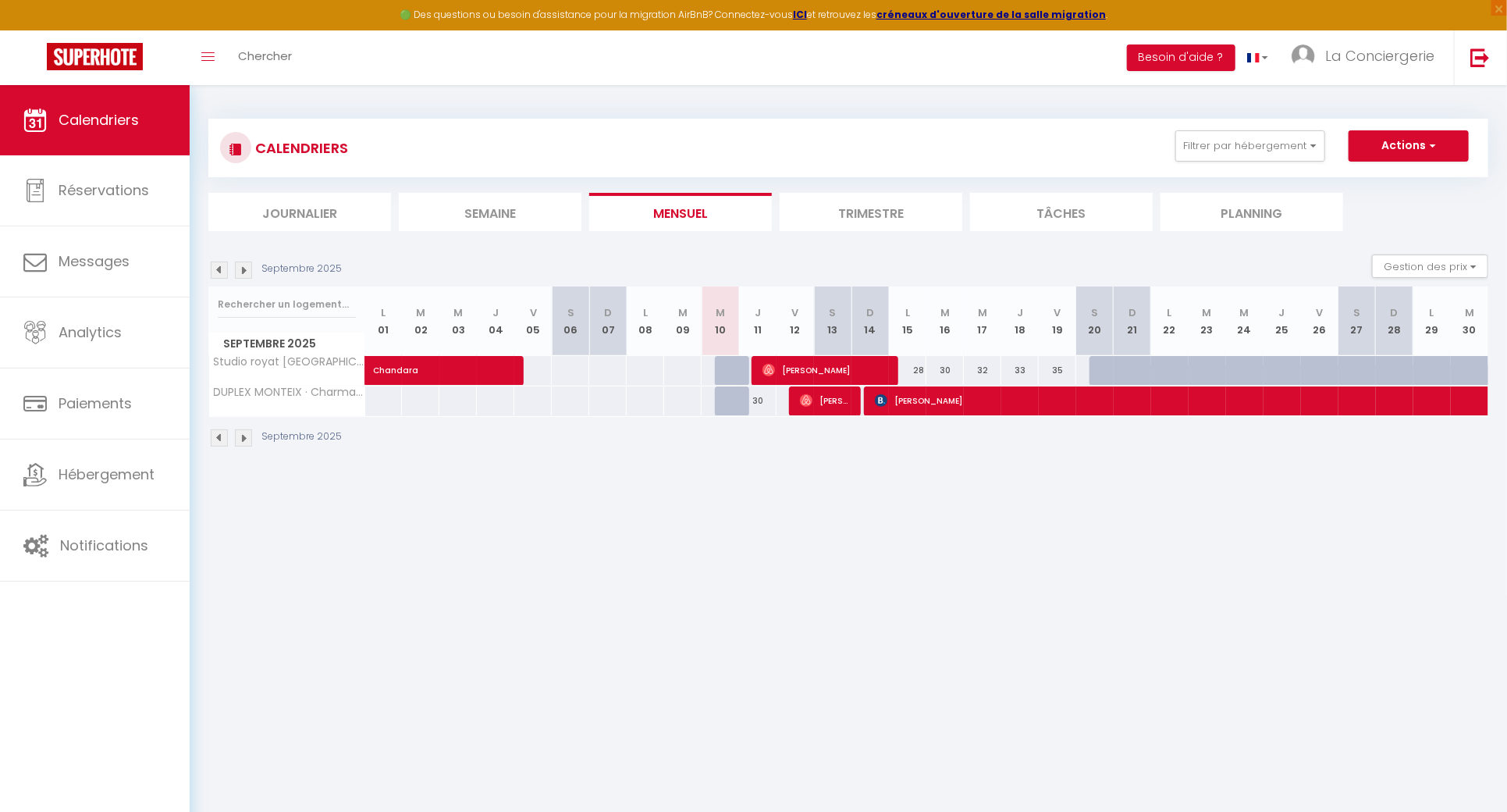
click at [224, 266] on img at bounding box center [219, 270] width 17 height 17
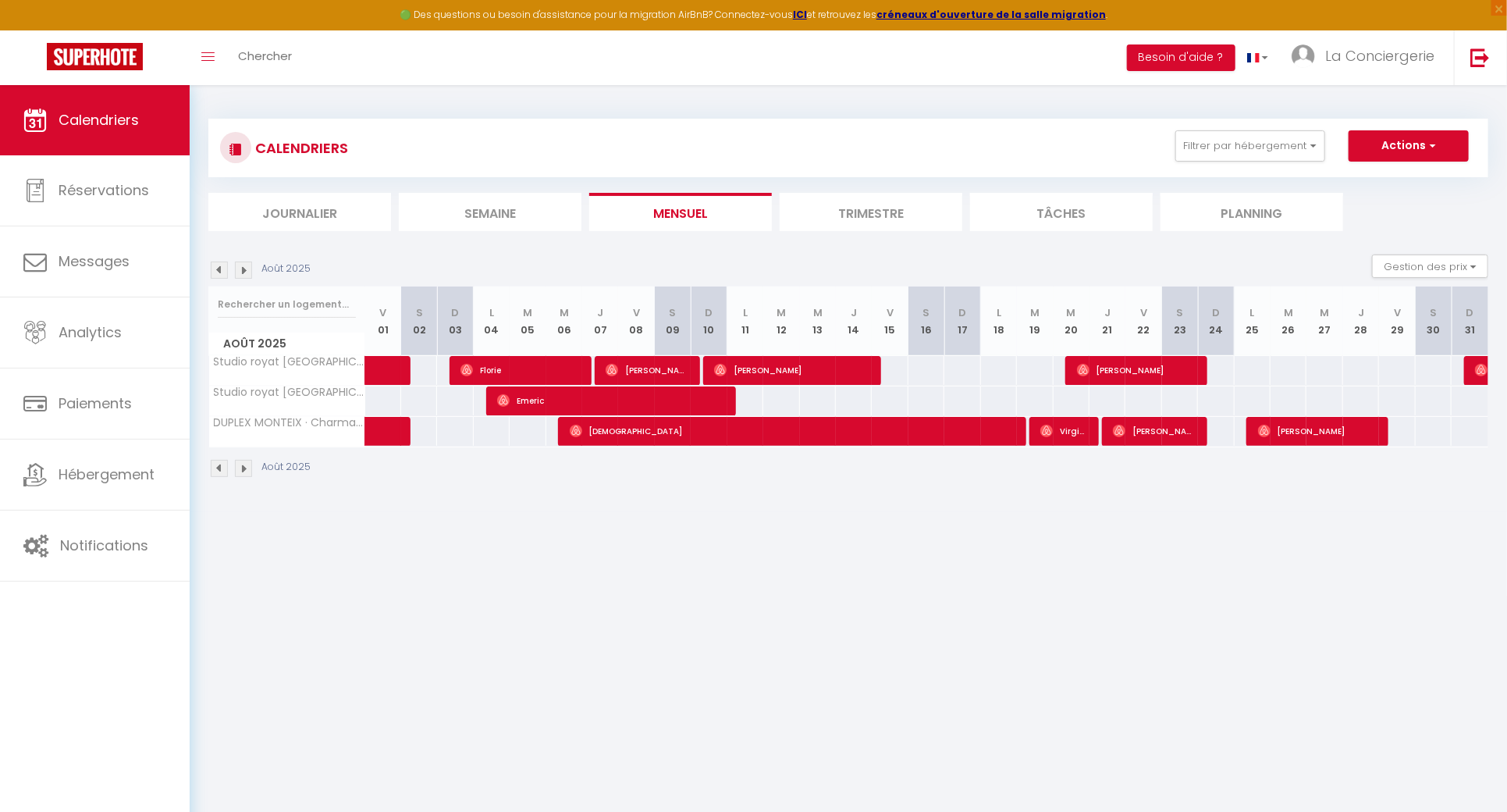
click at [250, 271] on img at bounding box center [244, 270] width 17 height 17
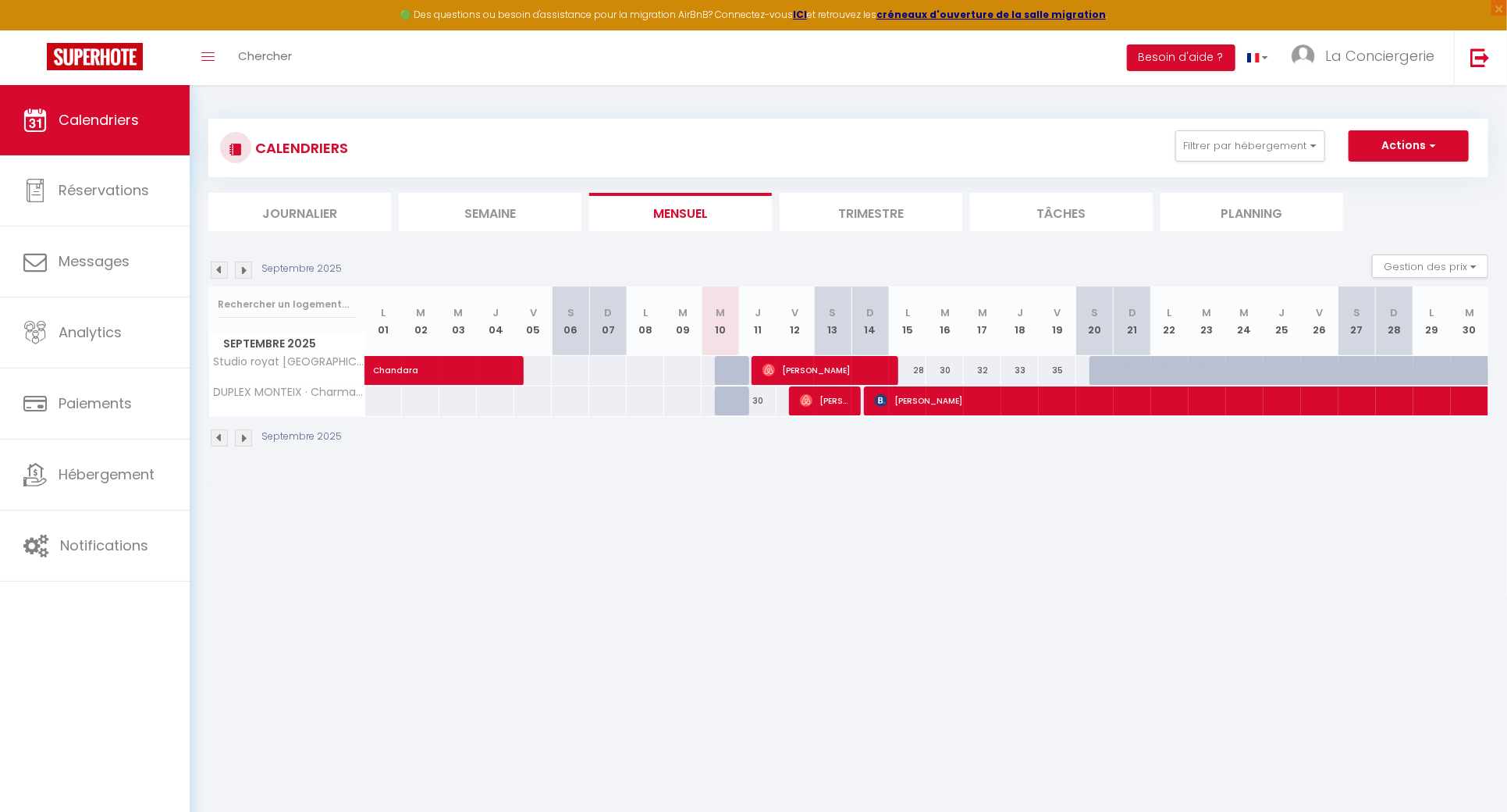
click at [240, 265] on img at bounding box center [244, 270] width 17 height 17
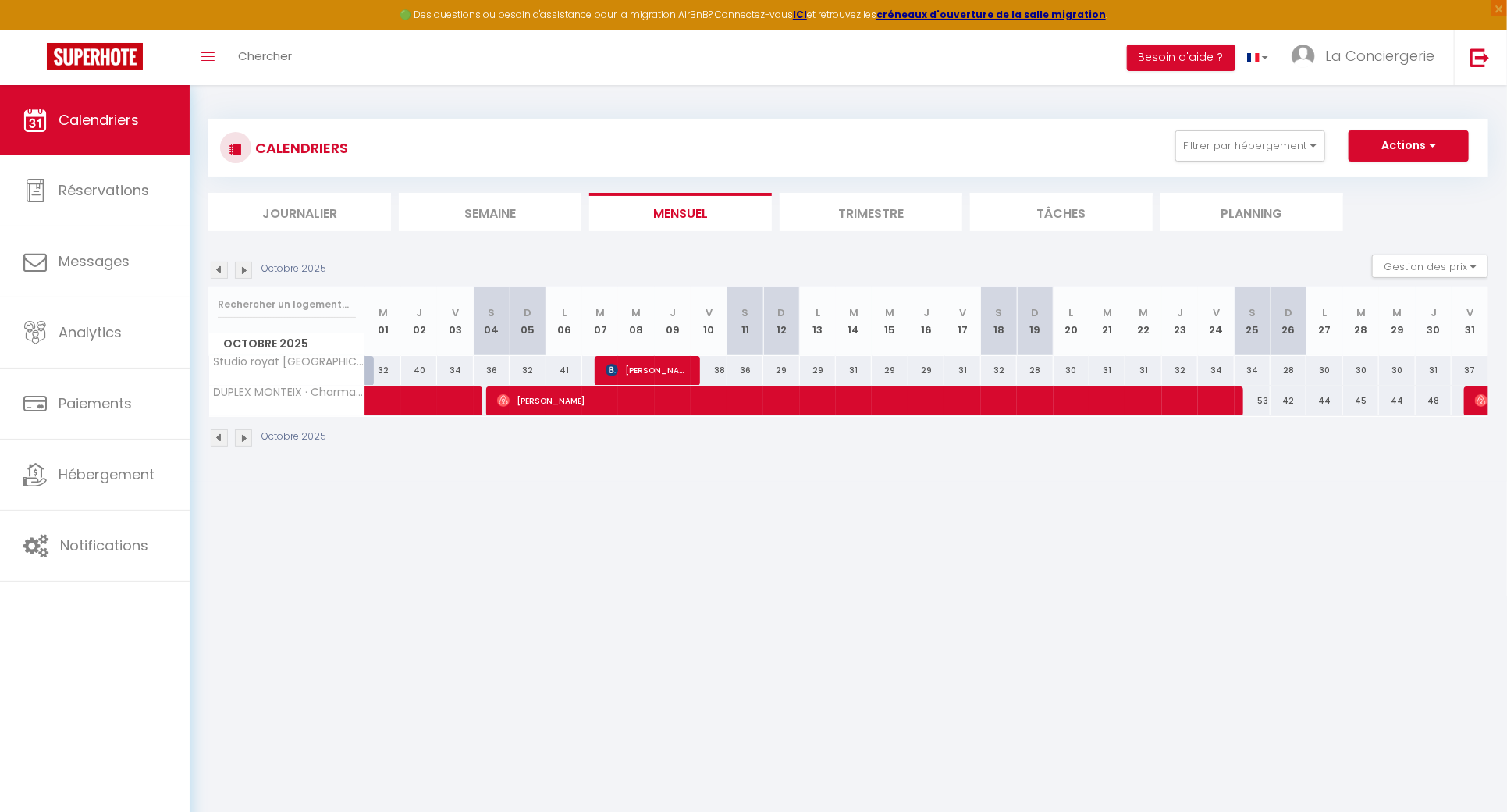
click at [225, 270] on img at bounding box center [219, 270] width 17 height 17
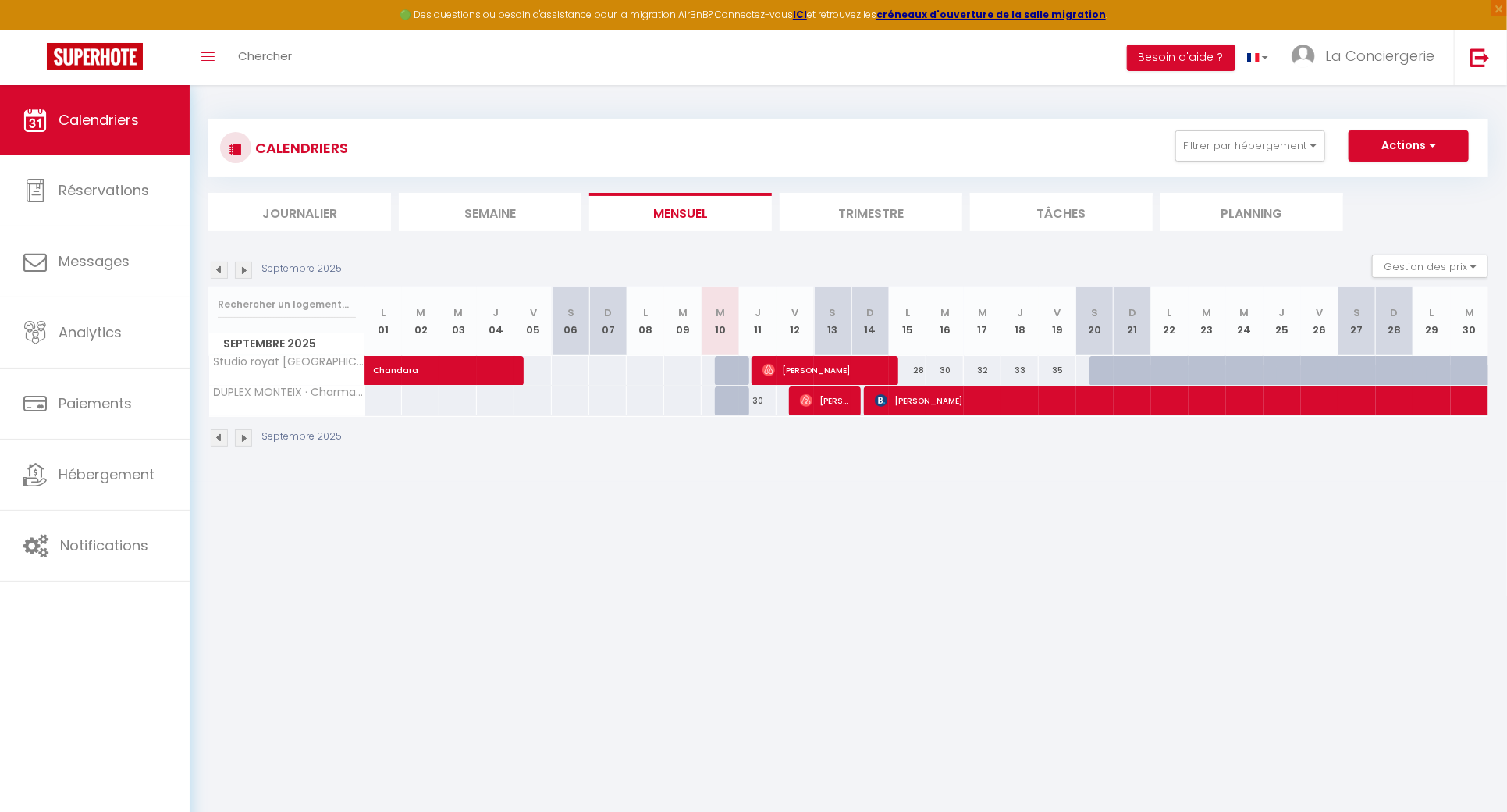
click at [248, 269] on img at bounding box center [244, 270] width 17 height 17
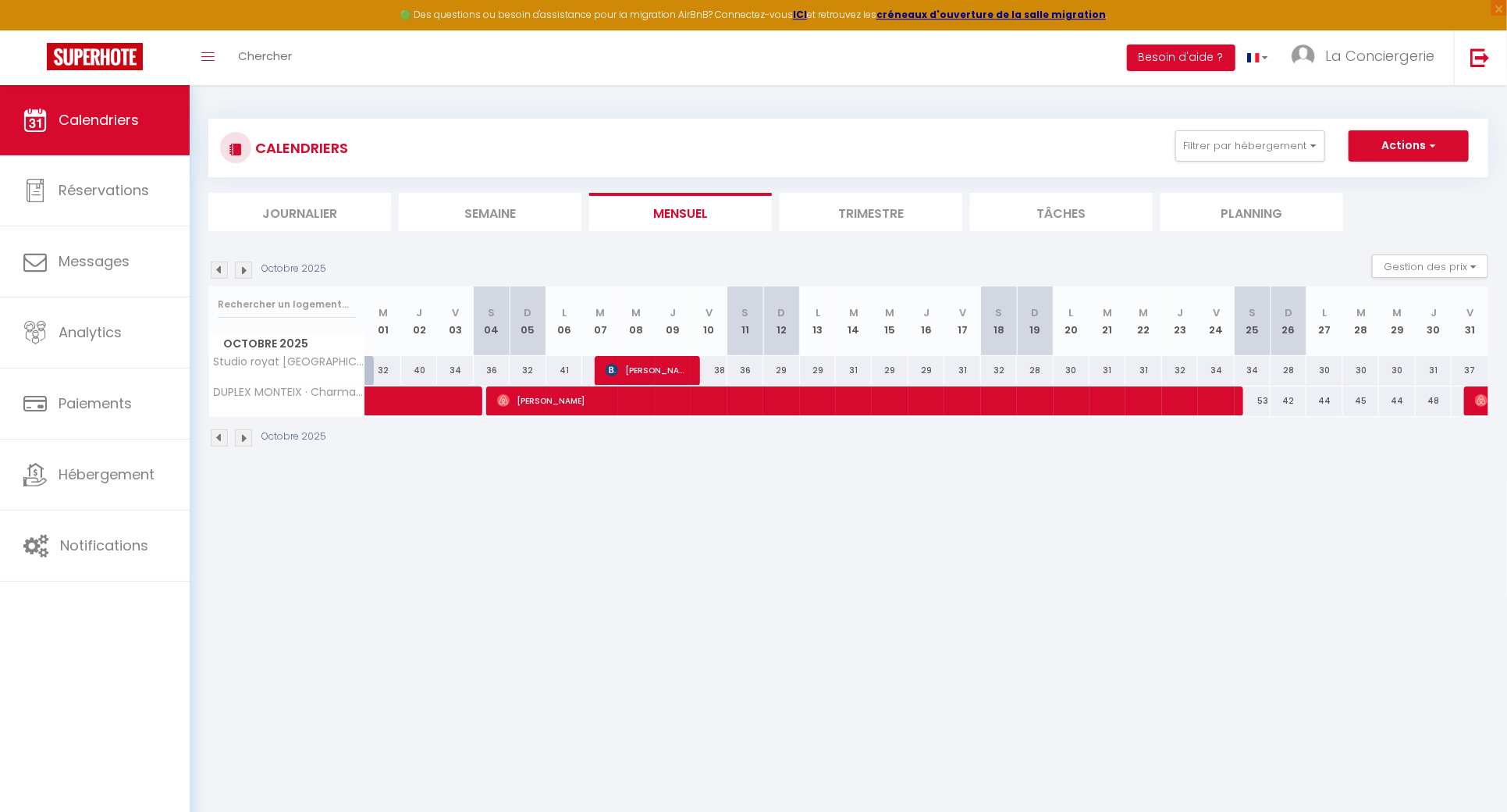
click at [248, 269] on img at bounding box center [244, 270] width 17 height 17
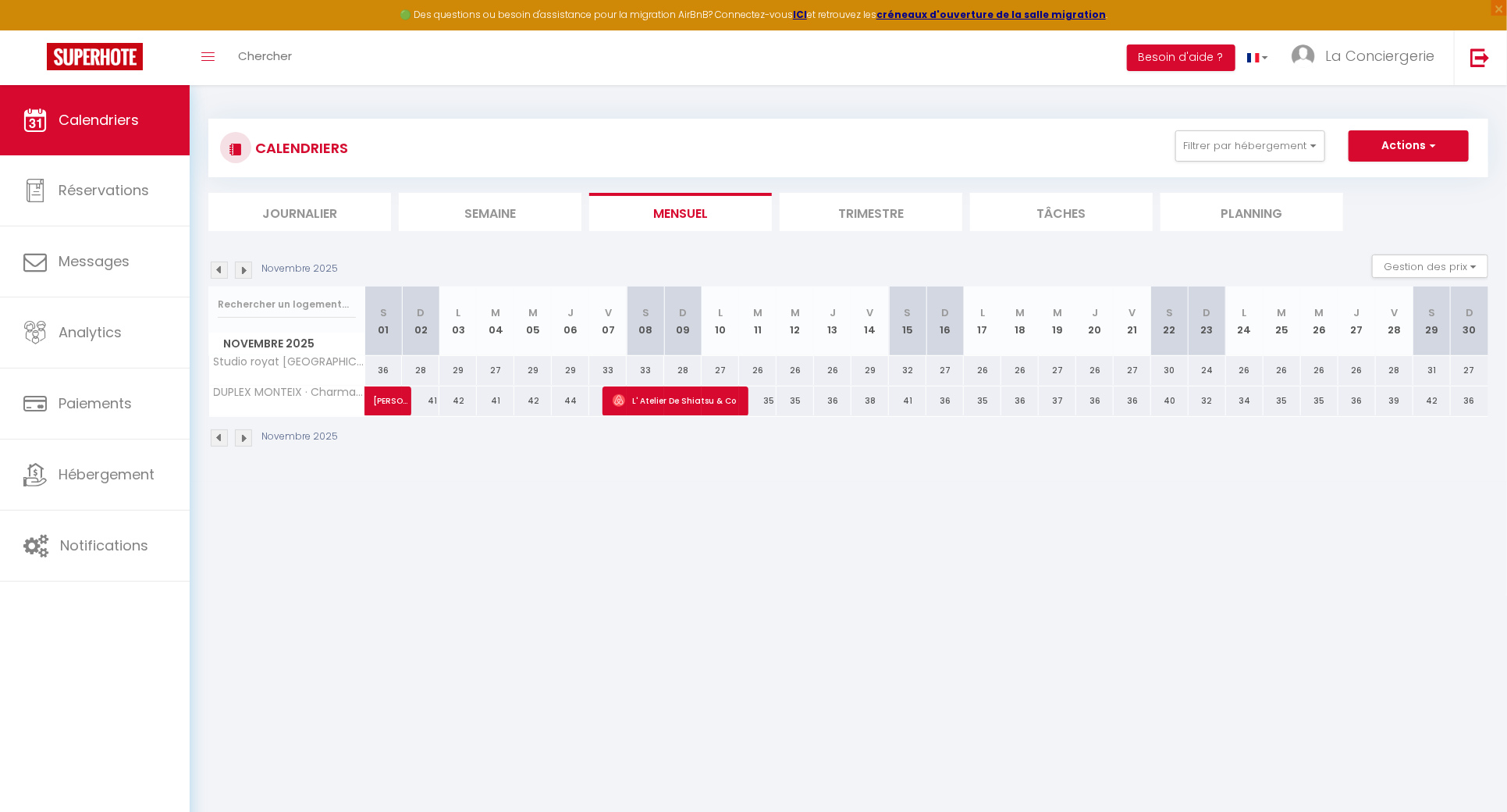
click at [248, 269] on img at bounding box center [244, 270] width 17 height 17
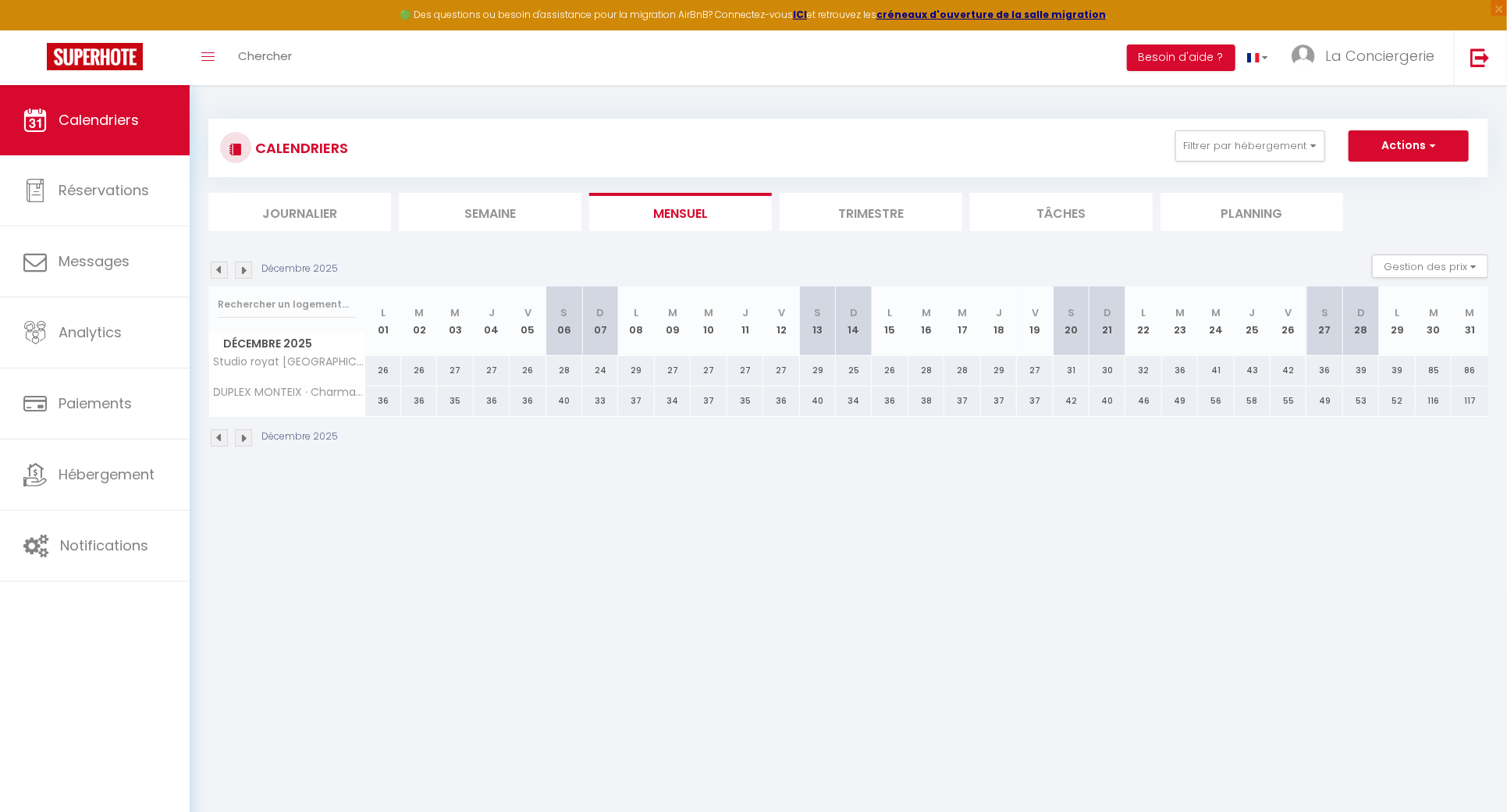
click at [248, 269] on img at bounding box center [244, 270] width 17 height 17
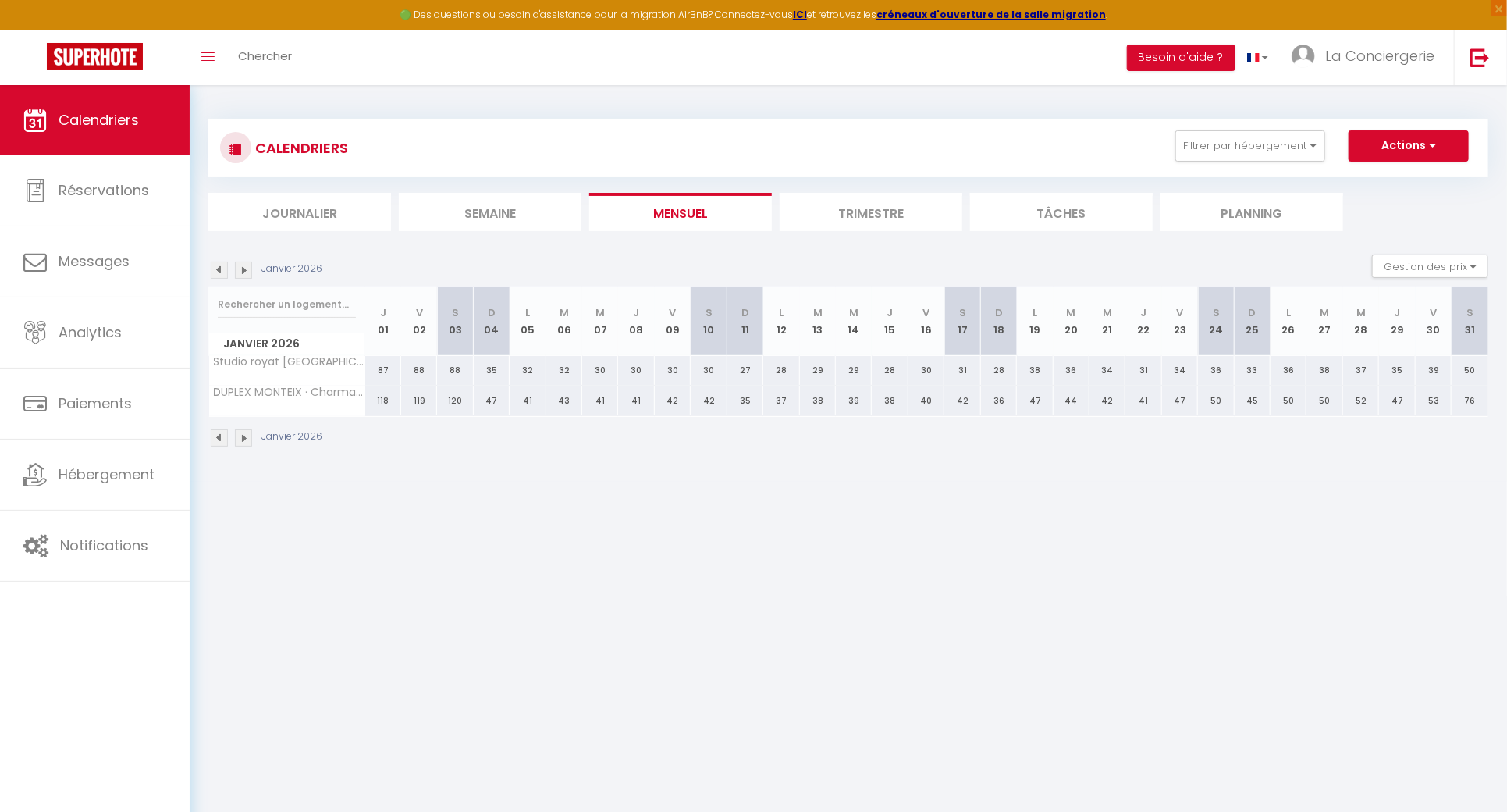
click at [248, 269] on img at bounding box center [244, 270] width 17 height 17
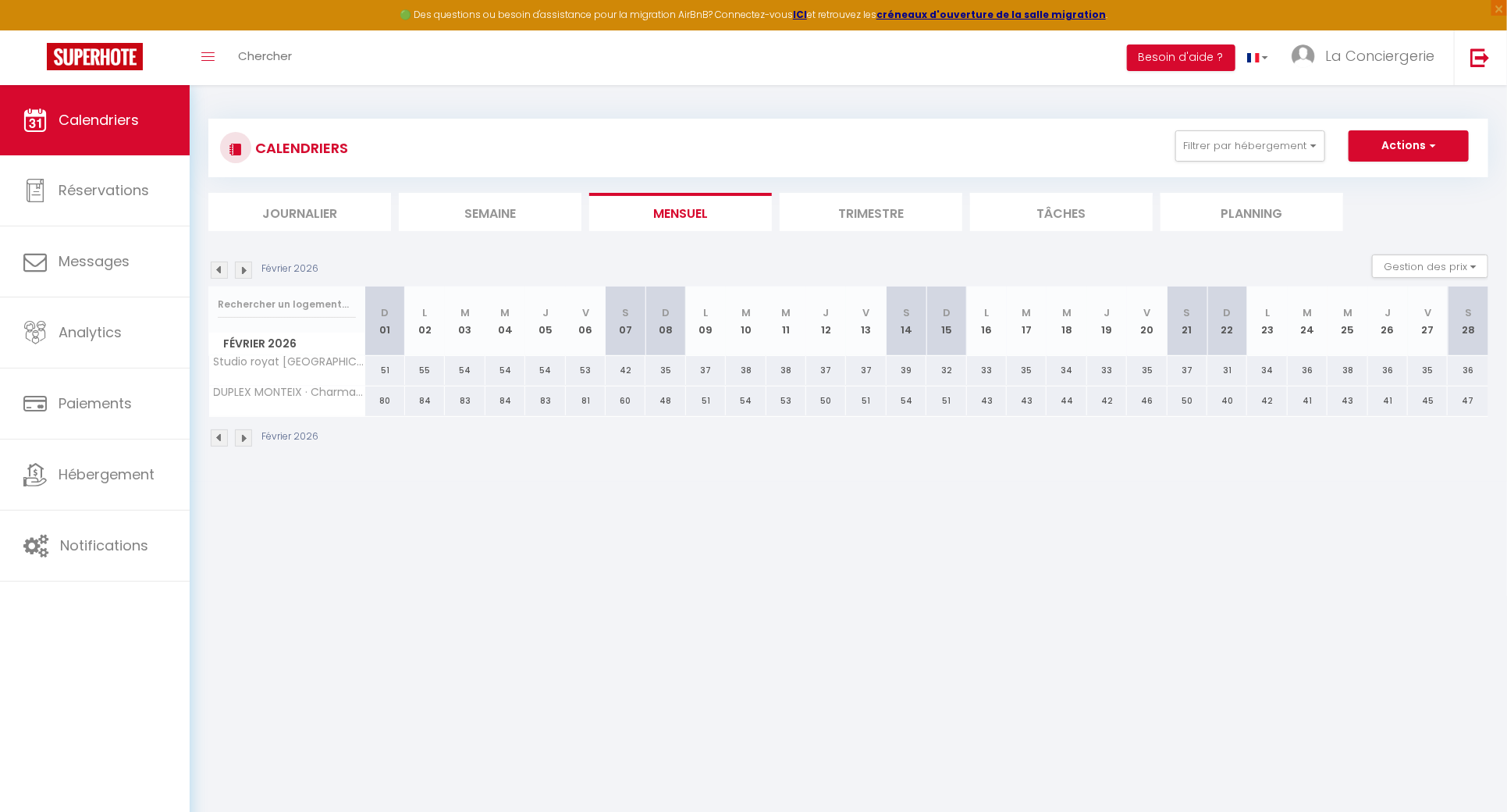
click at [248, 269] on img at bounding box center [244, 270] width 17 height 17
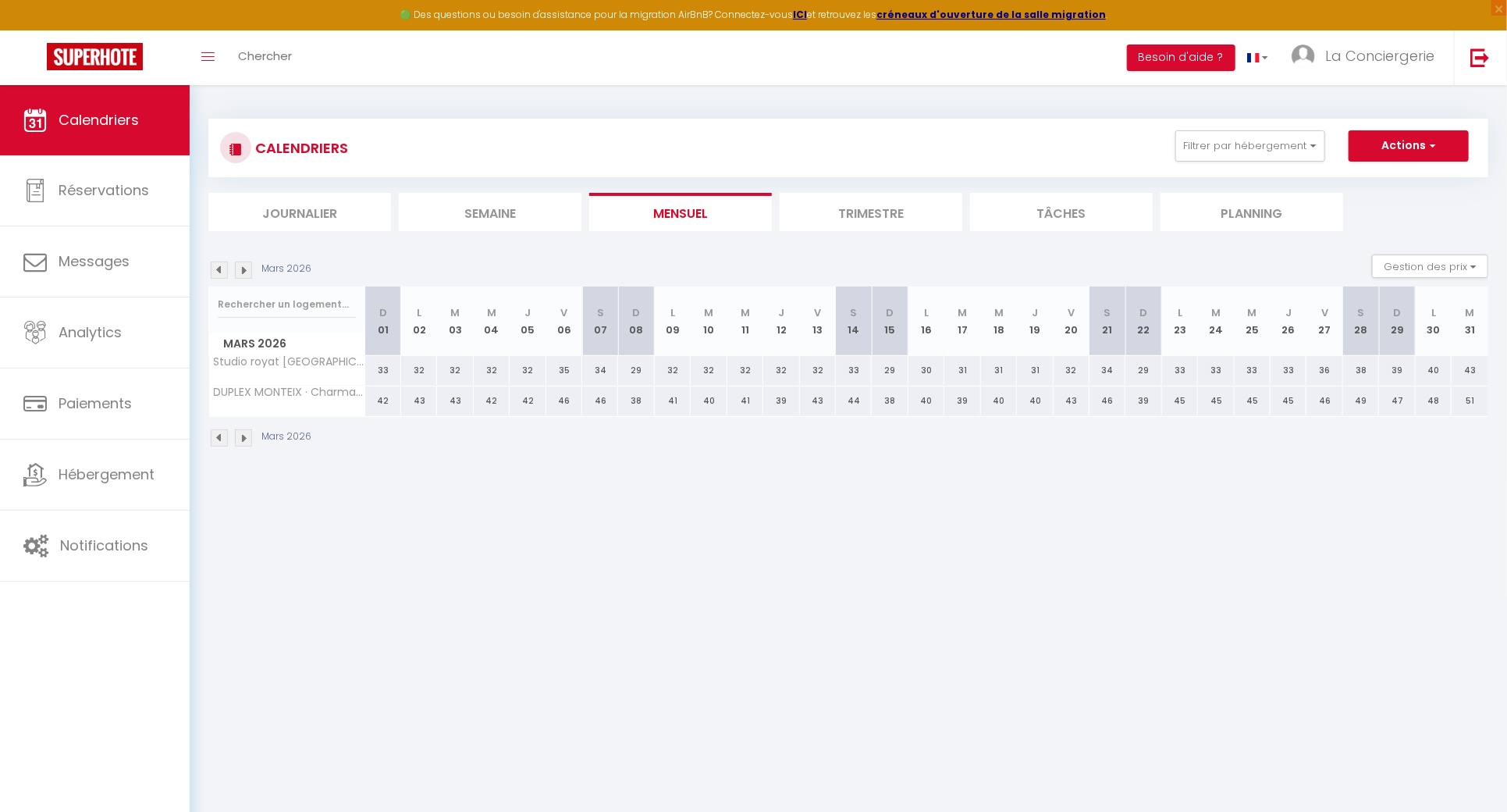
click at [248, 269] on img at bounding box center [244, 270] width 17 height 17
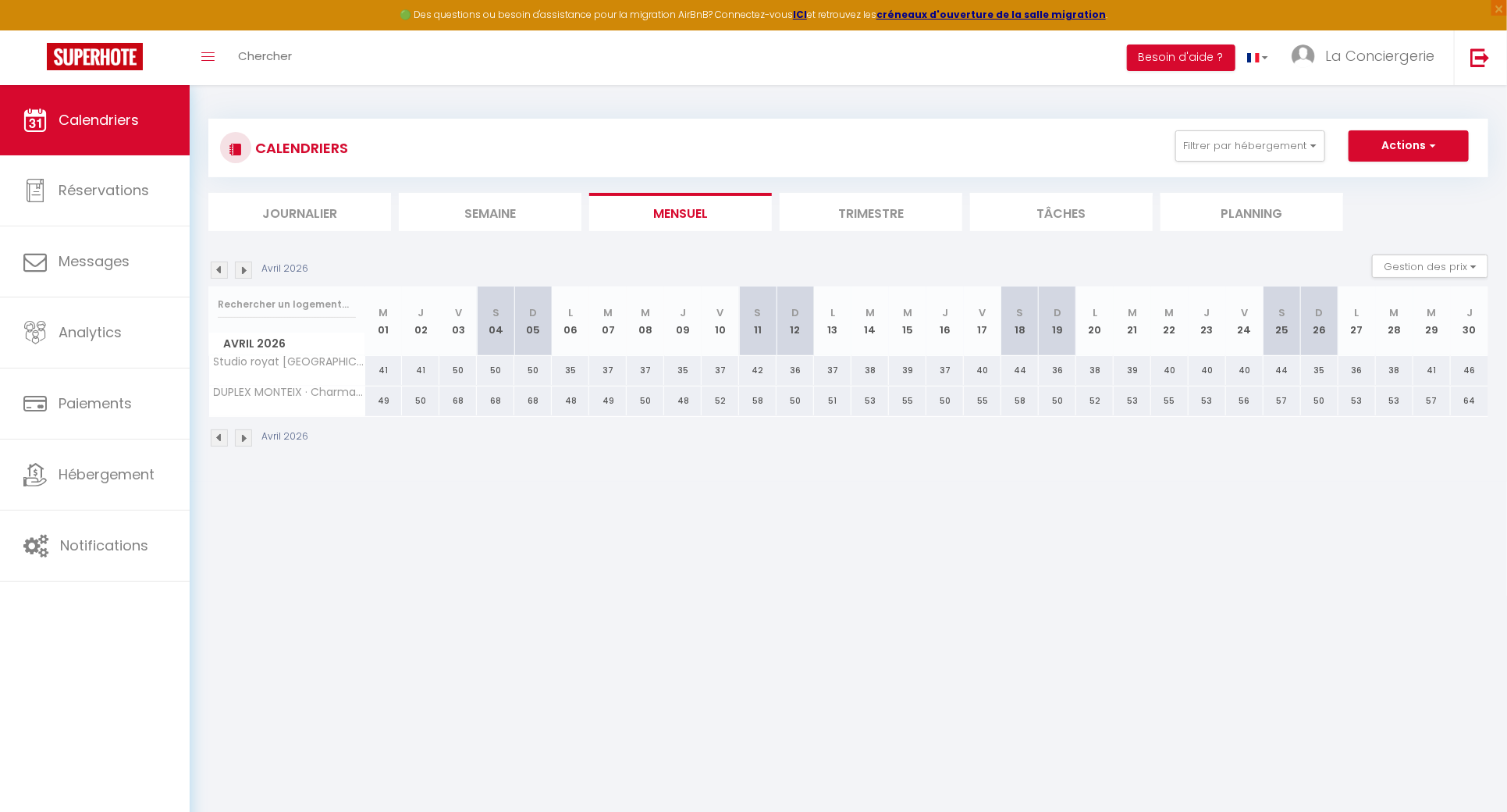
click at [248, 269] on img at bounding box center [244, 270] width 17 height 17
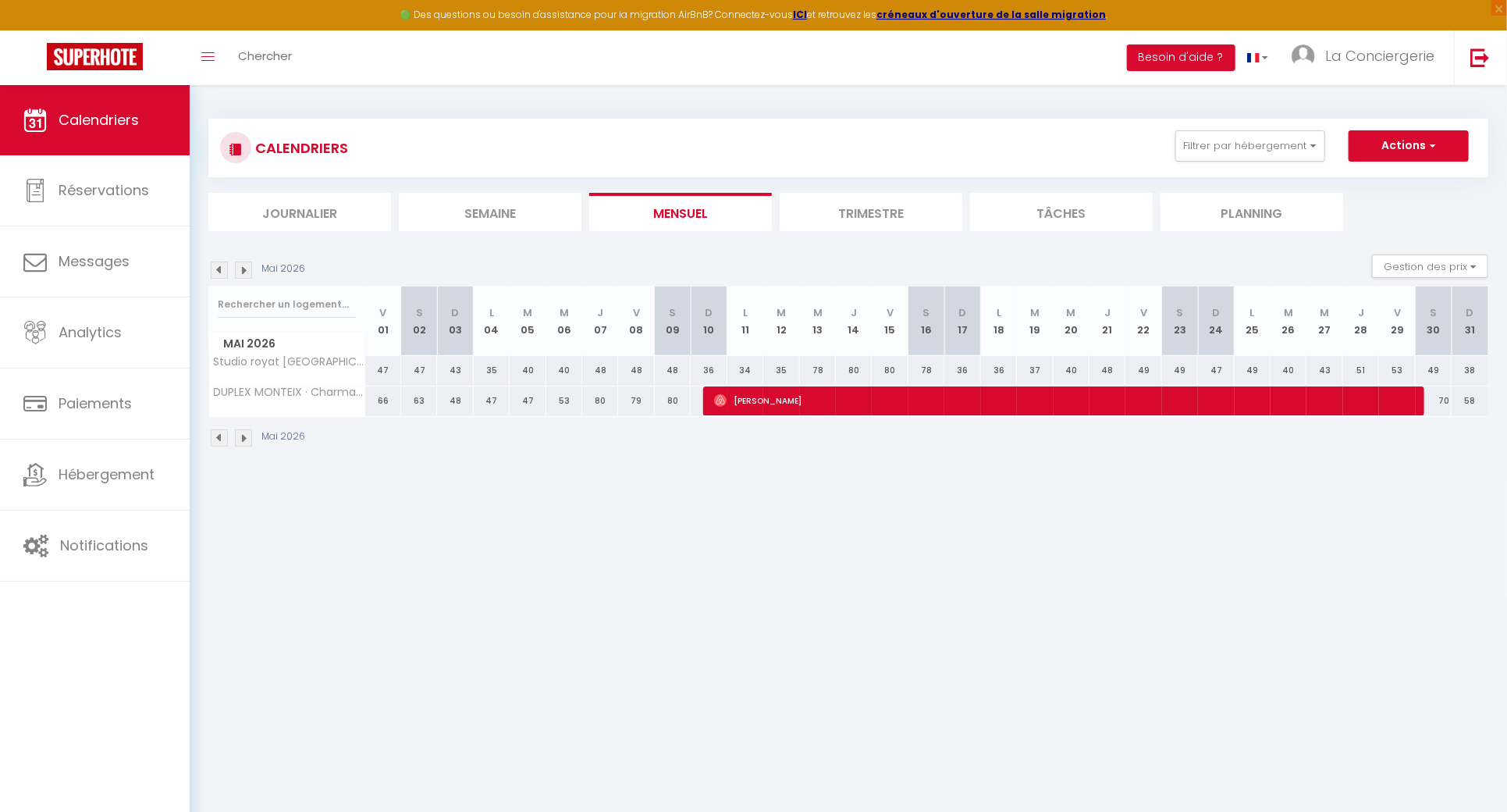
click at [248, 269] on img at bounding box center [244, 270] width 17 height 17
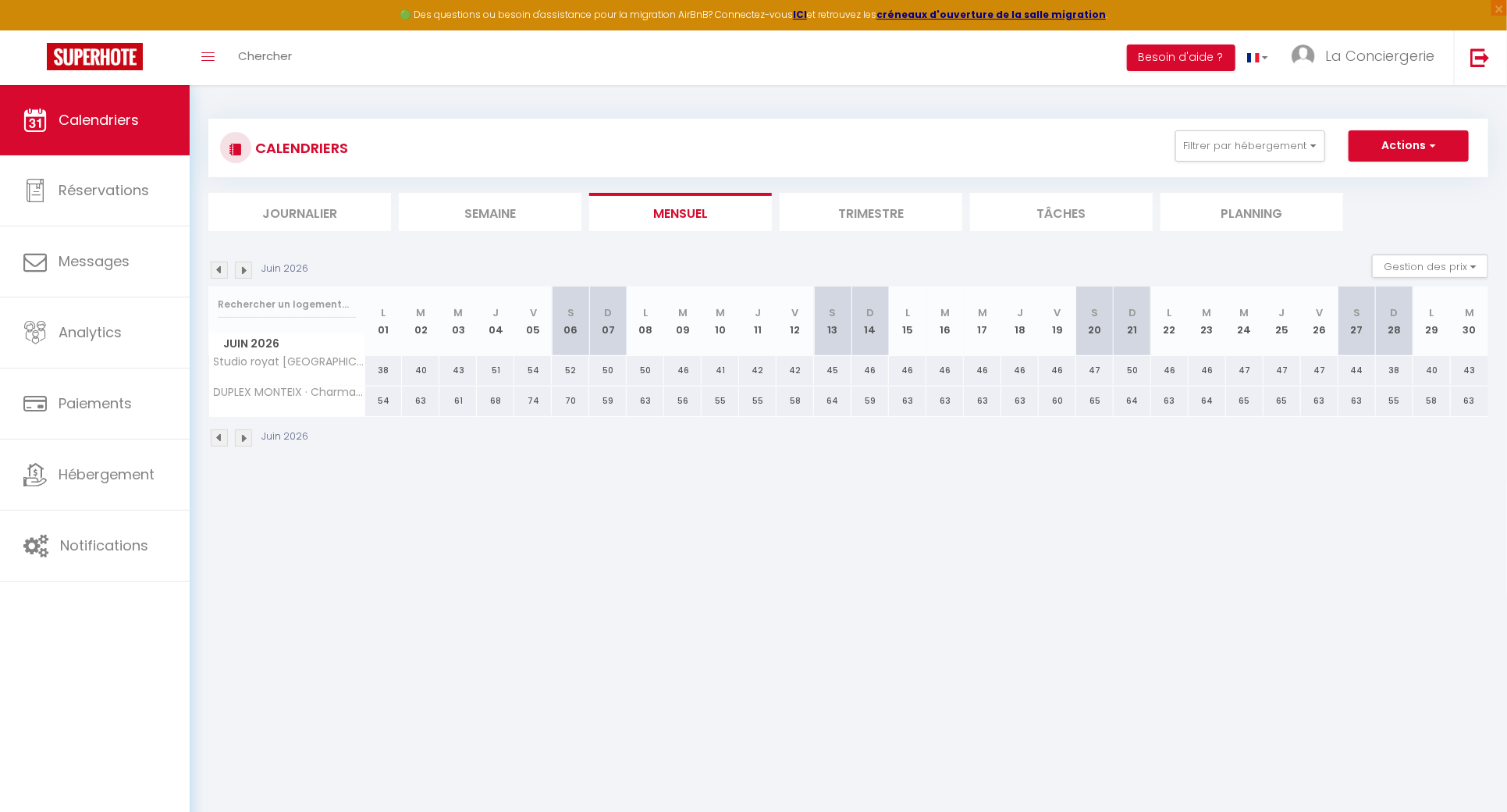
click at [217, 268] on img at bounding box center [219, 270] width 17 height 17
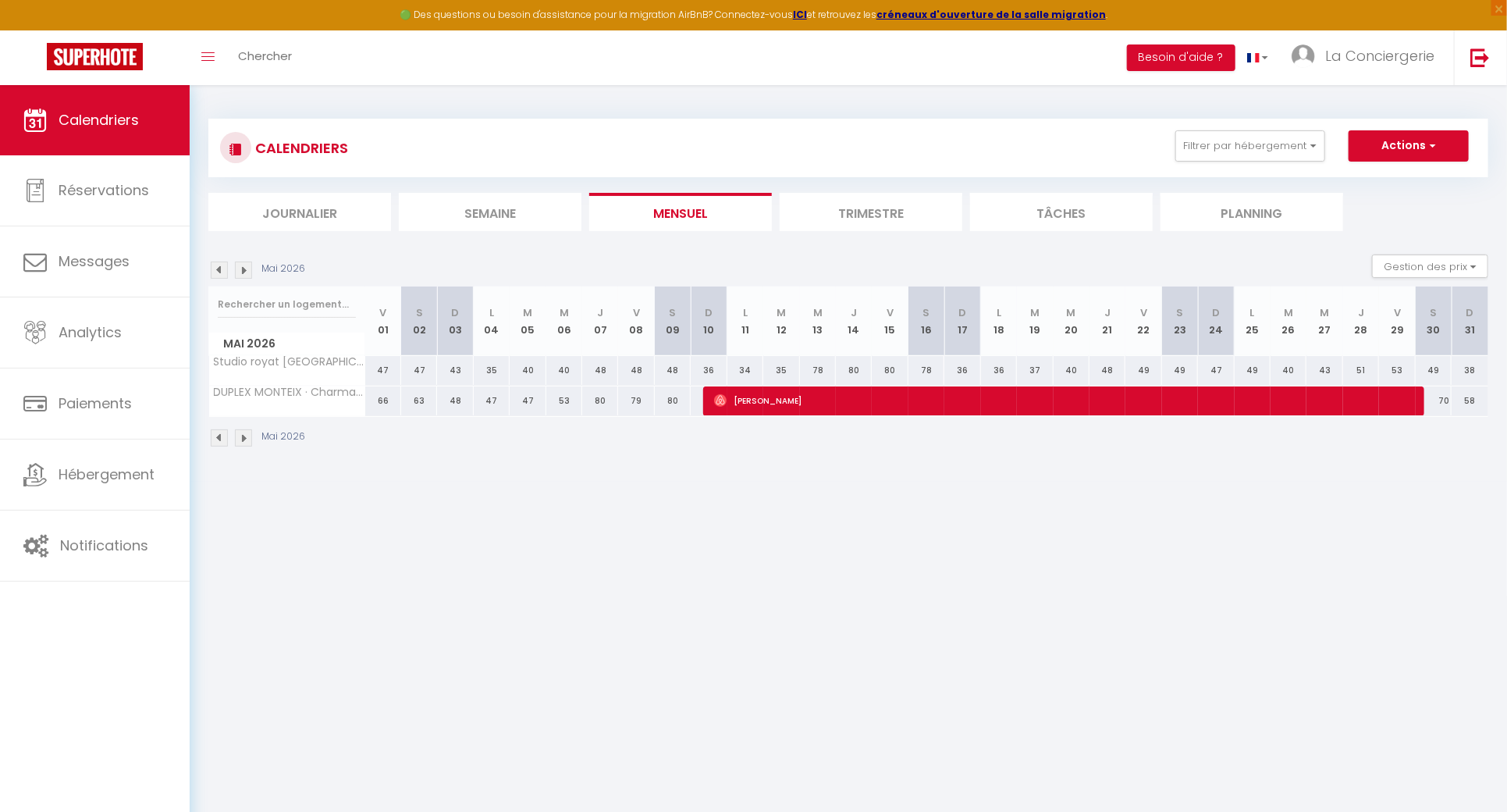
click at [217, 268] on img at bounding box center [219, 270] width 17 height 17
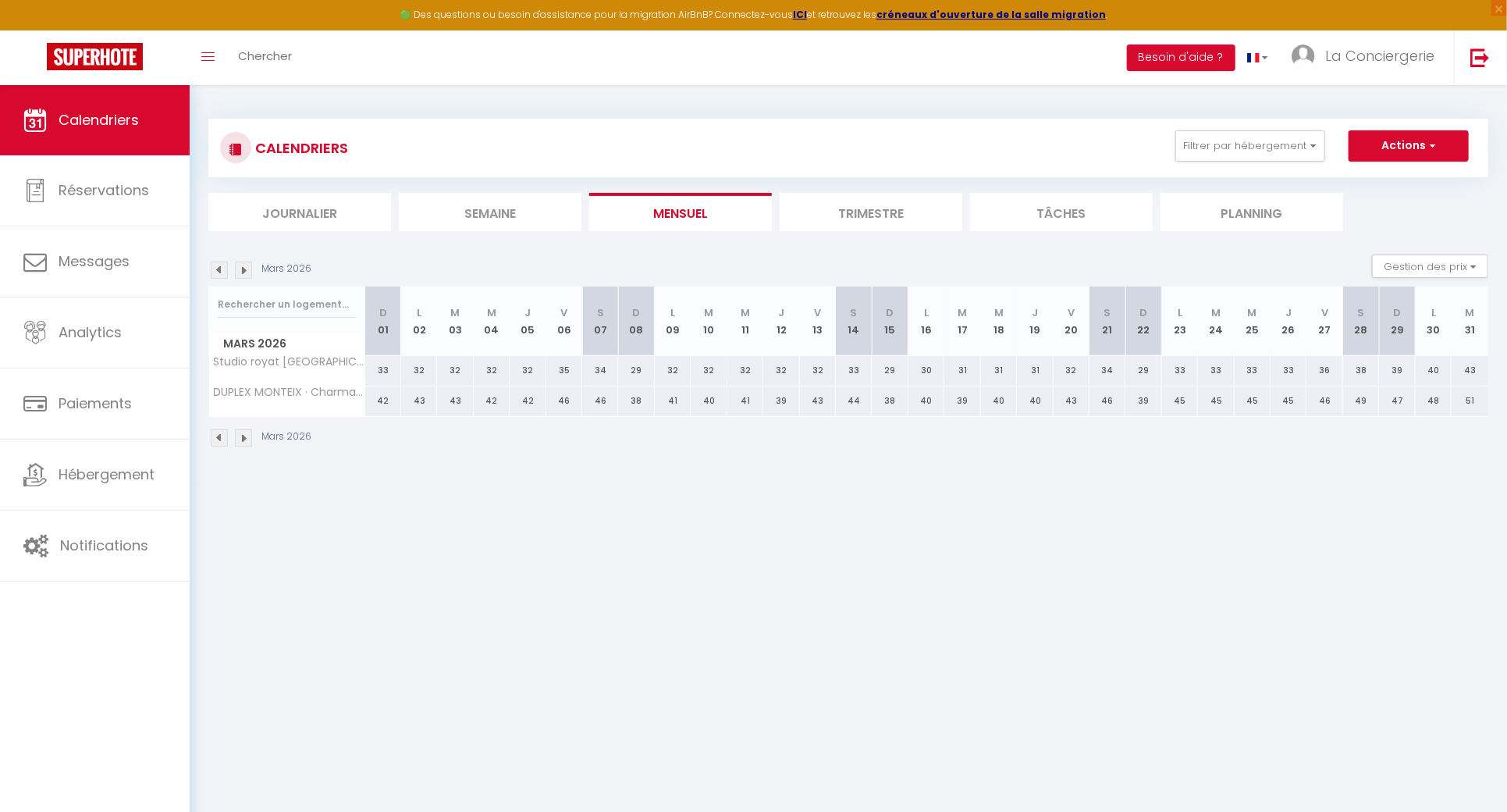
click at [217, 268] on img at bounding box center [219, 270] width 17 height 17
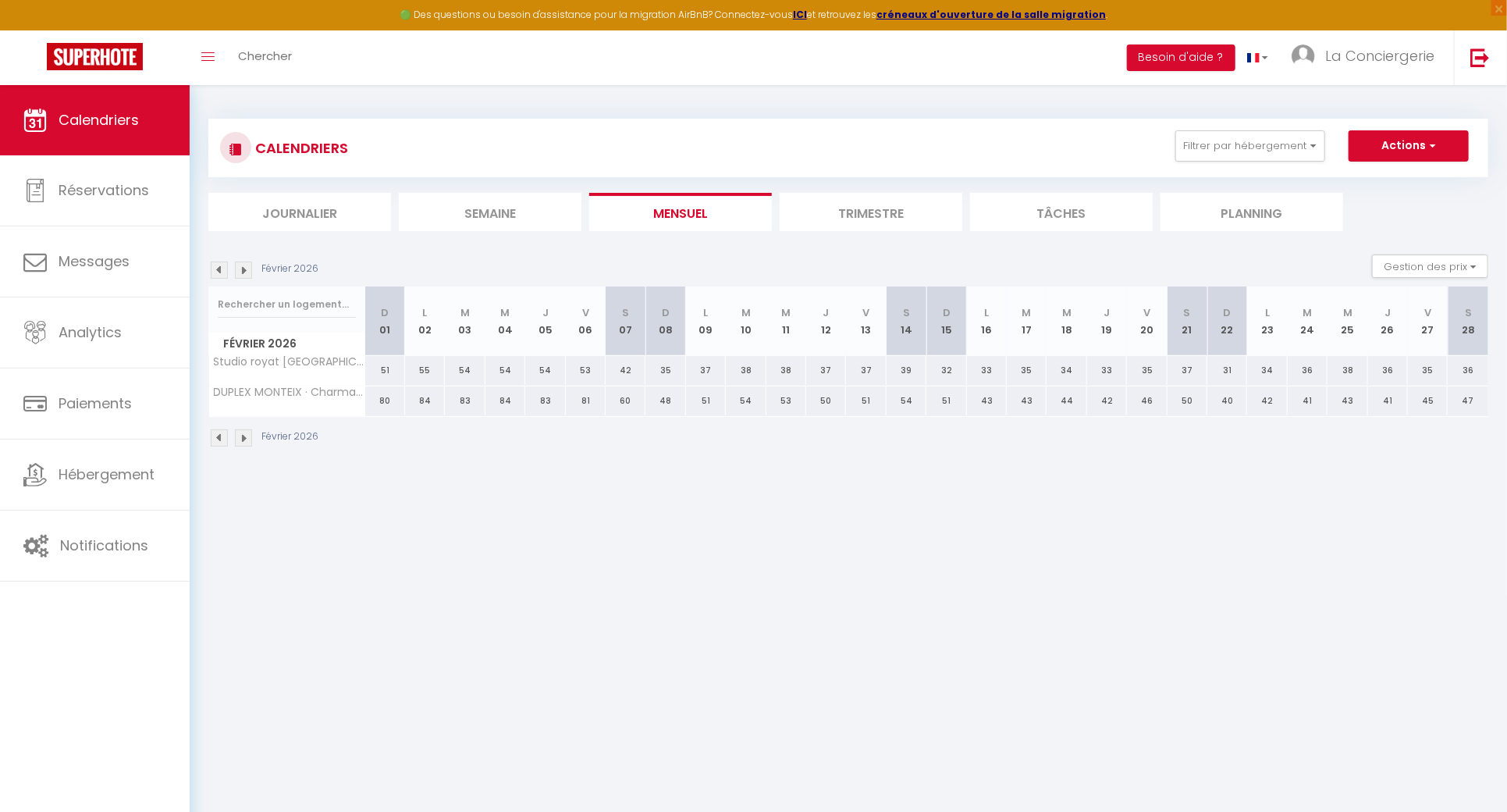
click at [217, 268] on img at bounding box center [219, 270] width 17 height 17
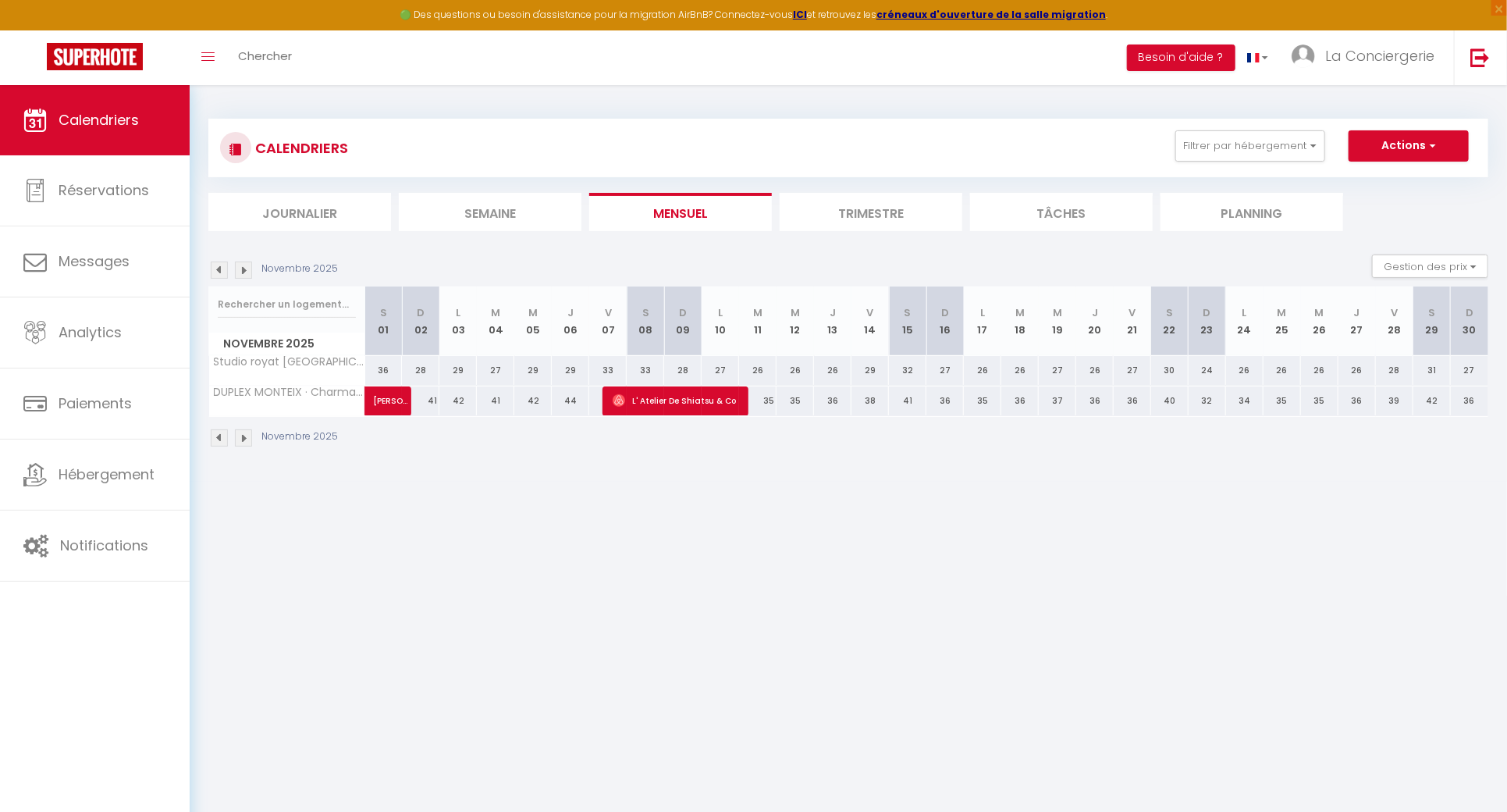
click at [217, 268] on img at bounding box center [219, 270] width 17 height 17
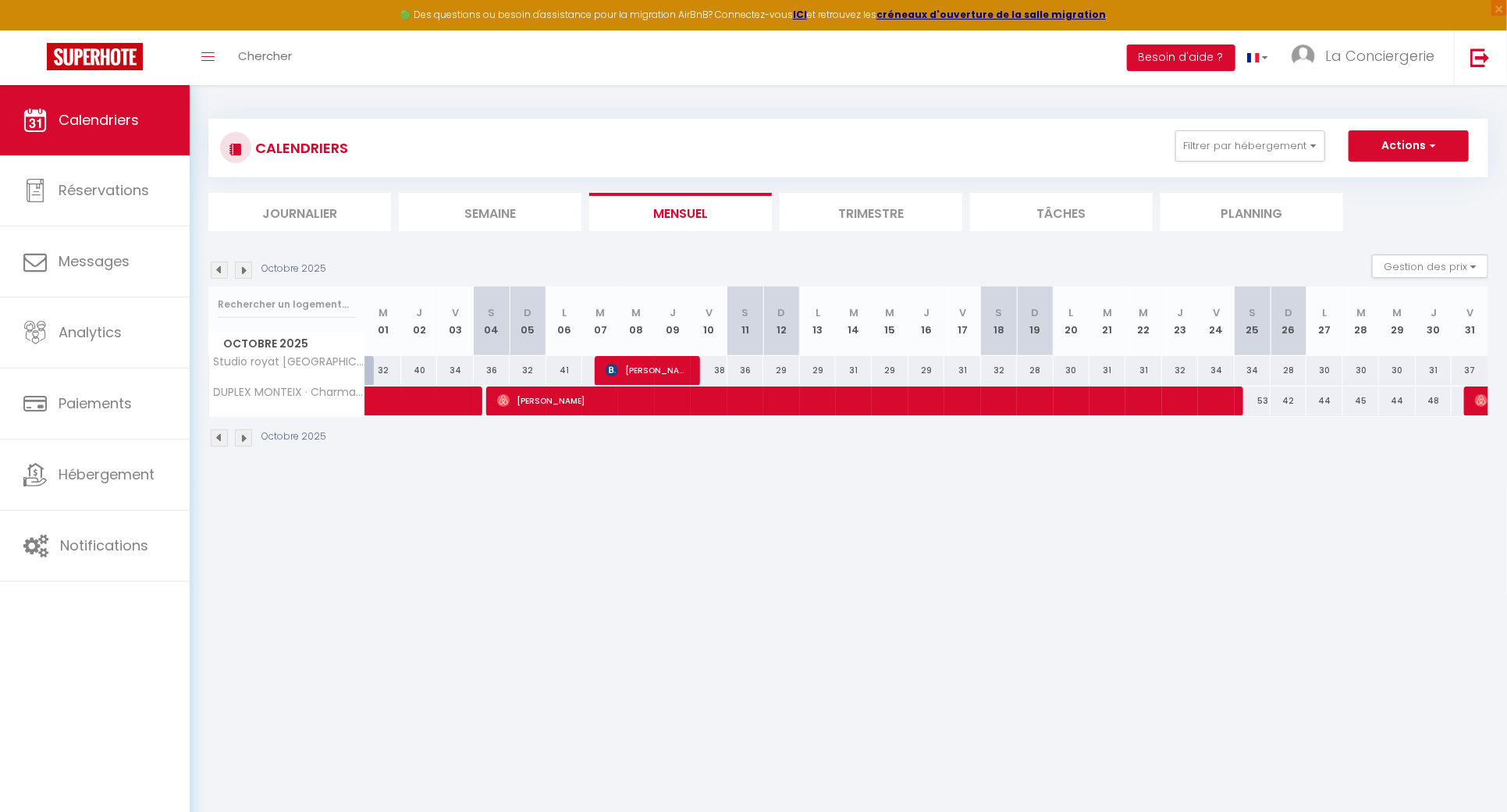
click at [217, 268] on img at bounding box center [219, 270] width 17 height 17
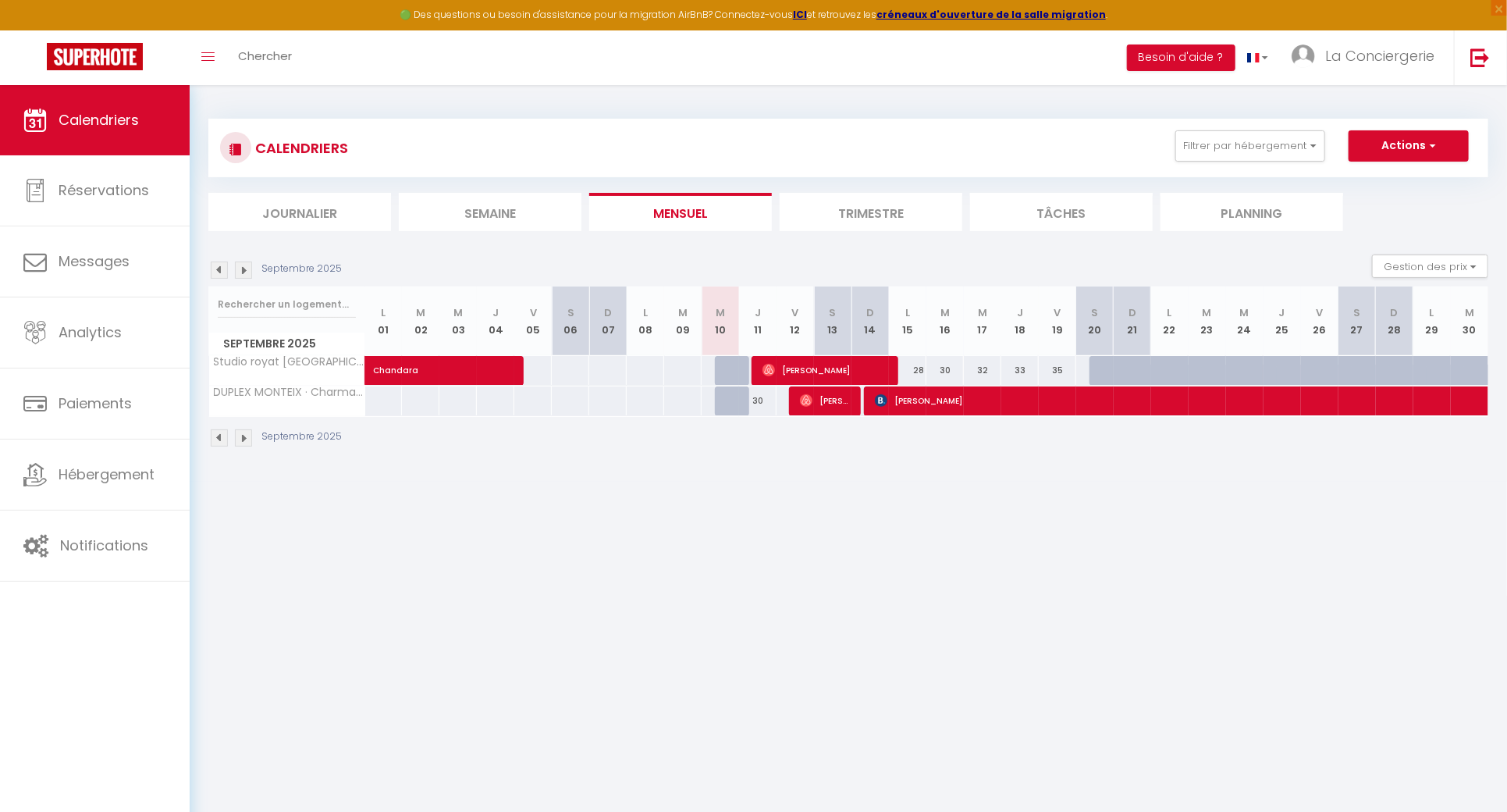
click at [243, 276] on img at bounding box center [244, 270] width 17 height 17
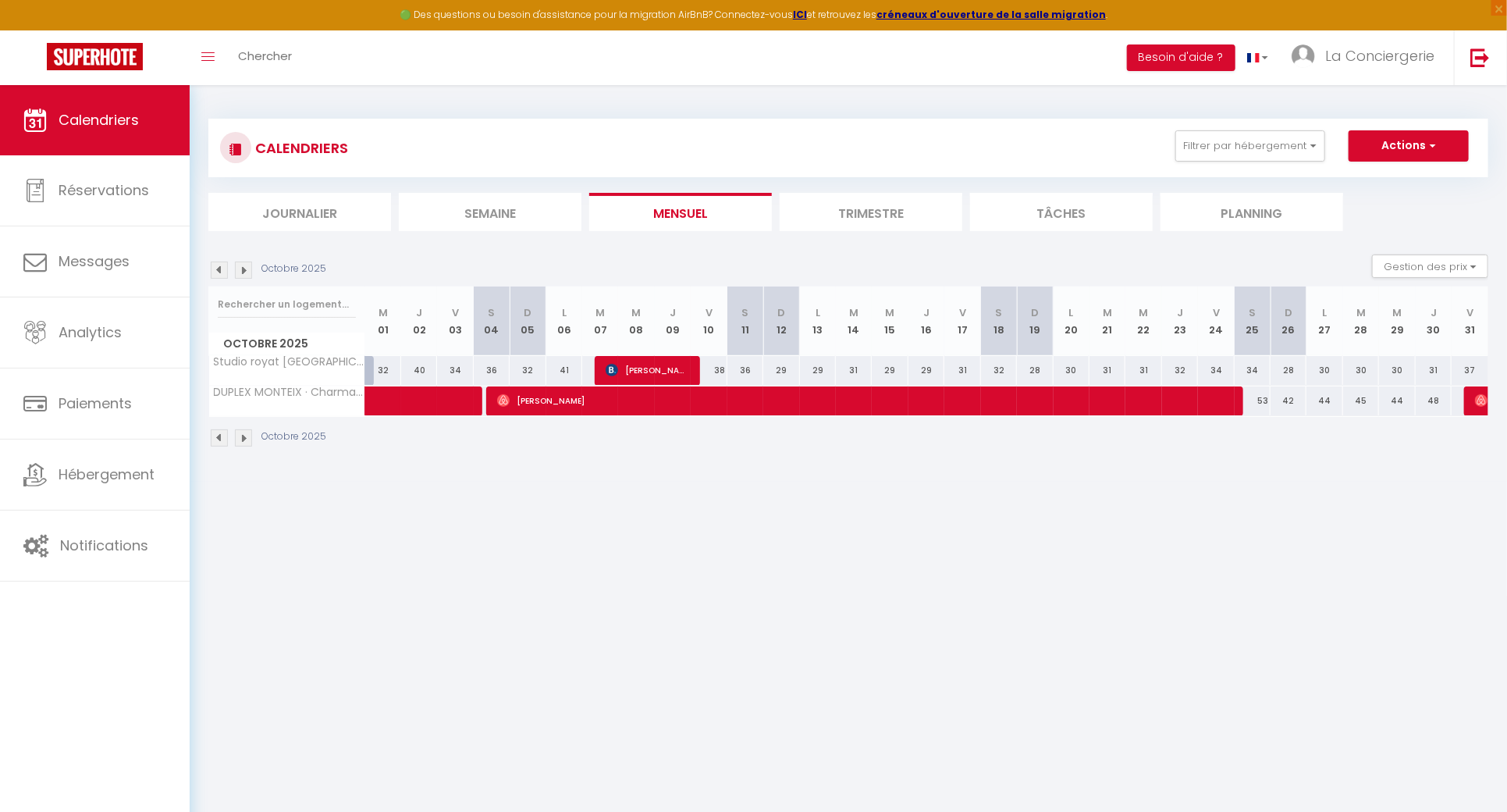
click at [243, 276] on img at bounding box center [244, 270] width 17 height 17
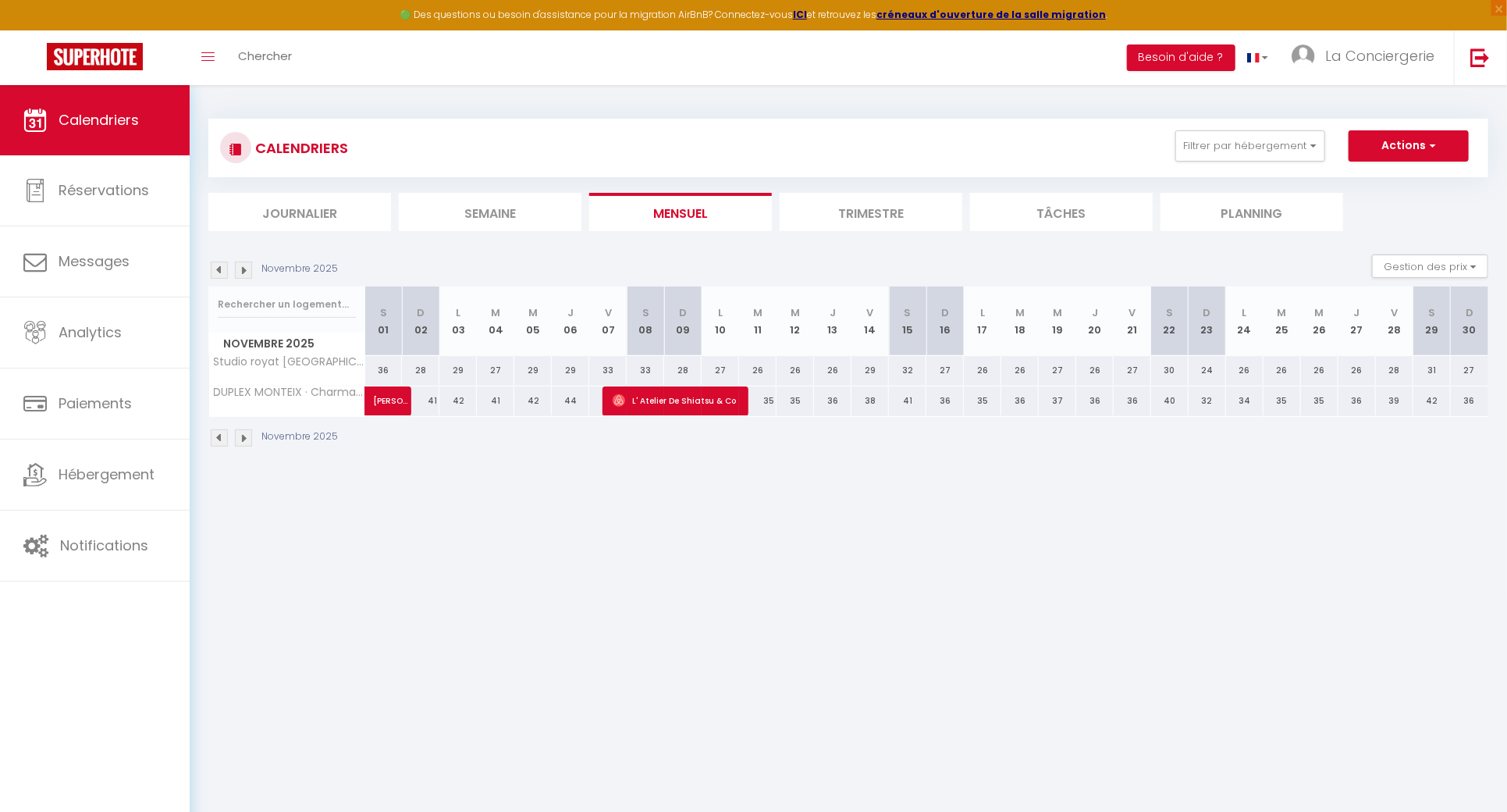
click at [243, 276] on img at bounding box center [244, 270] width 17 height 17
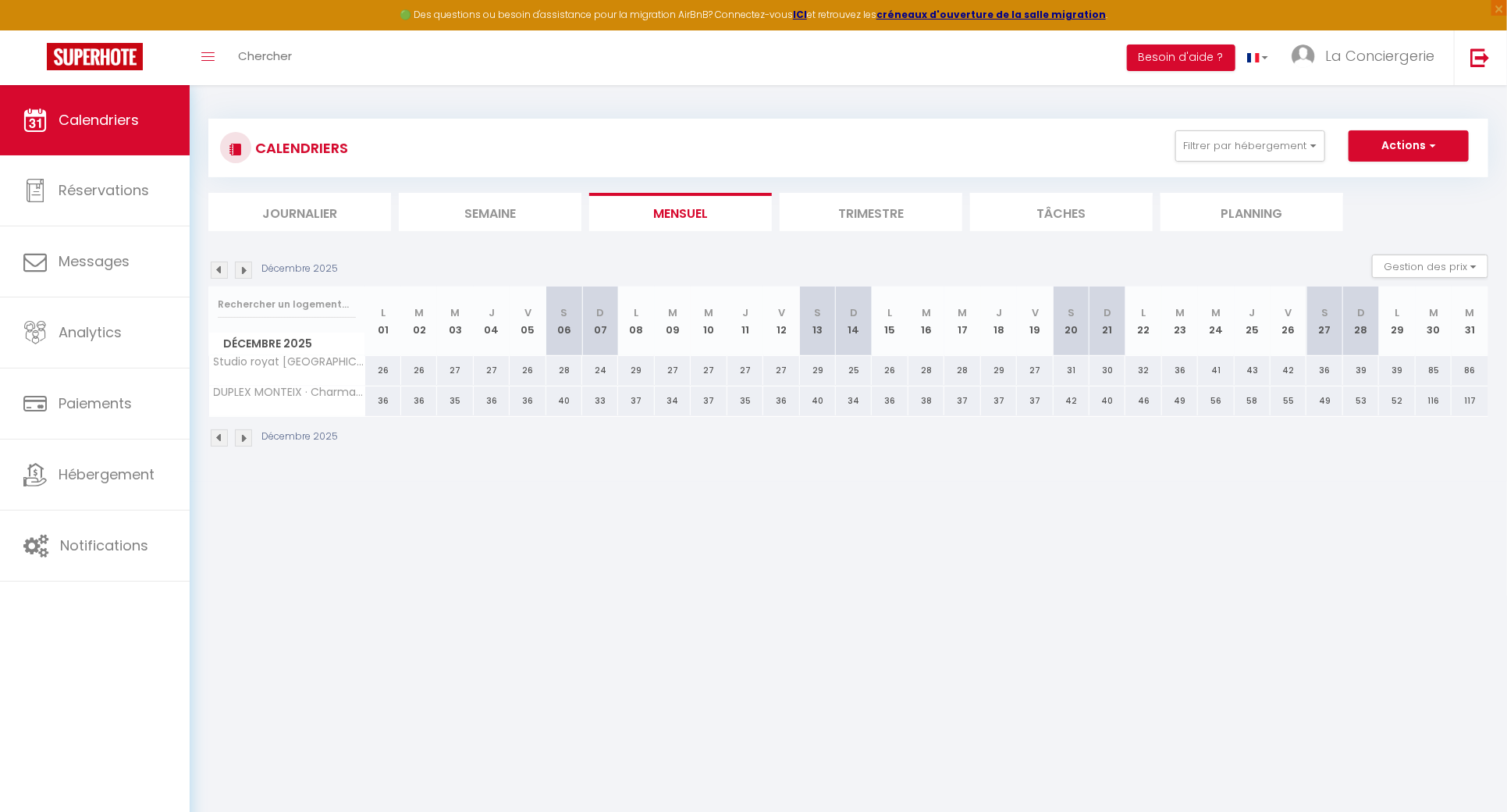
click at [243, 276] on img at bounding box center [244, 270] width 17 height 17
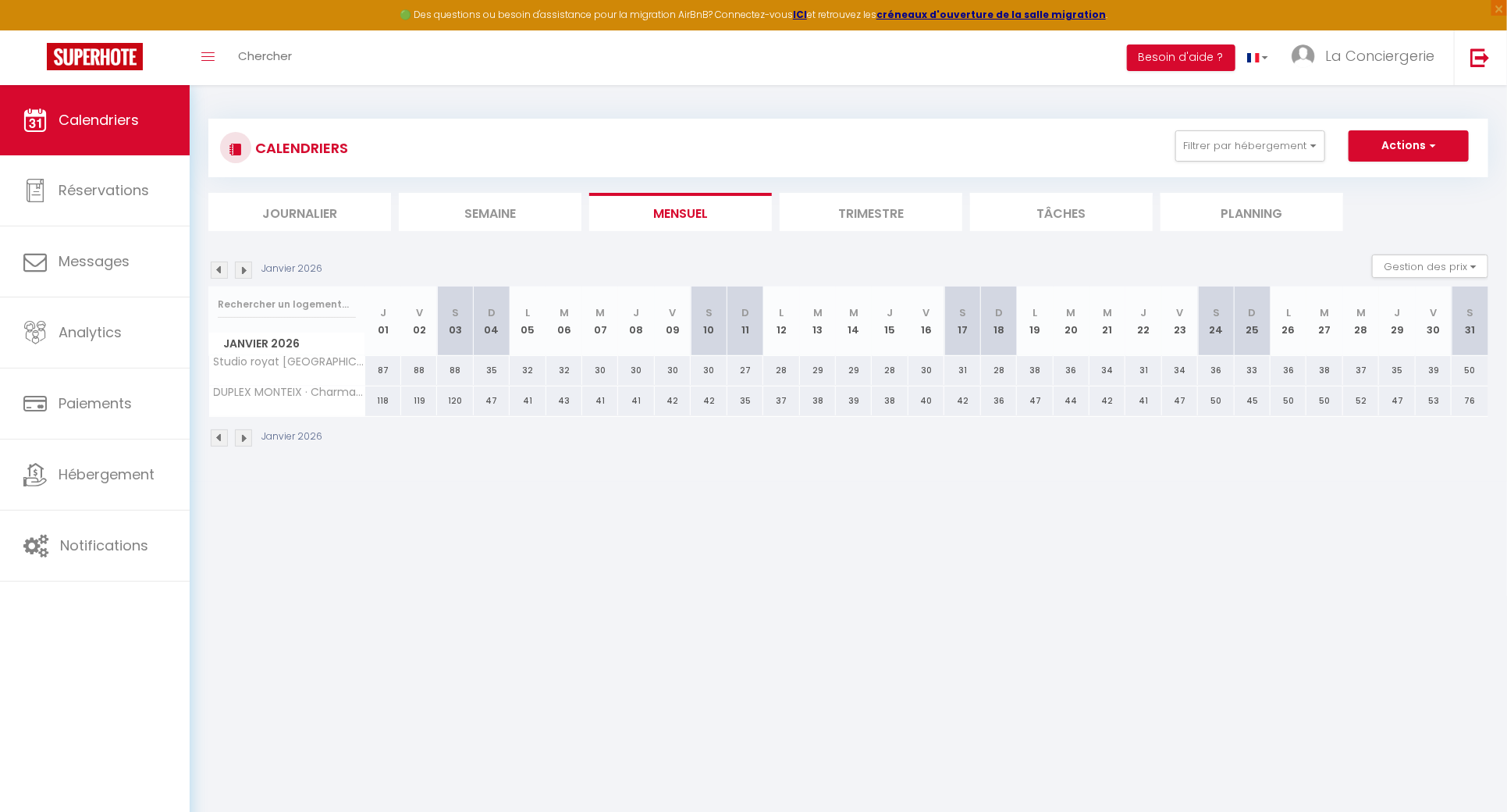
click at [243, 276] on img at bounding box center [244, 270] width 17 height 17
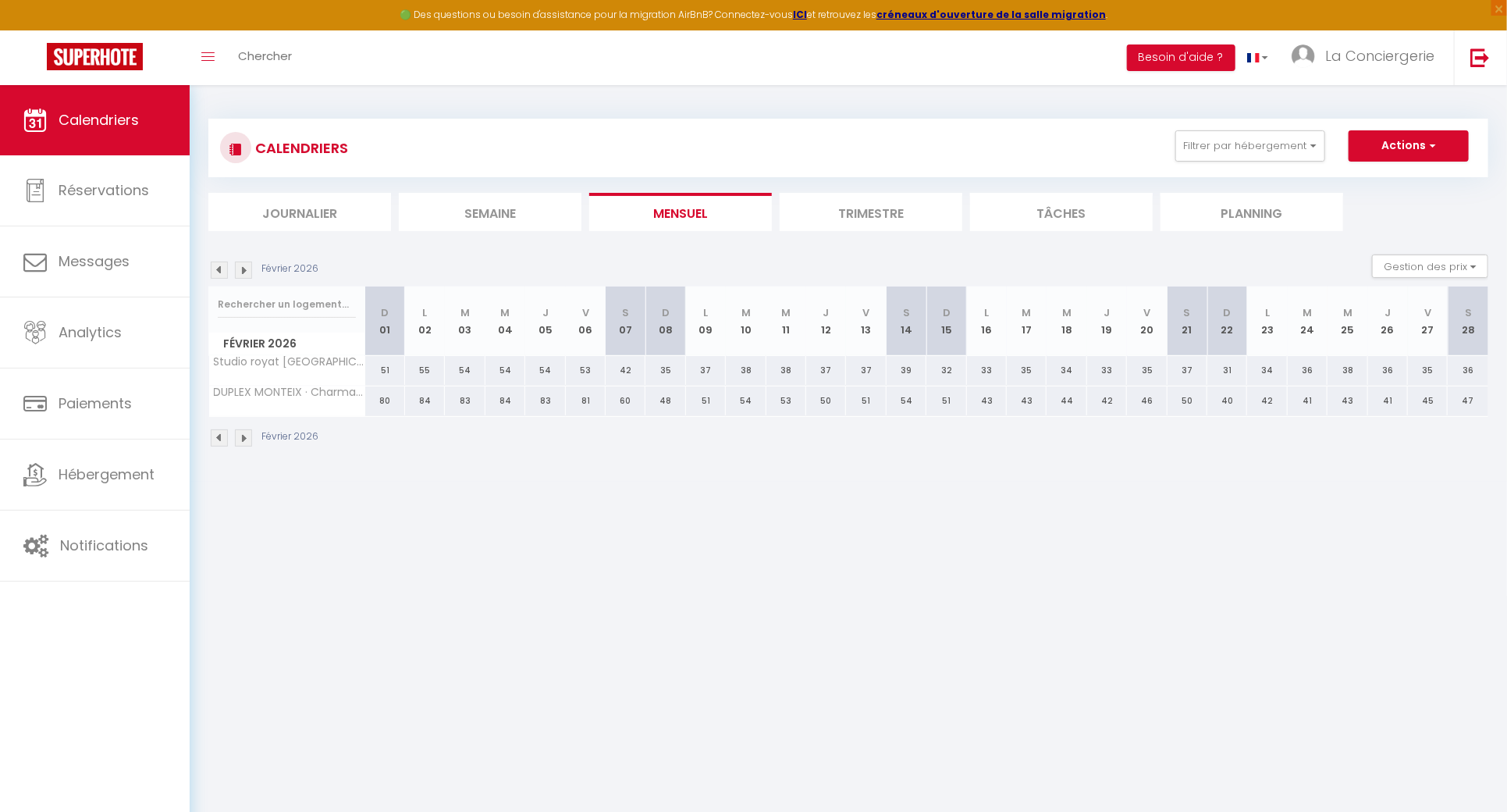
click at [243, 276] on img at bounding box center [244, 270] width 17 height 17
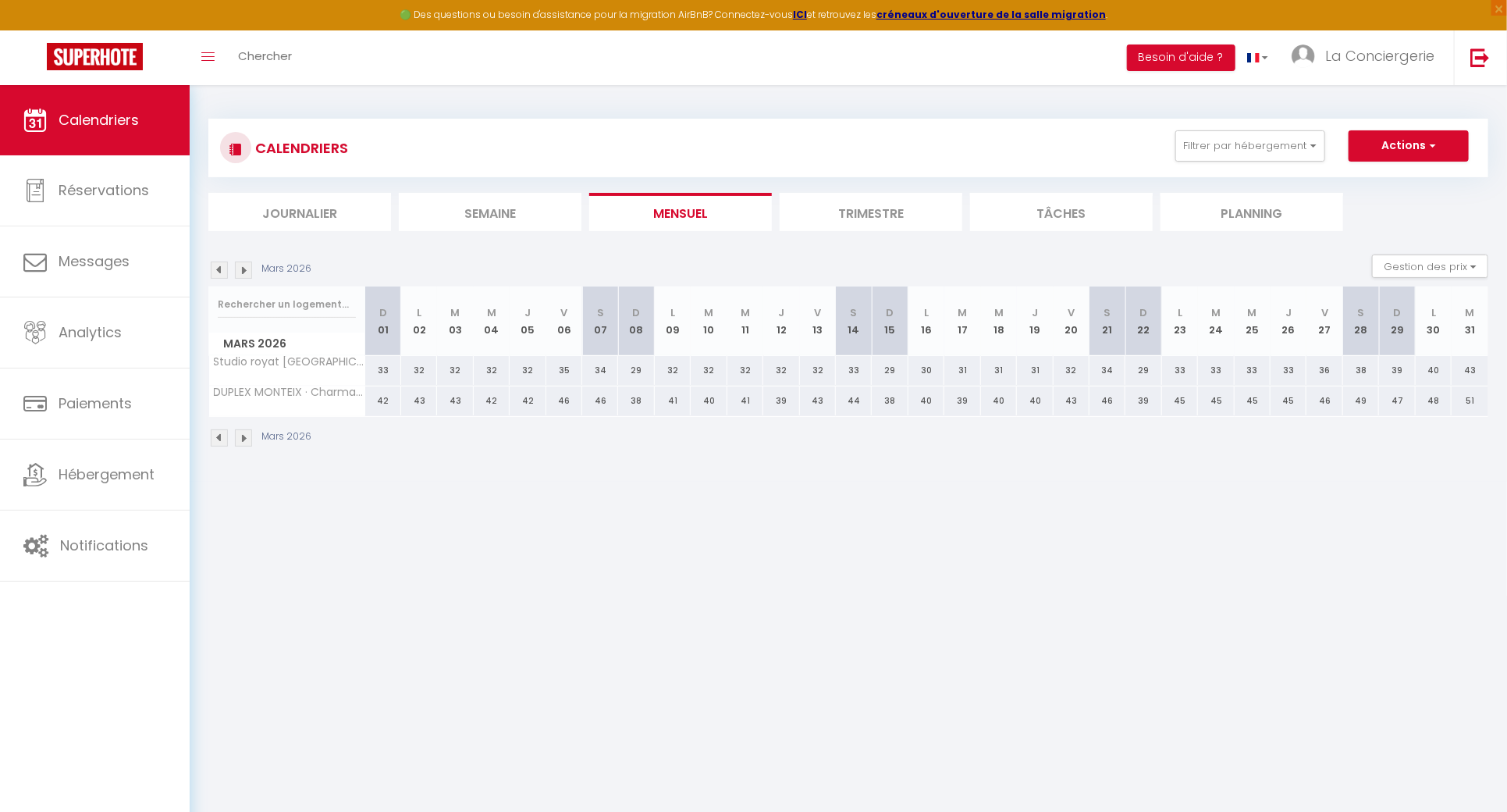
click at [243, 276] on img at bounding box center [244, 270] width 17 height 17
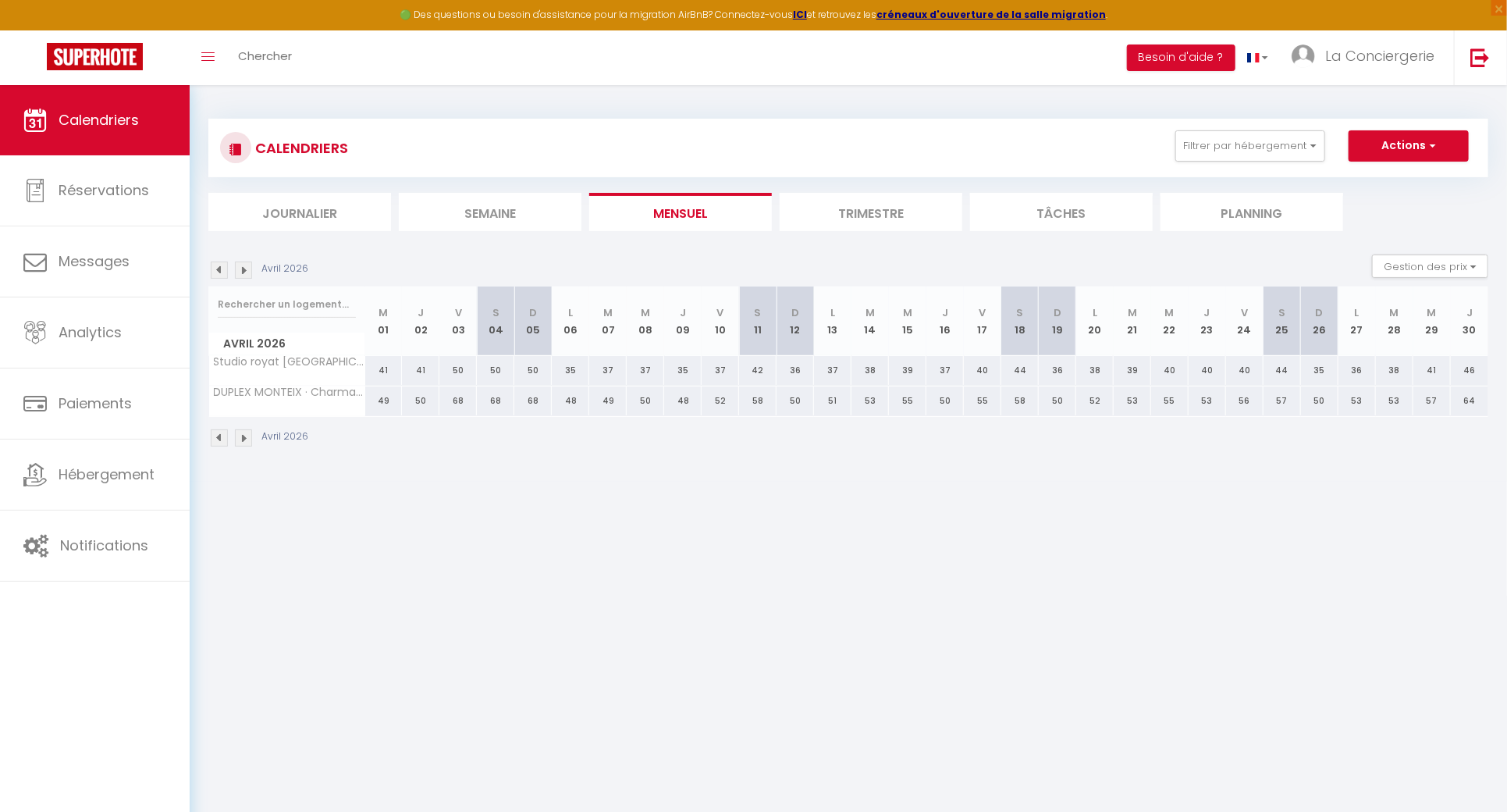
click at [243, 276] on img at bounding box center [244, 270] width 17 height 17
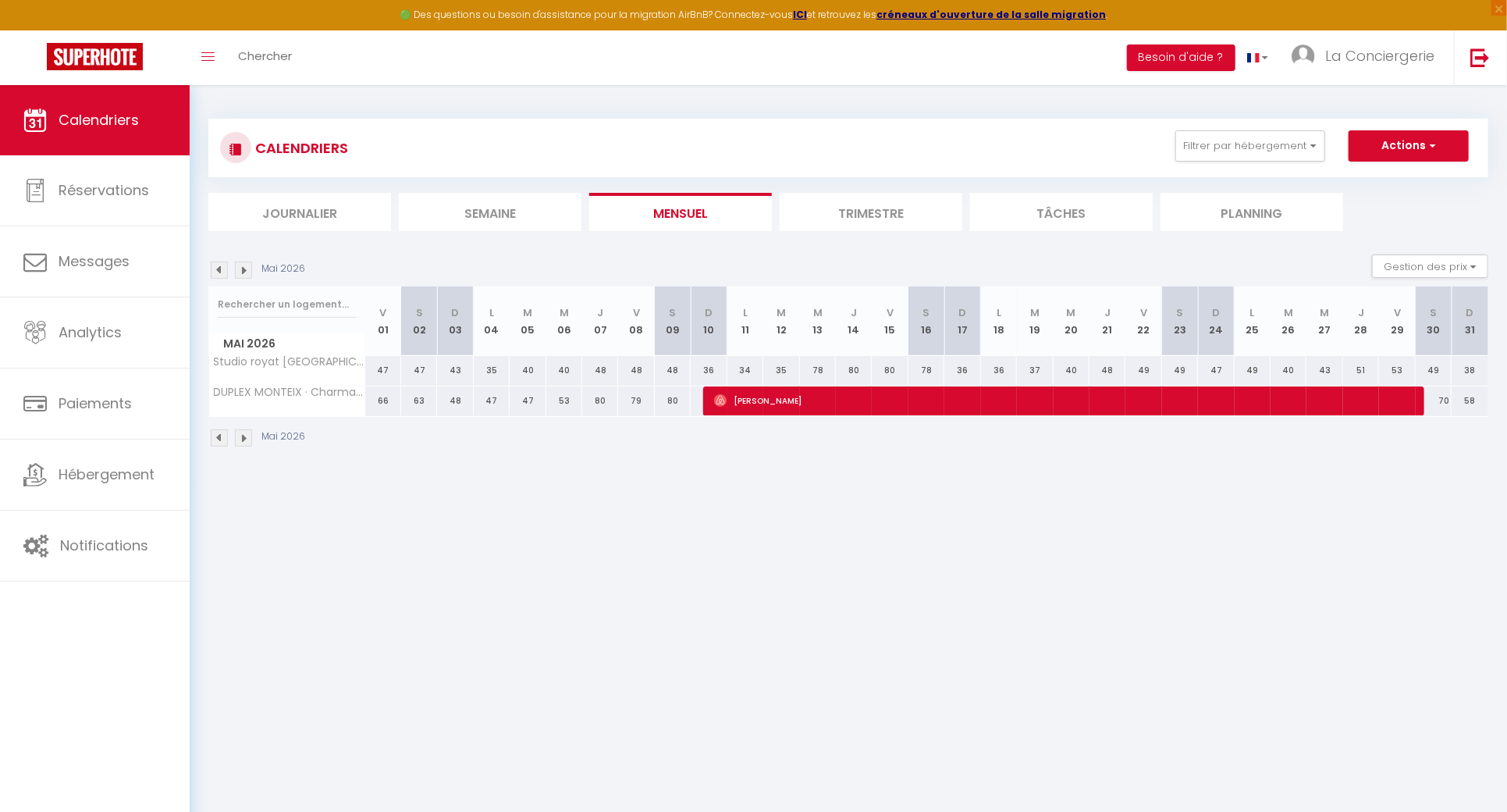
click at [227, 271] on img at bounding box center [219, 270] width 17 height 17
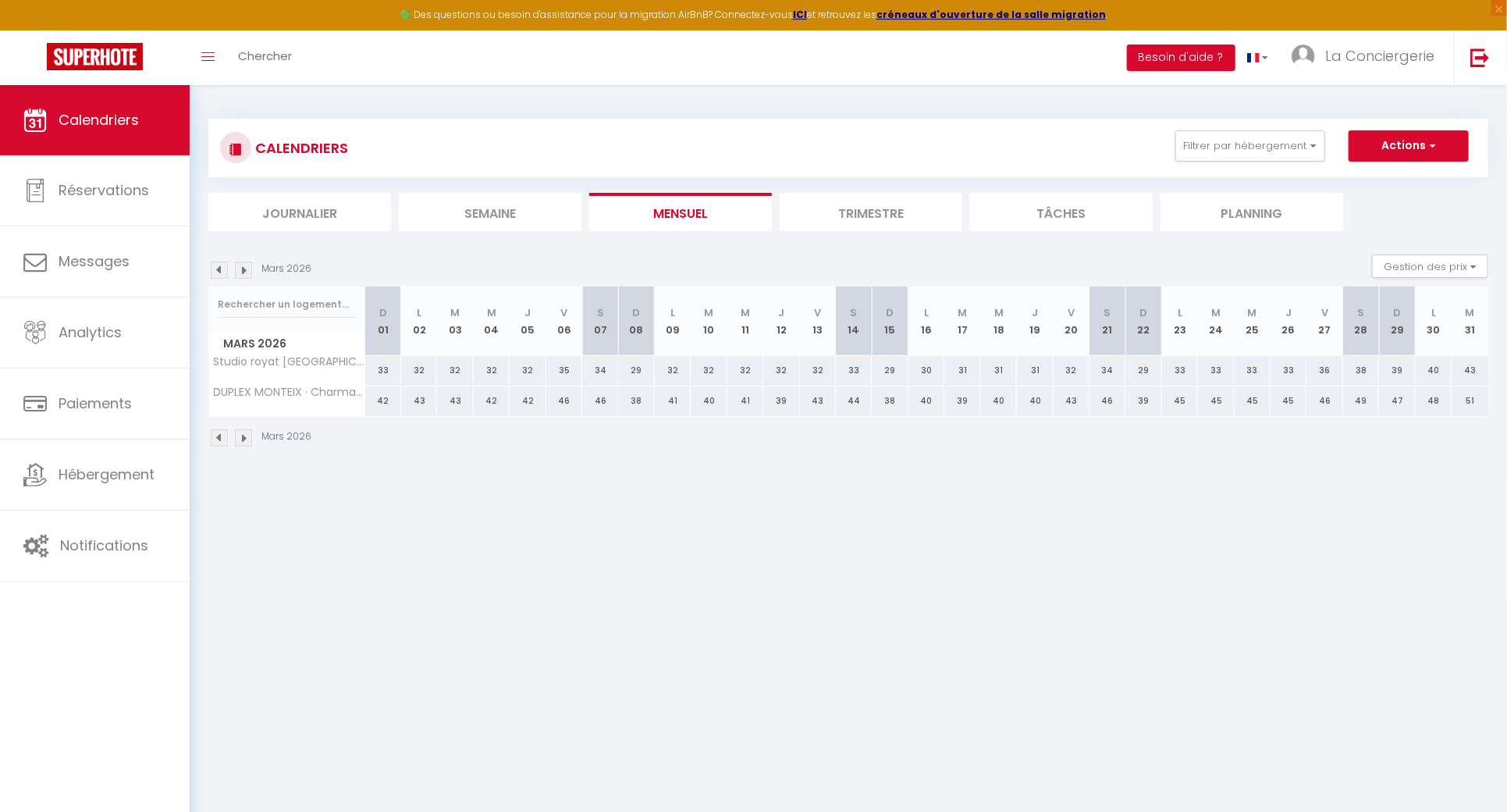
click at [227, 271] on img at bounding box center [219, 270] width 17 height 17
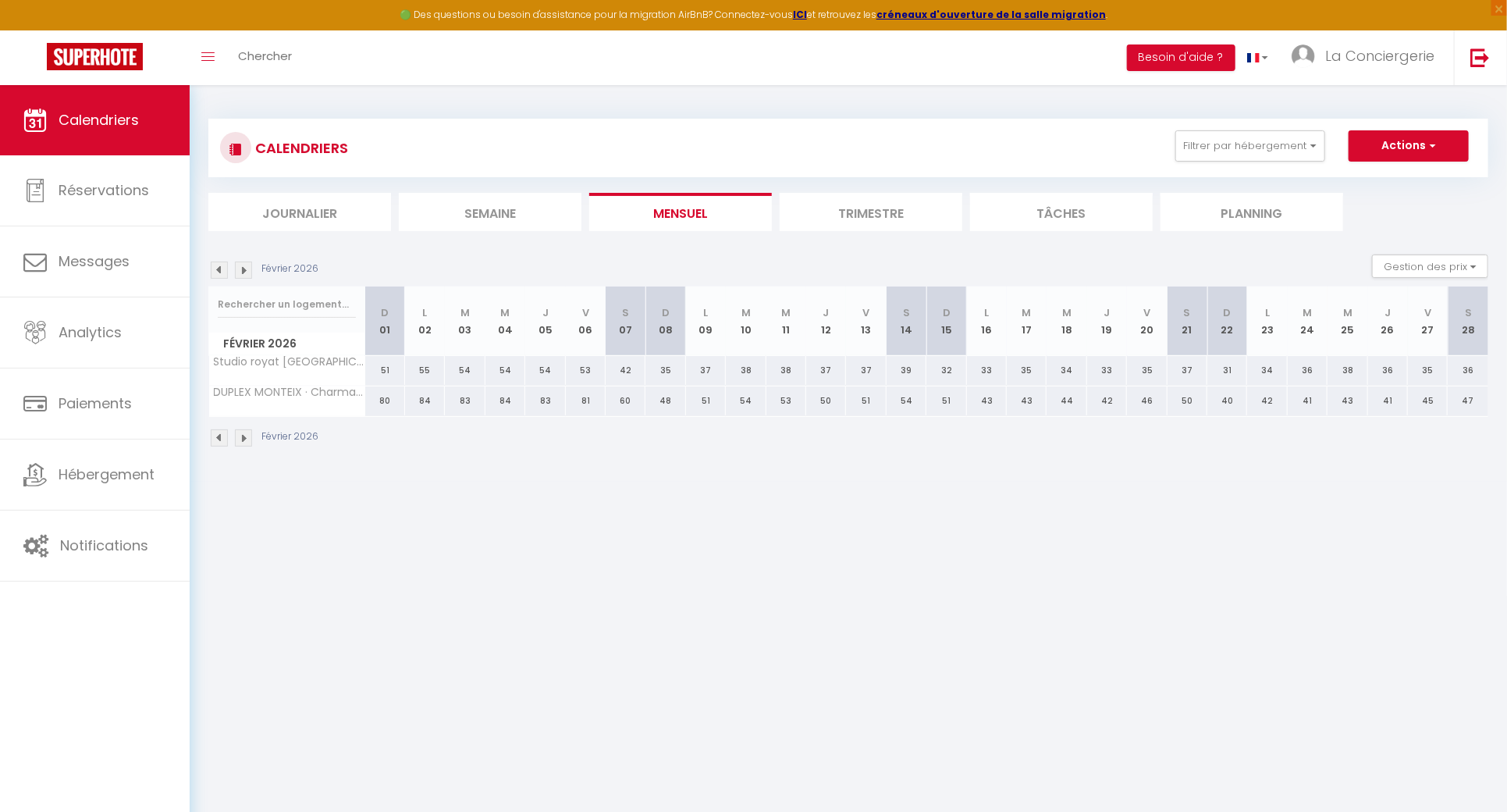
click at [227, 271] on img at bounding box center [219, 270] width 17 height 17
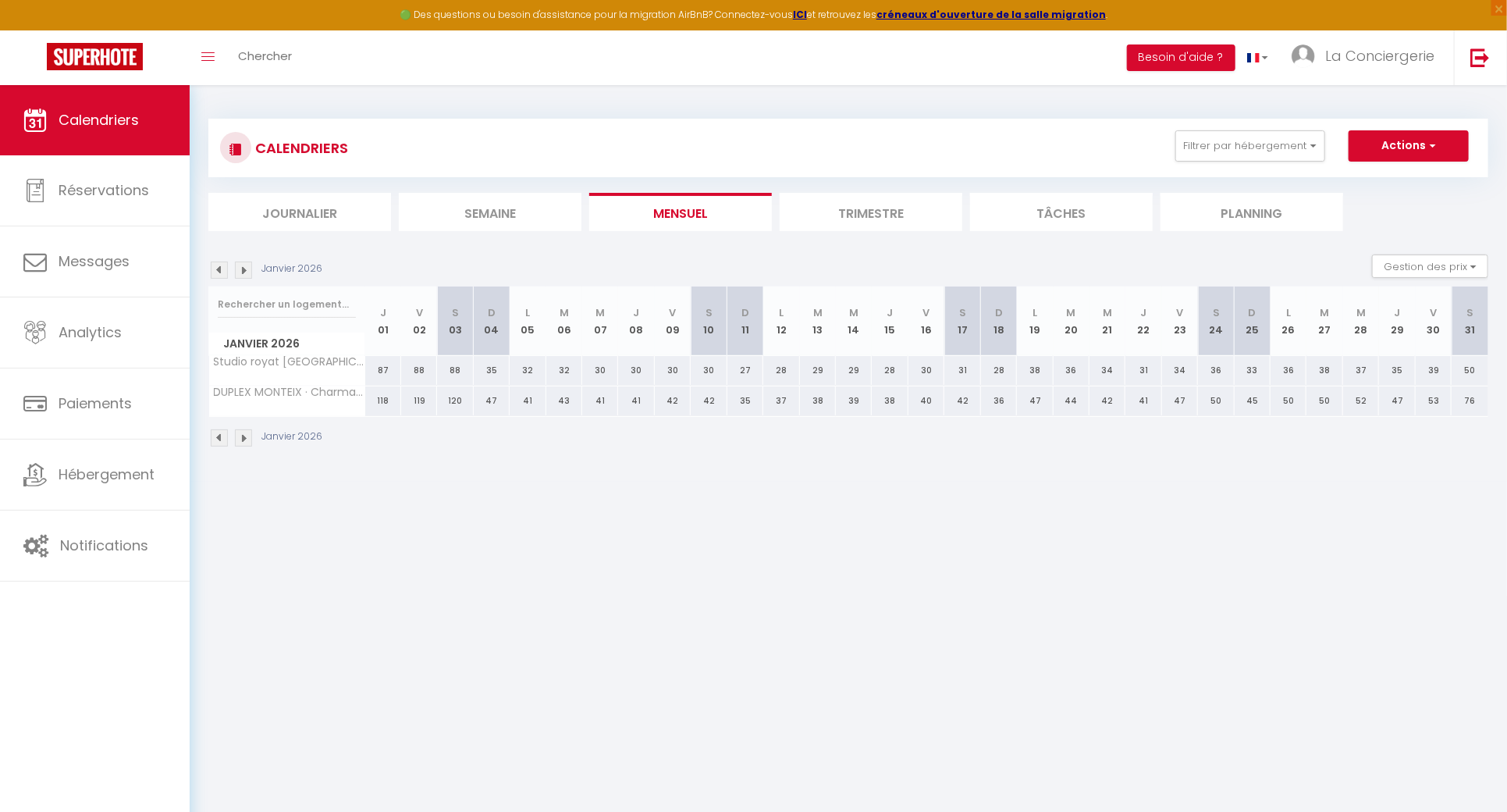
click at [227, 271] on img at bounding box center [219, 270] width 17 height 17
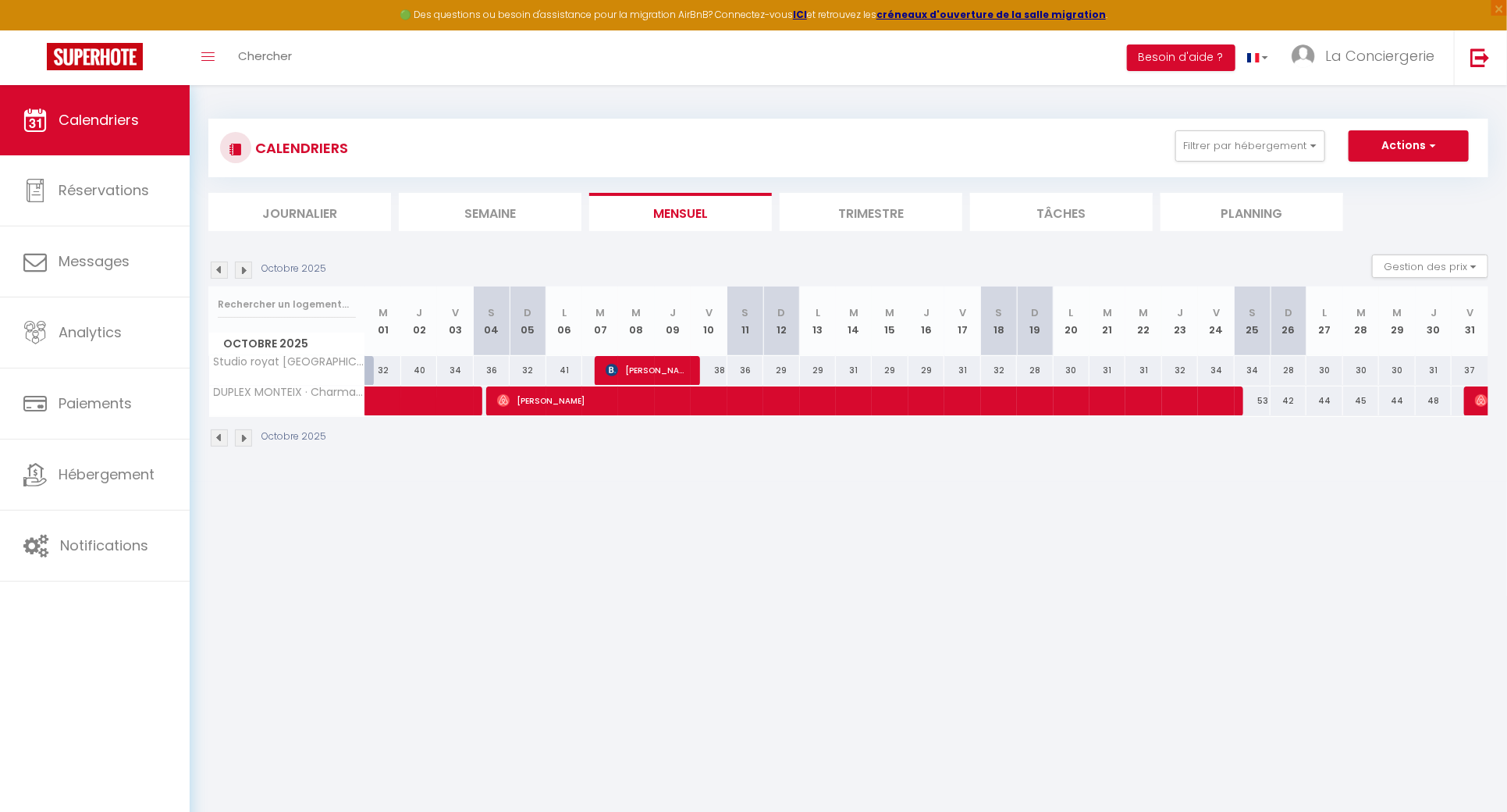
click at [227, 271] on img at bounding box center [219, 270] width 17 height 17
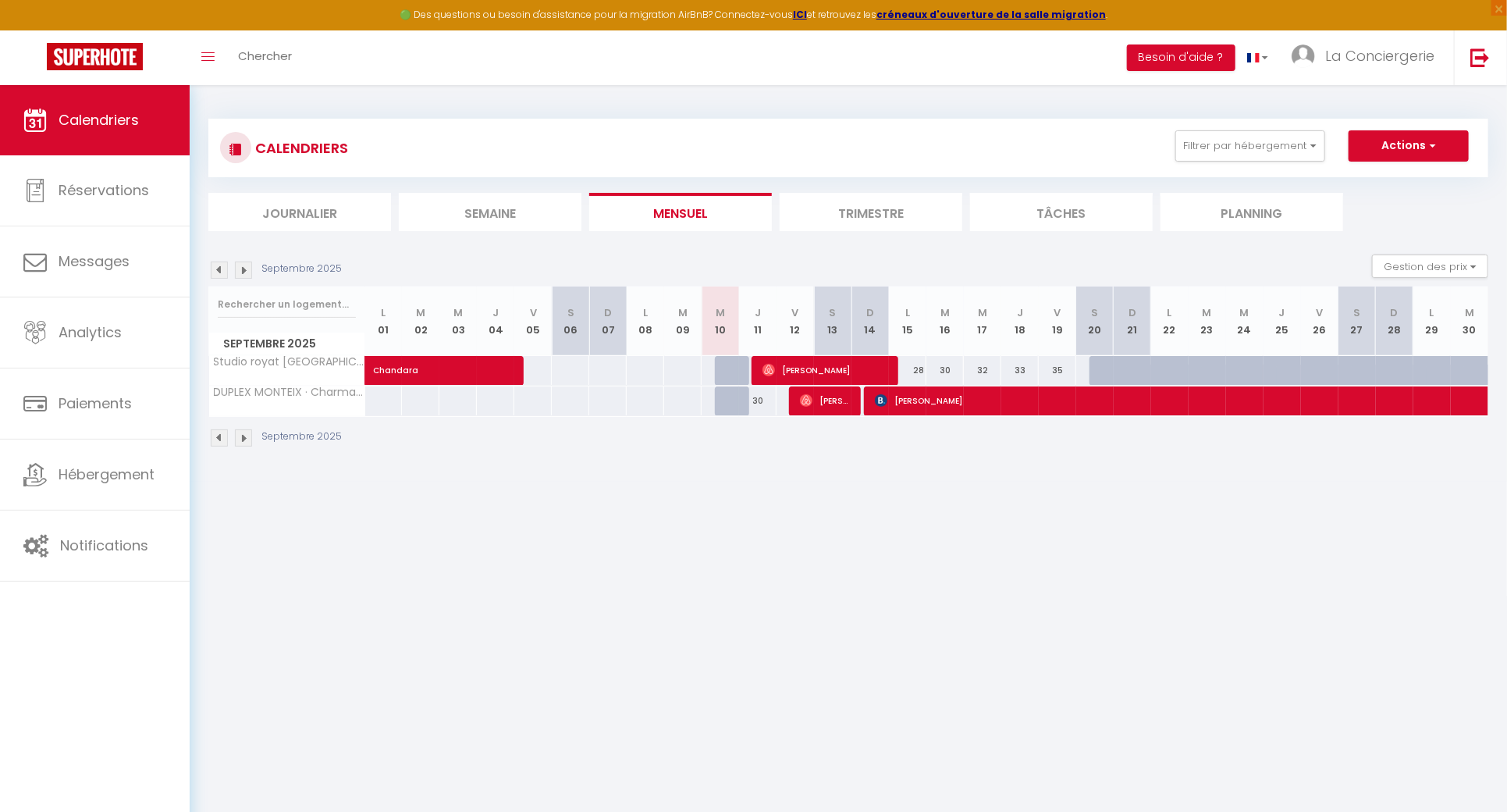
click at [227, 271] on img at bounding box center [219, 270] width 17 height 17
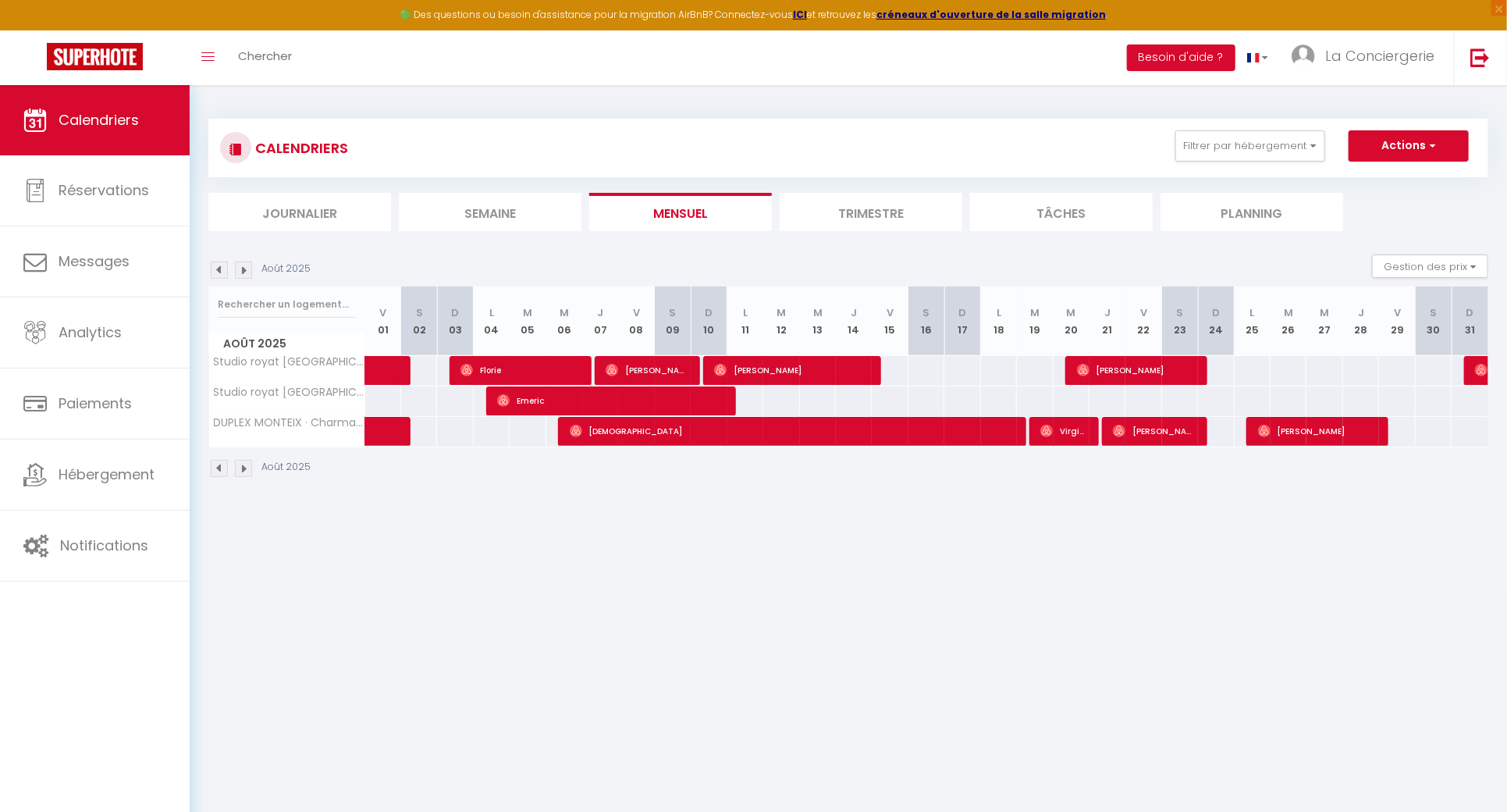
click at [242, 264] on img at bounding box center [244, 270] width 17 height 17
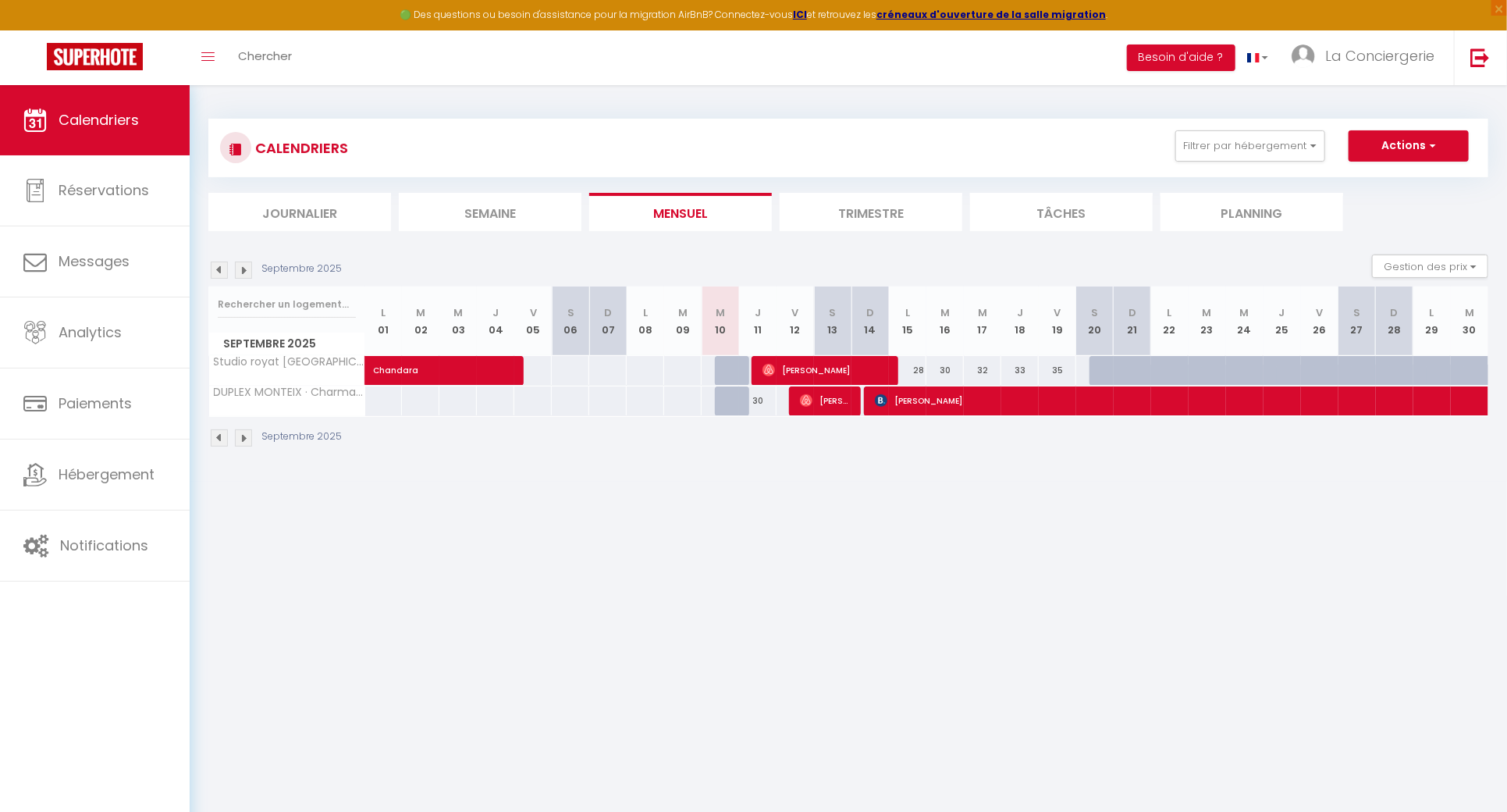
click at [242, 264] on img at bounding box center [244, 270] width 17 height 17
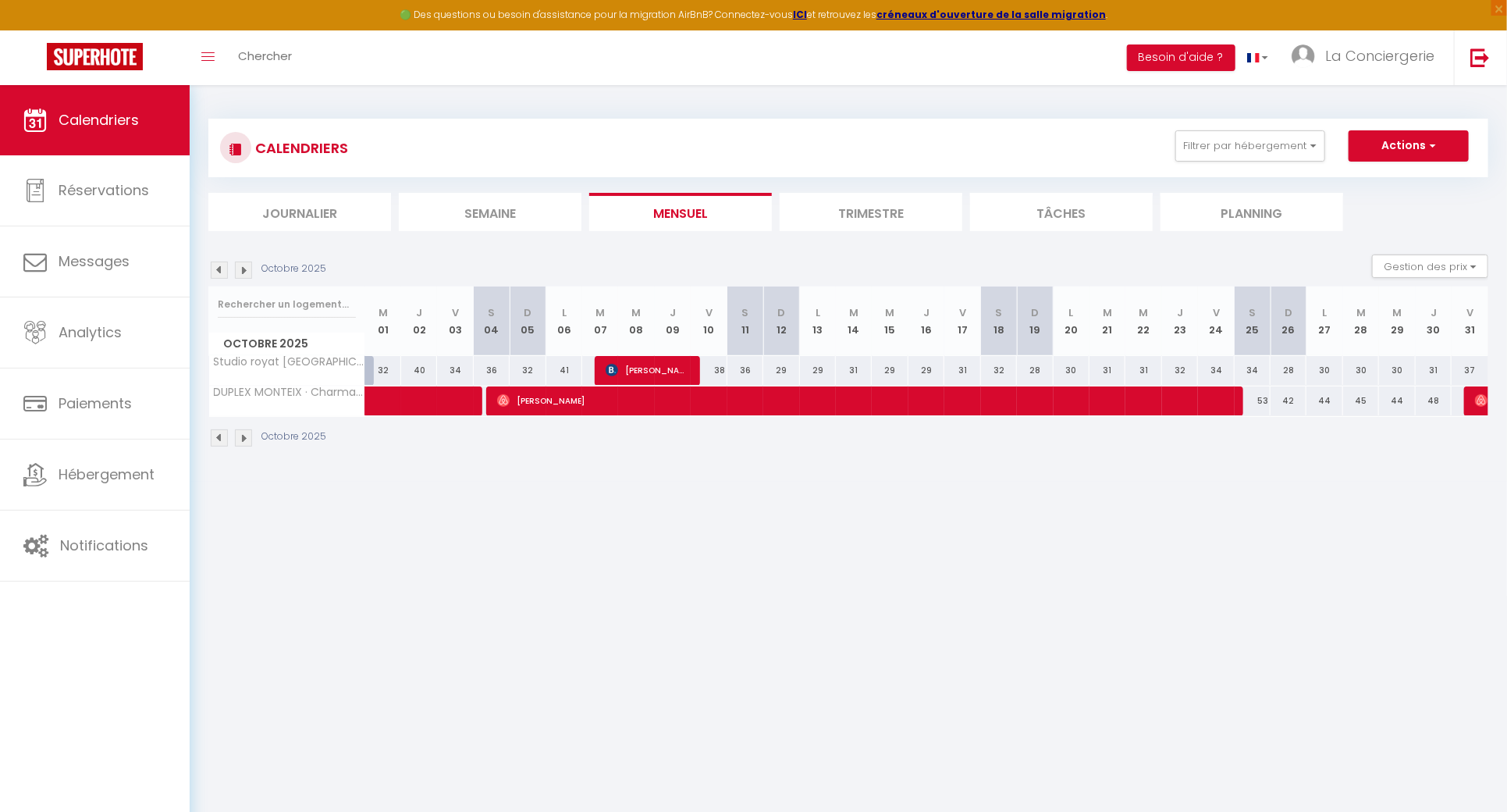
click at [242, 264] on img at bounding box center [244, 270] width 17 height 17
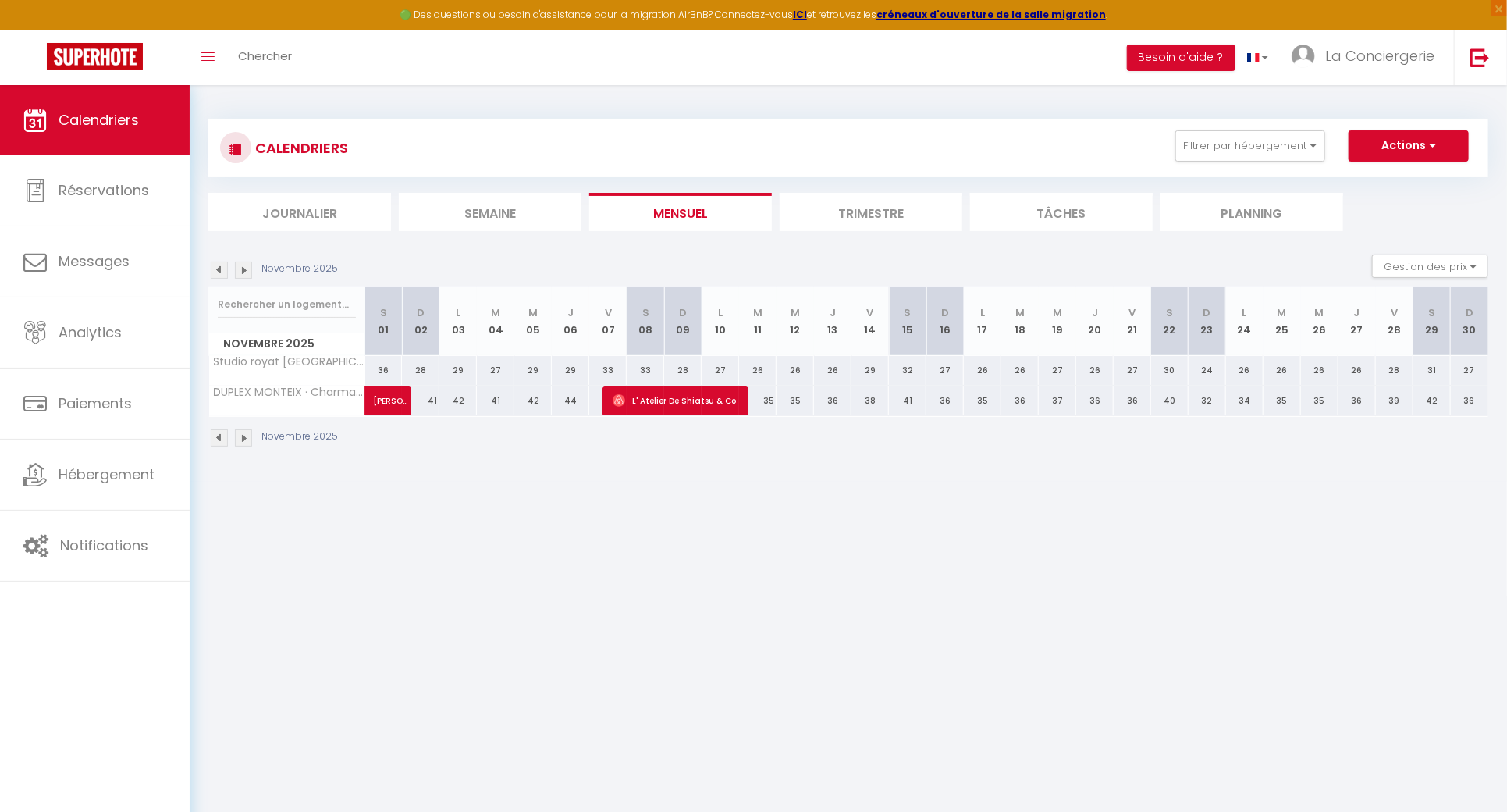
click at [242, 264] on img at bounding box center [244, 270] width 17 height 17
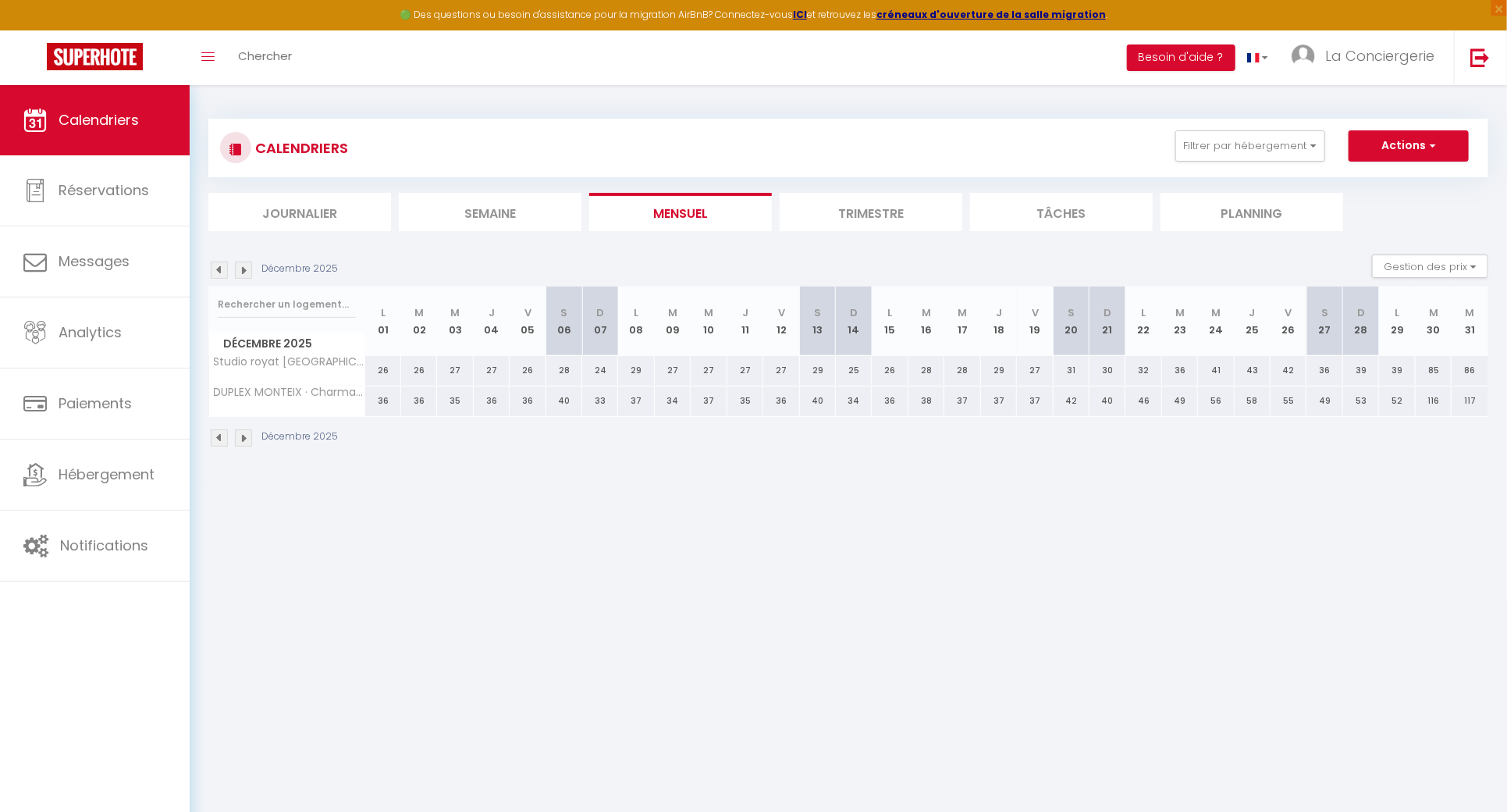
click at [213, 266] on img at bounding box center [219, 270] width 17 height 17
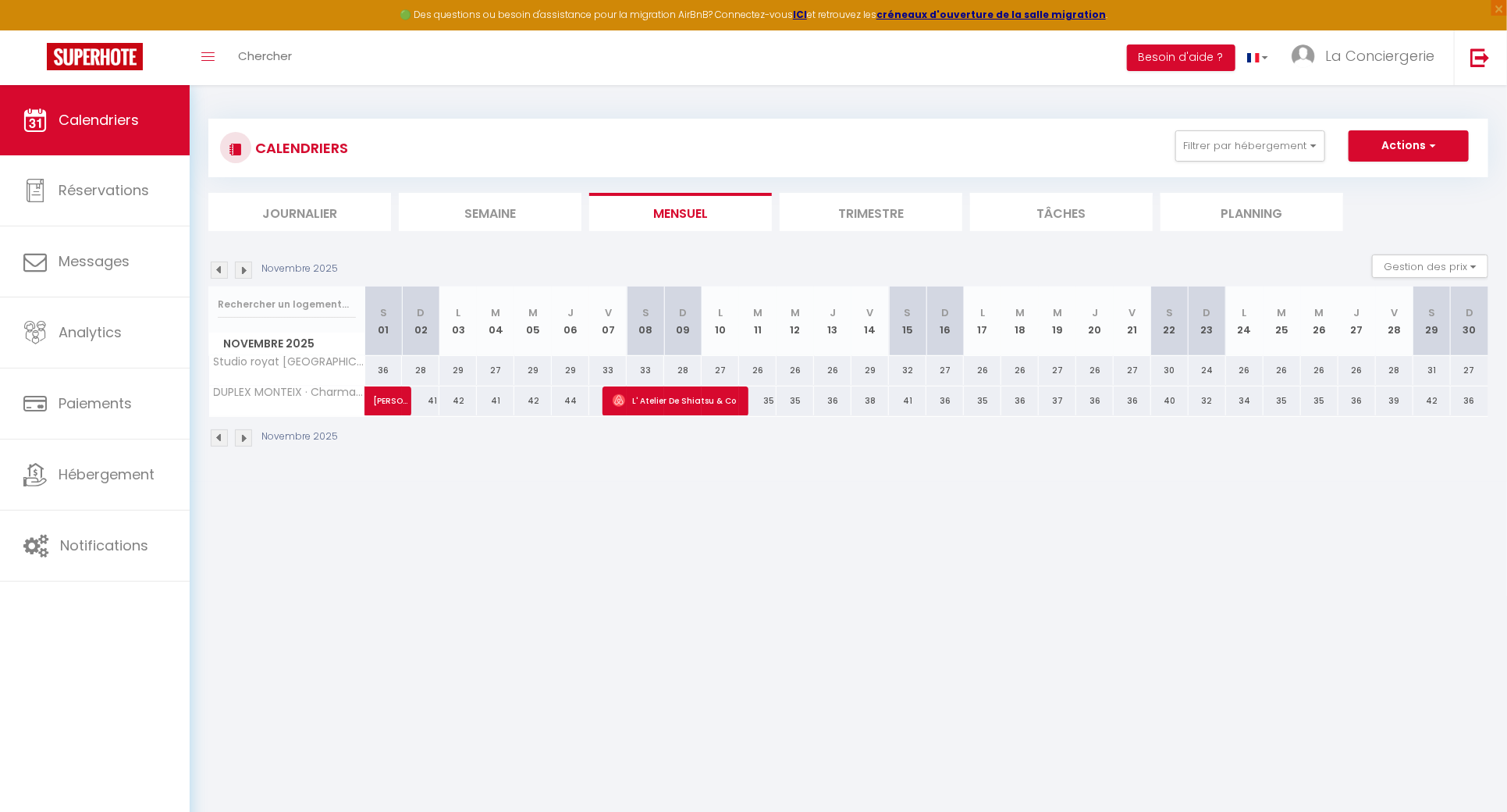
click at [213, 266] on img at bounding box center [219, 270] width 17 height 17
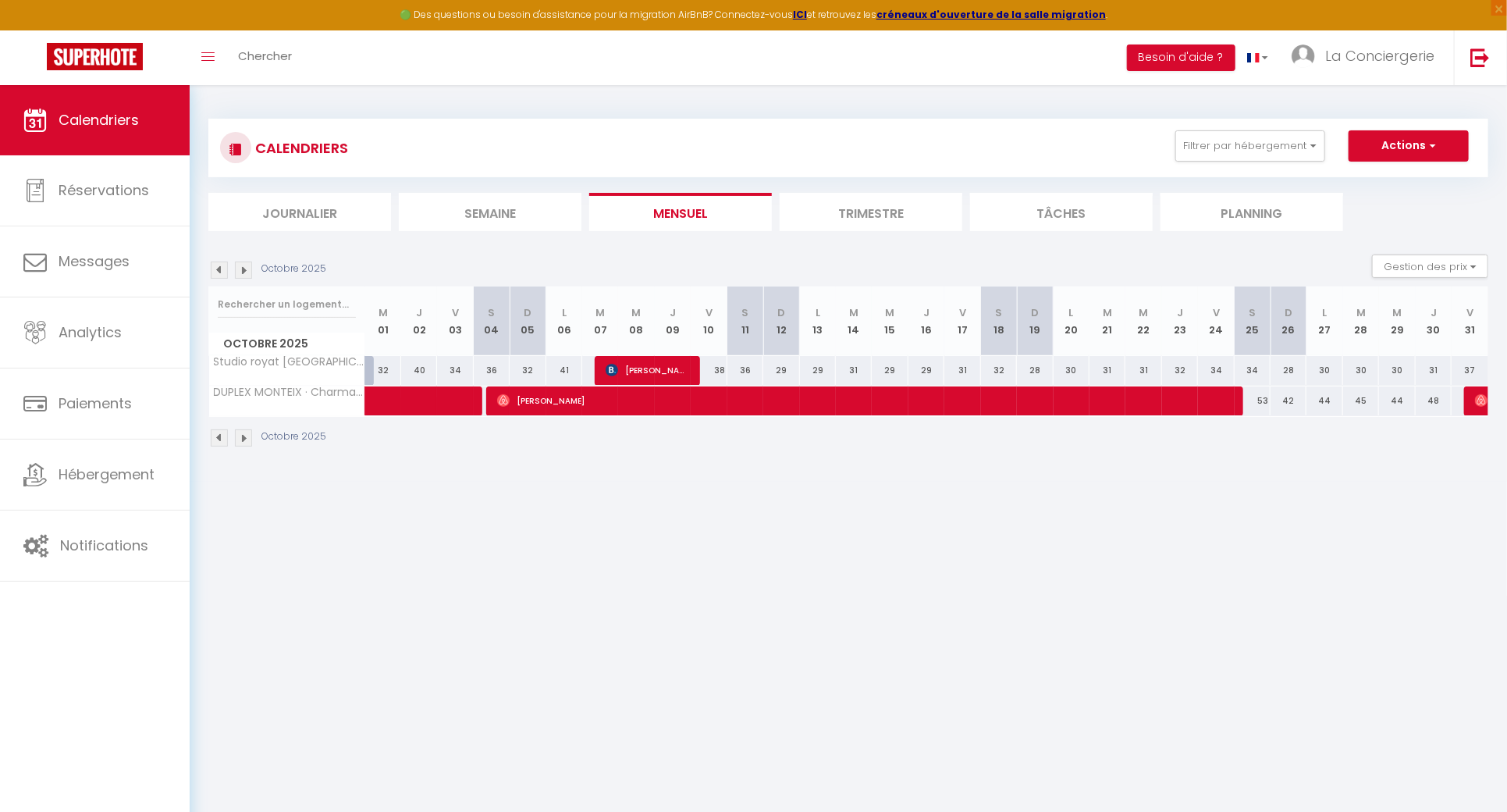
click at [213, 266] on img at bounding box center [219, 270] width 17 height 17
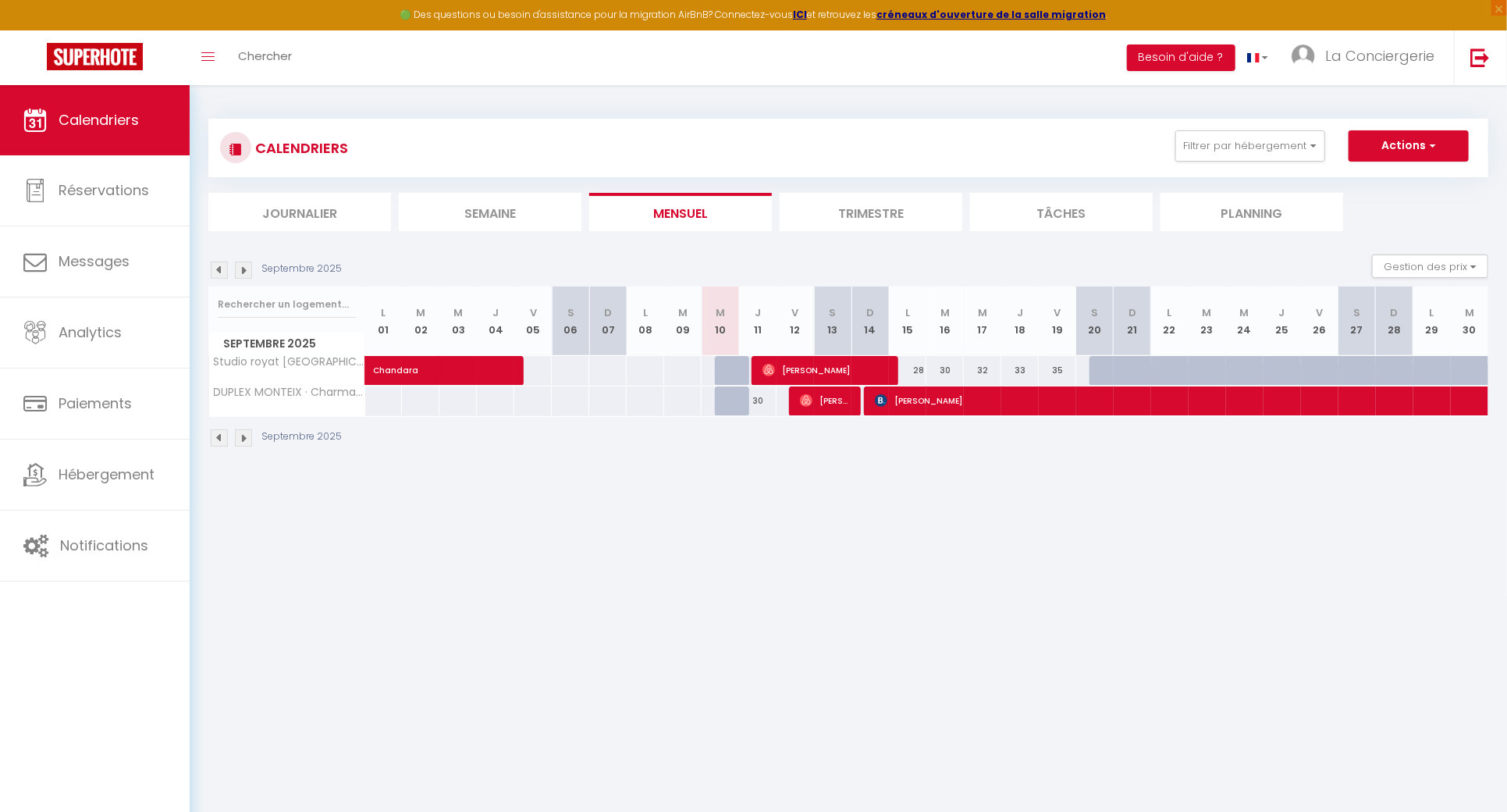
click at [235, 267] on img at bounding box center [244, 270] width 17 height 17
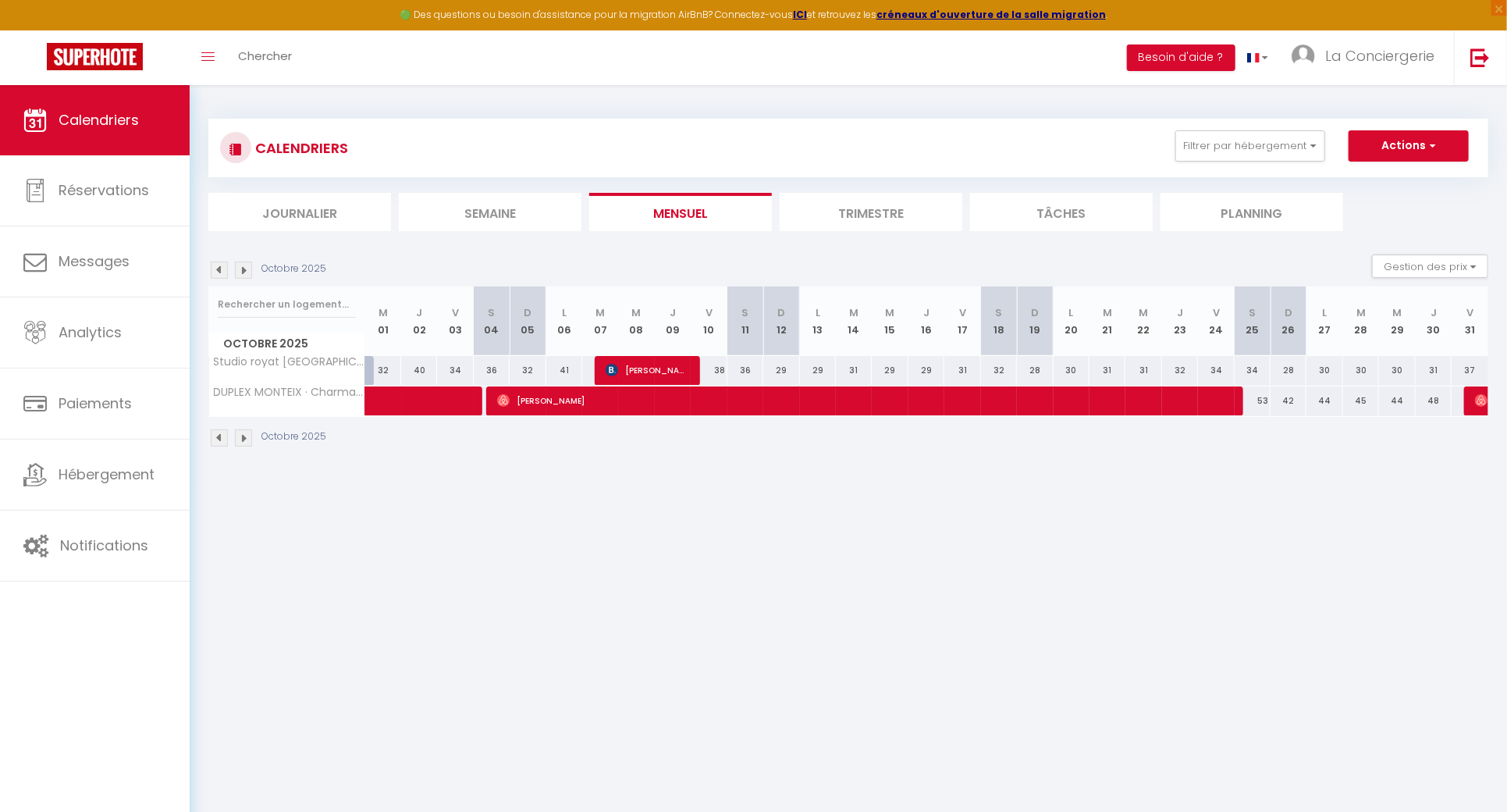
click at [235, 268] on img at bounding box center [244, 270] width 17 height 17
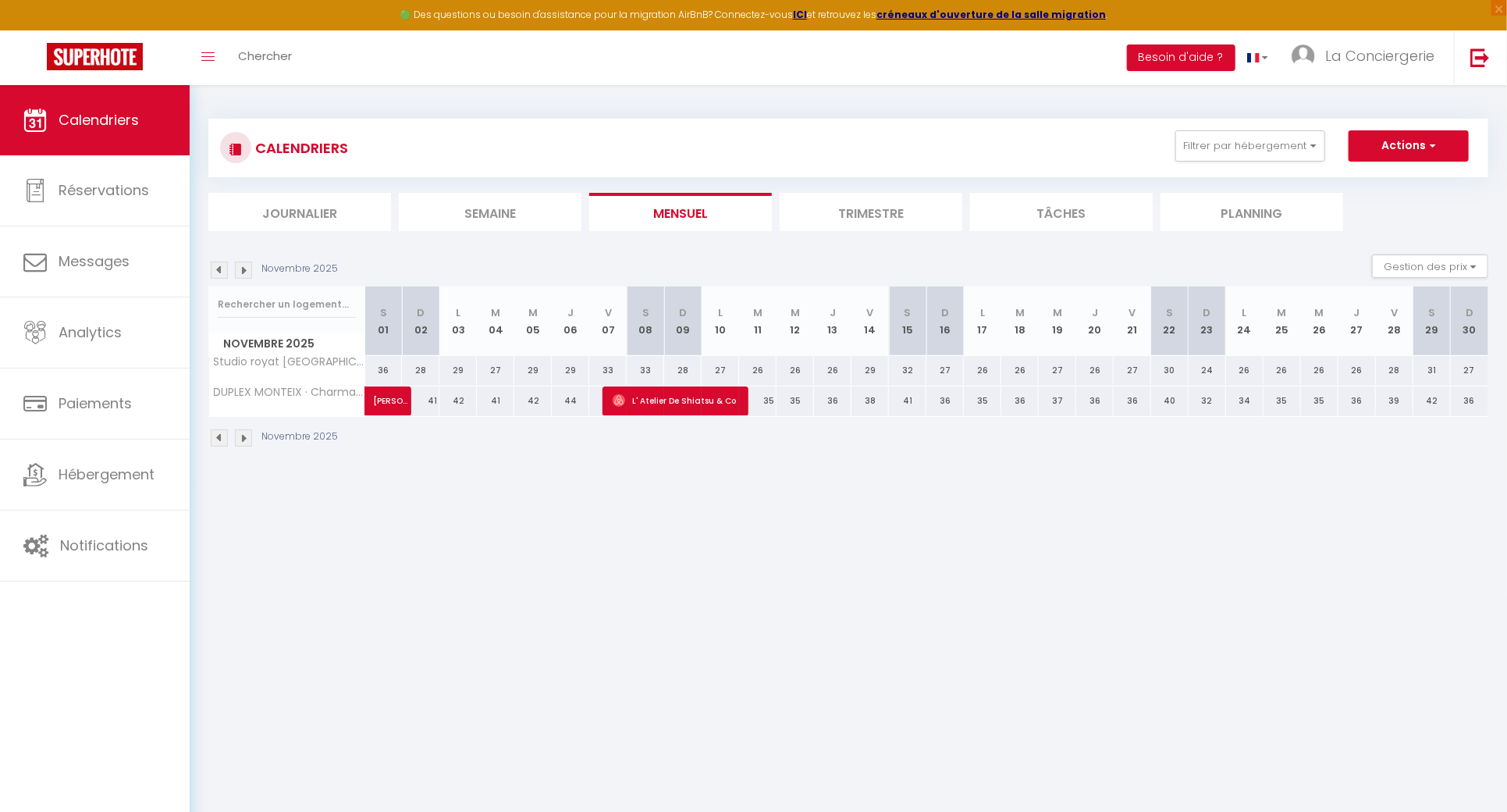
click at [235, 268] on img at bounding box center [244, 270] width 17 height 17
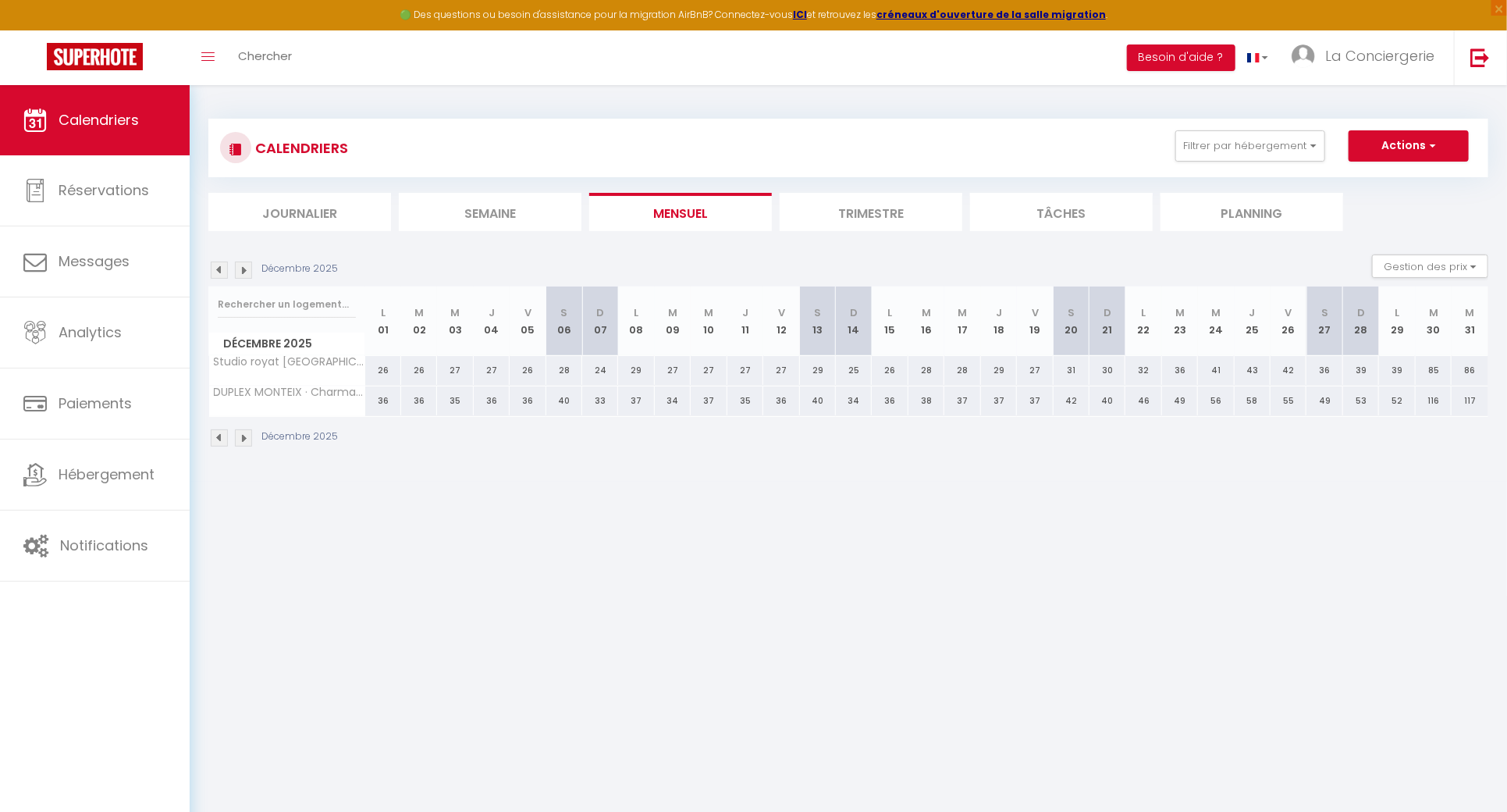
click at [235, 268] on img at bounding box center [244, 270] width 17 height 17
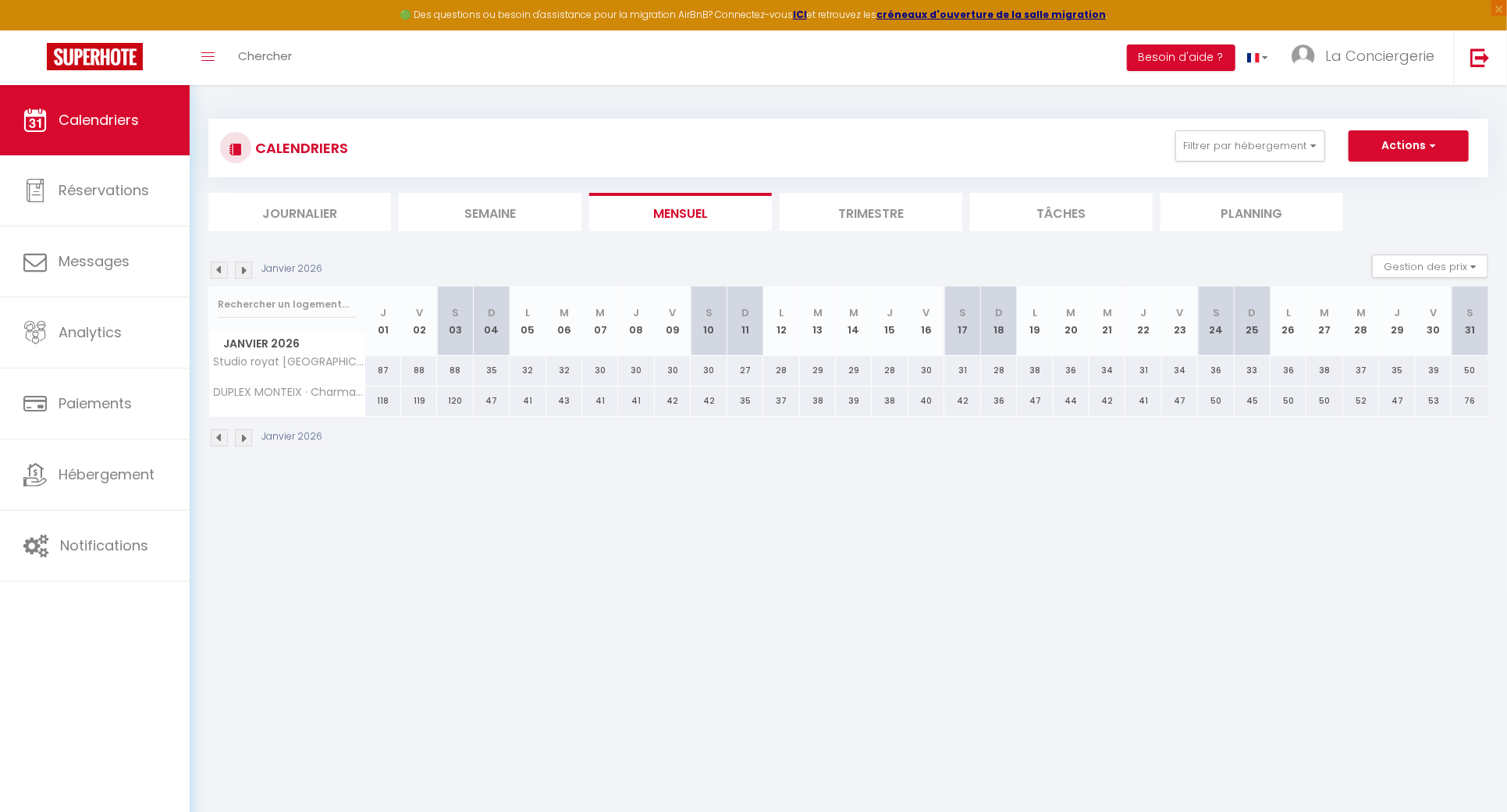
click at [235, 268] on img at bounding box center [244, 270] width 17 height 17
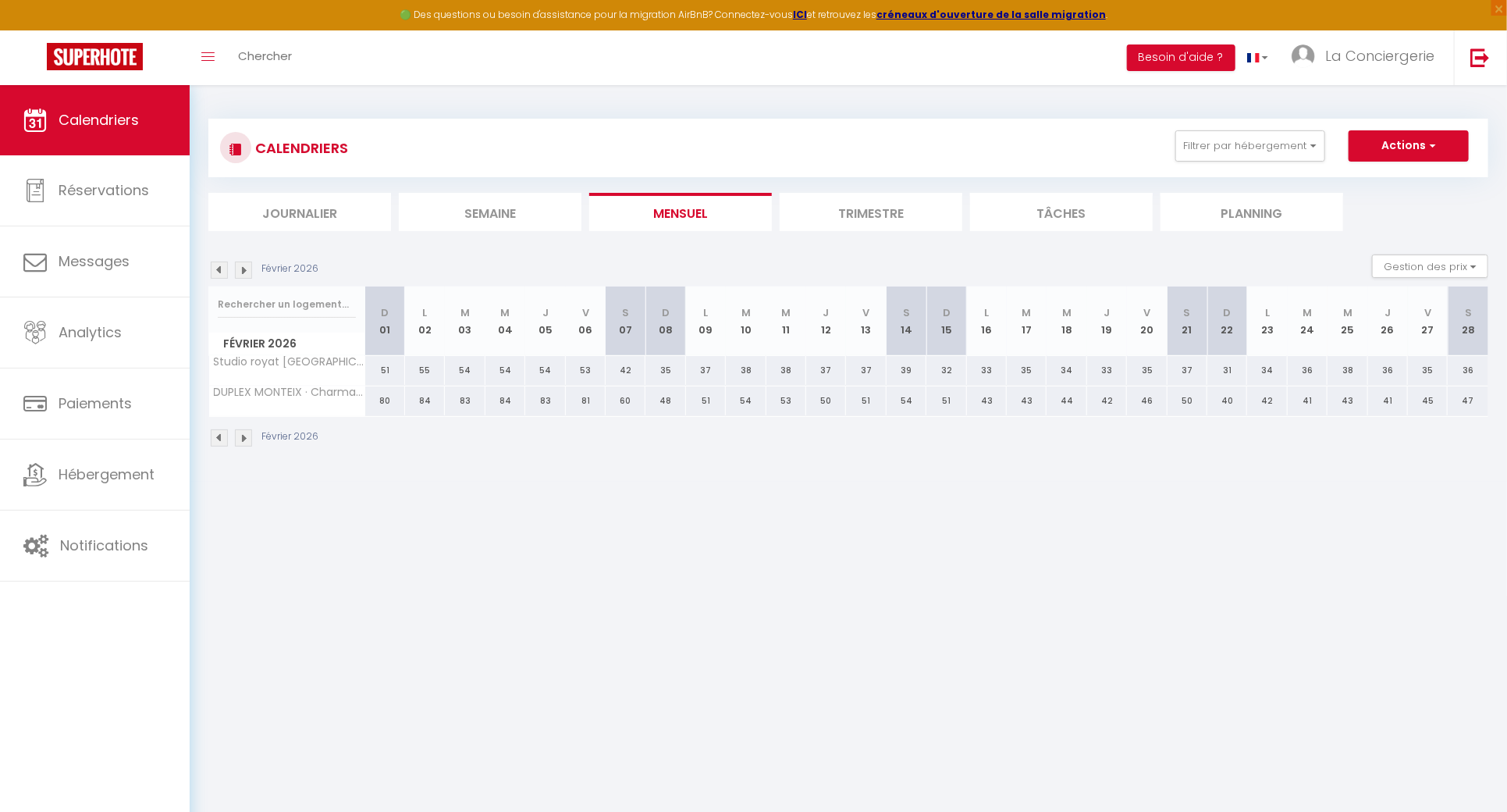
click at [235, 268] on img at bounding box center [244, 270] width 17 height 17
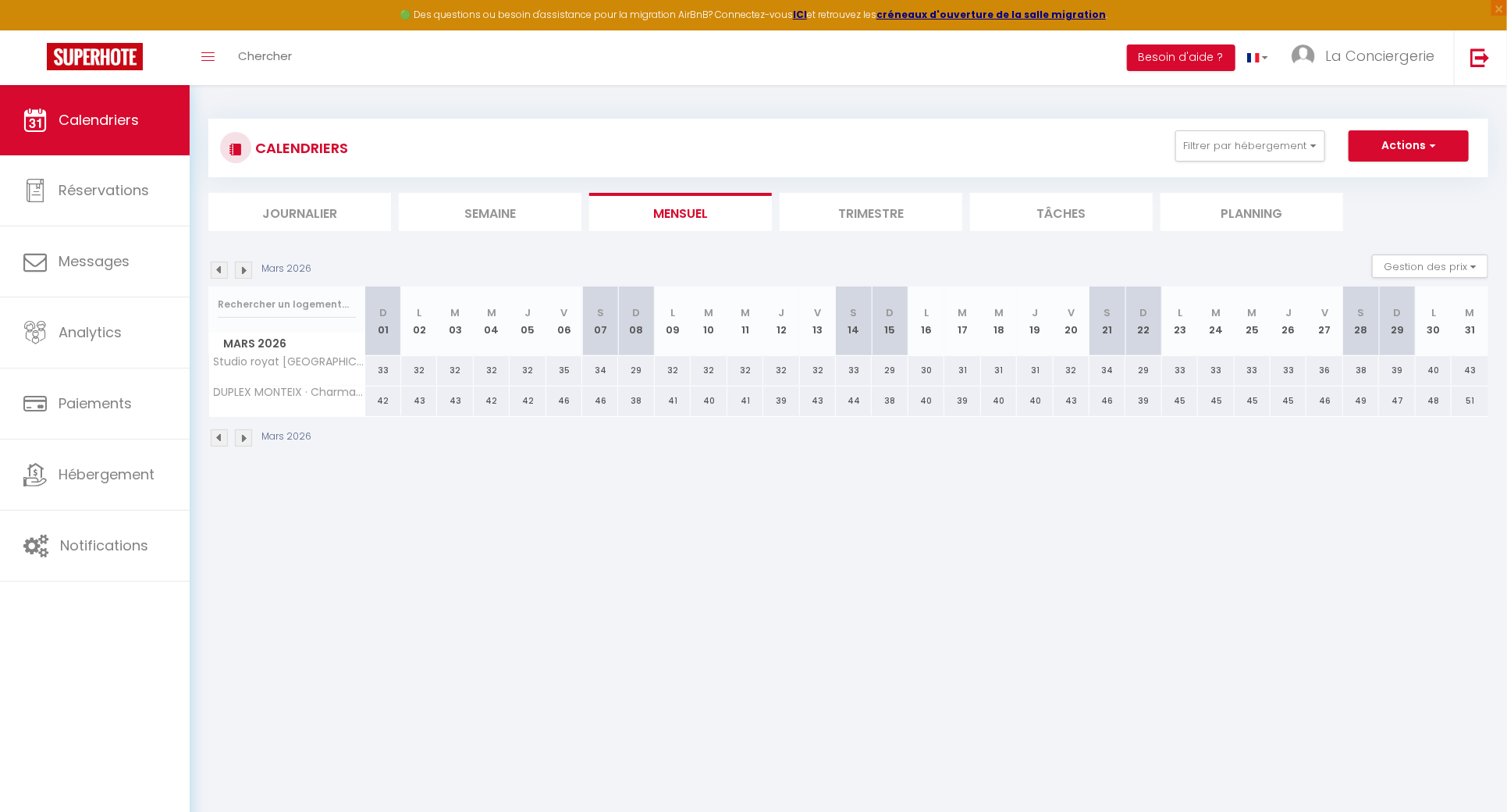
click at [235, 268] on img at bounding box center [244, 270] width 17 height 17
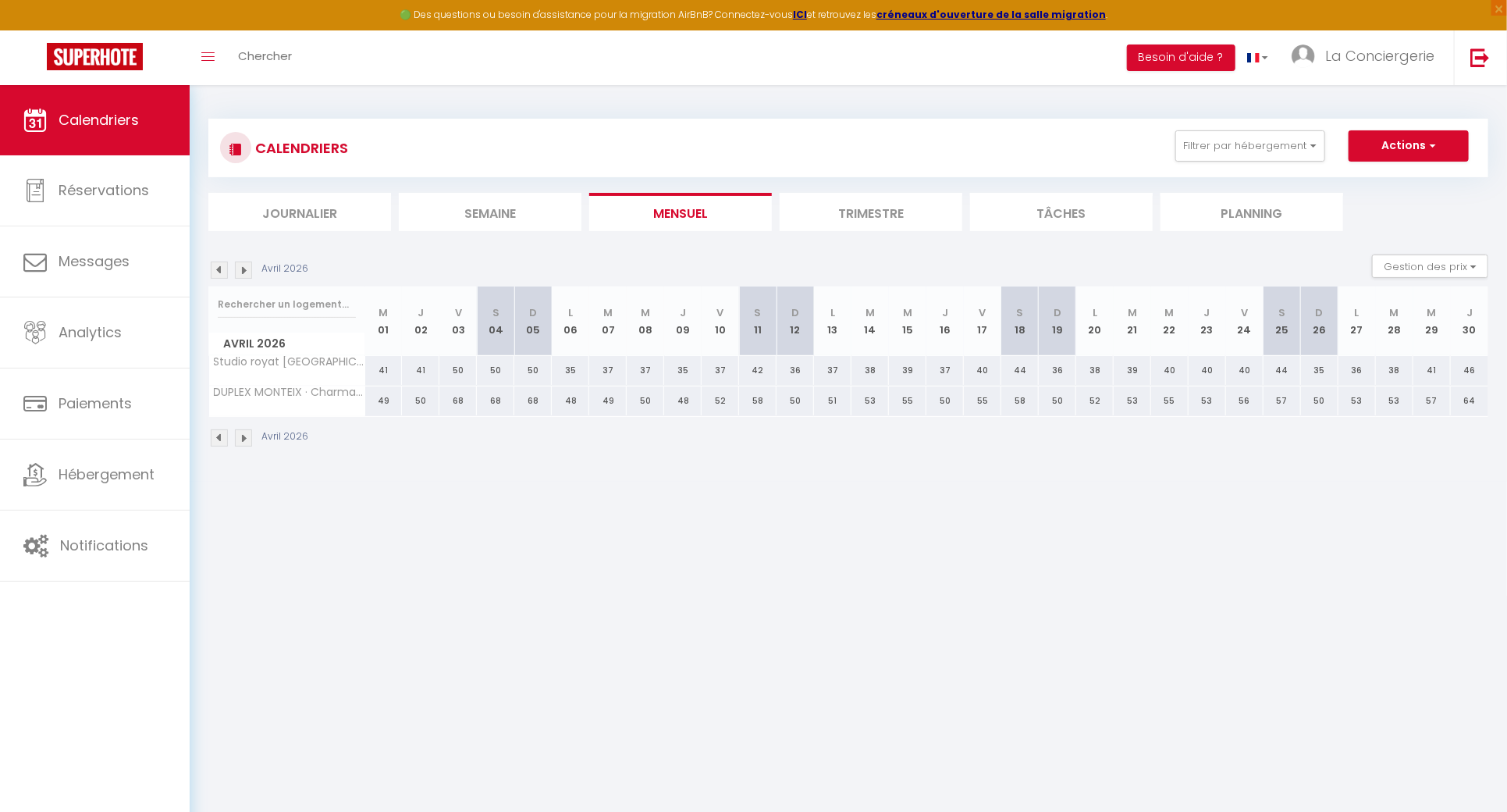
click at [235, 268] on img at bounding box center [244, 270] width 17 height 17
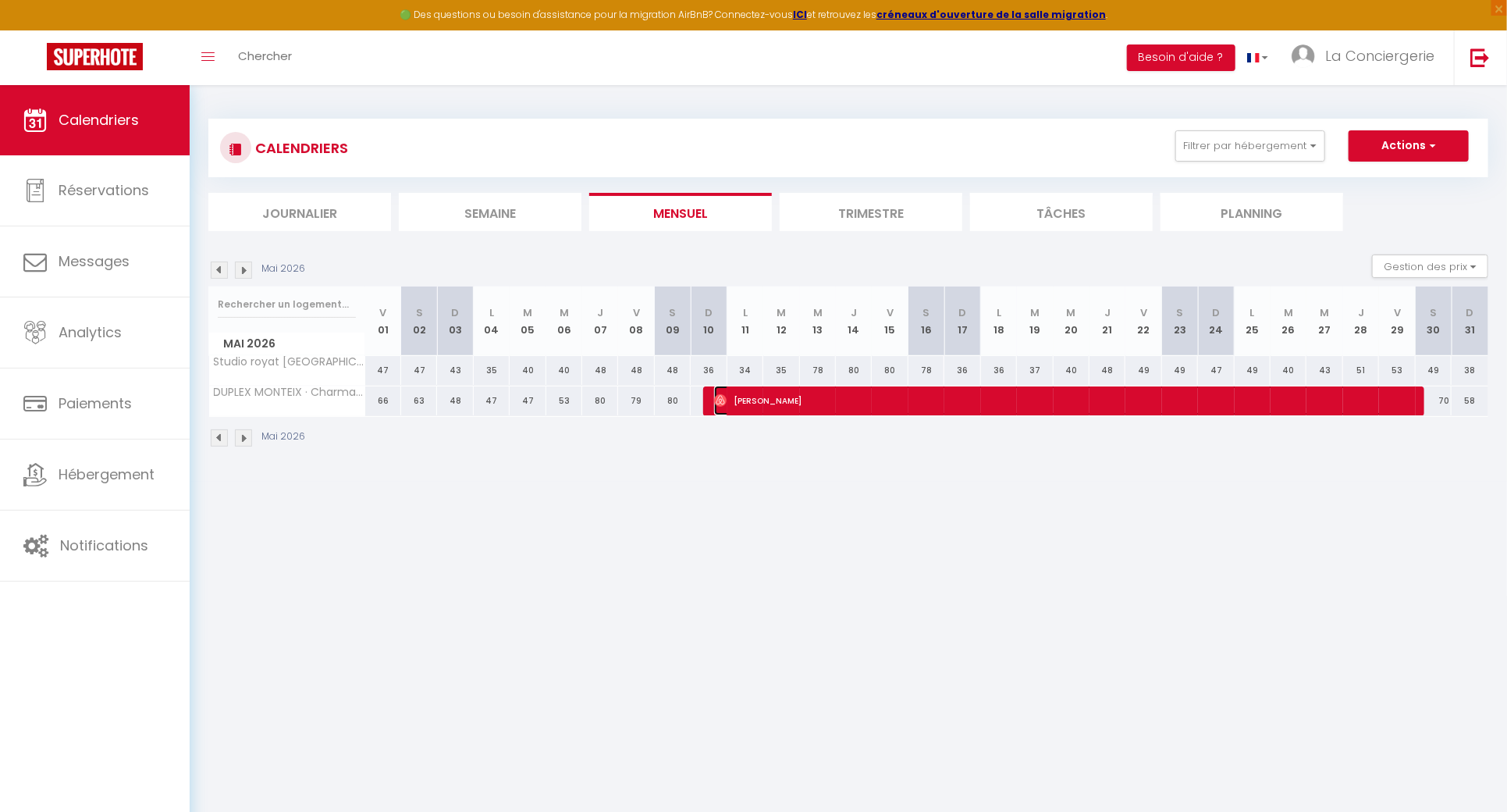
click at [1160, 394] on span "[PERSON_NAME]" at bounding box center [1061, 400] width 694 height 29
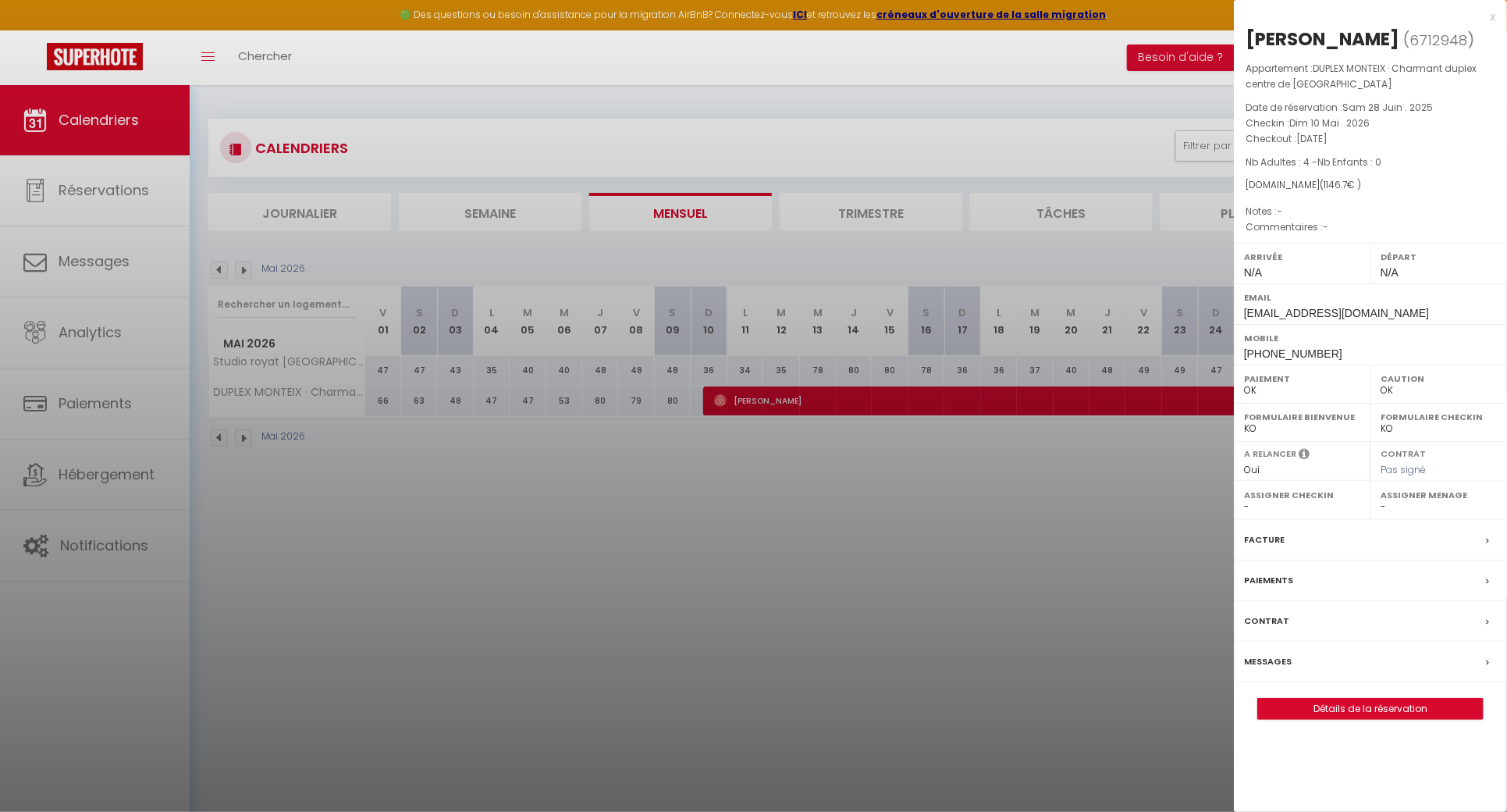
click at [1024, 469] on div at bounding box center [754, 406] width 1507 height 812
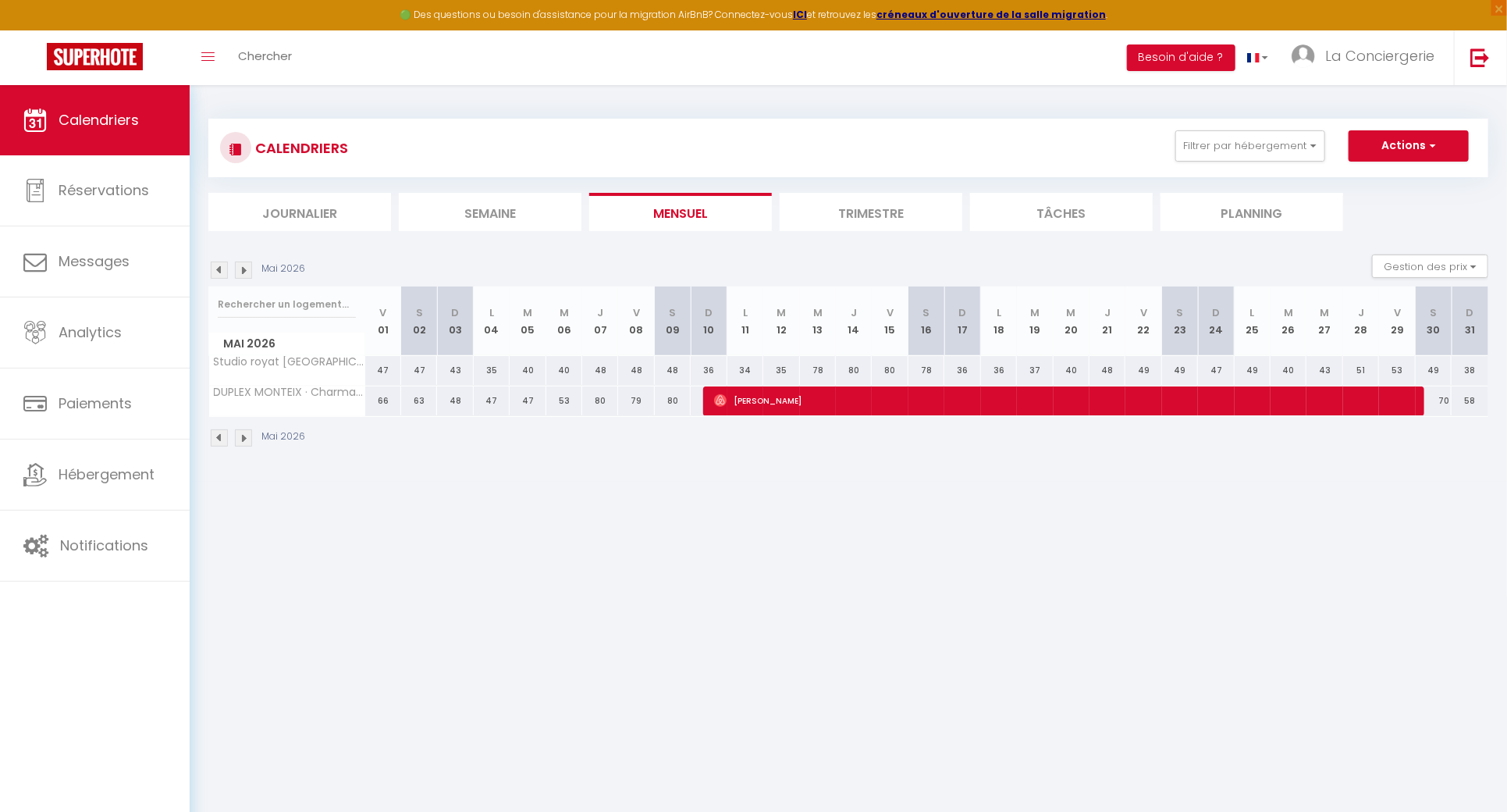
click at [227, 266] on img at bounding box center [219, 270] width 17 height 17
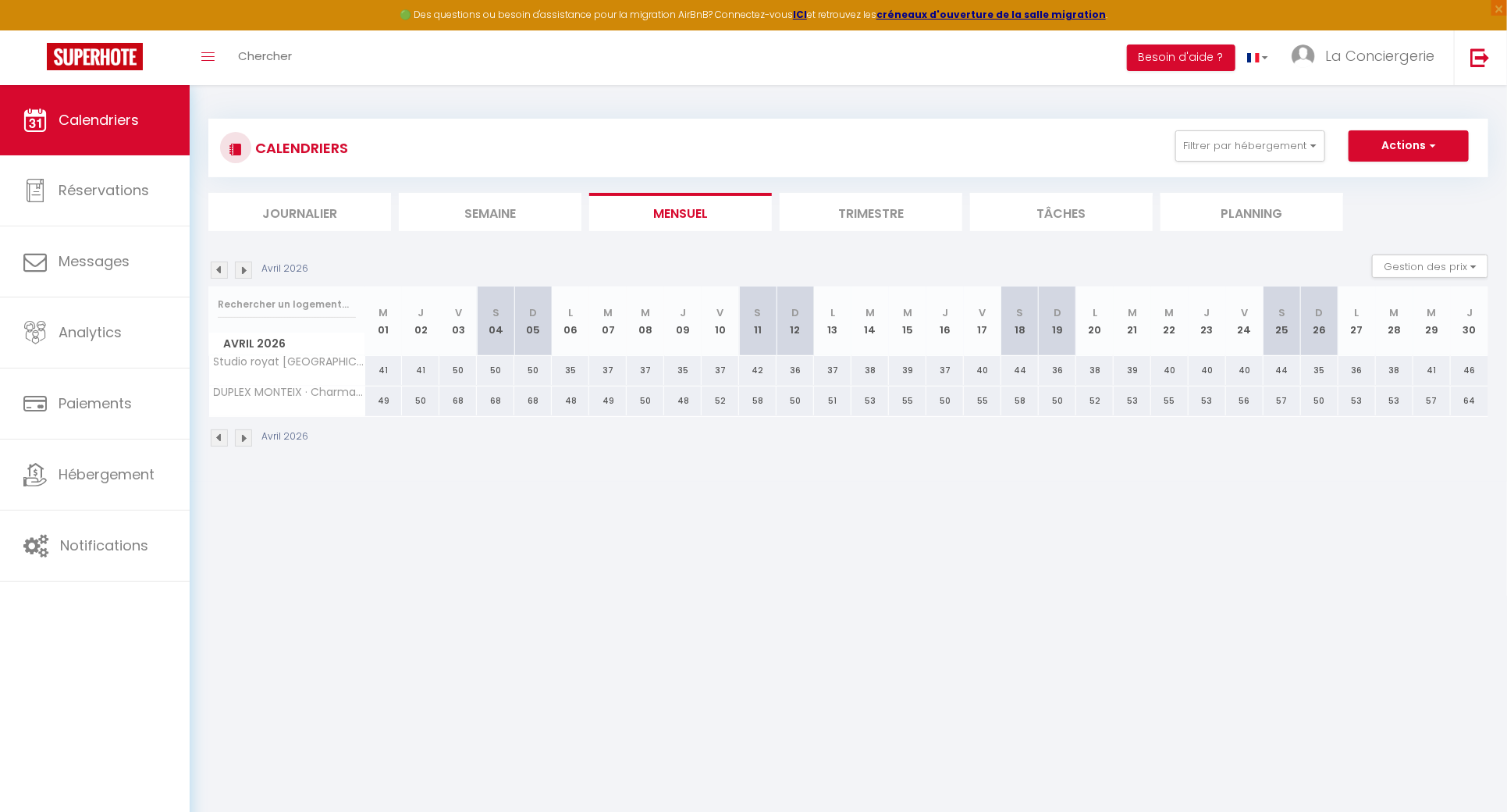
click at [227, 266] on img at bounding box center [219, 270] width 17 height 17
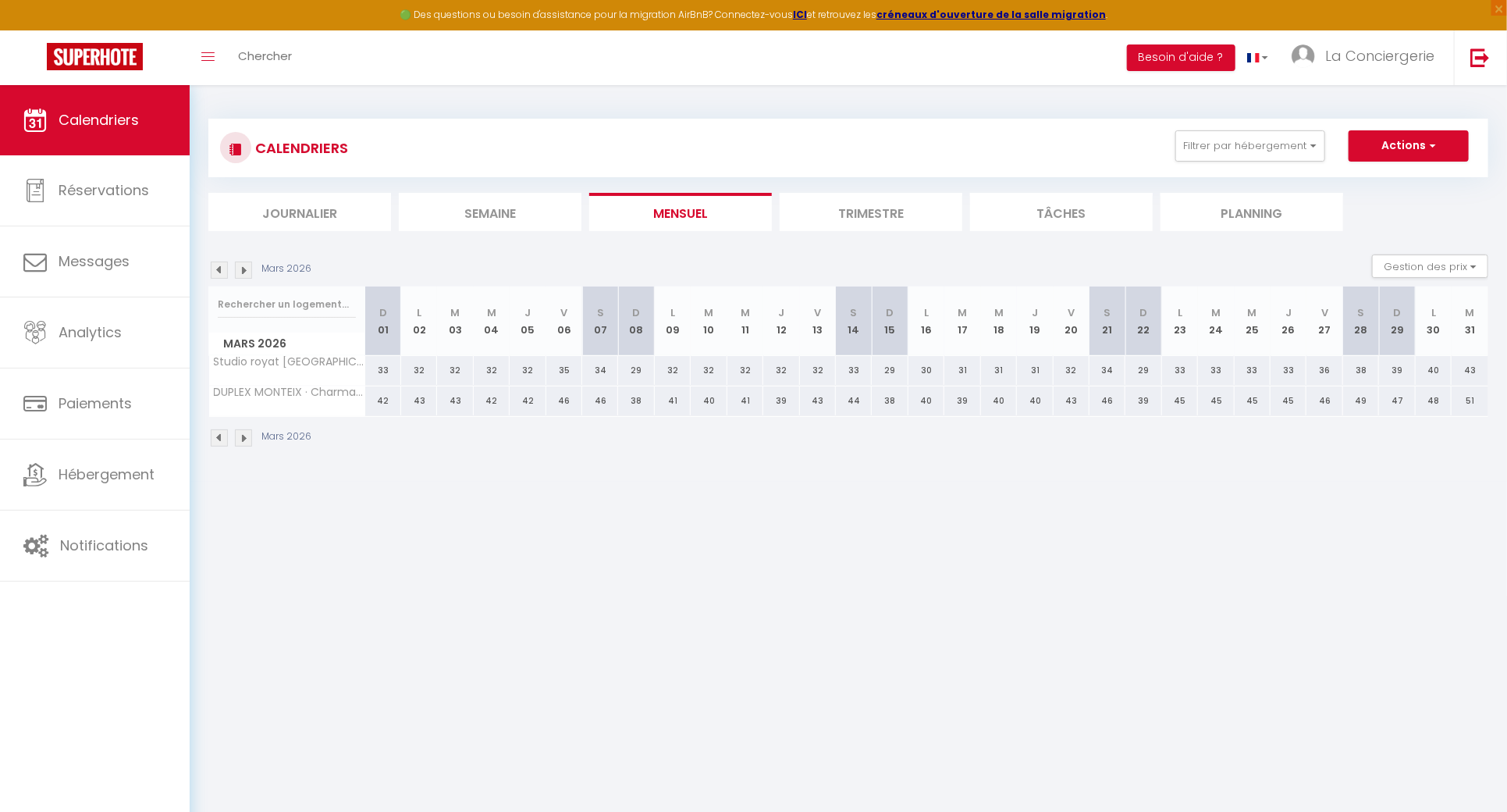
click at [227, 266] on img at bounding box center [219, 270] width 17 height 17
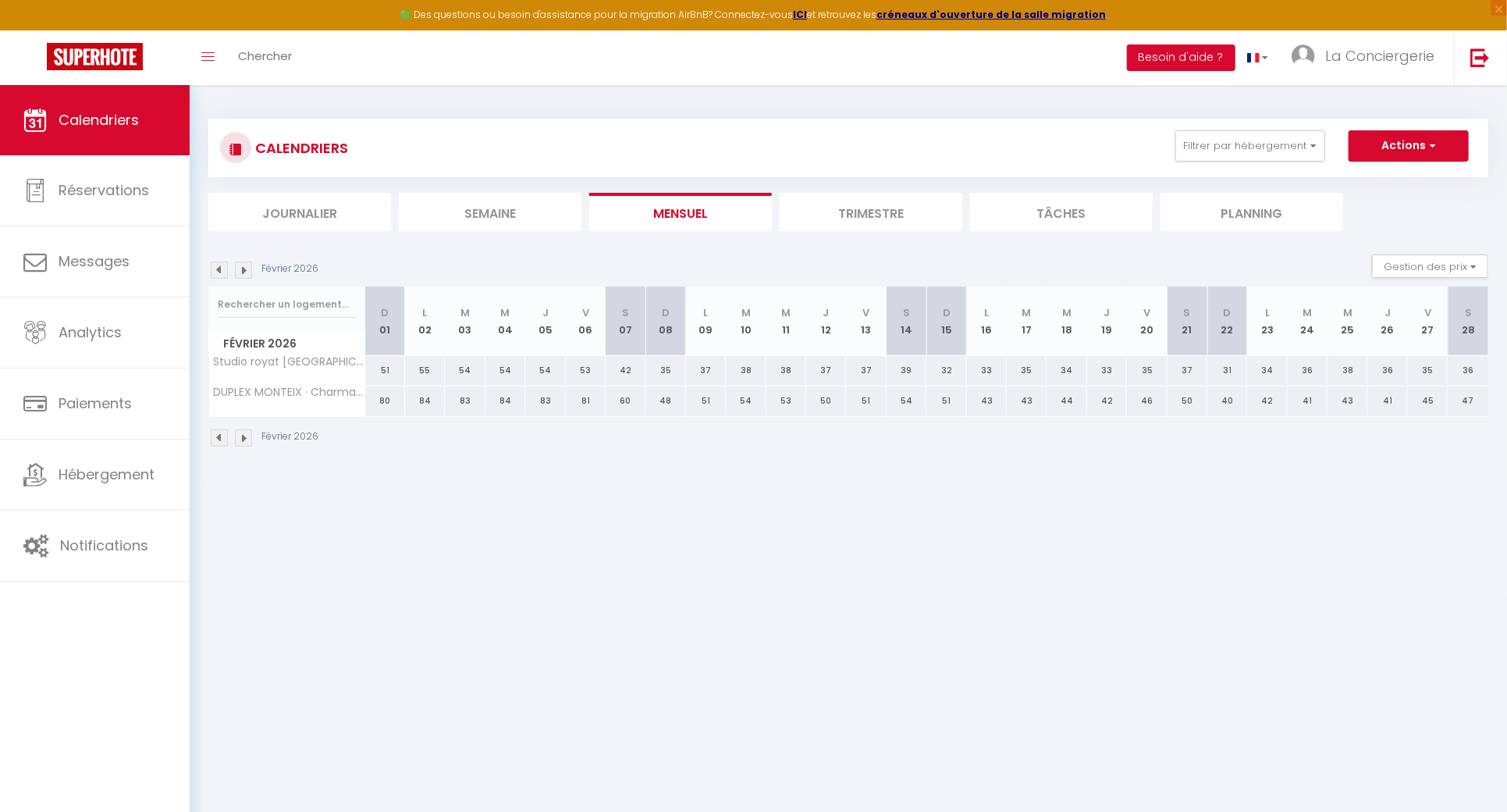
click at [227, 266] on img at bounding box center [219, 270] width 17 height 17
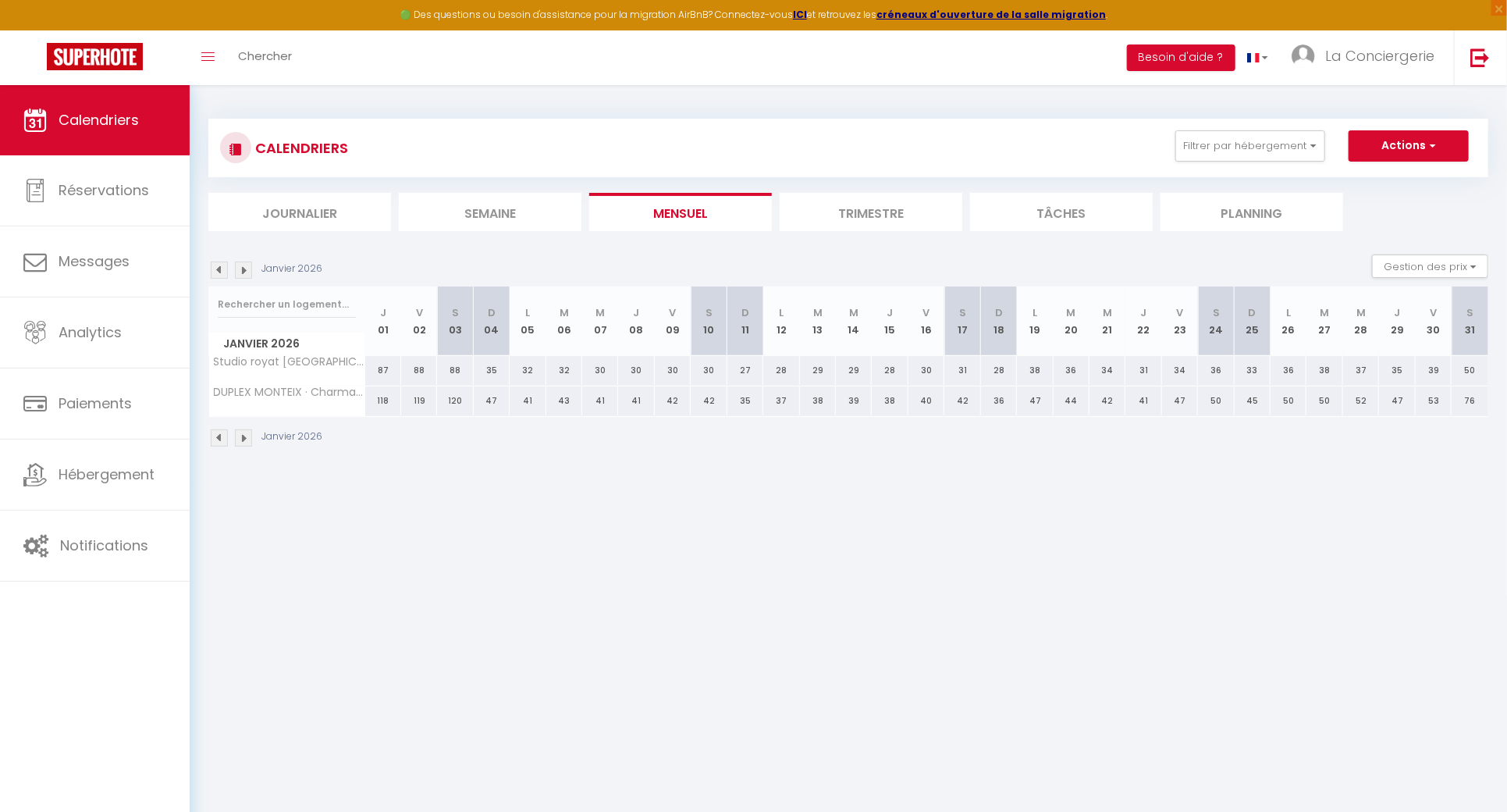
click at [227, 266] on img at bounding box center [219, 270] width 17 height 17
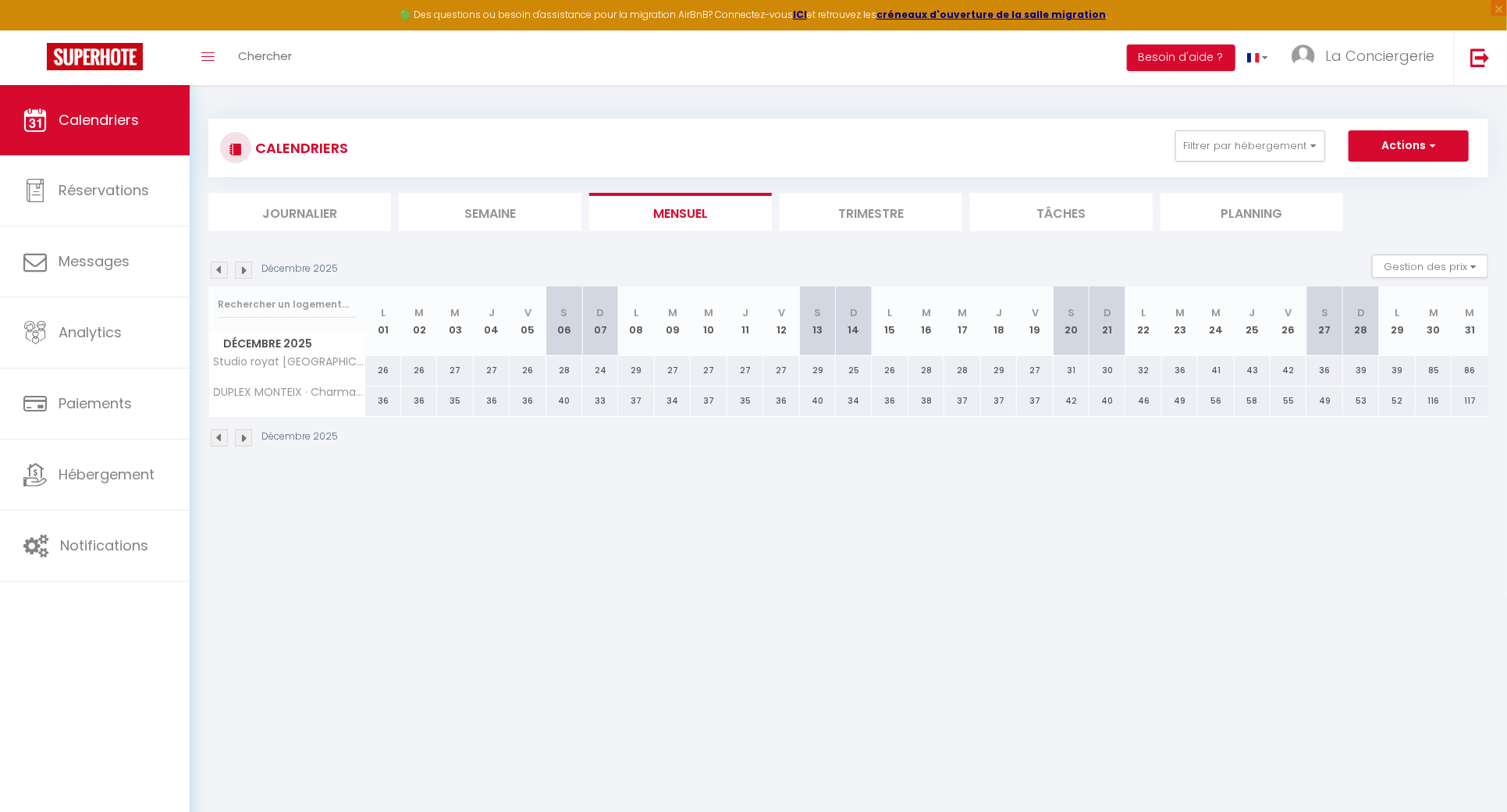
click at [227, 266] on img at bounding box center [219, 270] width 17 height 17
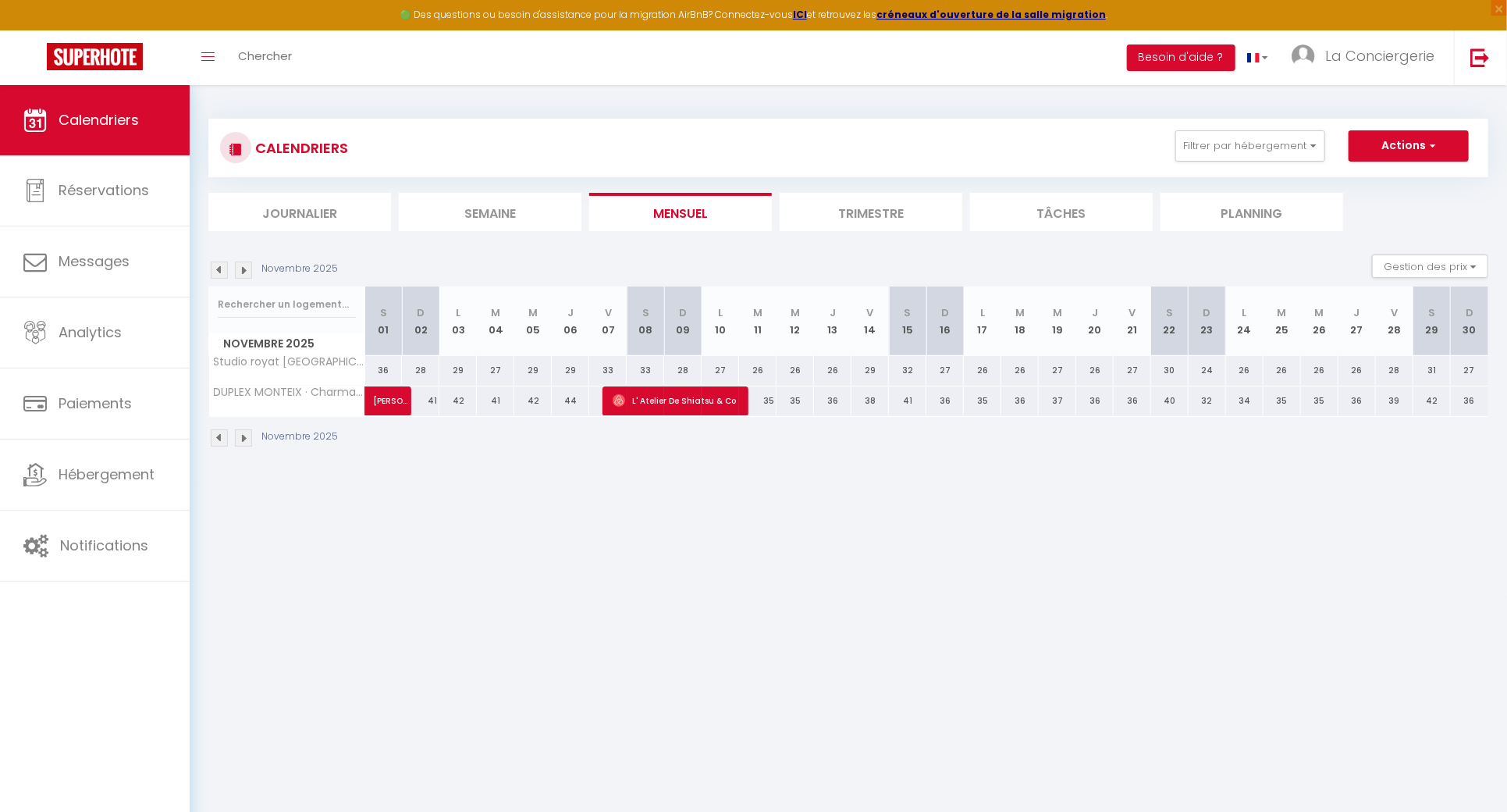
click at [227, 266] on img at bounding box center [219, 270] width 17 height 17
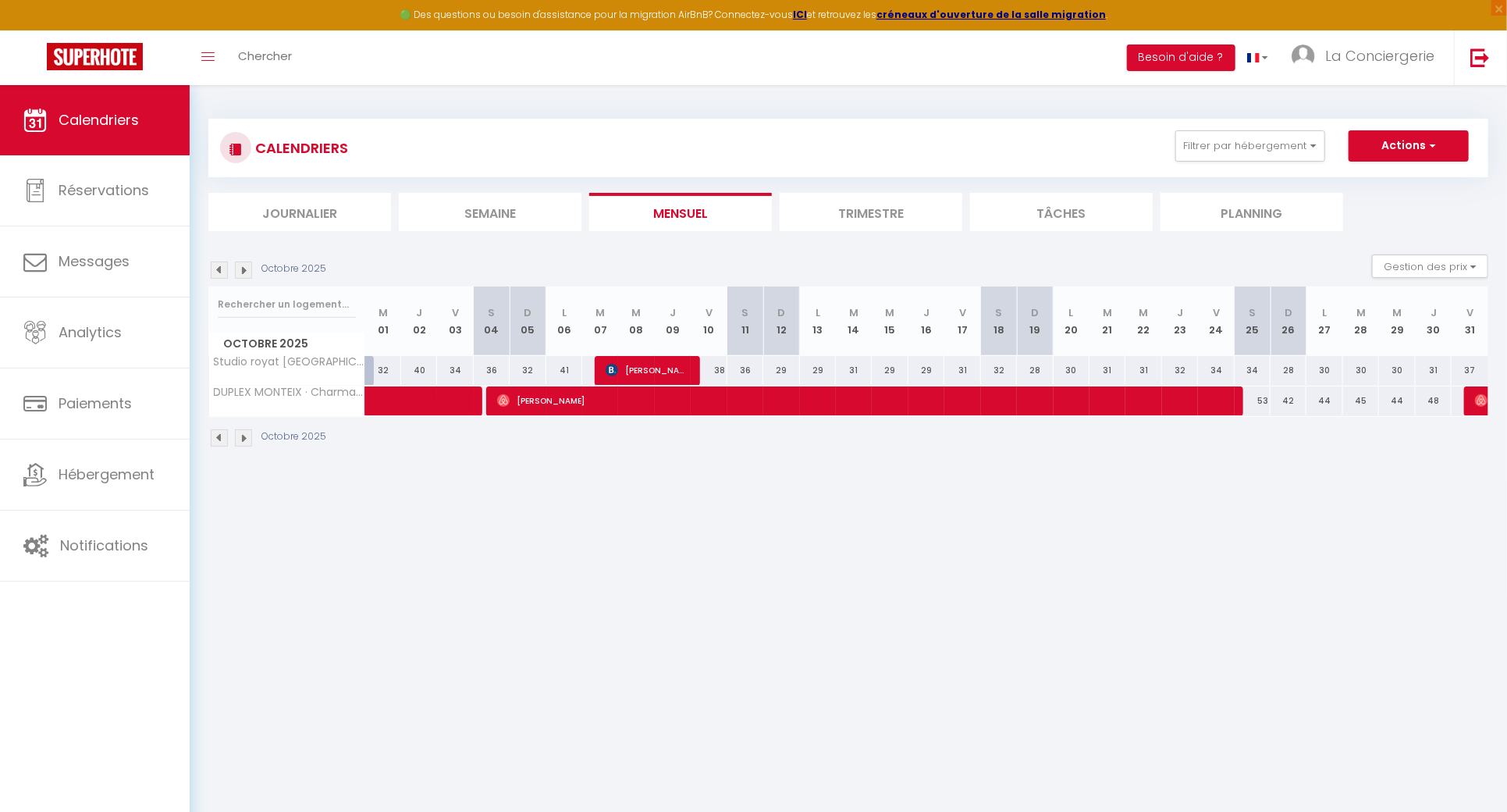
click at [227, 266] on img at bounding box center [219, 270] width 17 height 17
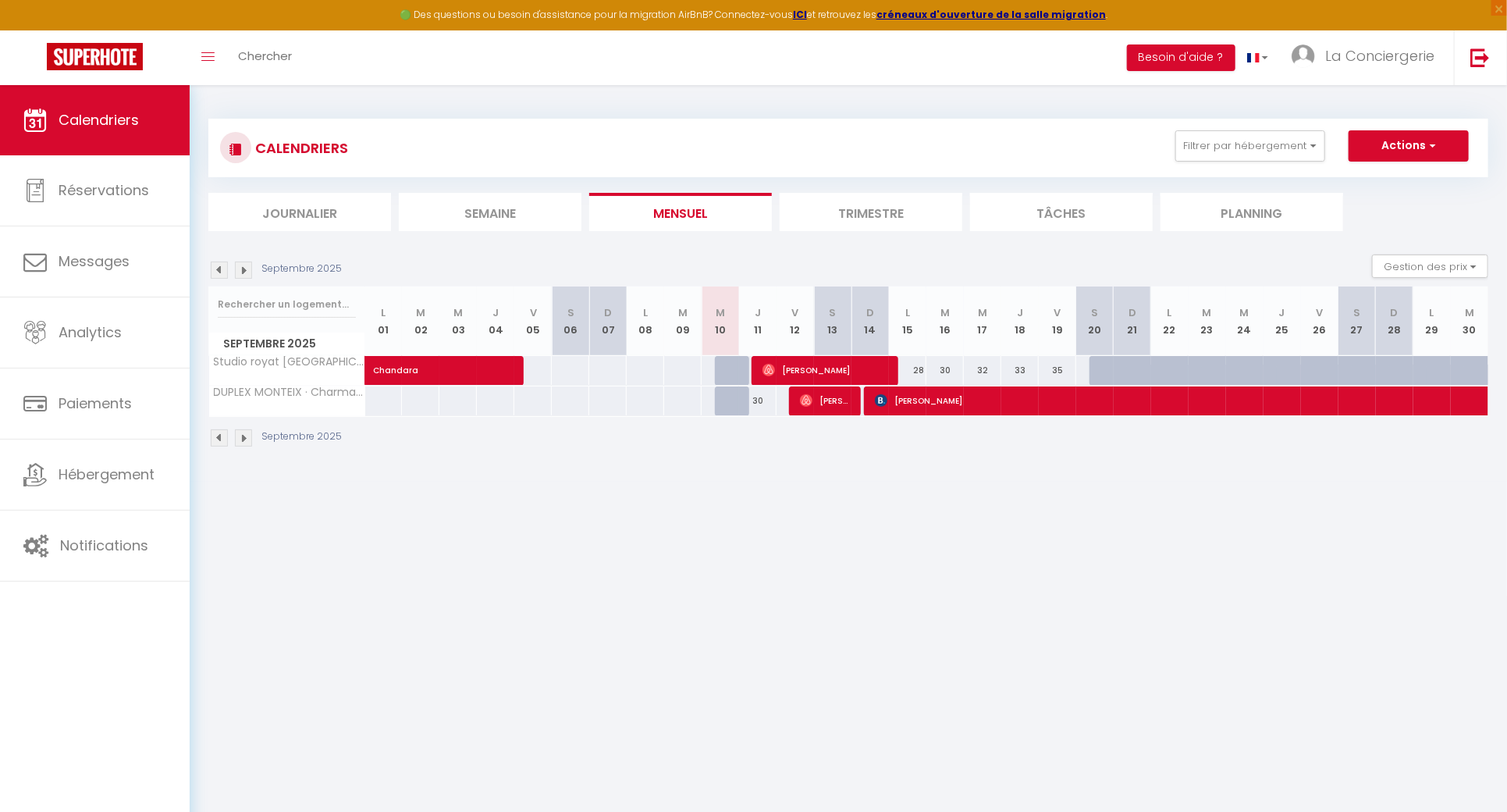
click at [237, 267] on img at bounding box center [244, 270] width 17 height 17
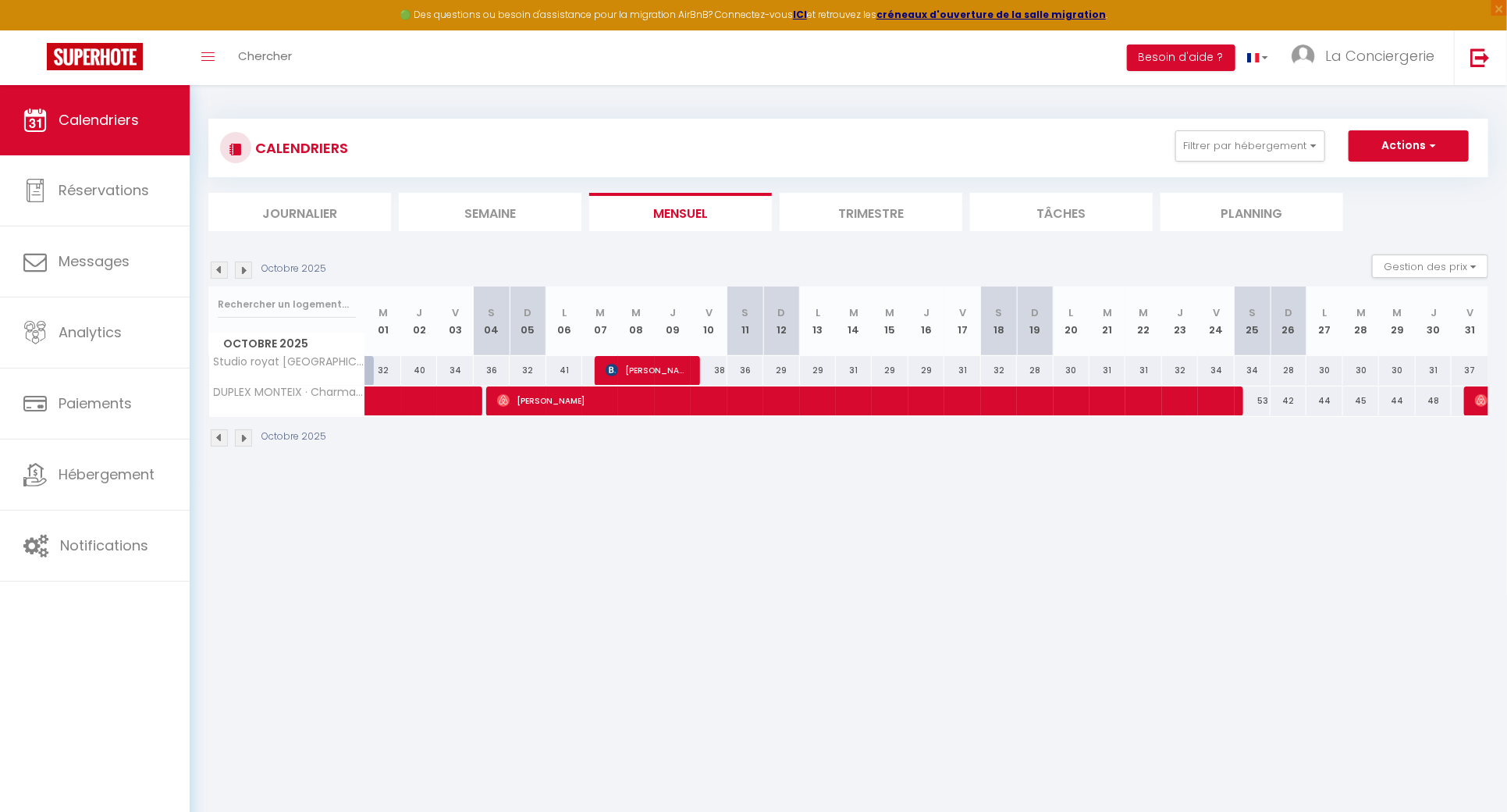
click at [237, 267] on img at bounding box center [244, 270] width 17 height 17
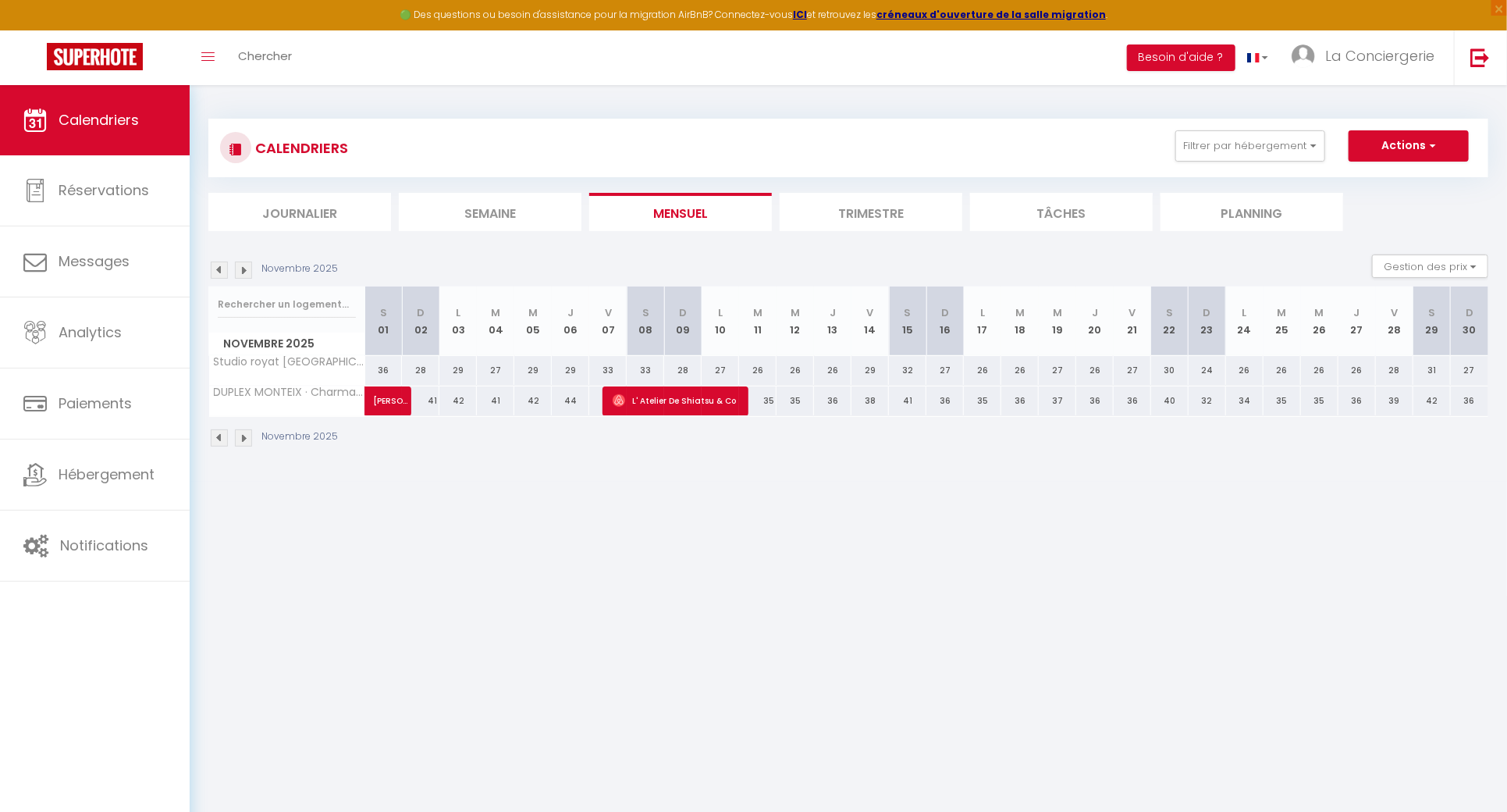
click at [237, 267] on img at bounding box center [244, 270] width 17 height 17
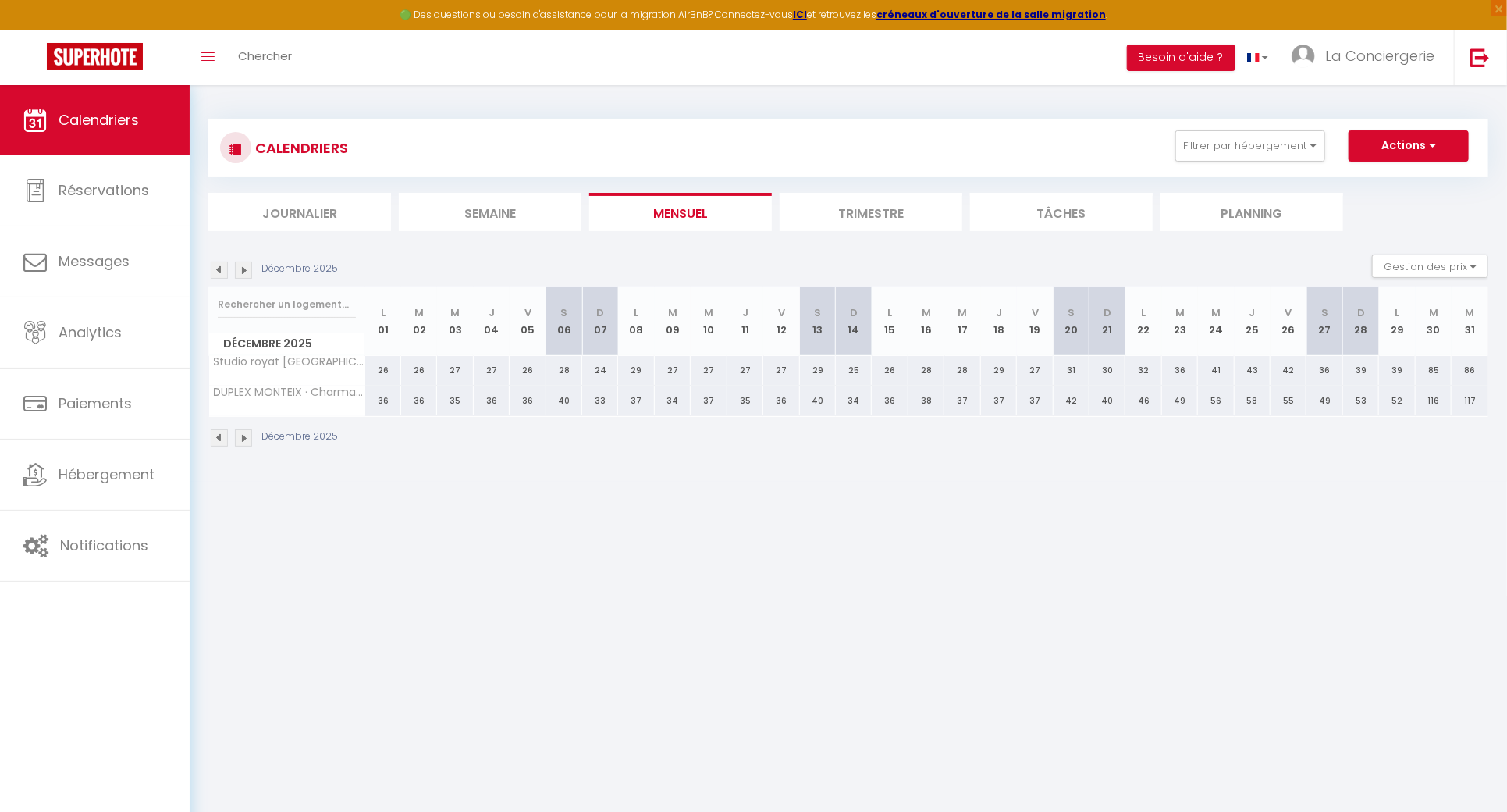
click at [229, 273] on div "Décembre 2025" at bounding box center [275, 270] width 135 height 17
click at [227, 272] on img at bounding box center [219, 270] width 17 height 17
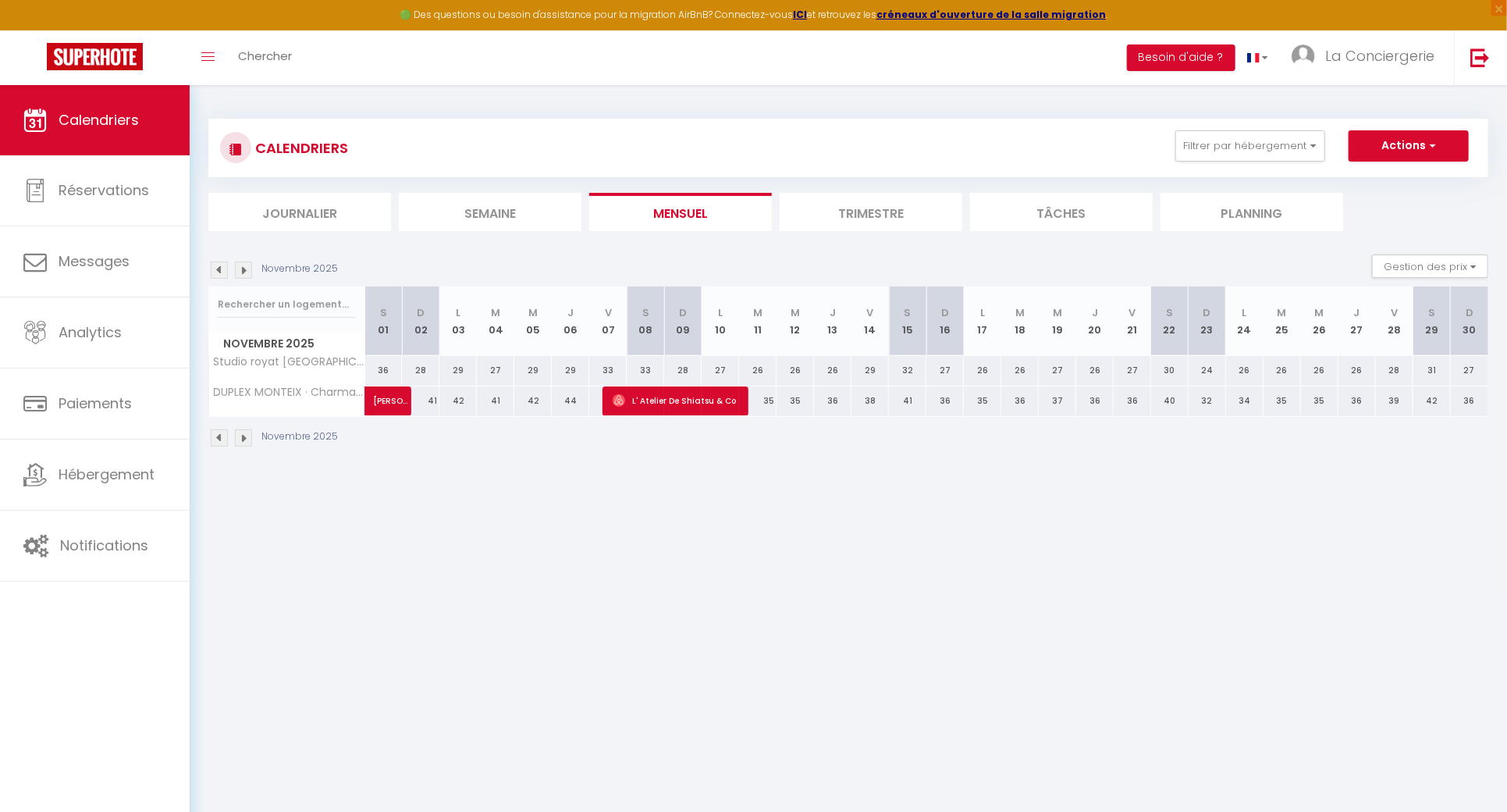
click at [227, 272] on img at bounding box center [219, 270] width 17 height 17
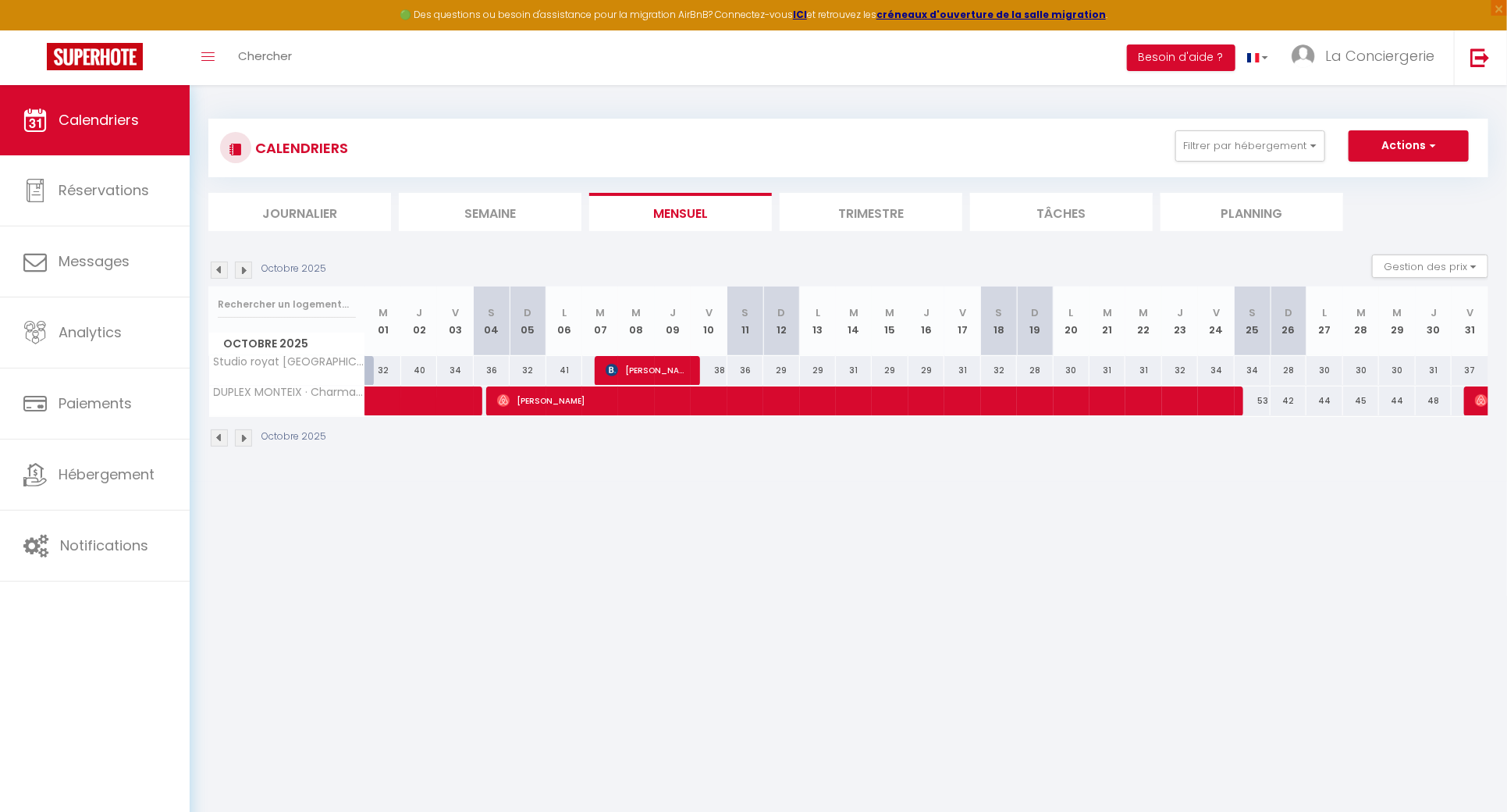
click at [227, 272] on img at bounding box center [219, 270] width 17 height 17
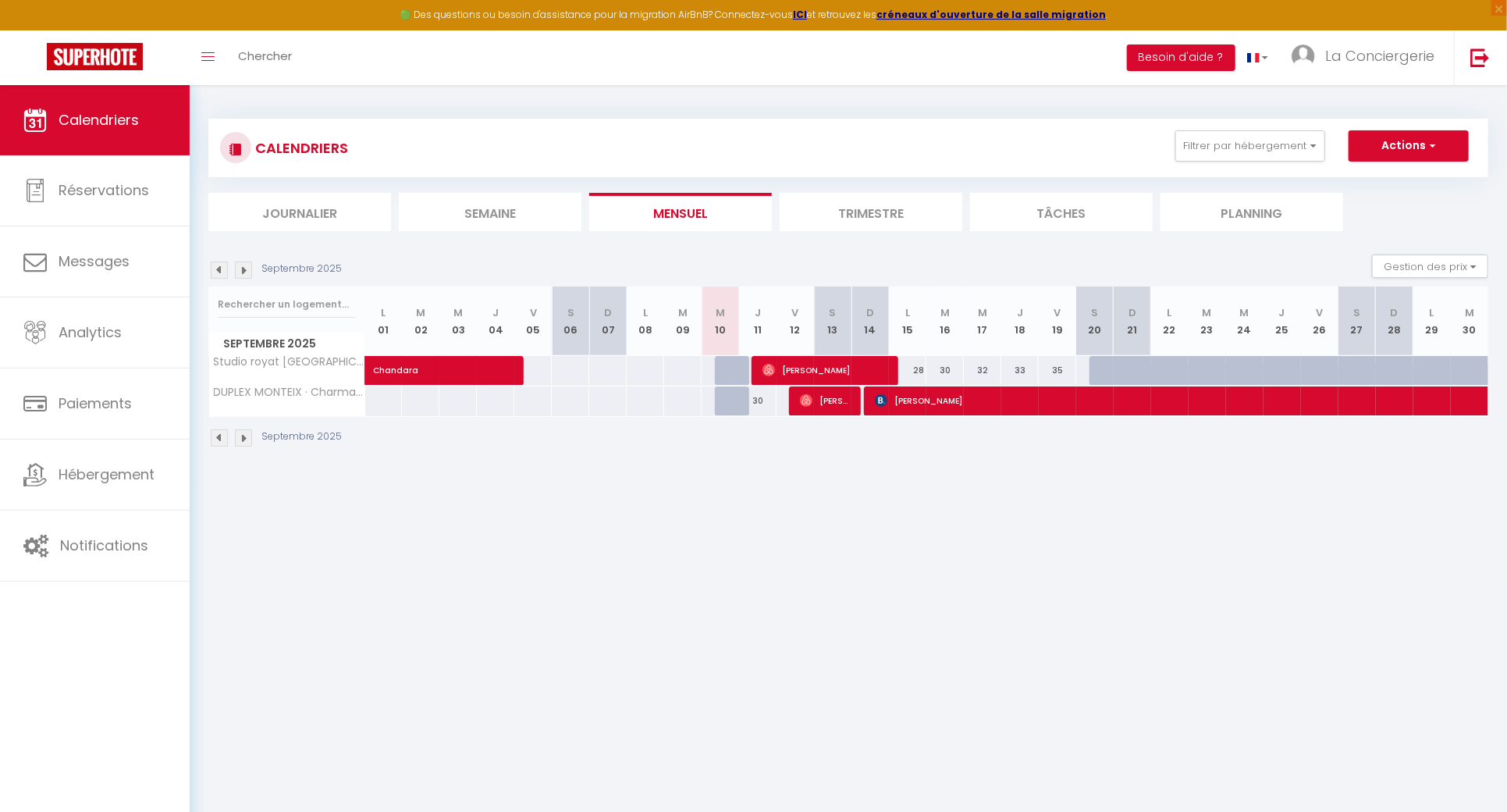
click at [237, 264] on img at bounding box center [244, 270] width 17 height 17
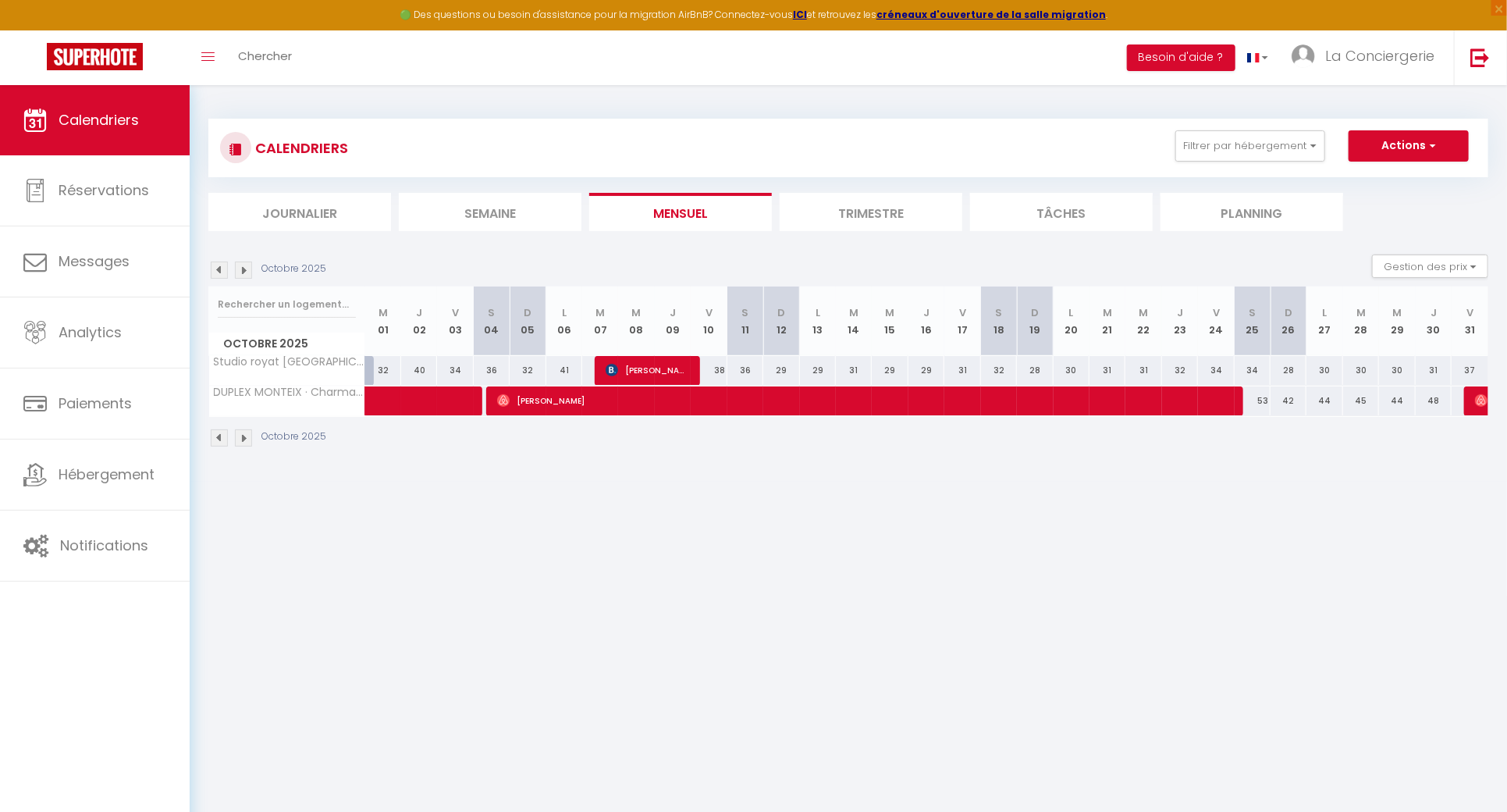
click at [225, 264] on img at bounding box center [219, 270] width 17 height 17
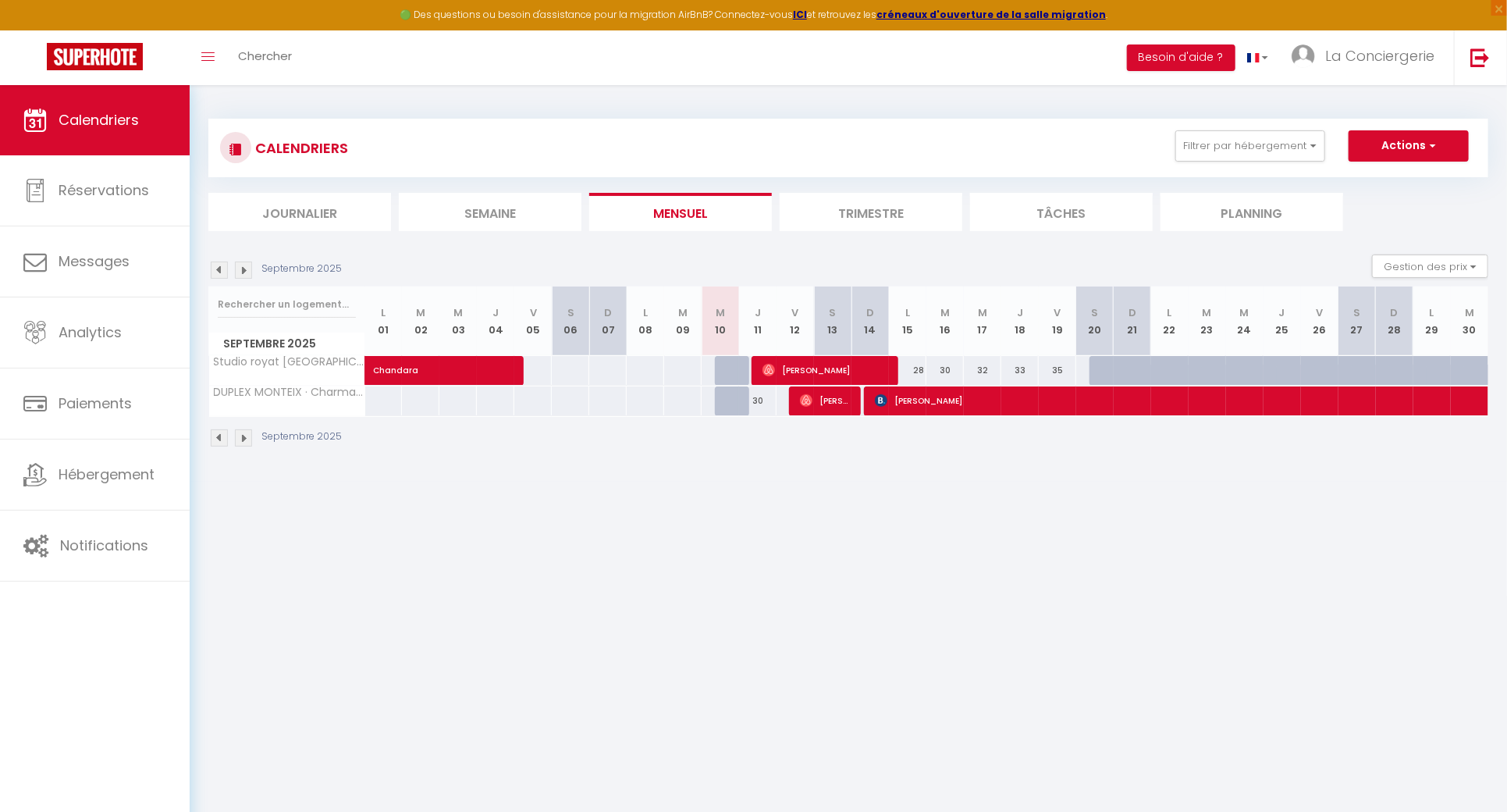
click at [242, 274] on img at bounding box center [244, 270] width 17 height 17
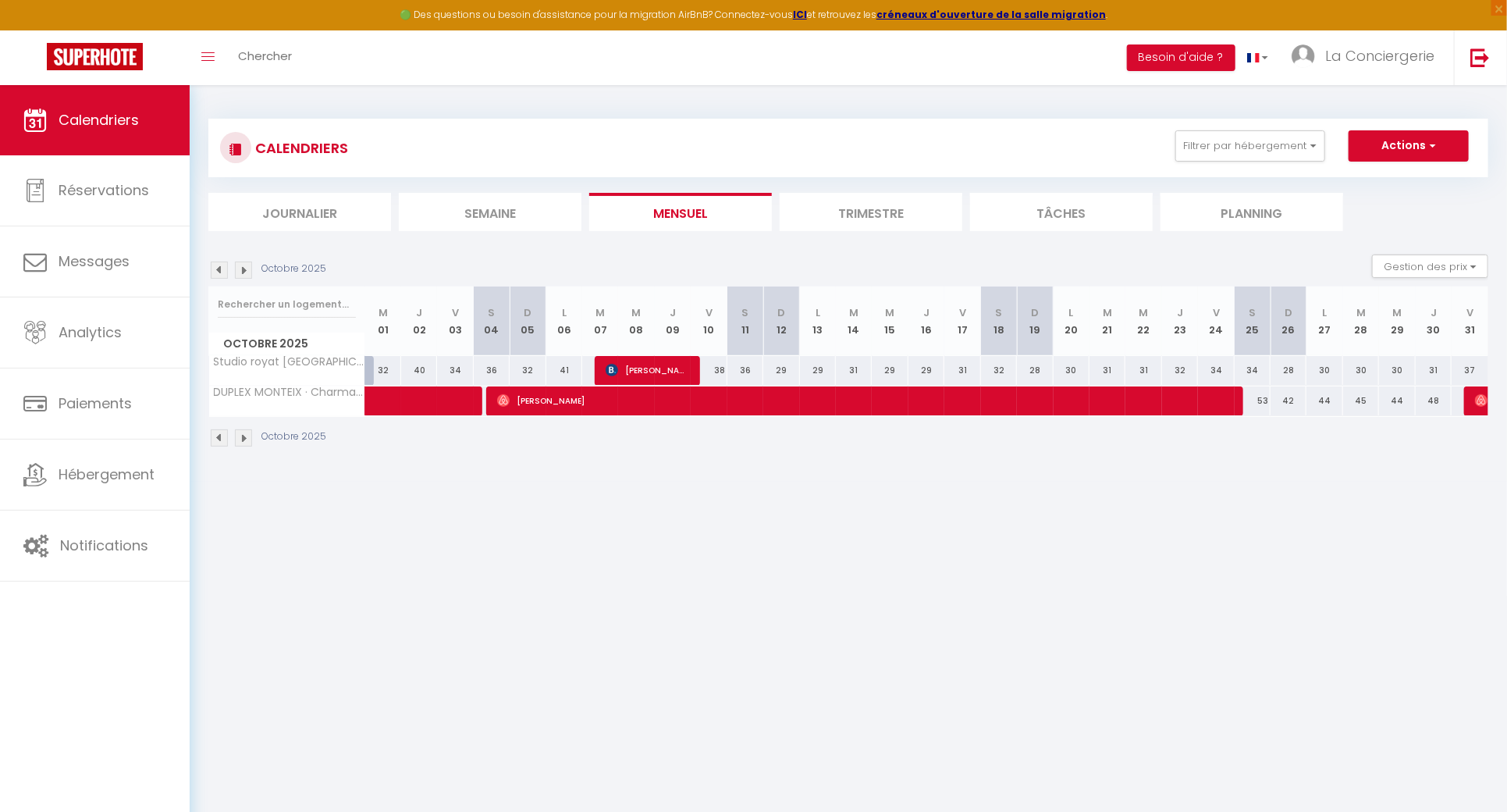
click at [219, 269] on img at bounding box center [219, 270] width 17 height 17
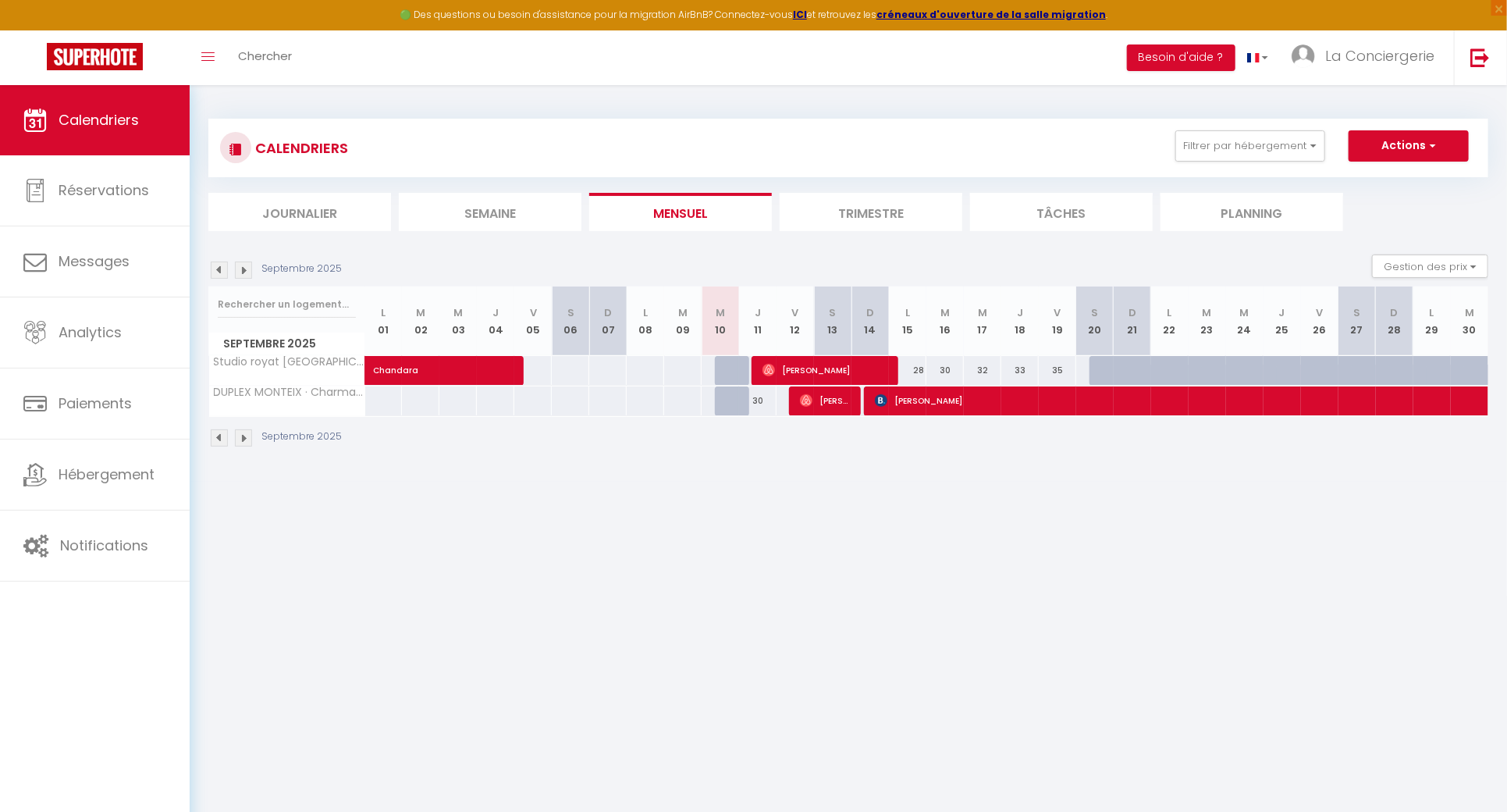
click at [240, 277] on img at bounding box center [244, 270] width 17 height 17
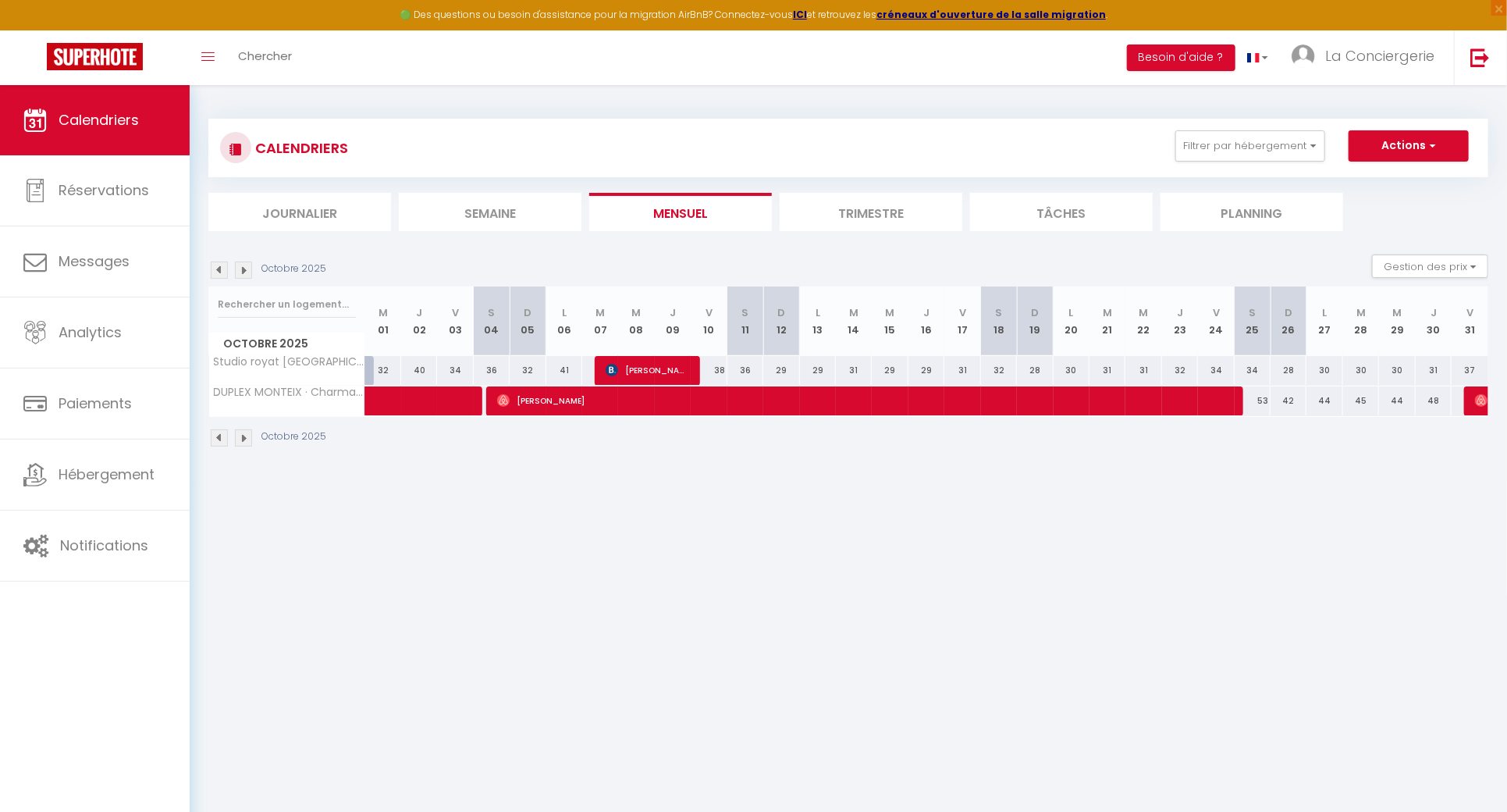
click at [240, 277] on img at bounding box center [244, 270] width 17 height 17
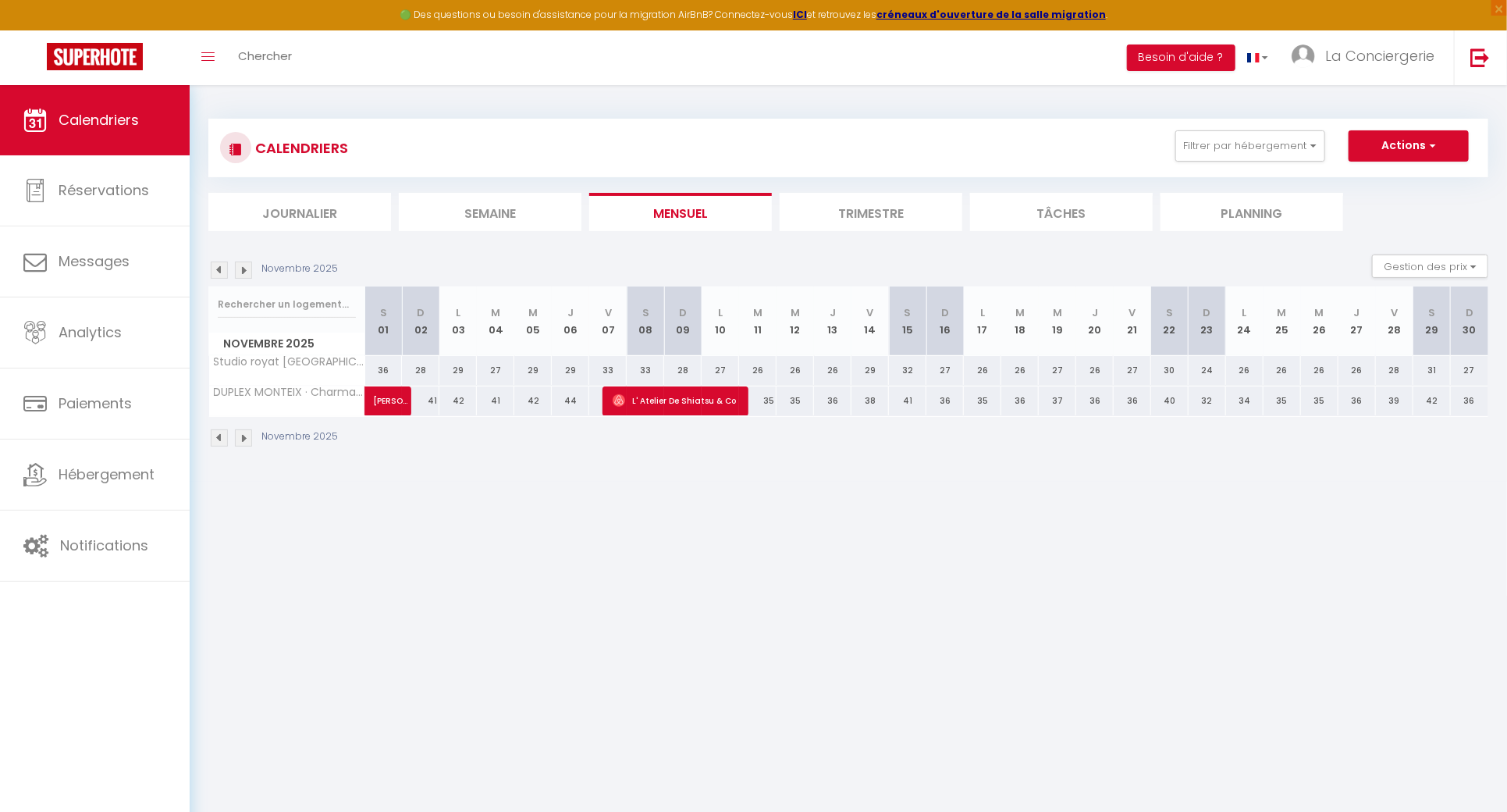
click at [222, 263] on img at bounding box center [219, 270] width 17 height 17
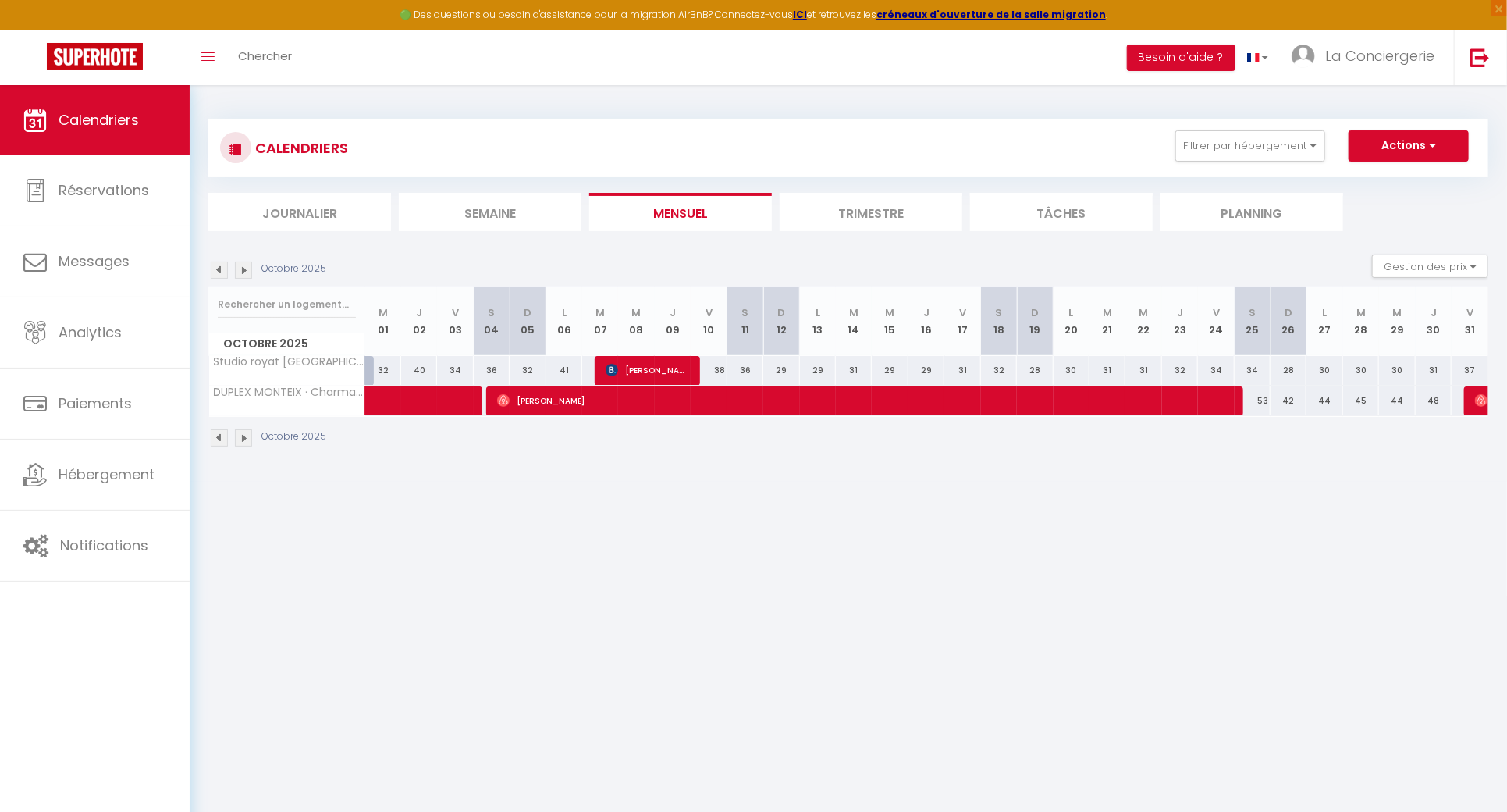
click at [222, 263] on img at bounding box center [219, 270] width 17 height 17
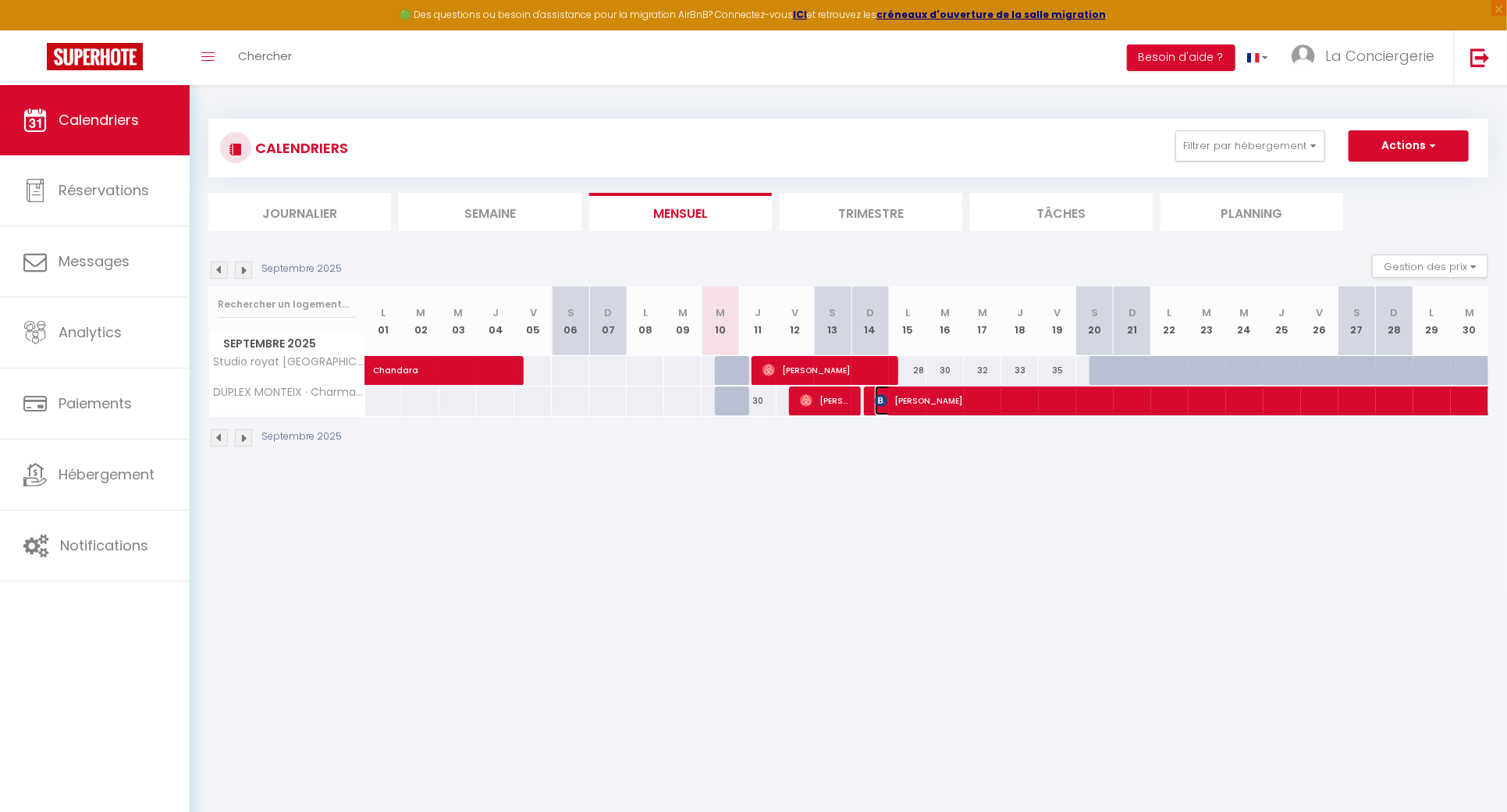
click at [921, 401] on span "[PERSON_NAME]" at bounding box center [1233, 400] width 718 height 29
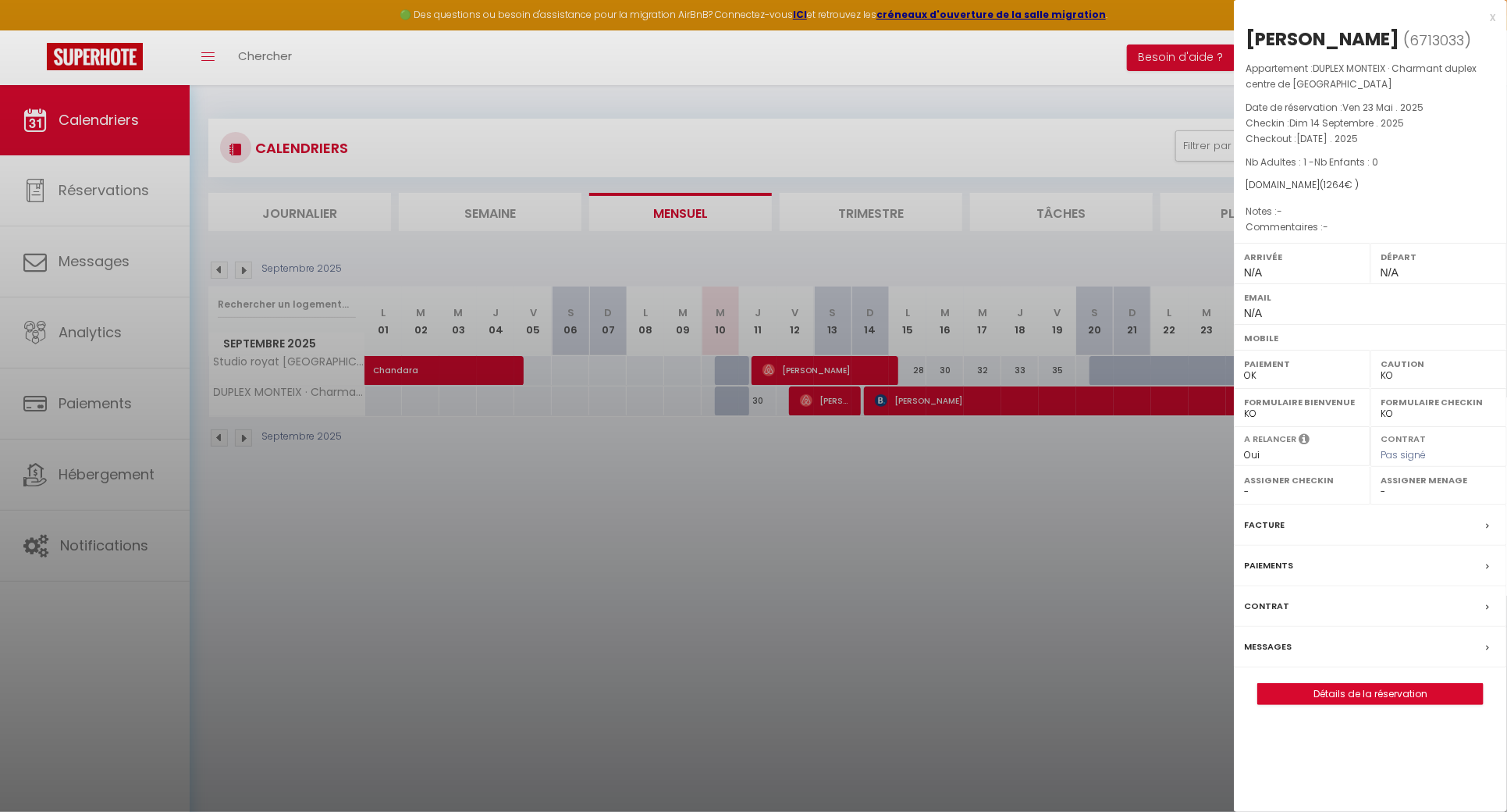
click at [870, 468] on div at bounding box center [754, 406] width 1507 height 812
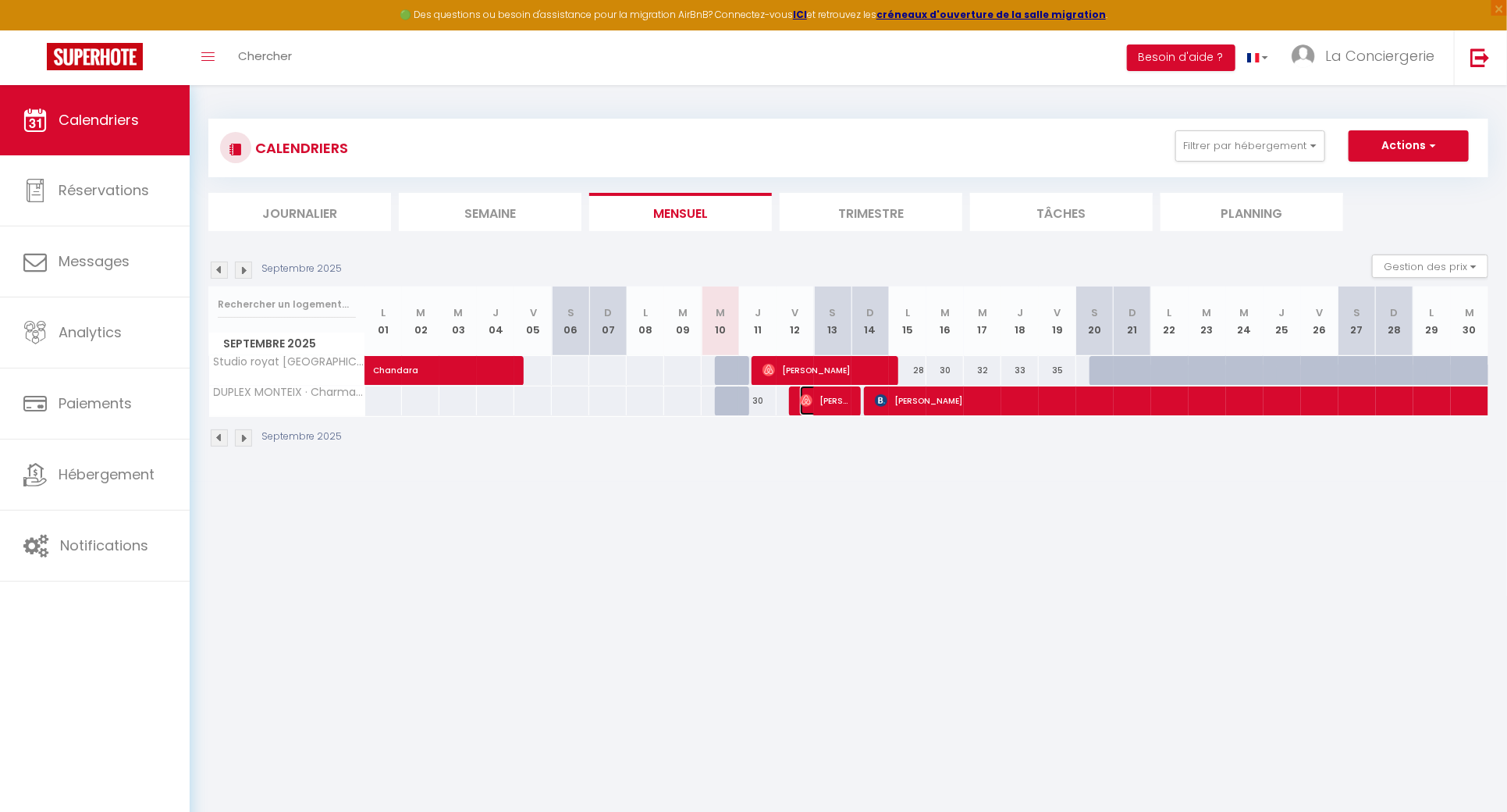
click at [831, 404] on span "[PERSON_NAME]" at bounding box center [825, 400] width 50 height 29
select select "OK"
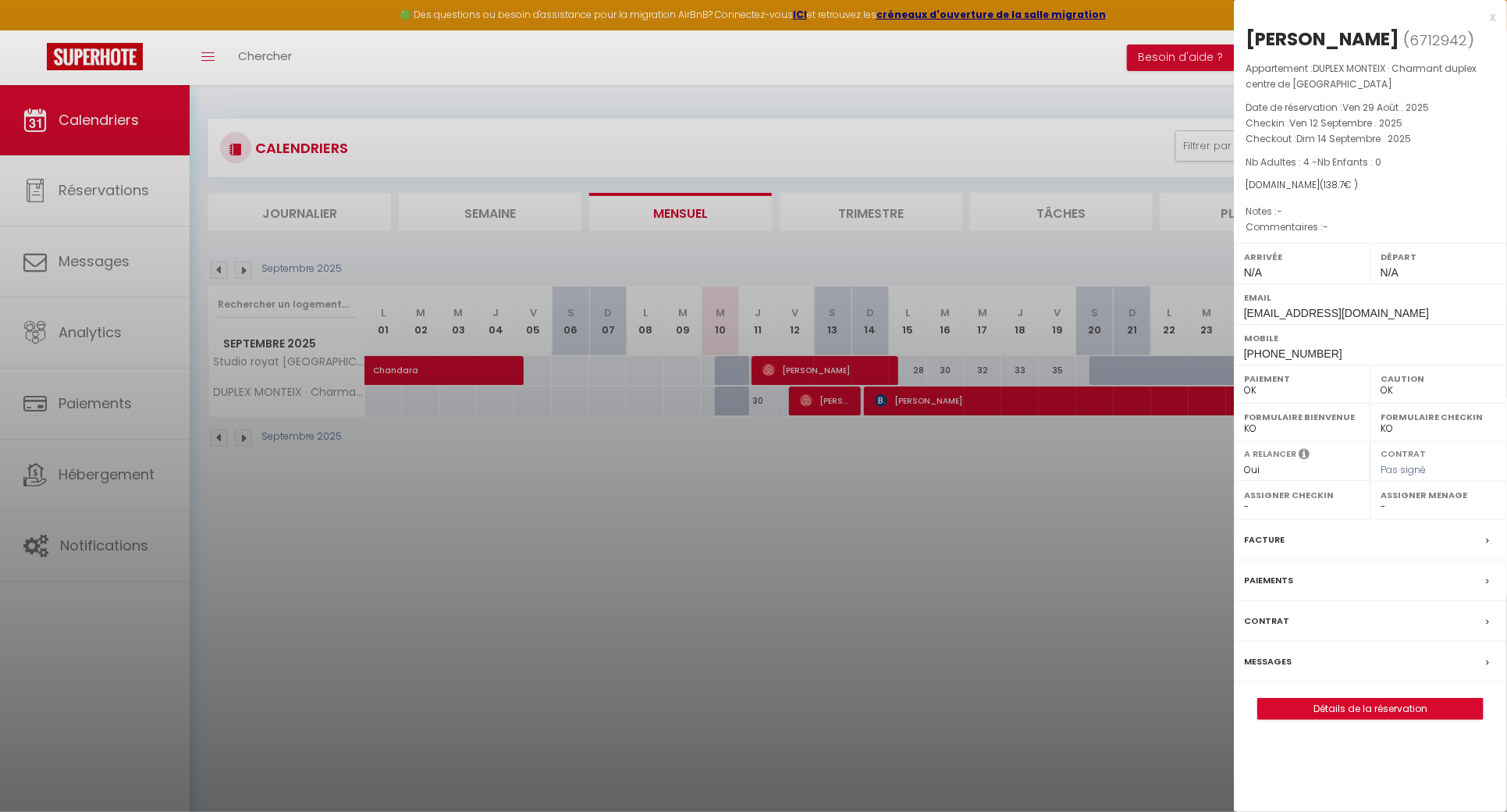
click at [824, 521] on div at bounding box center [754, 406] width 1507 height 812
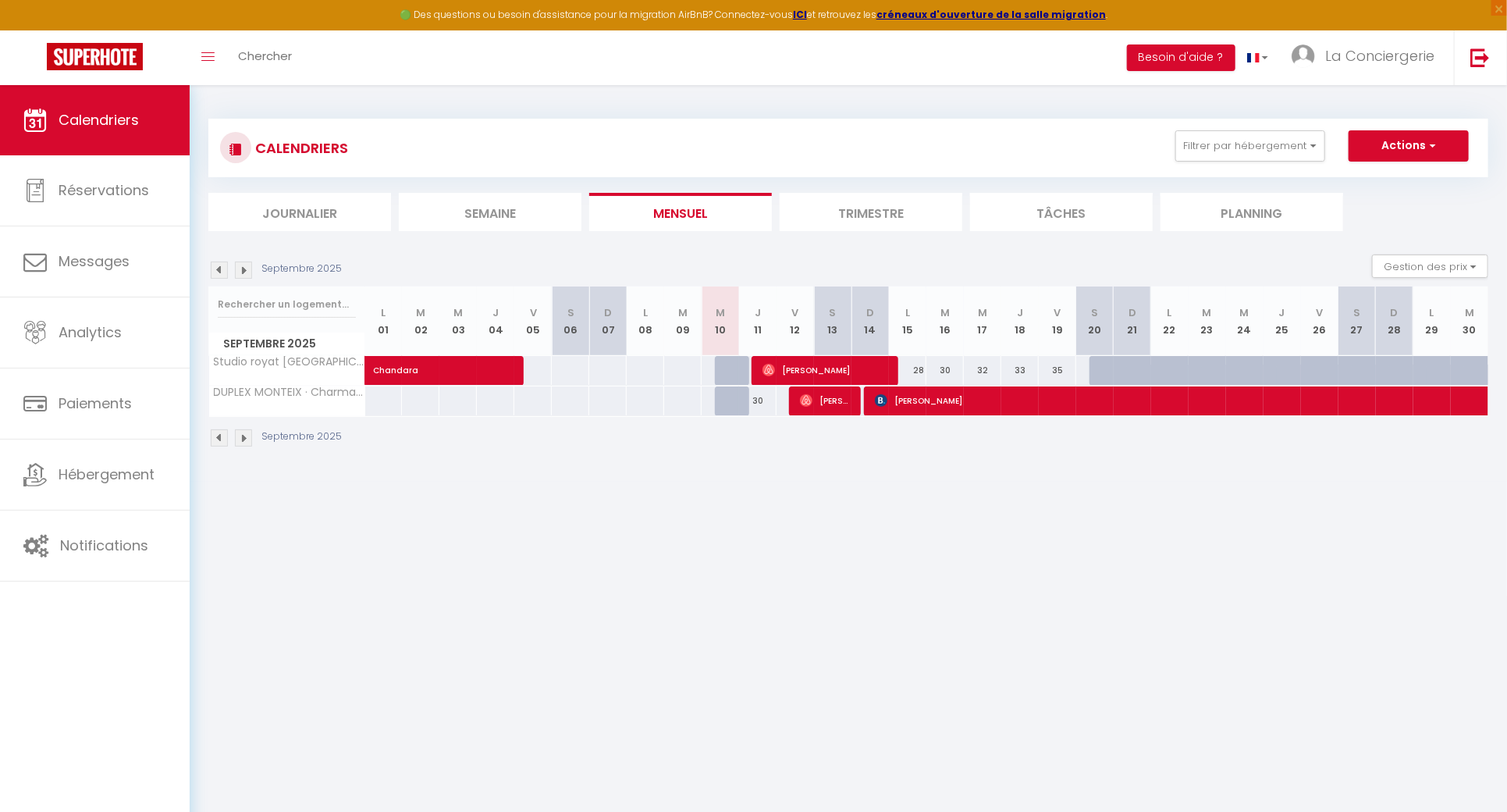
click at [394, 486] on body "🟢 Des questions ou besoin d'assistance pour la migration AirBnB? Connectez-vous…" at bounding box center [754, 491] width 1507 height 812
click at [850, 397] on div at bounding box center [832, 400] width 37 height 29
type input "37"
type input "Sam 13 Septembre 2025"
type input "Dim 14 Septembre 2025"
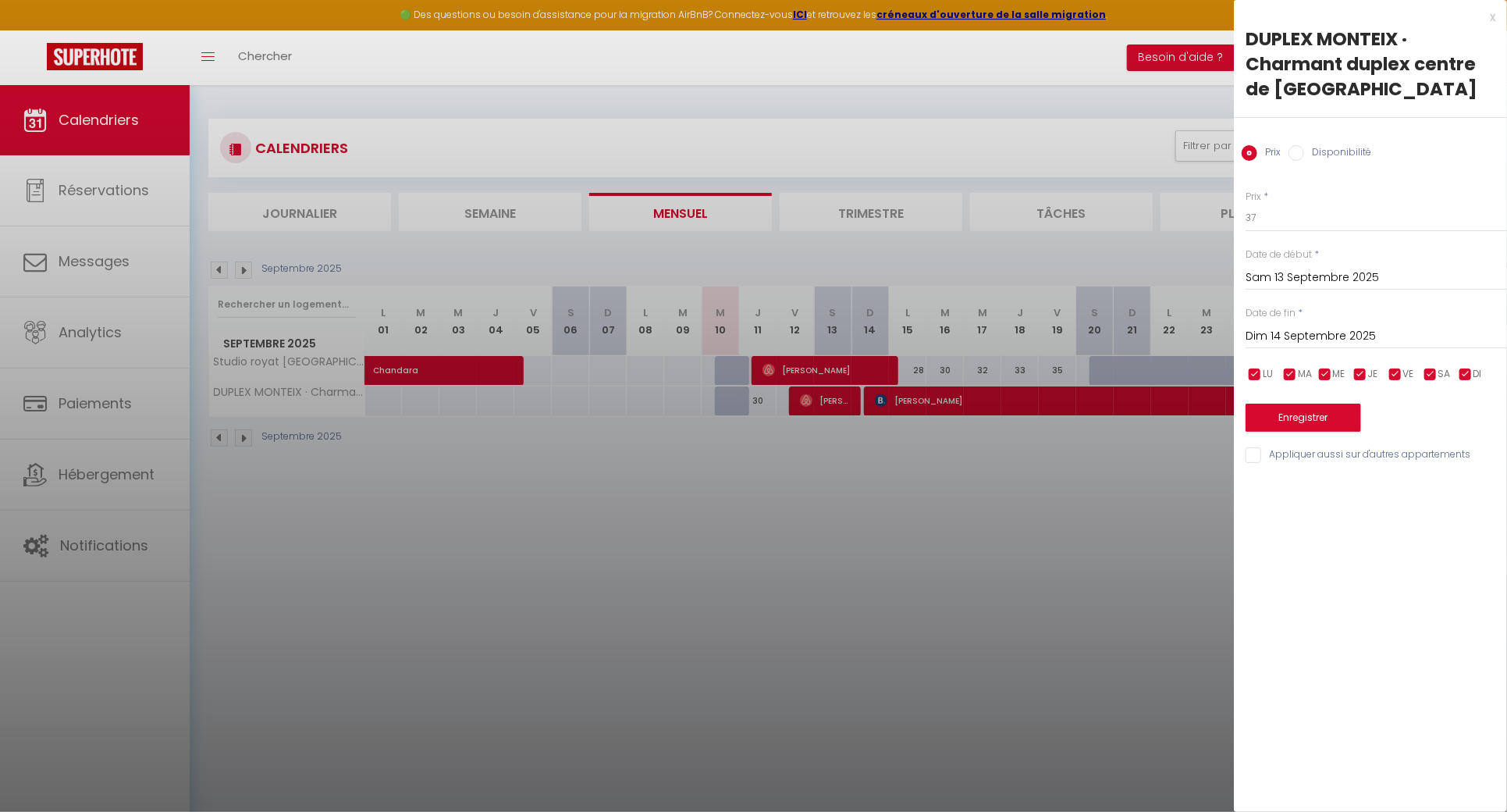
click at [706, 491] on div at bounding box center [754, 406] width 1507 height 812
